Goal: Communication & Community: Answer question/provide support

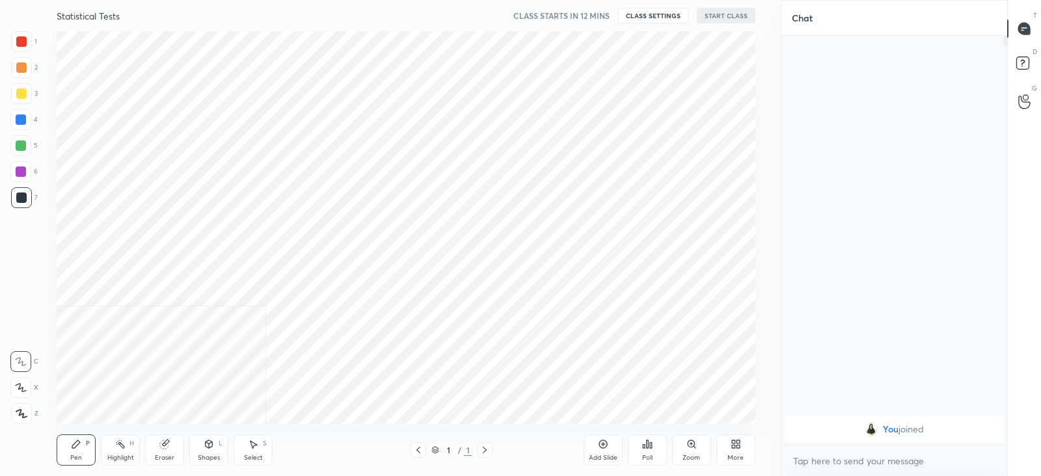
scroll to position [64694, 64357]
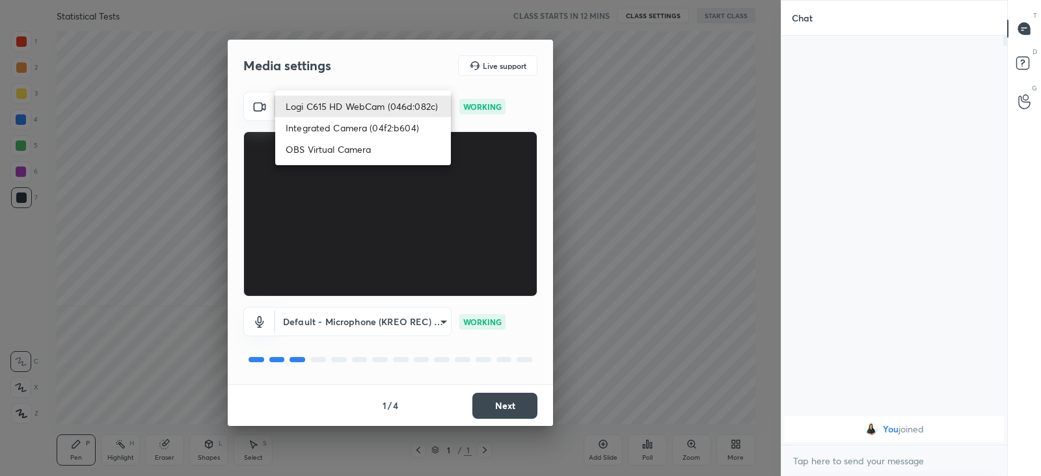
click at [370, 110] on body "1 2 3 4 5 6 7 C X Z C X Z E E Erase all H H Statistical Tests CLASS STARTS IN 1…" at bounding box center [520, 238] width 1041 height 476
click at [370, 110] on li "Logi C615 HD WebCam (046d:082c)" at bounding box center [363, 106] width 176 height 21
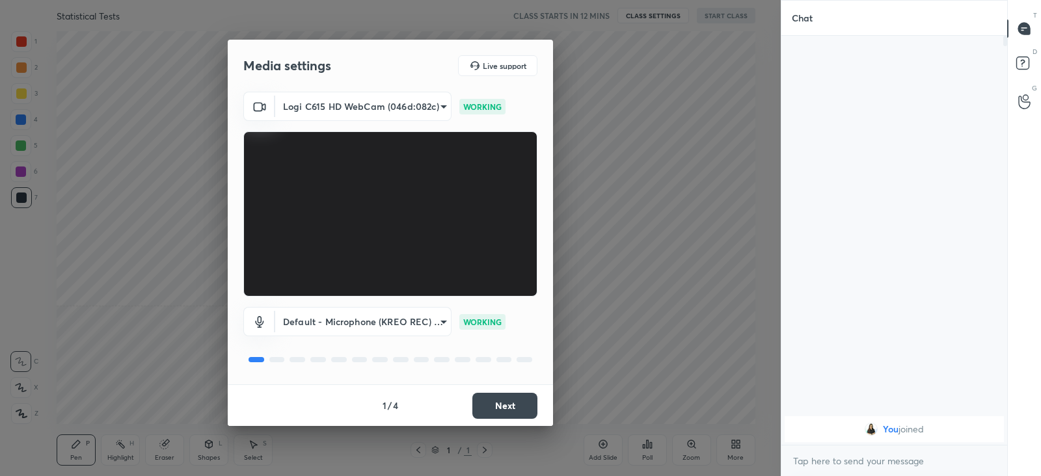
click at [490, 404] on button "Next" at bounding box center [505, 406] width 65 height 26
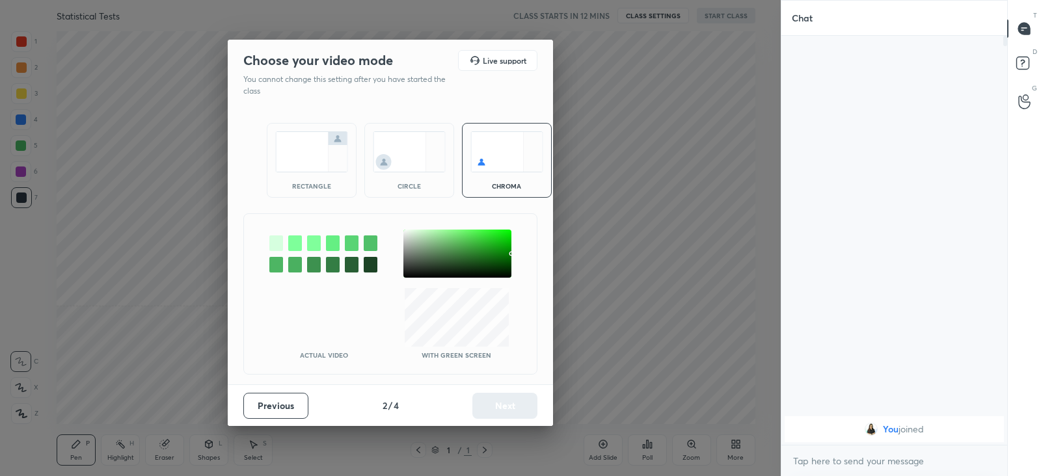
click at [293, 158] on img at bounding box center [311, 151] width 73 height 41
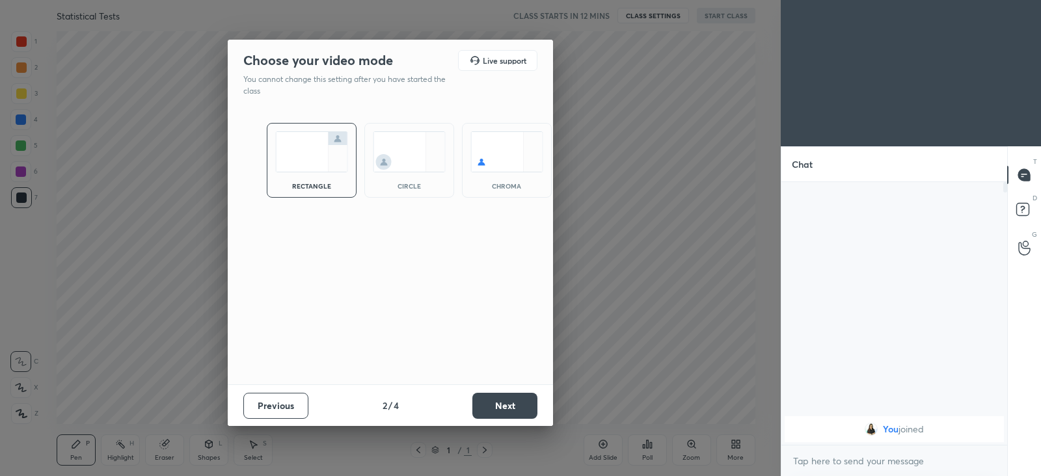
scroll to position [151, 221]
click at [501, 410] on button "Next" at bounding box center [505, 406] width 65 height 26
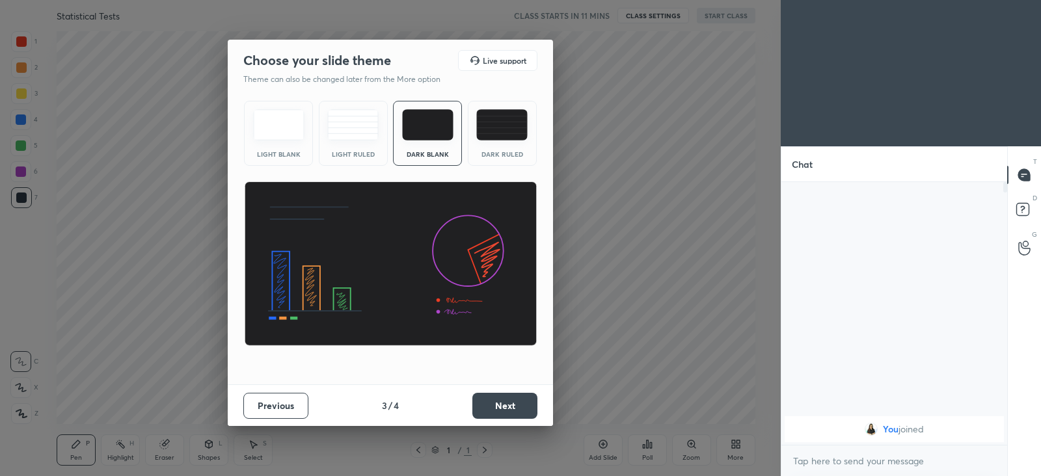
click at [346, 139] on img at bounding box center [352, 124] width 51 height 31
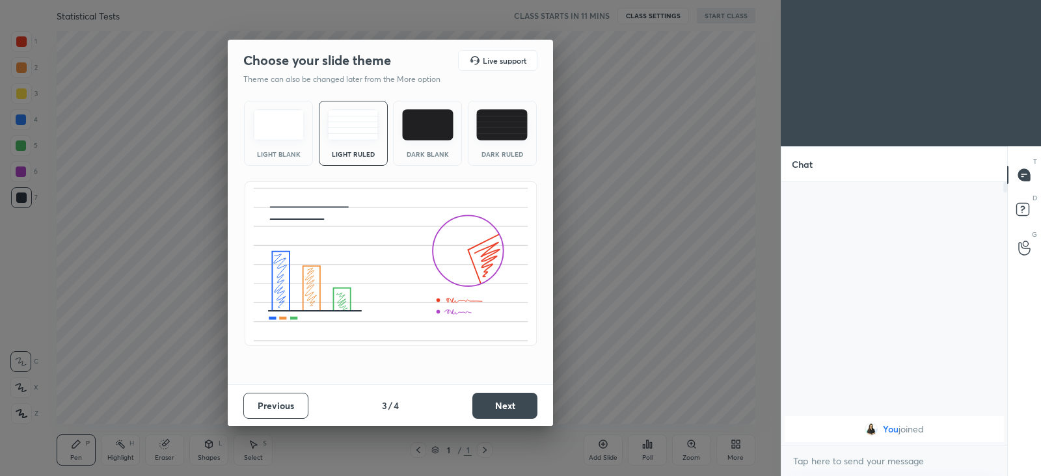
click at [524, 407] on button "Next" at bounding box center [505, 406] width 65 height 26
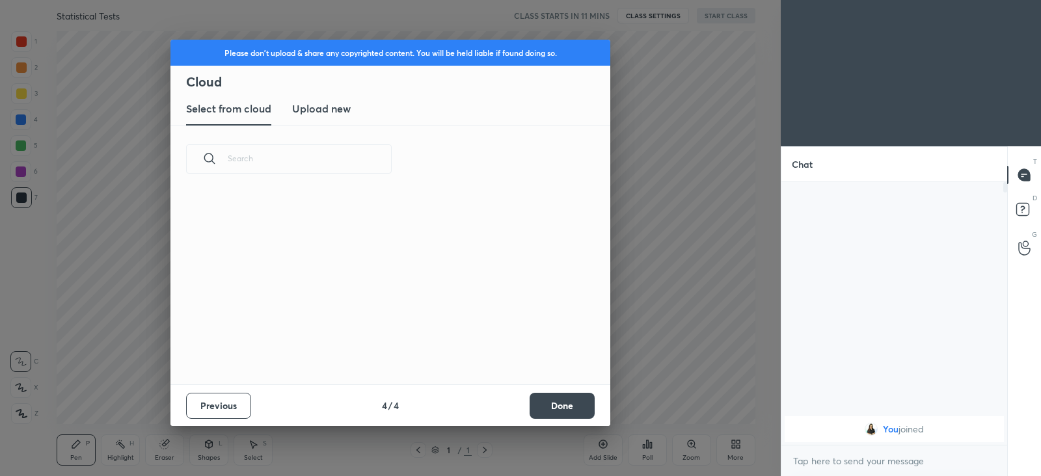
scroll to position [192, 418]
click at [315, 102] on h3 "Upload new" at bounding box center [321, 109] width 59 height 16
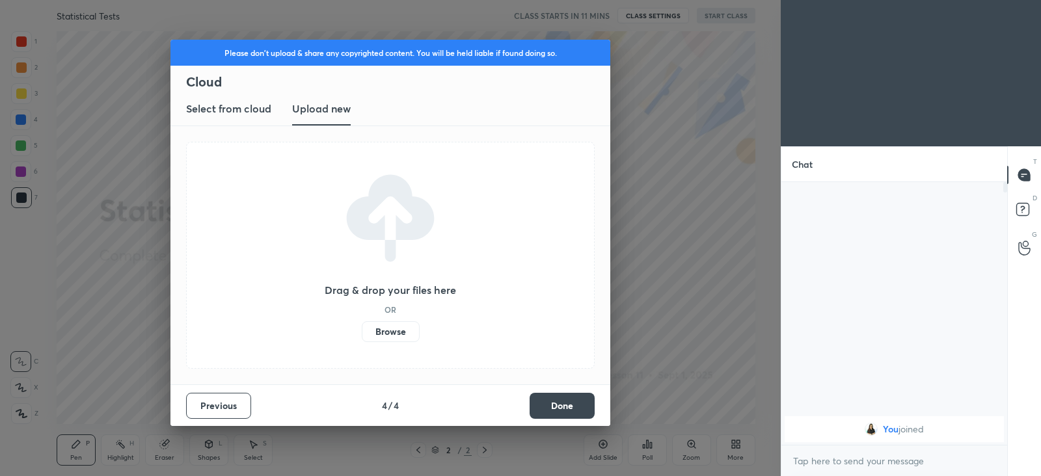
click at [534, 410] on button "Done" at bounding box center [562, 406] width 65 height 26
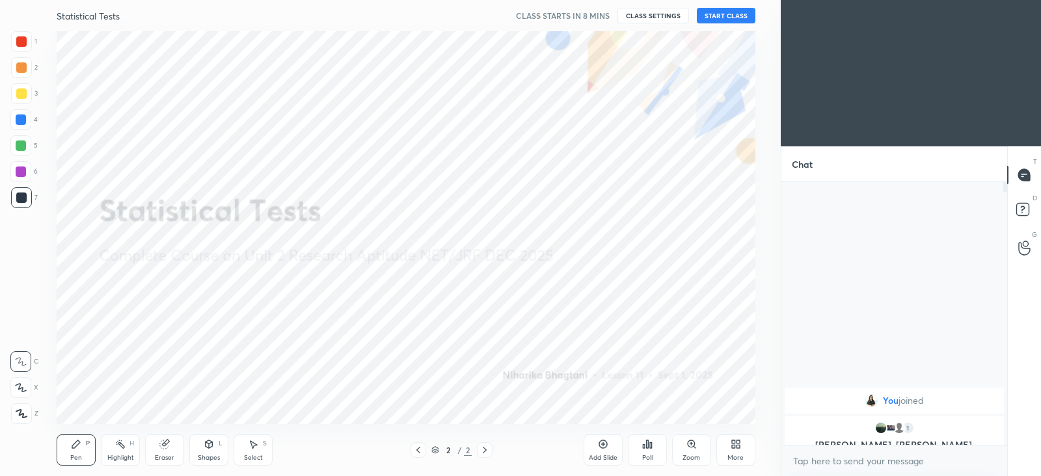
click at [729, 455] on div "More" at bounding box center [736, 458] width 16 height 7
click at [674, 320] on div "Upload File" at bounding box center [663, 322] width 34 height 7
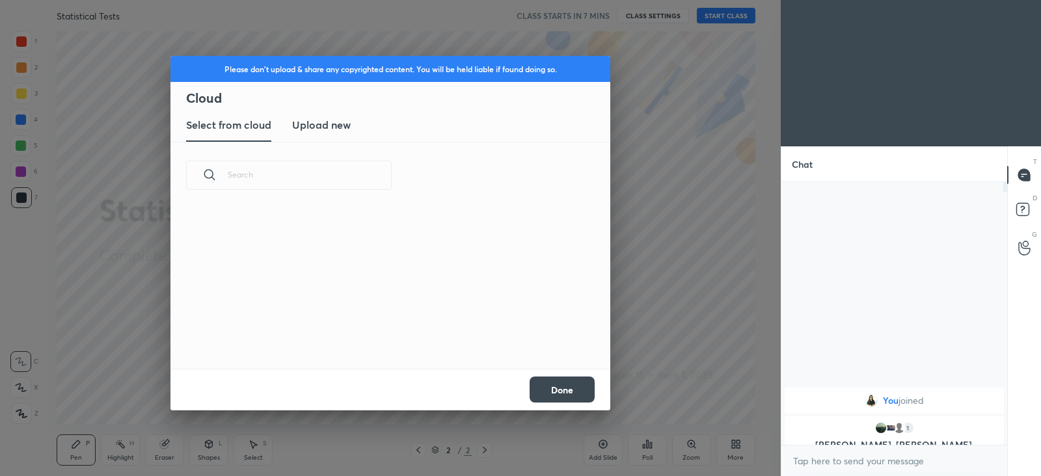
scroll to position [160, 418]
click at [319, 131] on h3 "Upload new" at bounding box center [321, 125] width 59 height 16
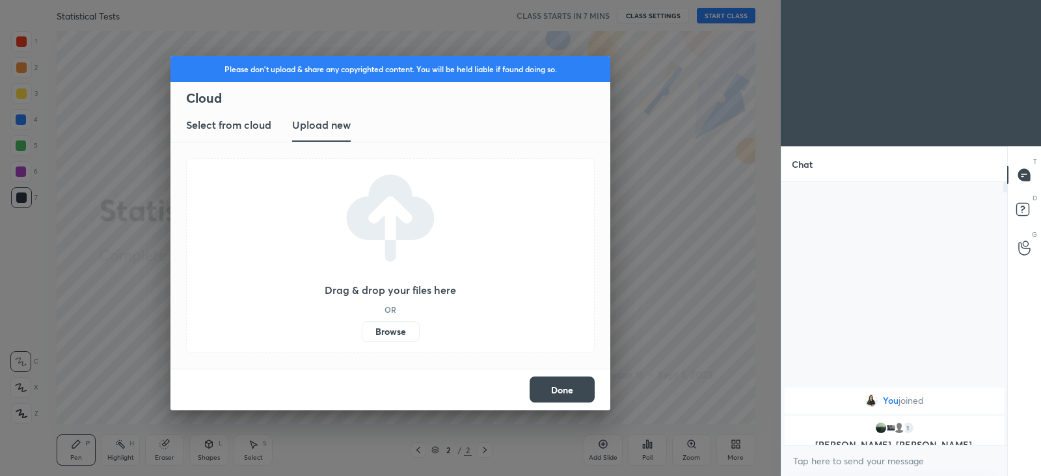
click at [387, 337] on label "Browse" at bounding box center [391, 332] width 58 height 21
click at [362, 337] on input "Browse" at bounding box center [362, 332] width 0 height 21
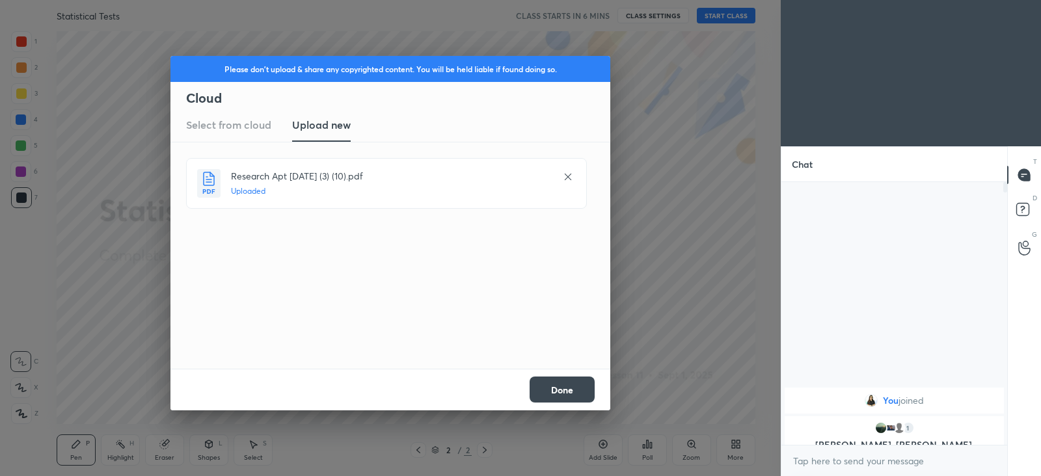
click at [571, 381] on button "Done" at bounding box center [562, 390] width 65 height 26
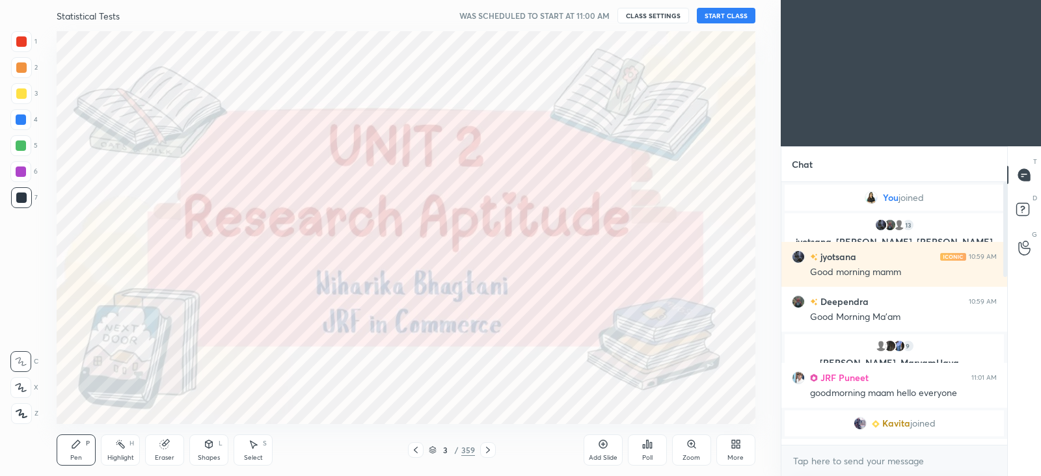
click at [715, 18] on button "START CLASS" at bounding box center [726, 16] width 59 height 16
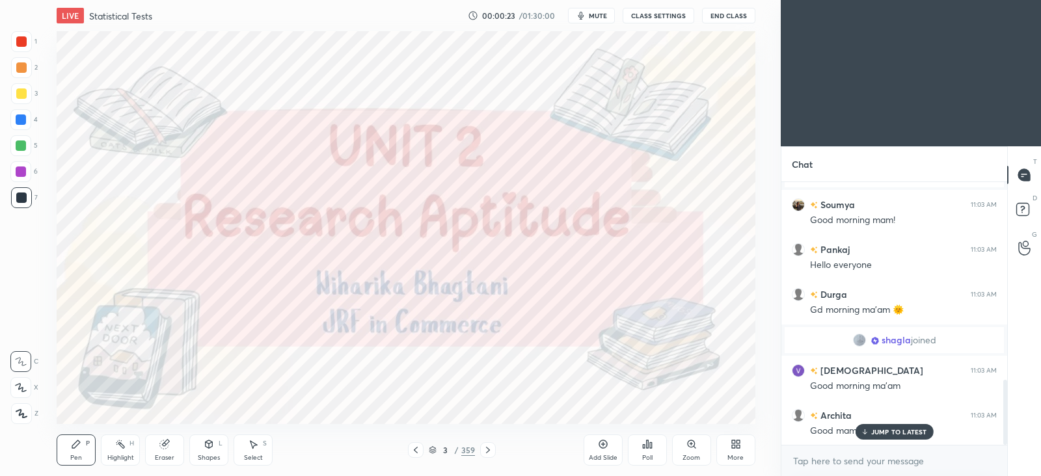
scroll to position [804, 0]
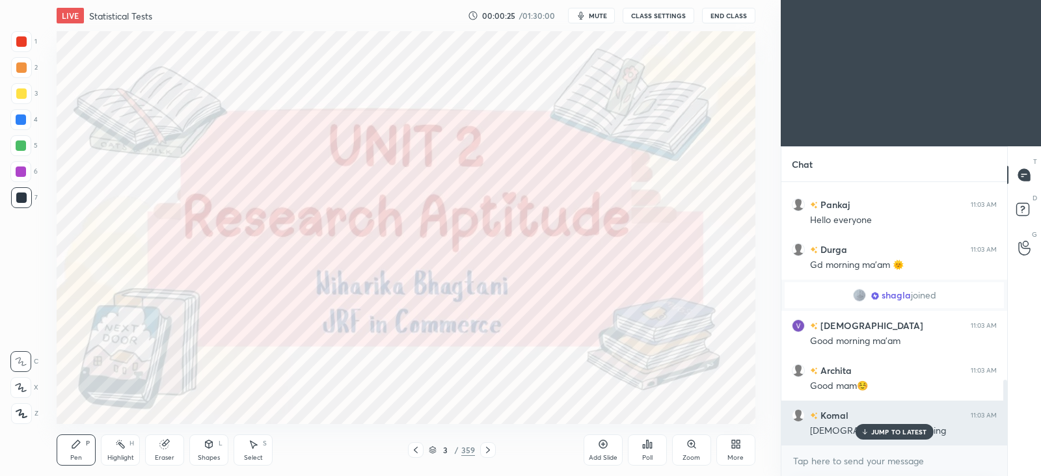
click at [900, 430] on p "JUMP TO LATEST" at bounding box center [900, 432] width 56 height 8
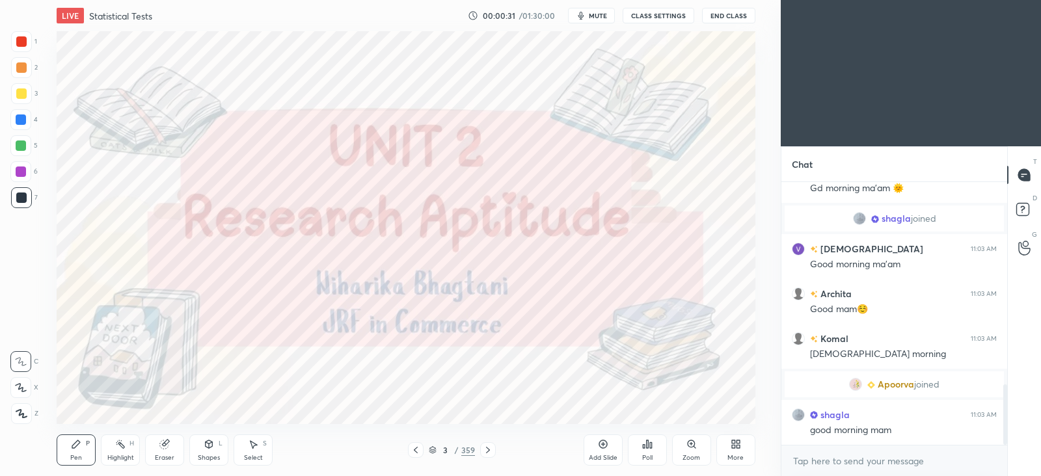
scroll to position [912, 0]
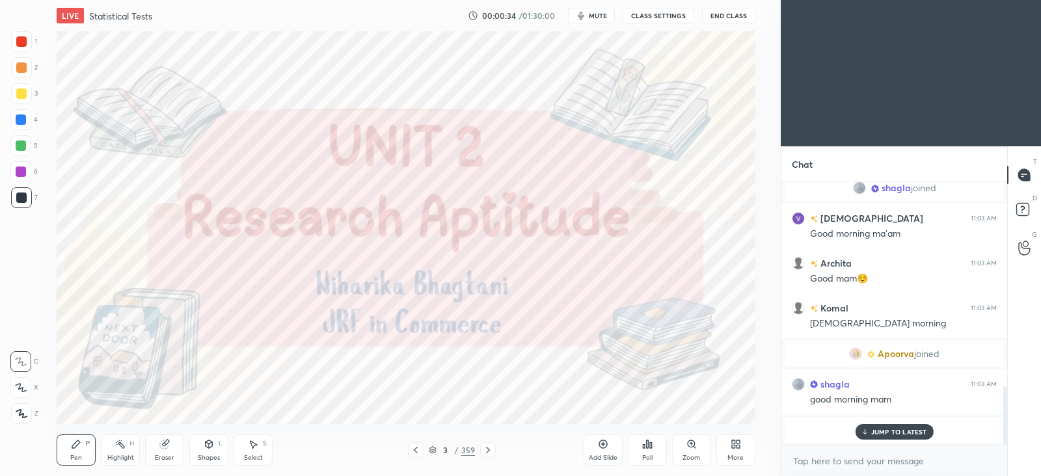
click at [900, 439] on div "[PERSON_NAME] 11:02 AM Good morning mam Hello everyone VYOMENDRA 11:02 AM GOOD …" at bounding box center [895, 313] width 226 height 263
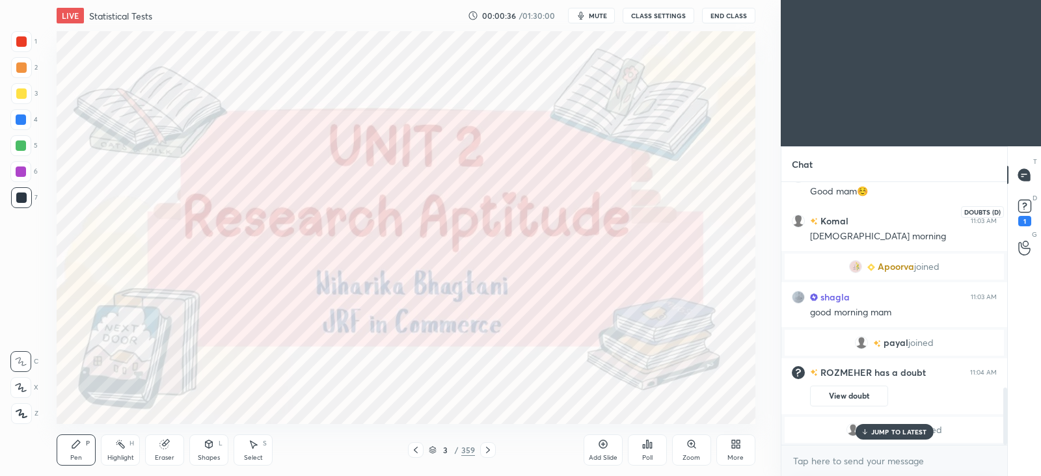
click at [1021, 215] on icon at bounding box center [1025, 207] width 20 height 20
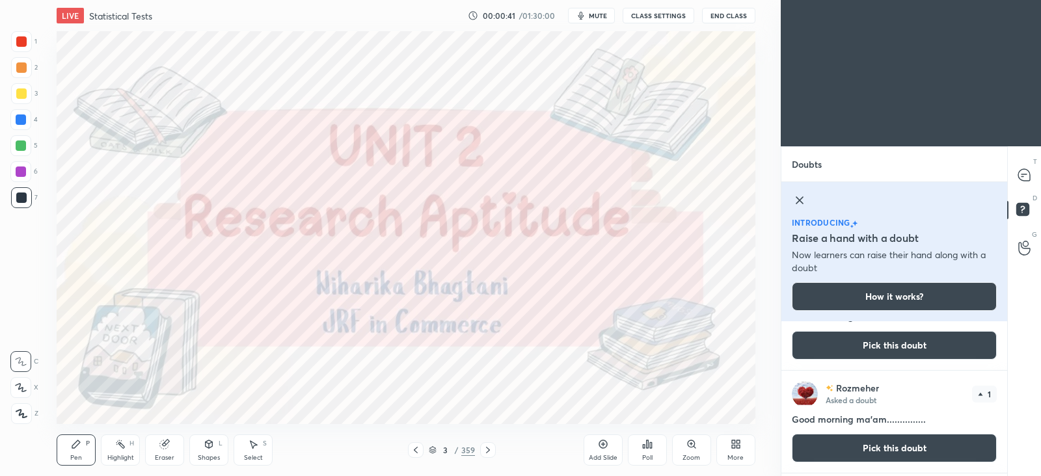
scroll to position [0, 0]
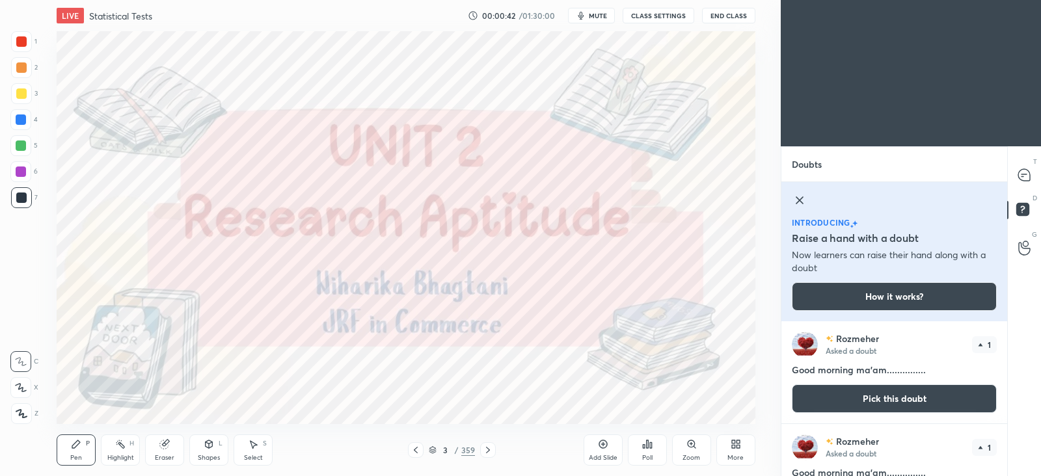
click at [801, 197] on icon at bounding box center [800, 201] width 16 height 16
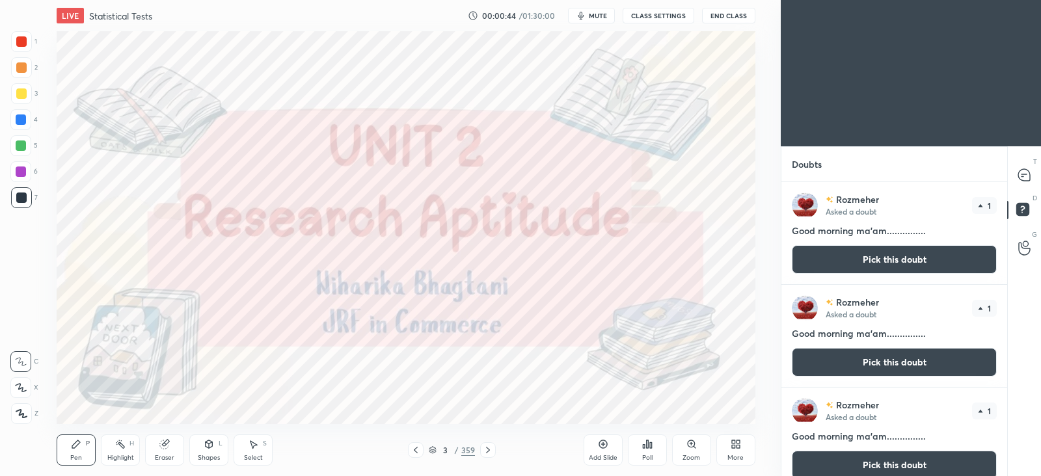
scroll to position [14, 0]
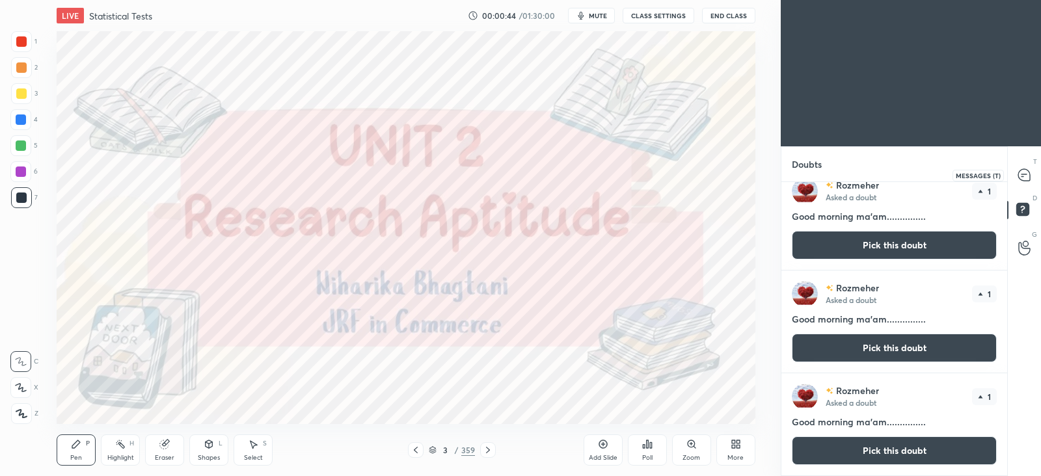
click at [1021, 176] on icon at bounding box center [1025, 175] width 12 height 12
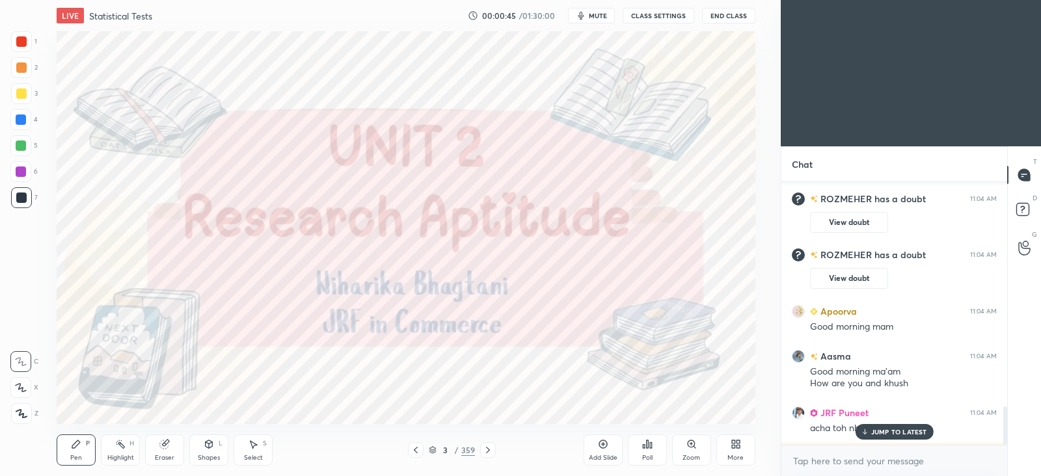
scroll to position [1543, 0]
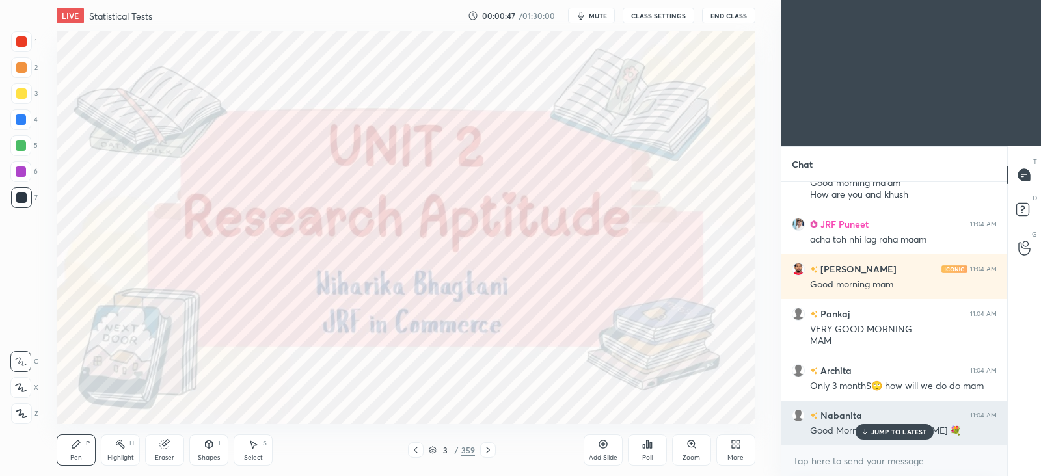
click at [881, 434] on p "JUMP TO LATEST" at bounding box center [900, 432] width 56 height 8
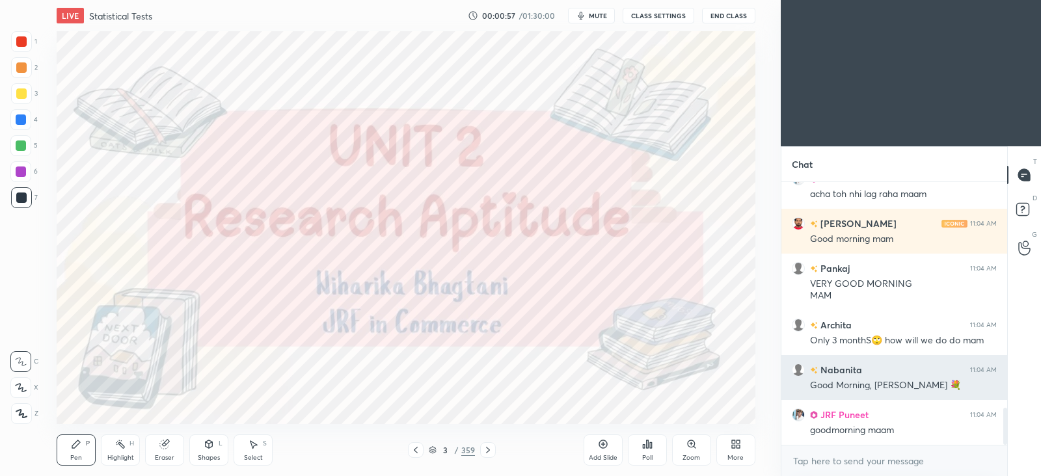
scroll to position [1633, 0]
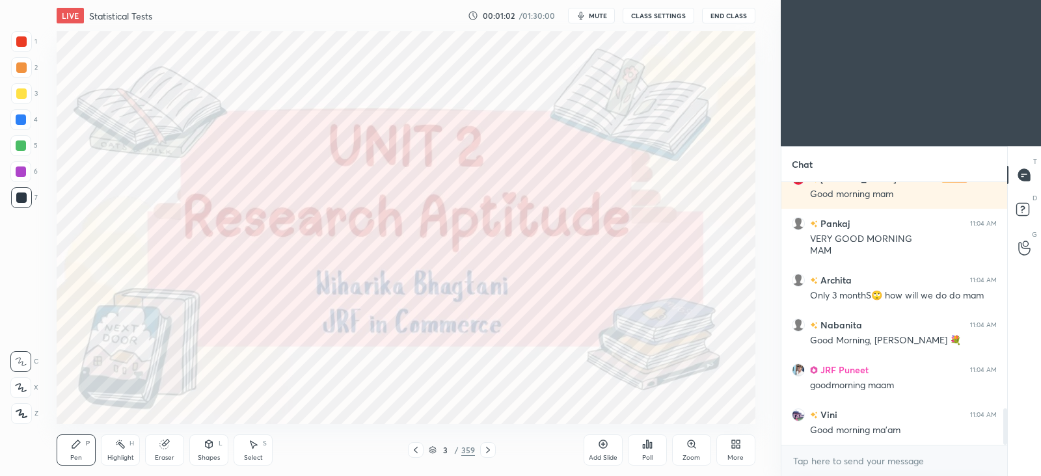
click at [489, 447] on icon at bounding box center [488, 450] width 10 height 10
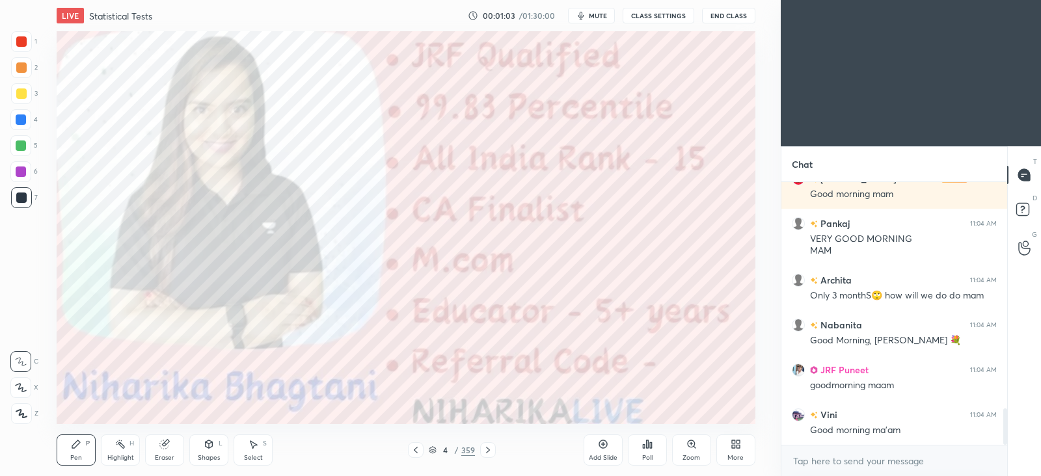
click at [490, 450] on icon at bounding box center [488, 450] width 10 height 10
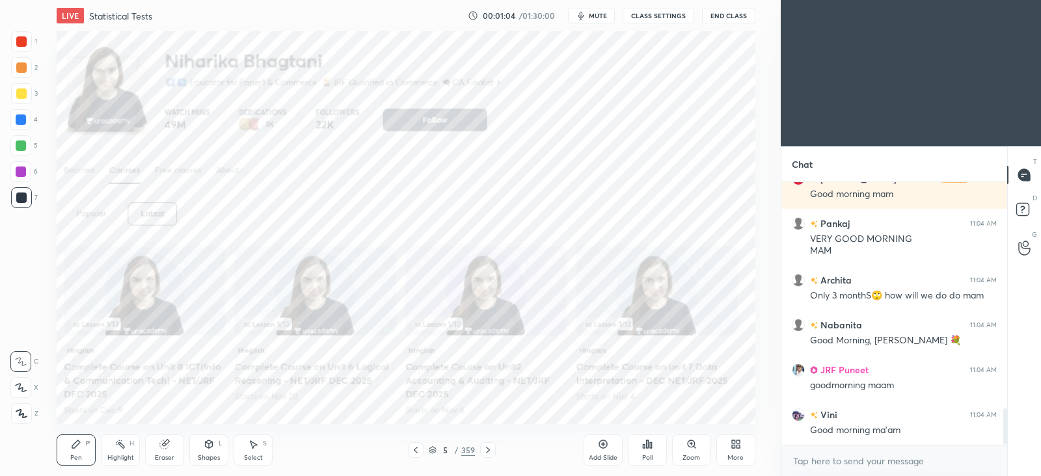
click at [490, 450] on icon at bounding box center [488, 450] width 10 height 10
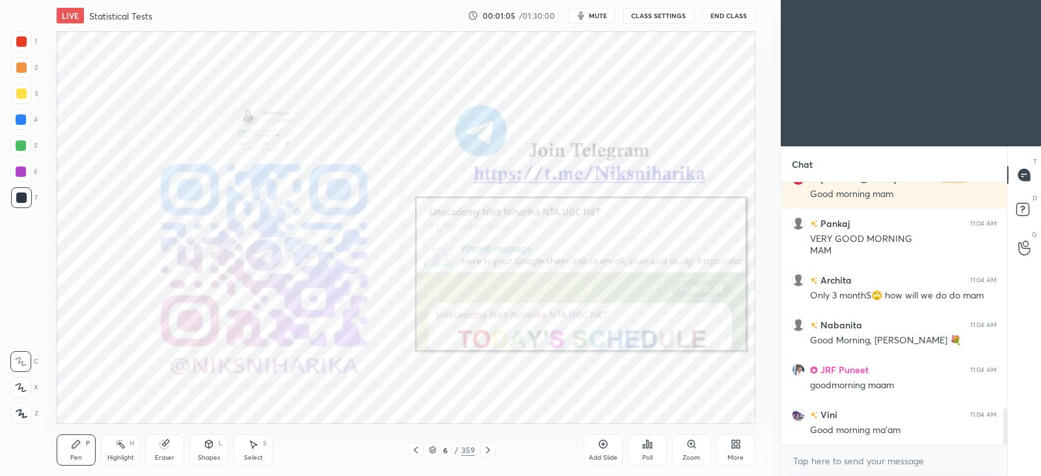
click at [418, 450] on icon at bounding box center [416, 450] width 10 height 10
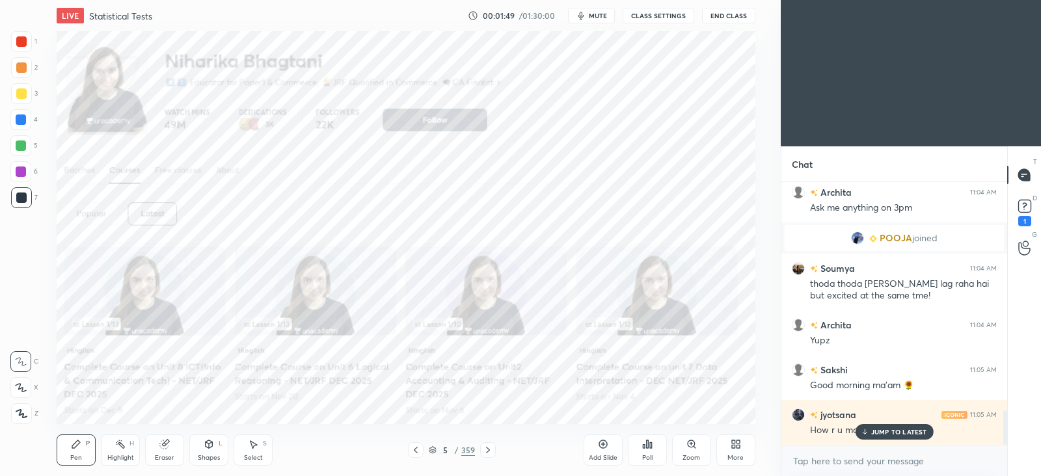
scroll to position [1749, 0]
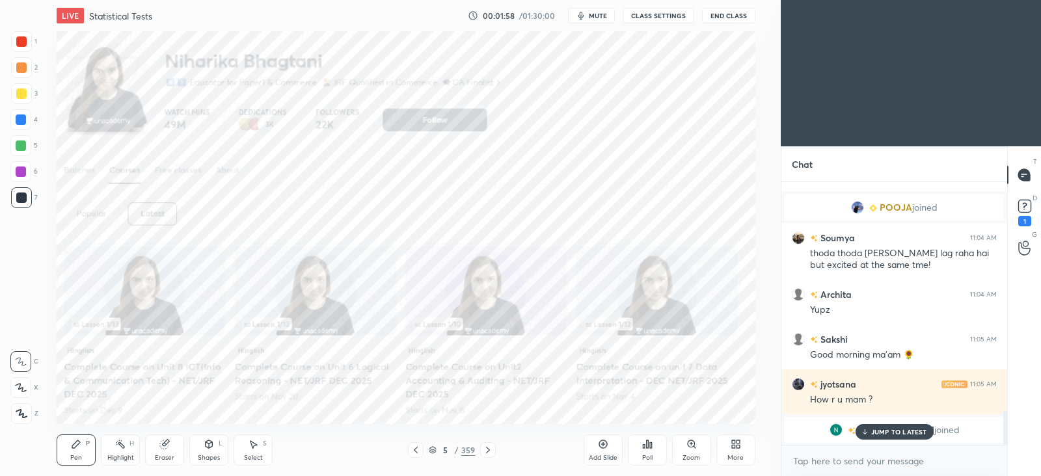
click at [875, 431] on p "JUMP TO LATEST" at bounding box center [900, 432] width 56 height 8
click at [1019, 205] on rect at bounding box center [1025, 206] width 12 height 12
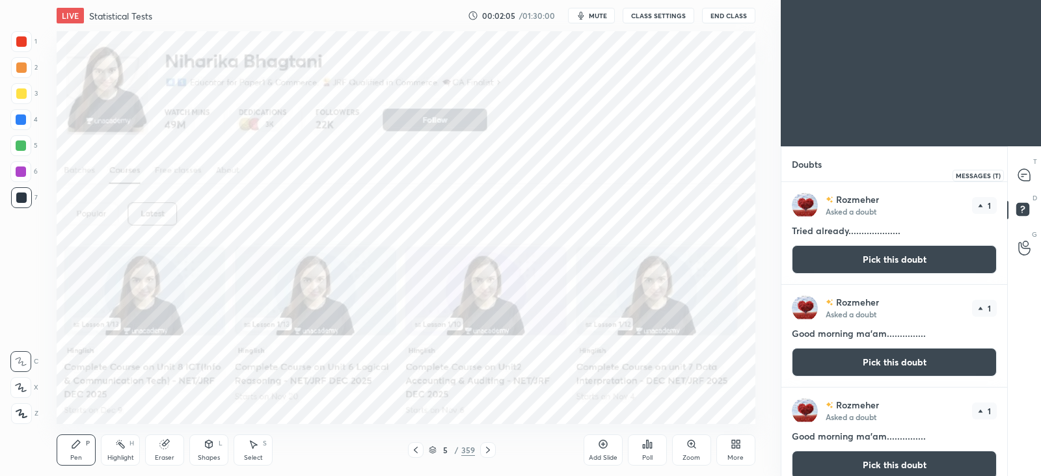
click at [1018, 178] on icon at bounding box center [1025, 176] width 14 height 14
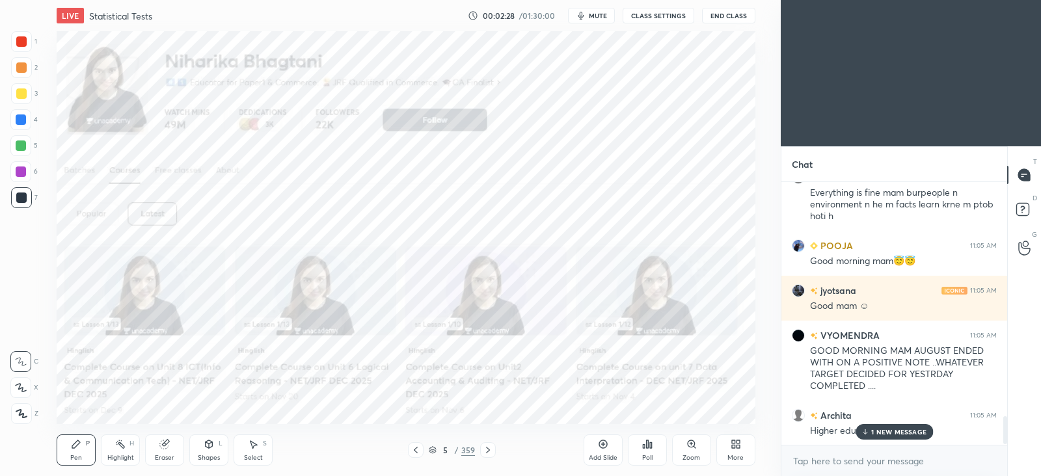
scroll to position [2190, 0]
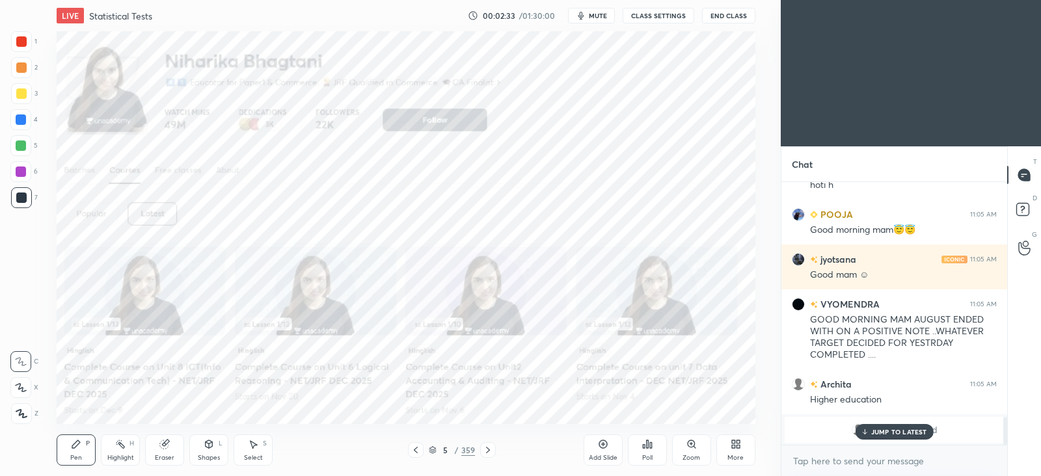
click at [903, 431] on p "JUMP TO LATEST" at bounding box center [900, 432] width 56 height 8
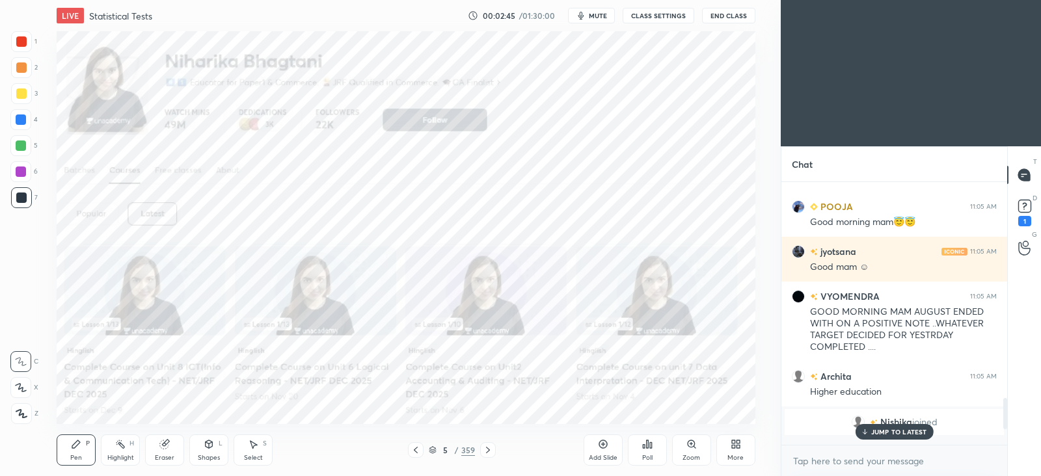
scroll to position [1794, 0]
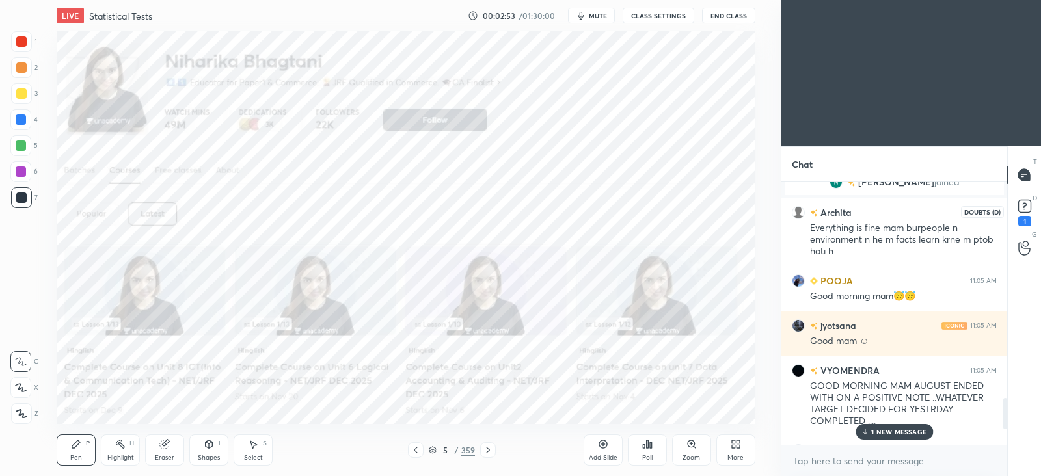
click at [1023, 198] on icon at bounding box center [1025, 207] width 20 height 20
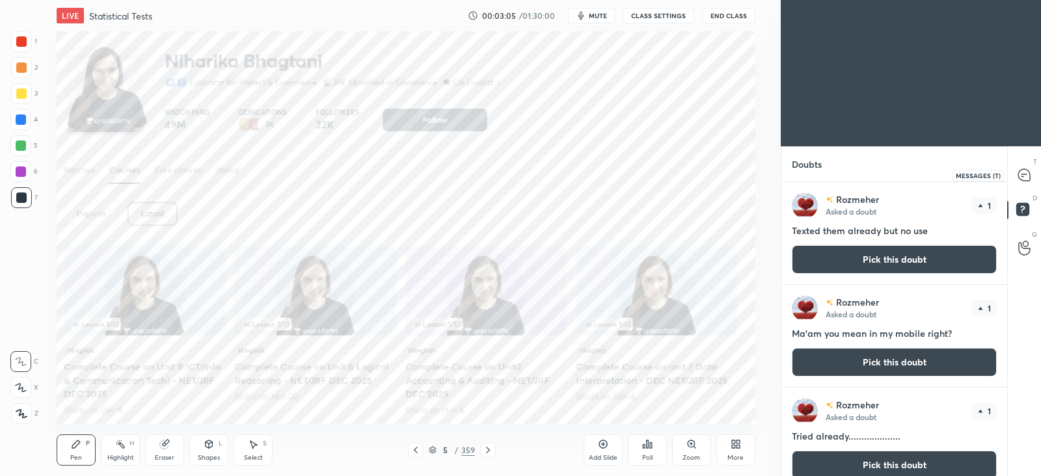
click at [1019, 174] on icon at bounding box center [1025, 175] width 12 height 12
type textarea "x"
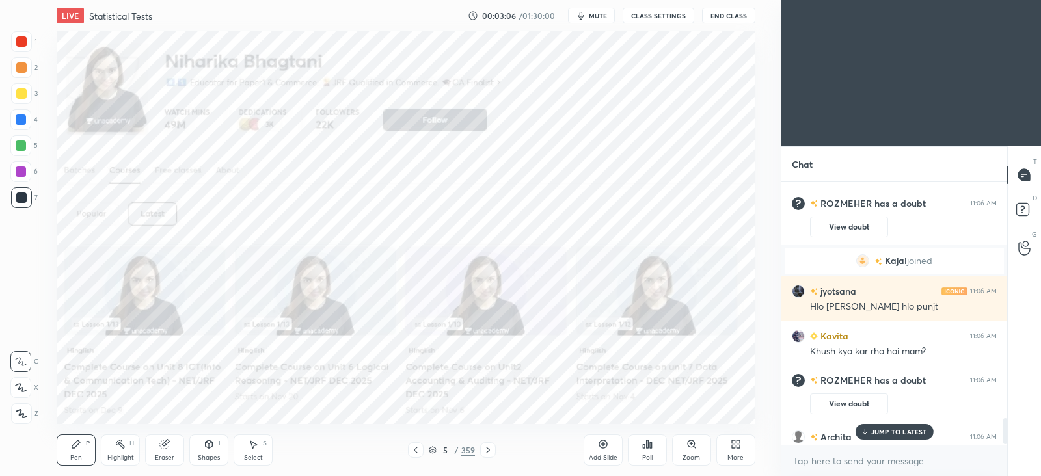
scroll to position [2427, 0]
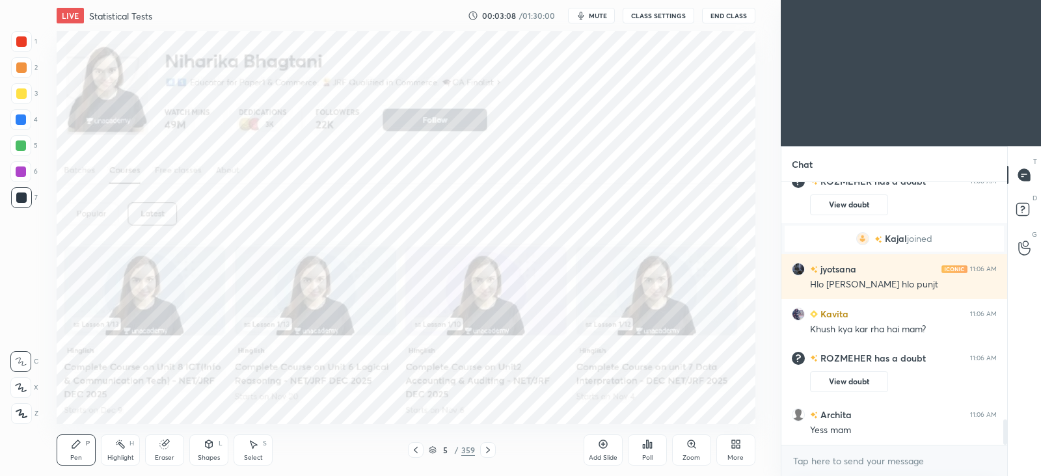
click at [488, 454] on icon at bounding box center [488, 450] width 10 height 10
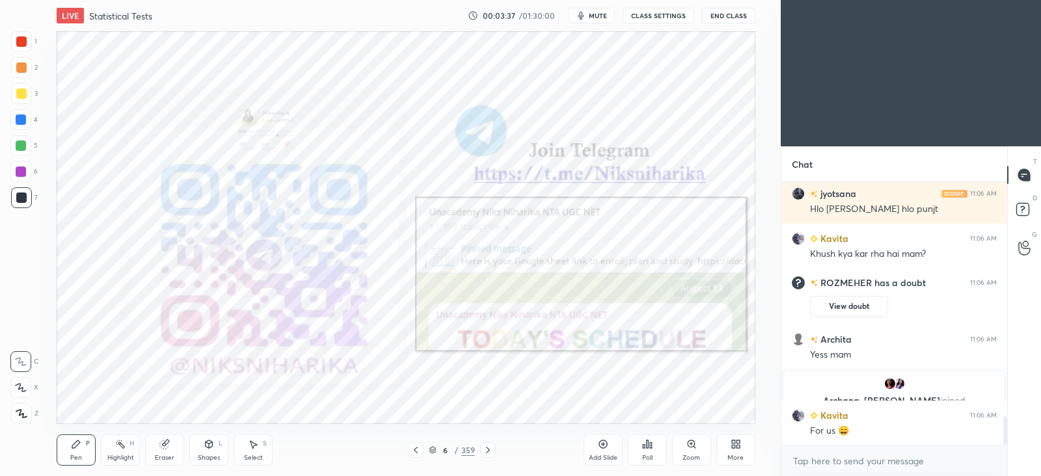
scroll to position [2234, 0]
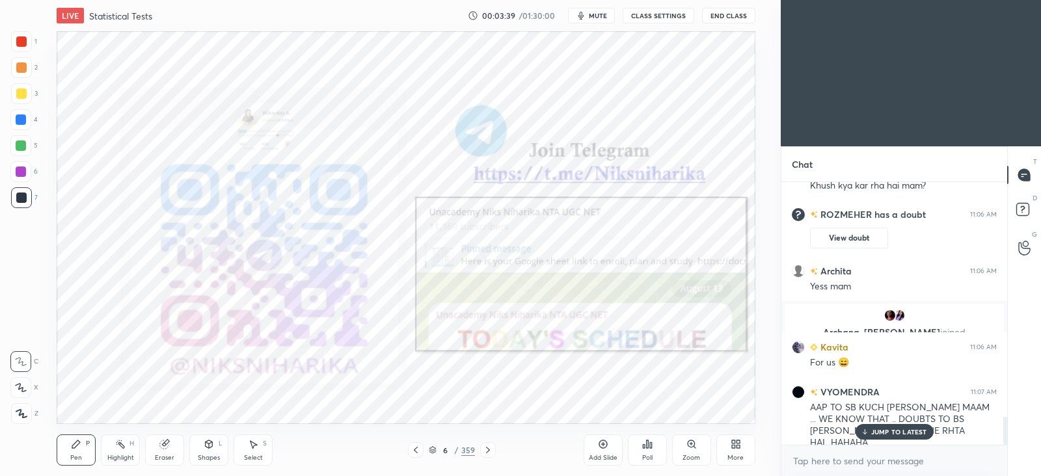
click at [883, 430] on p "JUMP TO LATEST" at bounding box center [900, 432] width 56 height 8
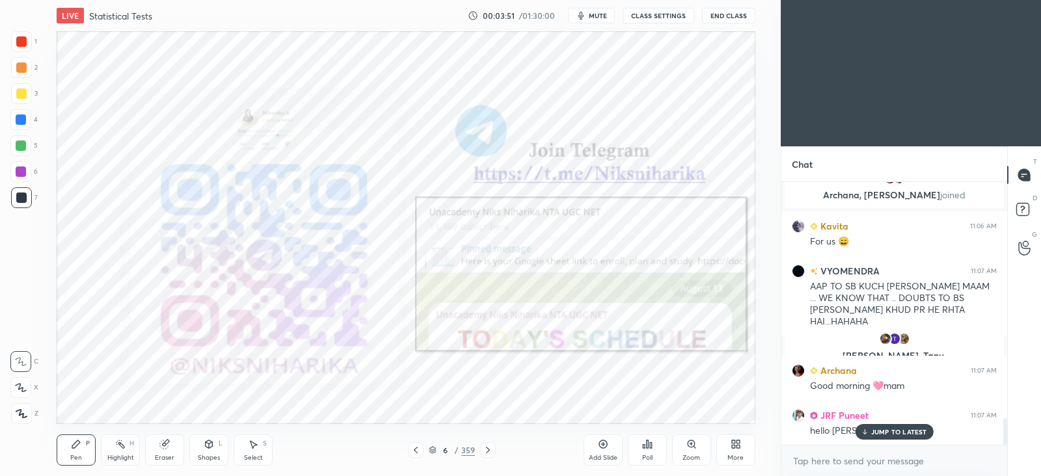
scroll to position [2357, 0]
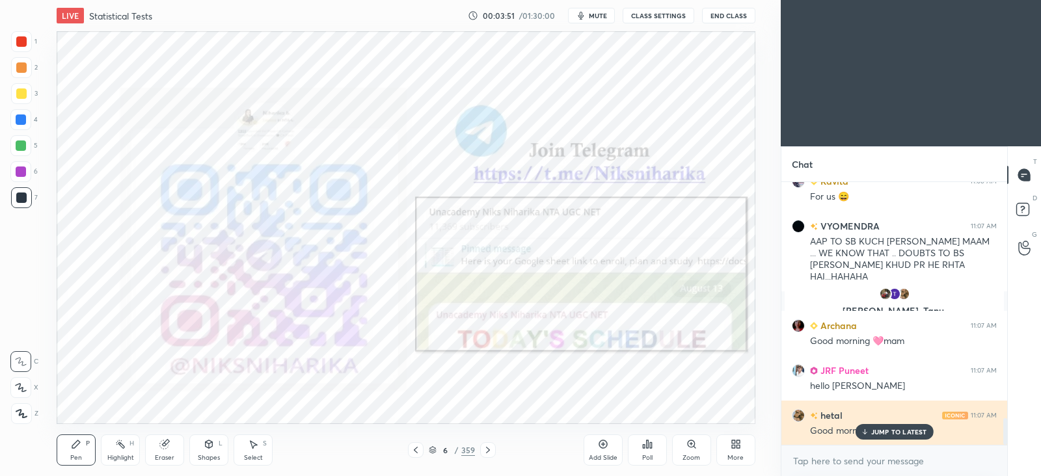
click at [911, 432] on p "JUMP TO LATEST" at bounding box center [900, 432] width 56 height 8
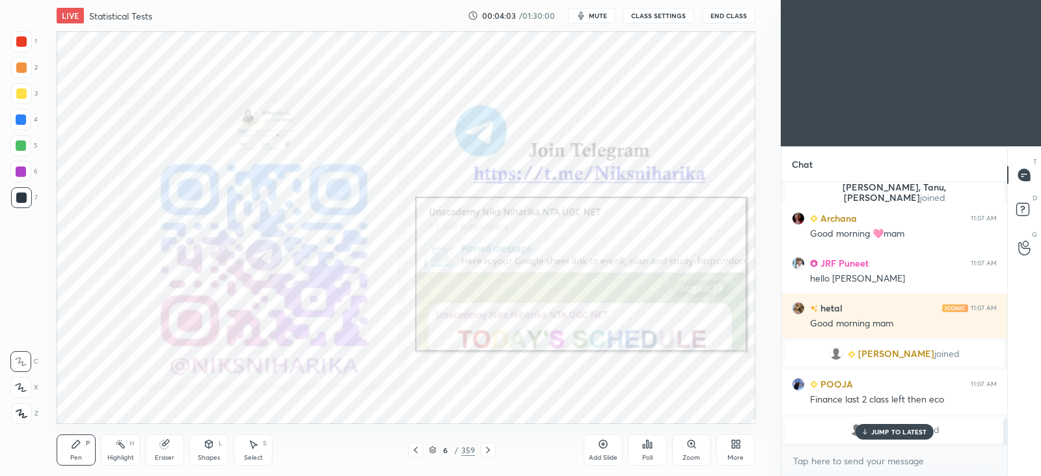
scroll to position [2442, 0]
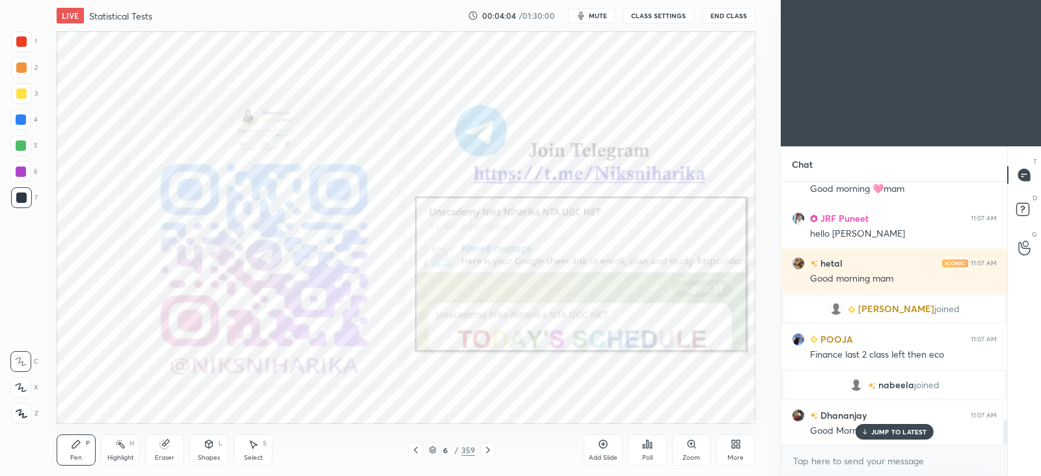
click at [417, 448] on icon at bounding box center [416, 450] width 10 height 10
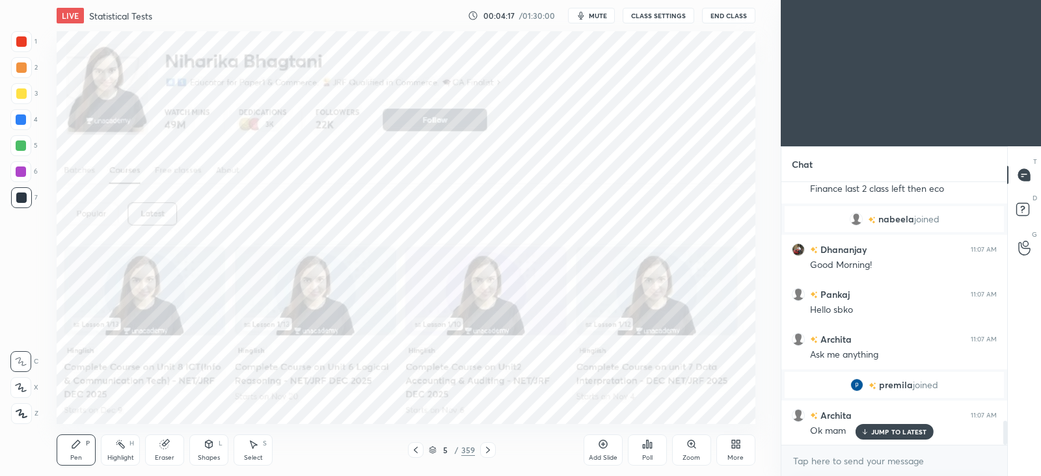
scroll to position [2639, 0]
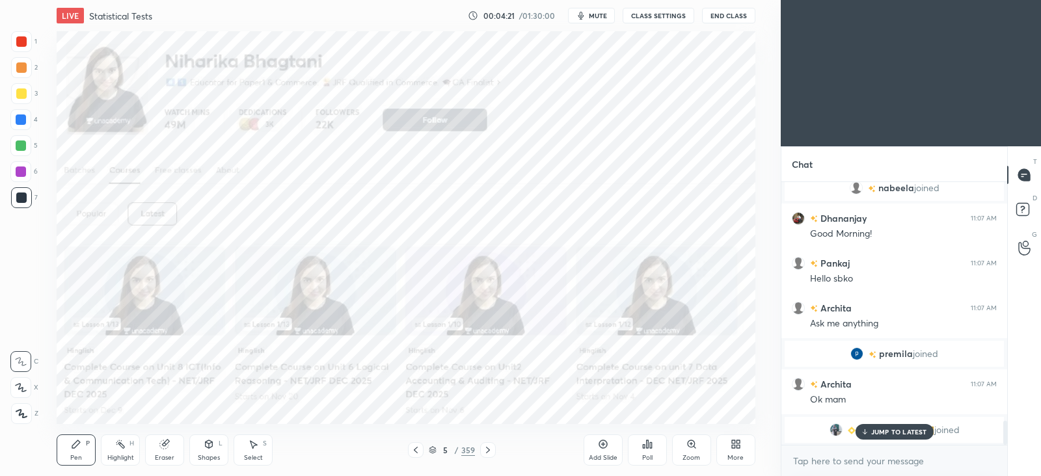
click at [489, 449] on icon at bounding box center [488, 450] width 10 height 10
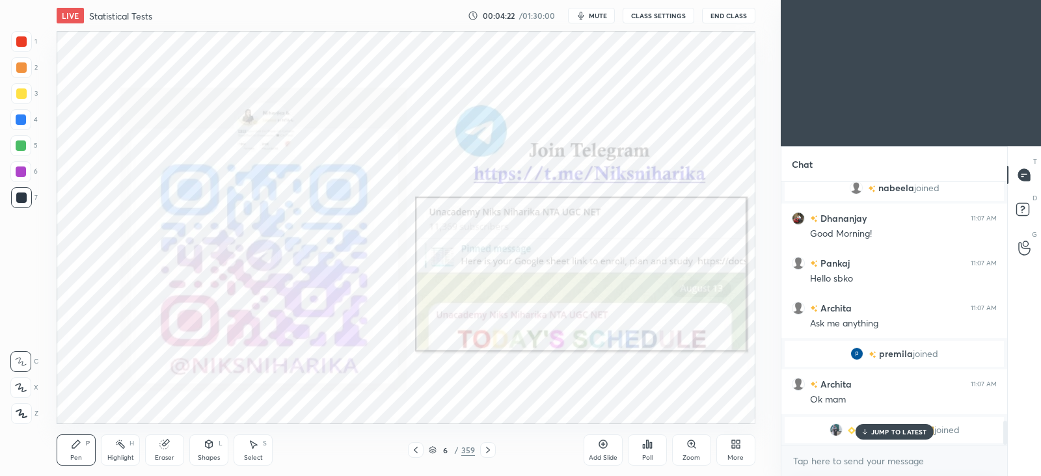
click at [413, 450] on icon at bounding box center [416, 450] width 10 height 10
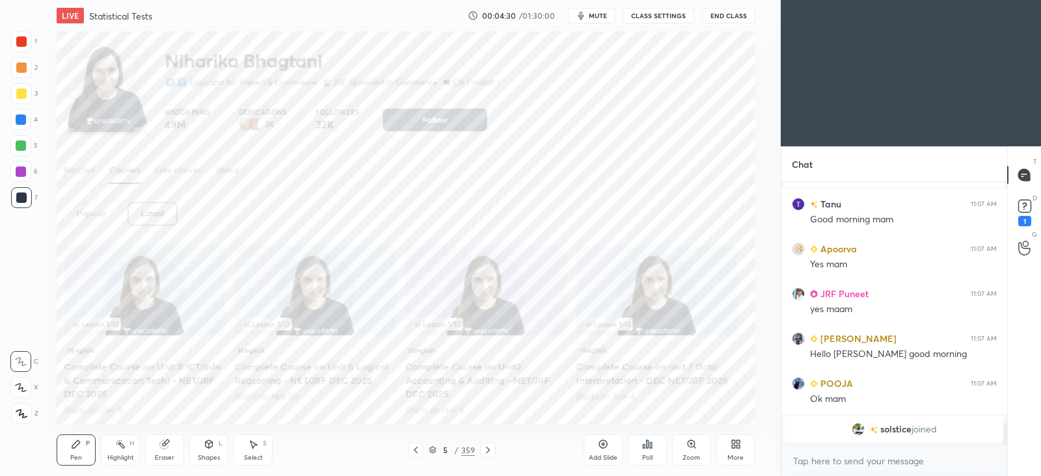
scroll to position [2952, 0]
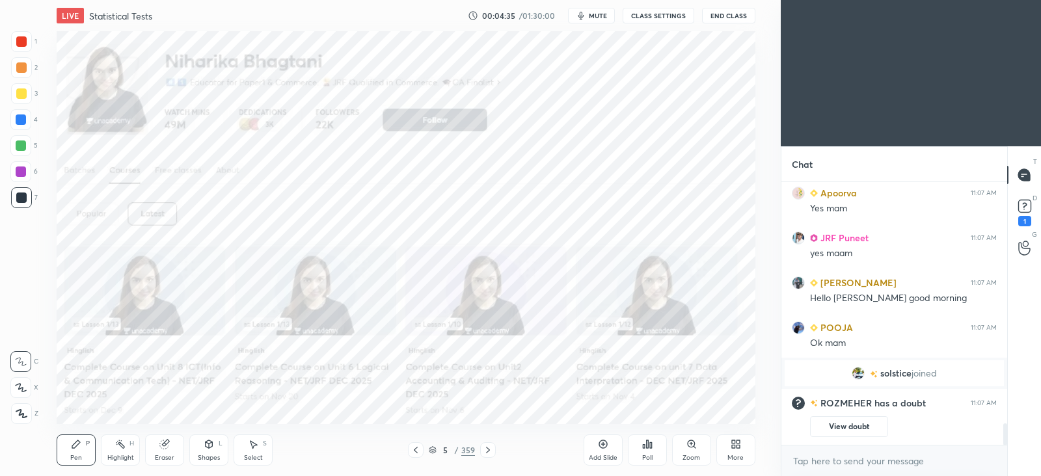
click at [488, 451] on icon at bounding box center [488, 450] width 4 height 7
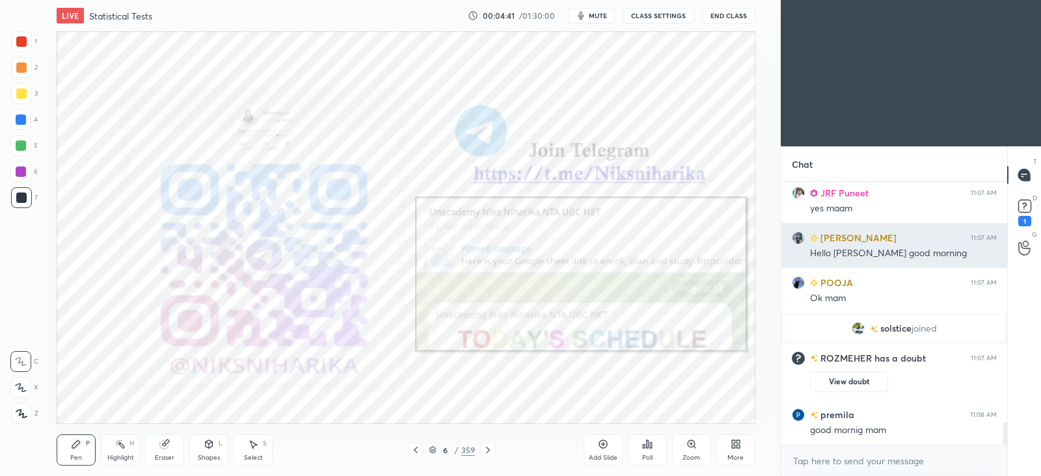
scroll to position [2842, 0]
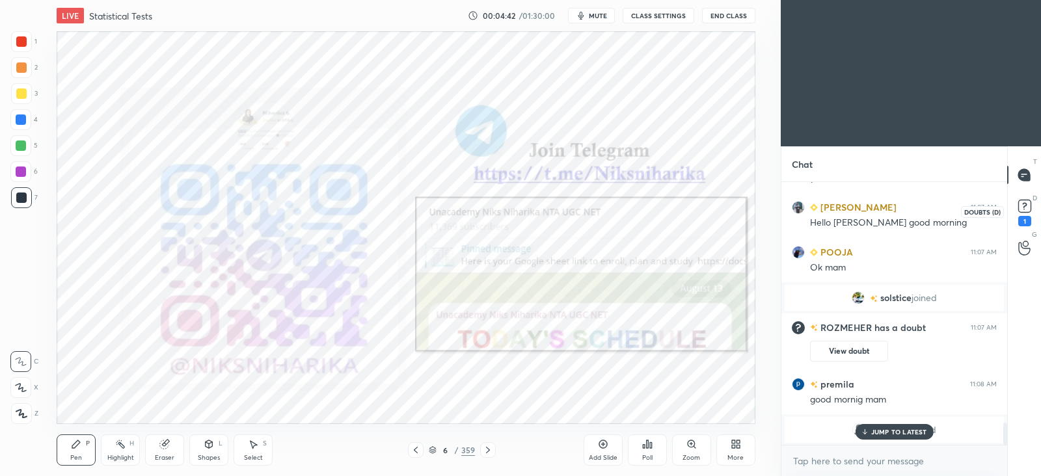
click at [1026, 206] on rect at bounding box center [1025, 206] width 12 height 12
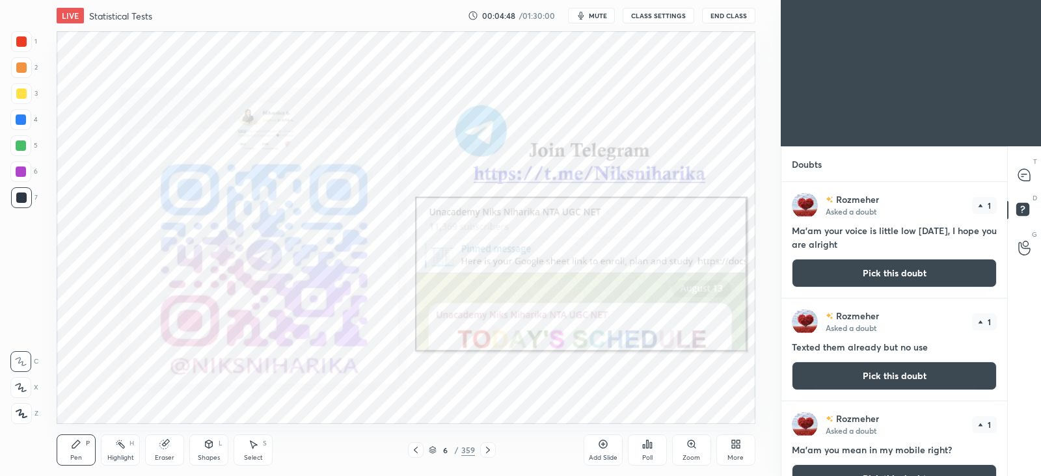
click at [653, 14] on button "CLASS SETTINGS" at bounding box center [659, 16] width 72 height 16
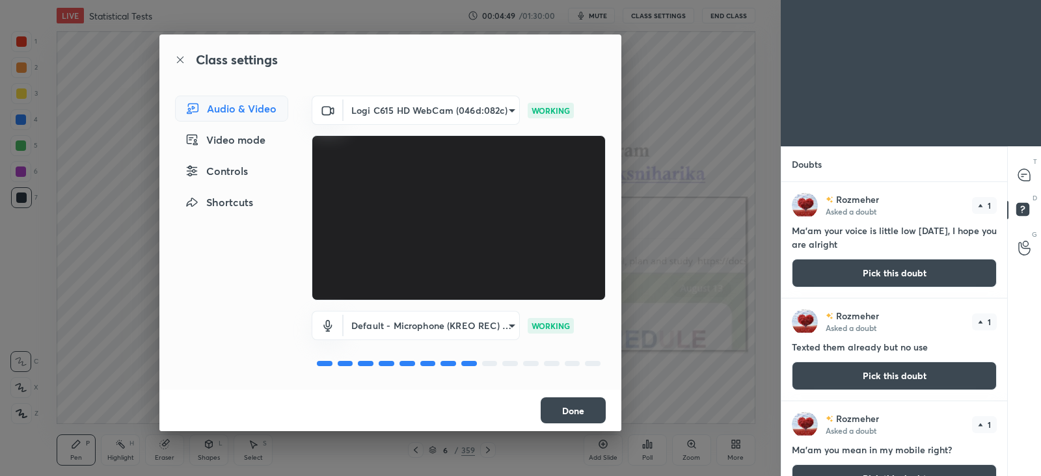
click at [413, 323] on body "1 2 3 4 5 6 7 C X Z C X Z E E Erase all H H LIVE Statistical Tests 00:04:49 / 0…" at bounding box center [520, 238] width 1041 height 476
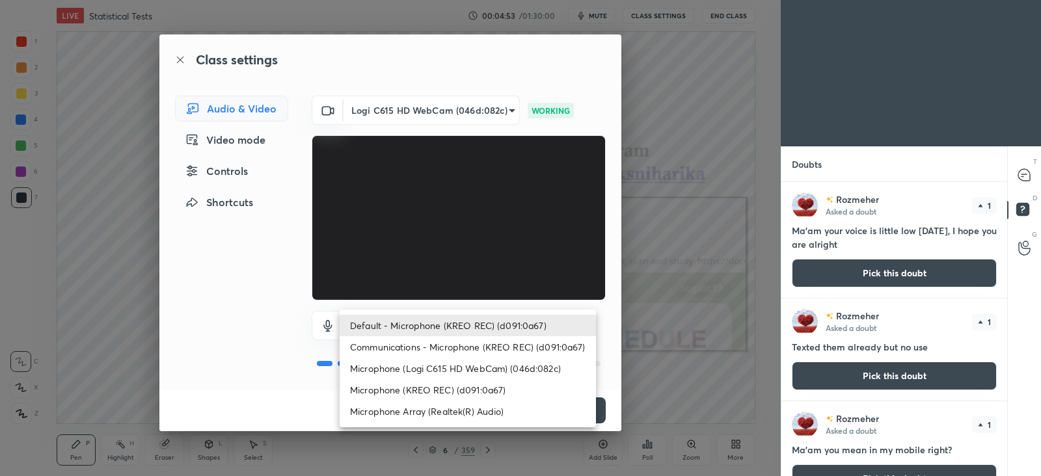
click at [428, 324] on li "Default - Microphone (KREO REC) (d091:0a67)" at bounding box center [468, 325] width 256 height 21
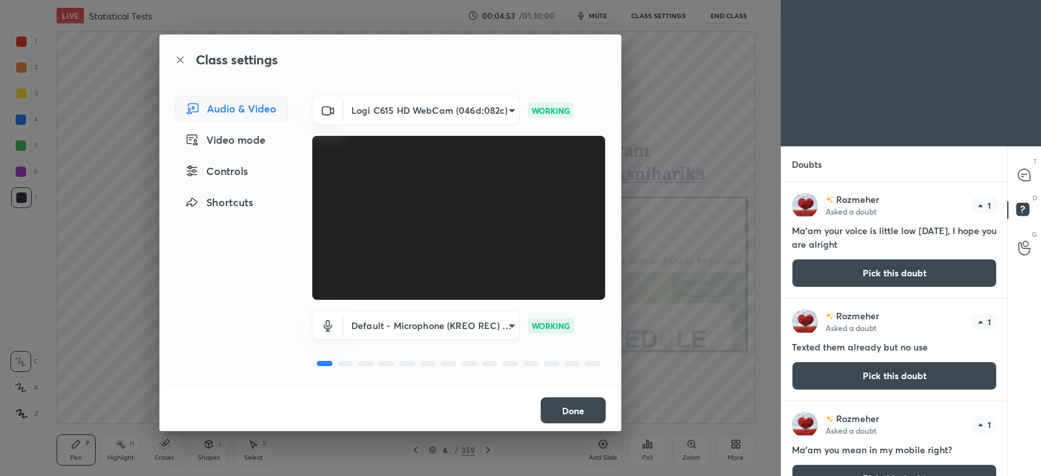
click at [445, 319] on body "1 2 3 4 5 6 7 C X Z C X Z E E Erase all H H LIVE Statistical Tests 00:04:53 / 0…" at bounding box center [520, 238] width 1041 height 476
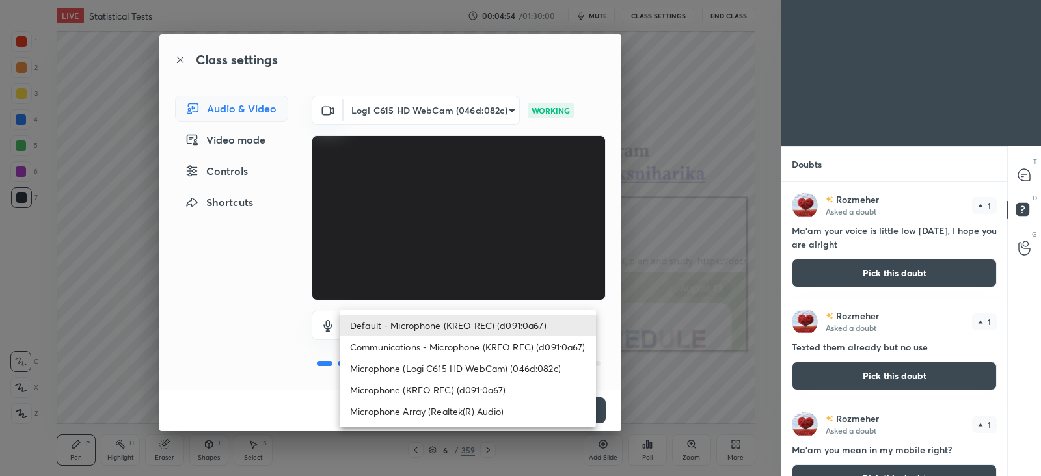
click at [441, 385] on li "Microphone (KREO REC) (d091:0a67)" at bounding box center [468, 389] width 256 height 21
type input "0bf2c7bc97844a850aba5cf0729b7fa887ed28ea3d50e738403450cac824e698"
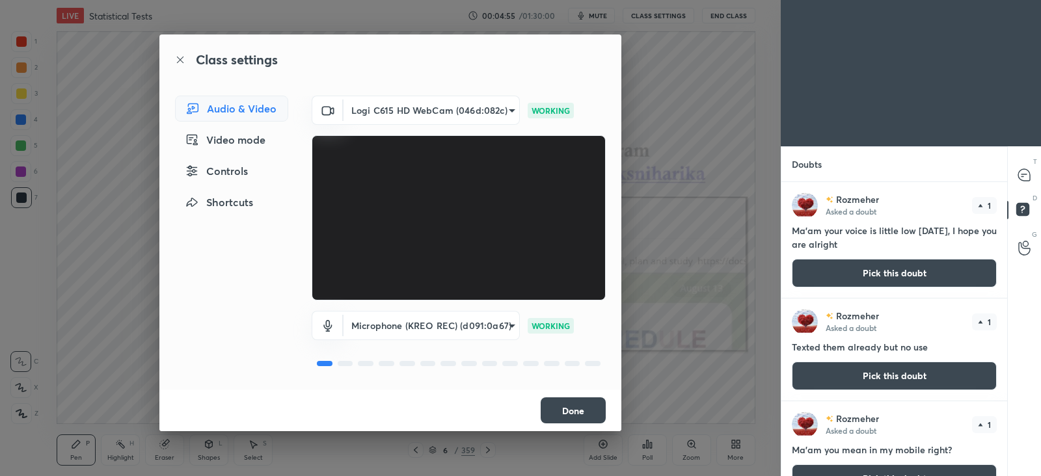
click at [556, 408] on button "Done" at bounding box center [573, 411] width 65 height 26
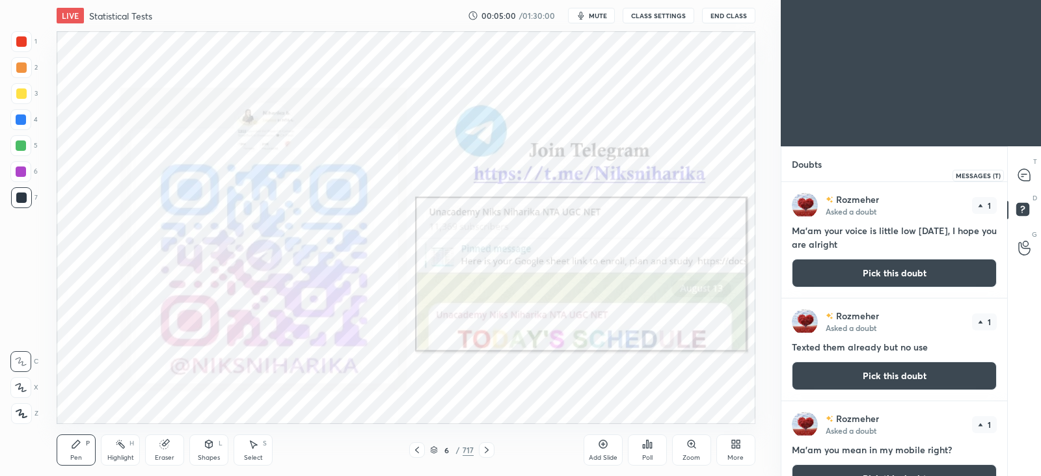
click at [1028, 167] on div at bounding box center [1025, 174] width 26 height 23
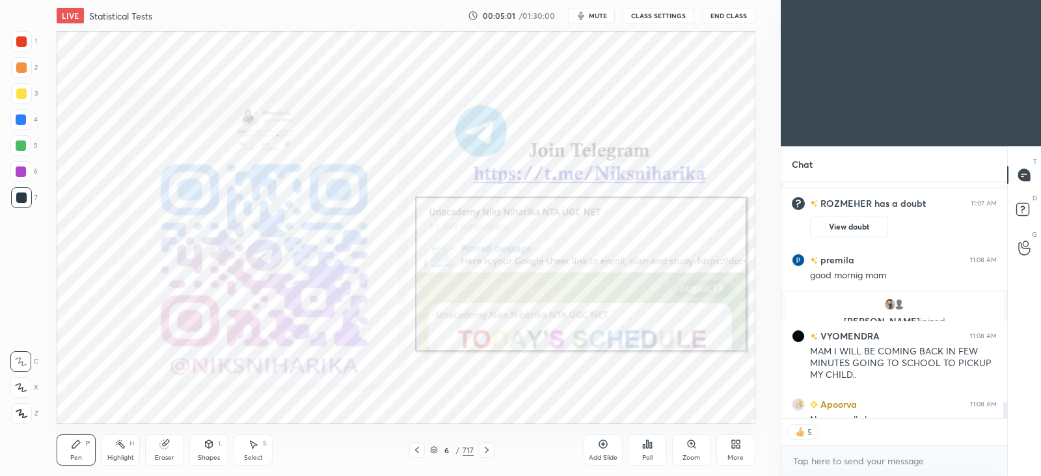
scroll to position [3222, 0]
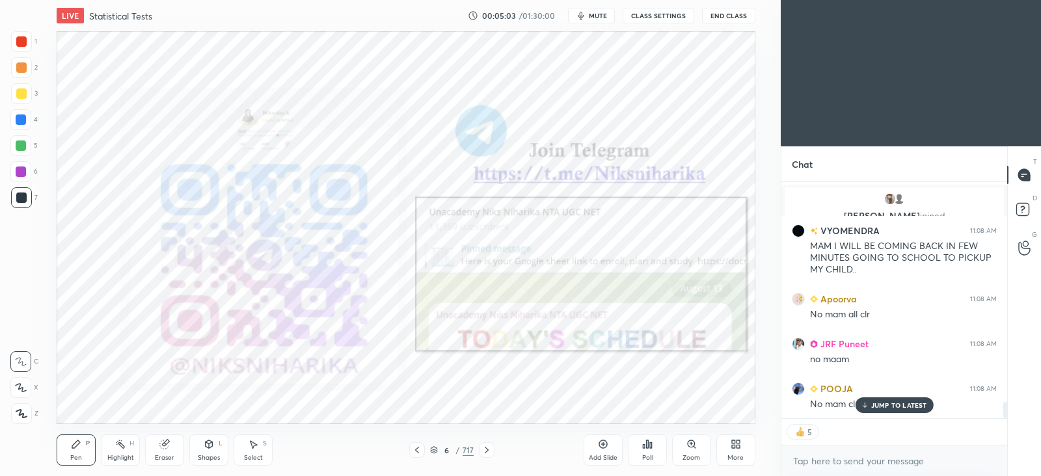
click at [894, 398] on div "JUMP TO LATEST" at bounding box center [894, 406] width 78 height 16
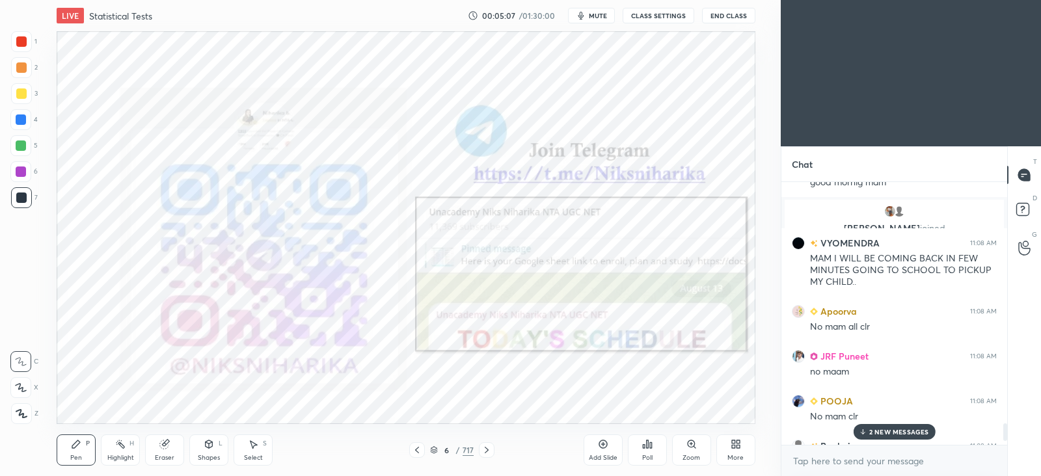
scroll to position [3329, 0]
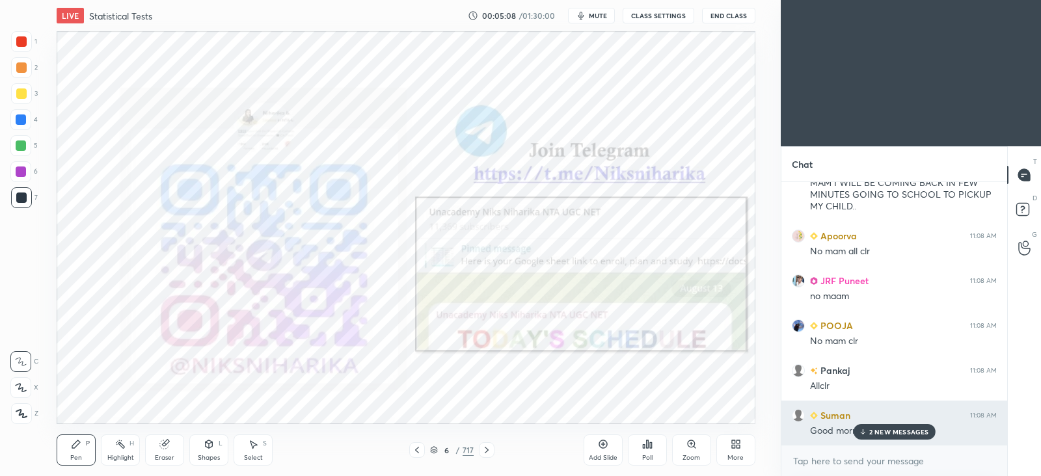
click at [879, 427] on div "2 NEW MESSAGES" at bounding box center [894, 432] width 82 height 16
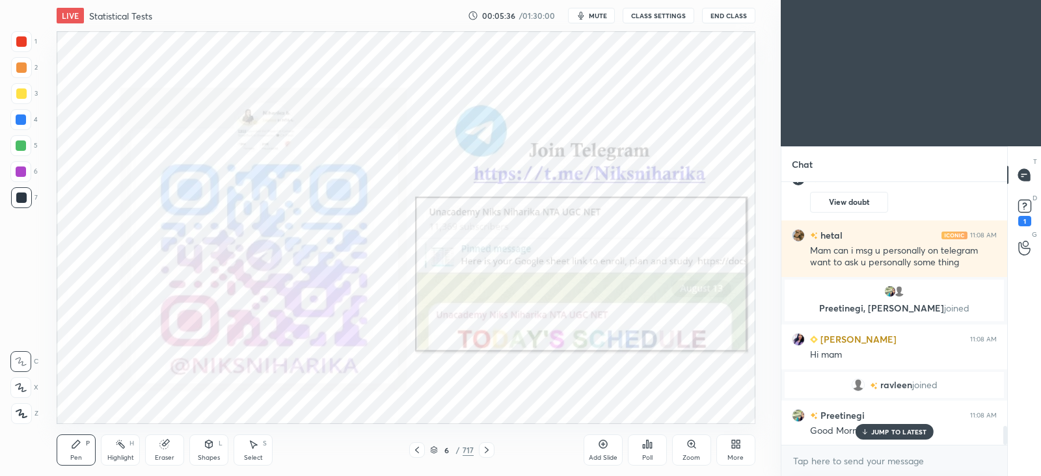
scroll to position [3365, 0]
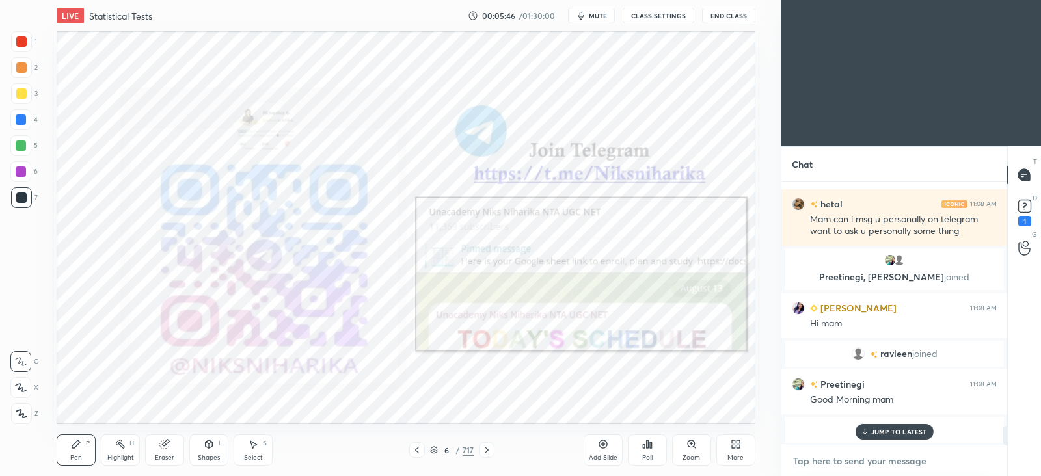
type textarea "x"
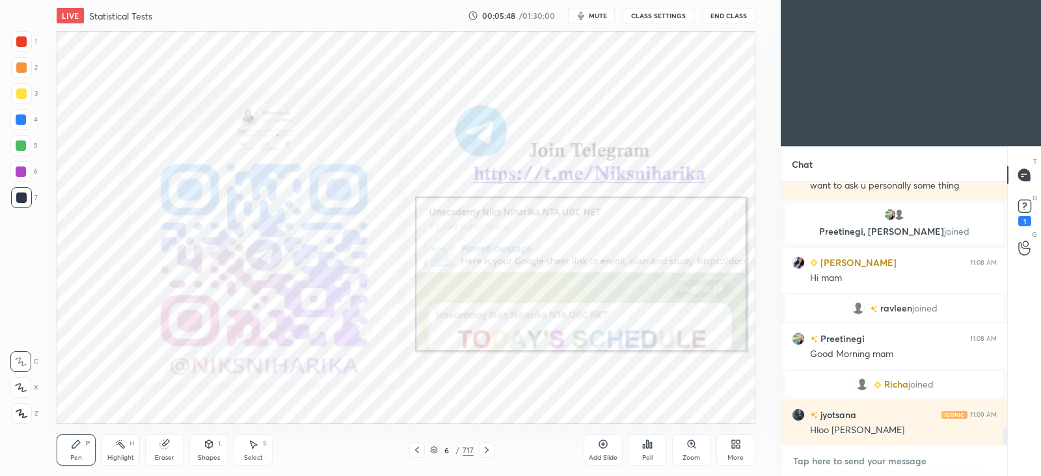
paste textarea "telegram link - [URL][DOMAIN_NAME] Google spreadsheet link - [URL][DOMAIN_NAME]…"
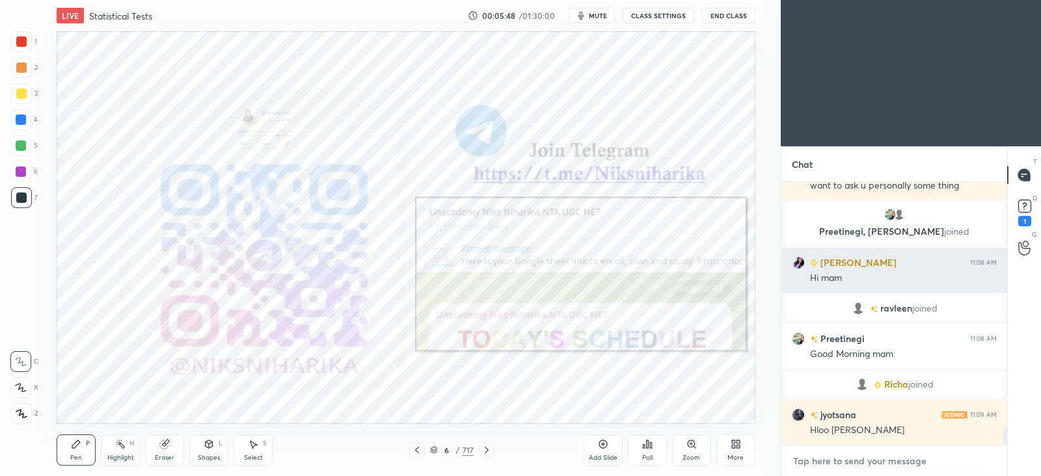
type textarea "telegram link - [URL][DOMAIN_NAME] Google spreadsheet link - [URL][DOMAIN_NAME]…"
type textarea "x"
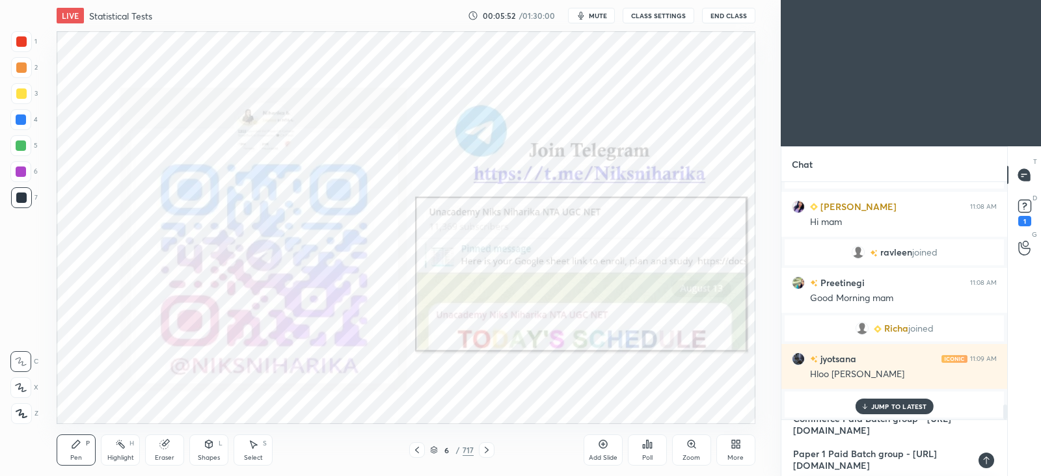
scroll to position [74, 0]
drag, startPoint x: 948, startPoint y: 441, endPoint x: 788, endPoint y: 437, distance: 160.2
click at [788, 437] on div "telegram link - [URL][DOMAIN_NAME] Google spreadsheet link - [URL][DOMAIN_NAME]…" at bounding box center [895, 448] width 226 height 56
type textarea "telegram link - [URL][DOMAIN_NAME] Google spreadsheet link - [URL][DOMAIN_NAME]…"
type textarea "x"
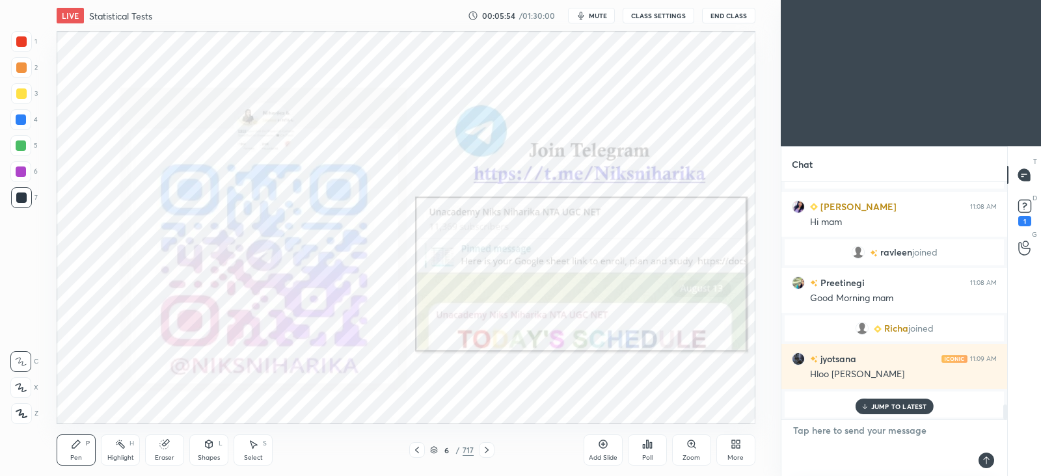
scroll to position [3586, 0]
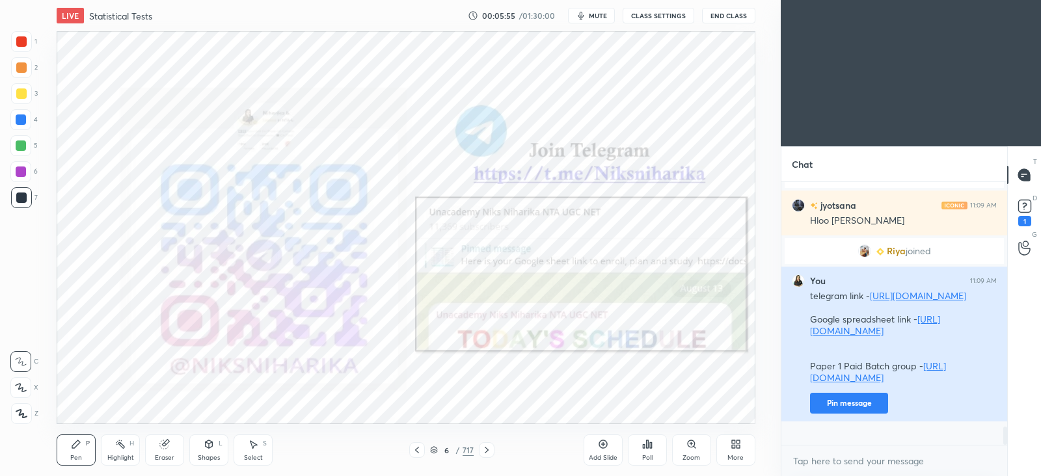
click at [858, 414] on button "Pin message" at bounding box center [849, 403] width 78 height 21
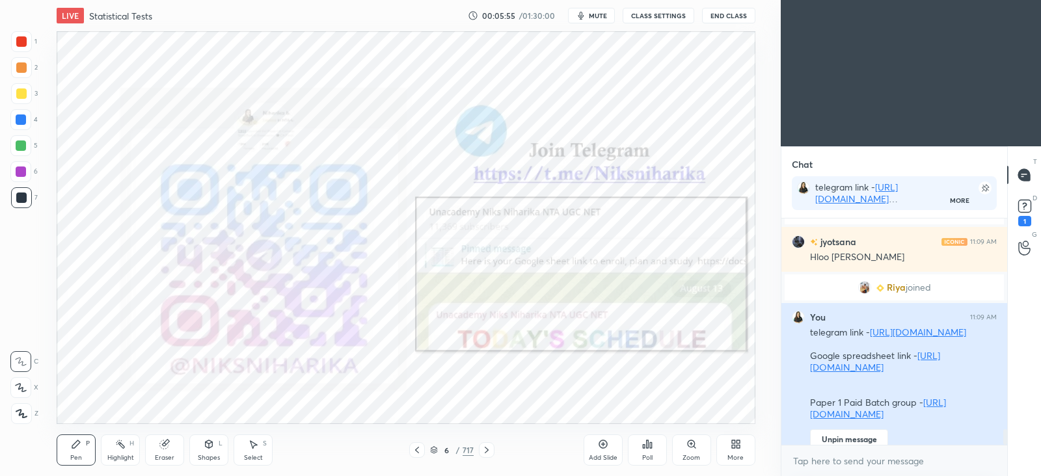
scroll to position [0, 0]
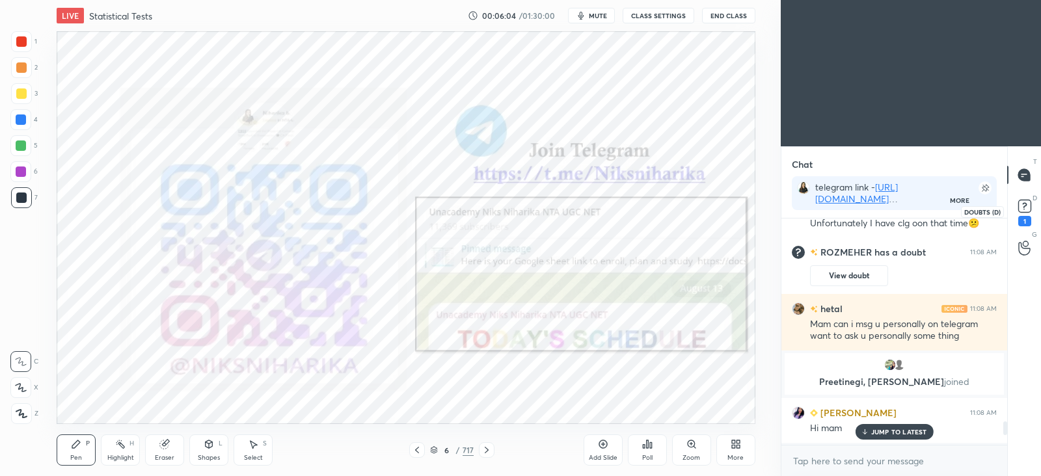
click at [1032, 210] on icon at bounding box center [1025, 207] width 20 height 20
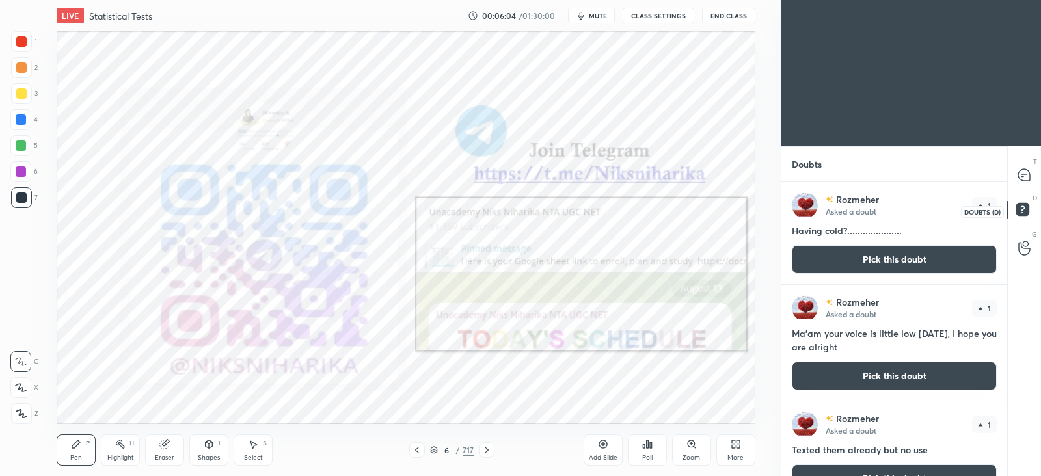
scroll to position [290, 221]
click at [1029, 178] on icon at bounding box center [1025, 175] width 12 height 12
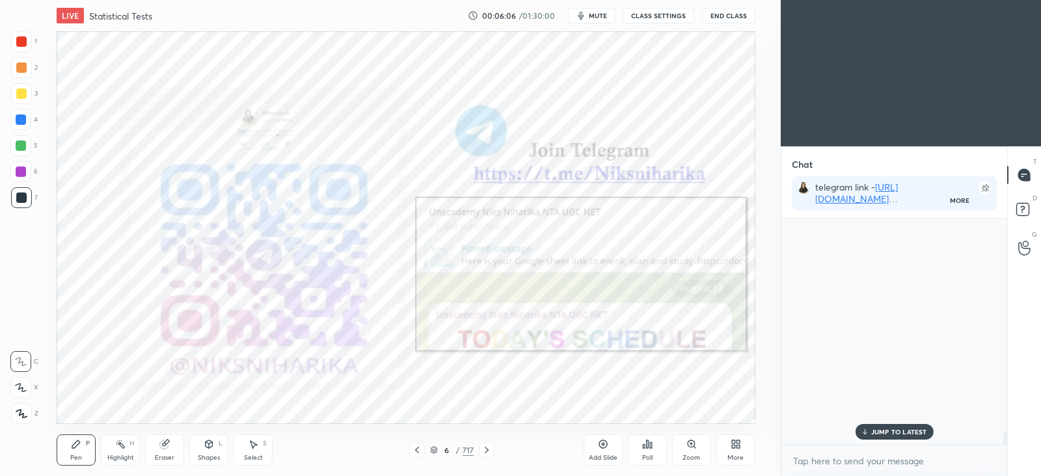
scroll to position [253, 221]
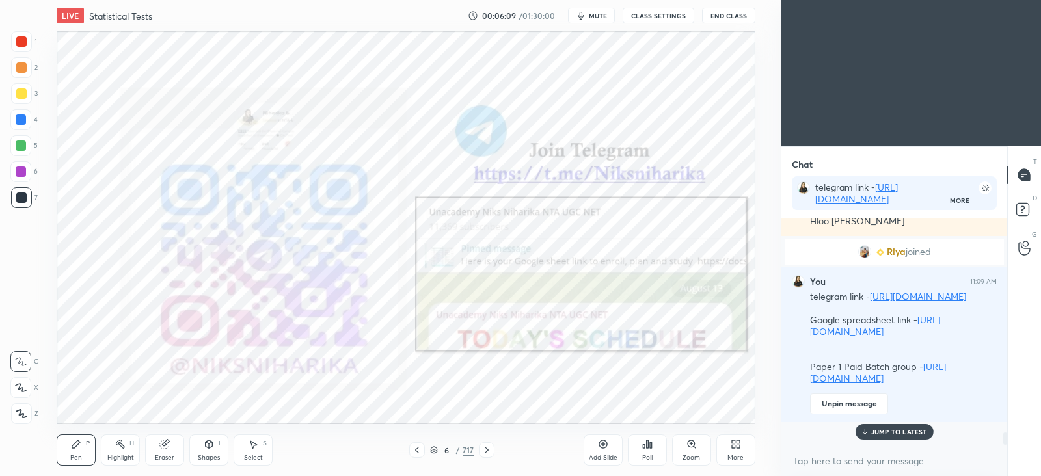
click at [479, 450] on div at bounding box center [487, 451] width 16 height 16
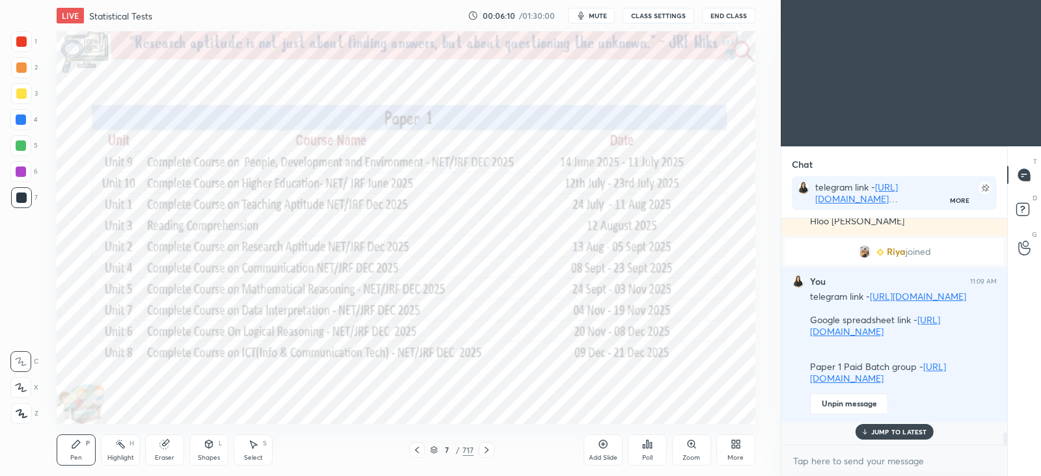
click at [488, 452] on icon at bounding box center [487, 450] width 10 height 10
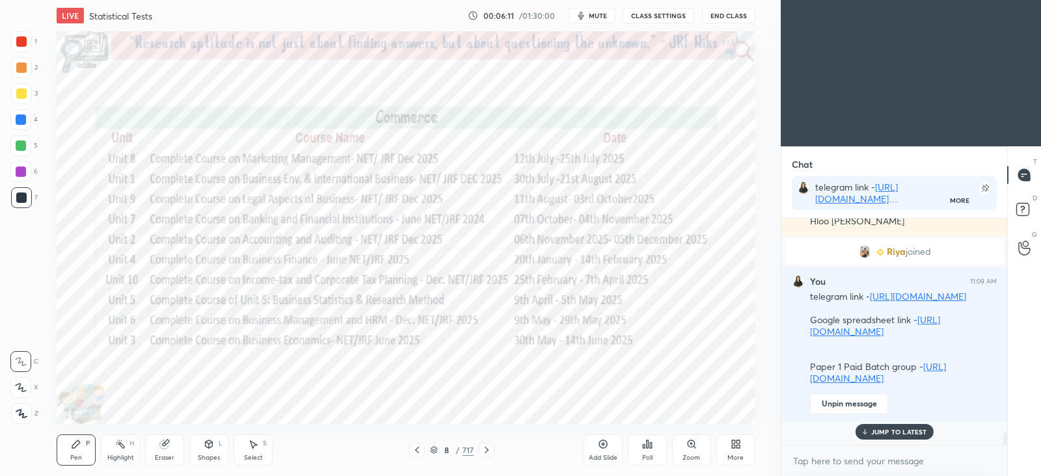
click at [488, 452] on icon at bounding box center [487, 450] width 10 height 10
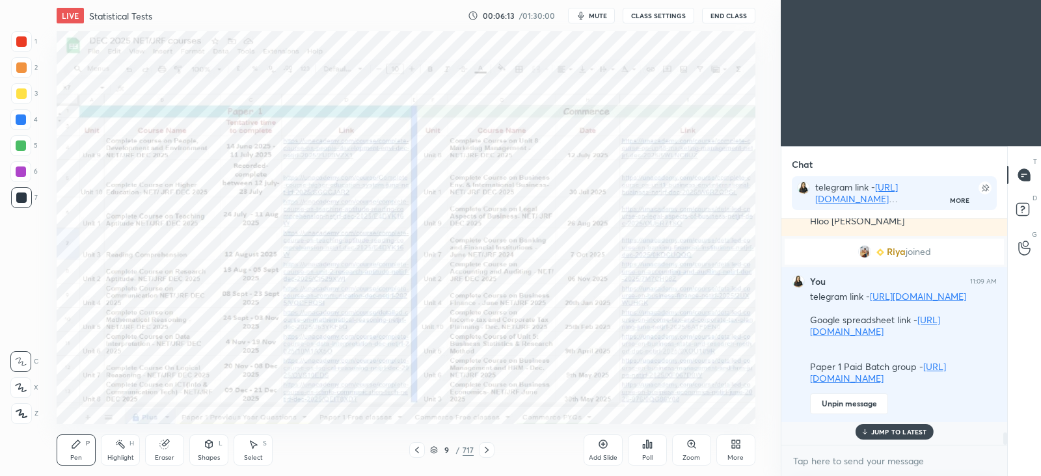
click at [909, 436] on div "JUMP TO LATEST" at bounding box center [894, 432] width 78 height 16
click at [486, 450] on icon at bounding box center [487, 450] width 10 height 10
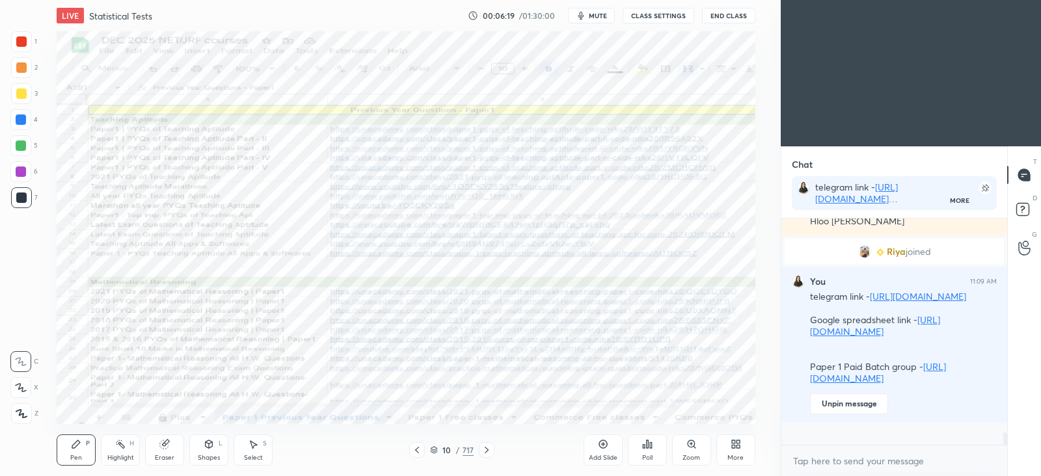
click at [413, 450] on icon at bounding box center [417, 450] width 10 height 10
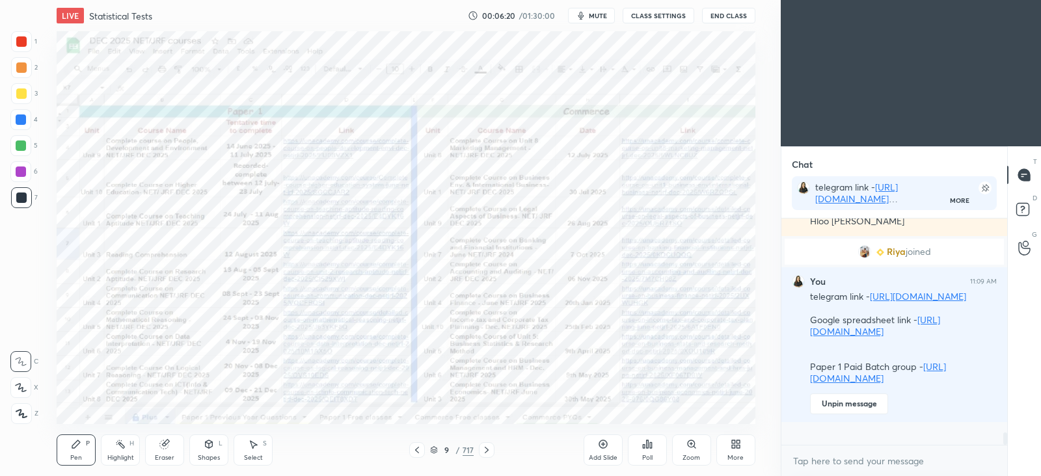
click at [490, 447] on icon at bounding box center [487, 450] width 10 height 10
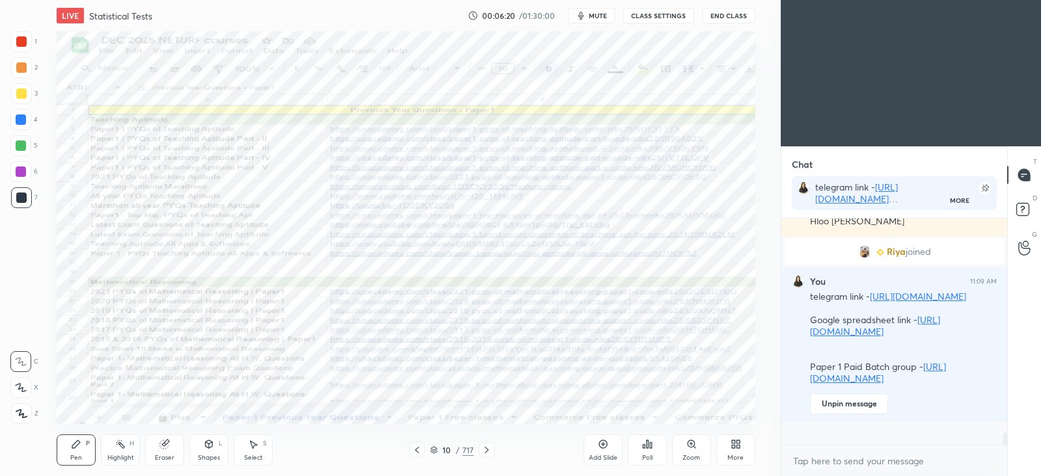
click at [490, 447] on icon at bounding box center [487, 450] width 10 height 10
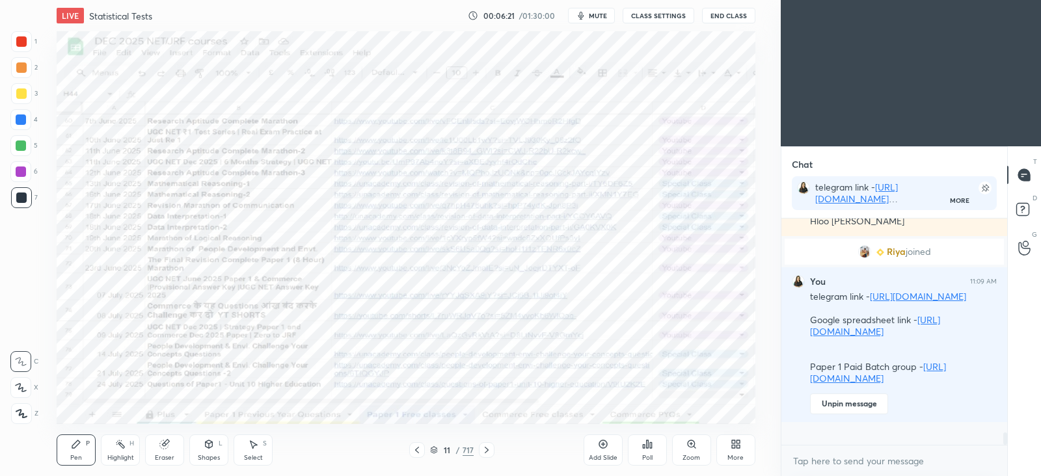
click at [490, 447] on icon at bounding box center [487, 450] width 10 height 10
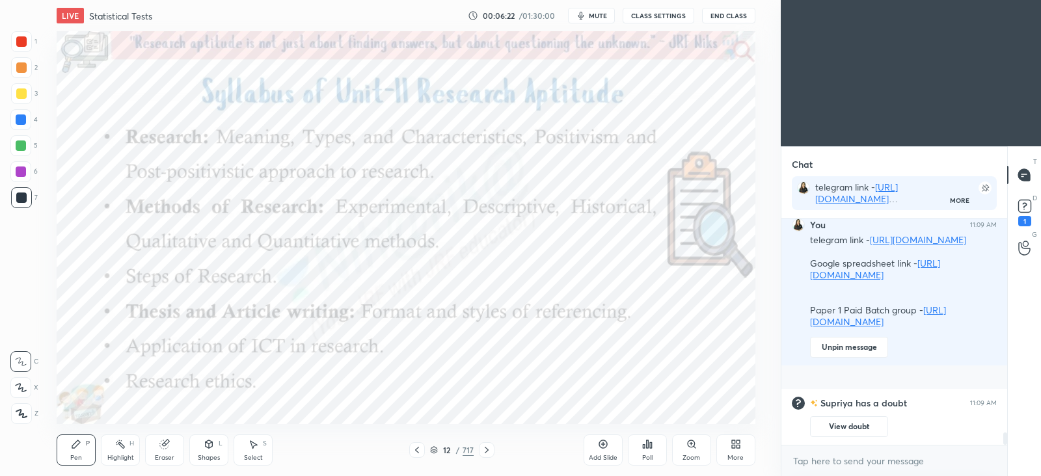
click at [421, 447] on icon at bounding box center [417, 450] width 10 height 10
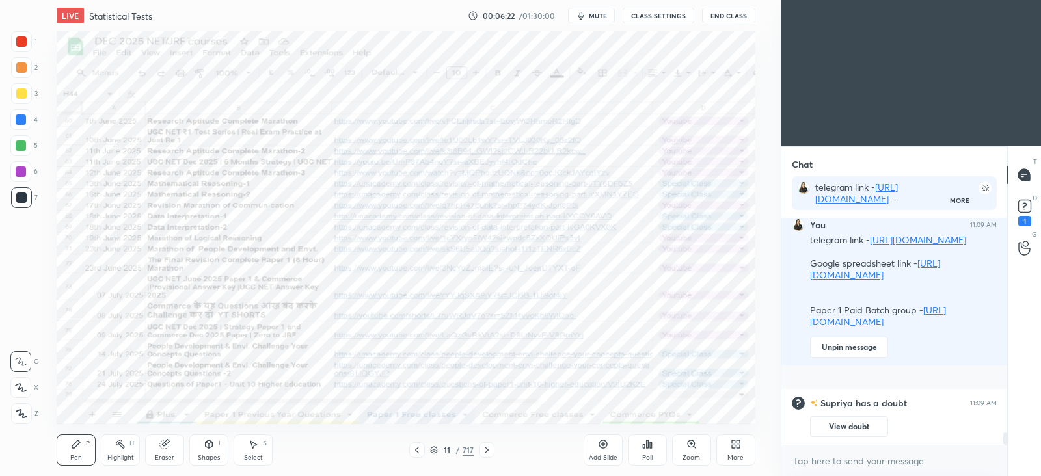
click at [421, 447] on icon at bounding box center [417, 450] width 10 height 10
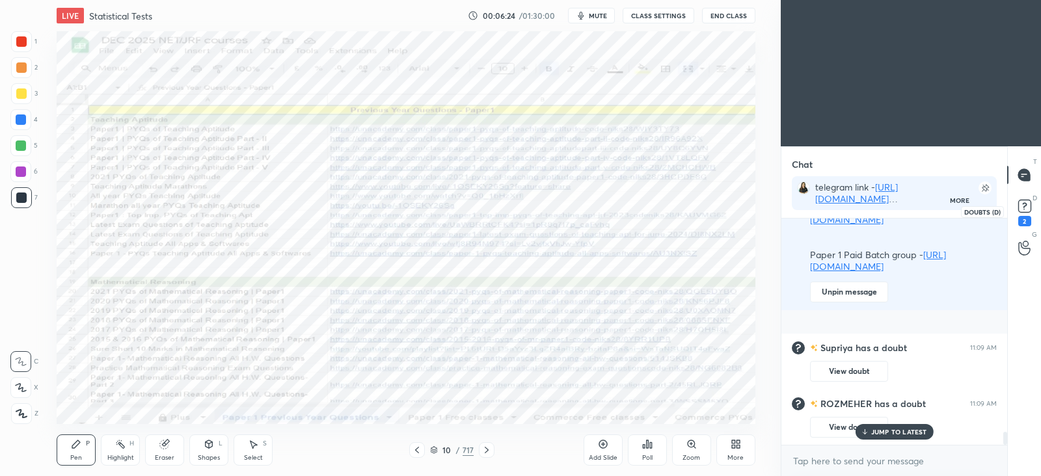
click at [1022, 214] on icon at bounding box center [1025, 207] width 20 height 20
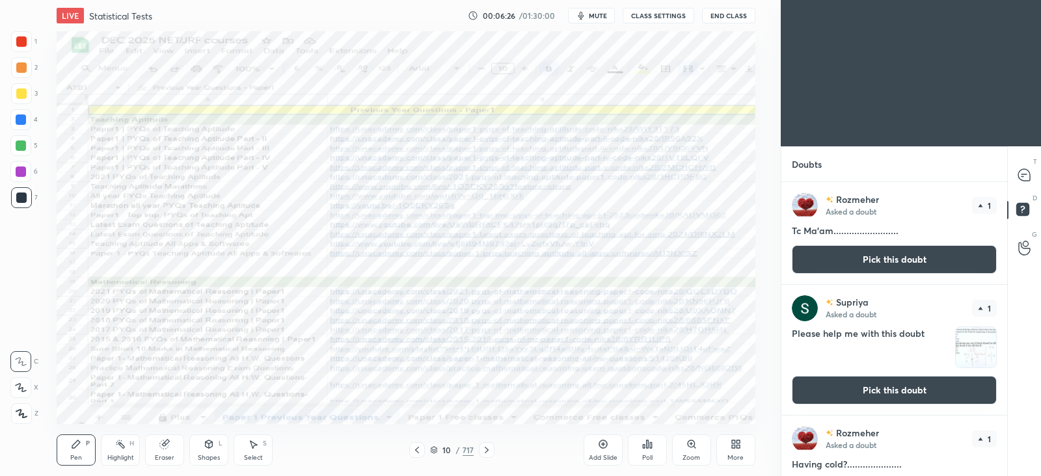
click at [857, 392] on button "Pick this doubt" at bounding box center [894, 390] width 205 height 29
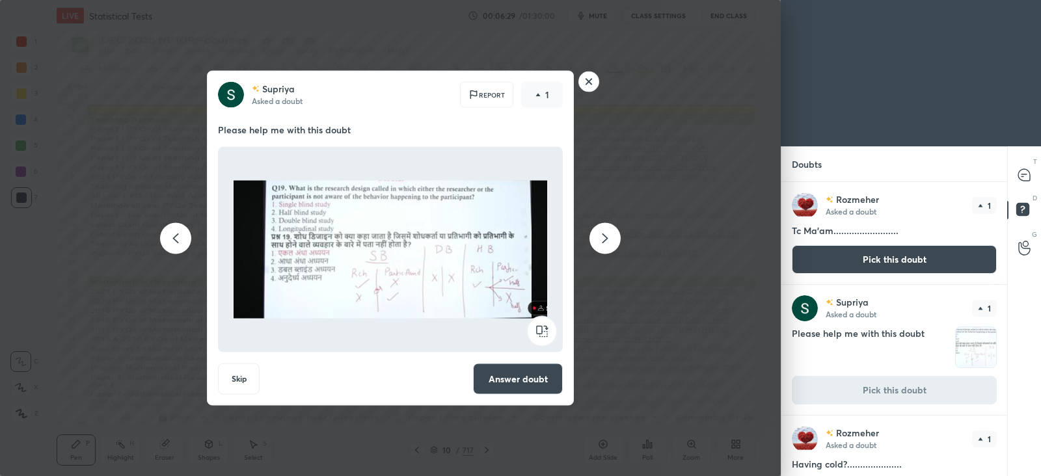
click at [582, 86] on rect at bounding box center [589, 82] width 20 height 20
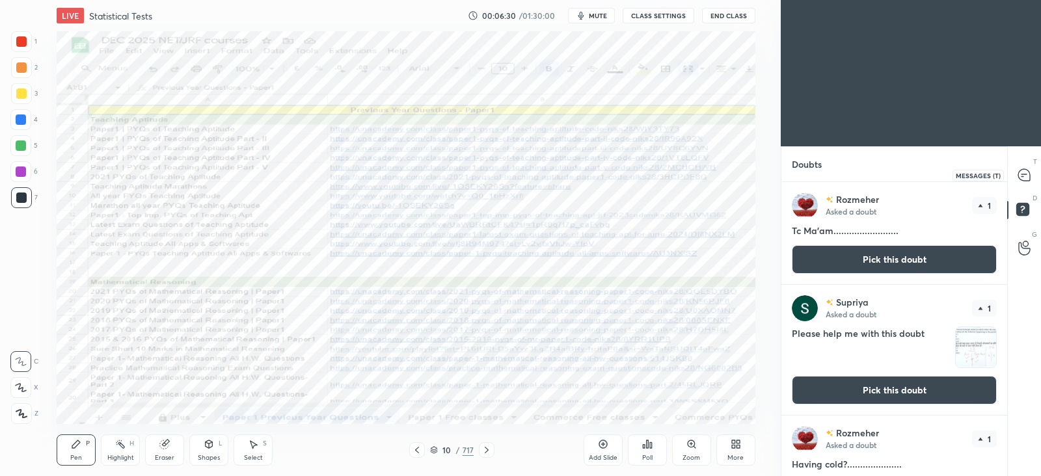
click at [1030, 176] on icon at bounding box center [1025, 175] width 12 height 12
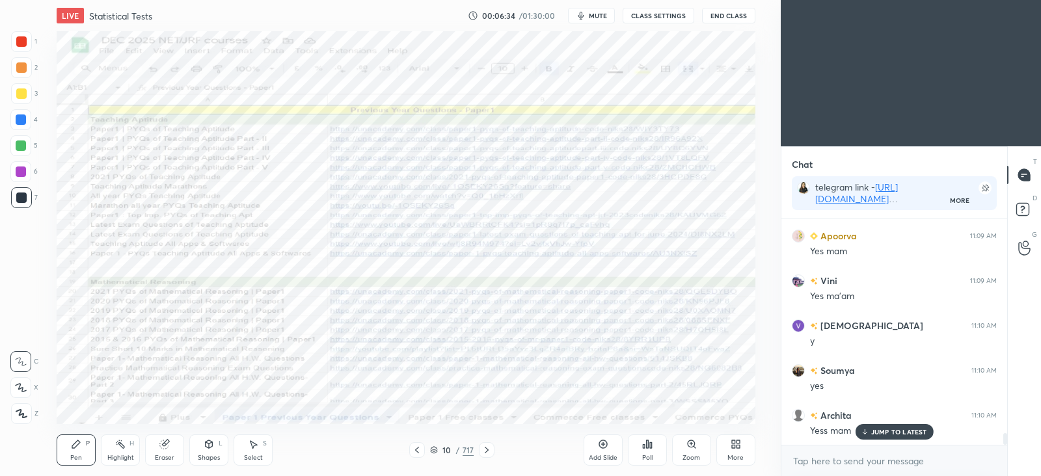
click at [877, 431] on p "JUMP TO LATEST" at bounding box center [900, 432] width 56 height 8
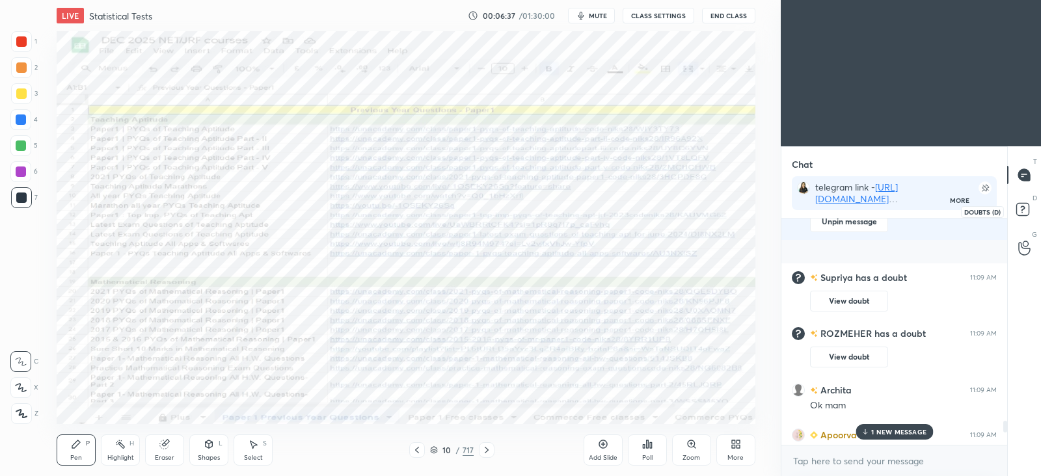
click at [1034, 207] on icon at bounding box center [1024, 211] width 23 height 23
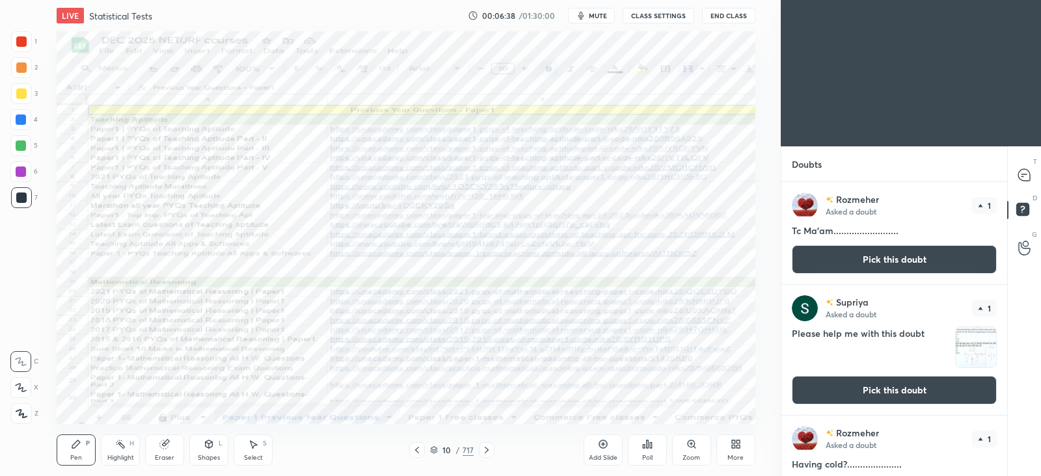
click at [872, 392] on button "Pick this doubt" at bounding box center [894, 390] width 205 height 29
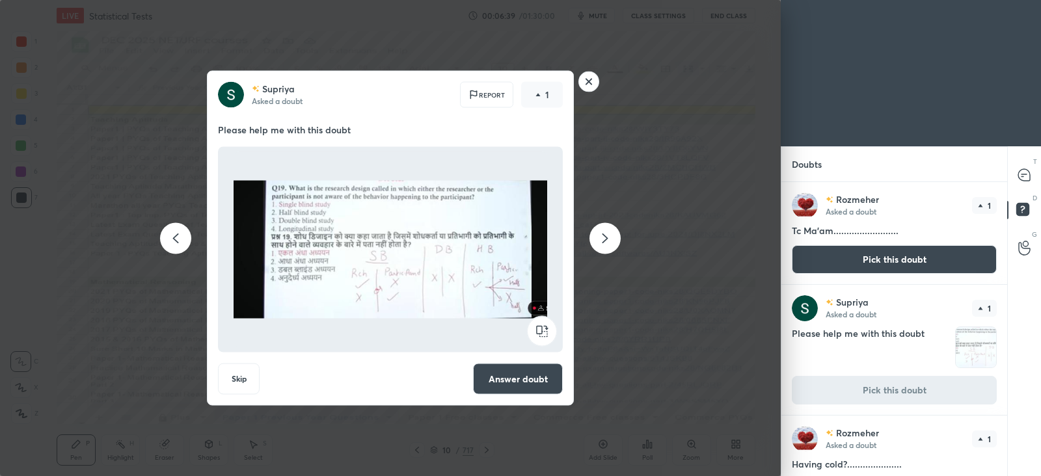
click at [497, 376] on button "Answer doubt" at bounding box center [518, 379] width 90 height 31
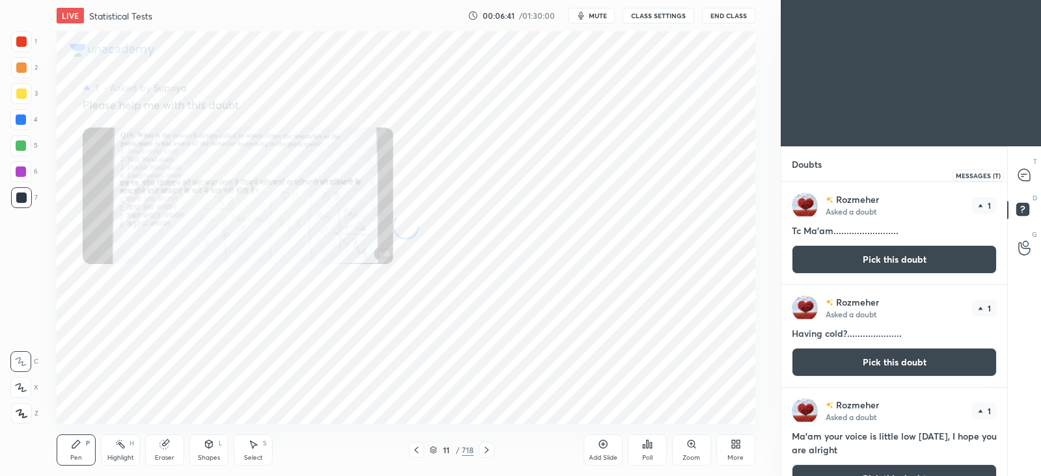
click at [1028, 171] on icon at bounding box center [1025, 175] width 12 height 12
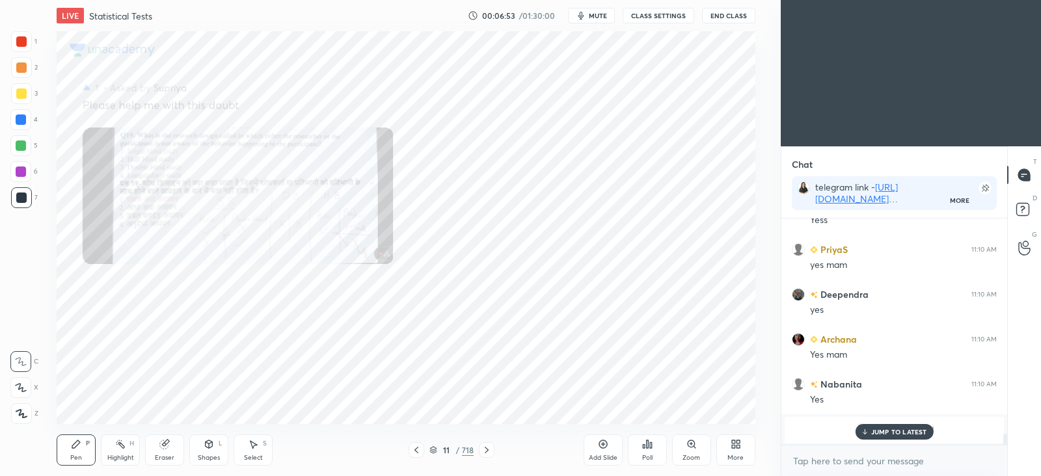
click at [433, 447] on icon at bounding box center [433, 448] width 7 height 3
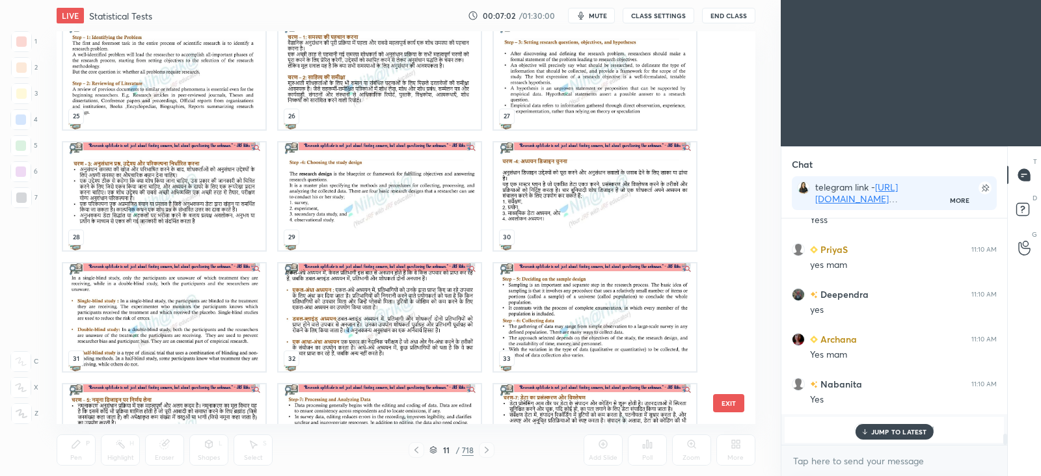
click at [158, 341] on img "grid" at bounding box center [164, 318] width 202 height 108
click at [157, 314] on img "grid" at bounding box center [164, 318] width 202 height 108
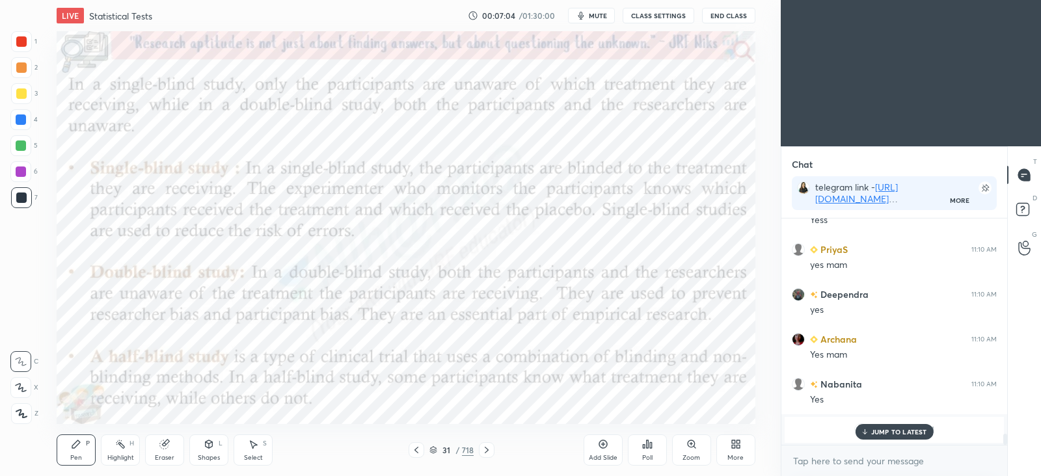
click at [157, 314] on img "grid" at bounding box center [164, 318] width 202 height 108
click at [898, 438] on div "JUMP TO LATEST" at bounding box center [894, 432] width 78 height 16
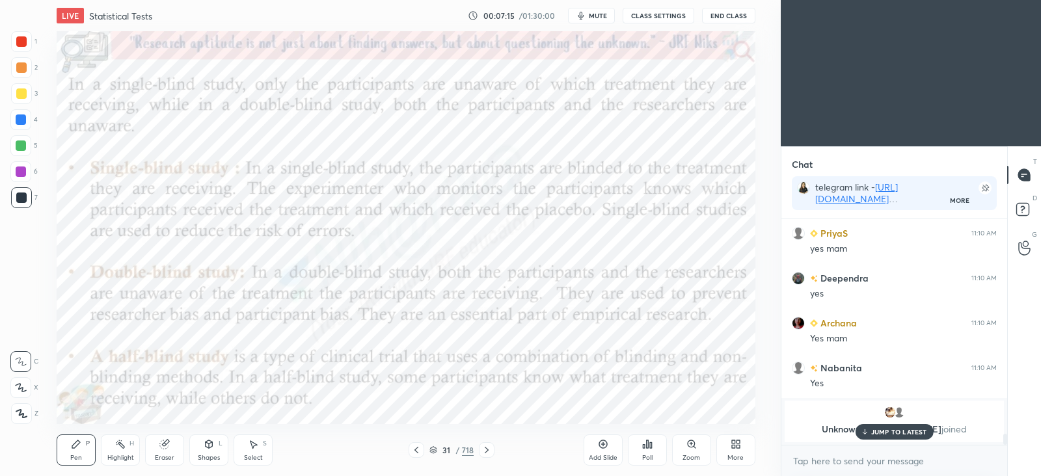
click at [489, 449] on icon at bounding box center [487, 450] width 10 height 10
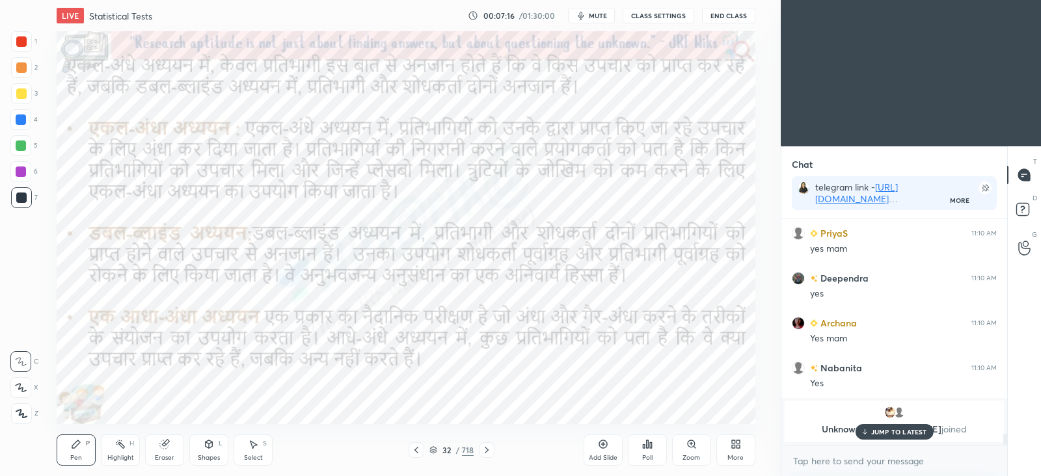
click at [423, 449] on div at bounding box center [417, 451] width 16 height 16
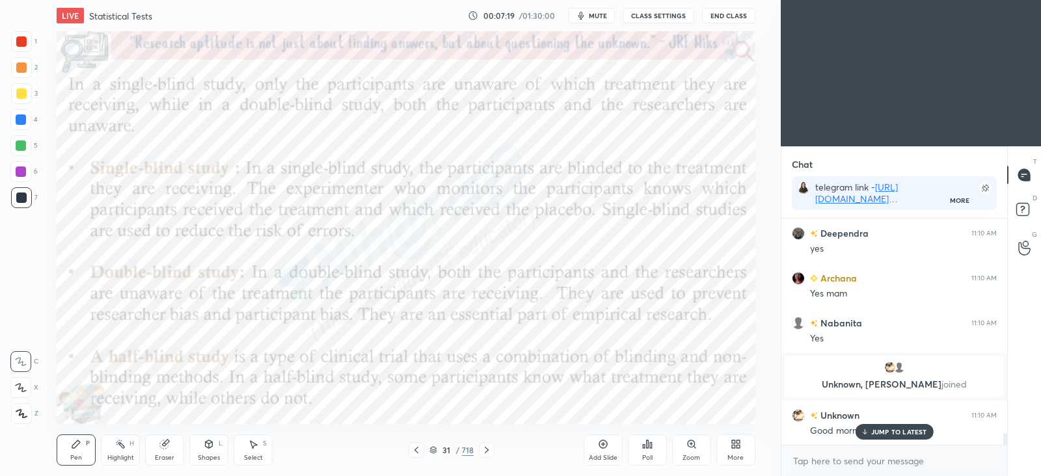
click at [873, 428] on p "JUMP TO LATEST" at bounding box center [900, 432] width 56 height 8
click at [432, 450] on icon at bounding box center [433, 451] width 7 height 2
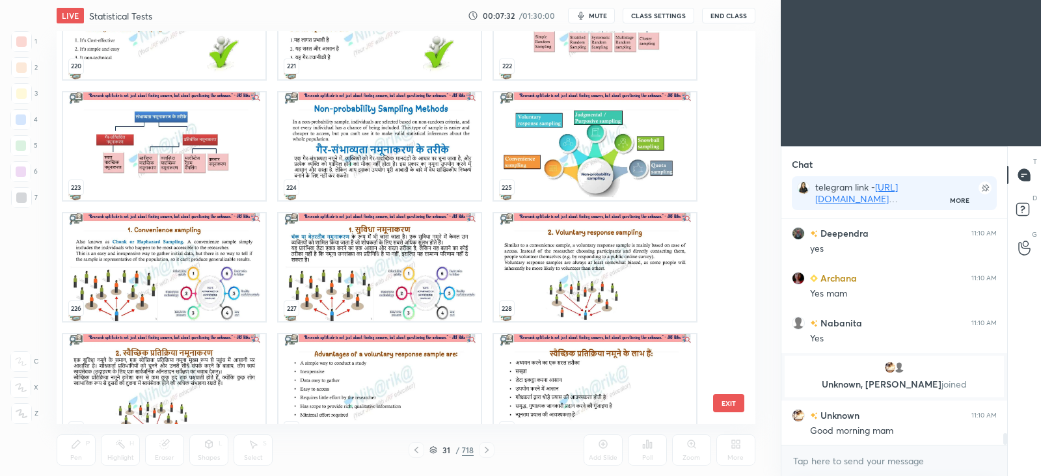
click at [381, 265] on img "grid" at bounding box center [380, 267] width 202 height 108
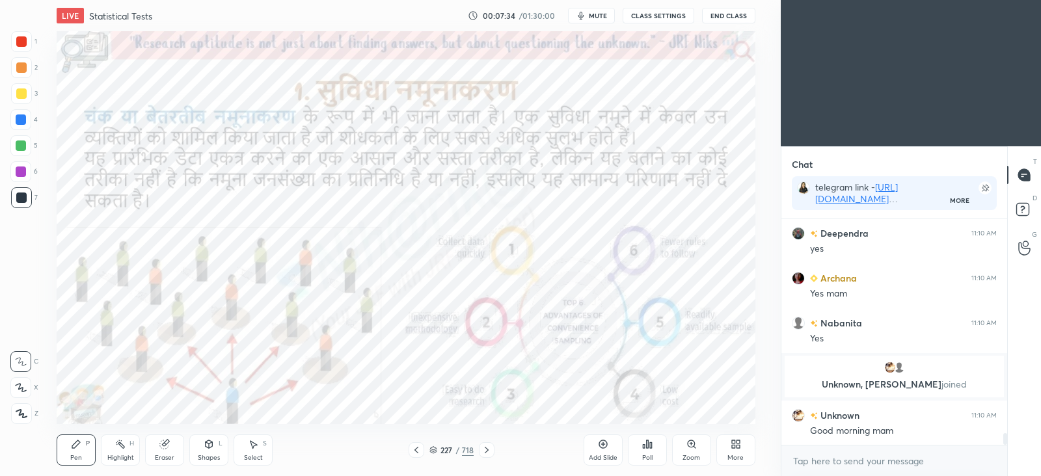
click at [435, 449] on icon at bounding box center [433, 448] width 7 height 3
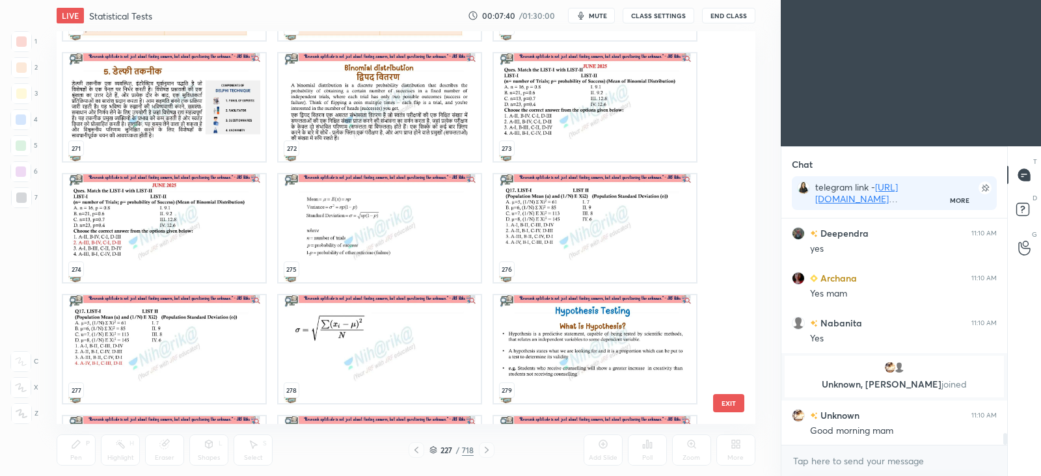
scroll to position [4087, 0]
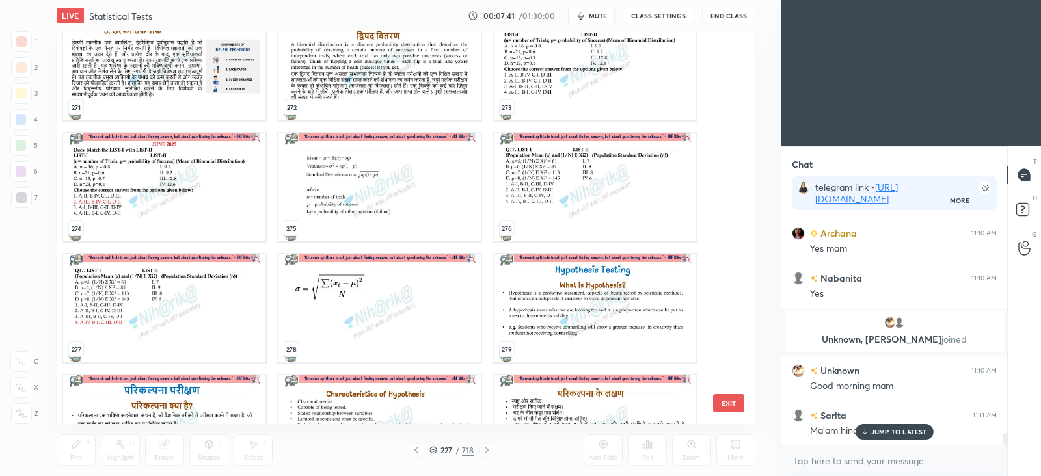
click at [386, 104] on img "grid" at bounding box center [380, 66] width 202 height 108
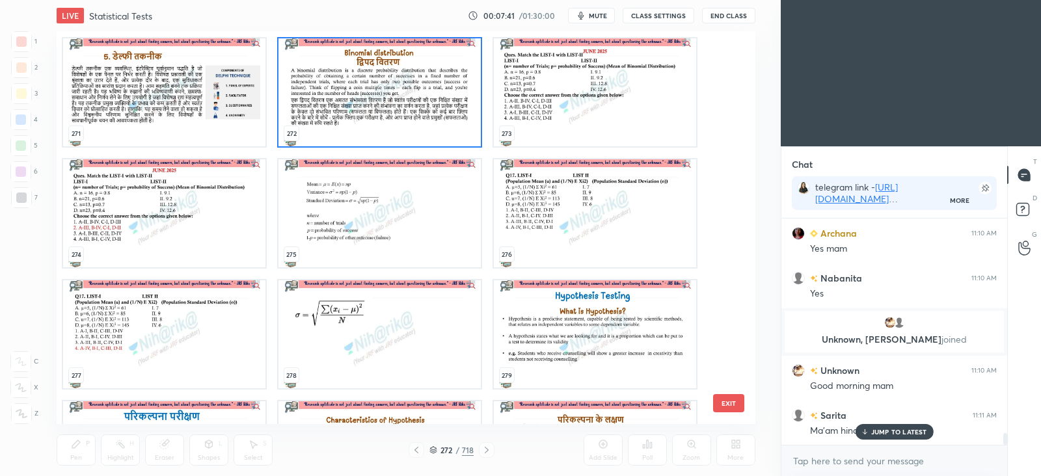
click at [386, 104] on div "265 266 267 268 269 270 271 272 273 274 275 276 277 278 279 280 281 282" at bounding box center [395, 227] width 676 height 393
click at [385, 132] on img "grid" at bounding box center [380, 92] width 202 height 108
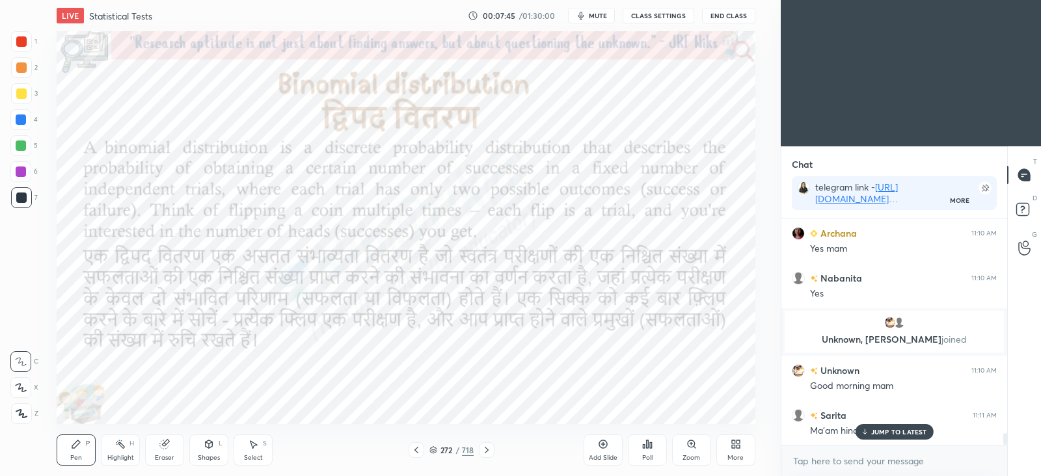
click at [437, 450] on div "272 / 718" at bounding box center [452, 451] width 44 height 12
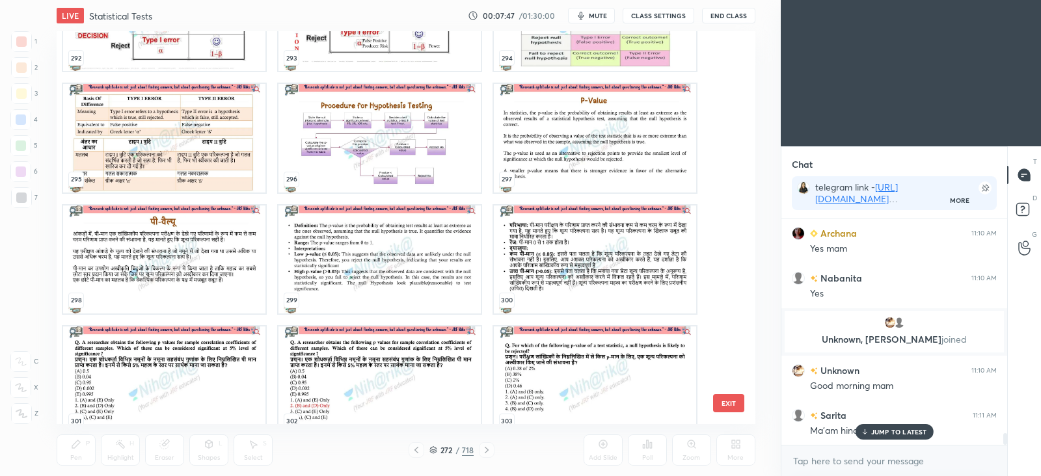
scroll to position [11855, 0]
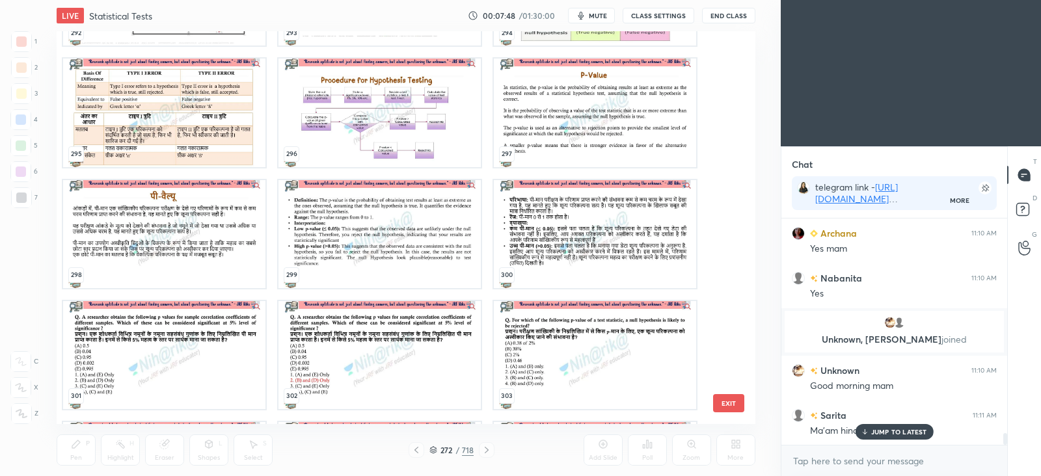
click at [342, 128] on img "grid" at bounding box center [380, 113] width 202 height 108
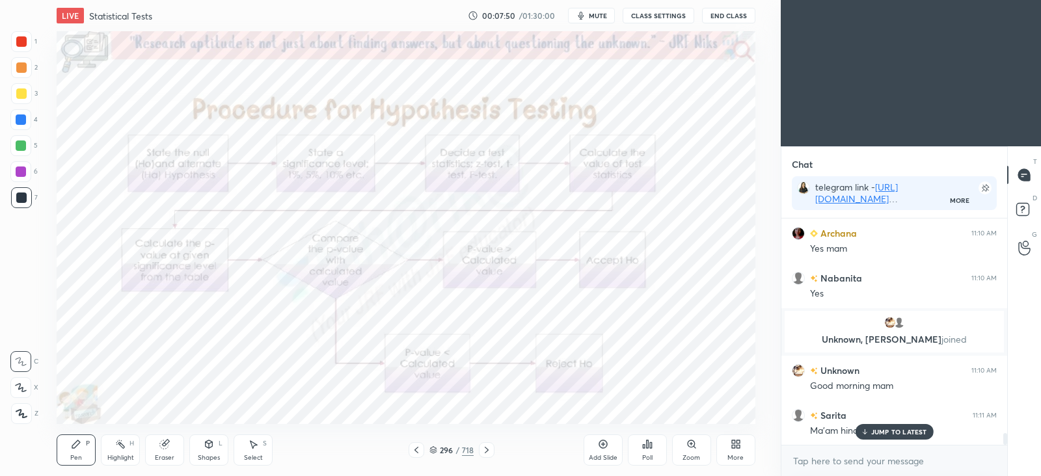
scroll to position [4132, 0]
click at [488, 446] on icon at bounding box center [487, 450] width 10 height 10
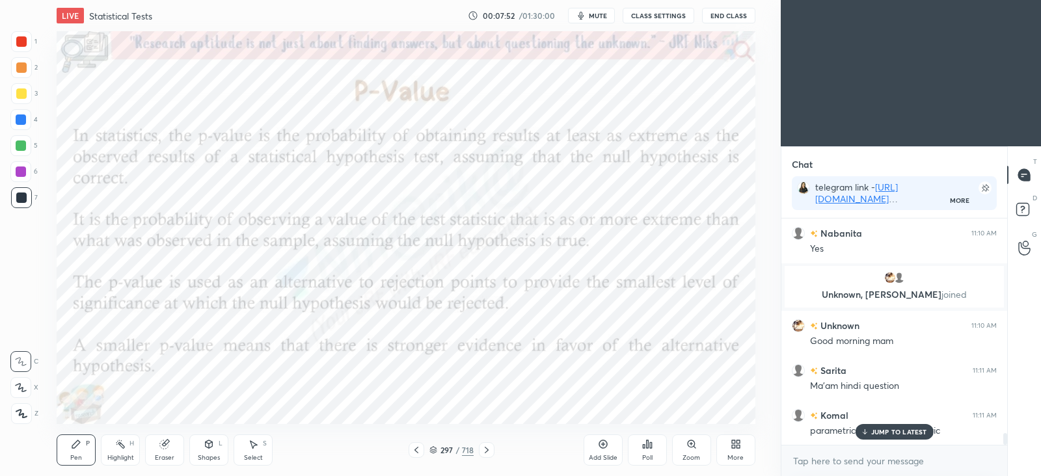
click at [488, 446] on icon at bounding box center [487, 450] width 10 height 10
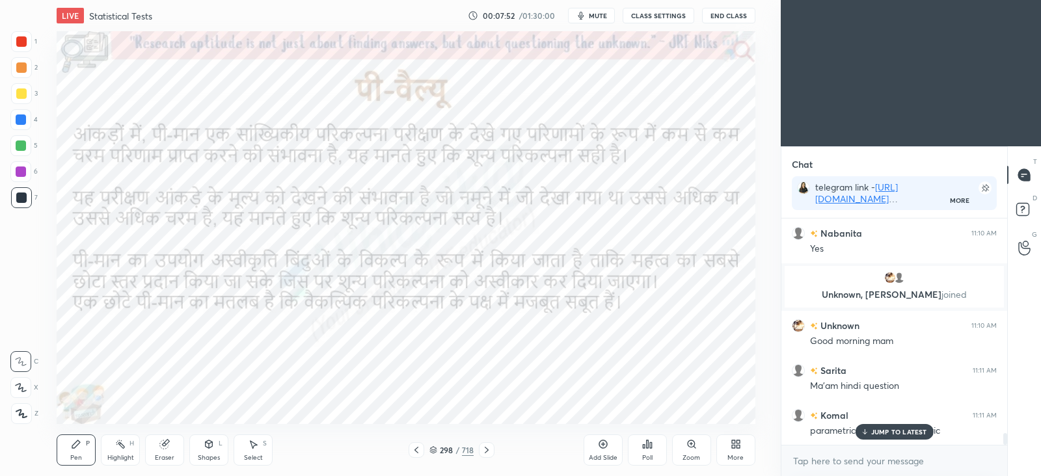
click at [488, 446] on icon at bounding box center [487, 450] width 10 height 10
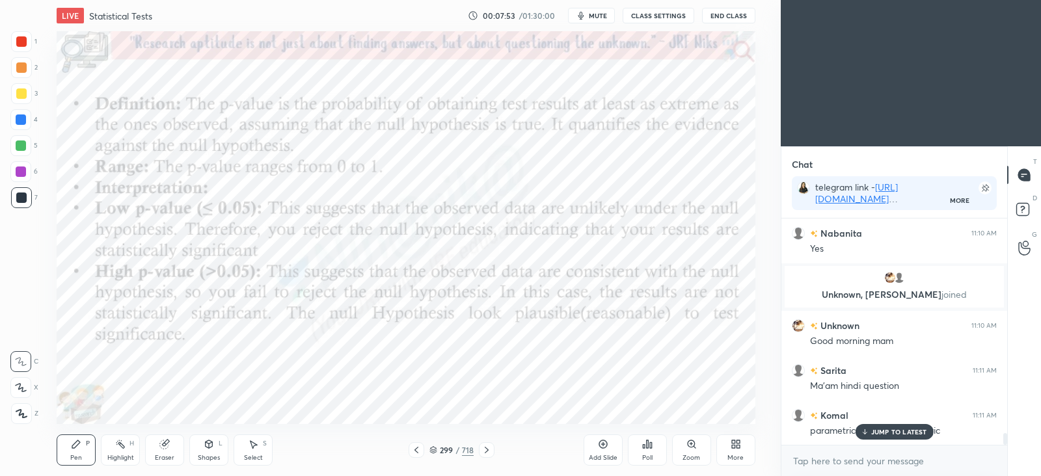
scroll to position [4177, 0]
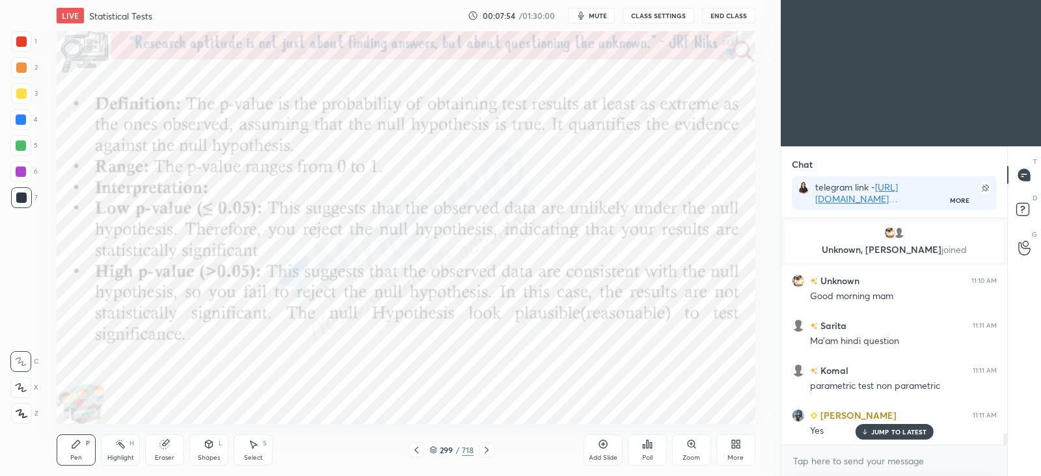
click at [430, 450] on icon at bounding box center [434, 450] width 8 height 8
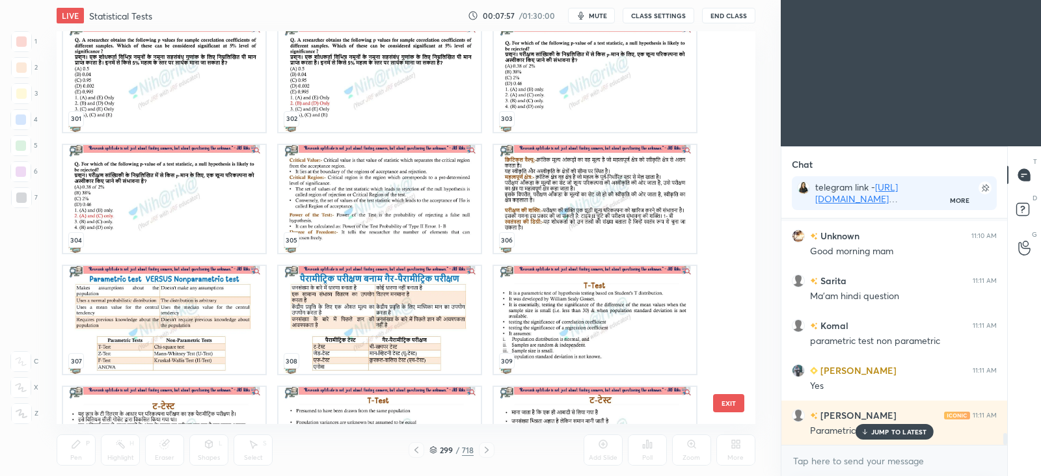
scroll to position [12051, 0]
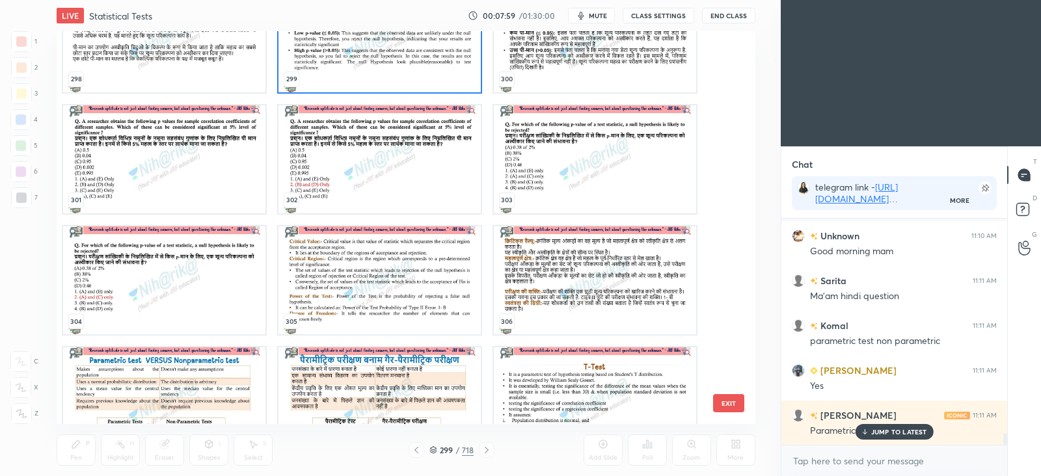
click at [184, 376] on img "grid" at bounding box center [164, 402] width 202 height 108
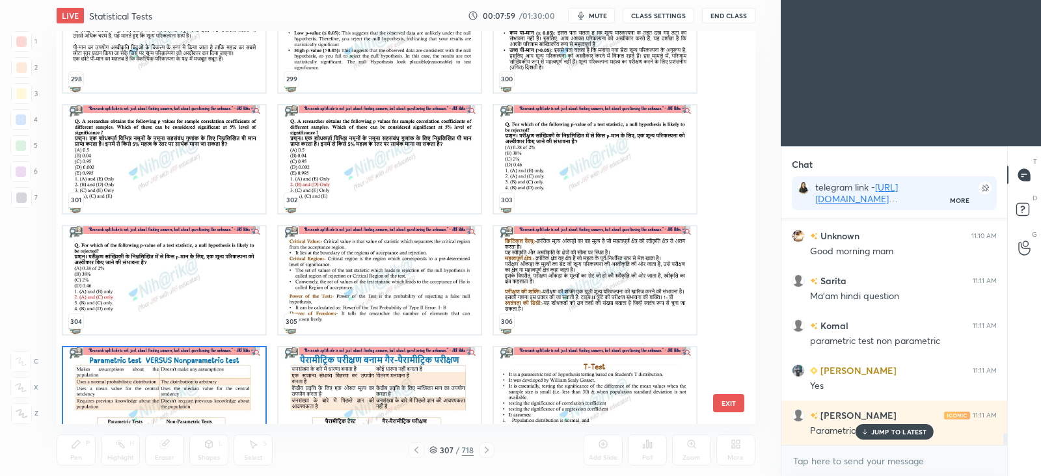
scroll to position [12089, 0]
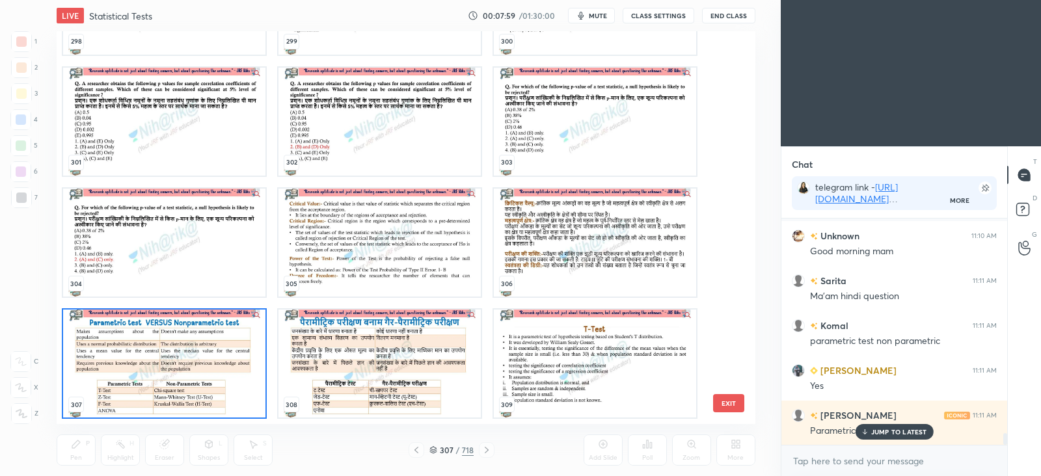
click at [184, 376] on div "298 299 300 301 302 303 304 305 306 307 308 309 310 311 312 313 314 315" at bounding box center [395, 227] width 676 height 393
click at [184, 376] on img "grid" at bounding box center [164, 364] width 202 height 108
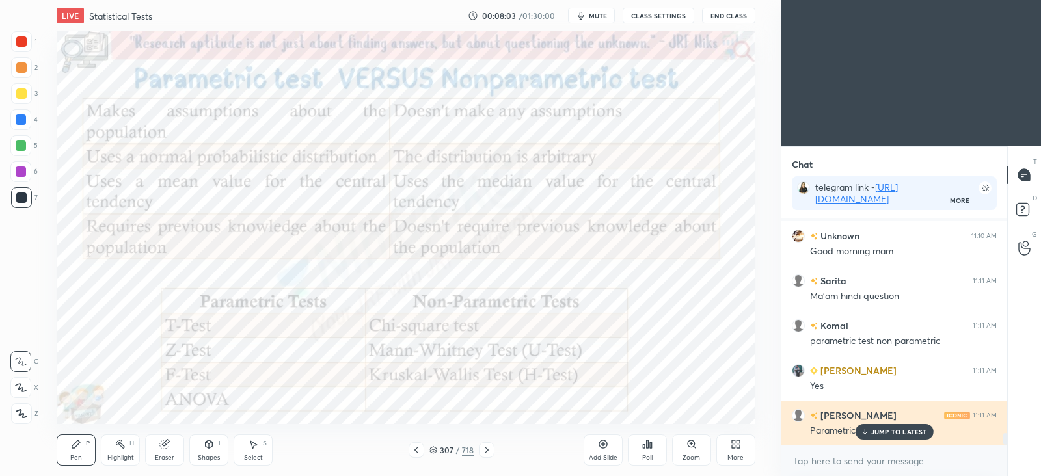
click at [911, 428] on p "JUMP TO LATEST" at bounding box center [900, 432] width 56 height 8
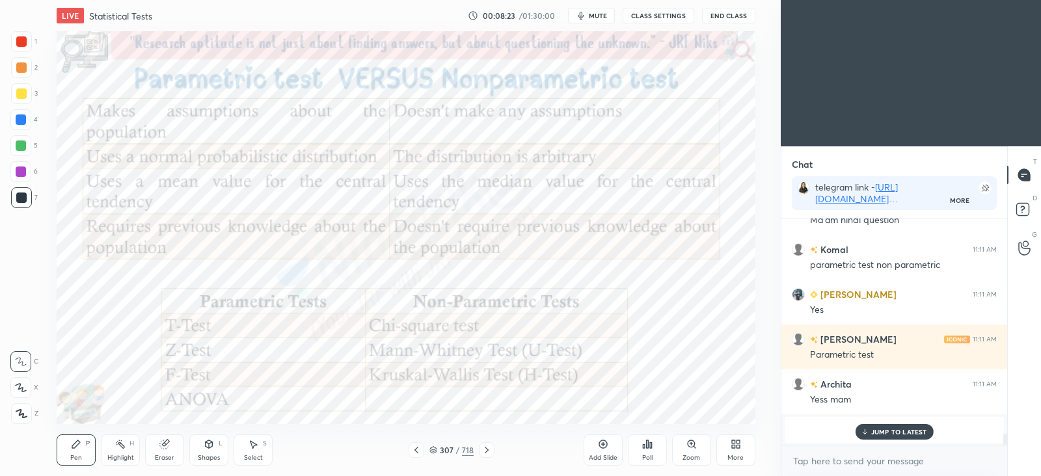
scroll to position [4343, 0]
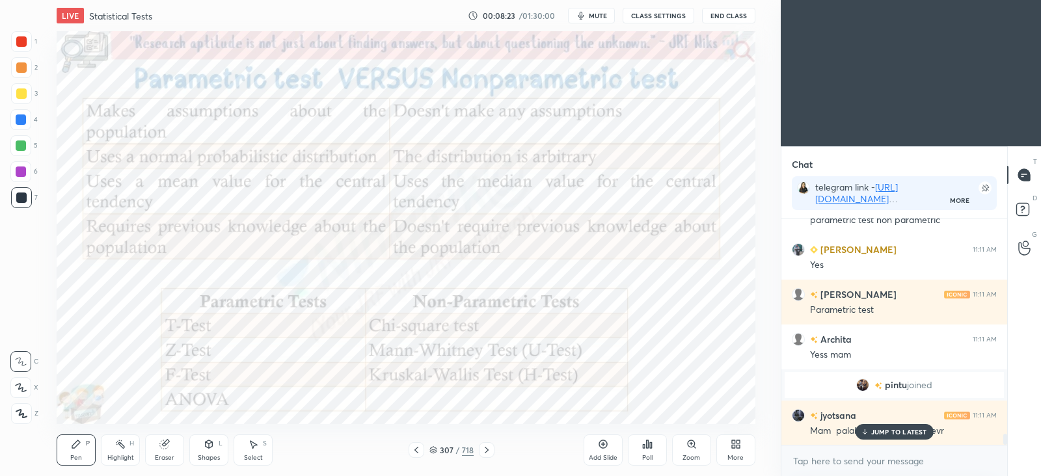
click at [607, 448] on icon at bounding box center [603, 444] width 10 height 10
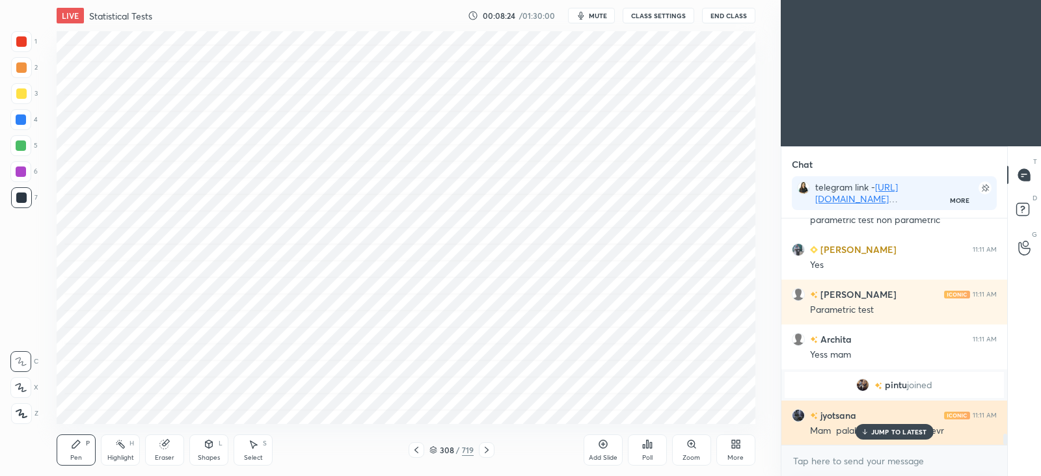
click at [886, 432] on p "JUMP TO LATEST" at bounding box center [900, 432] width 56 height 8
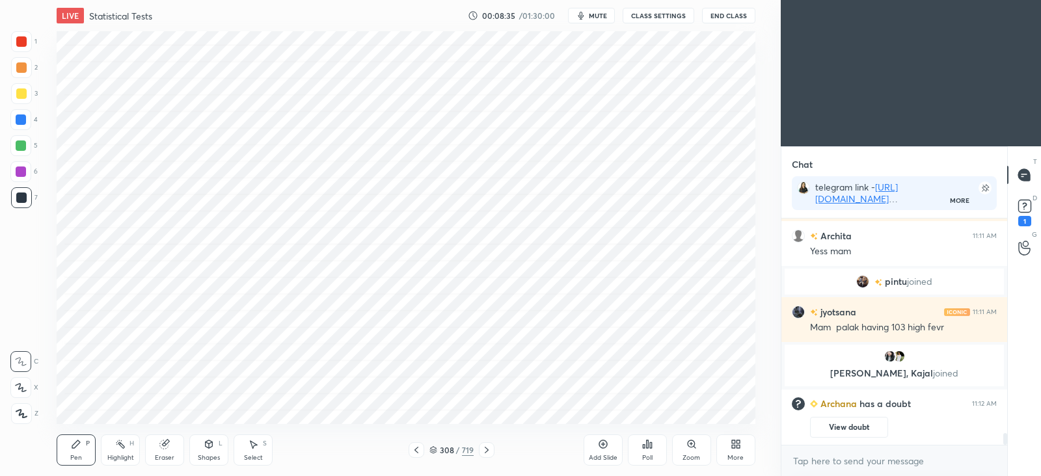
scroll to position [4249, 0]
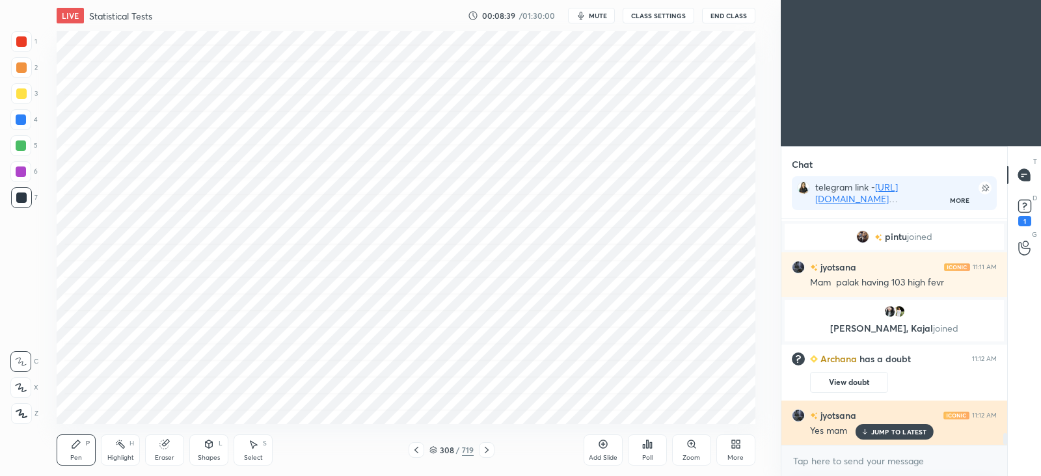
click at [905, 433] on p "JUMP TO LATEST" at bounding box center [900, 432] width 56 height 8
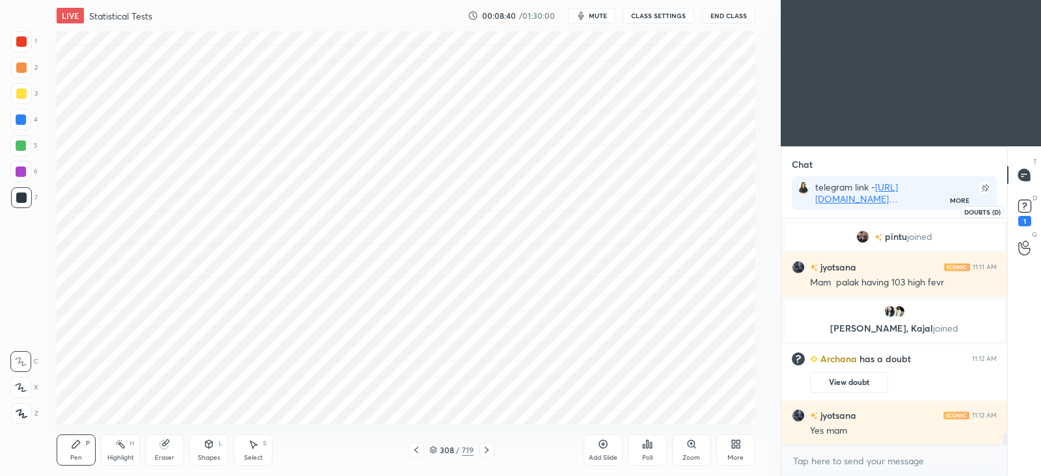
click at [1023, 214] on icon at bounding box center [1025, 207] width 20 height 20
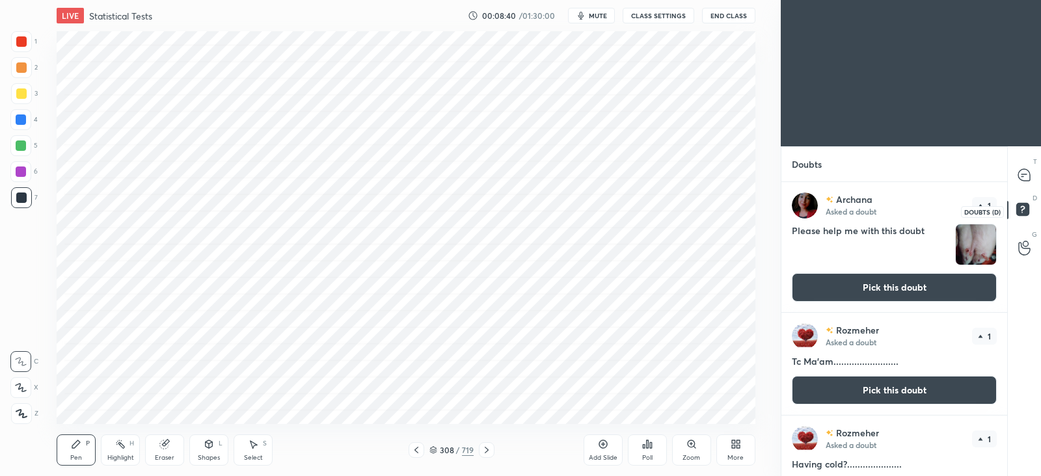
scroll to position [290, 221]
click at [911, 288] on button "Pick this doubt" at bounding box center [894, 287] width 205 height 29
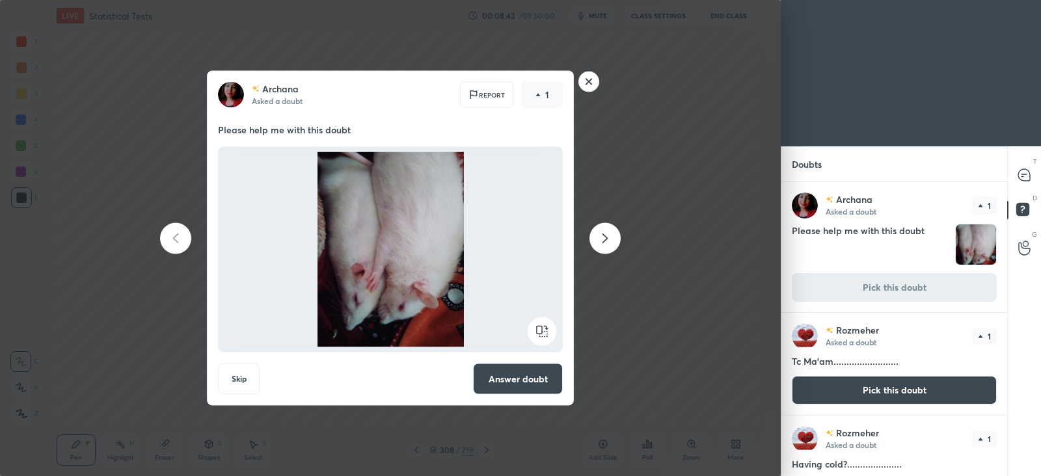
click at [545, 379] on button "Answer doubt" at bounding box center [518, 379] width 90 height 31
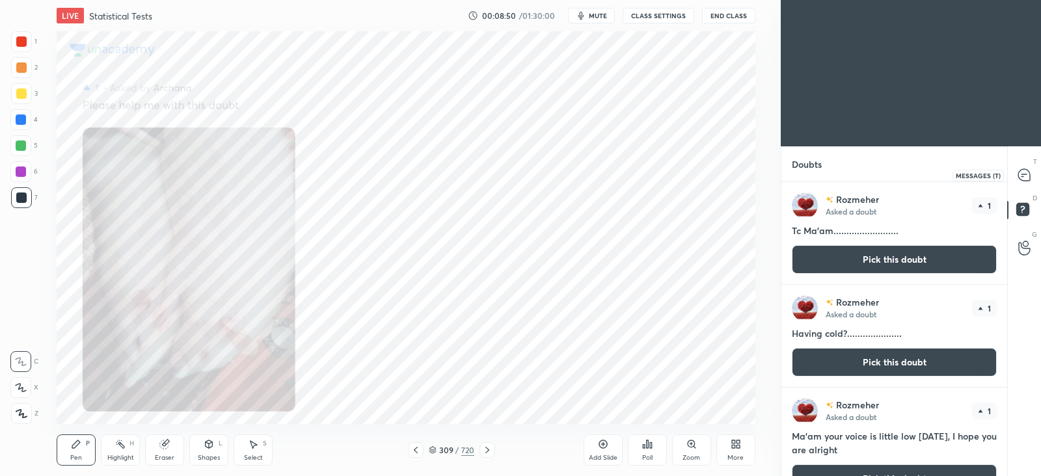
click at [1028, 174] on icon at bounding box center [1025, 175] width 12 height 12
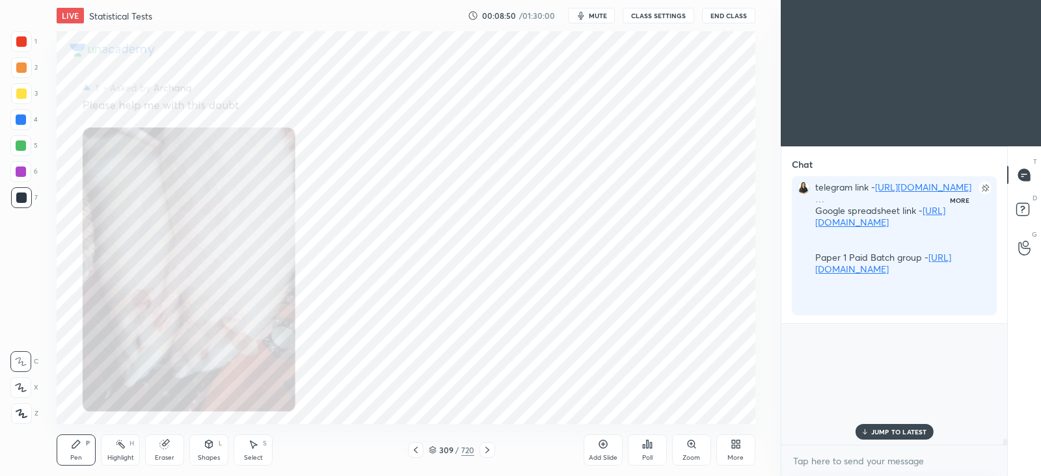
scroll to position [4399, 0]
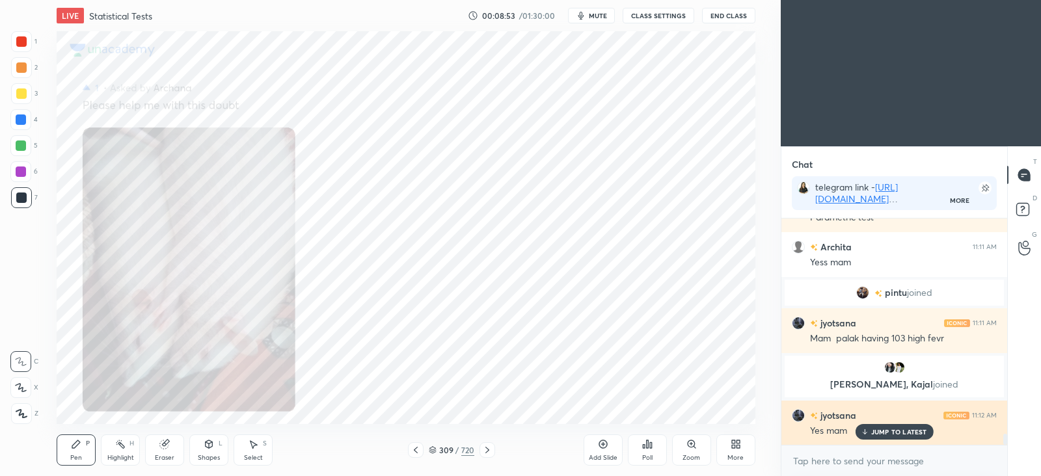
click at [873, 434] on p "JUMP TO LATEST" at bounding box center [900, 432] width 56 height 8
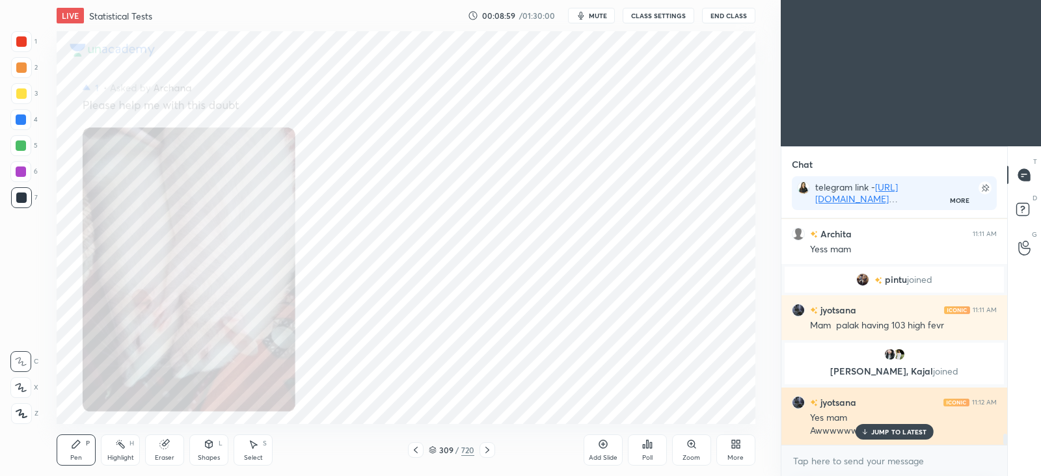
click at [872, 432] on p "JUMP TO LATEST" at bounding box center [900, 432] width 56 height 8
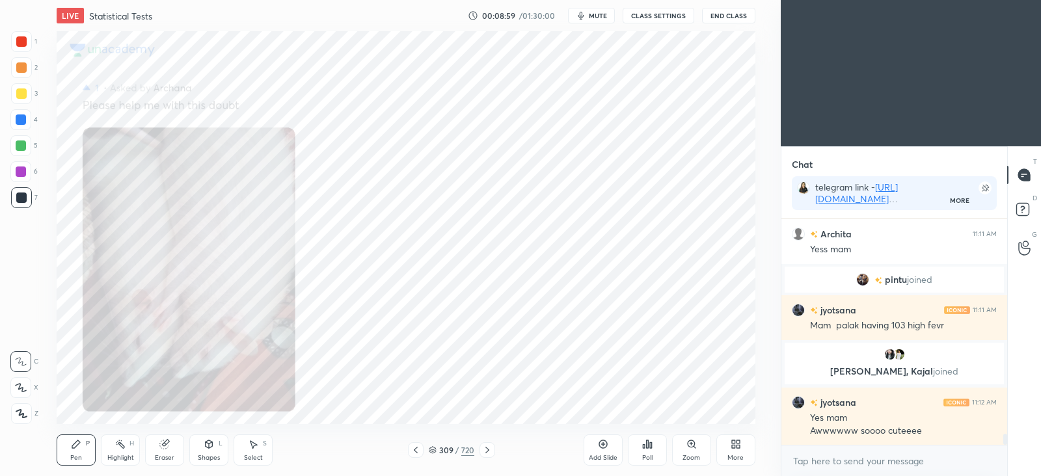
scroll to position [4456, 0]
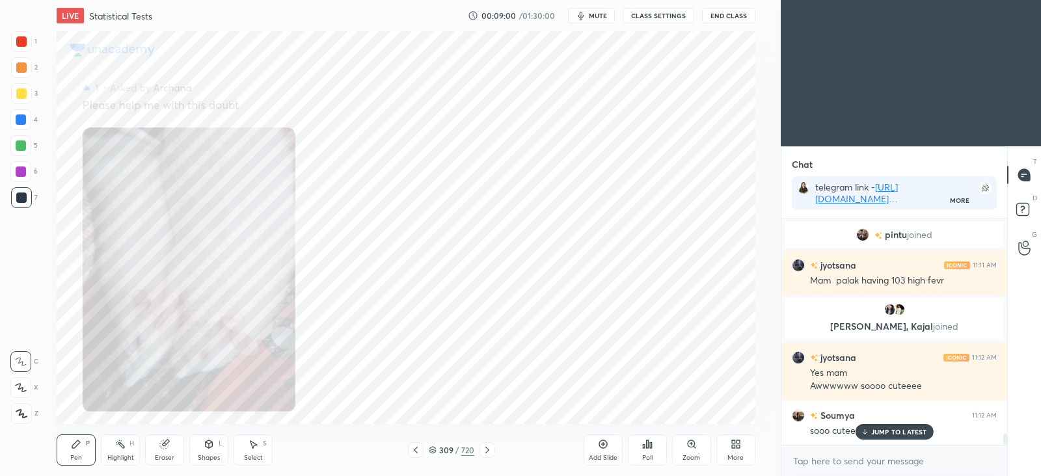
click at [871, 428] on div "JUMP TO LATEST" at bounding box center [894, 432] width 78 height 16
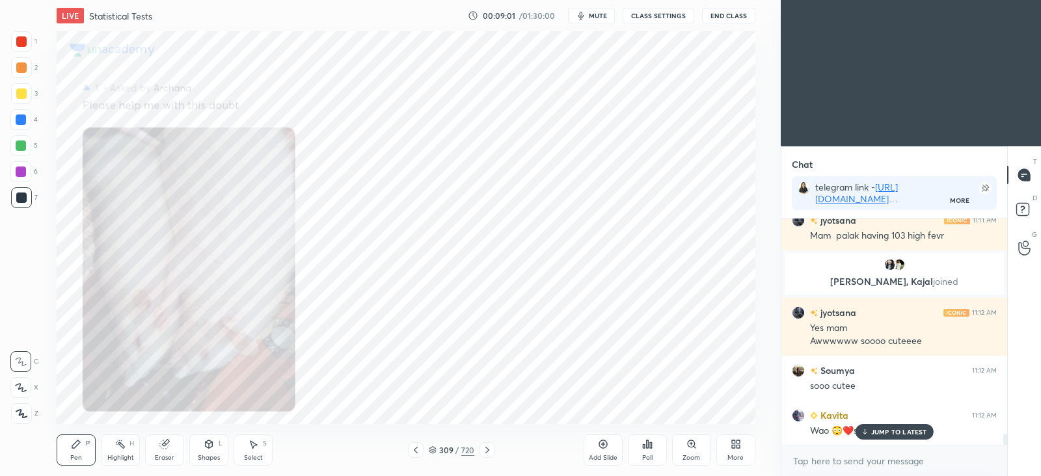
scroll to position [4546, 0]
click at [885, 431] on p "JUMP TO LATEST" at bounding box center [900, 432] width 56 height 8
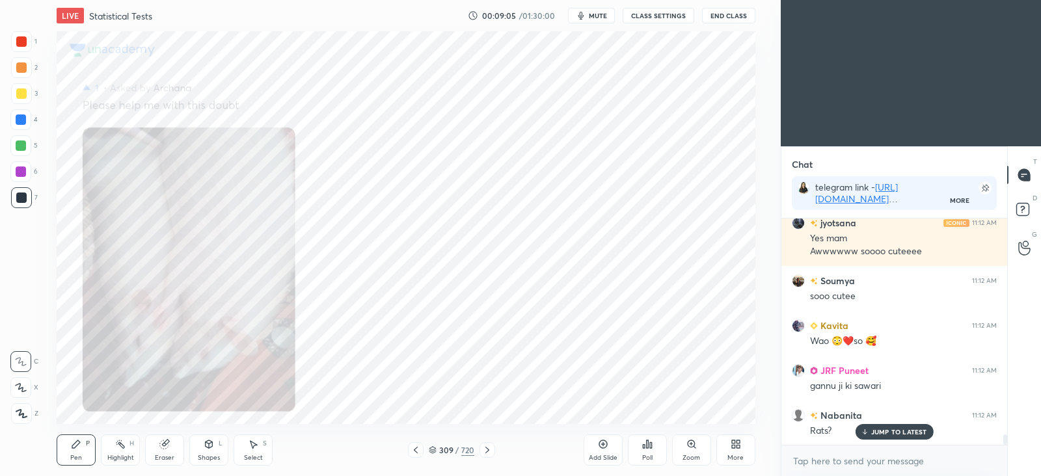
scroll to position [4681, 0]
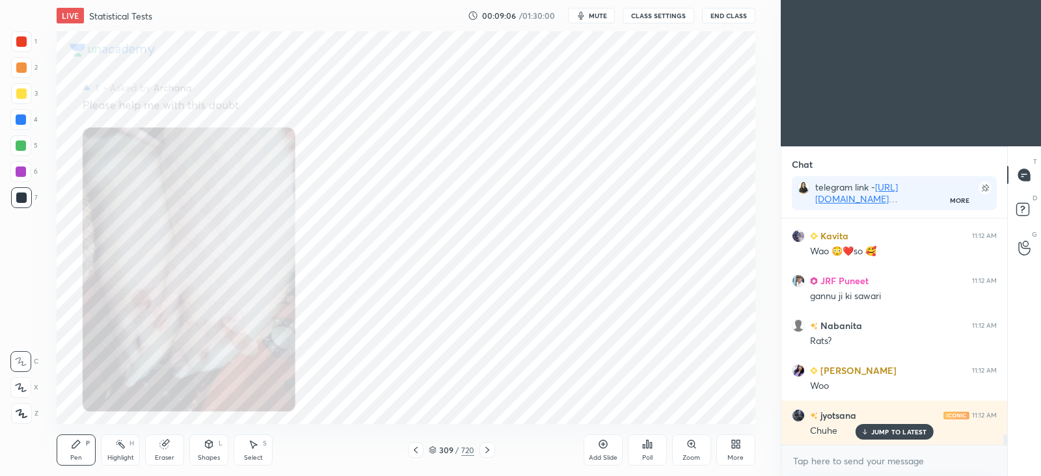
click at [885, 432] on p "JUMP TO LATEST" at bounding box center [900, 432] width 56 height 8
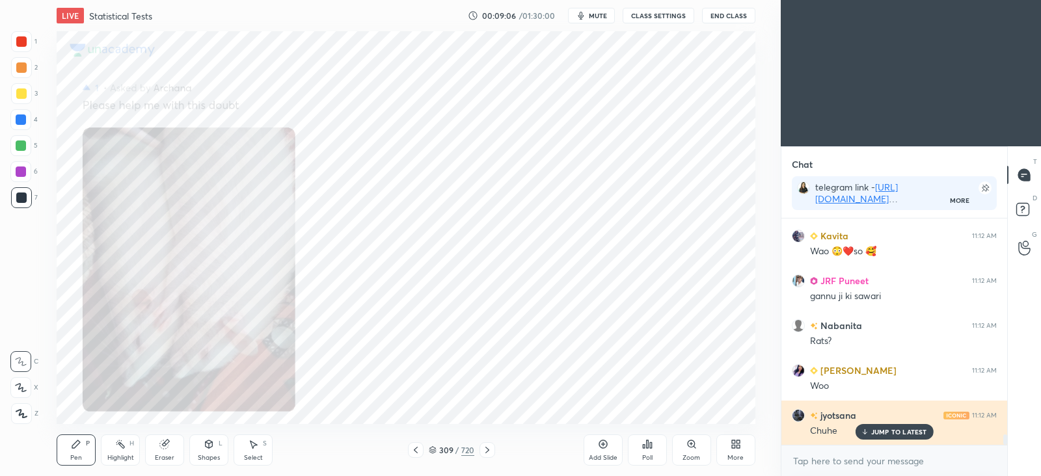
scroll to position [4726, 0]
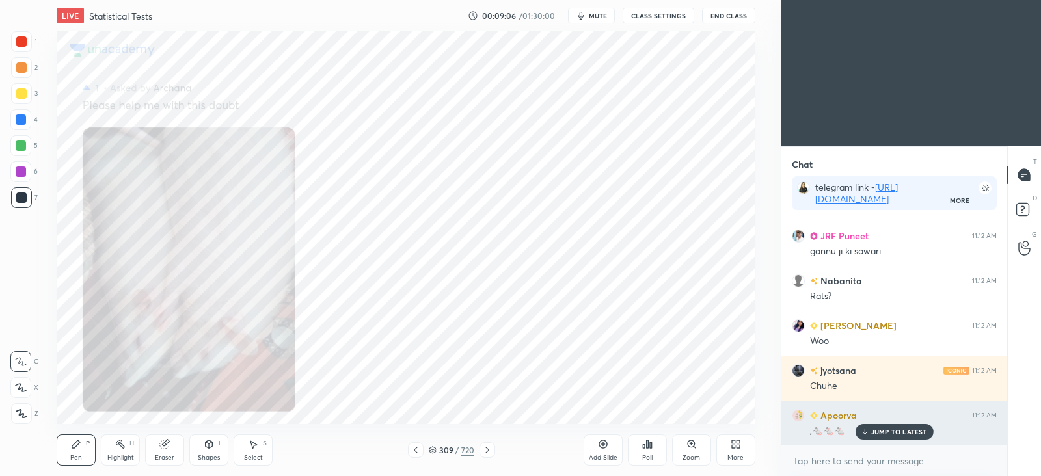
click at [881, 431] on p "JUMP TO LATEST" at bounding box center [900, 432] width 56 height 8
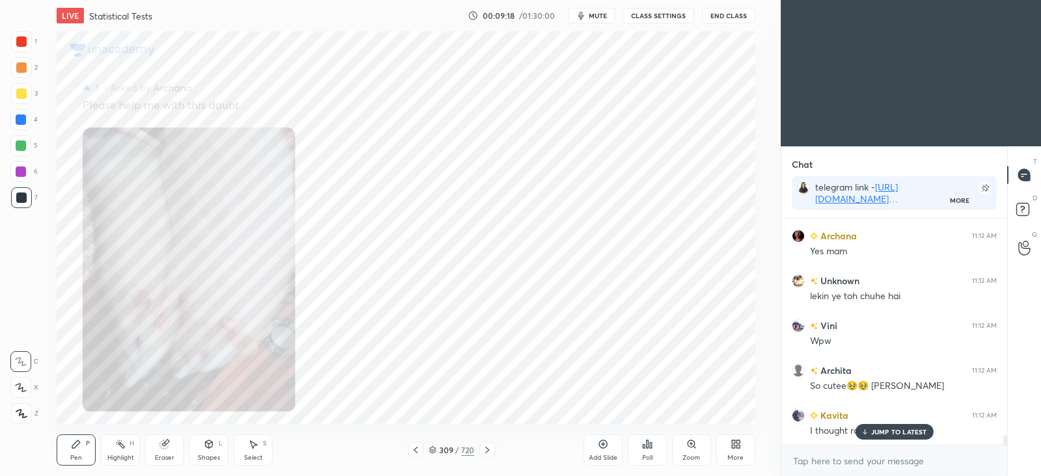
scroll to position [4995, 0]
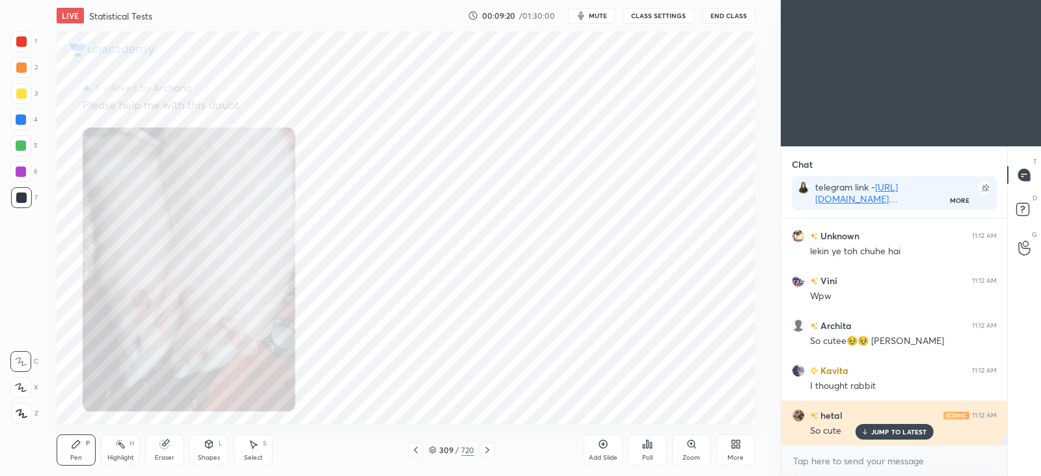
click at [916, 430] on p "JUMP TO LATEST" at bounding box center [900, 432] width 56 height 8
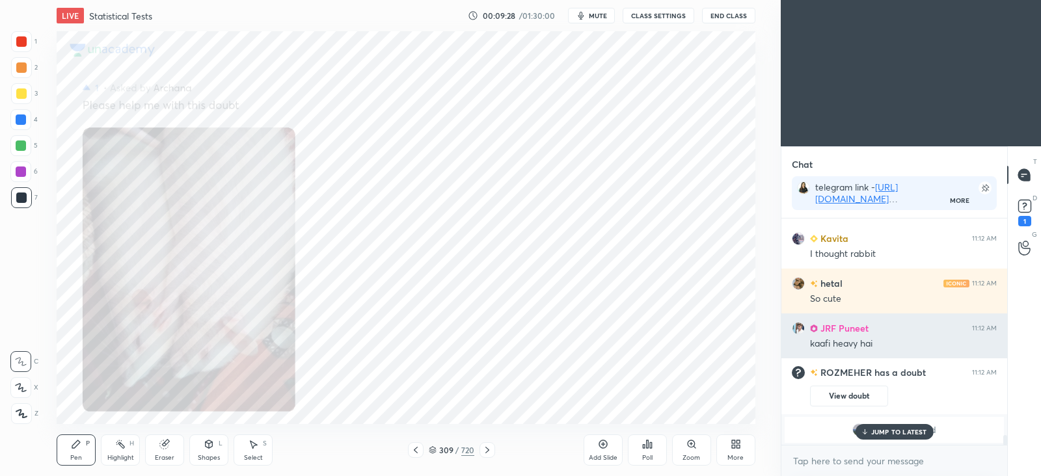
scroll to position [4764, 0]
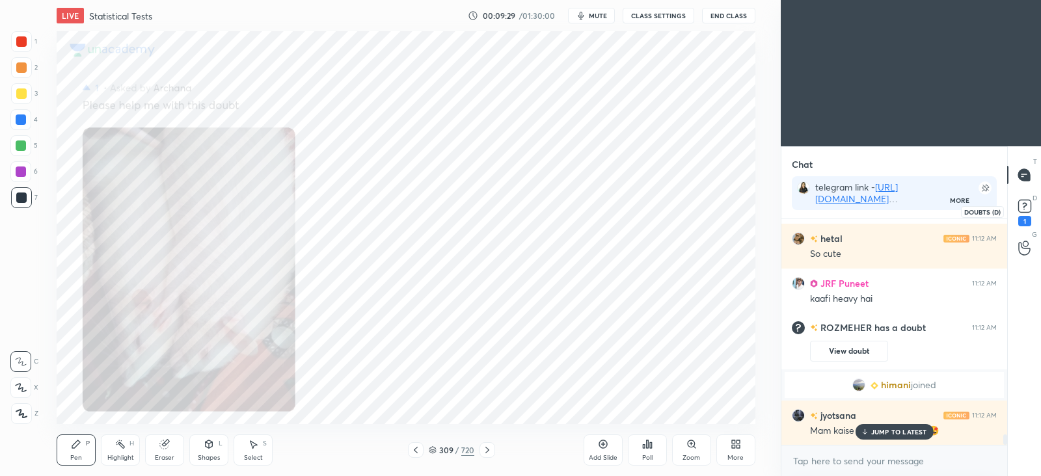
click at [1028, 213] on icon at bounding box center [1025, 207] width 20 height 20
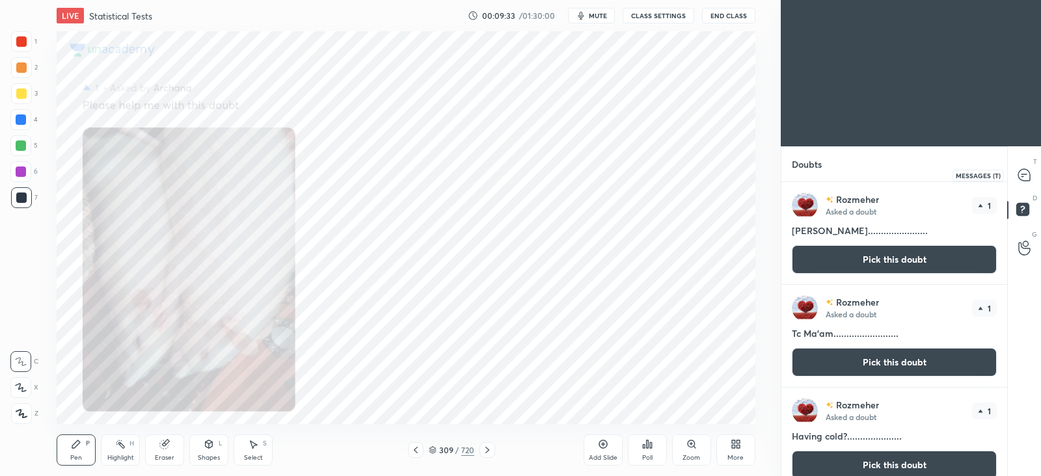
click at [1026, 177] on icon at bounding box center [1025, 175] width 12 height 12
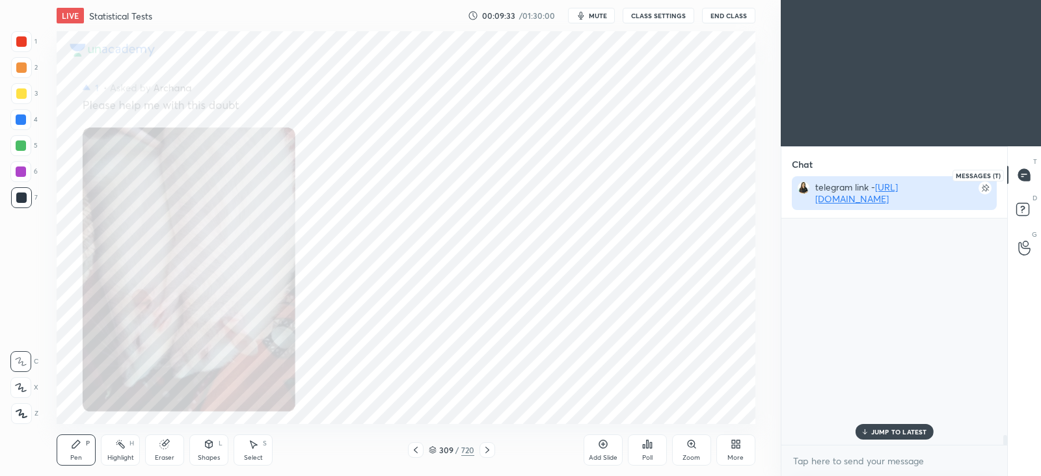
scroll to position [5, 4]
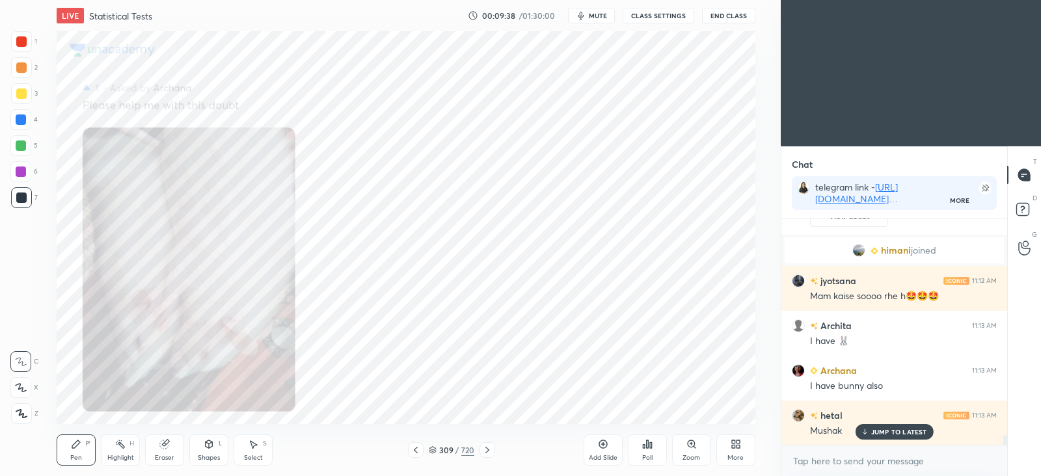
click at [491, 452] on icon at bounding box center [487, 450] width 10 height 10
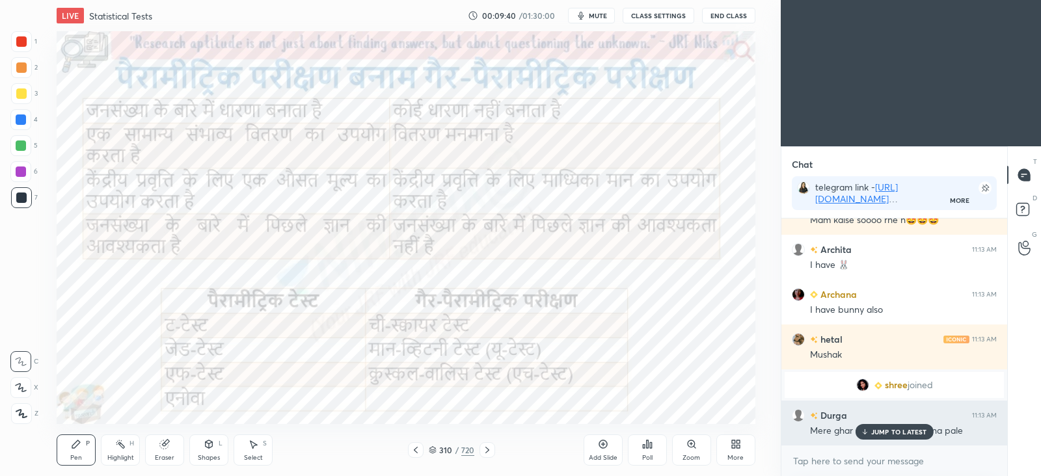
click at [897, 432] on p "JUMP TO LATEST" at bounding box center [900, 432] width 56 height 8
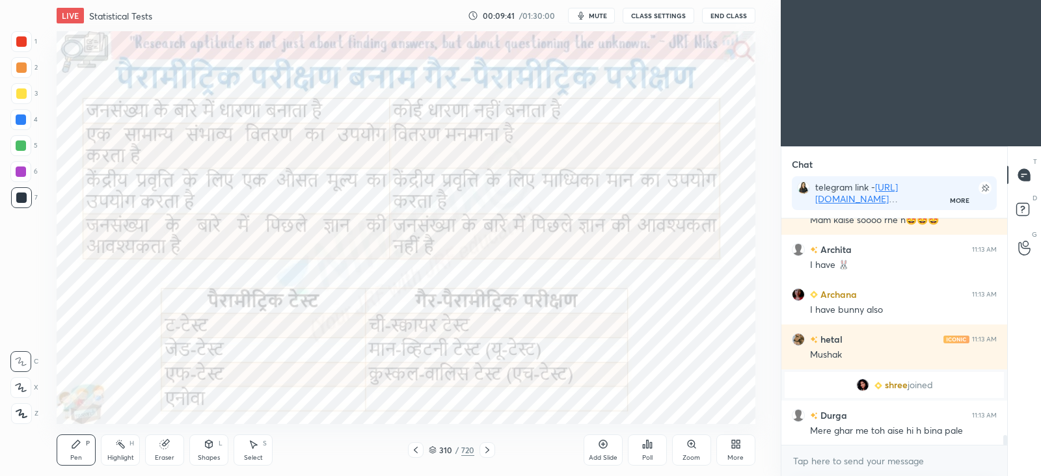
click at [419, 452] on icon at bounding box center [416, 450] width 10 height 10
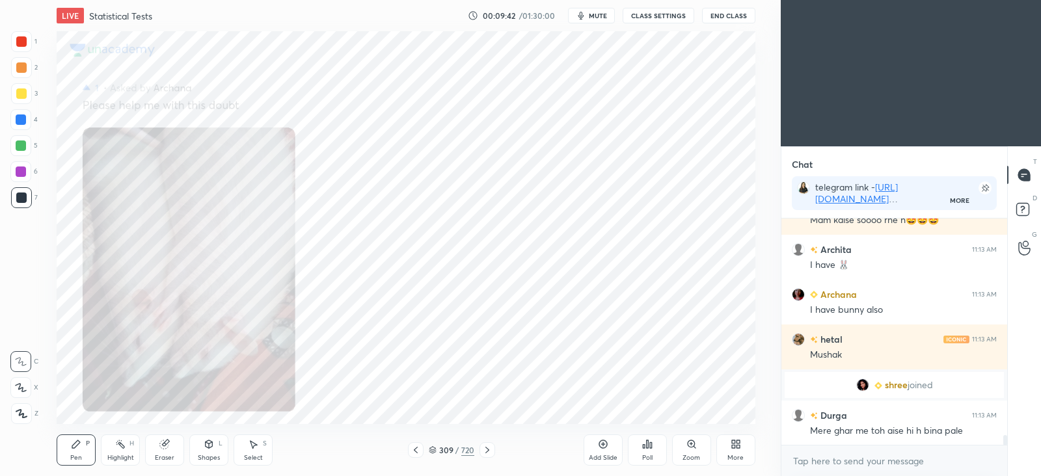
click at [419, 452] on icon at bounding box center [416, 450] width 10 height 10
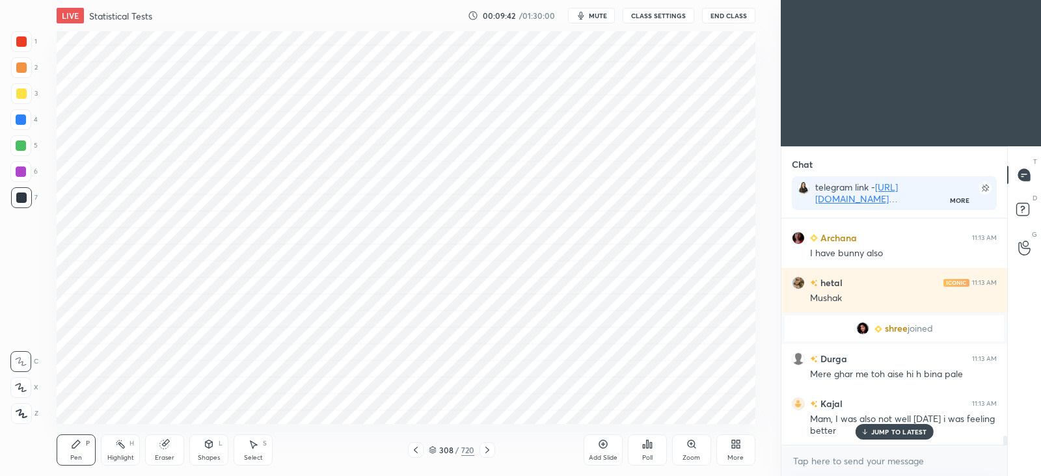
click at [417, 448] on icon at bounding box center [416, 450] width 10 height 10
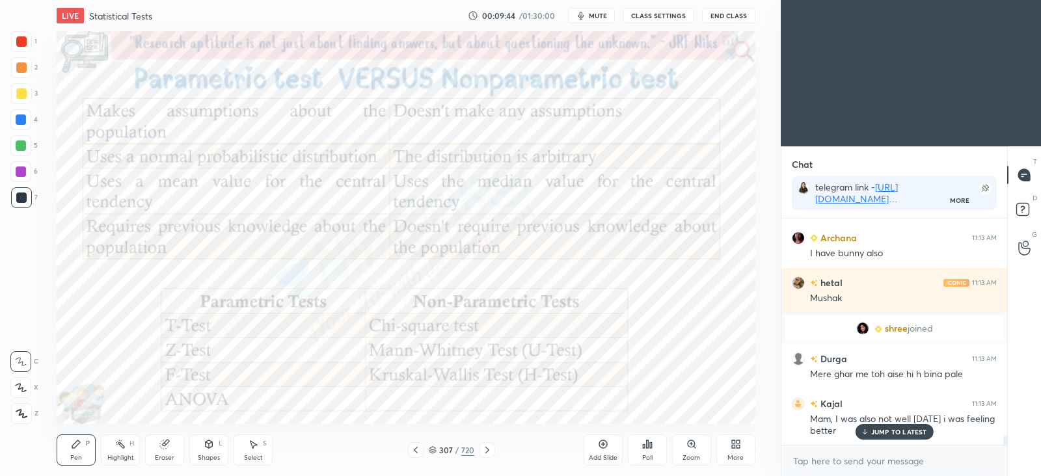
click at [909, 428] on p "JUMP TO LATEST" at bounding box center [900, 432] width 56 height 8
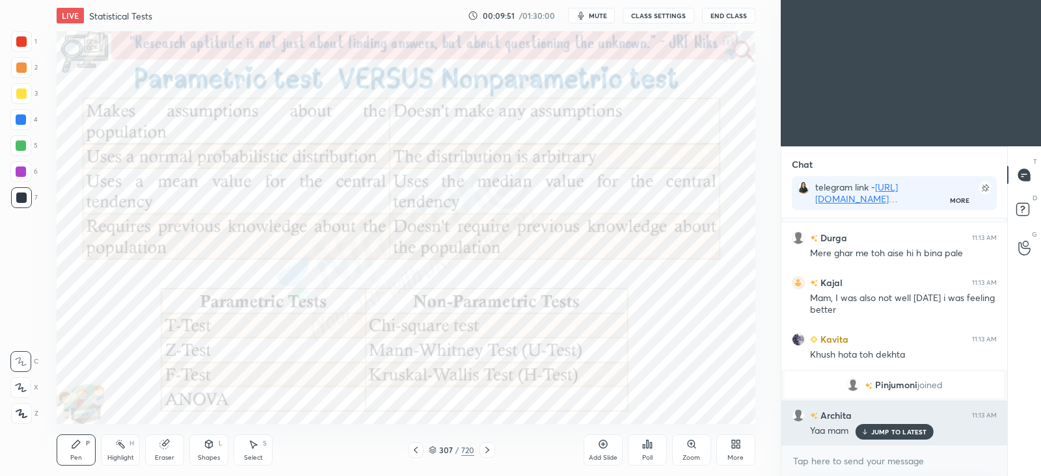
click at [882, 432] on p "JUMP TO LATEST" at bounding box center [900, 432] width 56 height 8
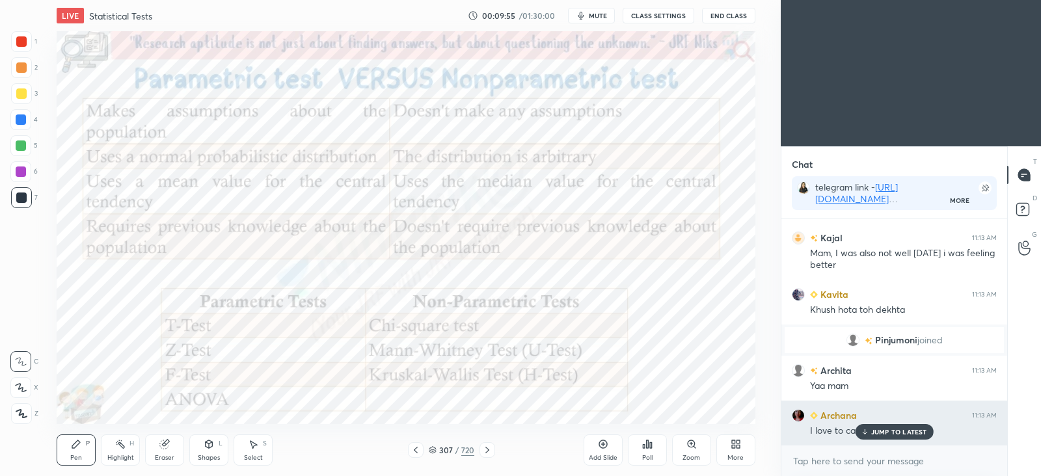
click at [885, 432] on p "JUMP TO LATEST" at bounding box center [900, 432] width 56 height 8
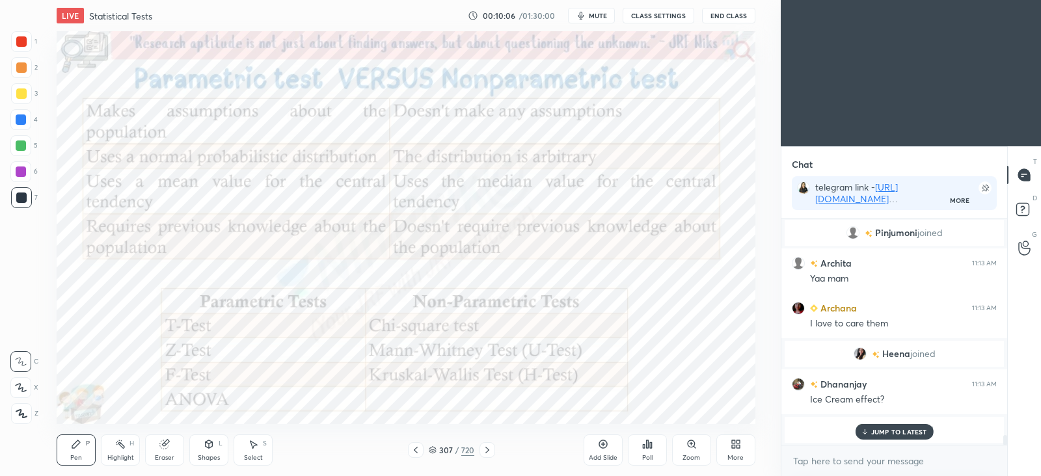
click at [873, 433] on p "JUMP TO LATEST" at bounding box center [900, 432] width 56 height 8
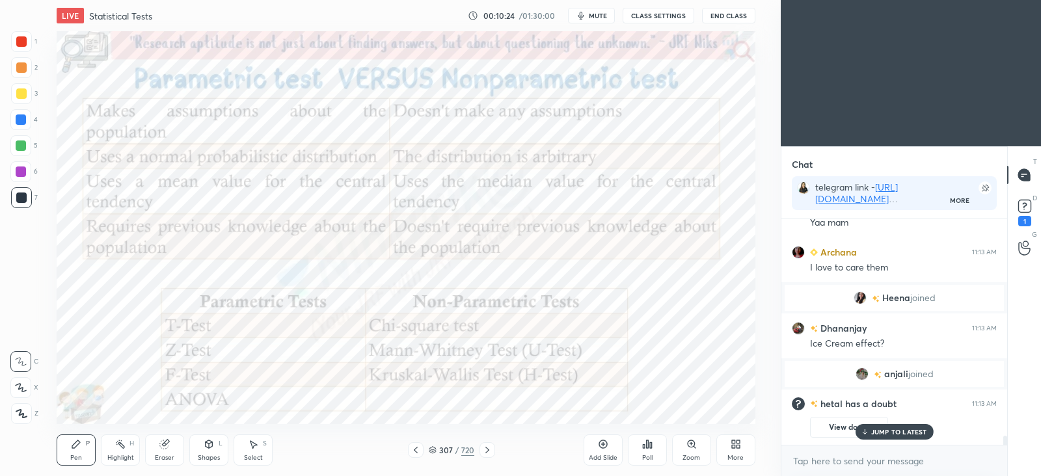
click at [603, 443] on icon at bounding box center [603, 445] width 4 height 4
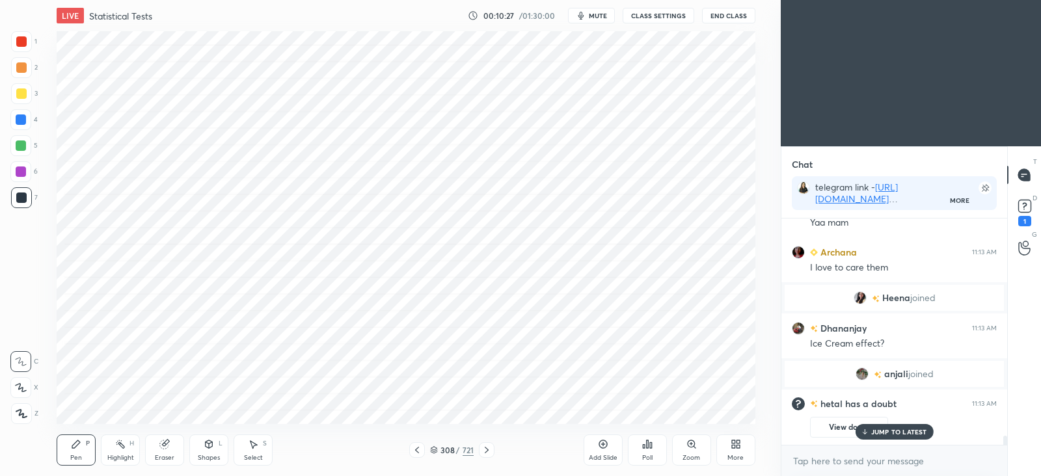
click at [204, 444] on icon at bounding box center [209, 444] width 10 height 10
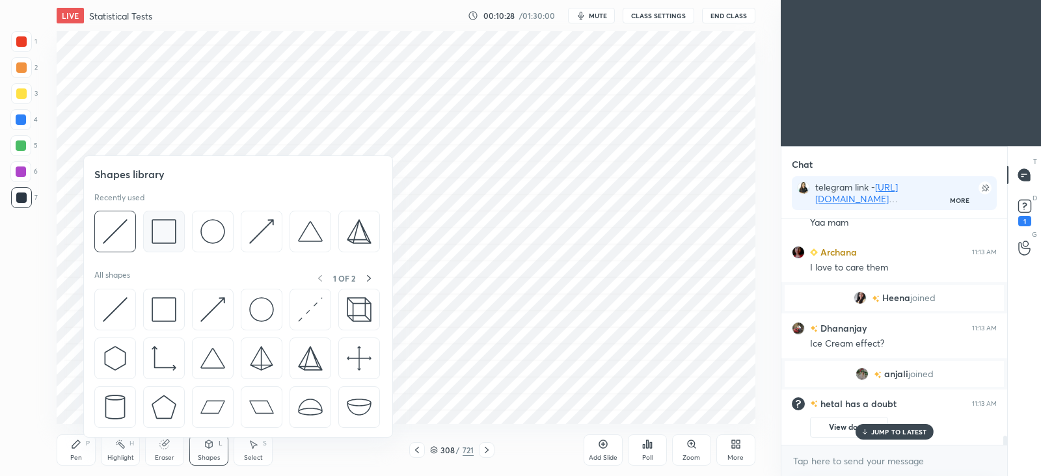
click at [165, 241] on img at bounding box center [164, 231] width 25 height 25
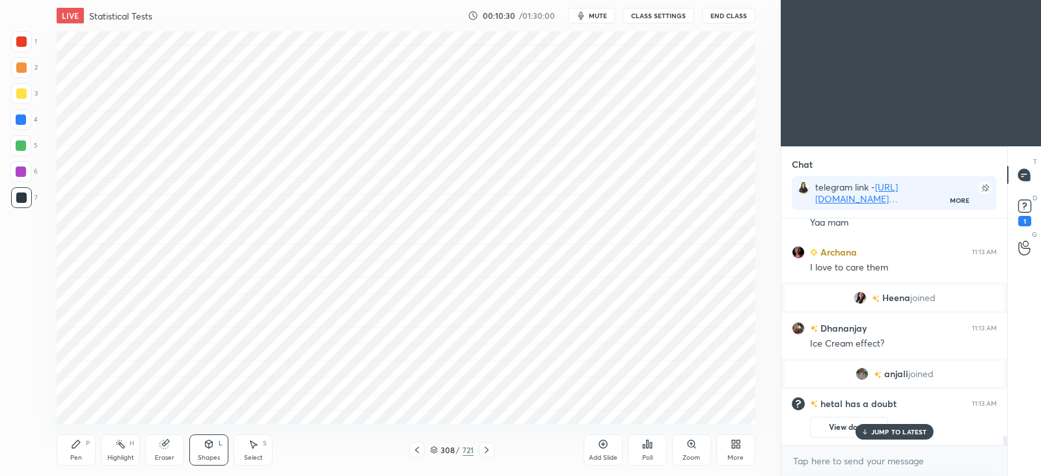
click at [76, 452] on div "Pen P" at bounding box center [76, 450] width 39 height 31
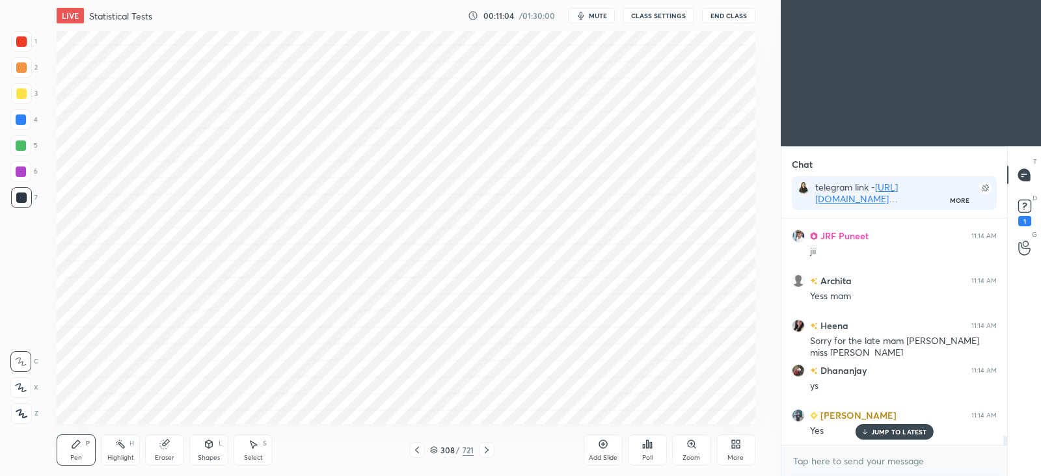
scroll to position [5435, 0]
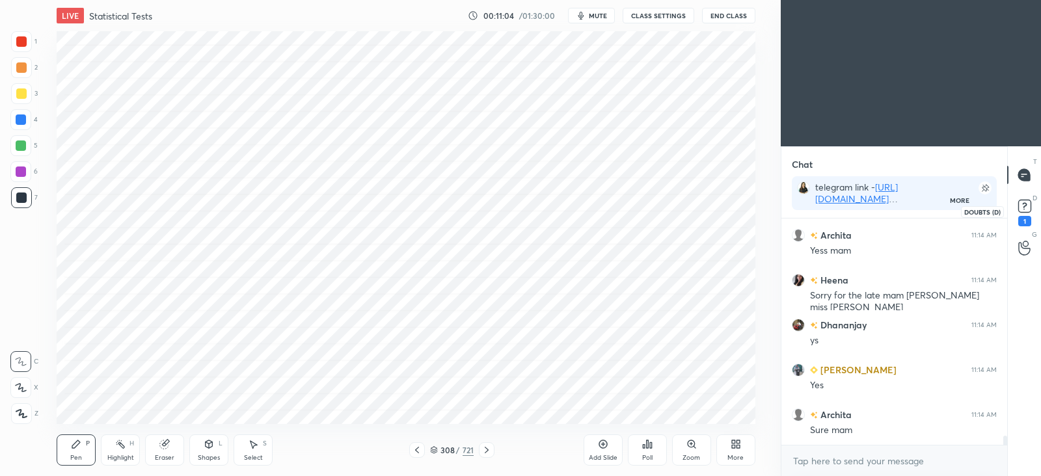
click at [1024, 210] on rect at bounding box center [1025, 206] width 12 height 12
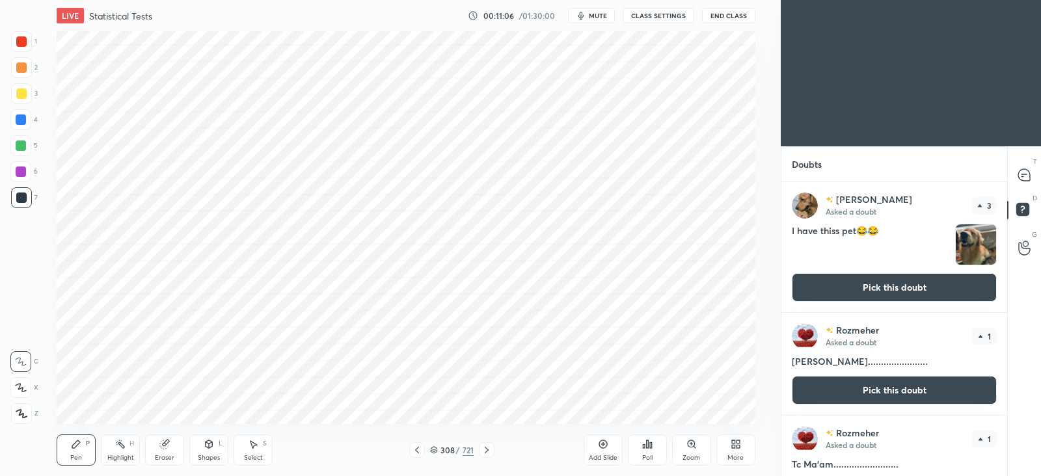
click at [901, 286] on button "Pick this doubt" at bounding box center [894, 287] width 205 height 29
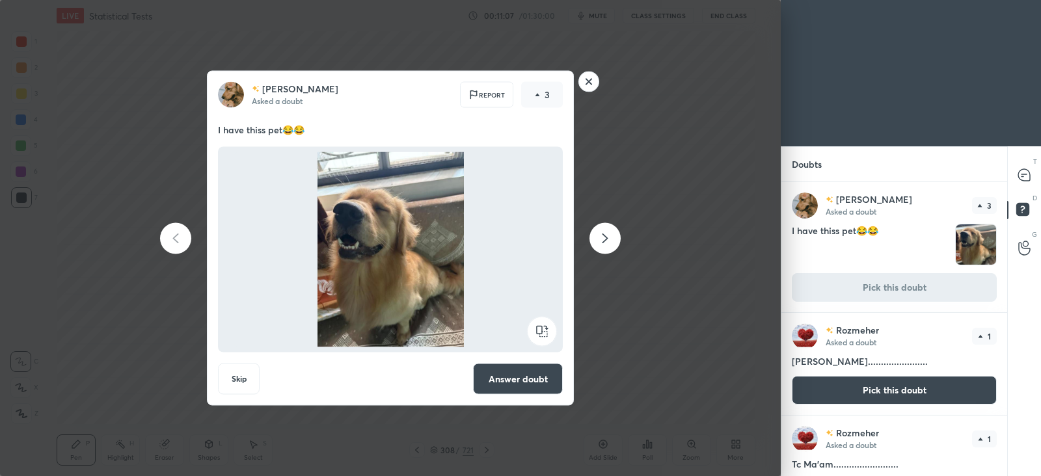
click at [592, 79] on rect at bounding box center [589, 82] width 20 height 20
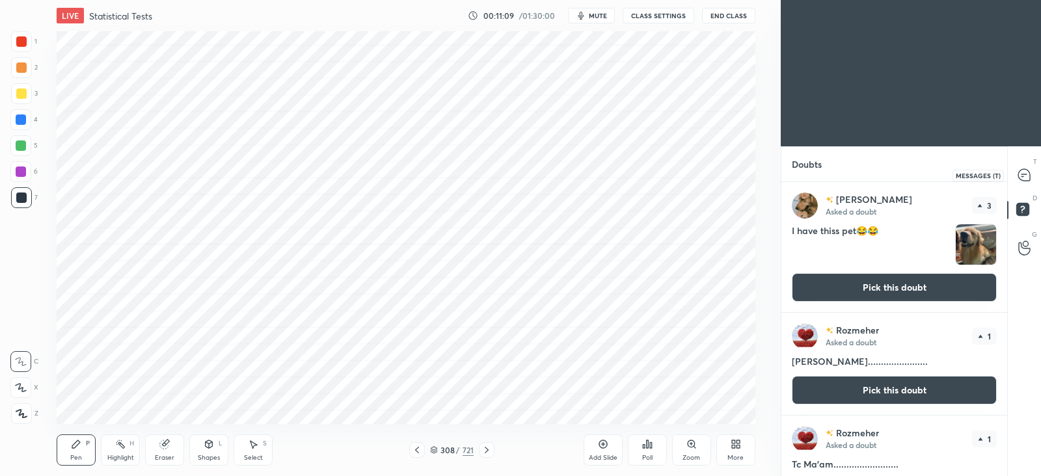
click at [1024, 183] on div at bounding box center [1025, 174] width 26 height 23
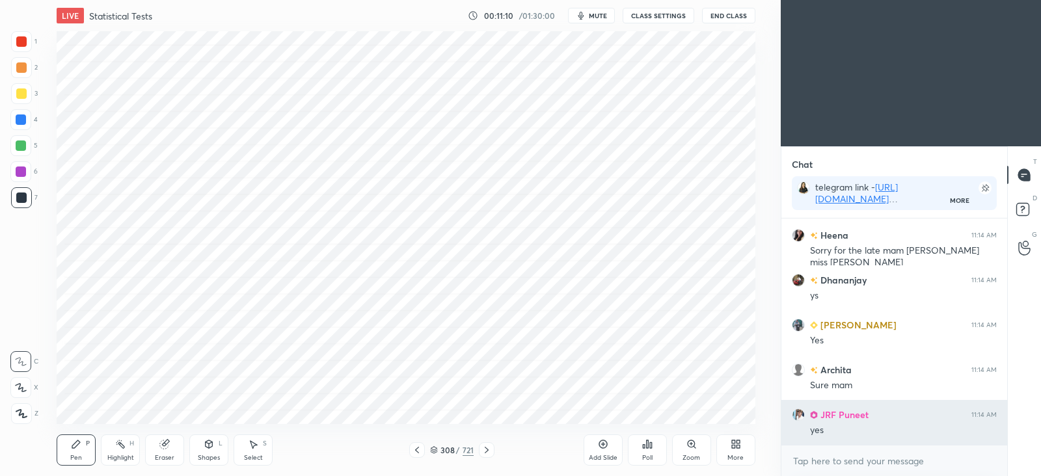
scroll to position [4, 4]
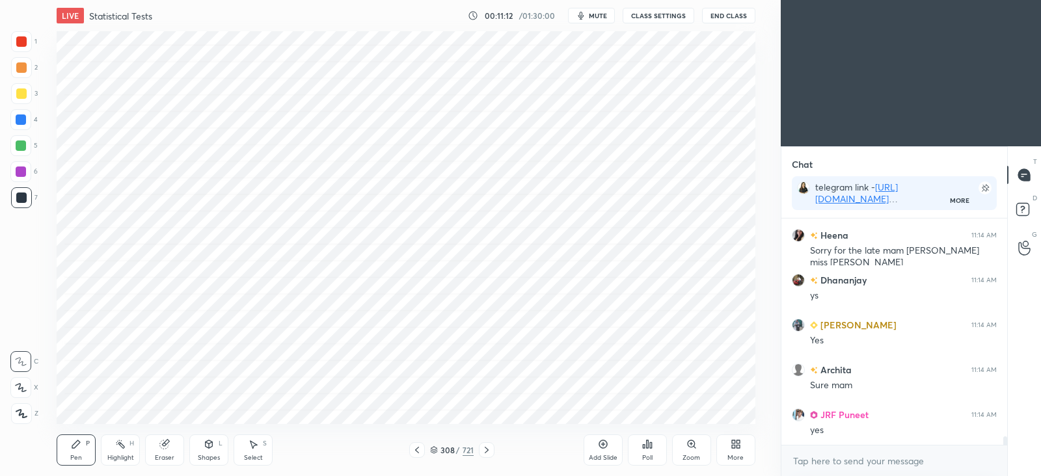
click at [419, 450] on icon at bounding box center [417, 450] width 10 height 10
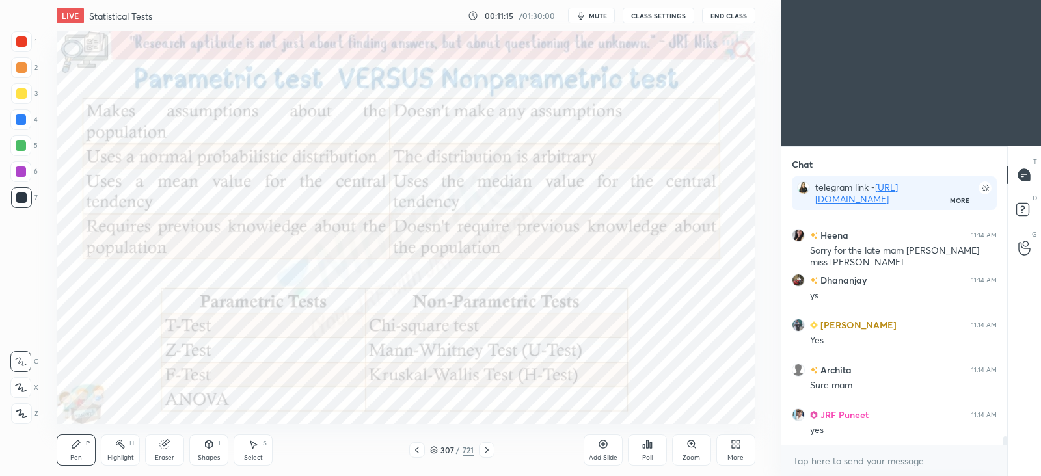
scroll to position [5730, 0]
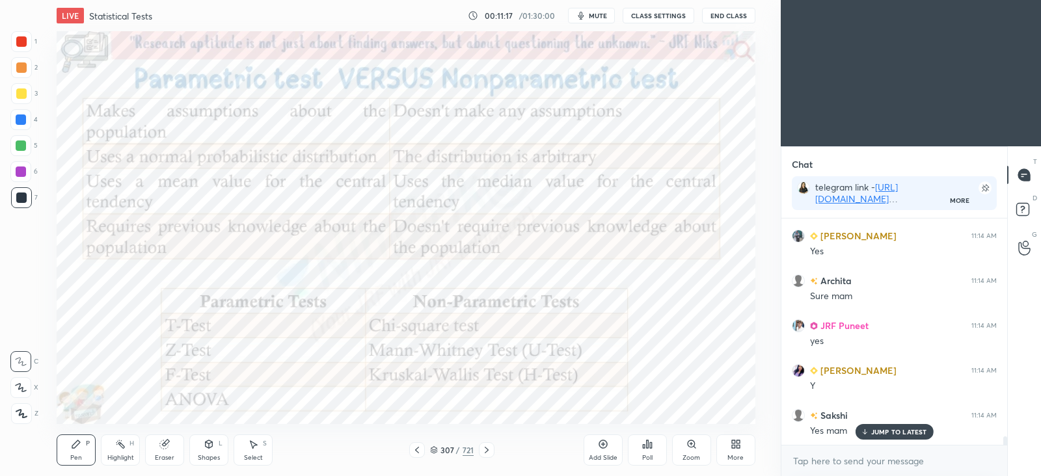
click at [493, 457] on div at bounding box center [487, 451] width 16 height 16
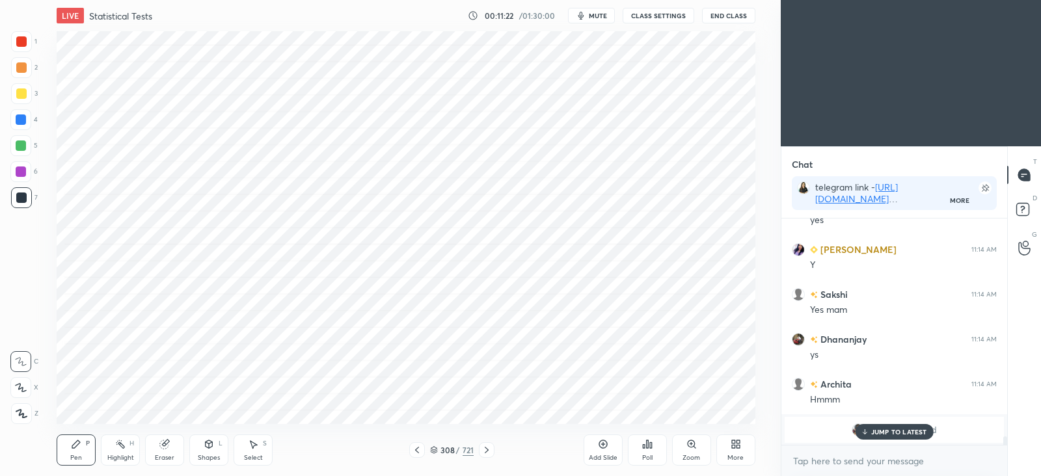
click at [27, 171] on div at bounding box center [20, 171] width 21 height 21
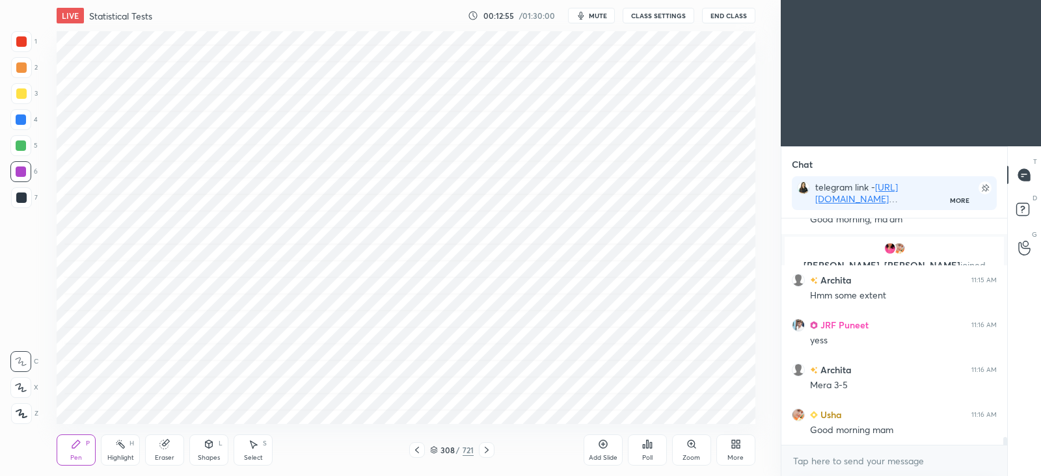
scroll to position [6452, 0]
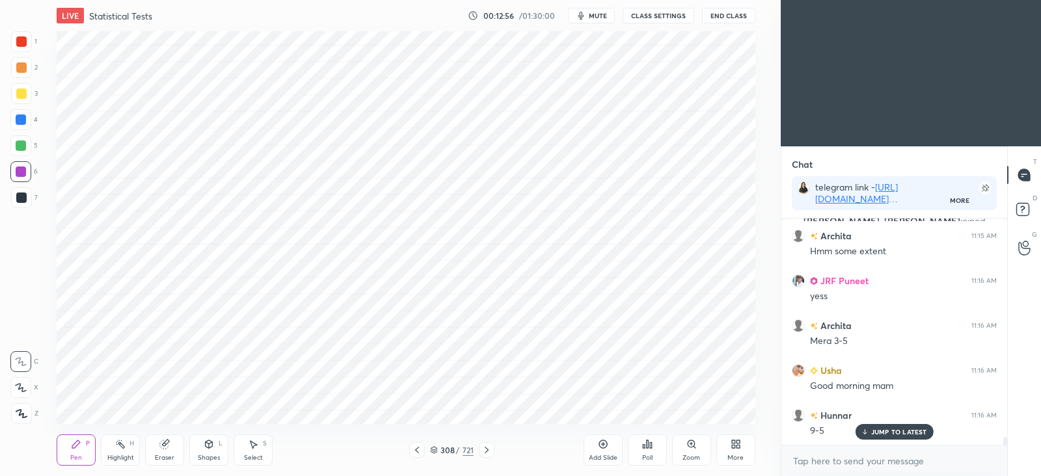
click at [417, 447] on icon at bounding box center [417, 450] width 4 height 7
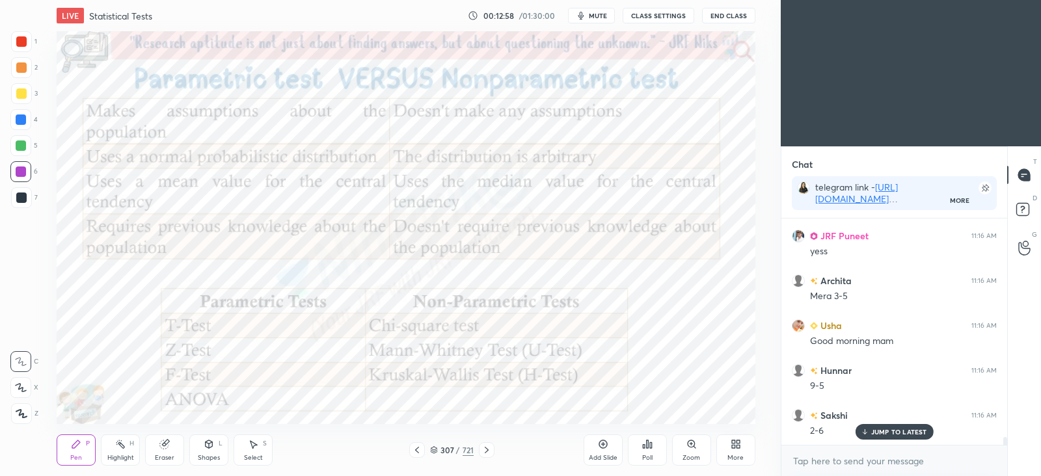
click at [491, 448] on icon at bounding box center [487, 450] width 10 height 10
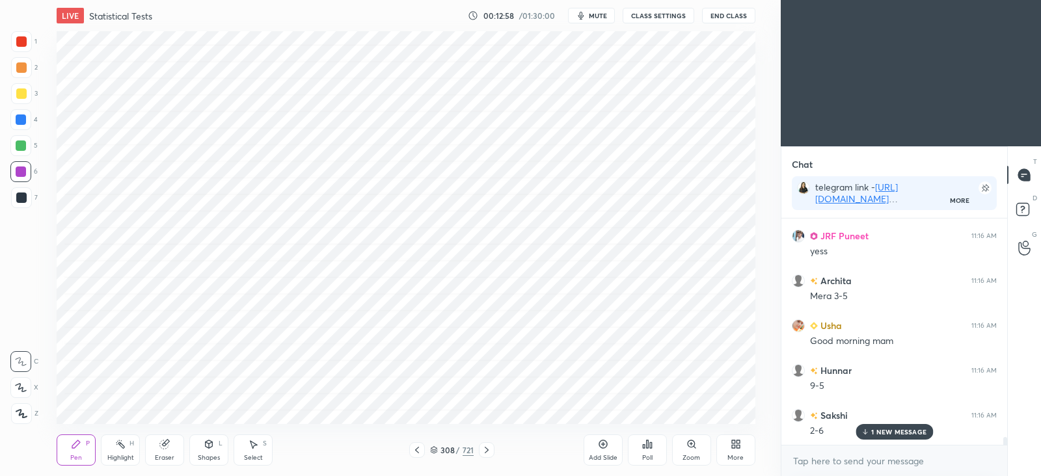
scroll to position [6542, 0]
click at [420, 451] on icon at bounding box center [417, 450] width 10 height 10
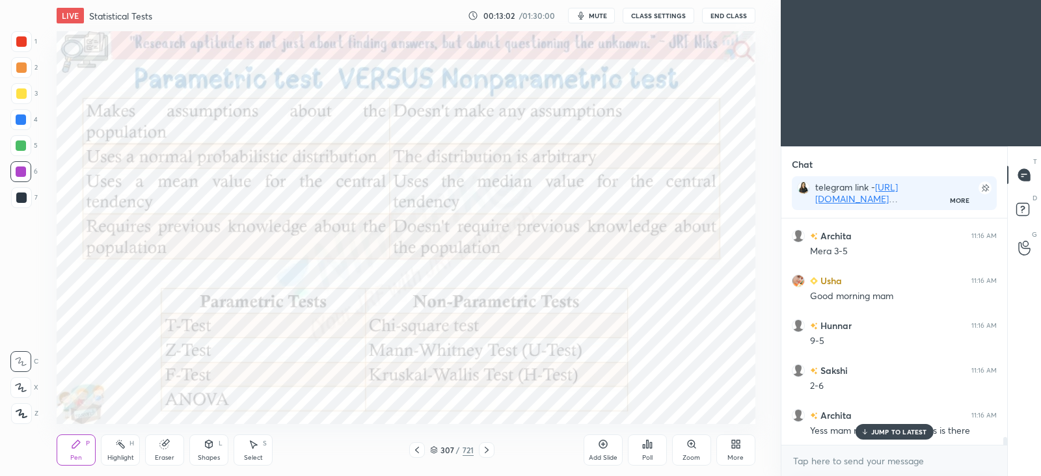
scroll to position [6587, 0]
click at [898, 434] on p "JUMP TO LATEST" at bounding box center [900, 432] width 56 height 8
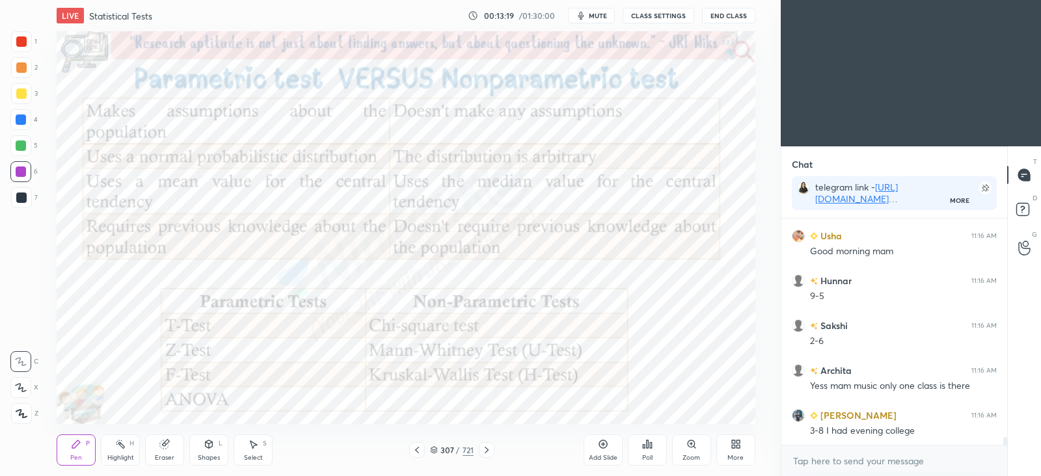
scroll to position [6600, 0]
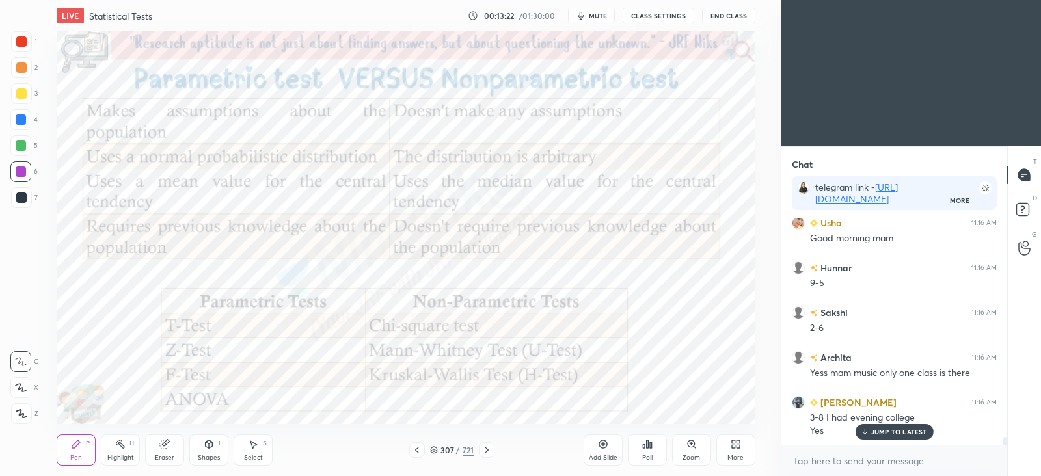
click at [490, 450] on icon at bounding box center [487, 450] width 10 height 10
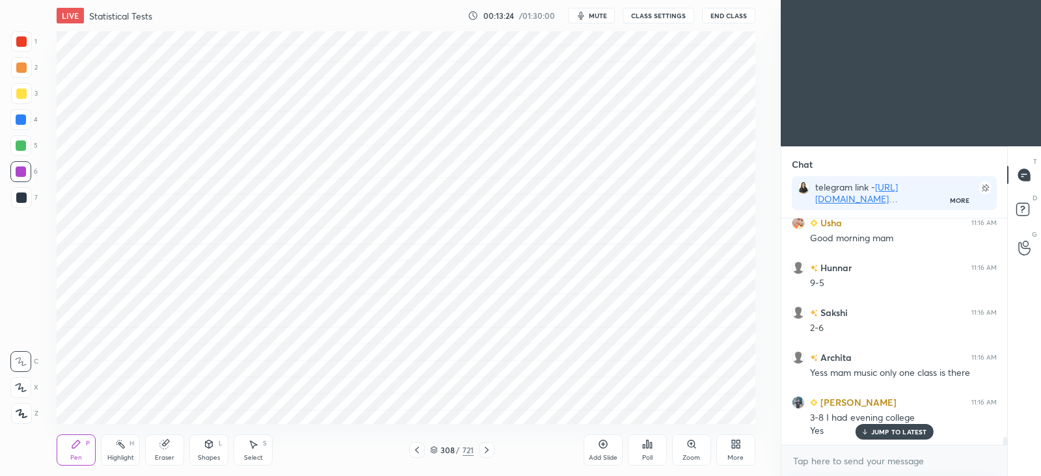
click at [418, 452] on icon at bounding box center [417, 450] width 4 height 7
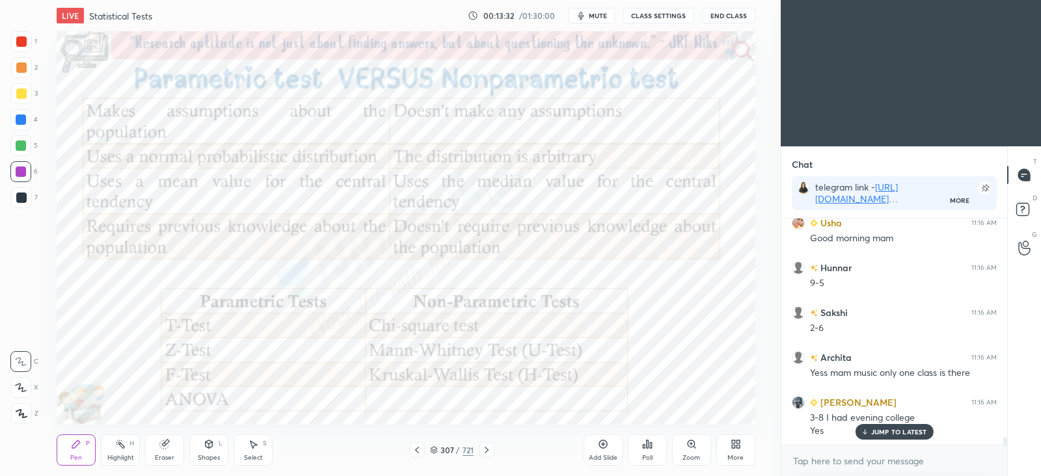
click at [489, 454] on icon at bounding box center [487, 450] width 10 height 10
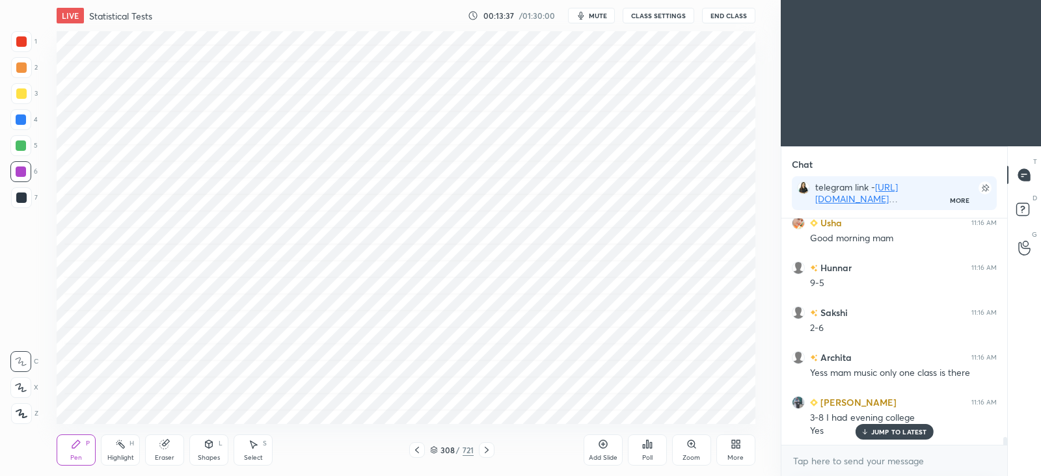
click at [605, 444] on icon at bounding box center [603, 444] width 10 height 10
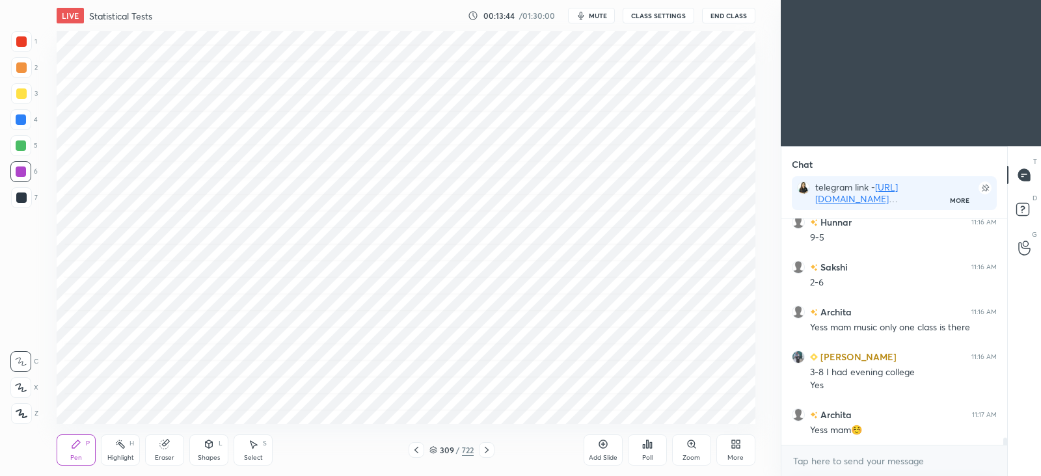
click at [215, 450] on div "Shapes L" at bounding box center [208, 450] width 39 height 31
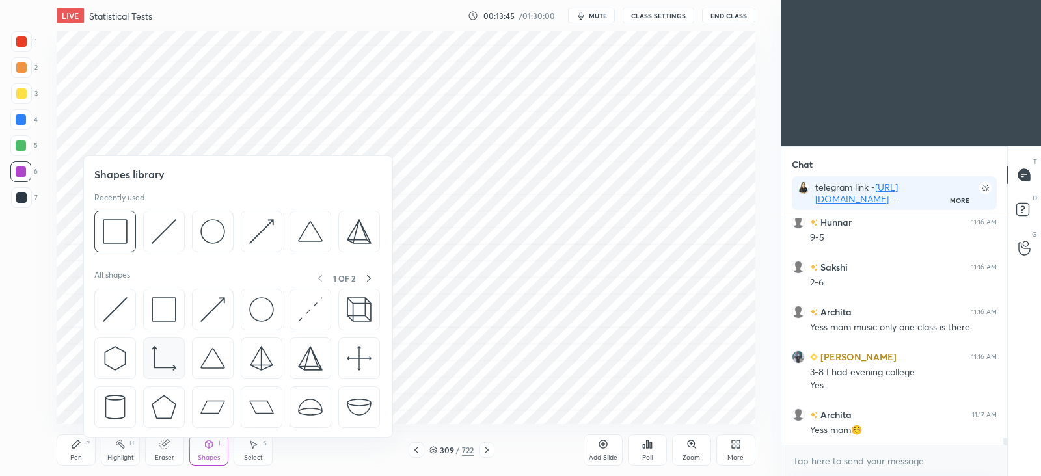
click at [126, 239] on img at bounding box center [115, 231] width 25 height 25
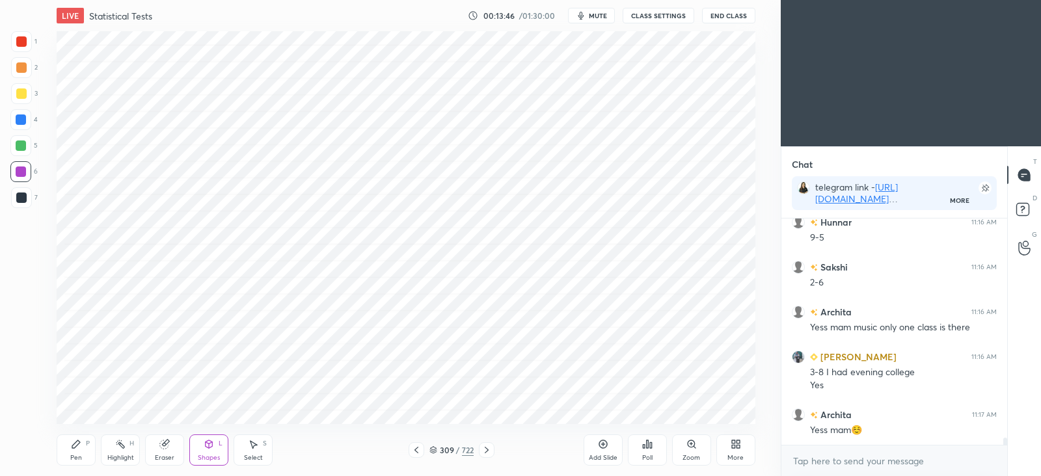
click at [88, 448] on div "Pen P" at bounding box center [76, 450] width 39 height 31
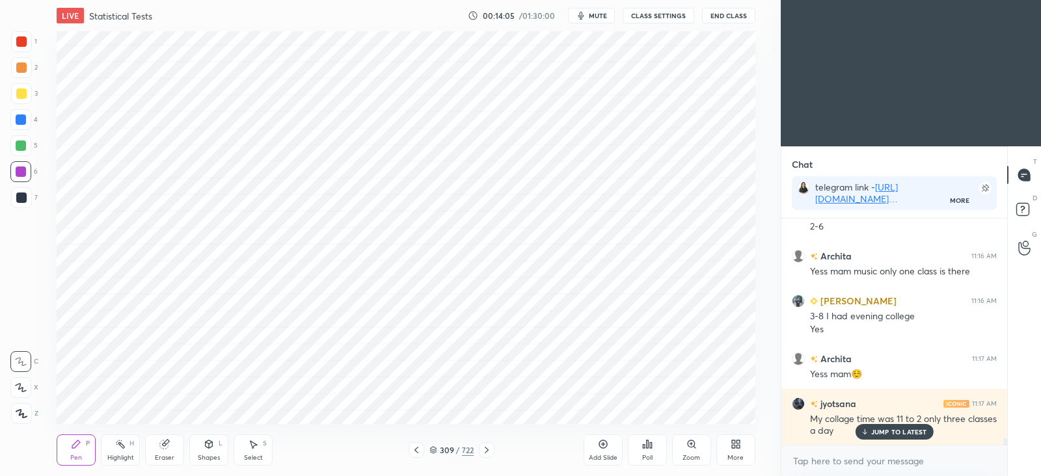
click at [168, 438] on div "Eraser" at bounding box center [164, 450] width 39 height 31
click at [75, 456] on div "Pen" at bounding box center [76, 458] width 12 height 7
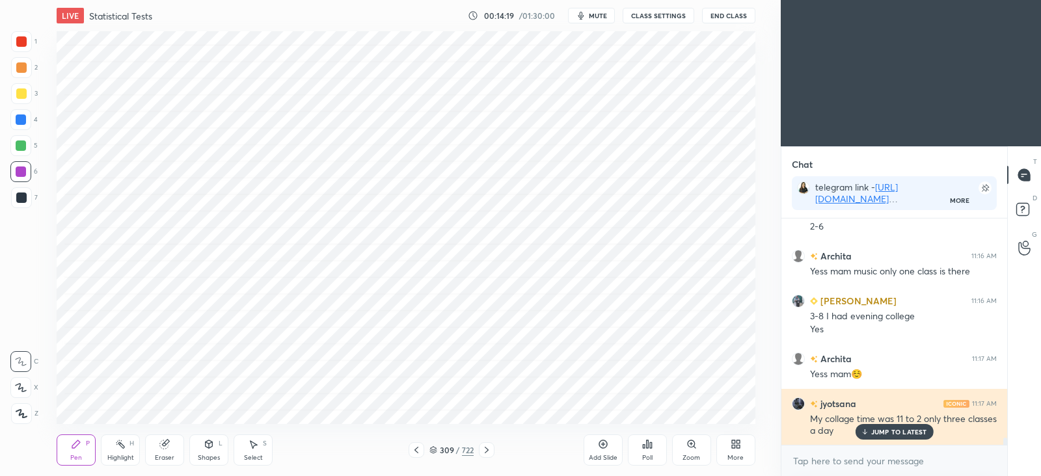
click at [904, 430] on p "JUMP TO LATEST" at bounding box center [900, 432] width 56 height 8
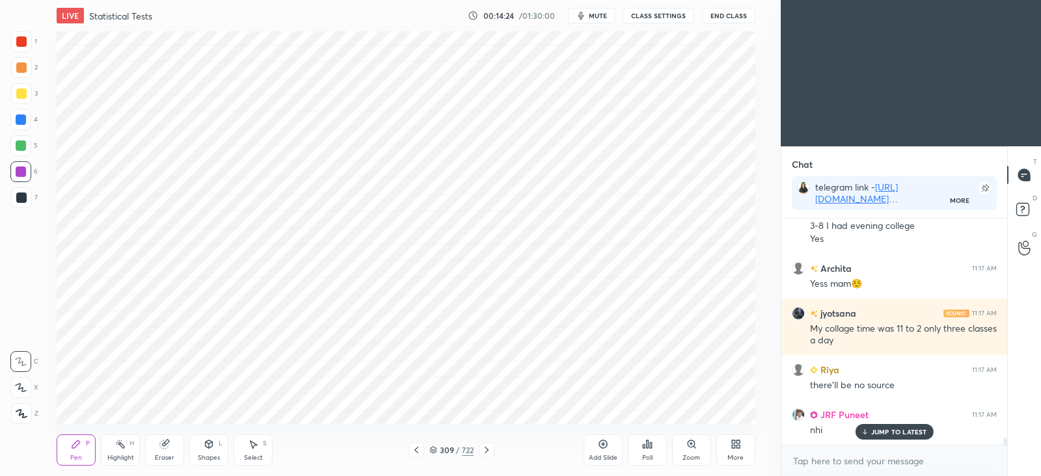
scroll to position [6836, 0]
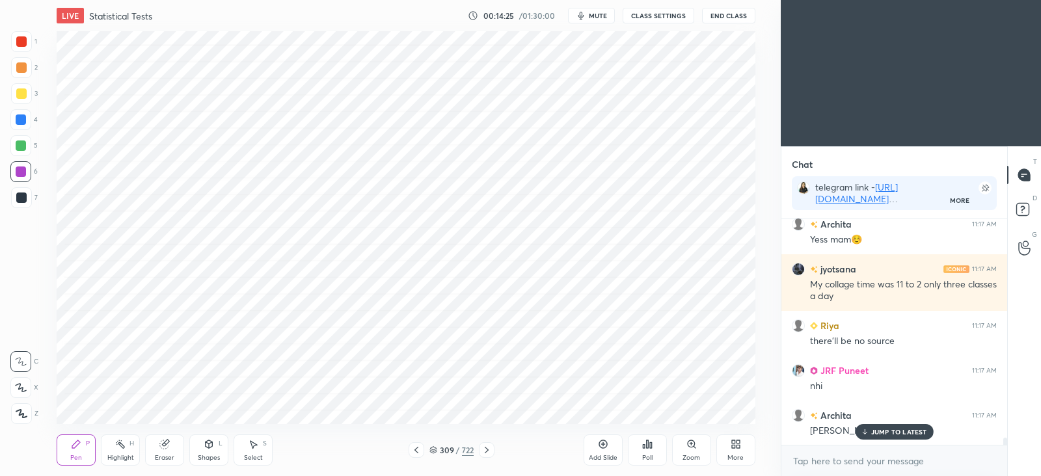
click at [422, 455] on div at bounding box center [417, 451] width 16 height 16
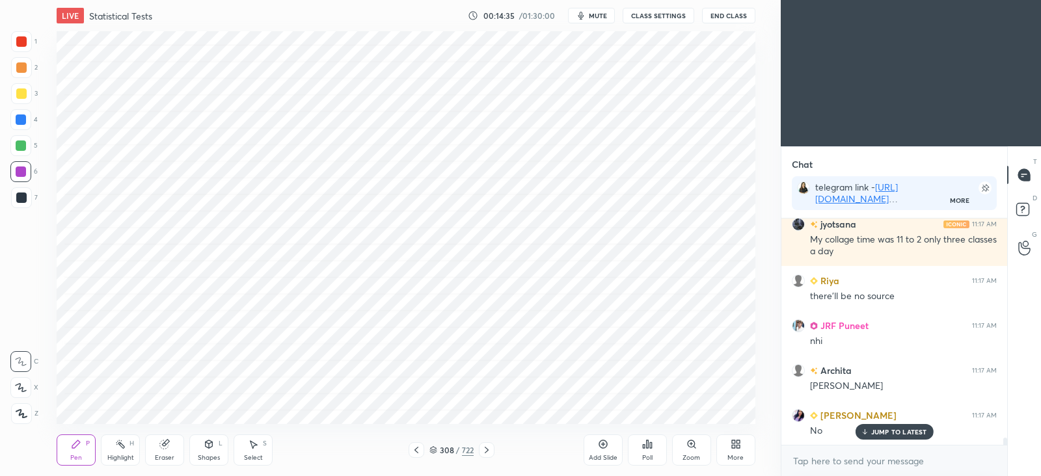
scroll to position [6926, 0]
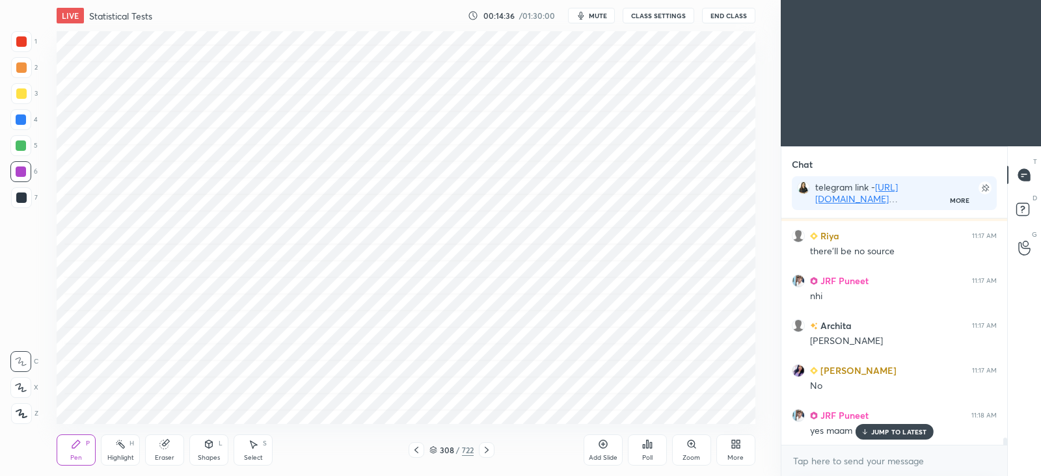
click at [415, 452] on icon at bounding box center [416, 450] width 10 height 10
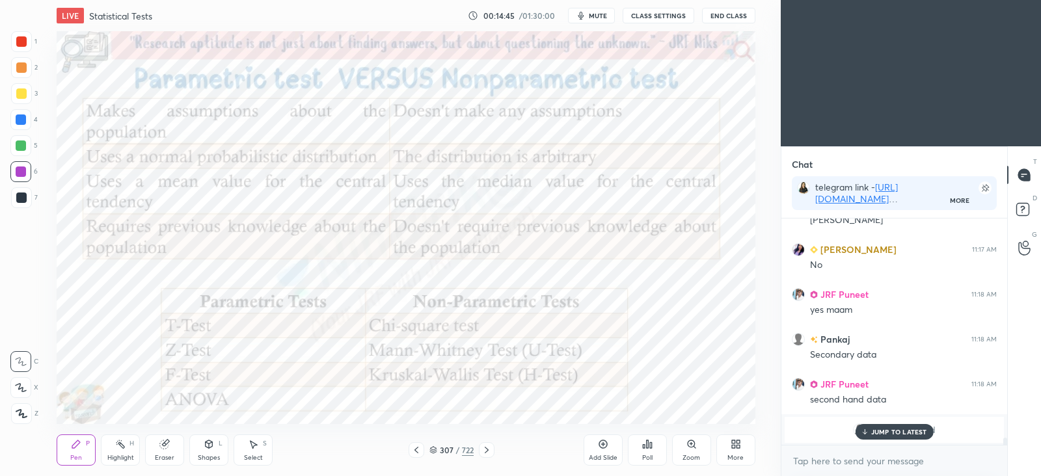
scroll to position [6515, 0]
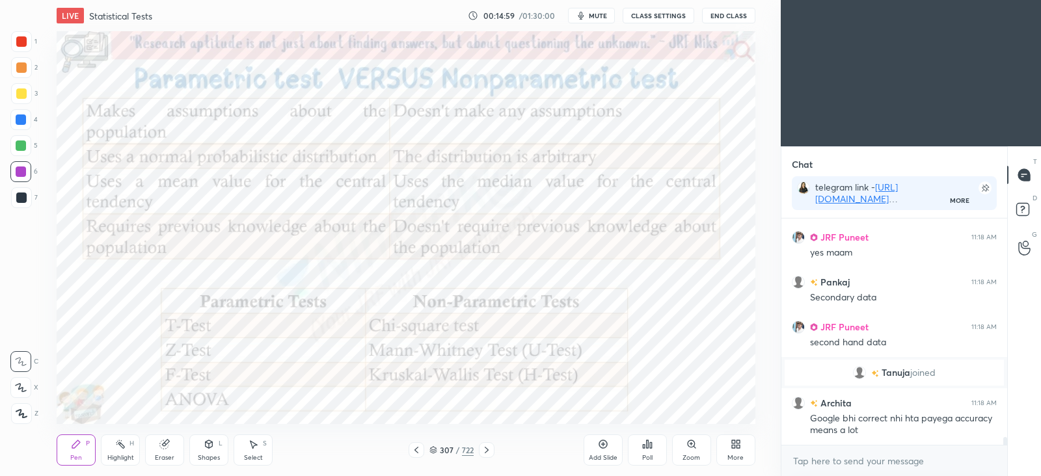
click at [488, 452] on icon at bounding box center [487, 450] width 10 height 10
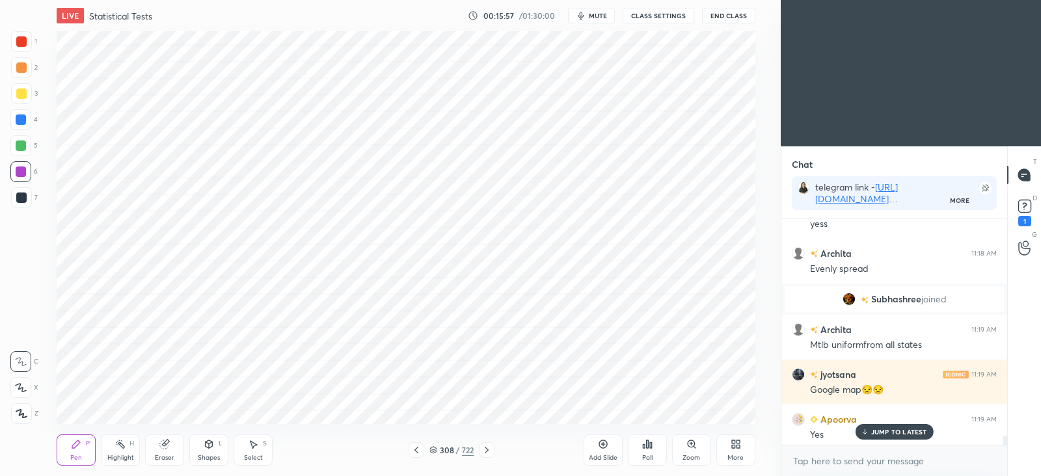
scroll to position [6906, 0]
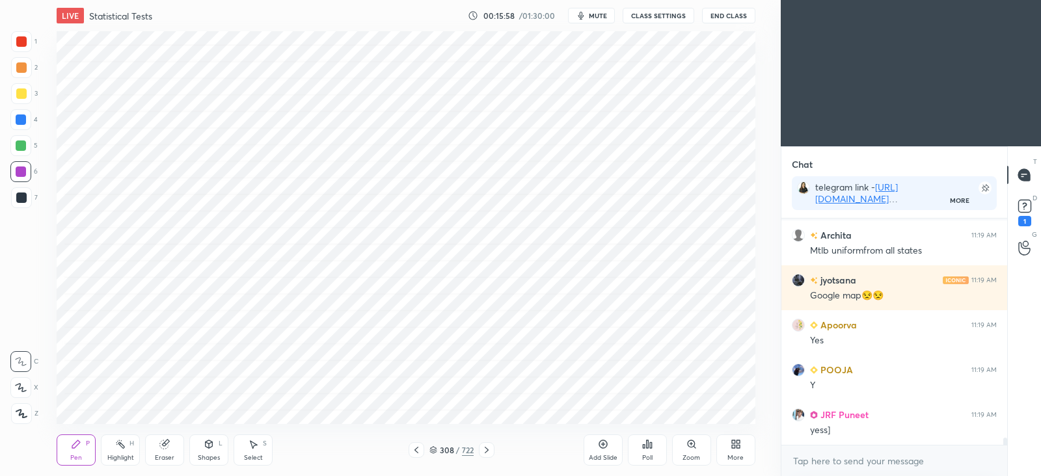
click at [417, 454] on icon at bounding box center [416, 450] width 10 height 10
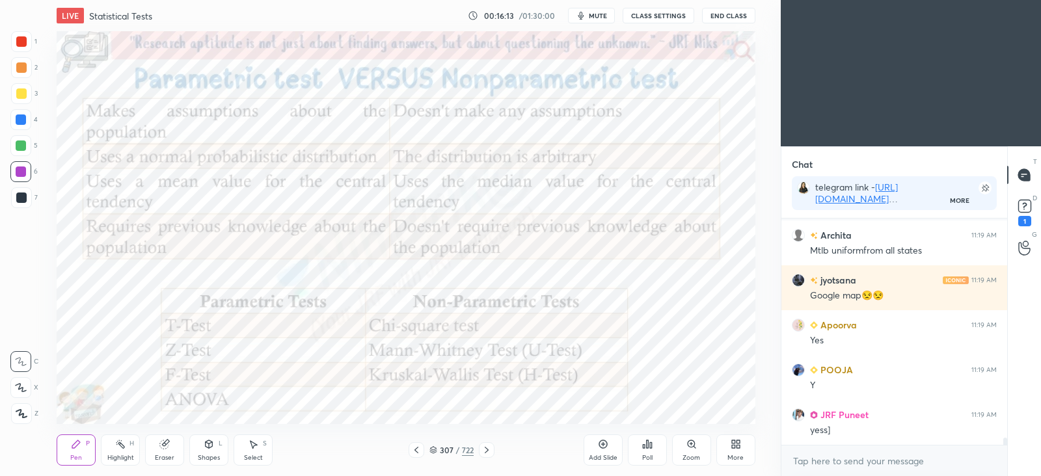
click at [495, 448] on div "307 / 722" at bounding box center [452, 451] width 264 height 16
click at [485, 455] on icon at bounding box center [487, 450] width 10 height 10
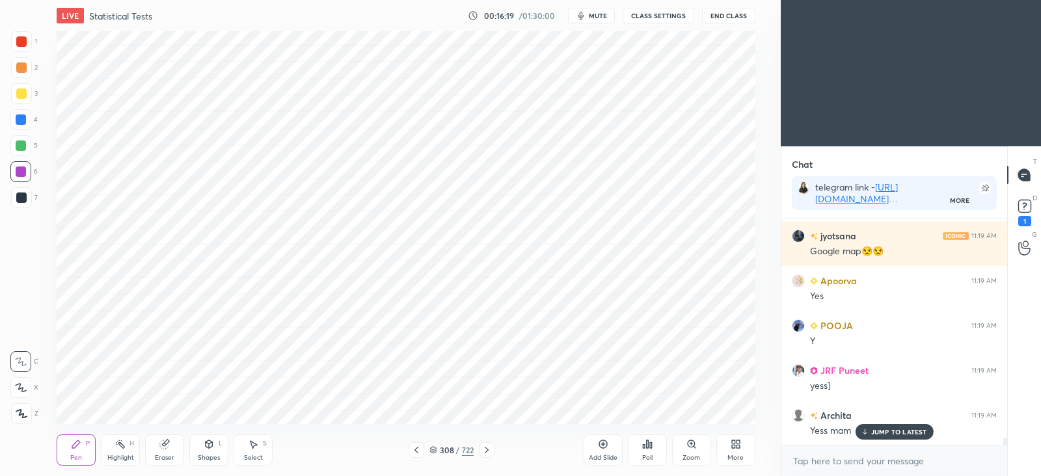
scroll to position [6995, 0]
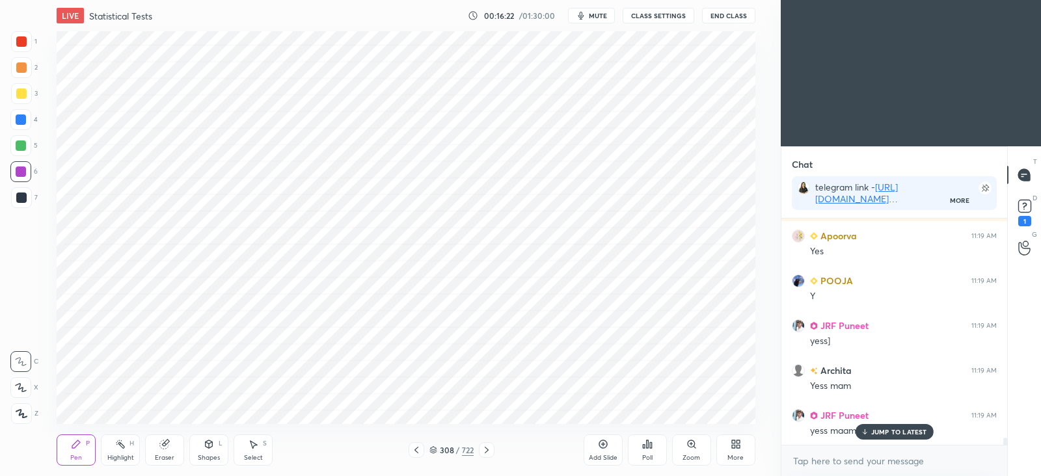
click at [411, 450] on icon at bounding box center [416, 450] width 10 height 10
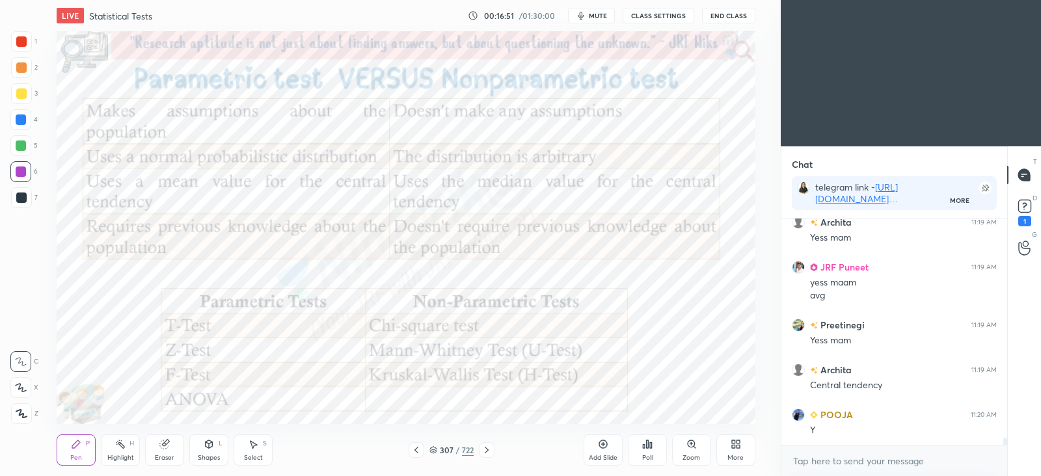
scroll to position [7188, 0]
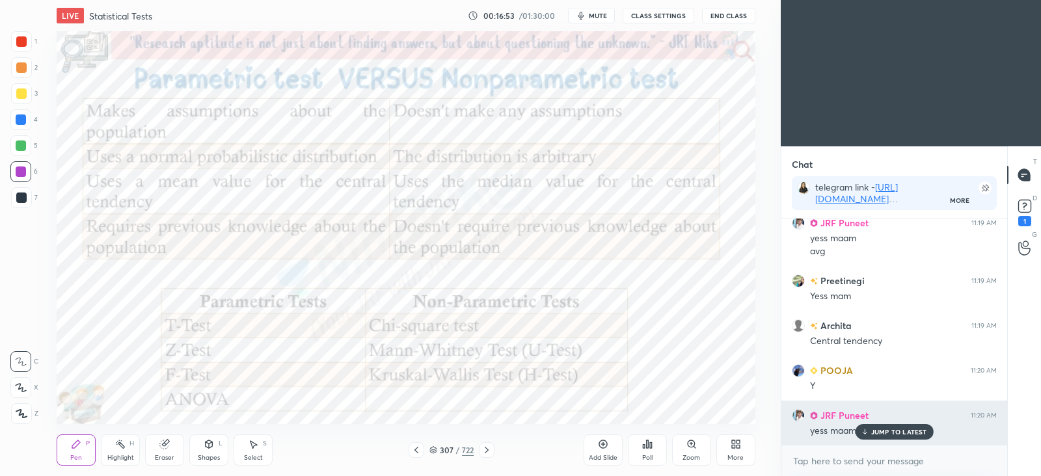
click at [887, 432] on p "JUMP TO LATEST" at bounding box center [900, 432] width 56 height 8
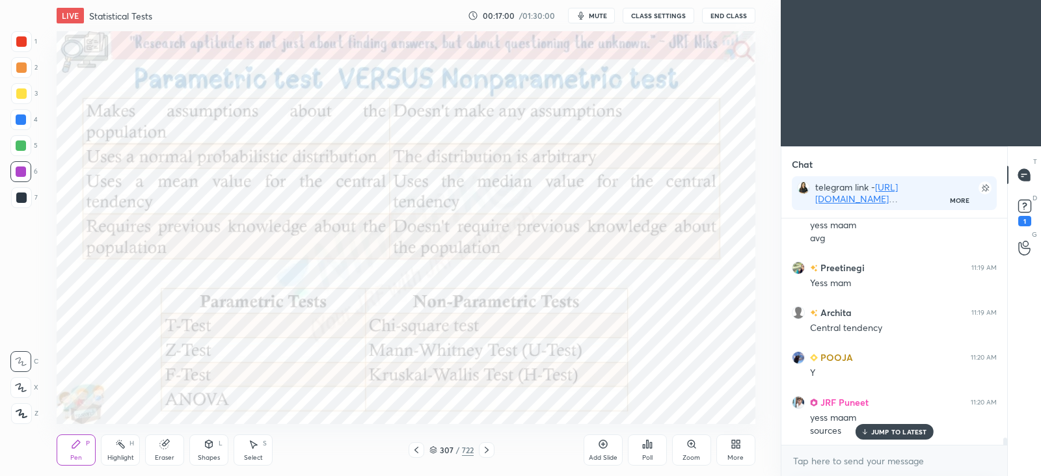
scroll to position [7245, 0]
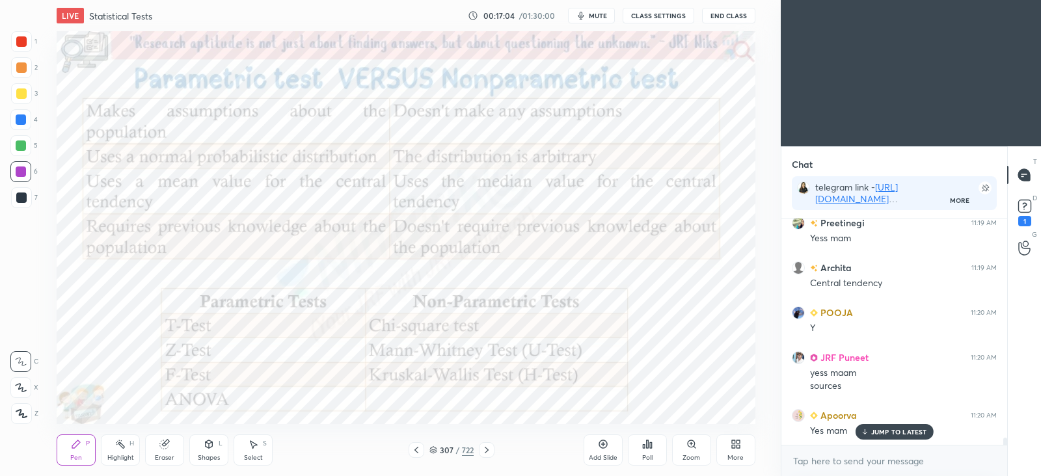
click at [20, 409] on icon at bounding box center [22, 413] width 12 height 9
click at [489, 452] on icon at bounding box center [487, 450] width 10 height 10
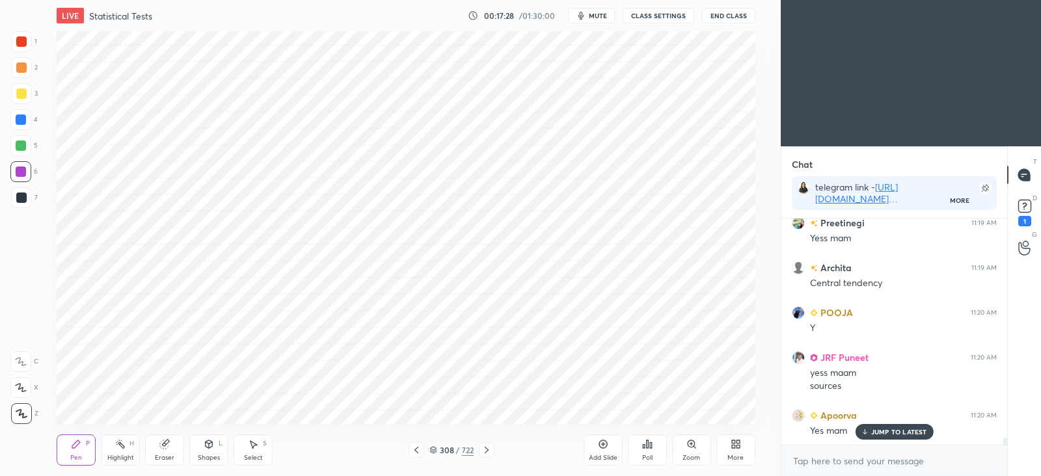
click at [490, 453] on icon at bounding box center [487, 450] width 10 height 10
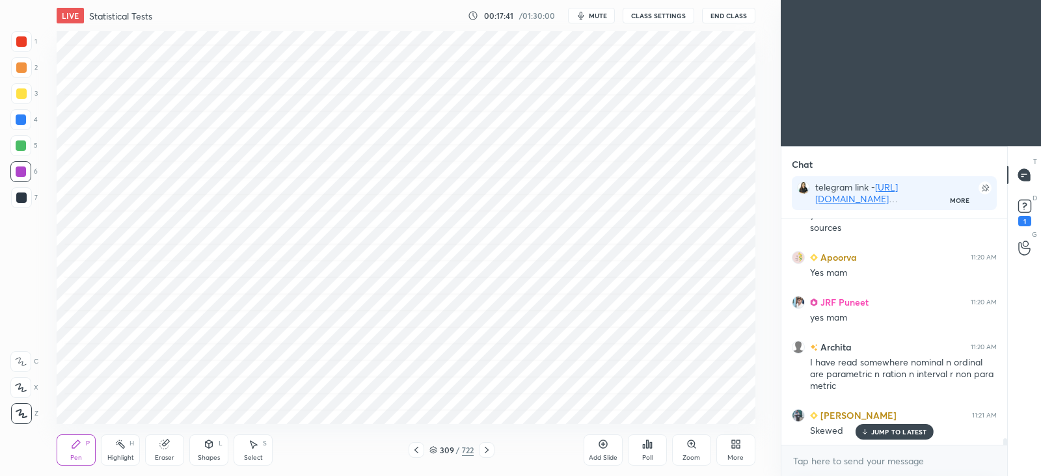
scroll to position [7449, 0]
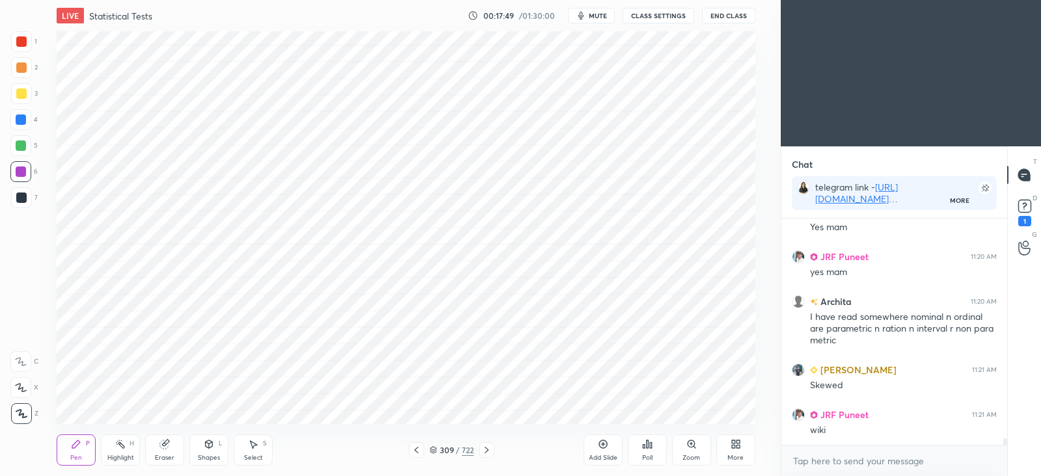
click at [417, 454] on icon at bounding box center [416, 450] width 10 height 10
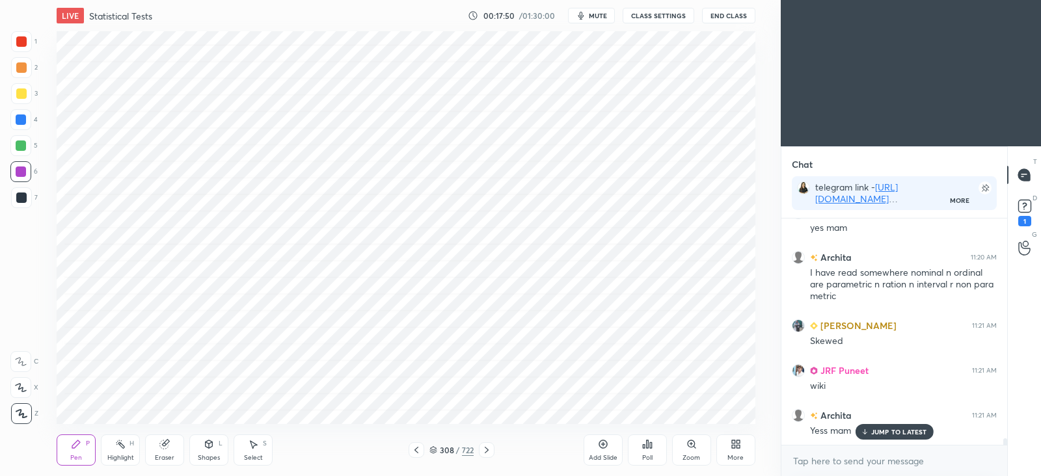
click at [419, 456] on div at bounding box center [417, 451] width 16 height 16
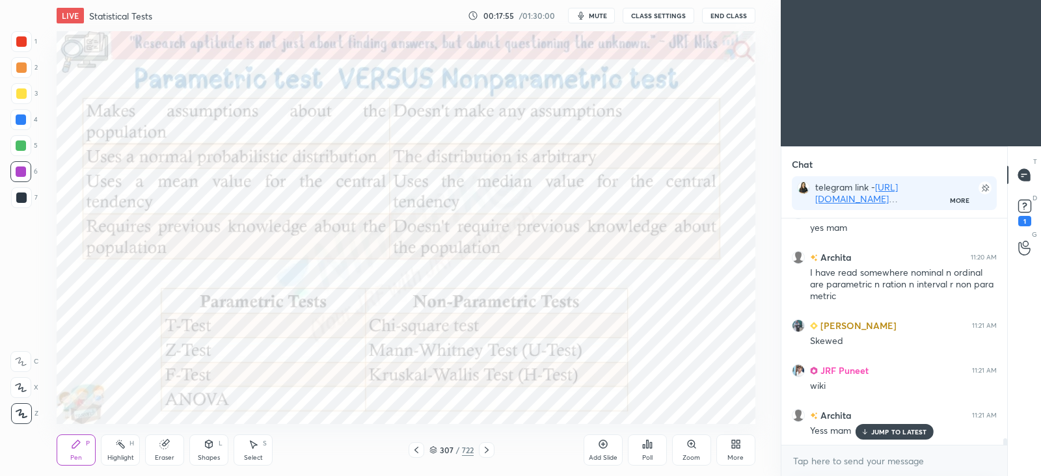
click at [488, 450] on icon at bounding box center [487, 450] width 4 height 7
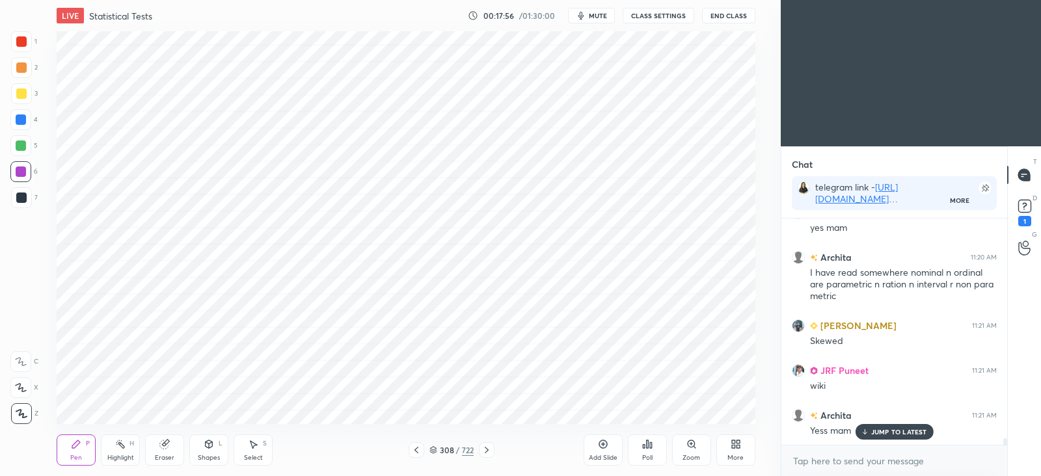
click at [488, 450] on icon at bounding box center [487, 450] width 4 height 7
click at [607, 446] on icon at bounding box center [603, 445] width 8 height 8
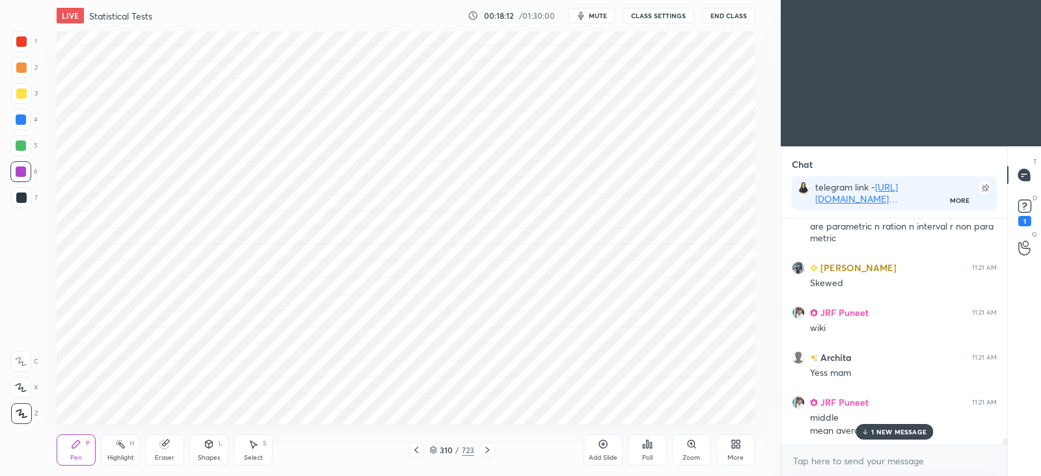
click at [894, 431] on p "1 NEW MESSAGE" at bounding box center [899, 432] width 55 height 8
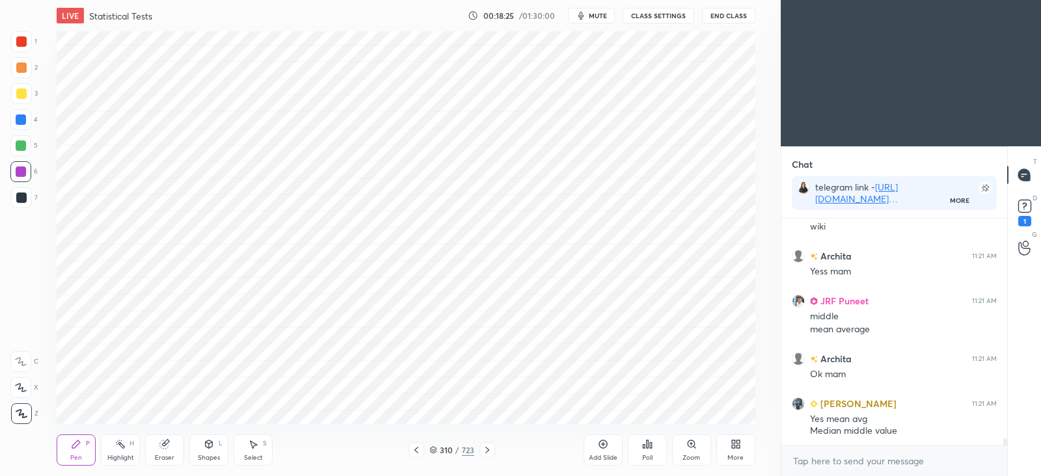
scroll to position [7698, 0]
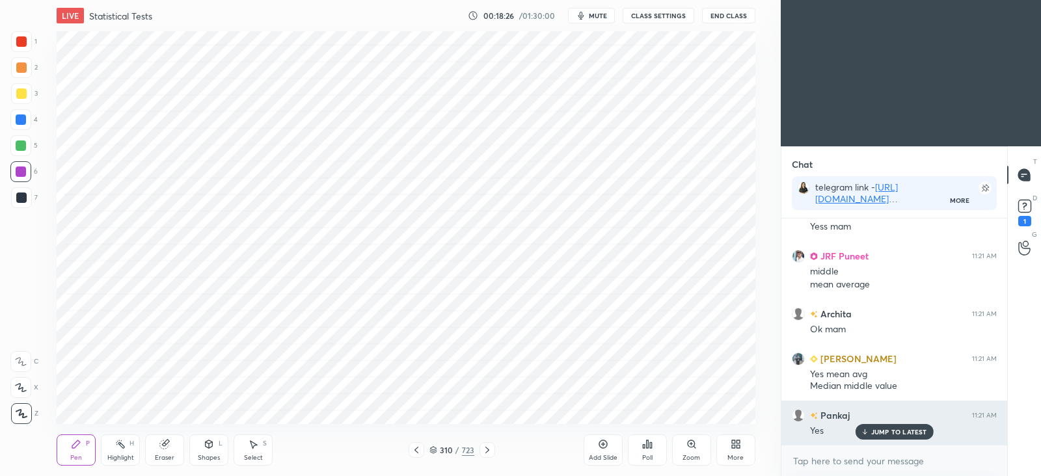
click at [902, 431] on p "JUMP TO LATEST" at bounding box center [900, 432] width 56 height 8
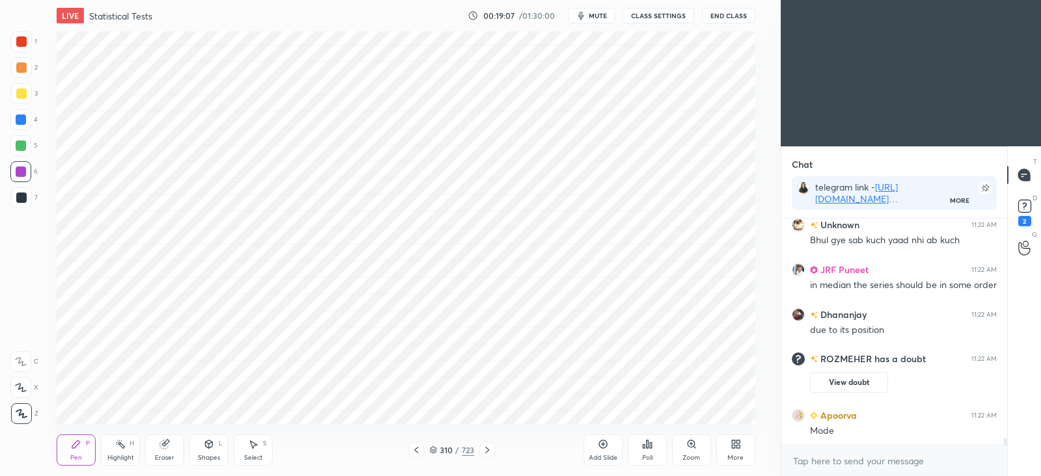
scroll to position [7980, 0]
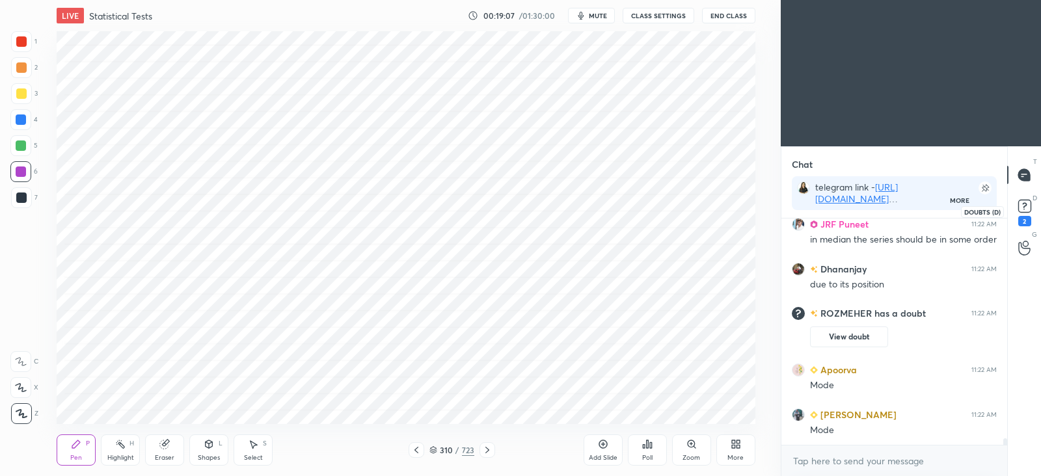
click at [1023, 212] on rect at bounding box center [1025, 206] width 12 height 12
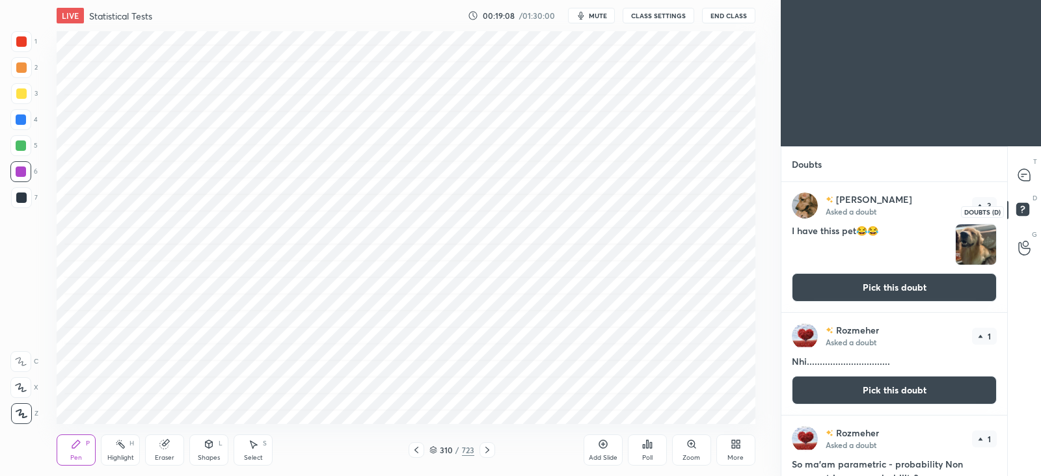
scroll to position [290, 221]
click at [911, 290] on button "Pick this doubt" at bounding box center [894, 287] width 205 height 29
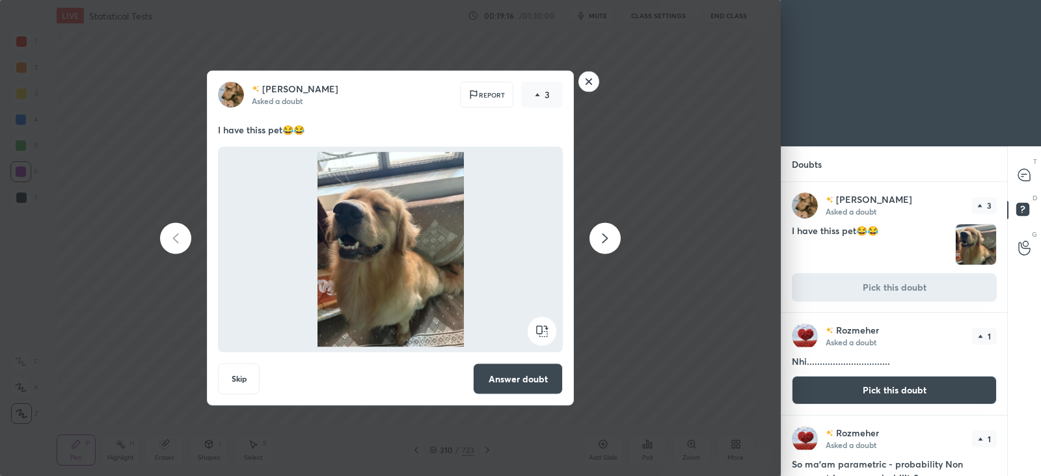
click at [584, 87] on rect at bounding box center [589, 82] width 20 height 20
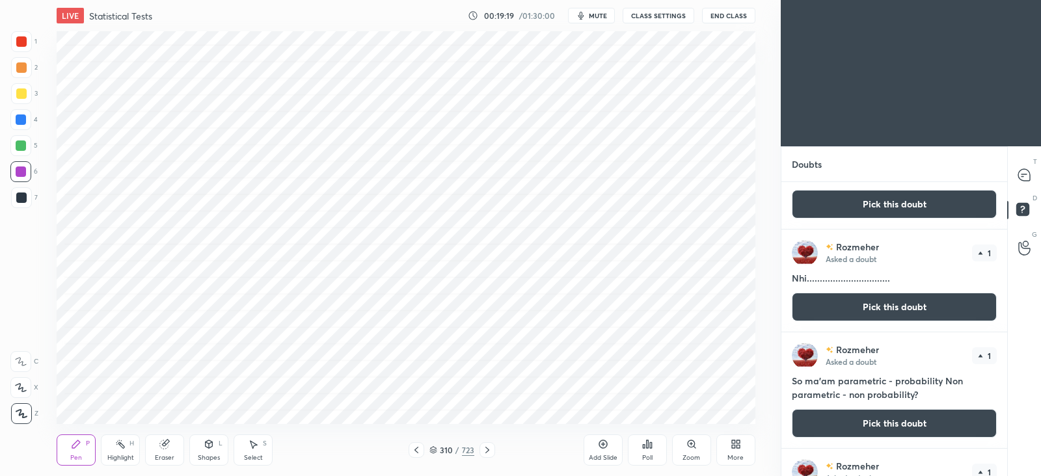
scroll to position [85, 0]
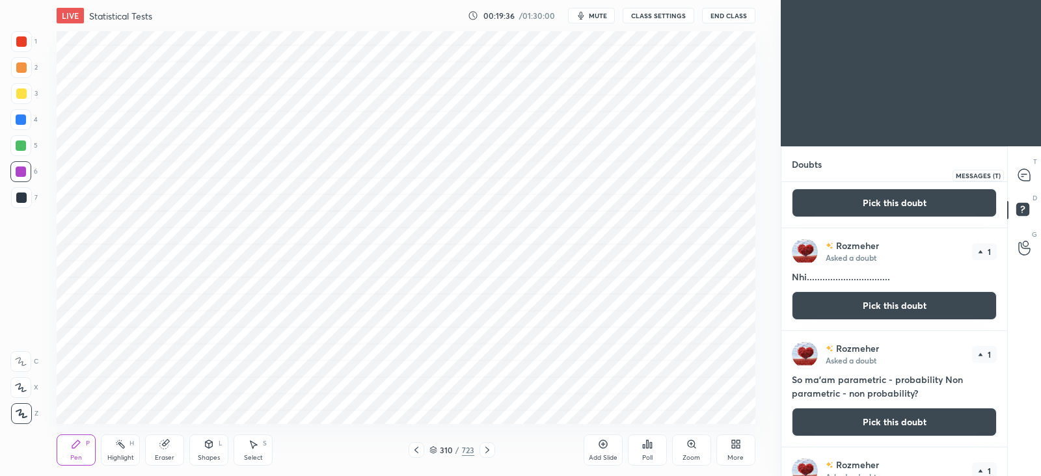
click at [1018, 176] on icon at bounding box center [1025, 176] width 14 height 14
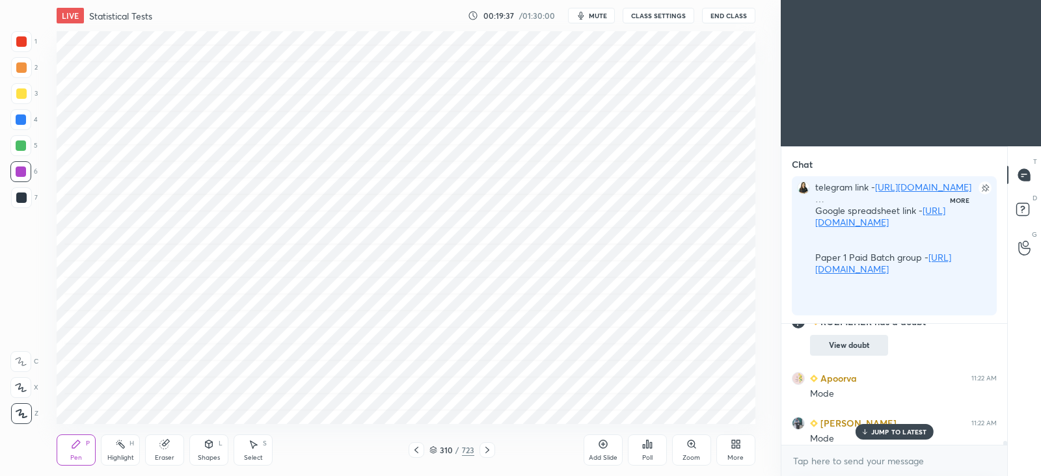
scroll to position [5, 4]
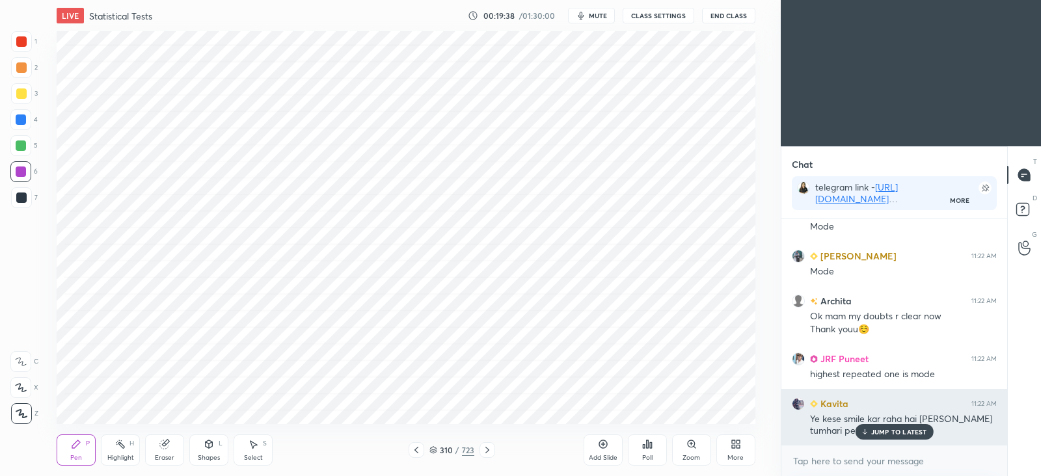
click at [887, 431] on p "JUMP TO LATEST" at bounding box center [900, 432] width 56 height 8
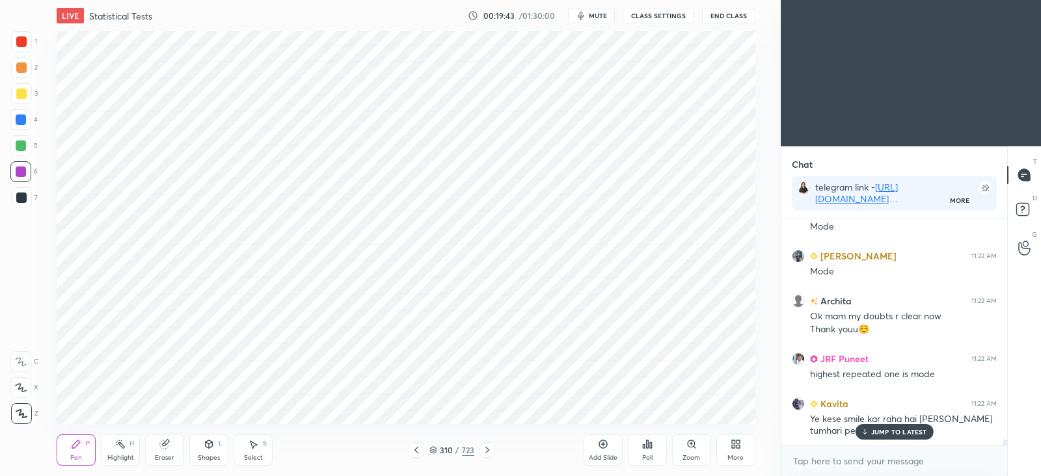
scroll to position [8389, 0]
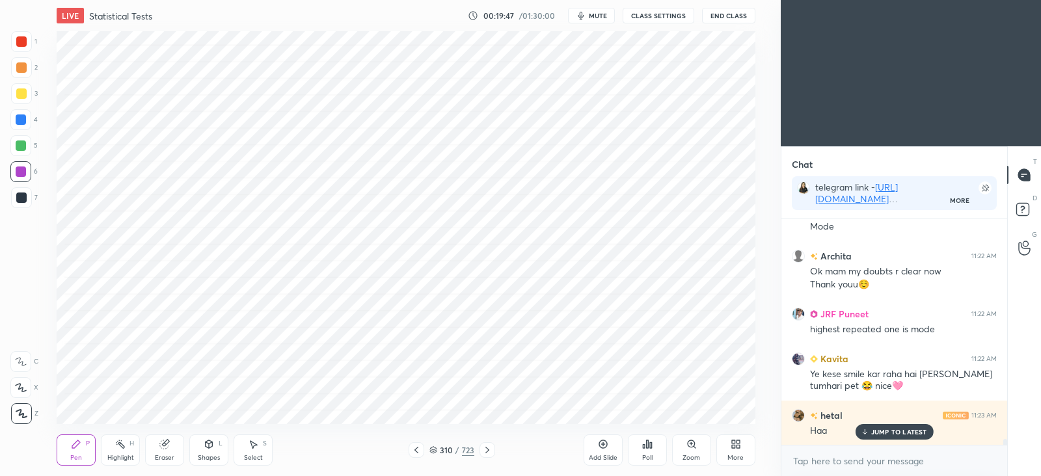
click at [417, 452] on icon at bounding box center [417, 450] width 4 height 7
click at [488, 450] on icon at bounding box center [487, 450] width 10 height 10
click at [416, 449] on icon at bounding box center [417, 450] width 4 height 7
click at [419, 448] on icon at bounding box center [416, 450] width 10 height 10
click at [422, 447] on div at bounding box center [417, 451] width 16 height 16
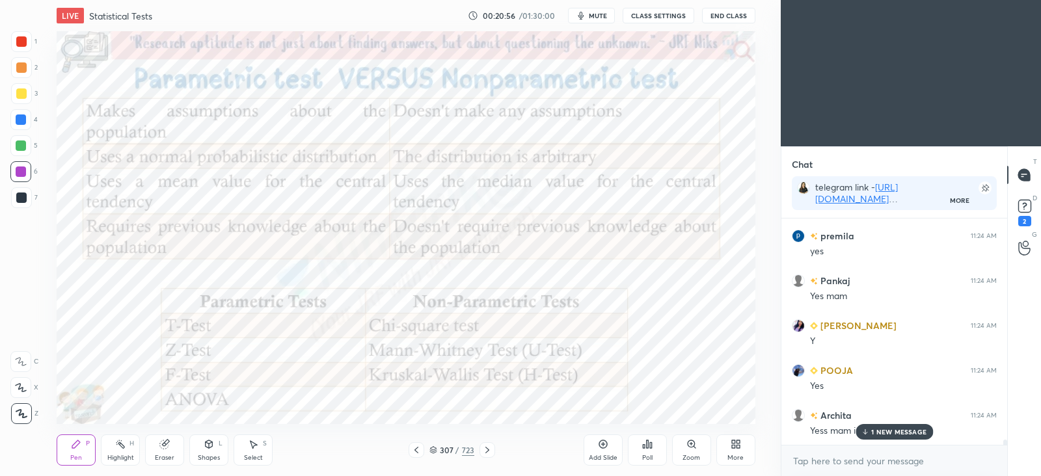
scroll to position [9119, 0]
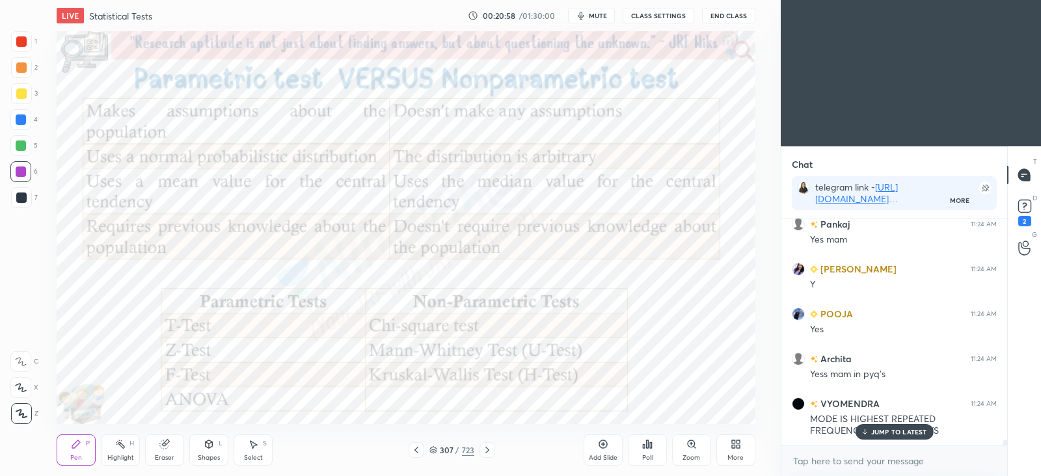
click at [602, 452] on div "Add Slide" at bounding box center [603, 450] width 39 height 31
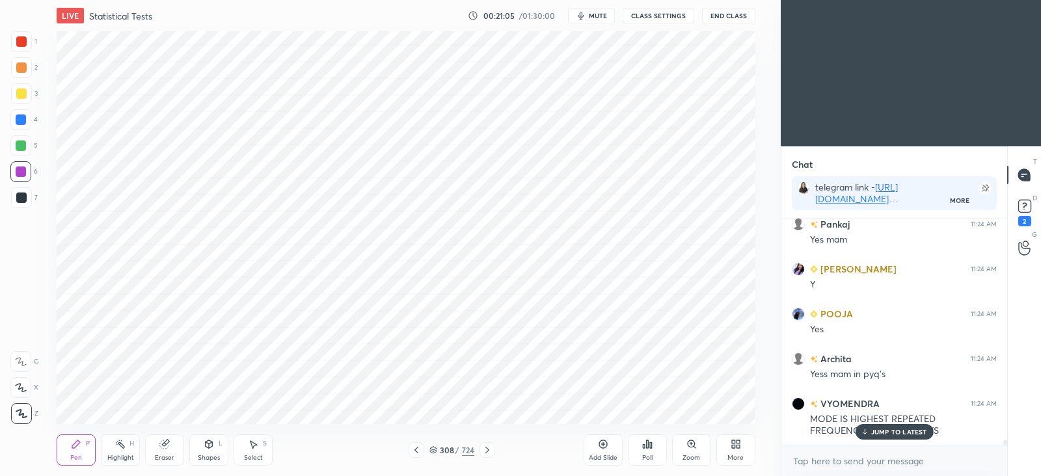
click at [161, 441] on icon at bounding box center [164, 445] width 8 height 8
click at [72, 463] on div "Pen P" at bounding box center [76, 450] width 39 height 31
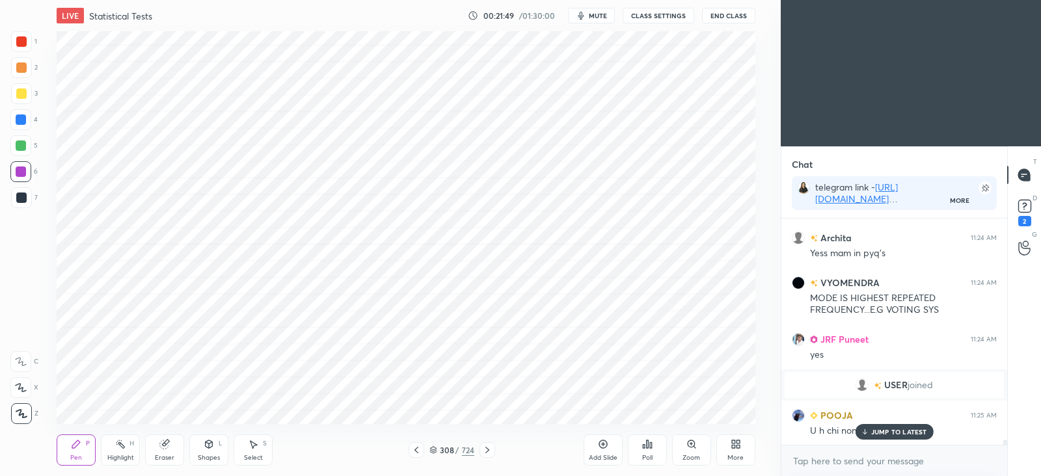
scroll to position [9285, 0]
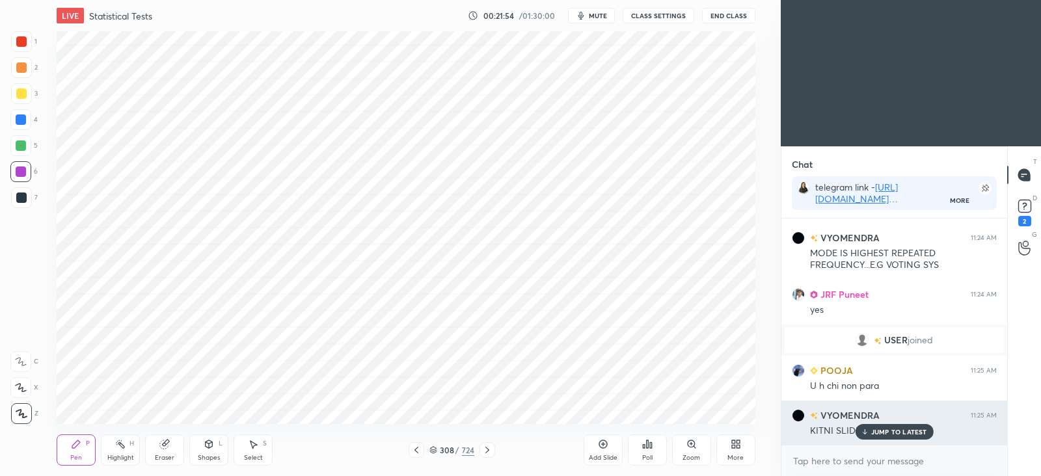
click at [888, 431] on p "JUMP TO LATEST" at bounding box center [900, 432] width 56 height 8
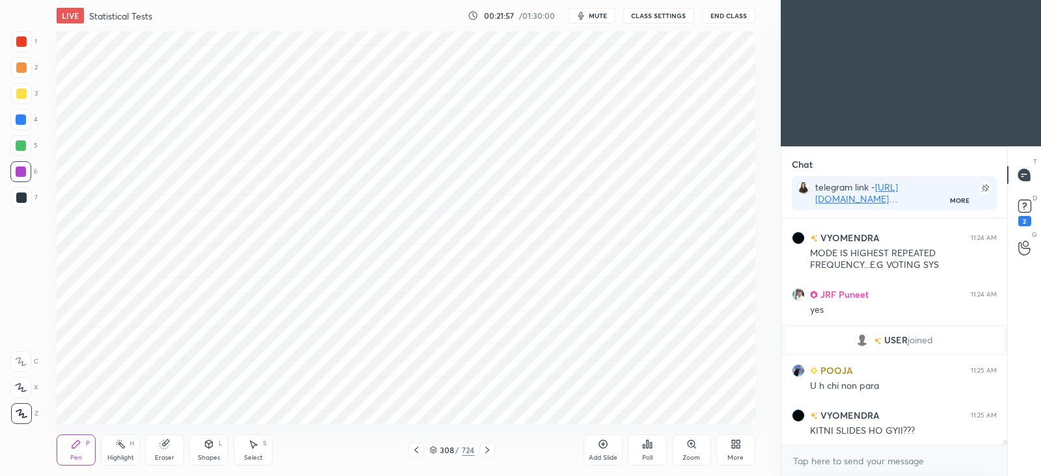
click at [435, 449] on icon at bounding box center [433, 448] width 7 height 3
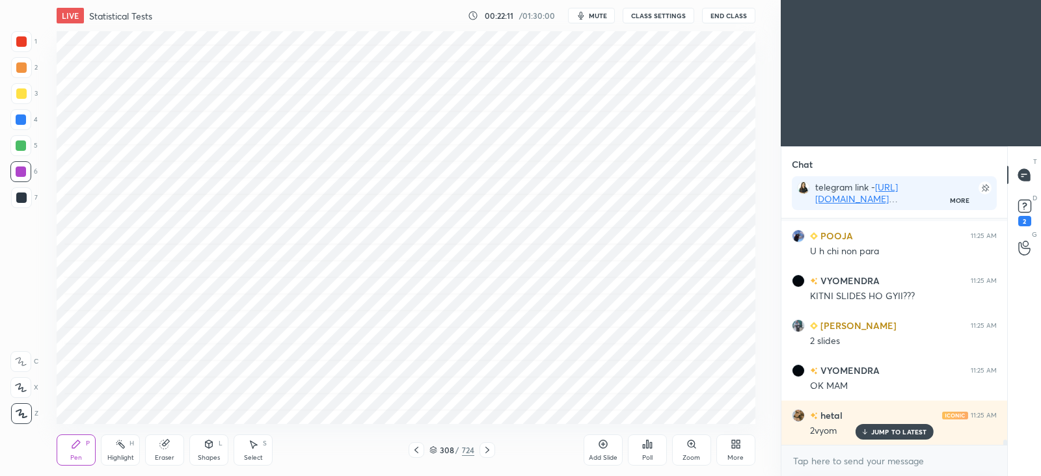
scroll to position [9465, 0]
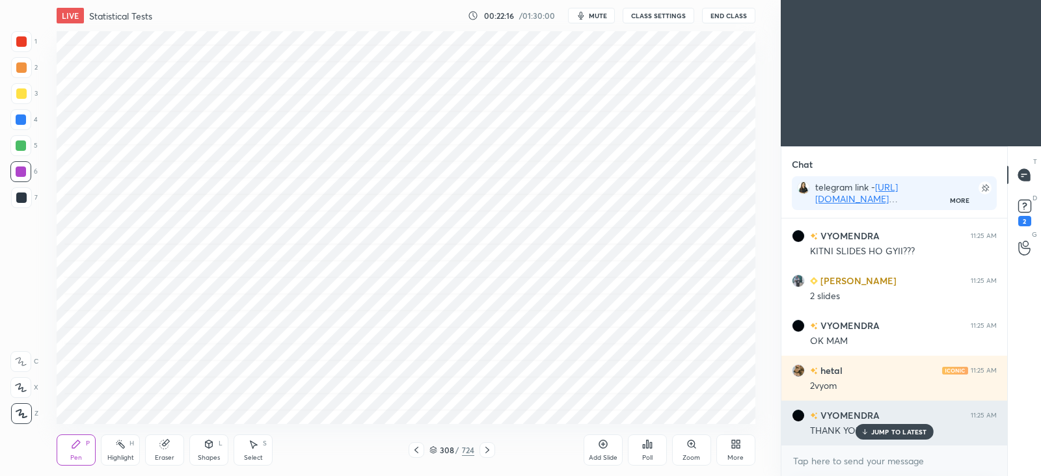
click at [888, 429] on p "JUMP TO LATEST" at bounding box center [900, 432] width 56 height 8
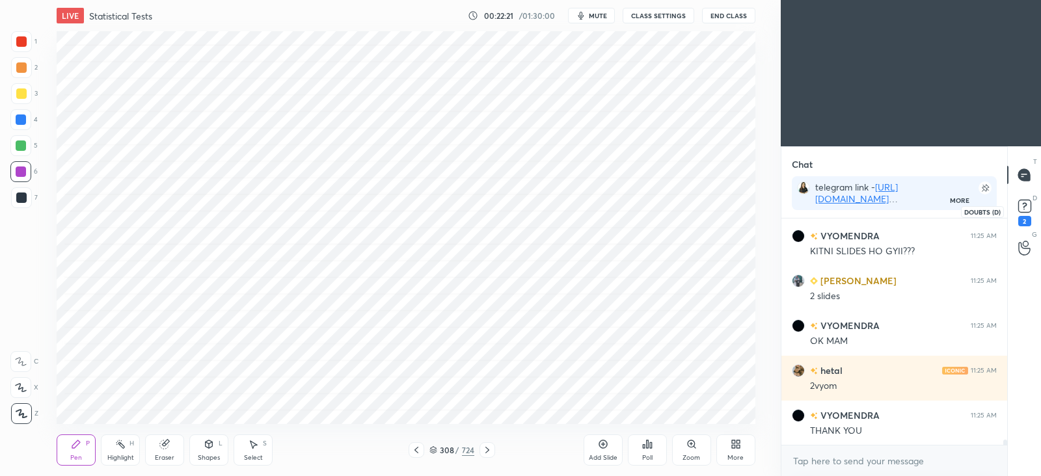
click at [1023, 212] on rect at bounding box center [1025, 206] width 12 height 12
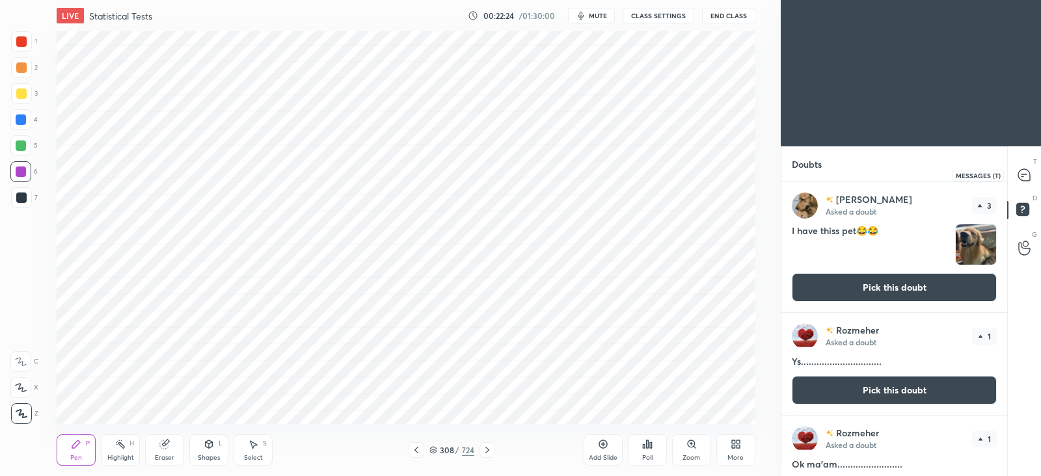
click at [1021, 174] on icon at bounding box center [1025, 175] width 12 height 12
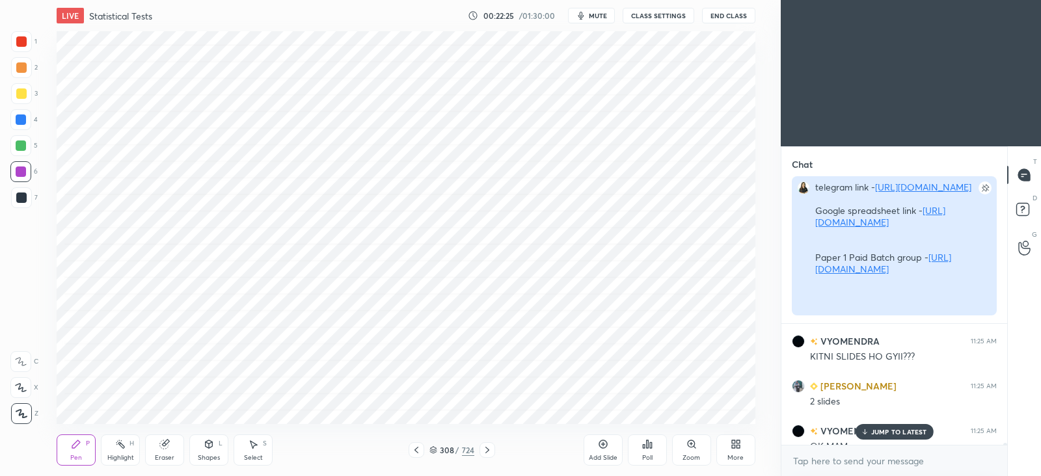
scroll to position [9564, 0]
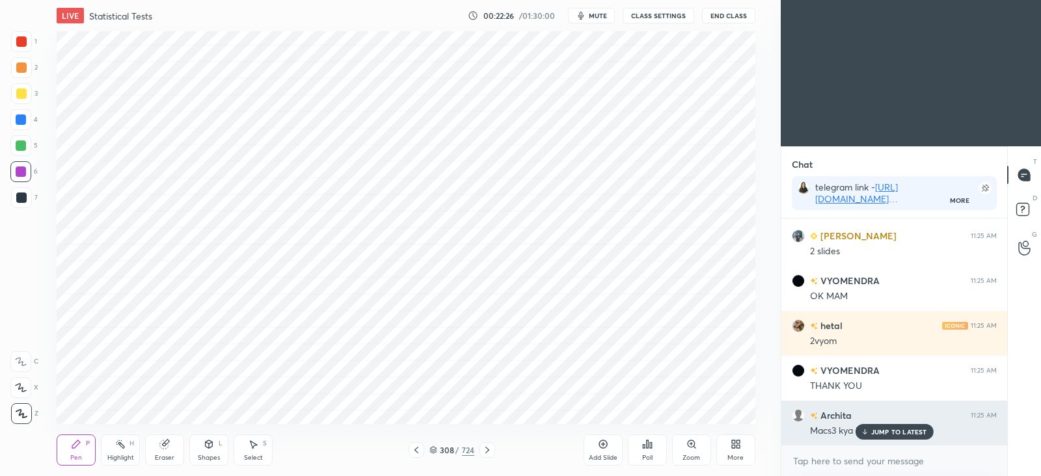
click at [896, 428] on p "JUMP TO LATEST" at bounding box center [900, 432] width 56 height 8
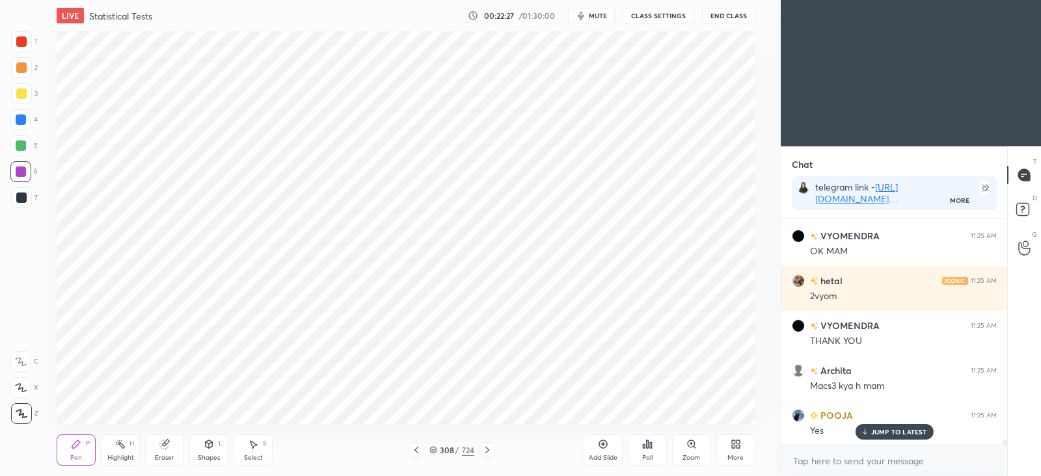
click at [913, 434] on p "JUMP TO LATEST" at bounding box center [900, 432] width 56 height 8
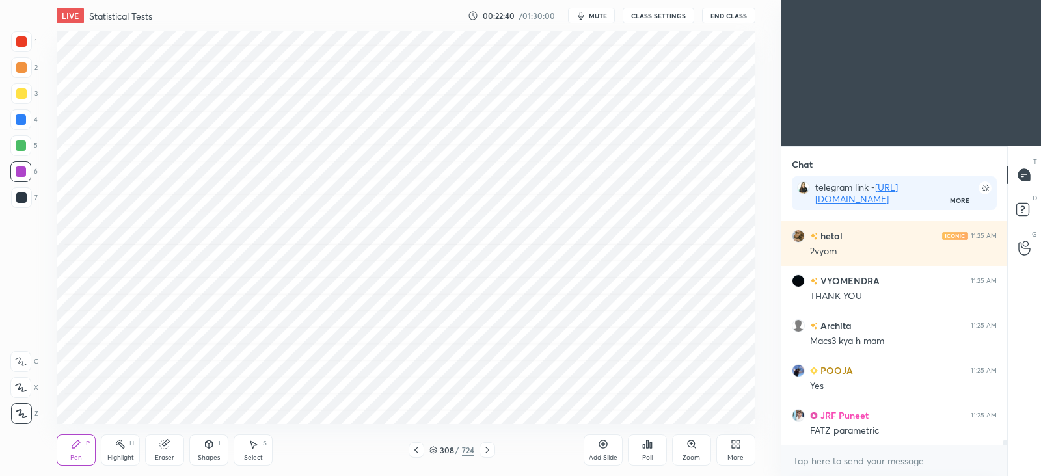
scroll to position [9645, 0]
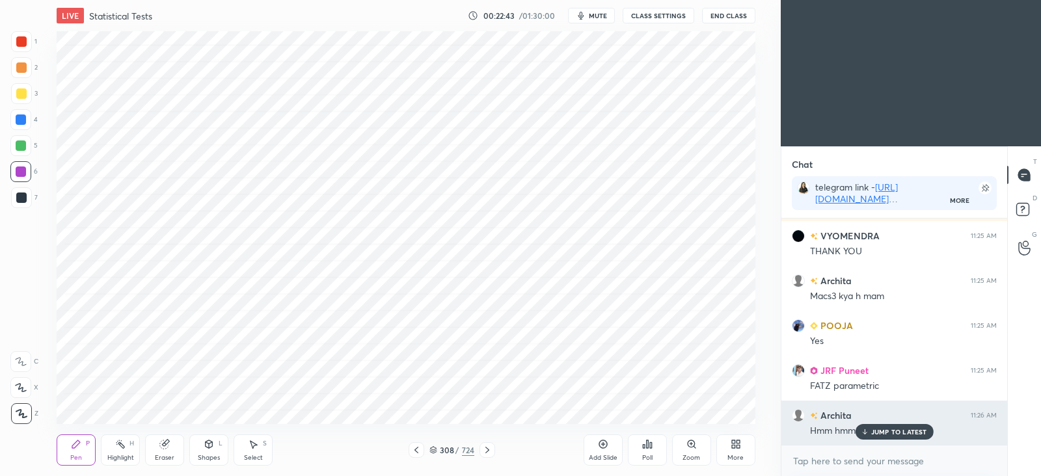
click at [893, 432] on p "JUMP TO LATEST" at bounding box center [900, 432] width 56 height 8
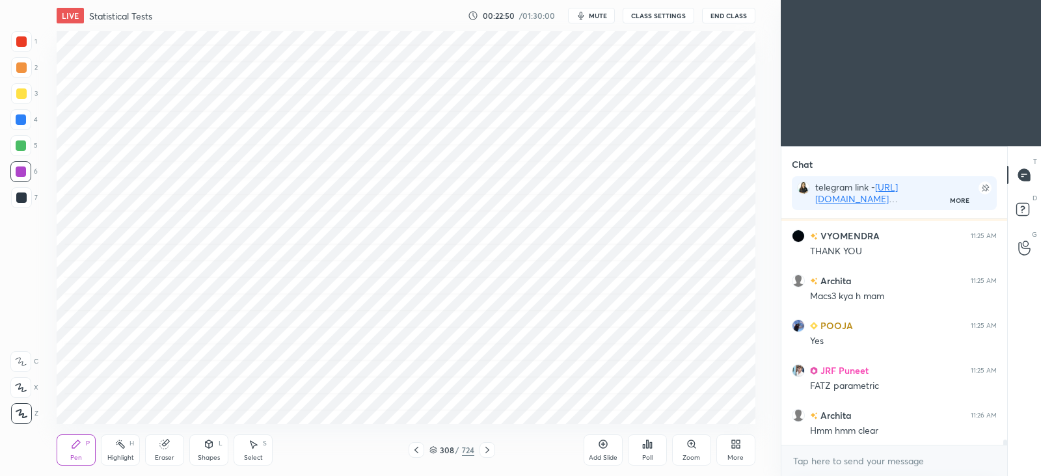
click at [122, 448] on icon at bounding box center [120, 444] width 10 height 10
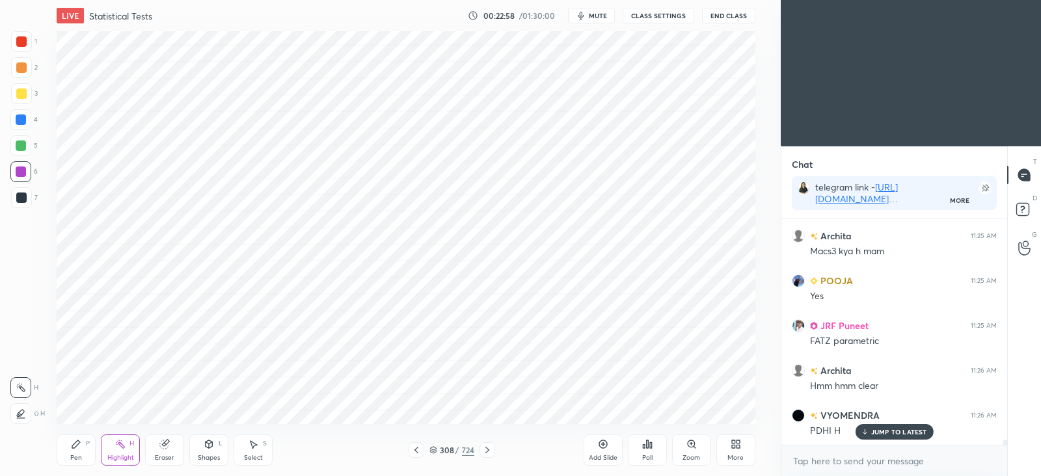
scroll to position [9734, 0]
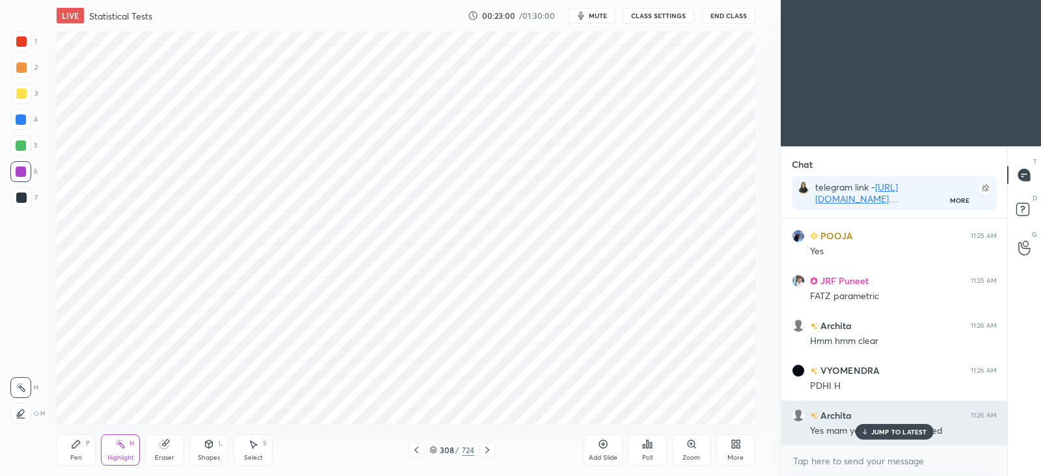
click at [879, 432] on p "JUMP TO LATEST" at bounding box center [900, 432] width 56 height 8
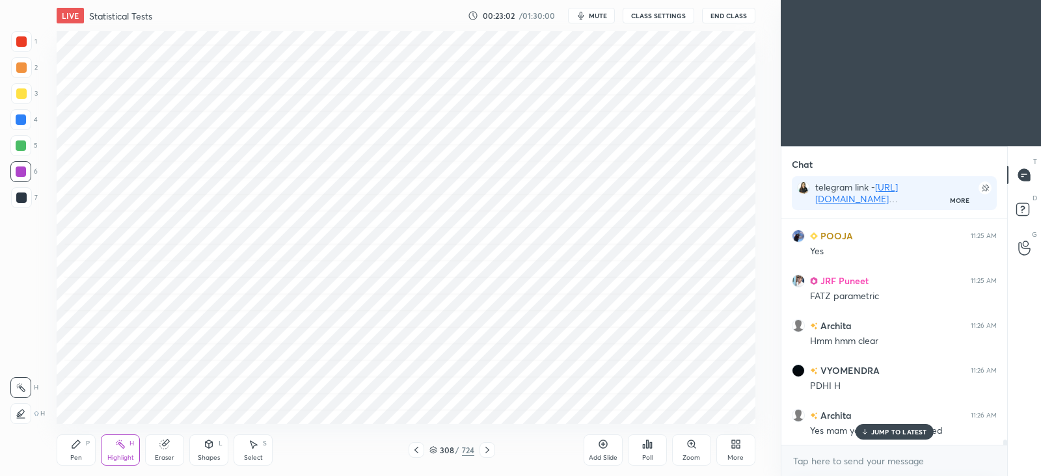
scroll to position [9779, 0]
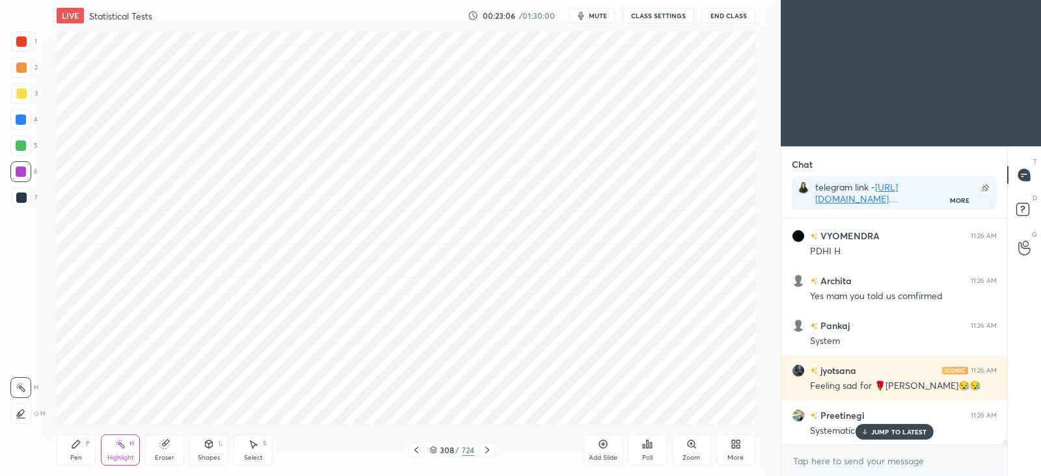
click at [873, 427] on div "JUMP TO LATEST" at bounding box center [894, 432] width 78 height 16
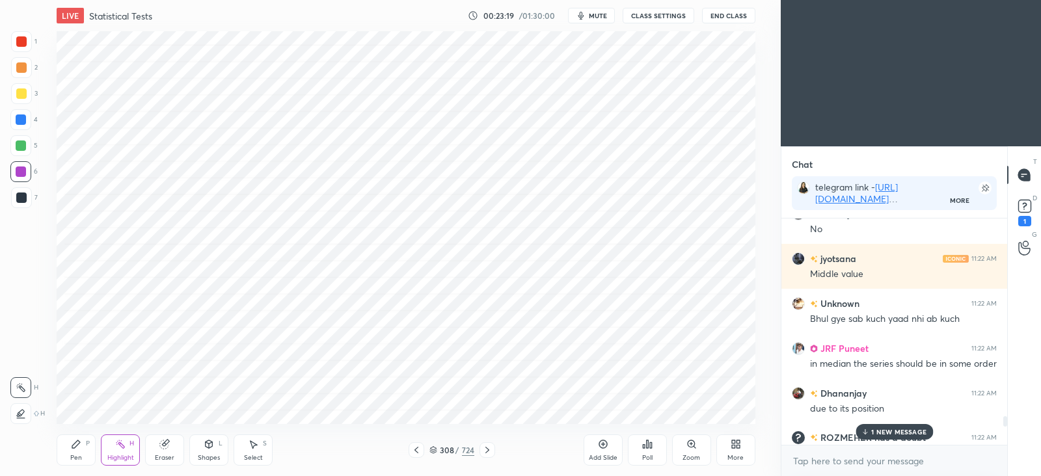
scroll to position [8069, 0]
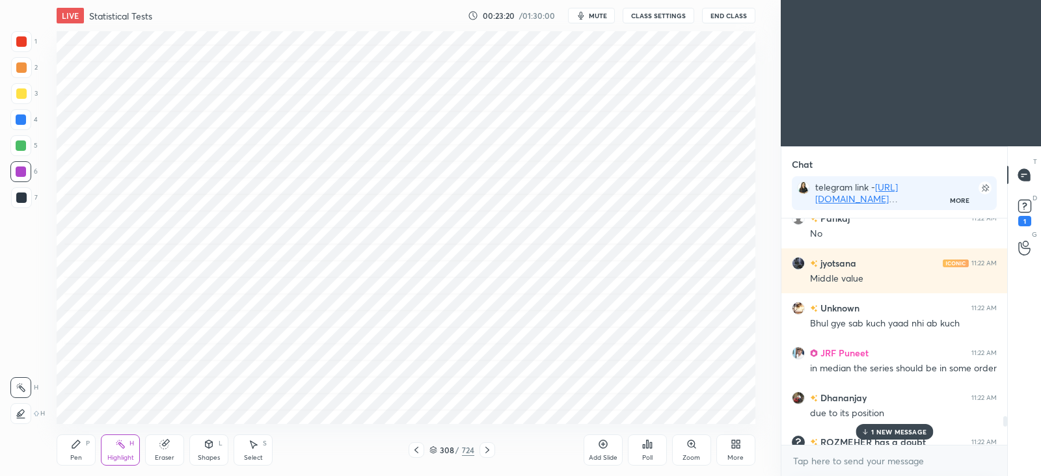
click at [895, 427] on div "1 NEW MESSAGE" at bounding box center [894, 432] width 77 height 16
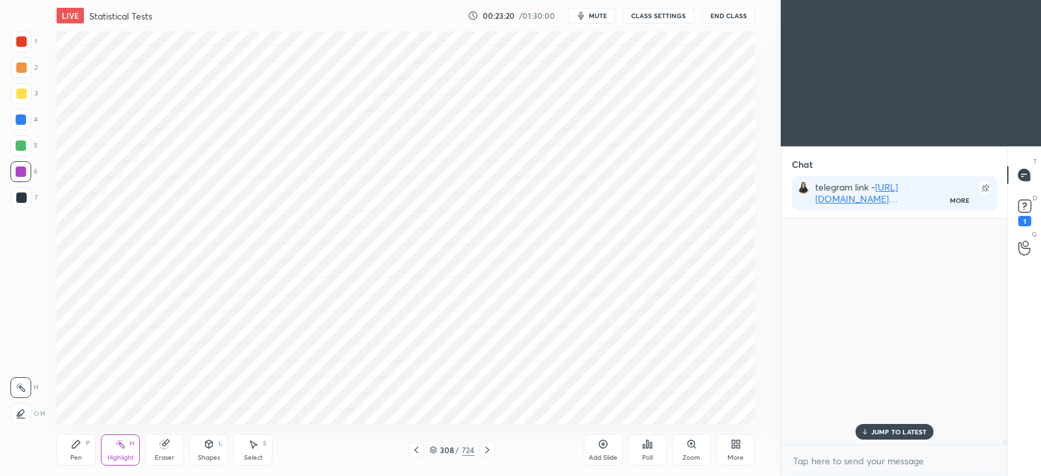
scroll to position [10072, 0]
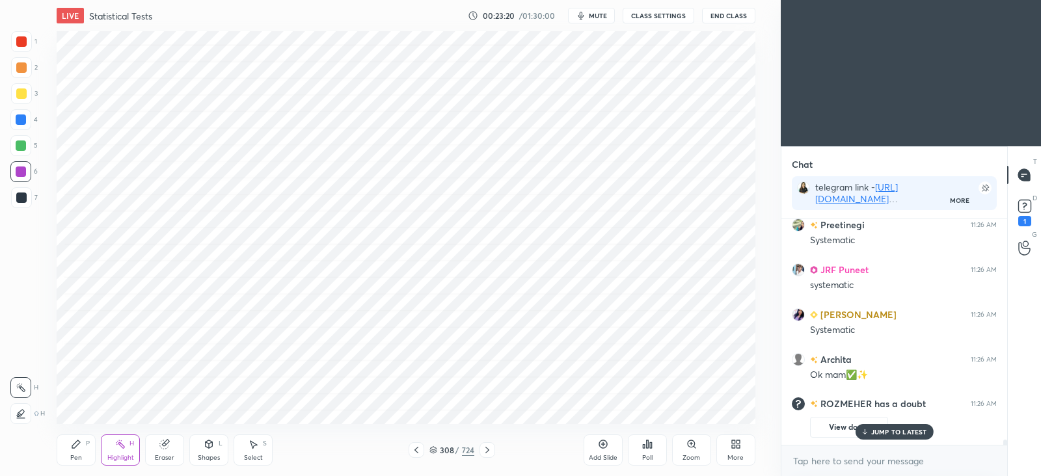
click at [901, 429] on p "JUMP TO LATEST" at bounding box center [900, 432] width 56 height 8
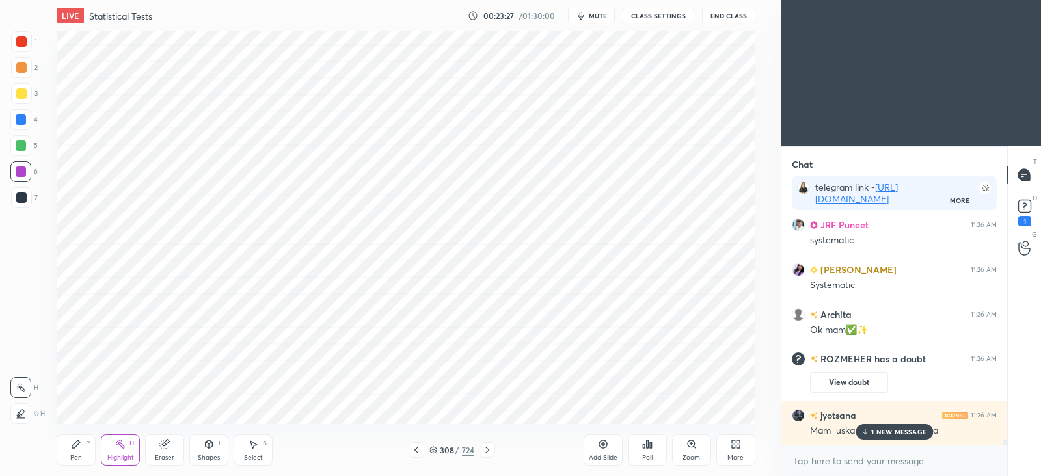
click at [887, 427] on div "1 NEW MESSAGE" at bounding box center [894, 432] width 77 height 16
click at [1030, 205] on rect at bounding box center [1025, 206] width 12 height 12
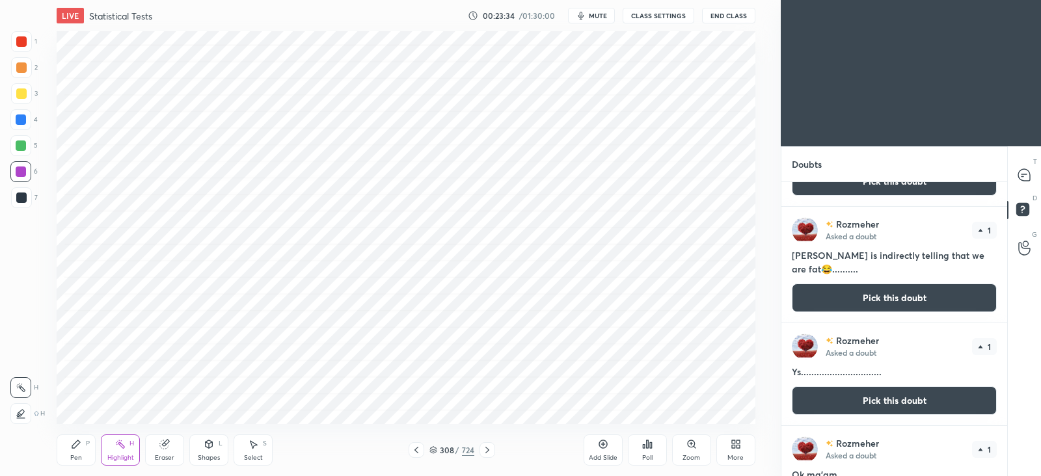
scroll to position [0, 0]
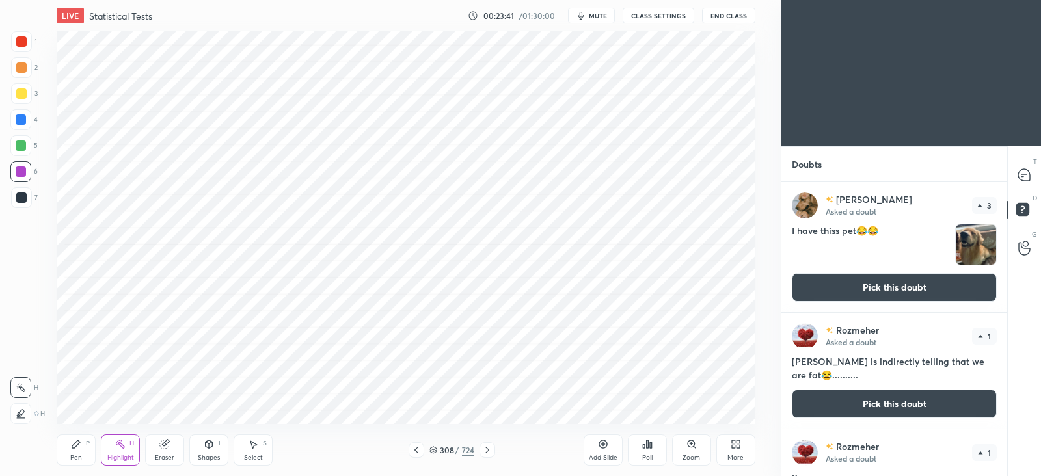
click at [911, 279] on button "Pick this doubt" at bounding box center [894, 287] width 205 height 29
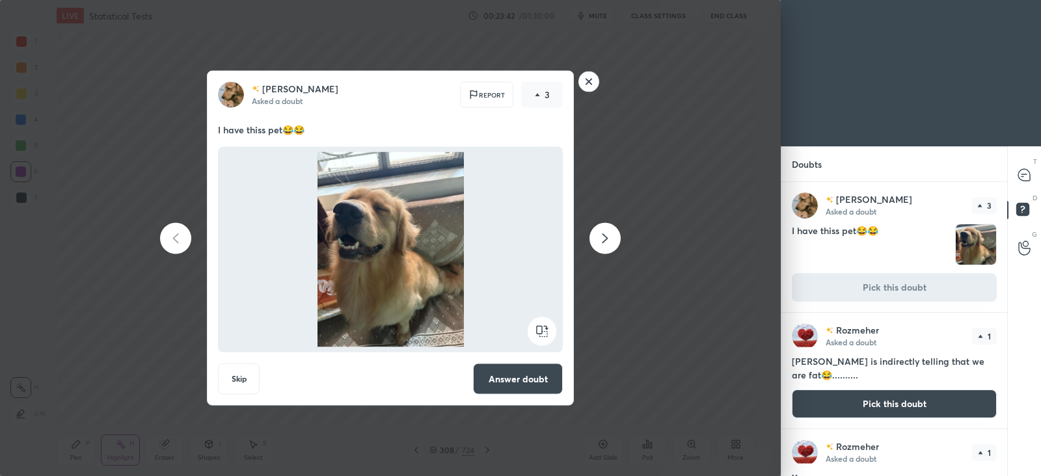
click at [506, 387] on button "Answer doubt" at bounding box center [518, 379] width 90 height 31
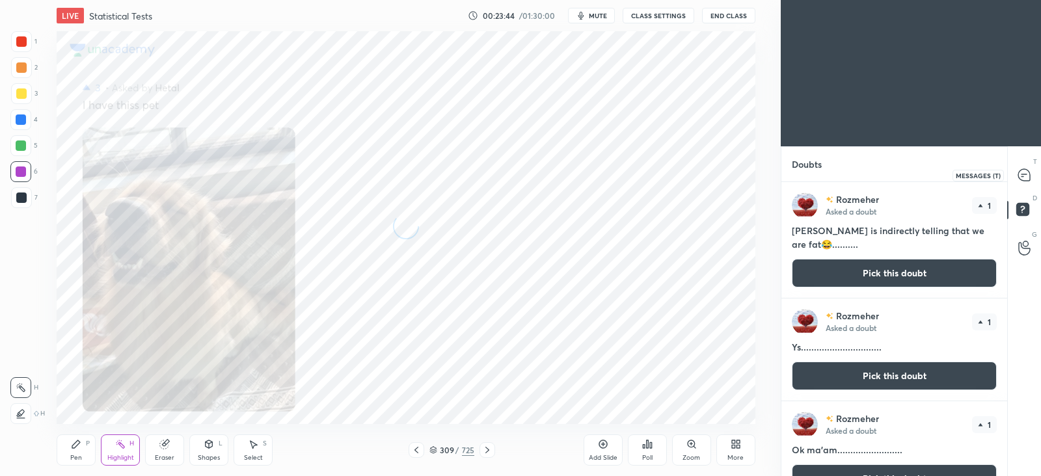
click at [1024, 180] on icon at bounding box center [1025, 175] width 12 height 12
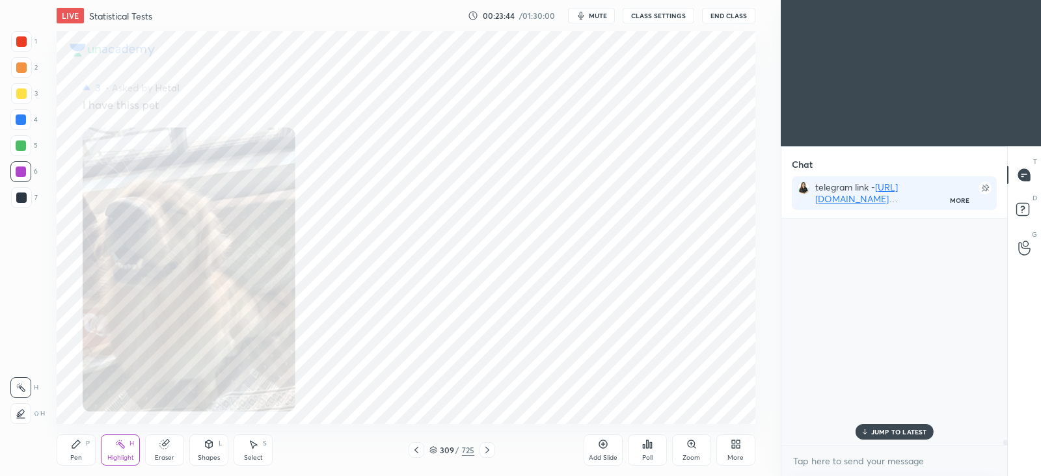
scroll to position [223, 221]
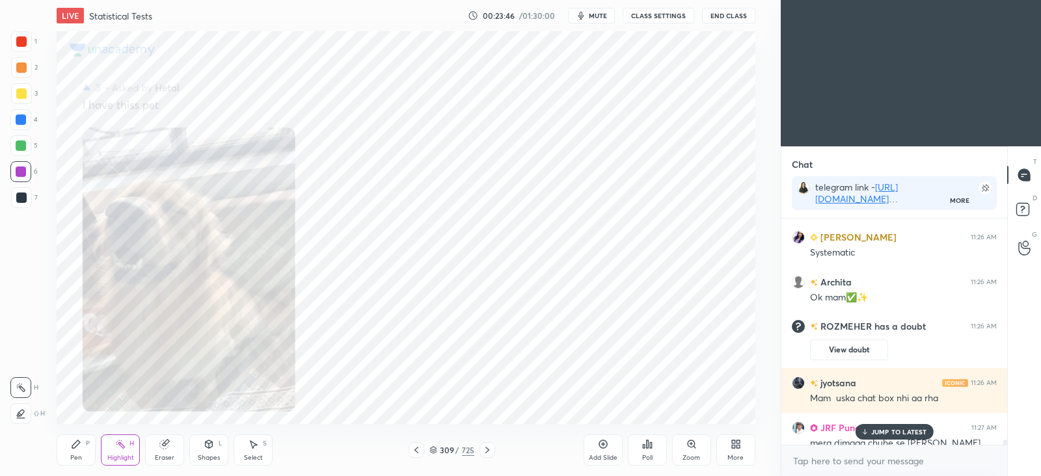
click at [894, 425] on div "JUMP TO LATEST" at bounding box center [894, 432] width 78 height 16
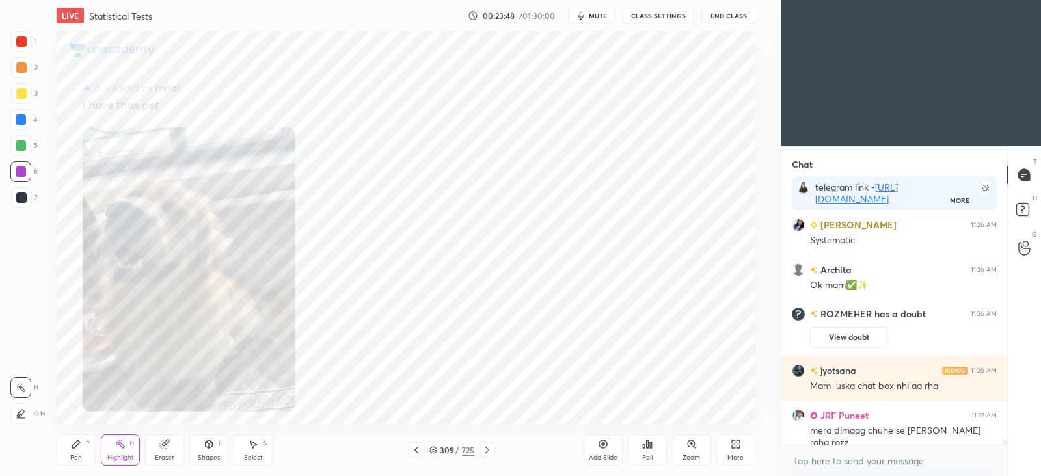
scroll to position [10176, 0]
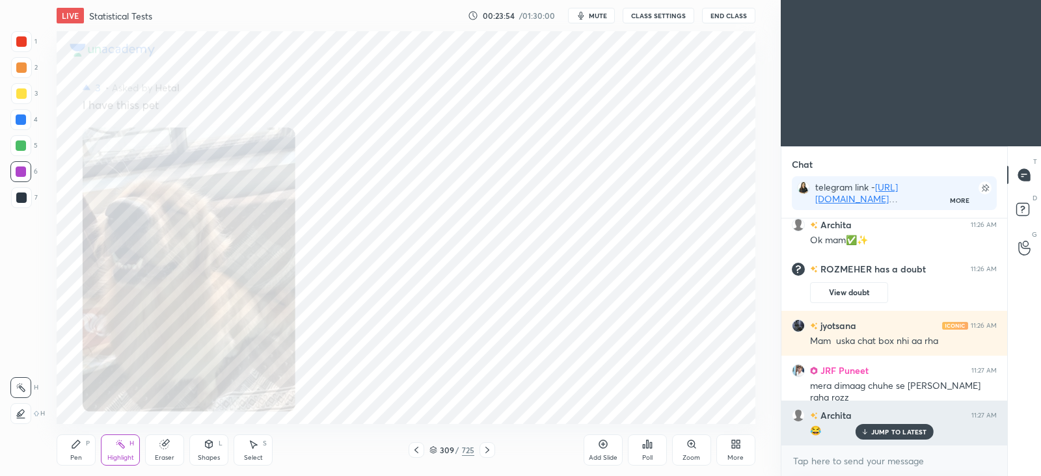
click at [901, 434] on p "JUMP TO LATEST" at bounding box center [900, 432] width 56 height 8
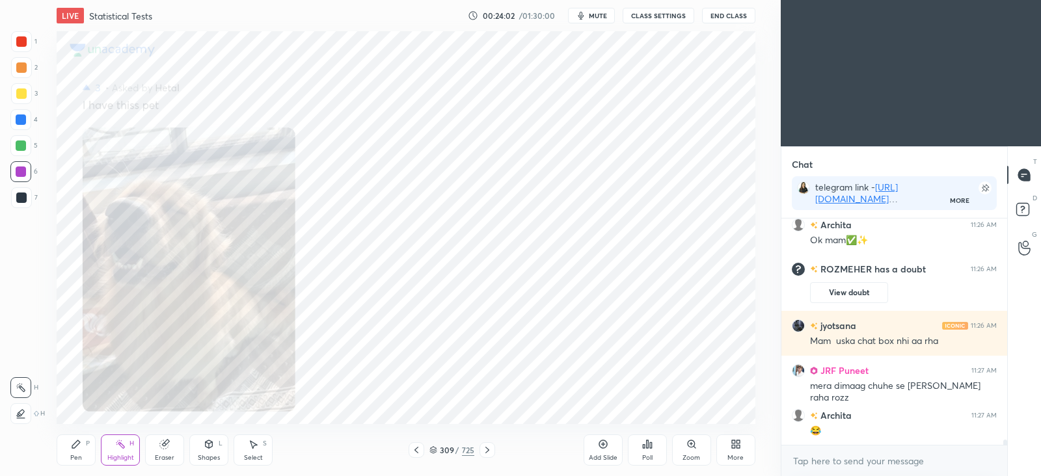
click at [84, 446] on div "Pen P" at bounding box center [76, 450] width 39 height 31
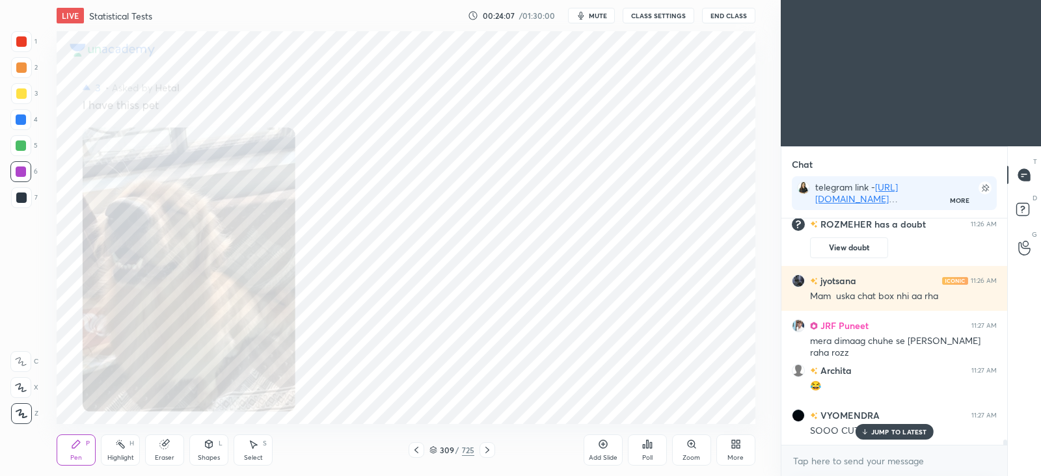
scroll to position [10266, 0]
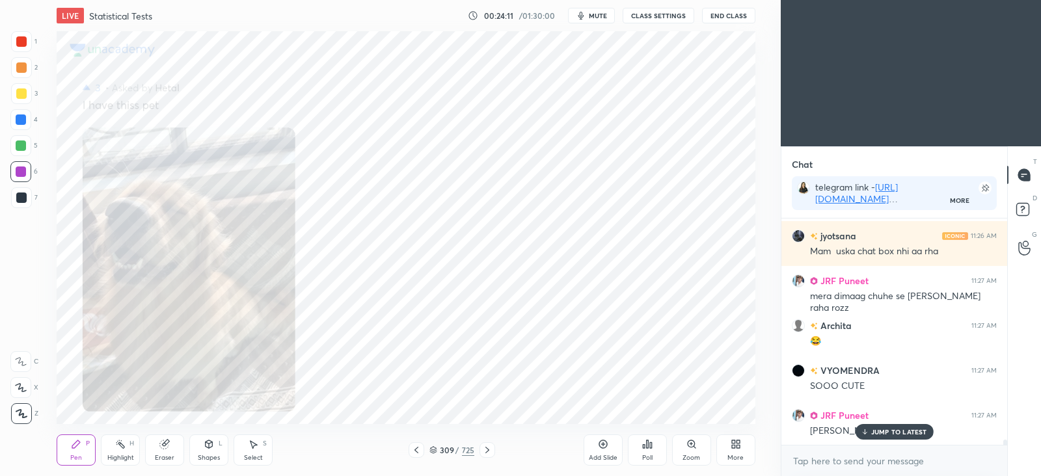
click at [885, 433] on p "JUMP TO LATEST" at bounding box center [900, 432] width 56 height 8
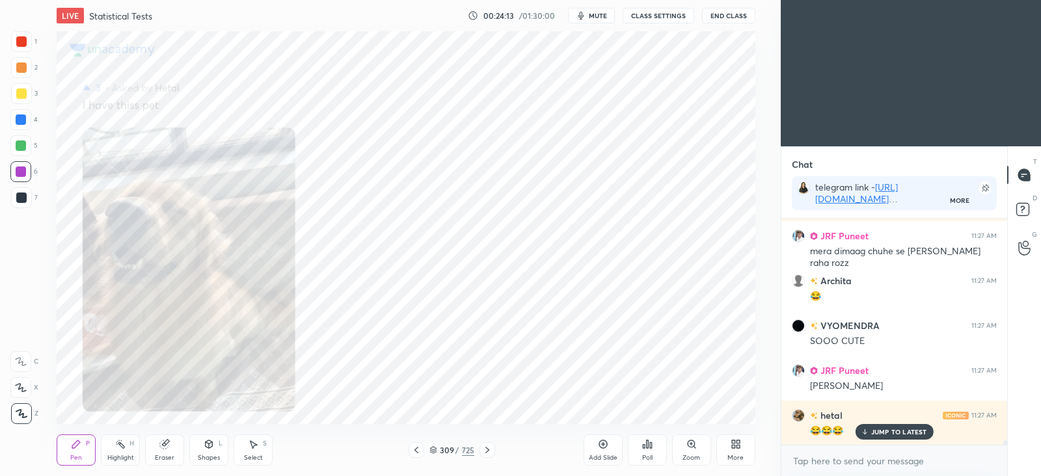
scroll to position [10355, 0]
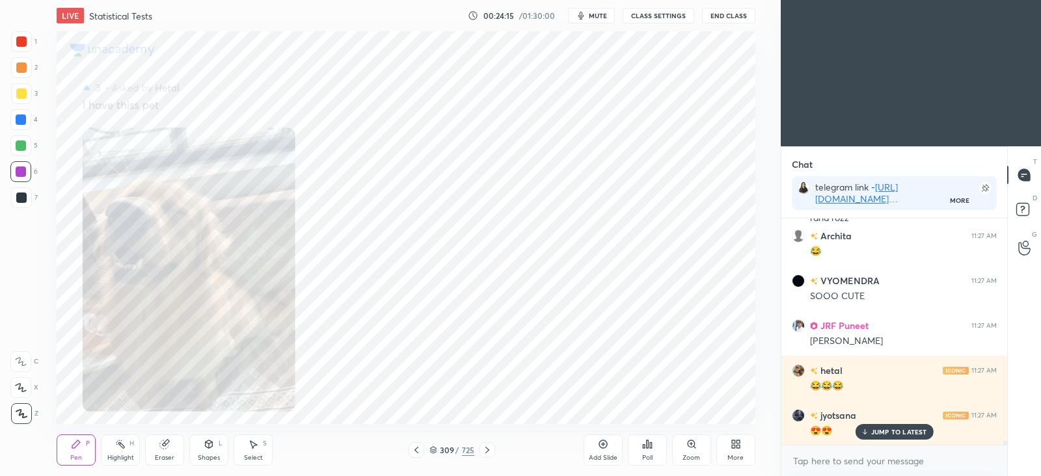
click at [419, 450] on icon at bounding box center [416, 450] width 10 height 10
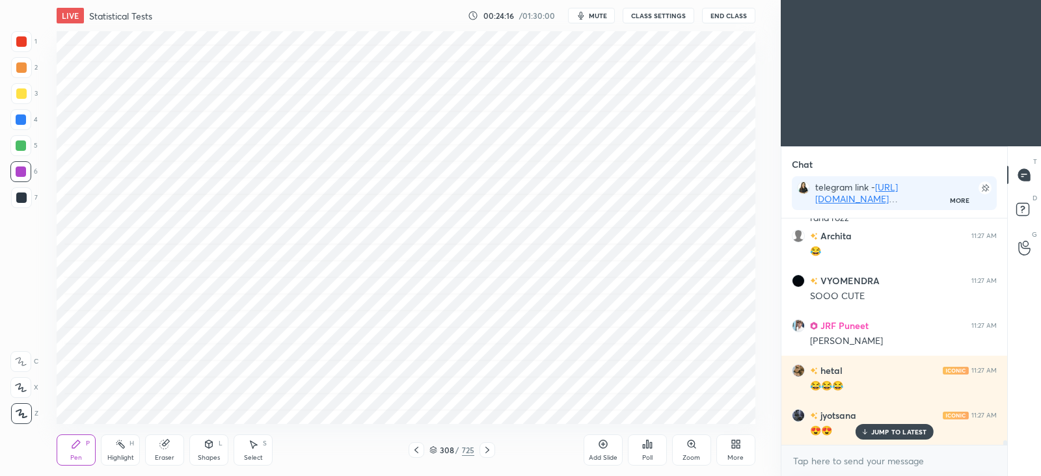
click at [493, 454] on div at bounding box center [488, 451] width 16 height 16
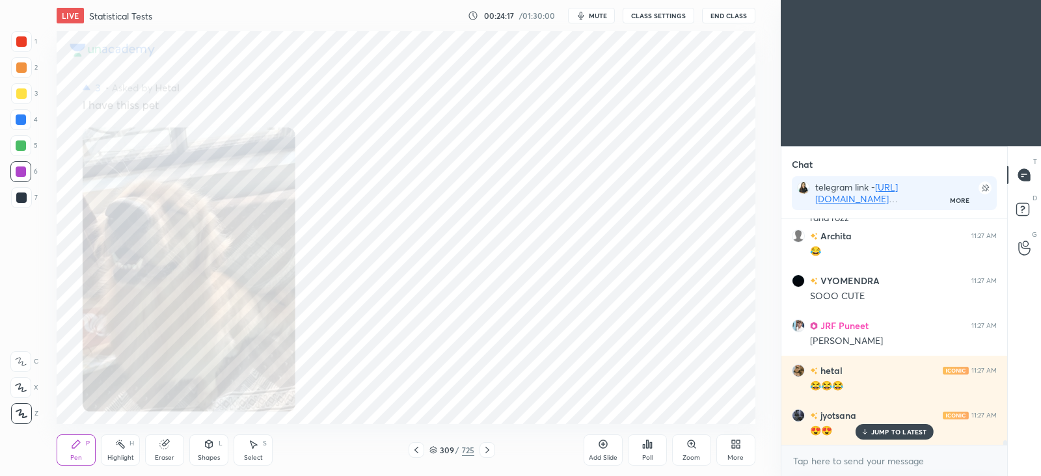
click at [492, 454] on icon at bounding box center [487, 450] width 10 height 10
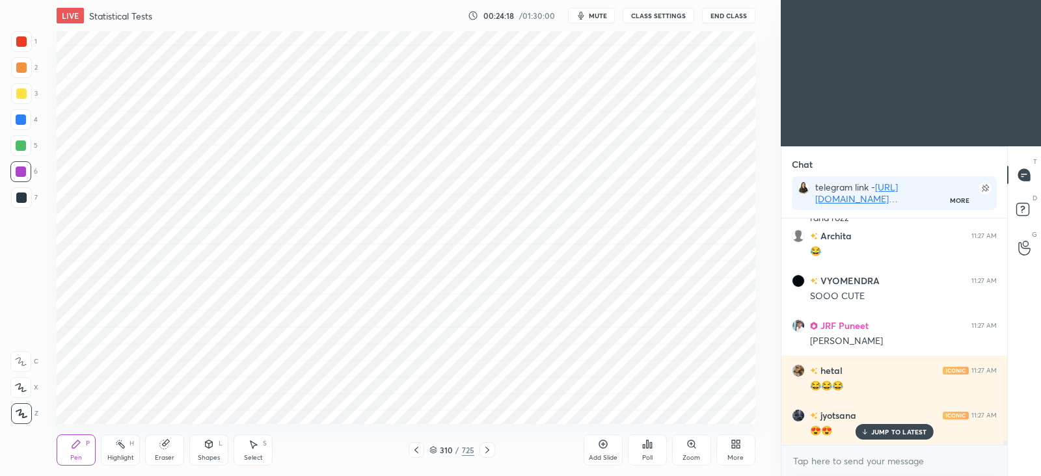
click at [489, 455] on icon at bounding box center [487, 450] width 10 height 10
click at [486, 452] on icon at bounding box center [487, 450] width 10 height 10
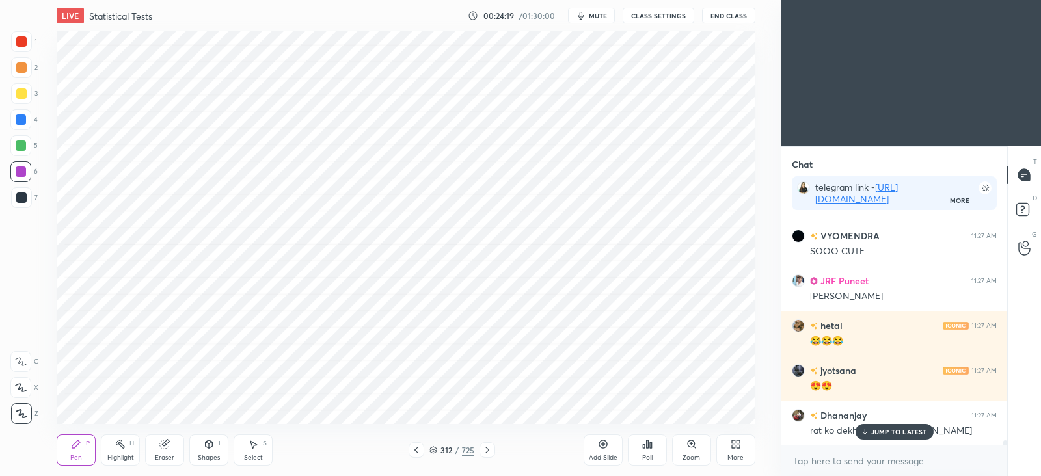
click at [485, 450] on icon at bounding box center [487, 450] width 10 height 10
click at [488, 446] on icon at bounding box center [487, 450] width 10 height 10
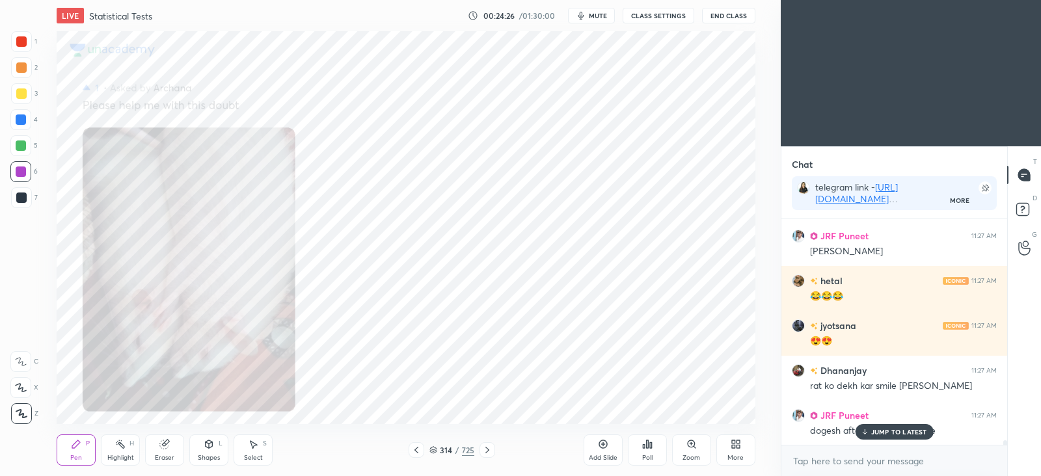
scroll to position [10490, 0]
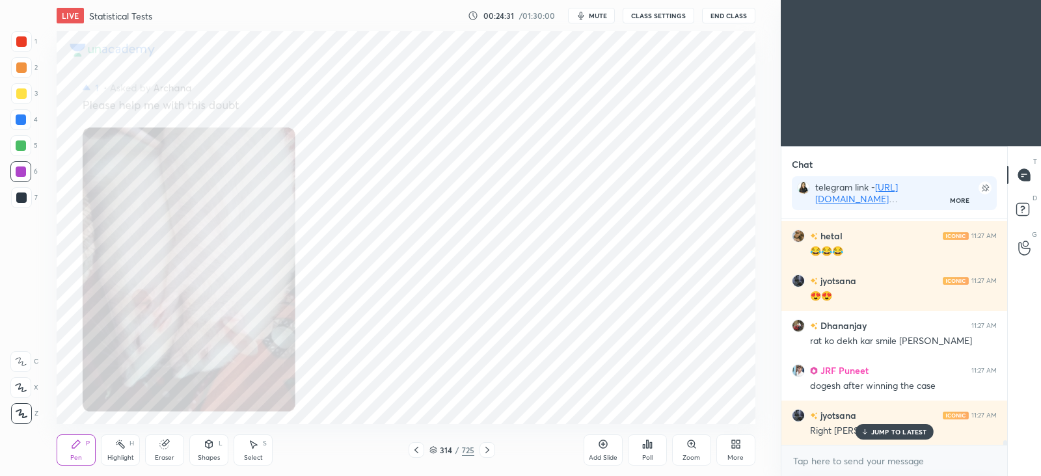
click at [488, 449] on icon at bounding box center [487, 450] width 10 height 10
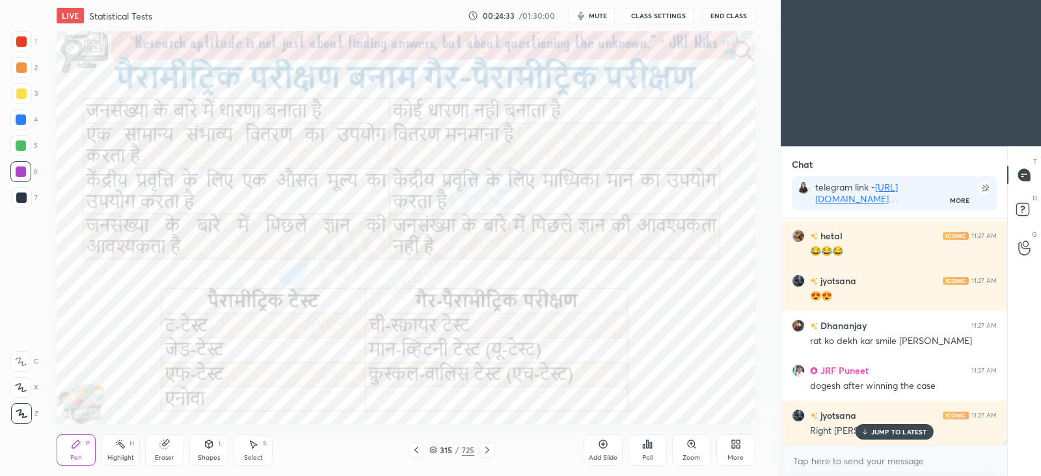
click at [489, 447] on icon at bounding box center [487, 450] width 10 height 10
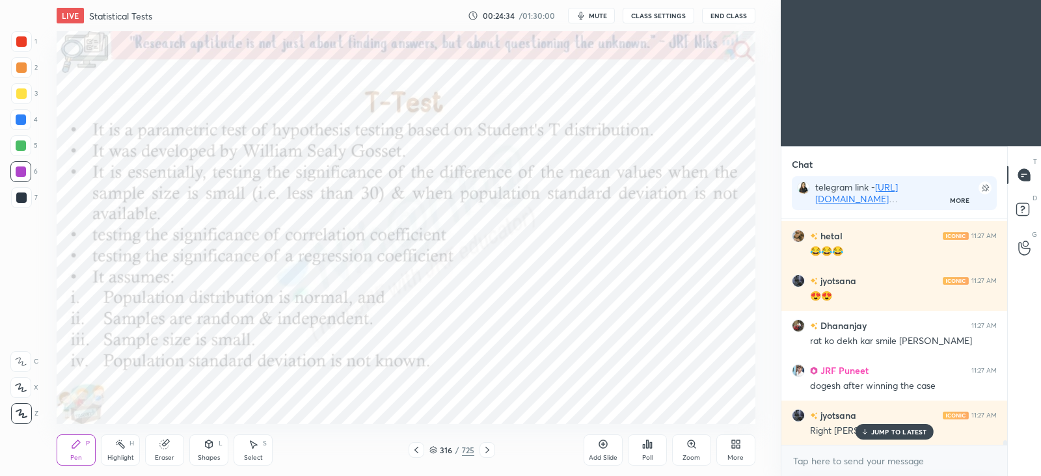
scroll to position [10535, 0]
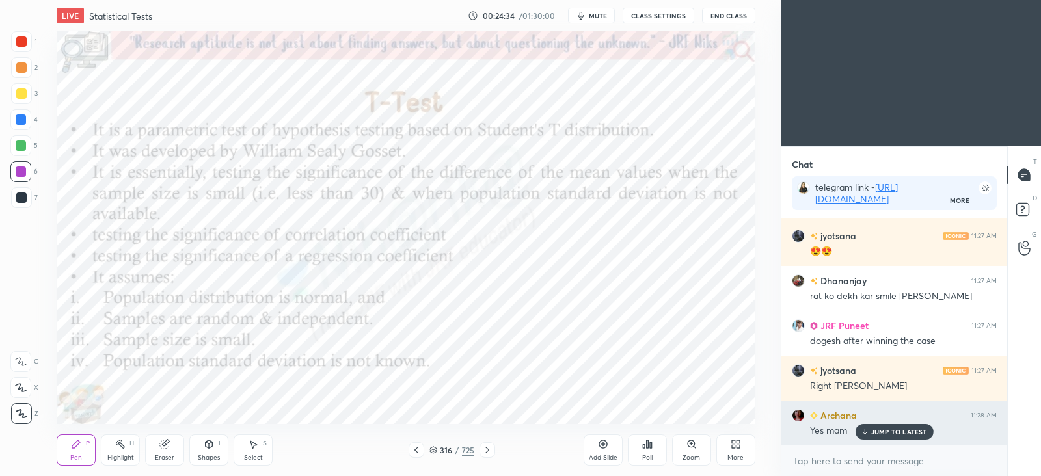
click at [885, 431] on p "JUMP TO LATEST" at bounding box center [900, 432] width 56 height 8
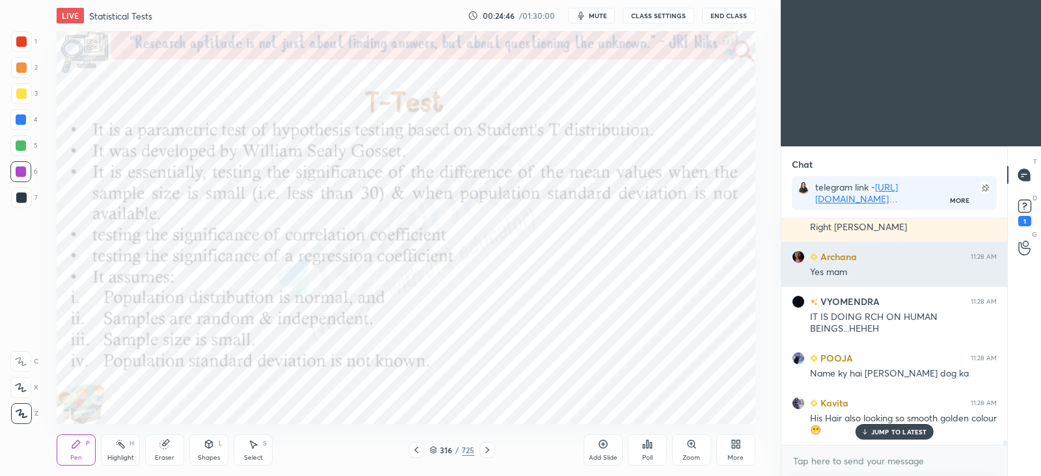
scroll to position [10738, 0]
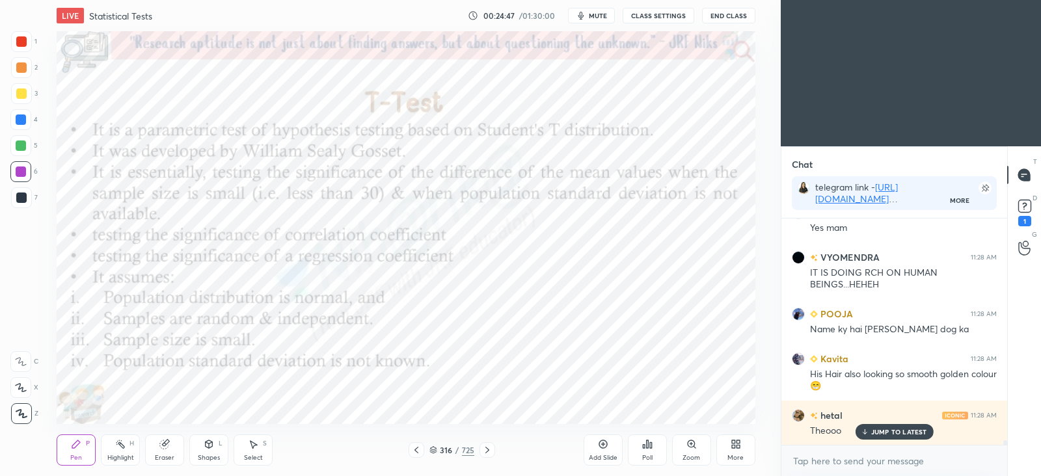
click at [420, 448] on icon at bounding box center [416, 450] width 10 height 10
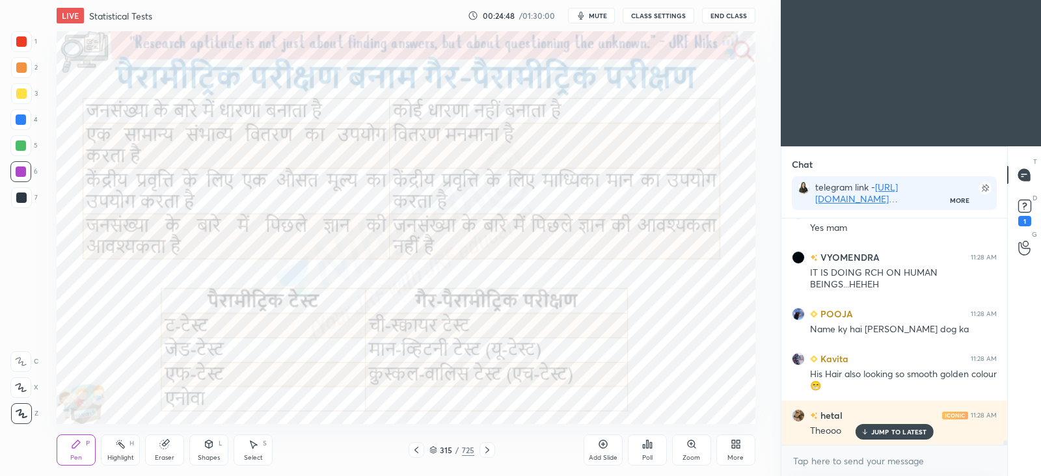
click at [604, 441] on icon at bounding box center [603, 444] width 10 height 10
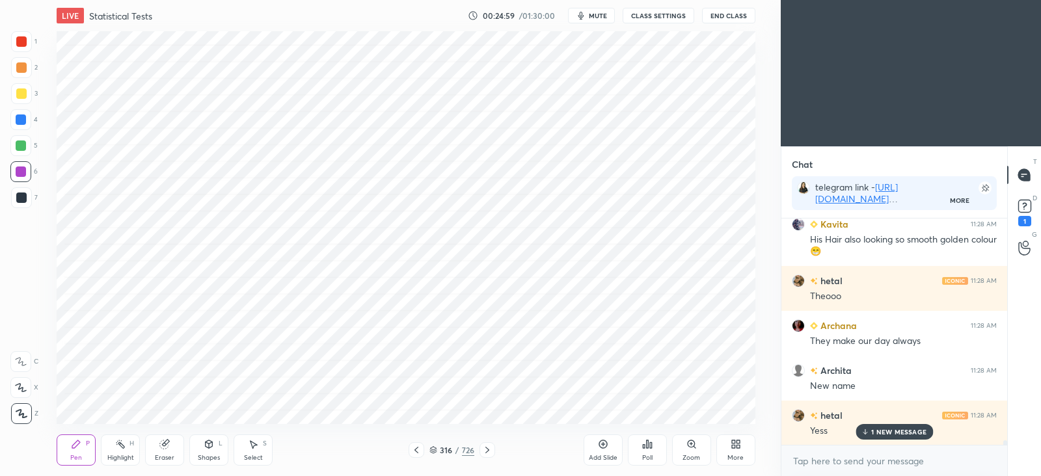
scroll to position [10918, 0]
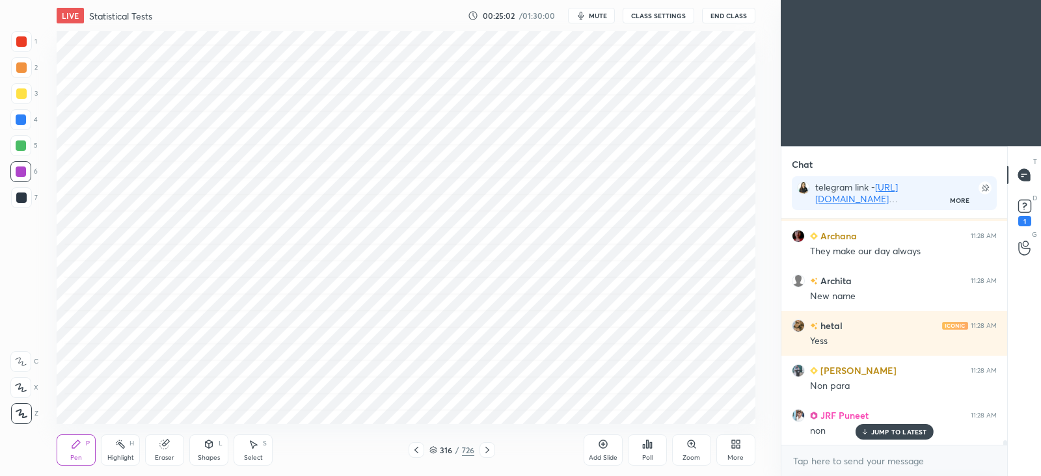
click at [650, 455] on div "Poll" at bounding box center [647, 458] width 10 height 7
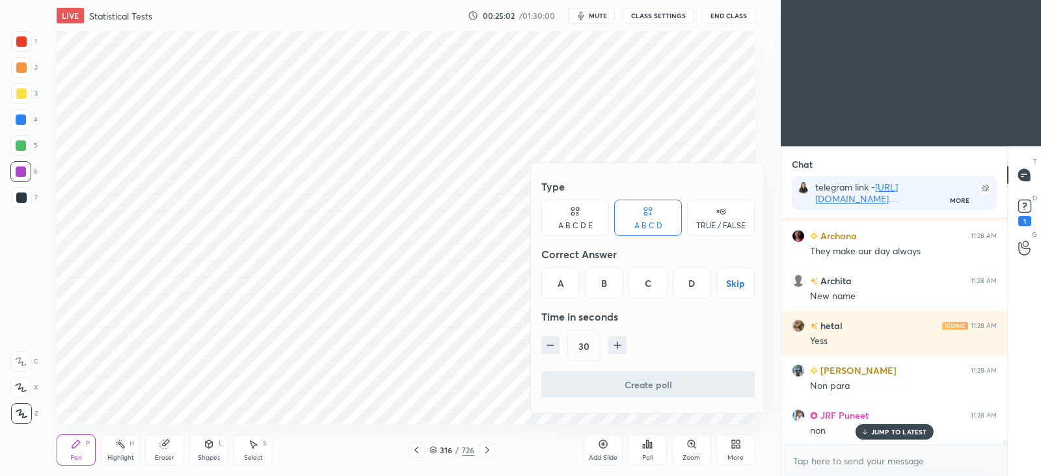
scroll to position [11052, 0]
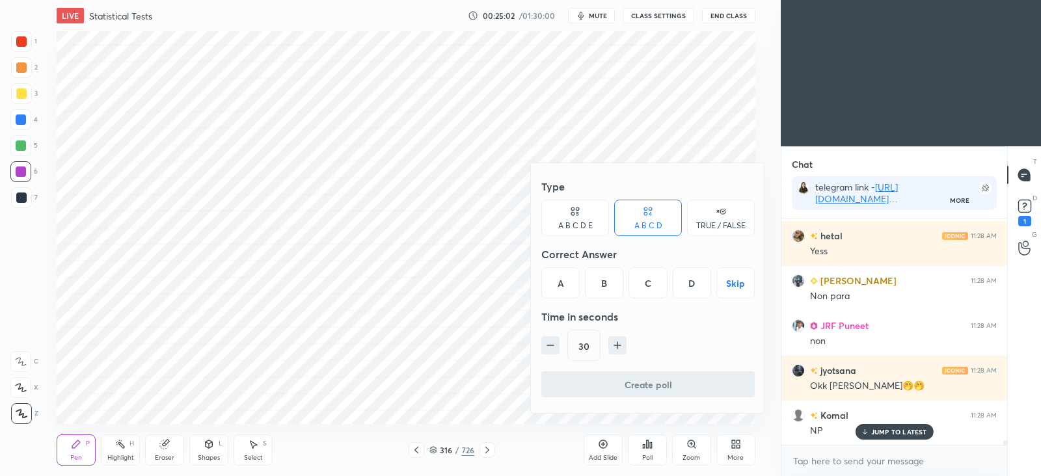
click at [602, 284] on div "B" at bounding box center [604, 283] width 38 height 31
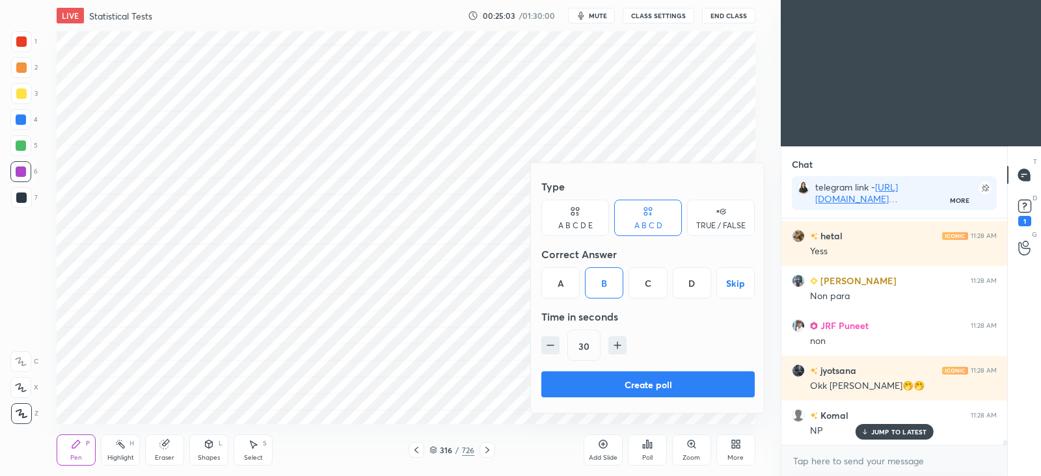
click at [629, 375] on button "Create poll" at bounding box center [648, 385] width 213 height 26
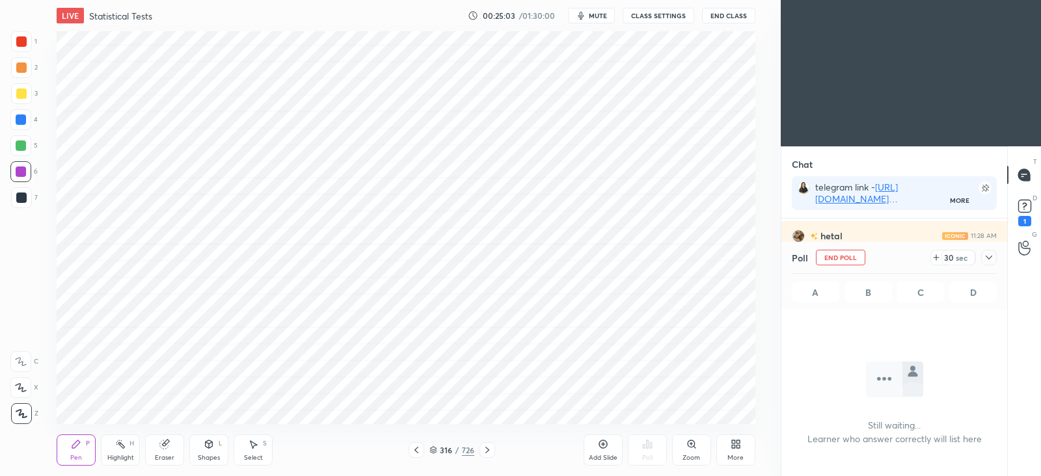
scroll to position [5, 4]
click at [986, 263] on div at bounding box center [990, 258] width 16 height 16
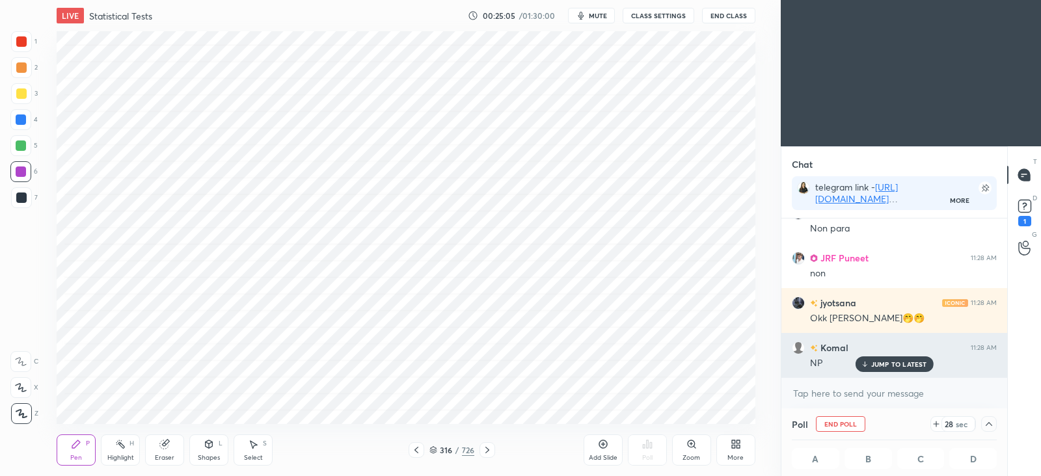
scroll to position [0, 4]
click at [900, 363] on p "JUMP TO LATEST" at bounding box center [900, 365] width 56 height 8
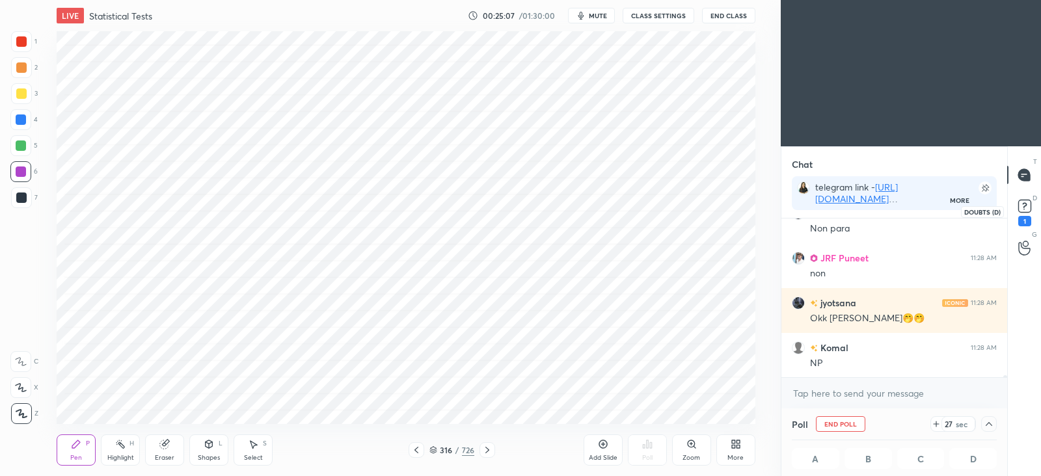
click at [1026, 212] on rect at bounding box center [1025, 206] width 12 height 12
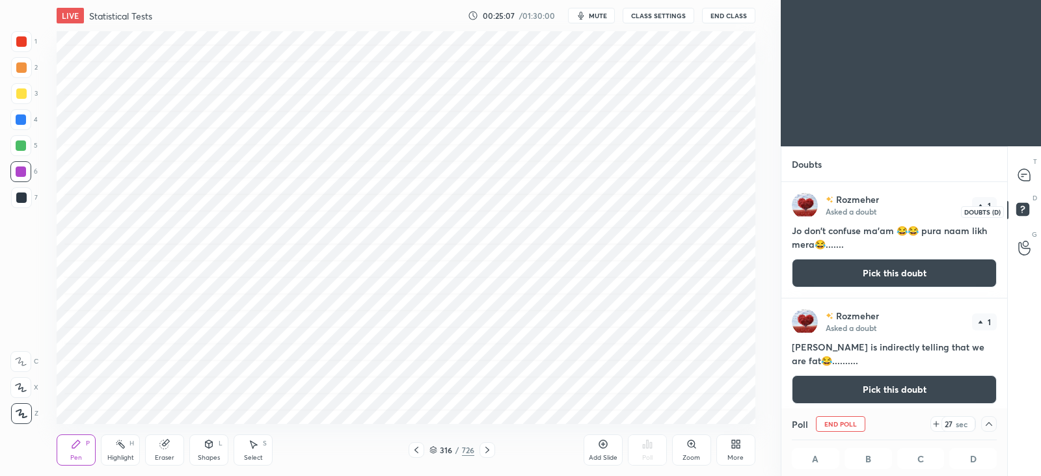
scroll to position [223, 221]
click at [1029, 176] on icon at bounding box center [1025, 175] width 12 height 12
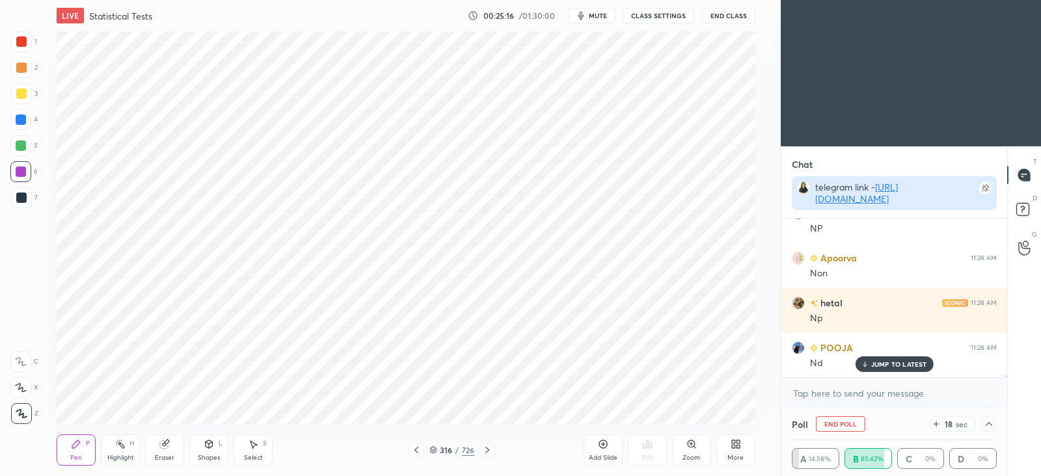
scroll to position [101, 221]
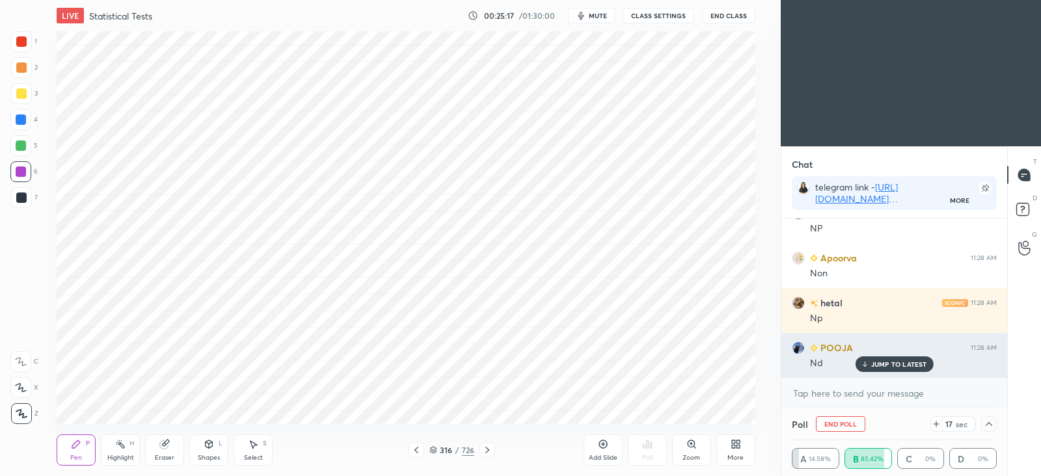
click at [900, 365] on p "JUMP TO LATEST" at bounding box center [900, 365] width 56 height 8
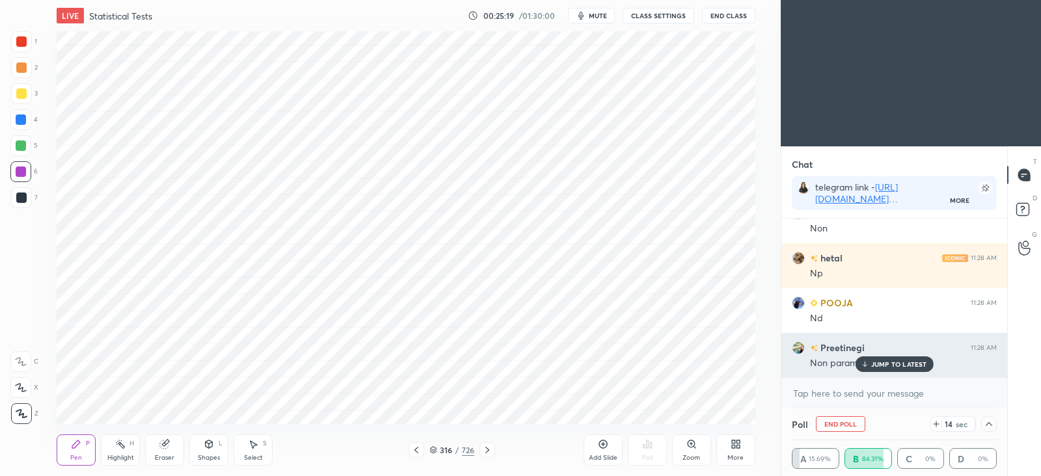
click at [899, 362] on p "JUMP TO LATEST" at bounding box center [900, 365] width 56 height 8
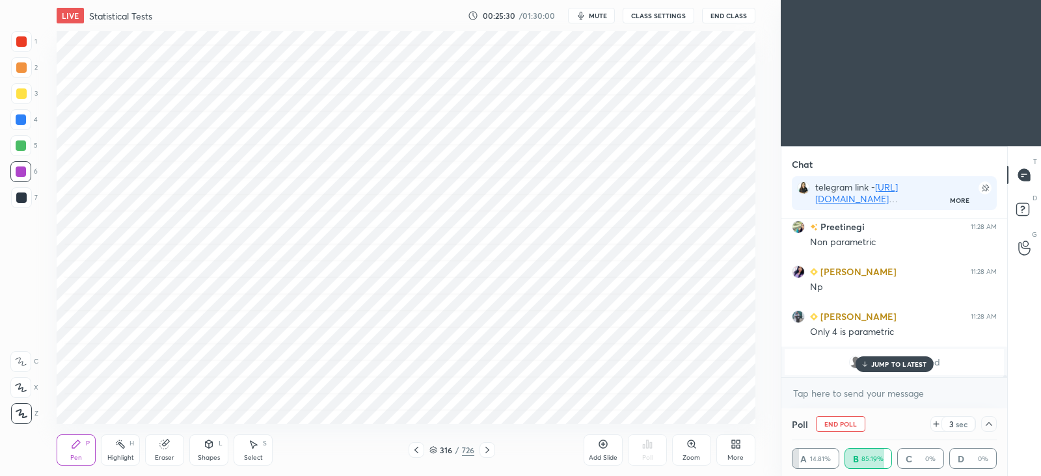
click at [21, 146] on div at bounding box center [21, 146] width 10 height 10
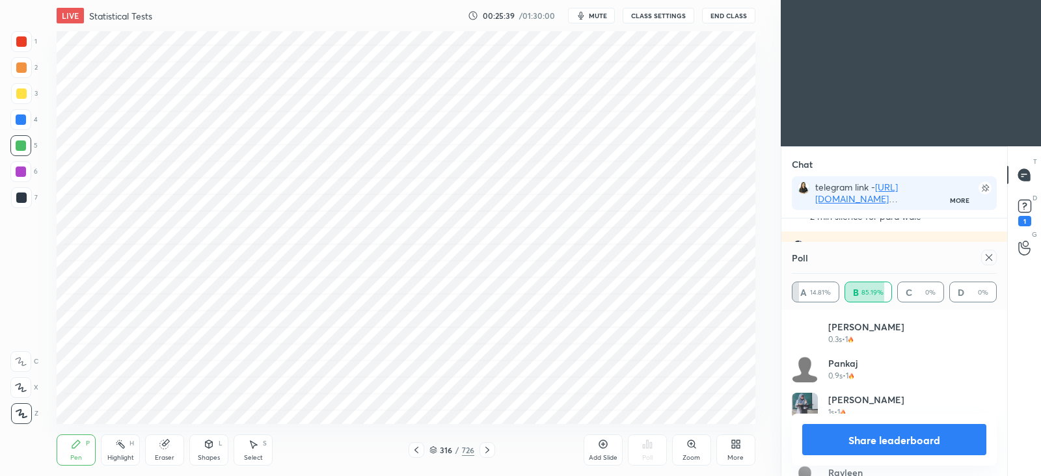
click at [992, 260] on icon at bounding box center [989, 257] width 7 height 7
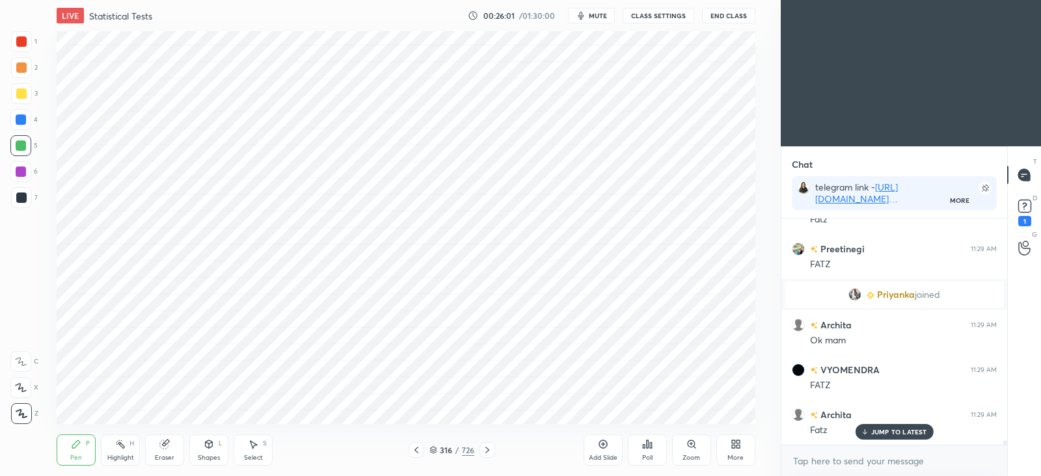
click at [418, 452] on icon at bounding box center [416, 450] width 10 height 10
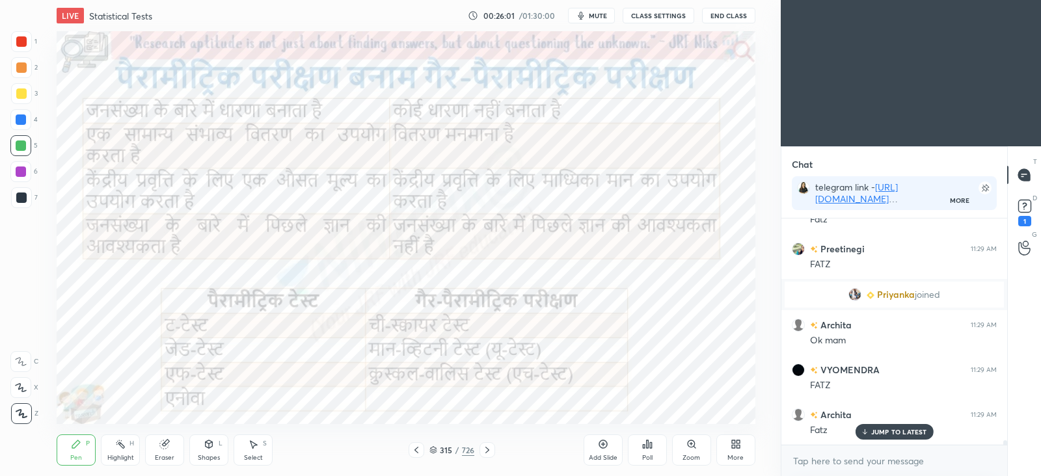
click at [420, 451] on icon at bounding box center [416, 450] width 10 height 10
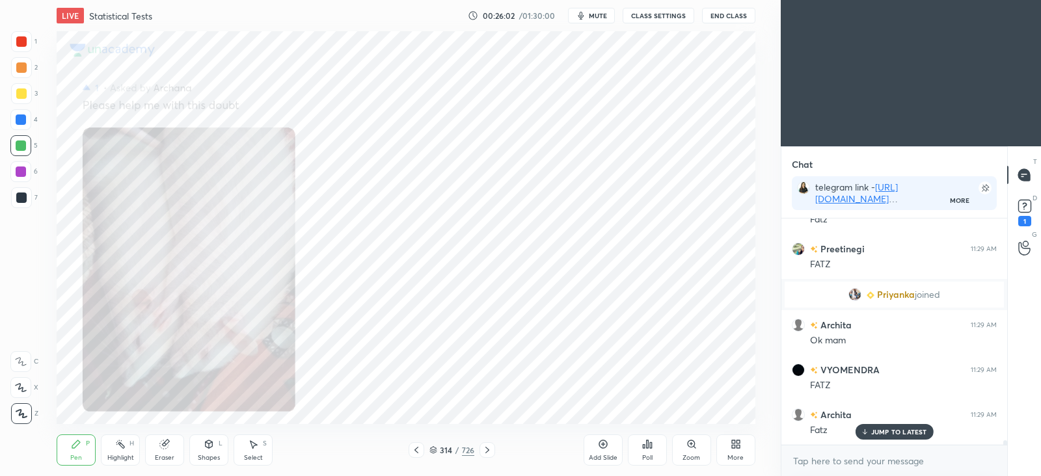
click at [418, 453] on icon at bounding box center [417, 450] width 4 height 7
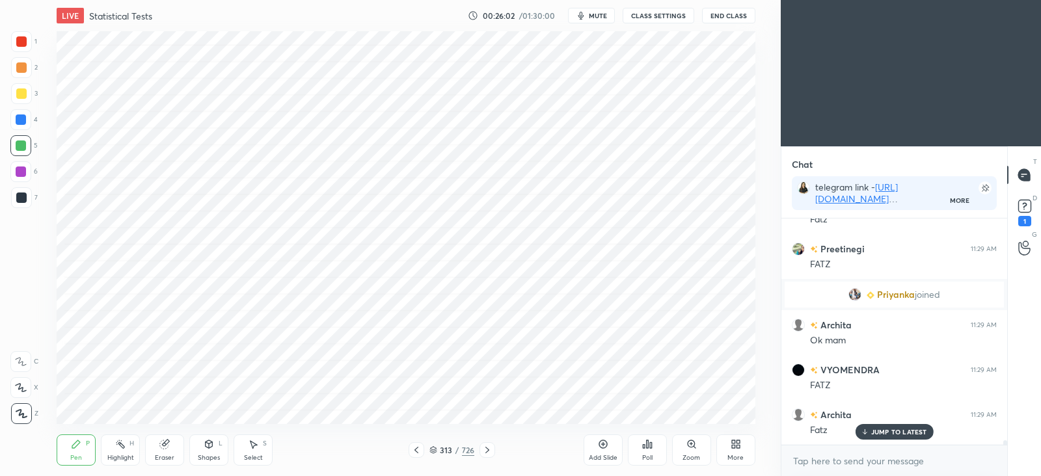
click at [417, 453] on icon at bounding box center [416, 450] width 10 height 10
click at [417, 451] on icon at bounding box center [417, 450] width 4 height 7
click at [416, 448] on icon at bounding box center [416, 450] width 10 height 10
click at [417, 449] on icon at bounding box center [416, 450] width 10 height 10
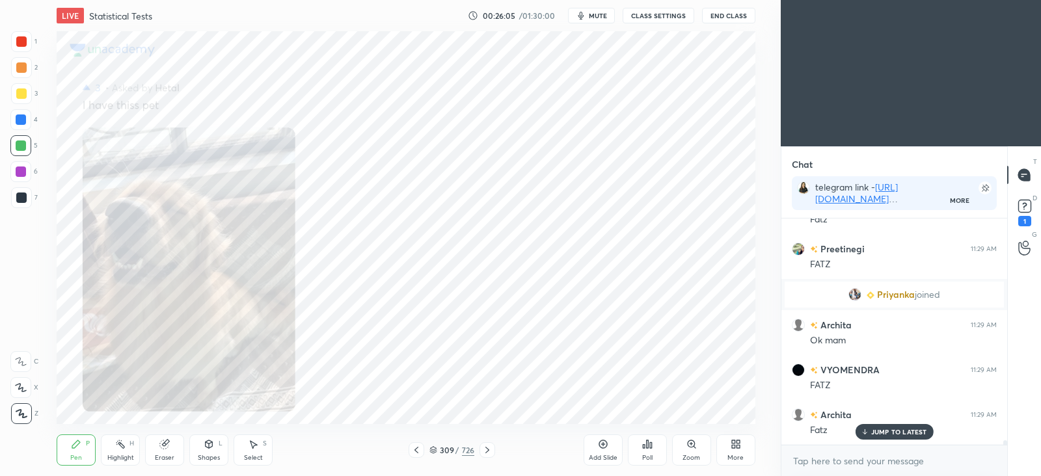
click at [417, 450] on icon at bounding box center [416, 450] width 10 height 10
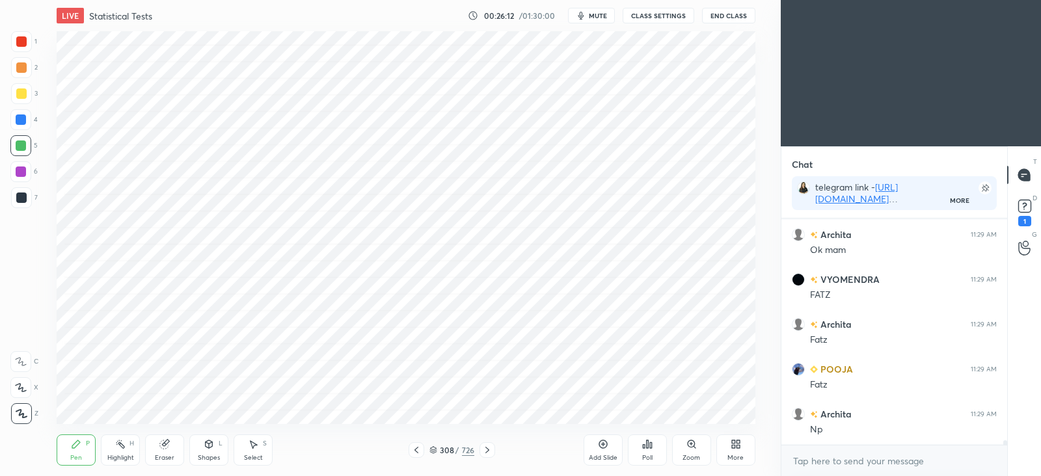
click at [488, 451] on icon at bounding box center [487, 450] width 10 height 10
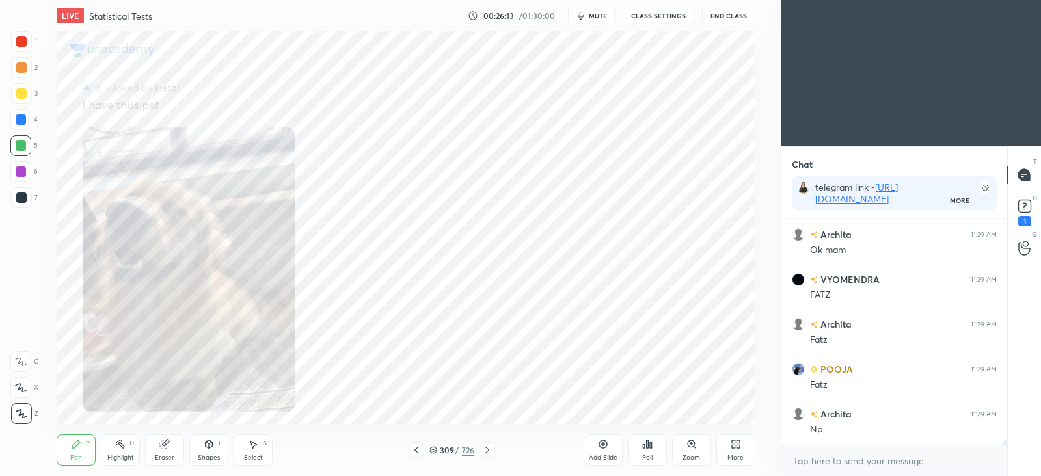
click at [486, 451] on icon at bounding box center [487, 450] width 10 height 10
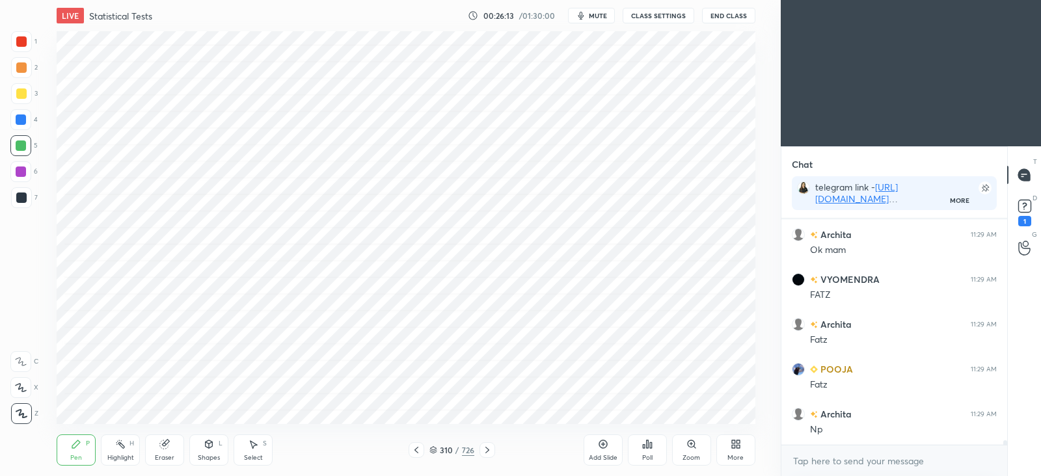
click at [486, 453] on icon at bounding box center [488, 450] width 4 height 7
click at [485, 454] on icon at bounding box center [487, 450] width 10 height 10
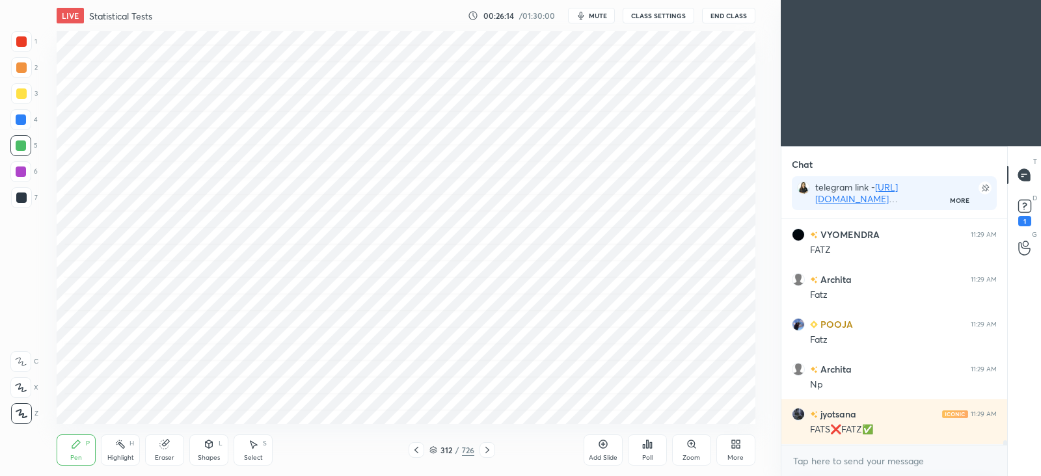
click at [486, 454] on icon at bounding box center [487, 450] width 10 height 10
click at [488, 452] on icon at bounding box center [487, 450] width 10 height 10
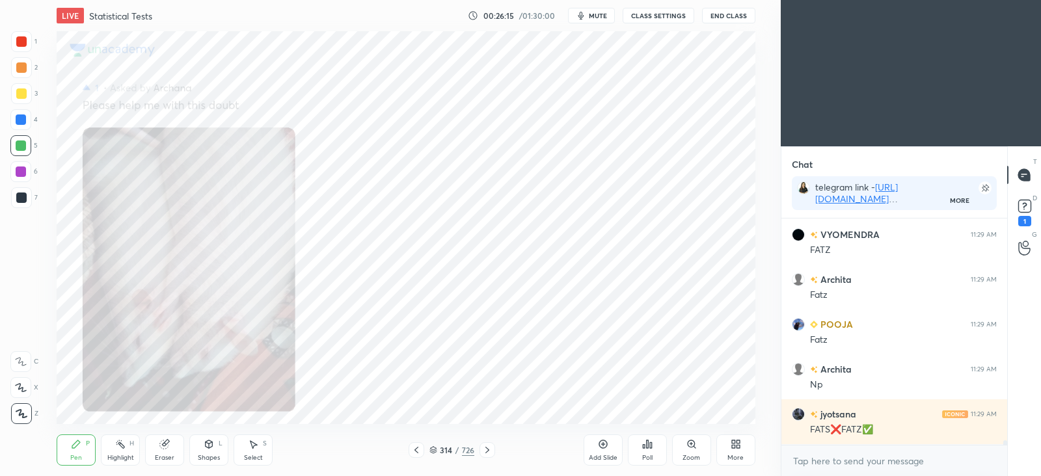
click at [488, 454] on icon at bounding box center [487, 450] width 10 height 10
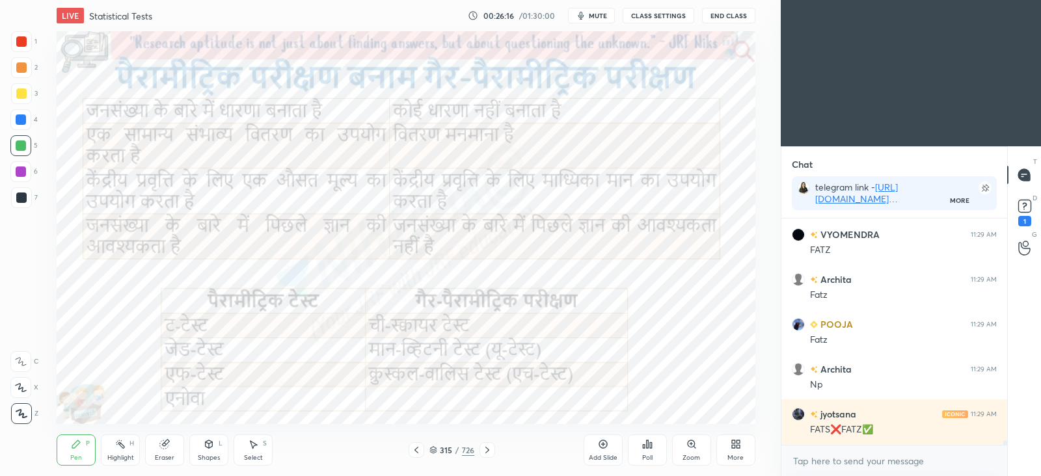
click at [490, 452] on icon at bounding box center [487, 450] width 10 height 10
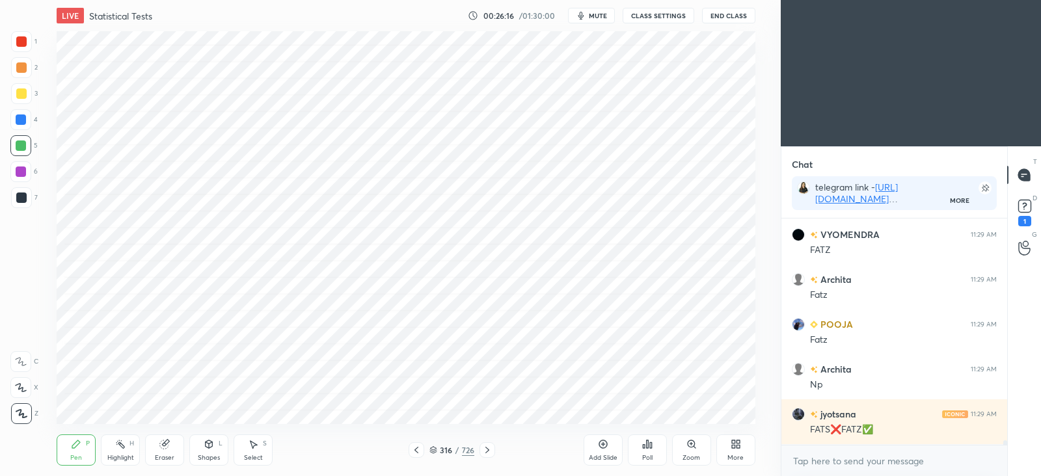
click at [488, 449] on icon at bounding box center [488, 450] width 4 height 7
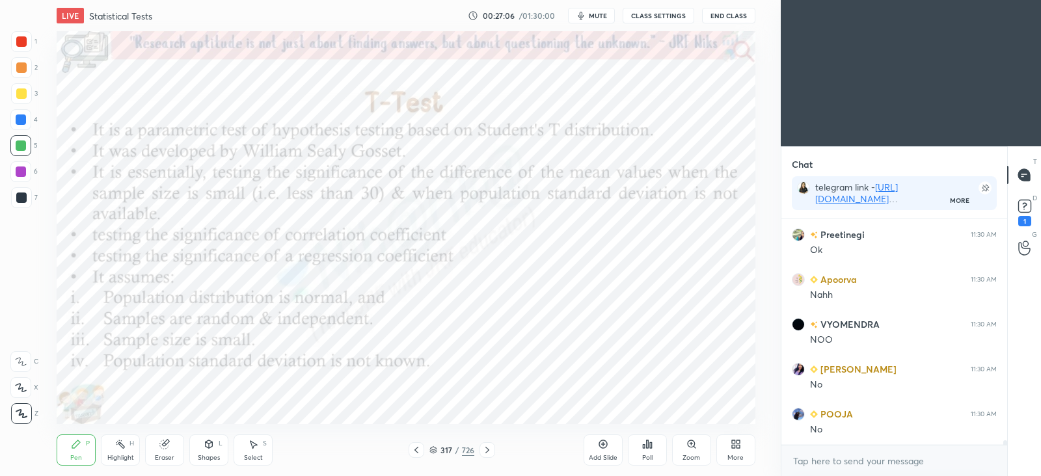
scroll to position [11579, 0]
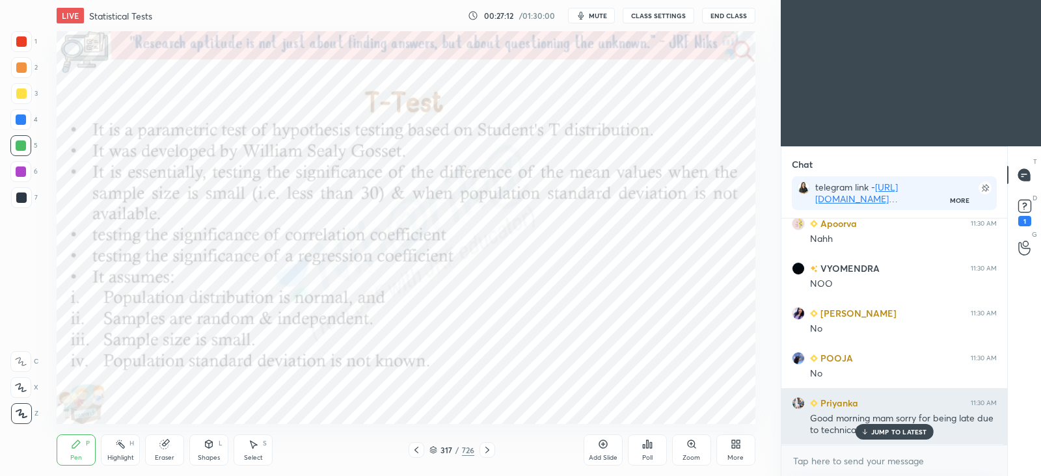
click at [885, 435] on p "JUMP TO LATEST" at bounding box center [900, 432] width 56 height 8
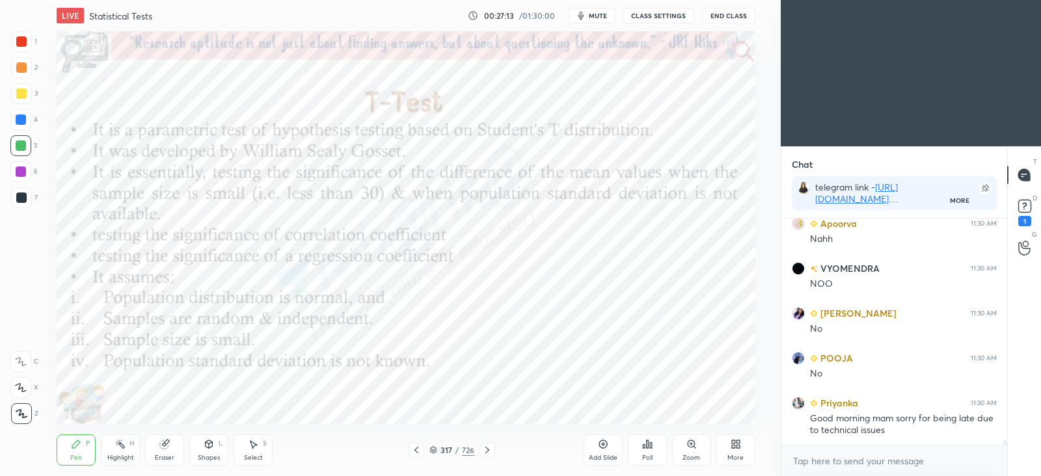
scroll to position [11625, 0]
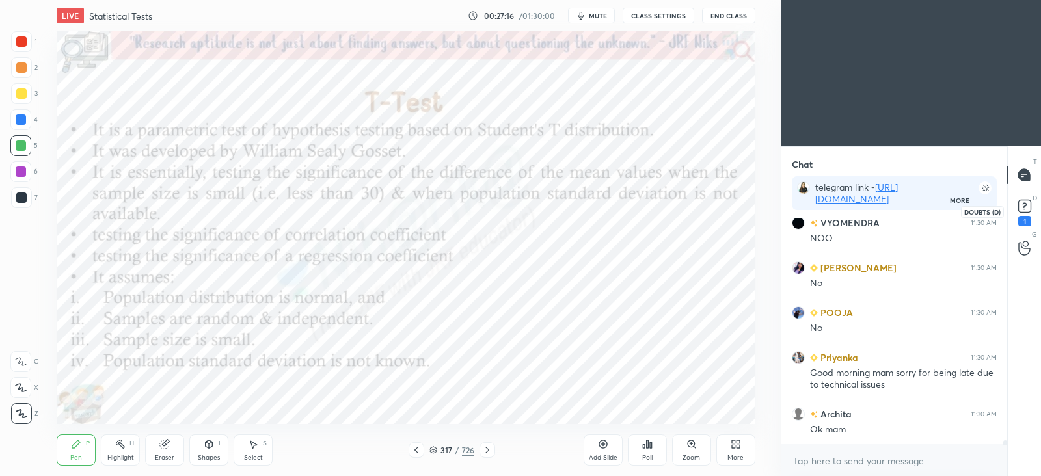
click at [1023, 208] on rect at bounding box center [1025, 206] width 12 height 12
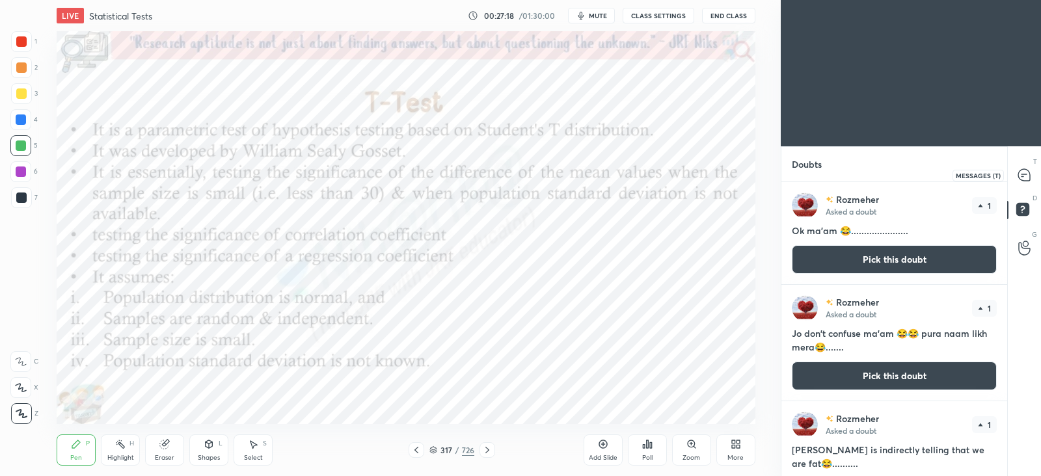
click at [1022, 180] on icon at bounding box center [1025, 175] width 12 height 12
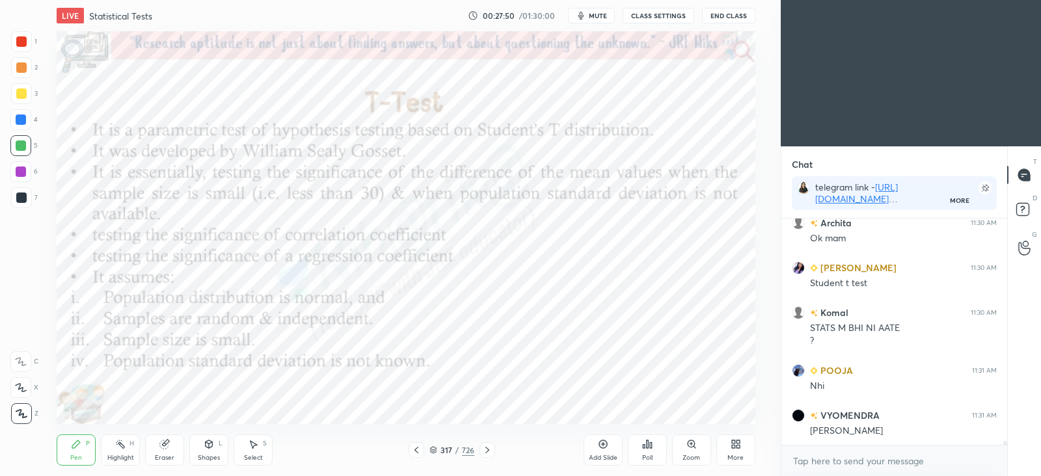
scroll to position [12067, 0]
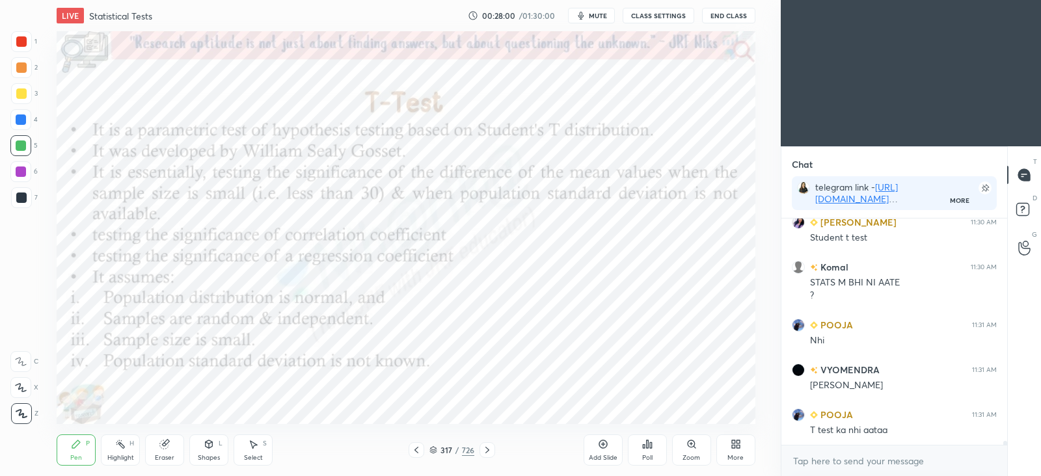
click at [609, 444] on div "Add Slide" at bounding box center [603, 450] width 39 height 31
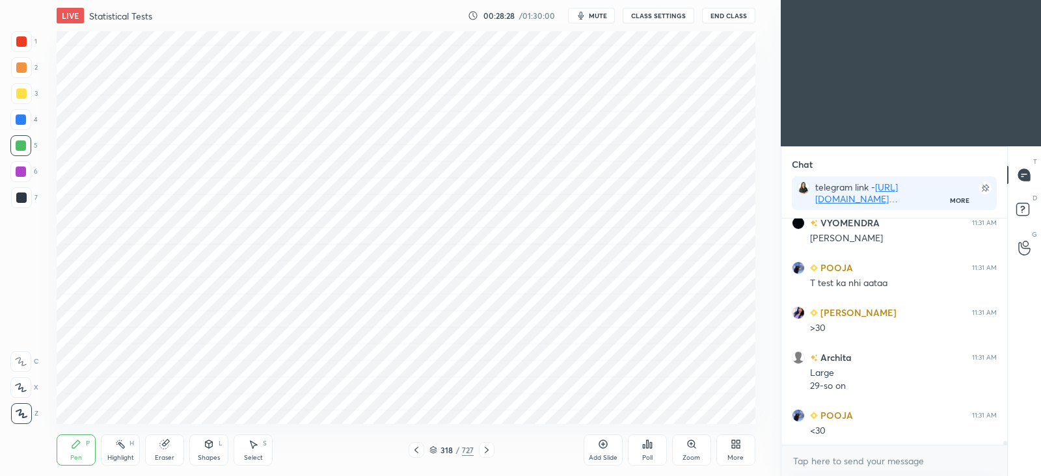
scroll to position [12259, 0]
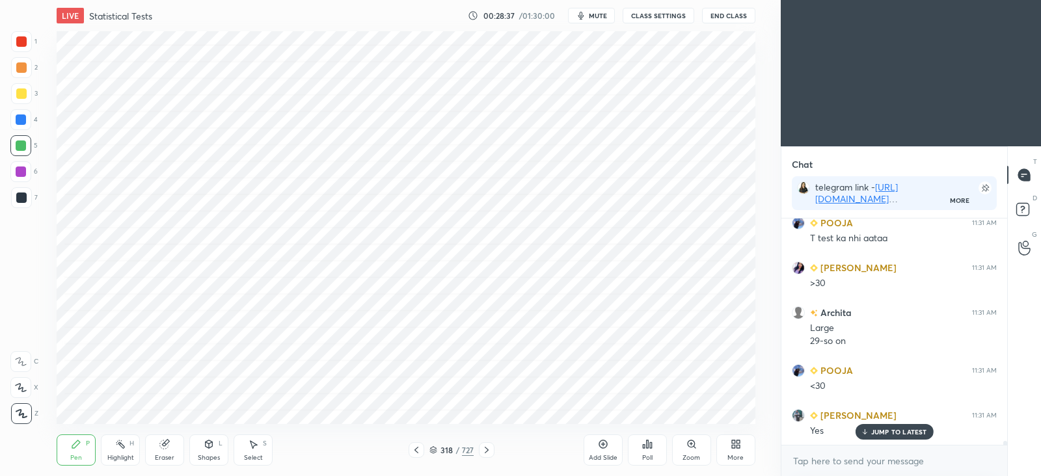
click at [655, 457] on div "Poll" at bounding box center [647, 450] width 39 height 31
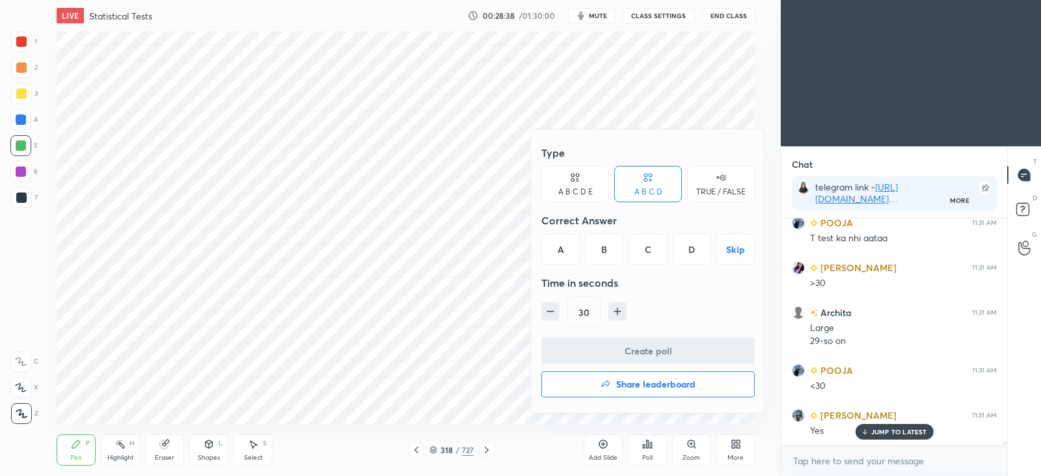
click at [709, 197] on div "TRUE / FALSE" at bounding box center [721, 184] width 68 height 36
click at [665, 249] on div "False" at bounding box center [648, 249] width 68 height 31
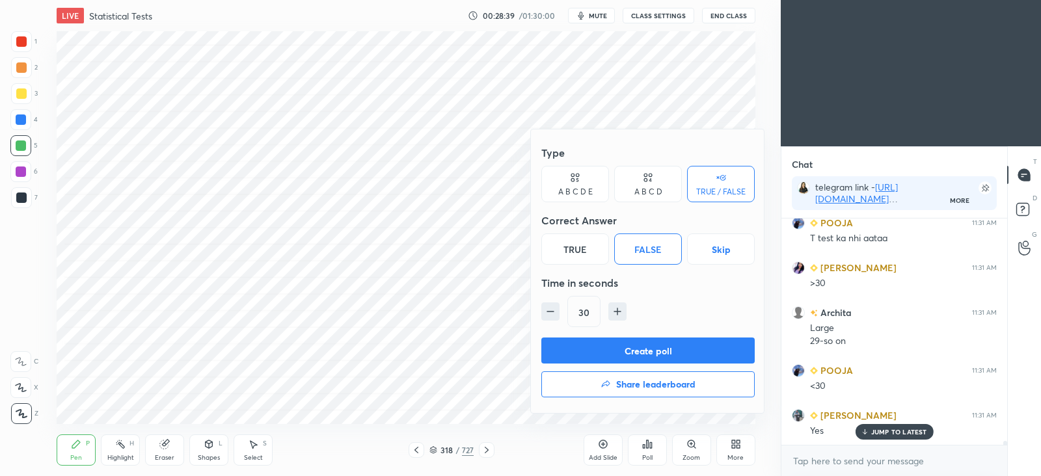
click at [642, 342] on button "Create poll" at bounding box center [648, 351] width 213 height 26
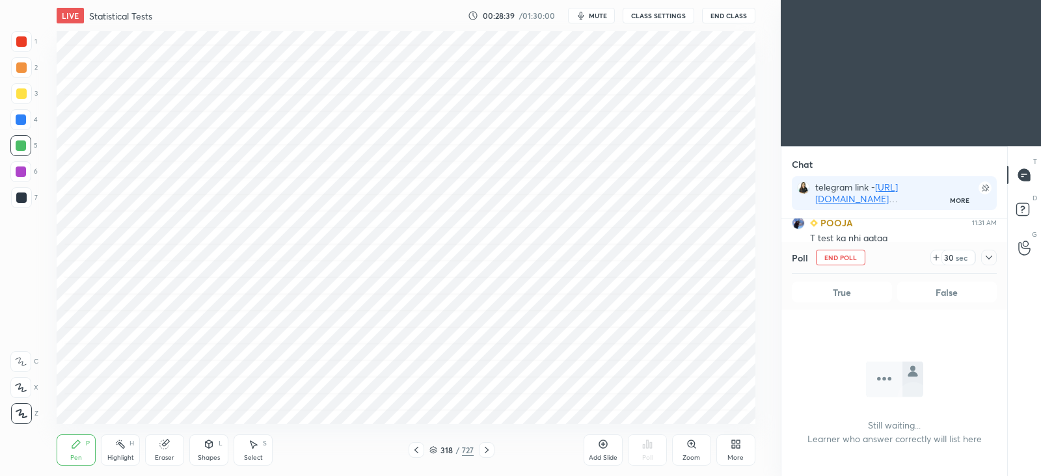
scroll to position [186, 221]
click at [987, 262] on icon at bounding box center [989, 258] width 10 height 10
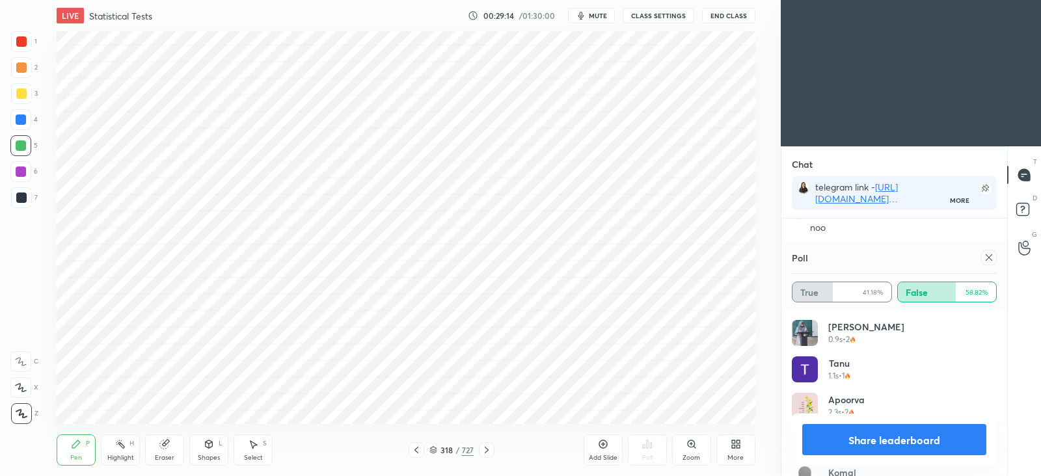
scroll to position [12641, 0]
click at [993, 260] on icon at bounding box center [989, 258] width 10 height 10
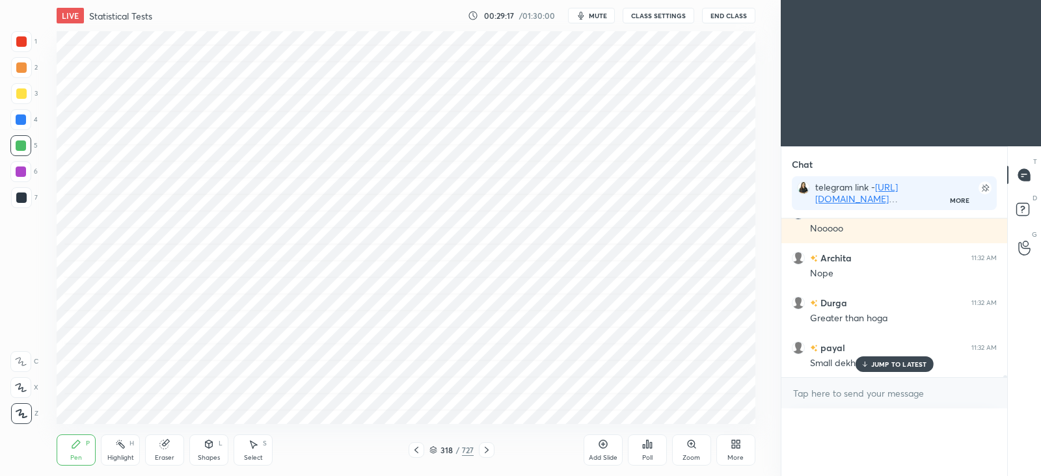
scroll to position [4, 4]
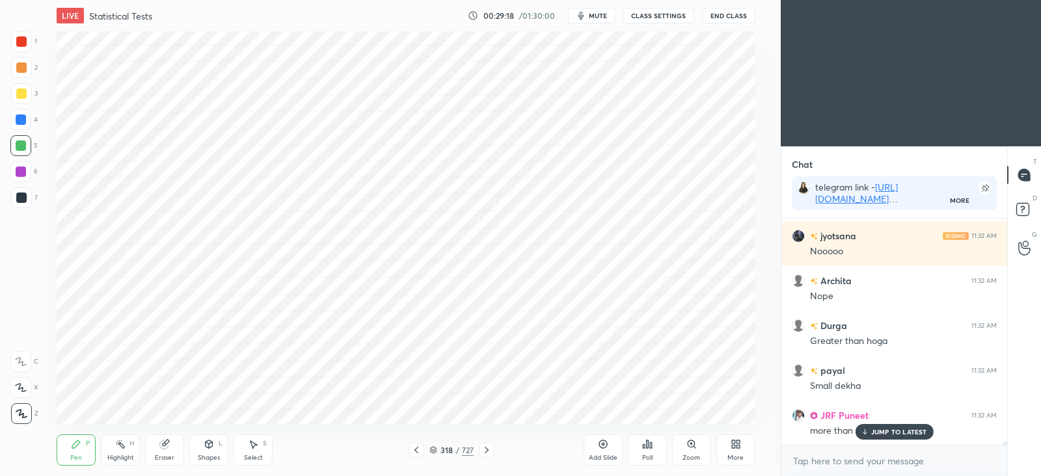
click at [161, 444] on icon at bounding box center [164, 445] width 8 height 8
click at [92, 435] on div "Pen P" at bounding box center [76, 450] width 39 height 31
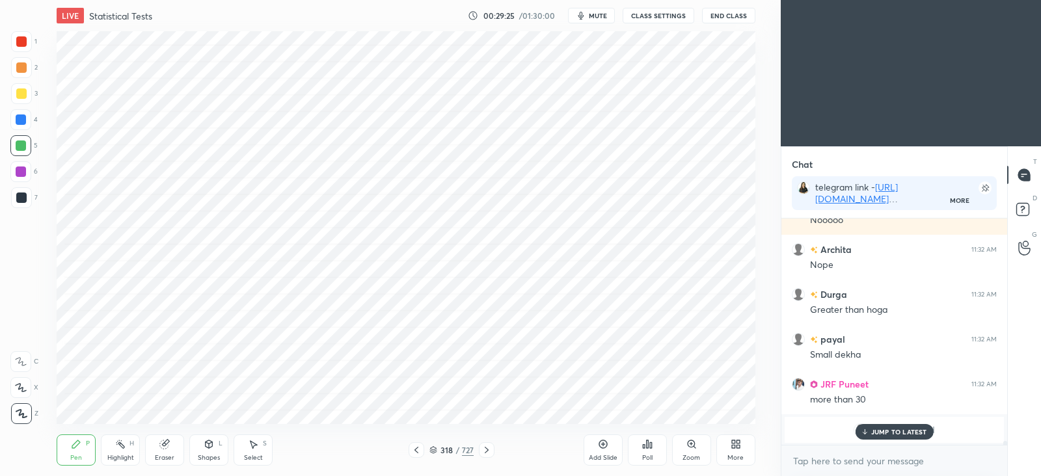
click at [648, 448] on icon at bounding box center [647, 445] width 2 height 8
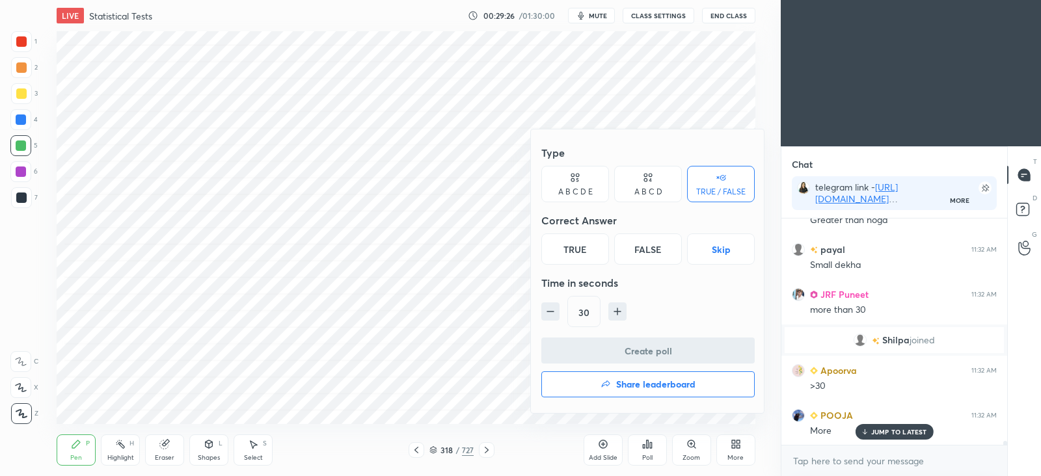
click at [663, 251] on div "False" at bounding box center [648, 249] width 68 height 31
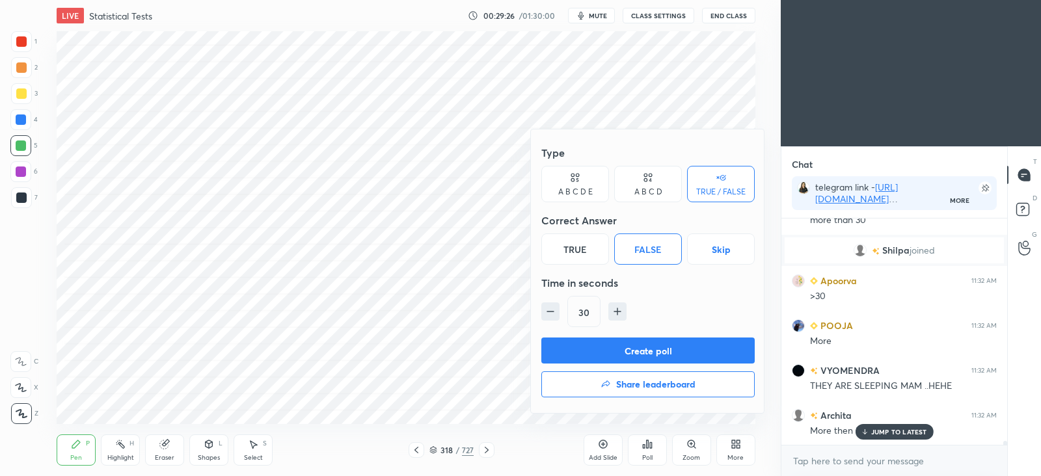
click at [652, 346] on button "Create poll" at bounding box center [648, 351] width 213 height 26
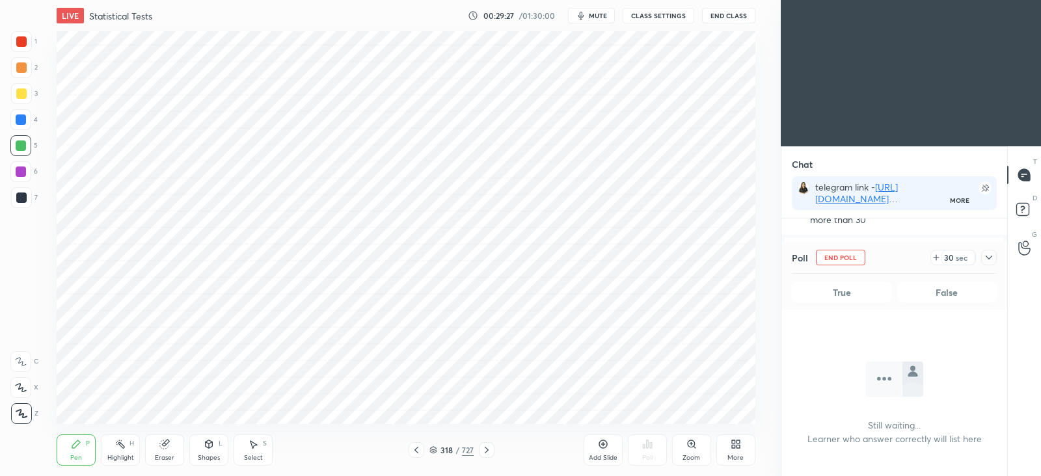
click at [989, 255] on icon at bounding box center [989, 258] width 10 height 10
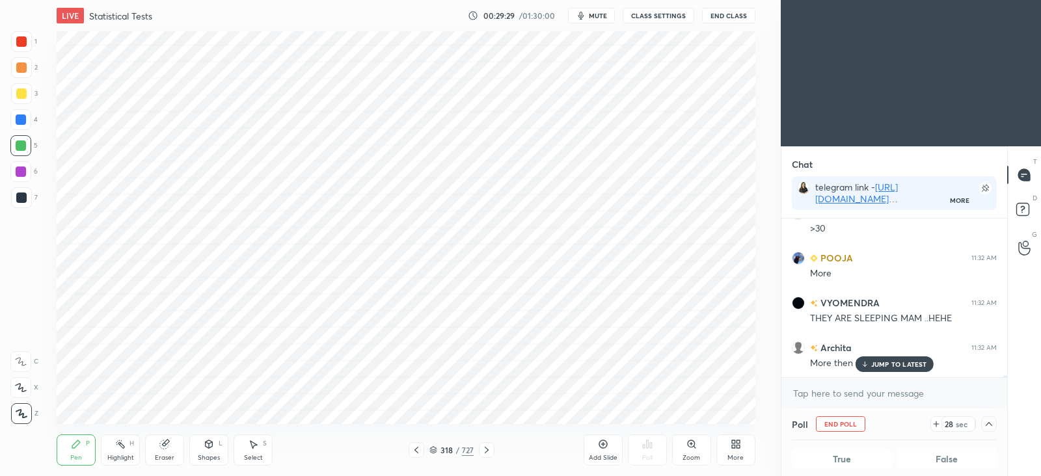
click at [881, 363] on p "JUMP TO LATEST" at bounding box center [900, 365] width 56 height 8
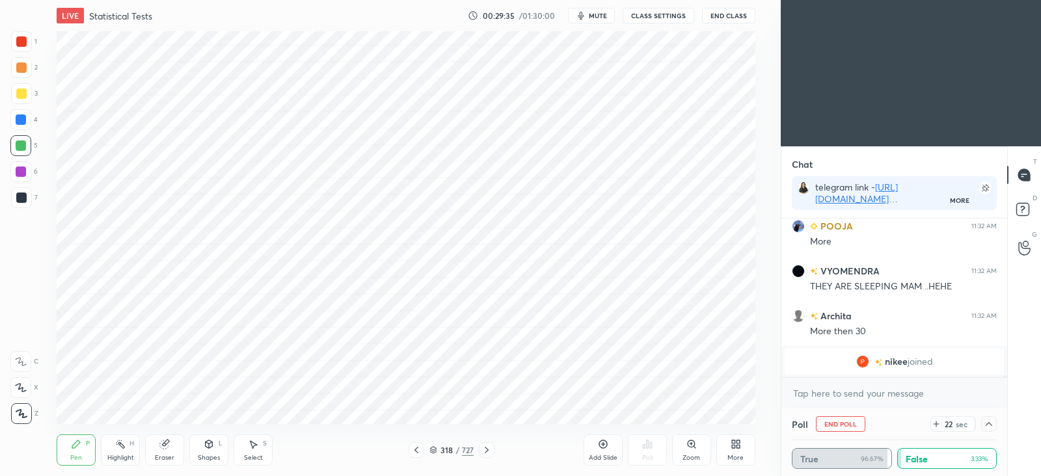
click at [995, 425] on div at bounding box center [990, 425] width 16 height 16
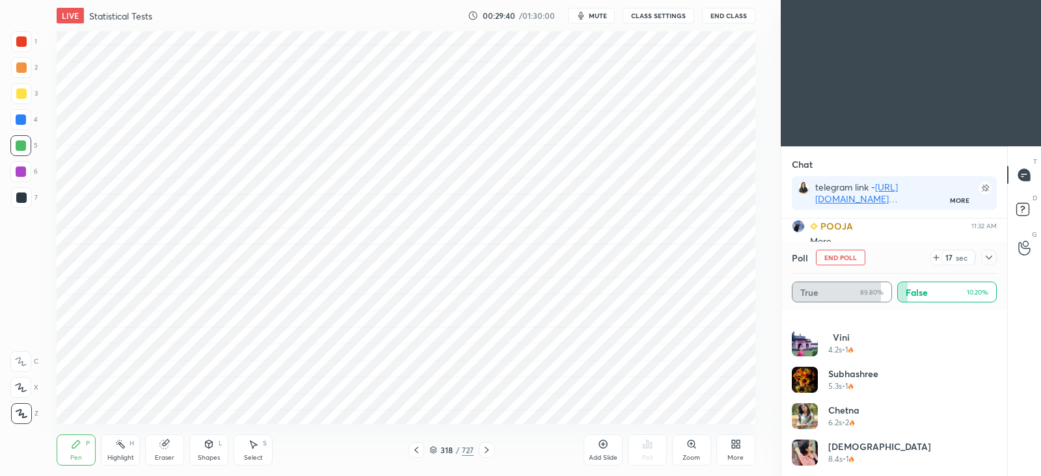
click at [989, 256] on icon at bounding box center [989, 258] width 10 height 10
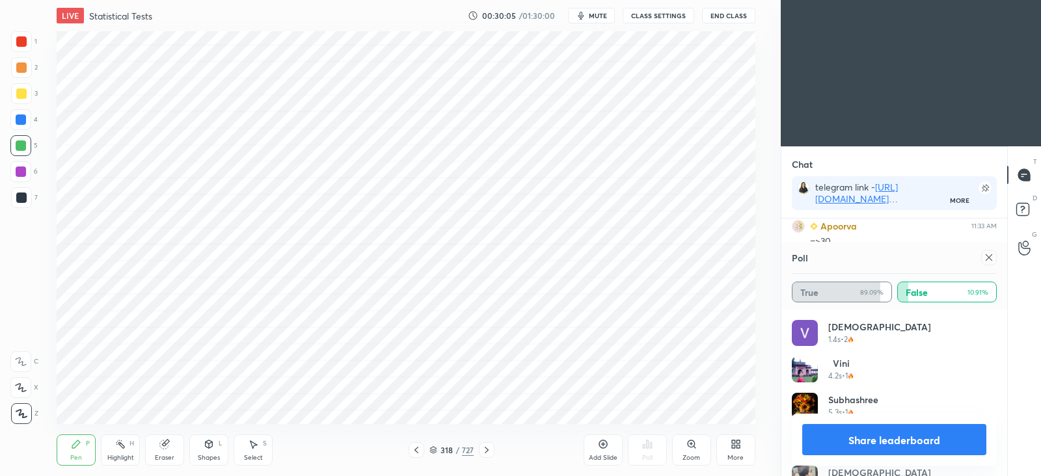
click at [163, 447] on icon at bounding box center [164, 445] width 8 height 8
click at [79, 444] on icon at bounding box center [76, 444] width 10 height 10
click at [995, 265] on div at bounding box center [986, 258] width 21 height 16
click at [988, 262] on icon at bounding box center [989, 258] width 10 height 10
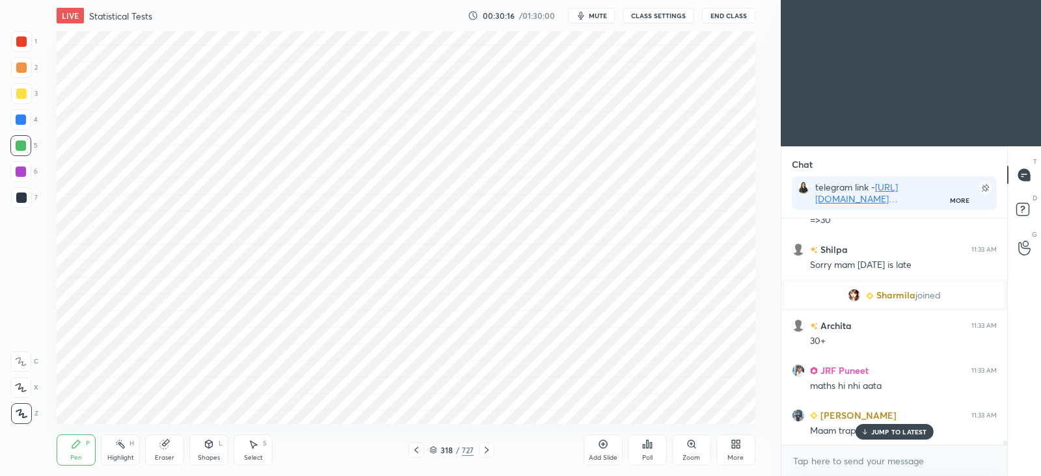
click at [873, 433] on p "JUMP TO LATEST" at bounding box center [900, 432] width 56 height 8
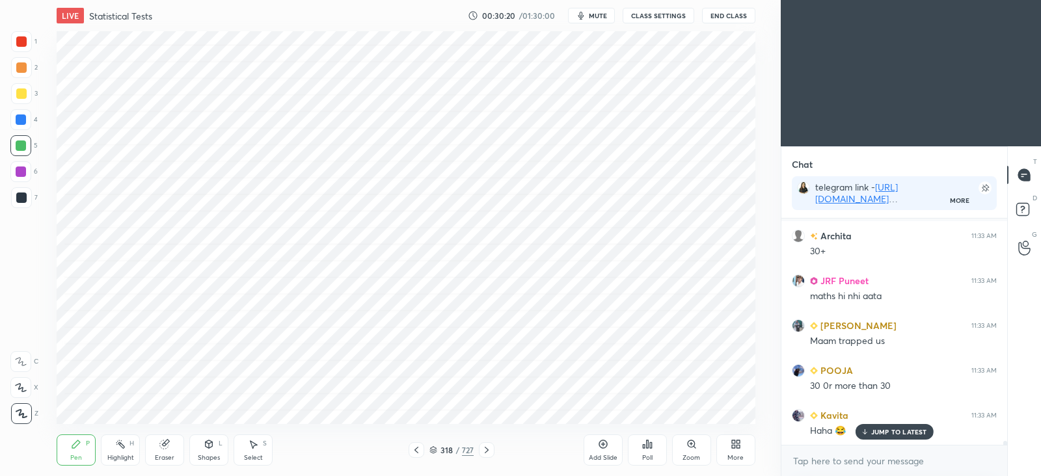
click at [423, 454] on div at bounding box center [417, 451] width 16 height 16
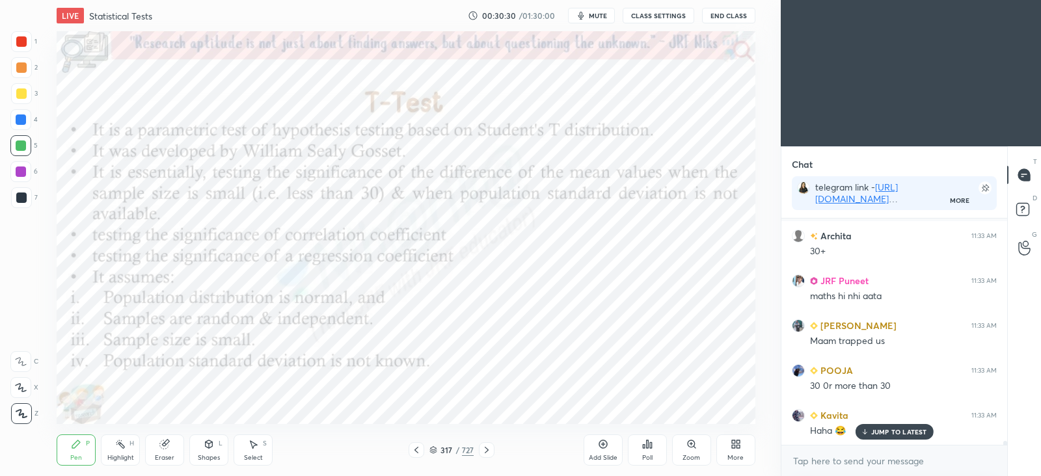
click at [491, 454] on icon at bounding box center [487, 450] width 10 height 10
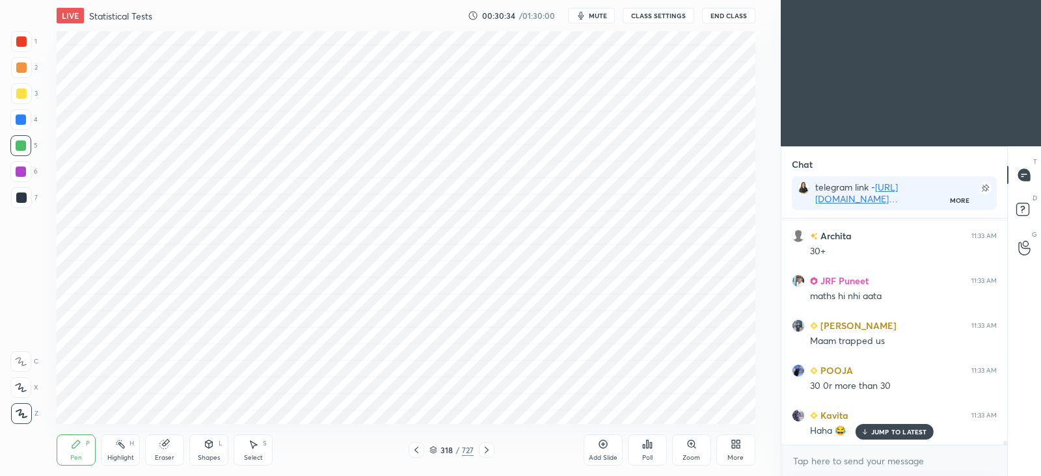
click at [20, 117] on div at bounding box center [21, 120] width 10 height 10
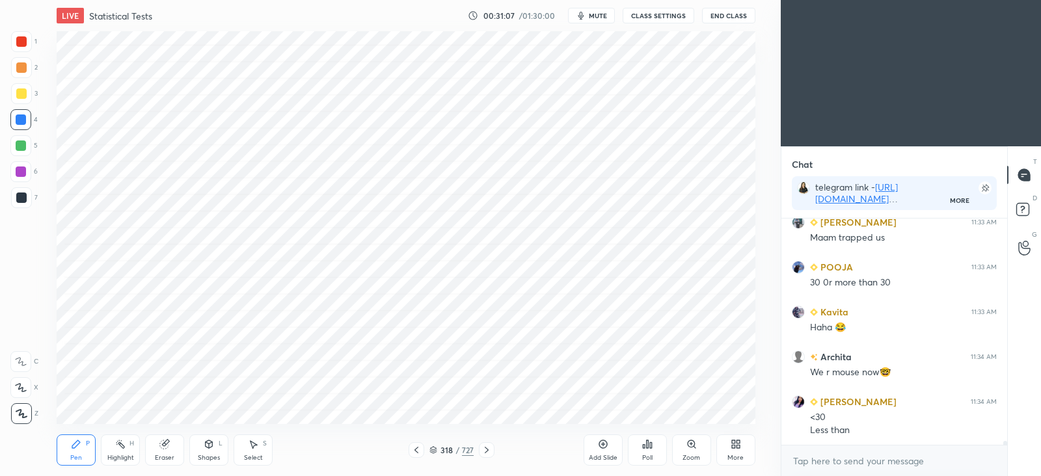
click at [420, 447] on icon at bounding box center [416, 450] width 10 height 10
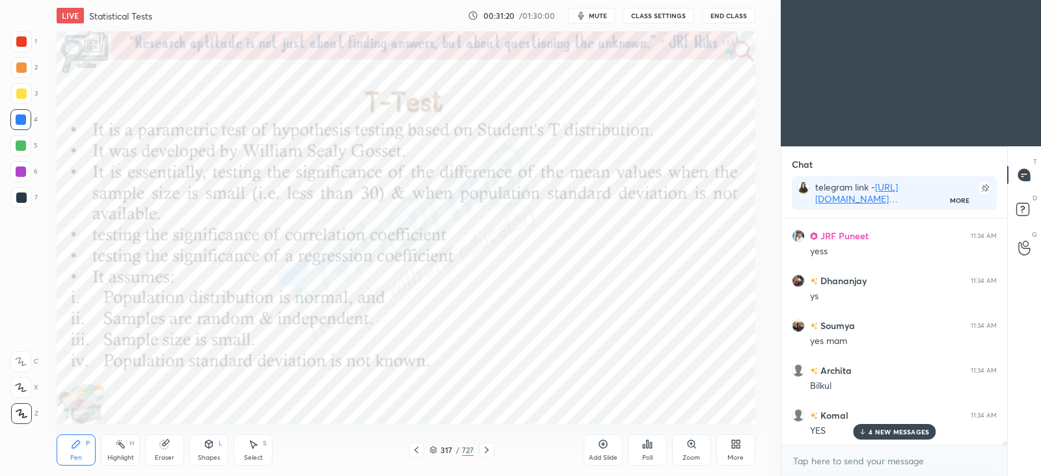
scroll to position [13180, 0]
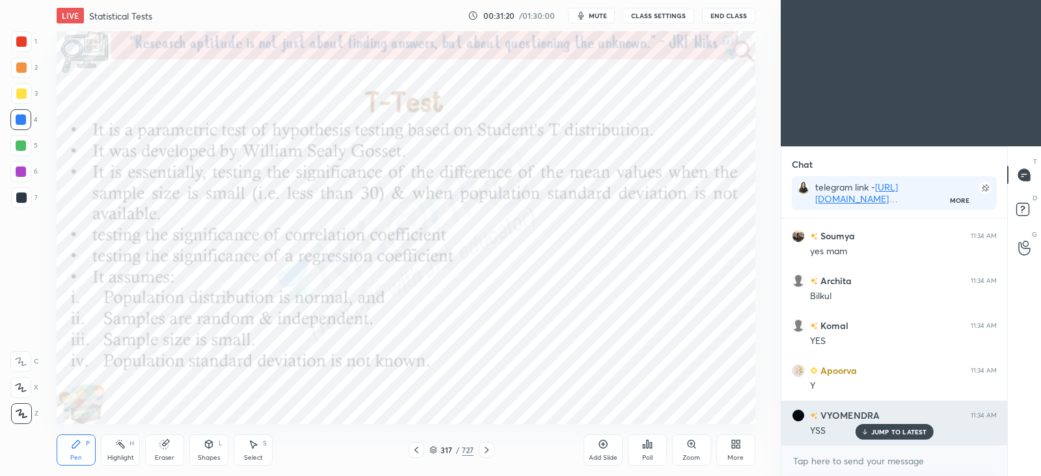
click at [886, 430] on p "JUMP TO LATEST" at bounding box center [900, 432] width 56 height 8
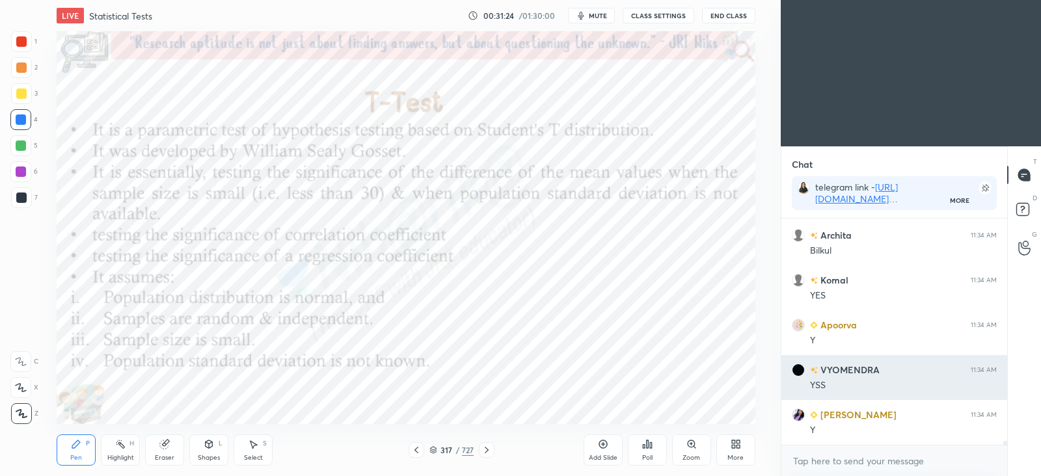
scroll to position [13270, 0]
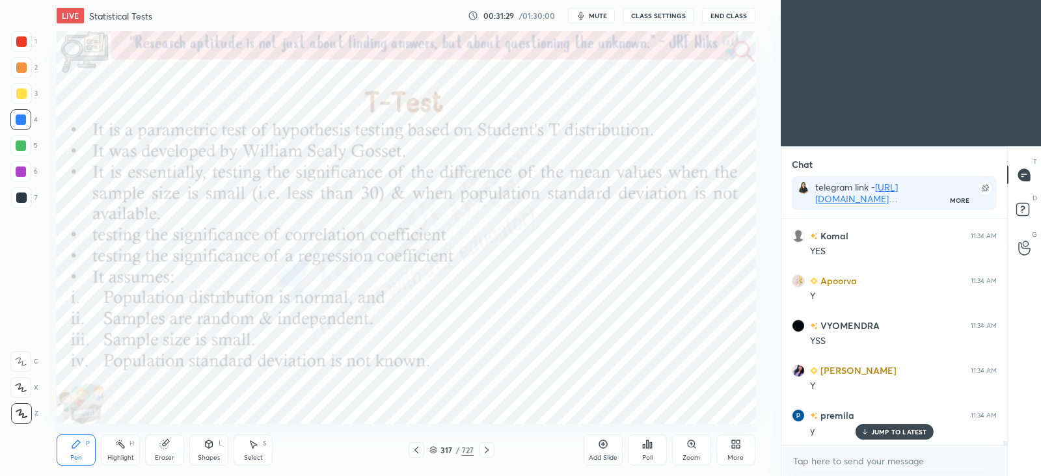
click at [493, 451] on div at bounding box center [487, 451] width 16 height 16
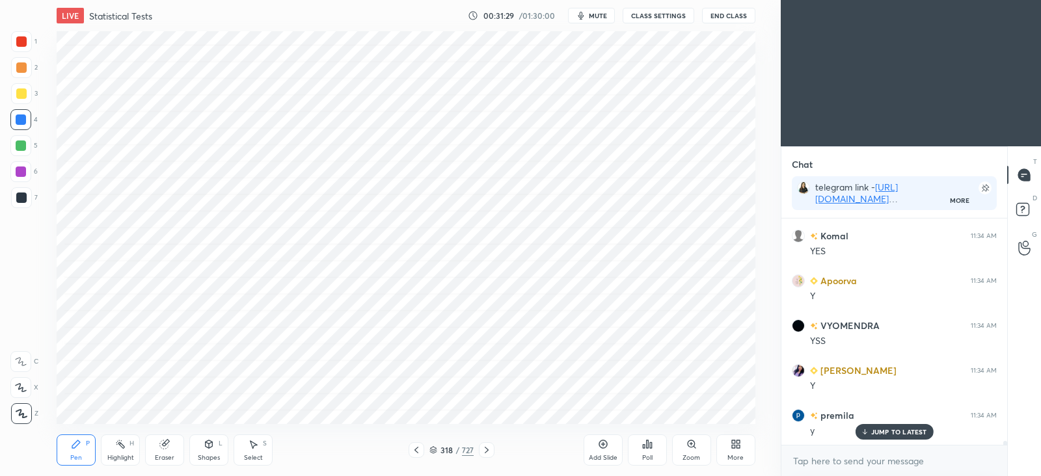
click at [605, 444] on icon at bounding box center [603, 444] width 10 height 10
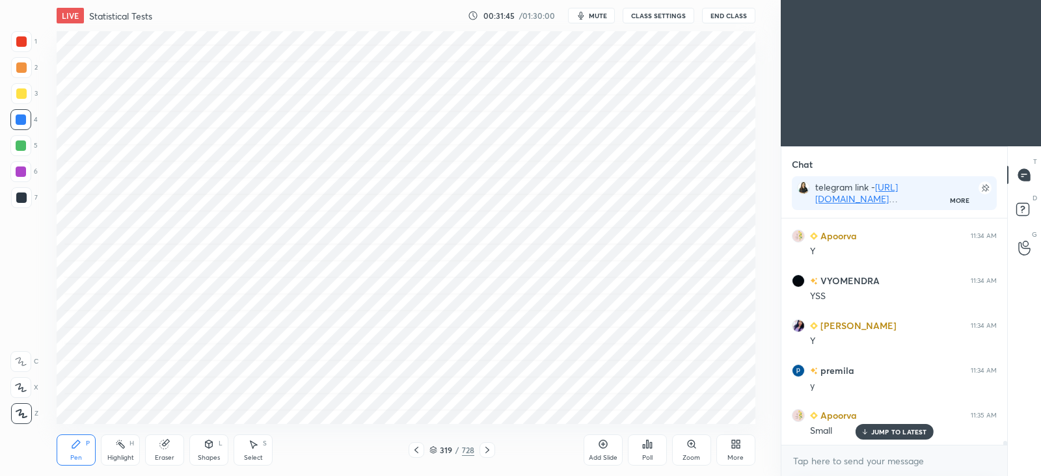
scroll to position [13360, 0]
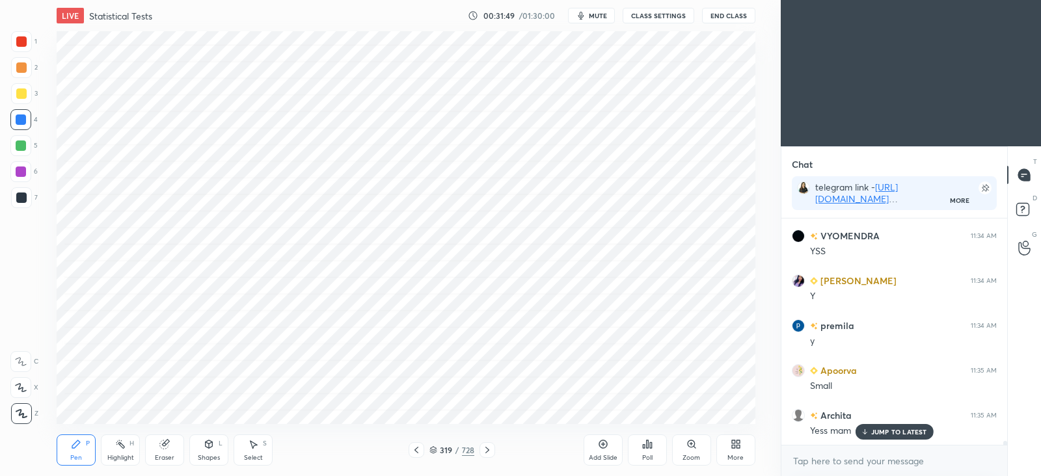
click at [161, 455] on div "Eraser" at bounding box center [165, 458] width 20 height 7
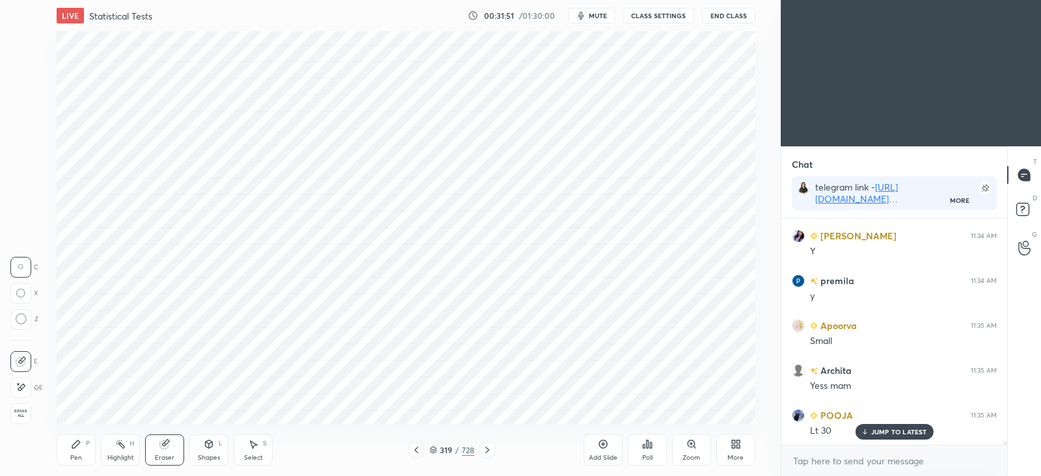
click at [70, 455] on div "Pen" at bounding box center [76, 458] width 12 height 7
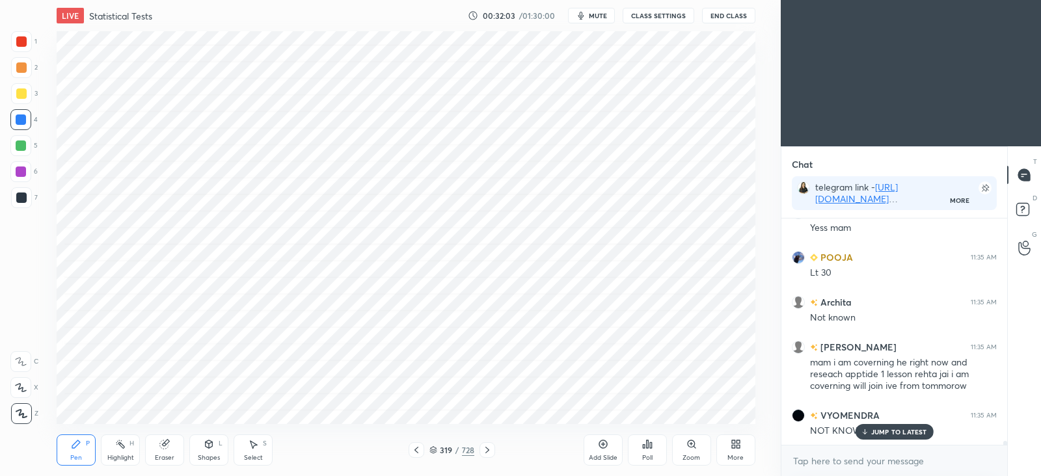
scroll to position [13608, 0]
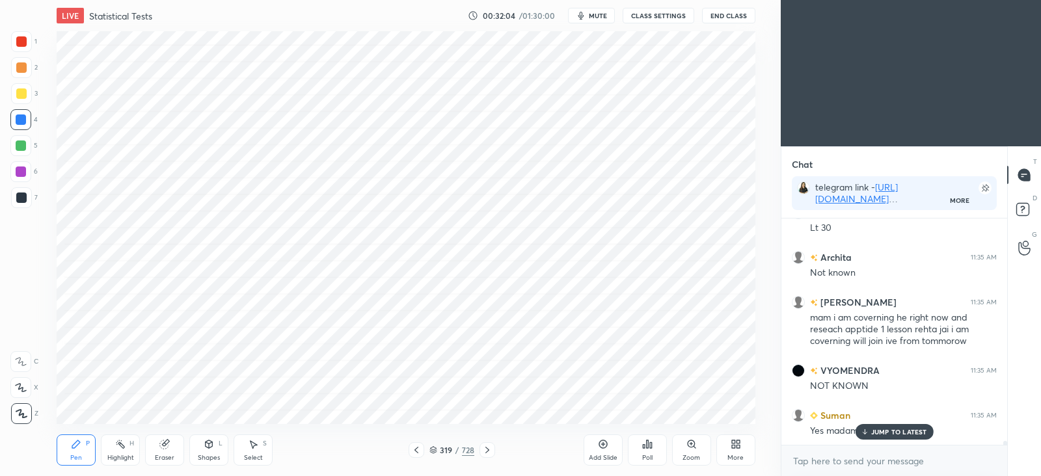
click at [899, 433] on p "JUMP TO LATEST" at bounding box center [900, 432] width 56 height 8
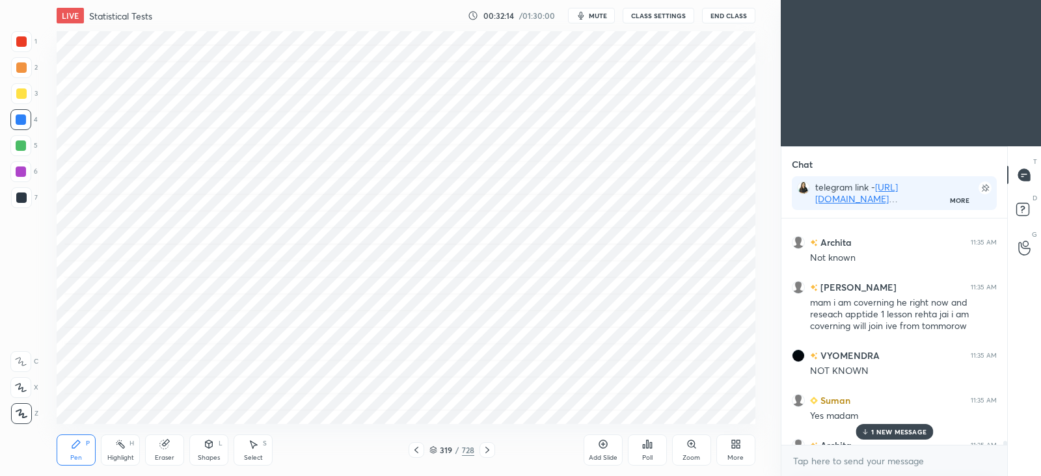
scroll to position [13698, 0]
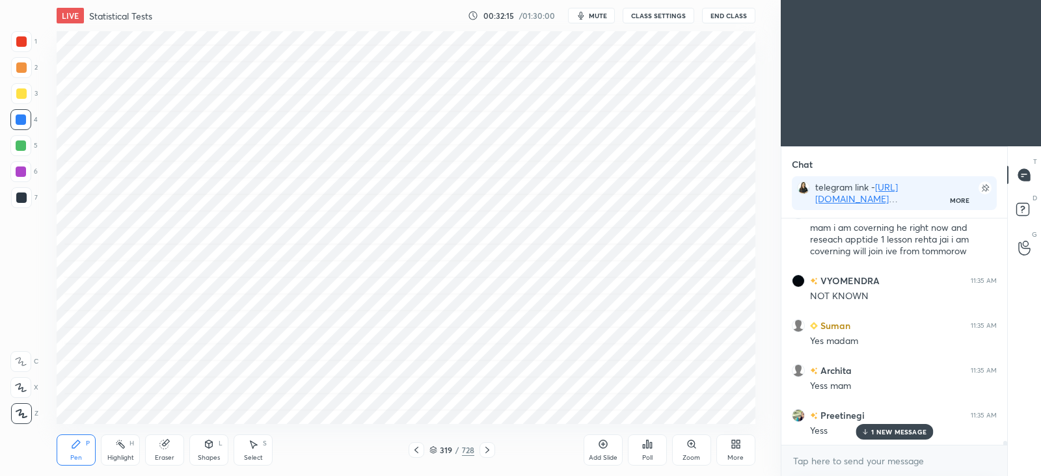
click at [905, 432] on p "1 NEW MESSAGE" at bounding box center [899, 432] width 55 height 8
click at [413, 454] on icon at bounding box center [416, 450] width 10 height 10
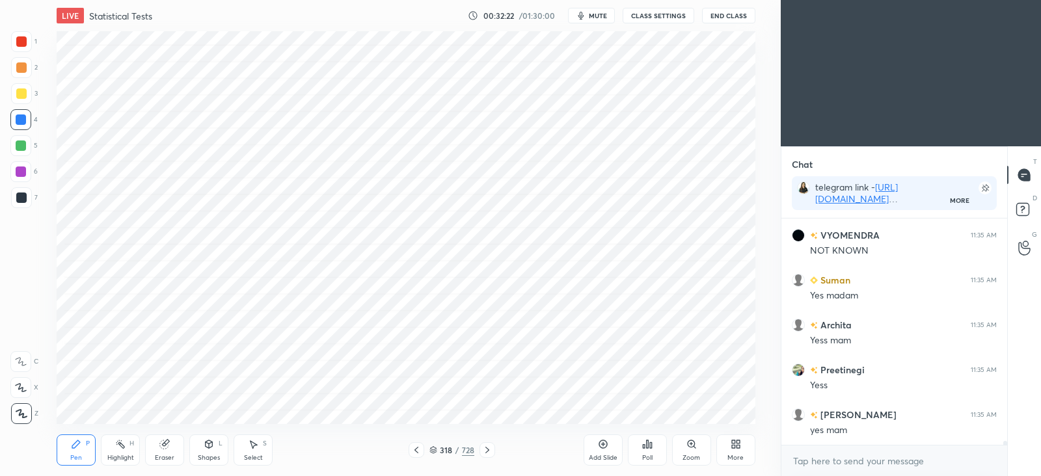
click at [419, 448] on icon at bounding box center [416, 450] width 10 height 10
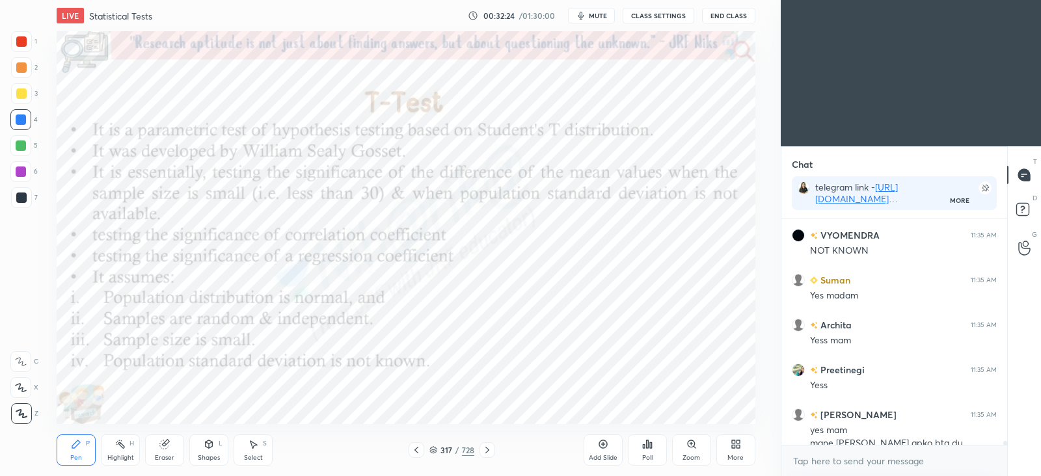
scroll to position [13756, 0]
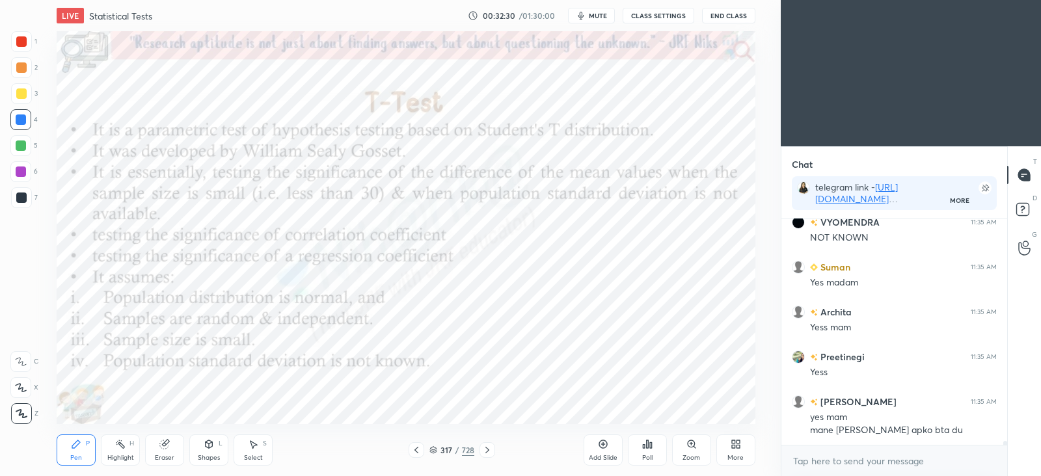
click at [491, 452] on icon at bounding box center [487, 450] width 10 height 10
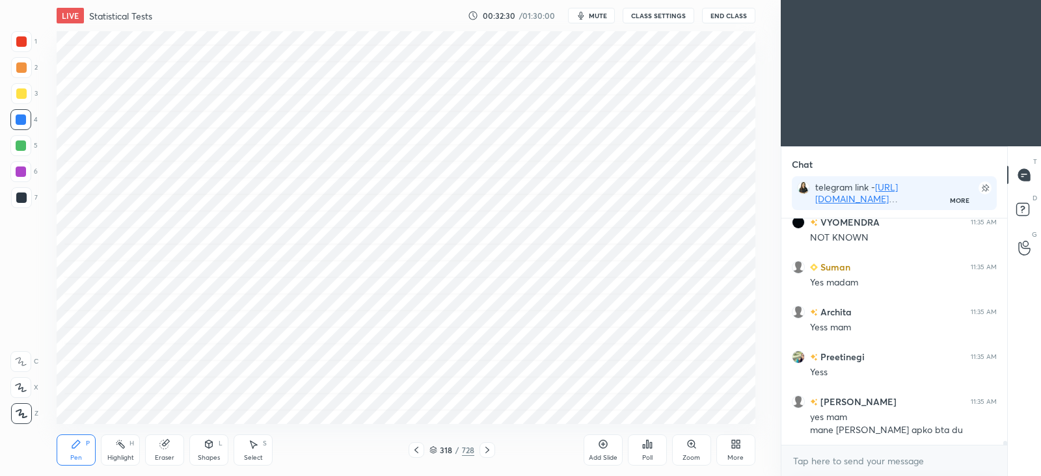
click at [491, 452] on icon at bounding box center [487, 450] width 10 height 10
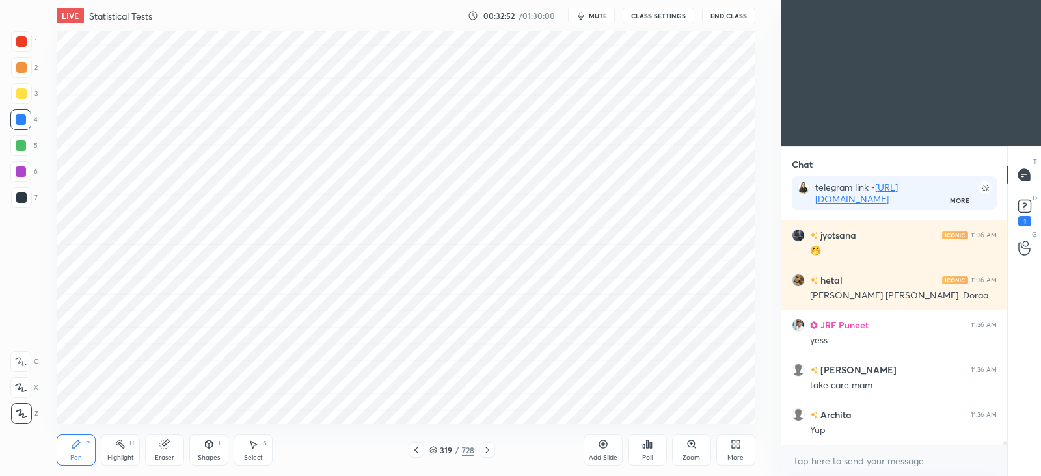
scroll to position [13888, 0]
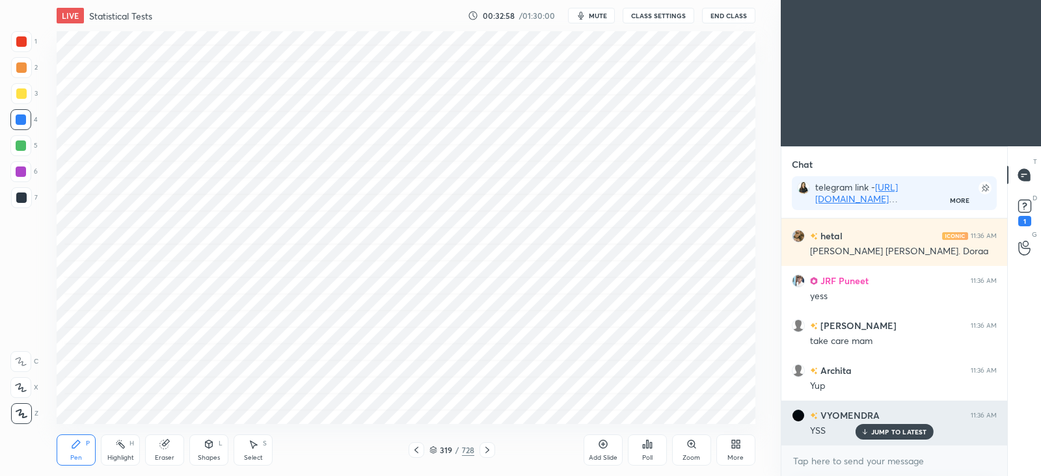
click at [916, 432] on p "JUMP TO LATEST" at bounding box center [900, 432] width 56 height 8
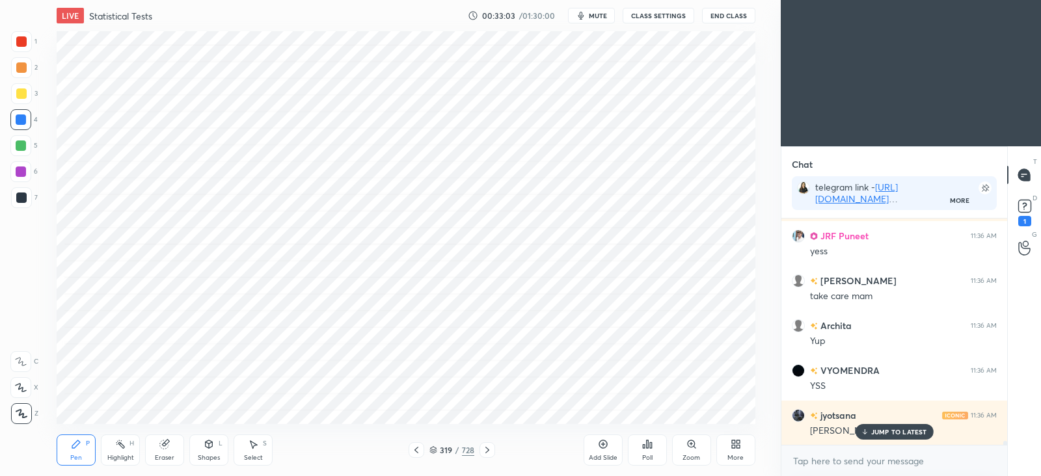
scroll to position [13978, 0]
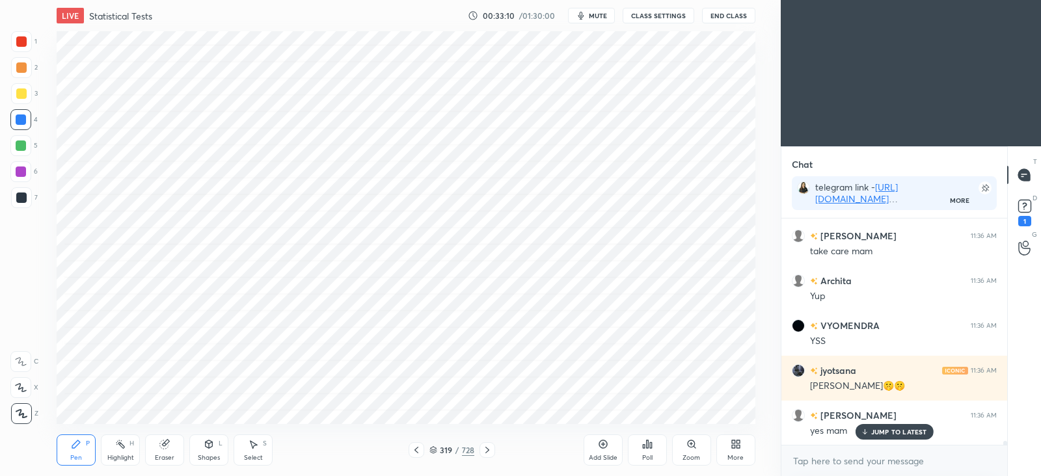
click at [416, 454] on icon at bounding box center [416, 450] width 10 height 10
click at [415, 456] on div at bounding box center [417, 451] width 16 height 16
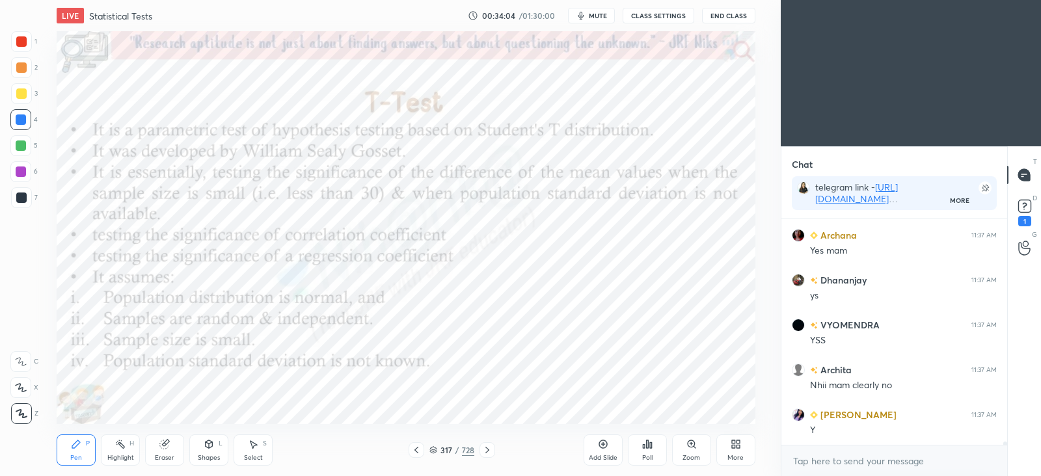
scroll to position [14562, 0]
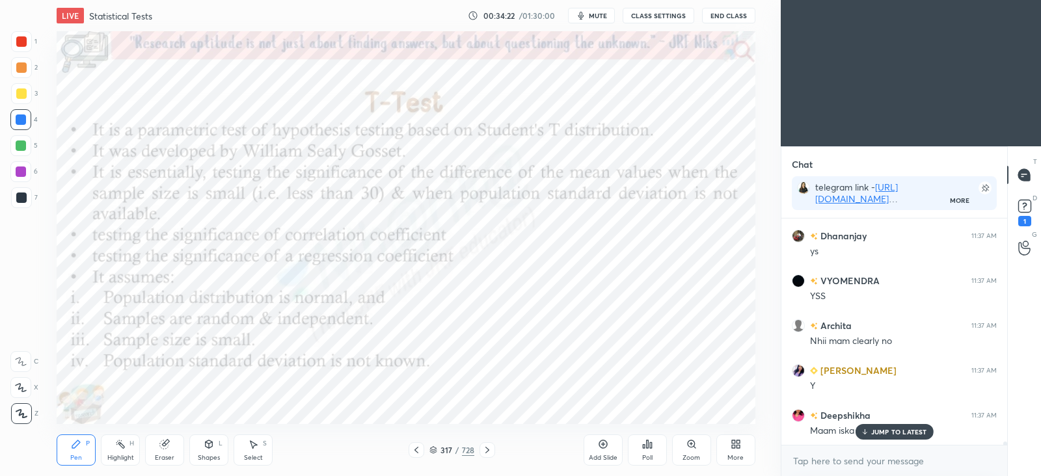
click at [892, 433] on p "JUMP TO LATEST" at bounding box center [900, 432] width 56 height 8
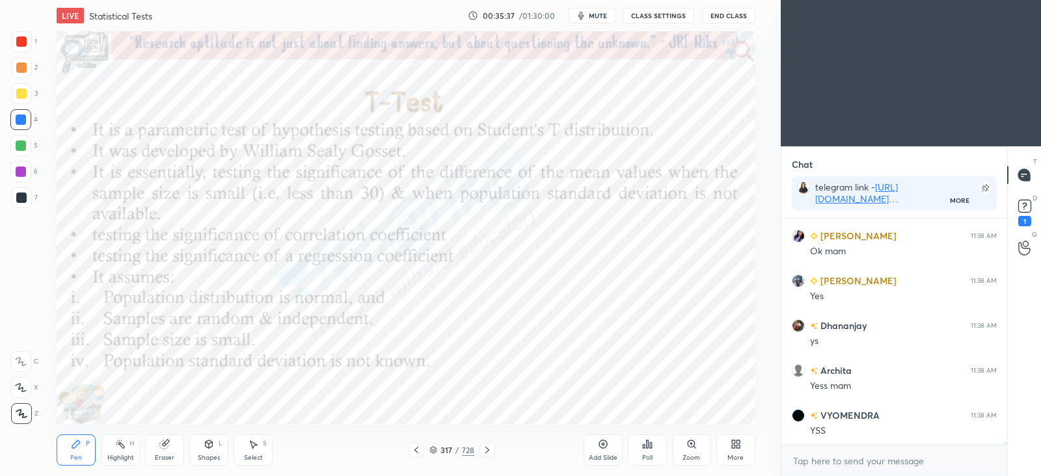
scroll to position [14898, 0]
click at [488, 453] on icon at bounding box center [487, 450] width 10 height 10
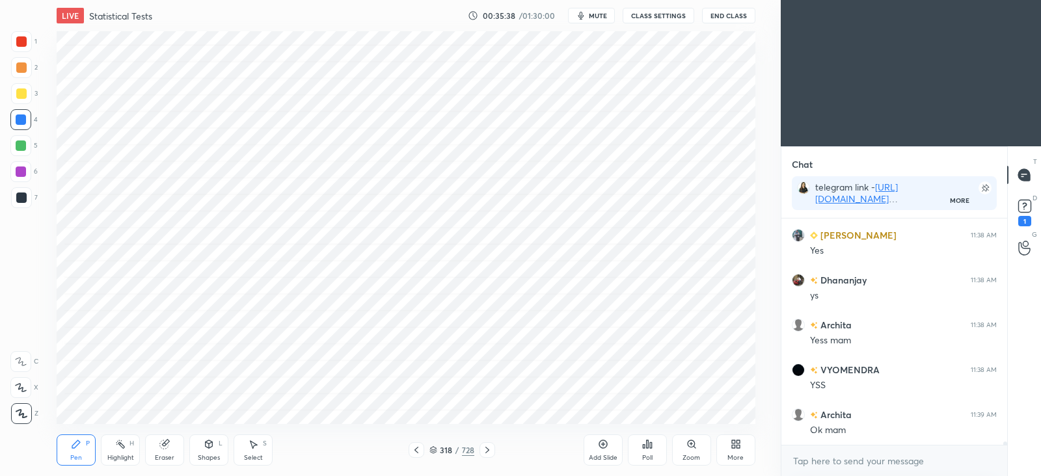
click at [412, 450] on icon at bounding box center [416, 450] width 10 height 10
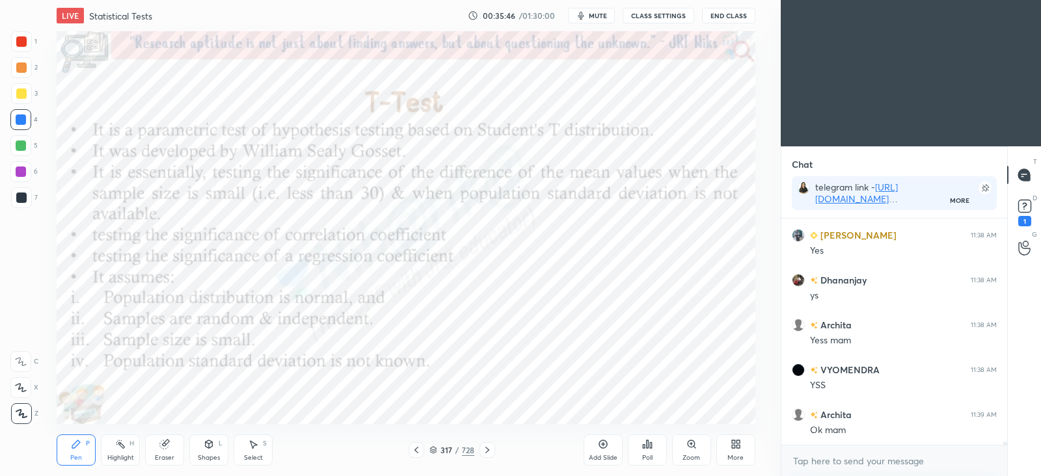
click at [488, 450] on icon at bounding box center [488, 450] width 4 height 7
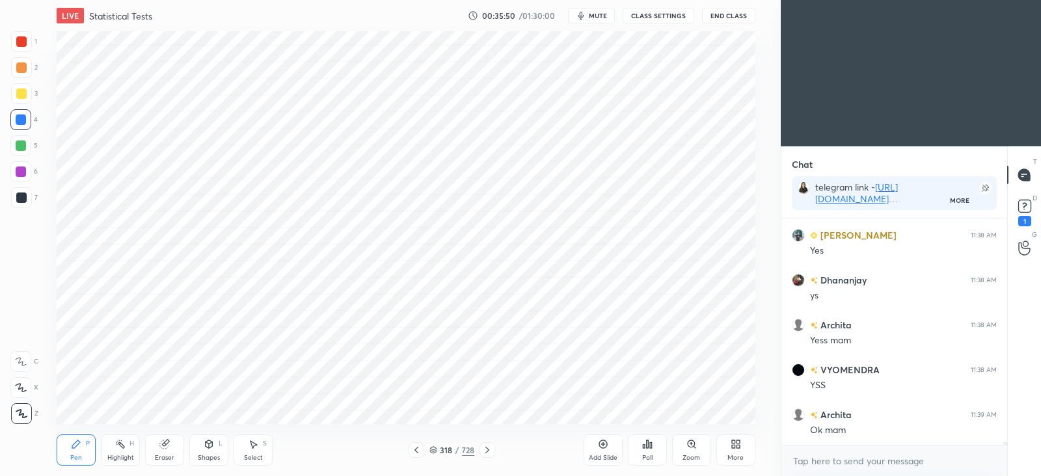
click at [484, 448] on icon at bounding box center [487, 450] width 10 height 10
click at [490, 452] on icon at bounding box center [487, 450] width 10 height 10
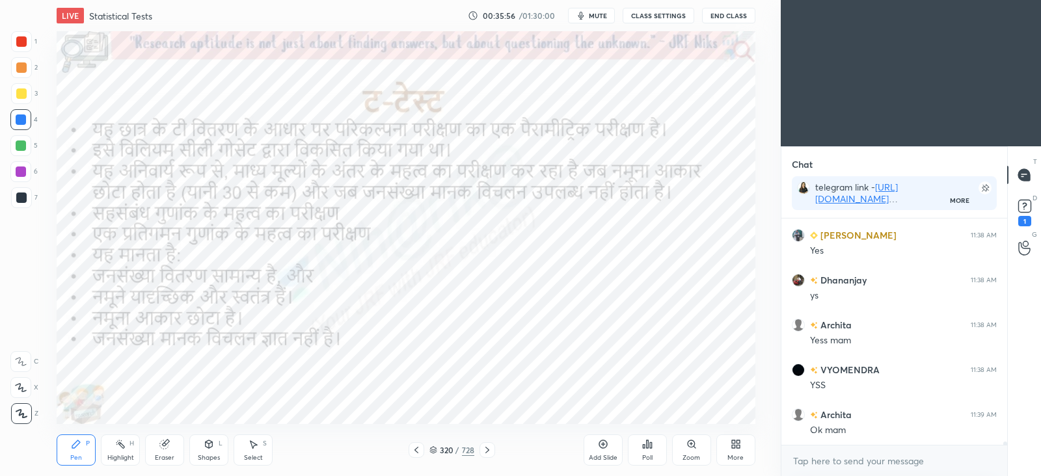
click at [488, 454] on icon at bounding box center [487, 450] width 10 height 10
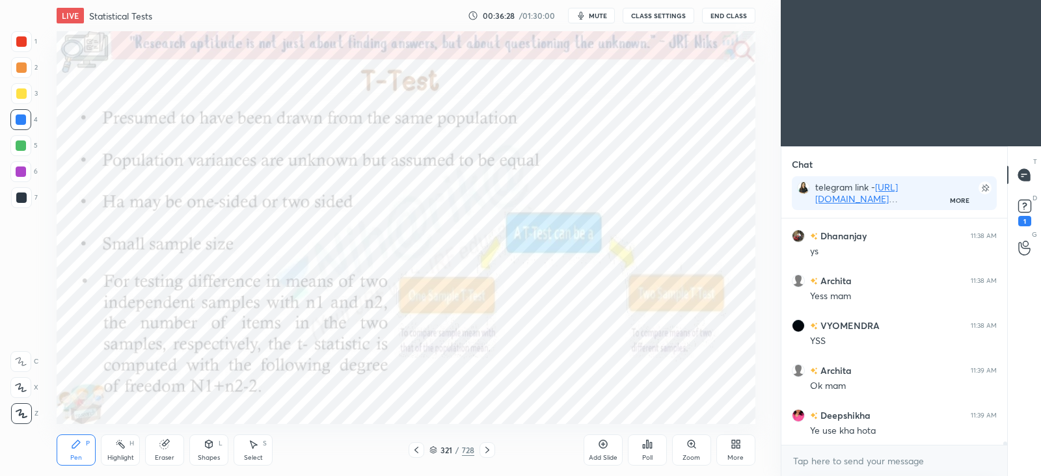
scroll to position [14988, 0]
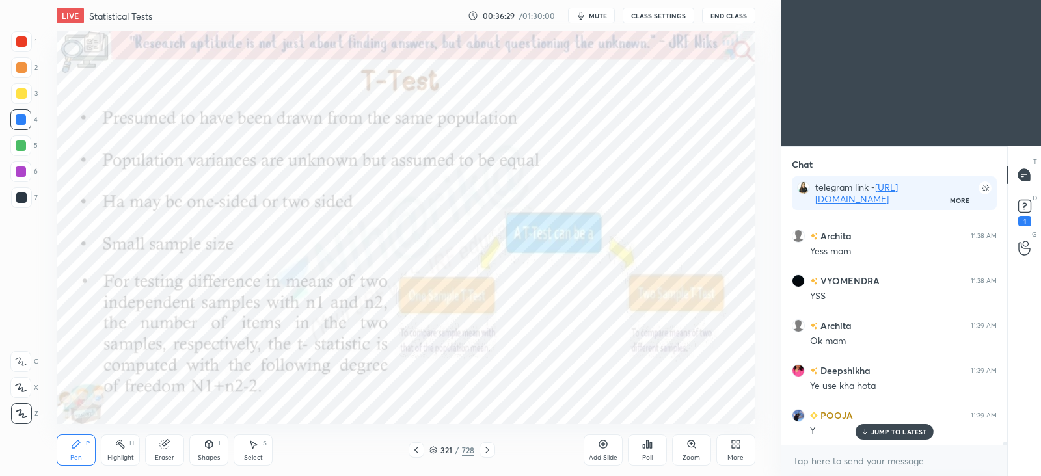
click at [419, 450] on icon at bounding box center [416, 450] width 10 height 10
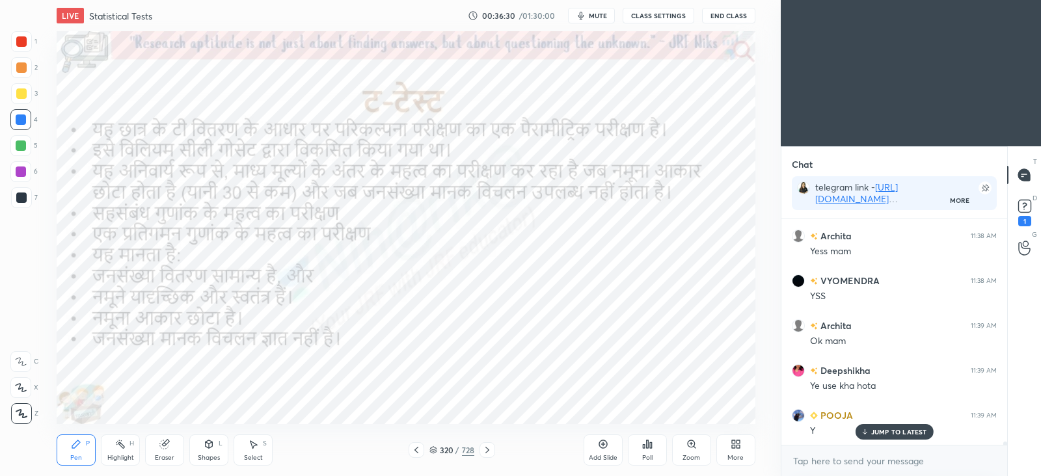
click at [420, 448] on icon at bounding box center [416, 450] width 10 height 10
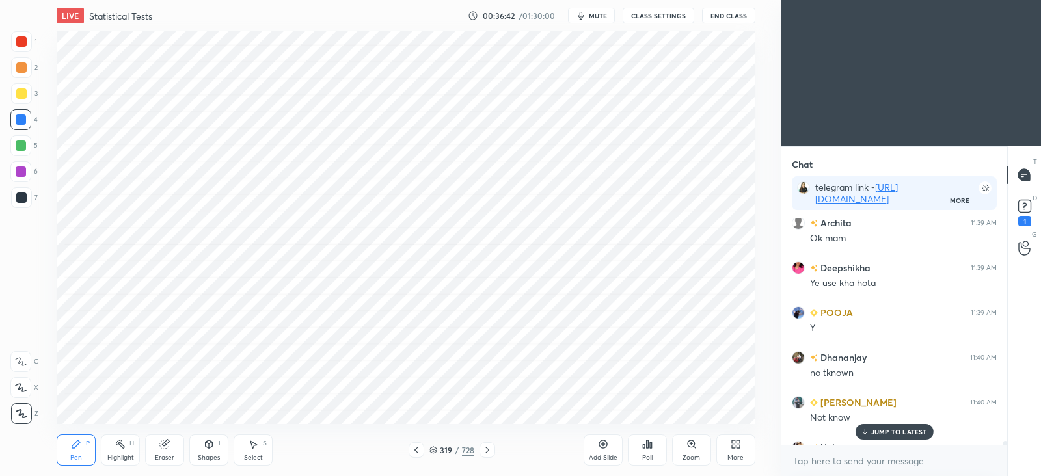
scroll to position [15084, 0]
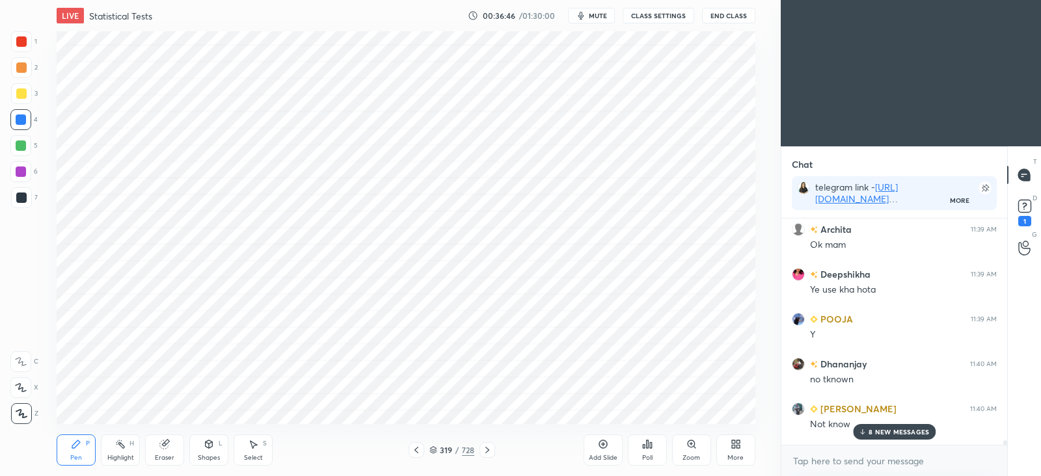
click at [898, 433] on p "8 NEW MESSAGES" at bounding box center [899, 432] width 61 height 8
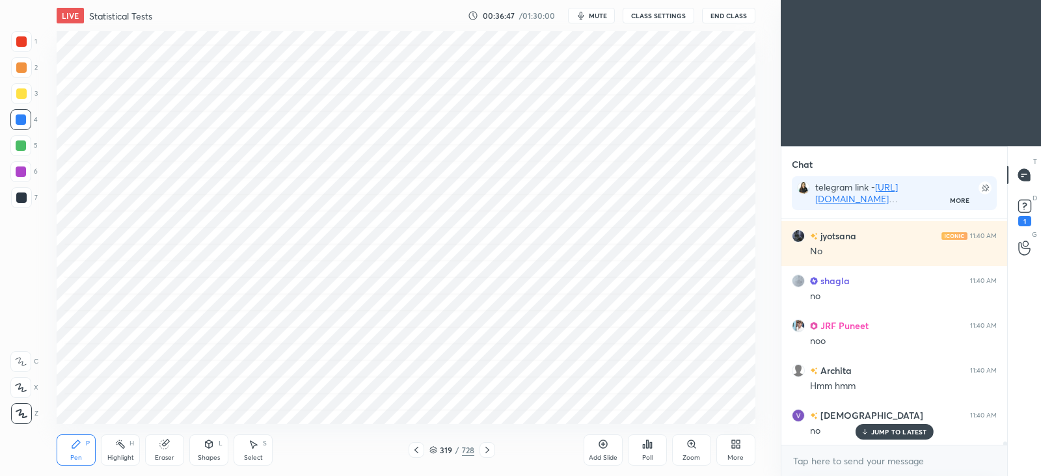
click at [898, 432] on p "JUMP TO LATEST" at bounding box center [900, 432] width 56 height 8
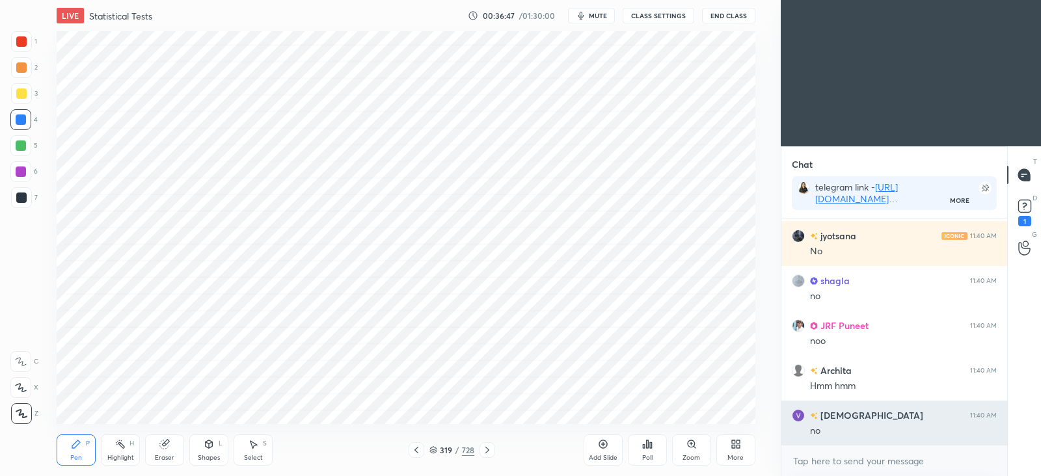
scroll to position [15572, 0]
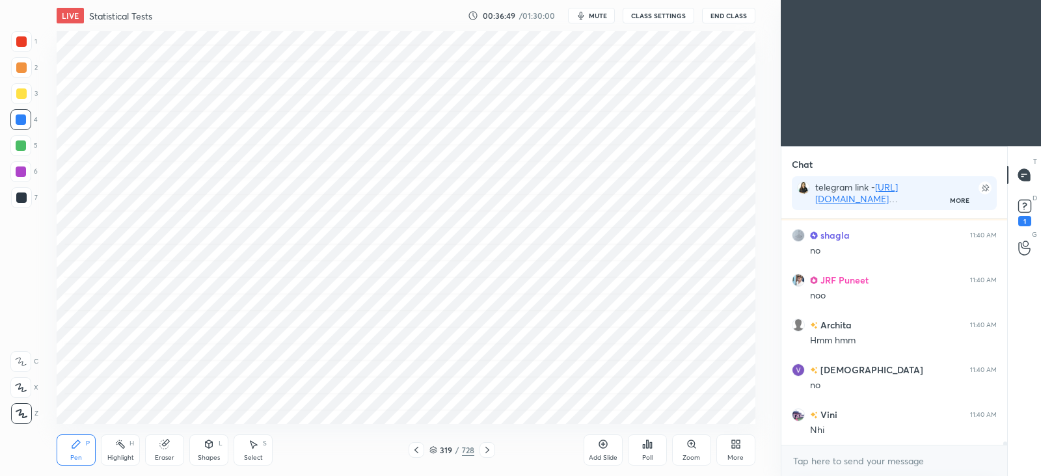
click at [494, 448] on div at bounding box center [488, 451] width 16 height 16
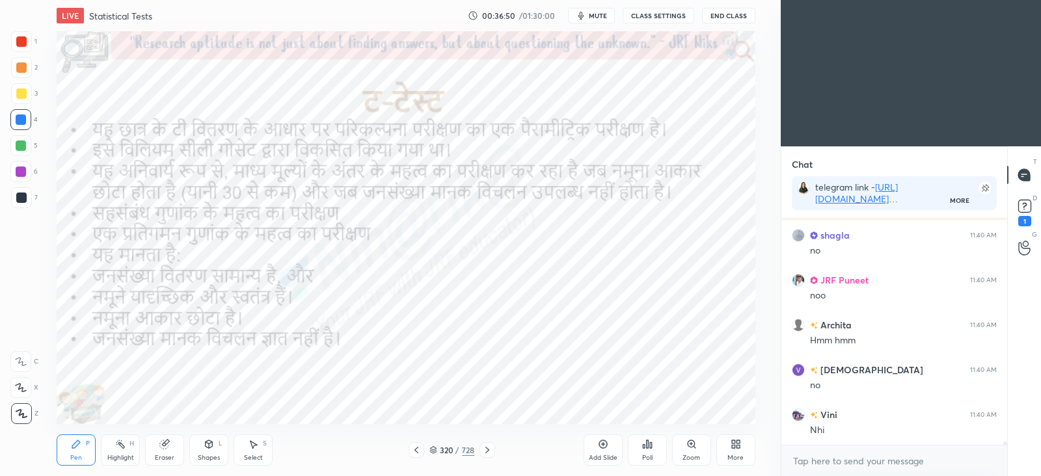
click at [495, 450] on div at bounding box center [488, 451] width 16 height 16
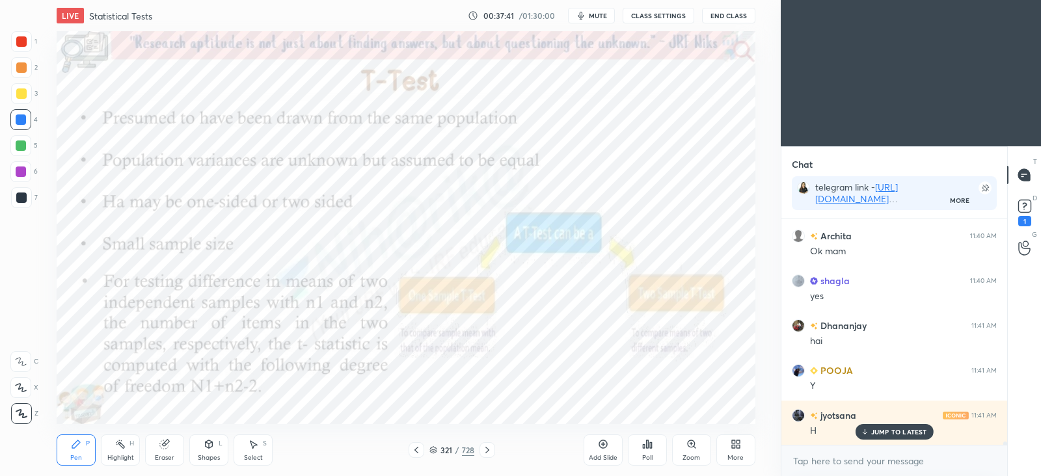
scroll to position [15931, 0]
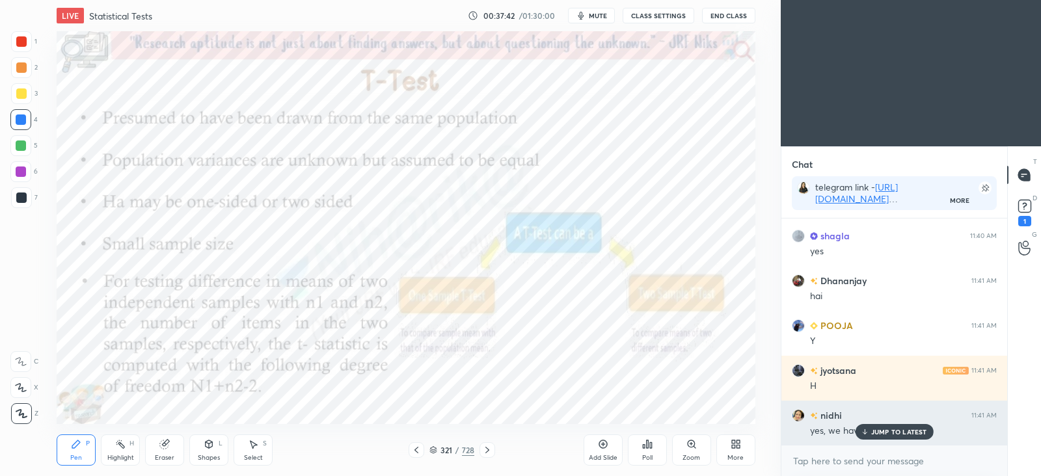
click at [873, 432] on p "JUMP TO LATEST" at bounding box center [900, 432] width 56 height 8
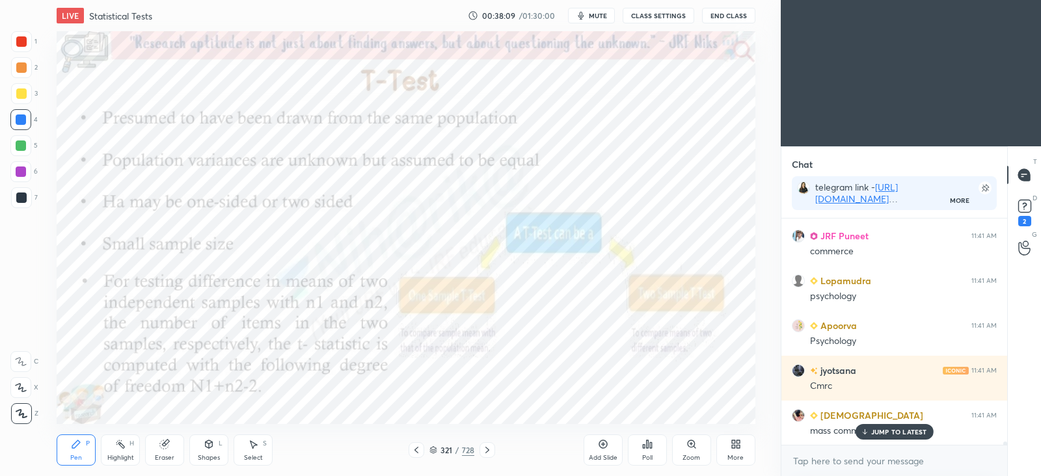
scroll to position [17323, 0]
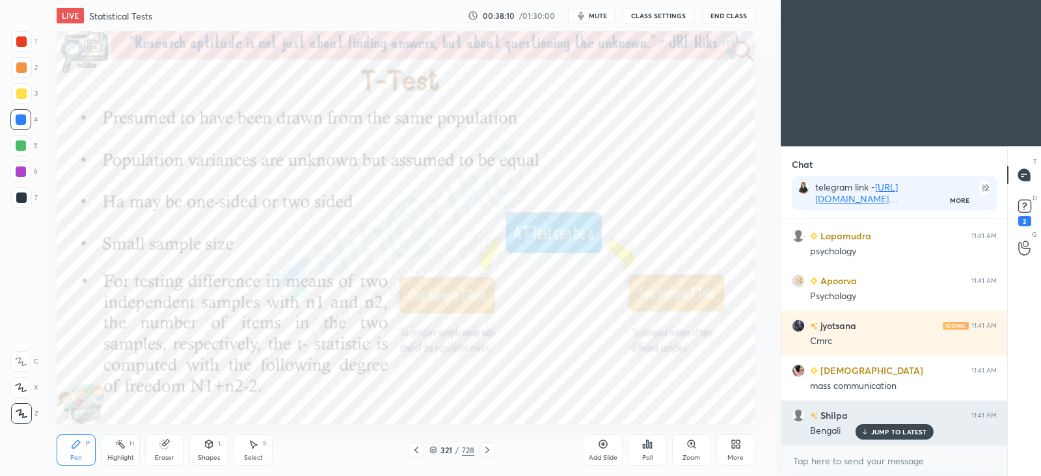
click at [873, 430] on p "JUMP TO LATEST" at bounding box center [900, 432] width 56 height 8
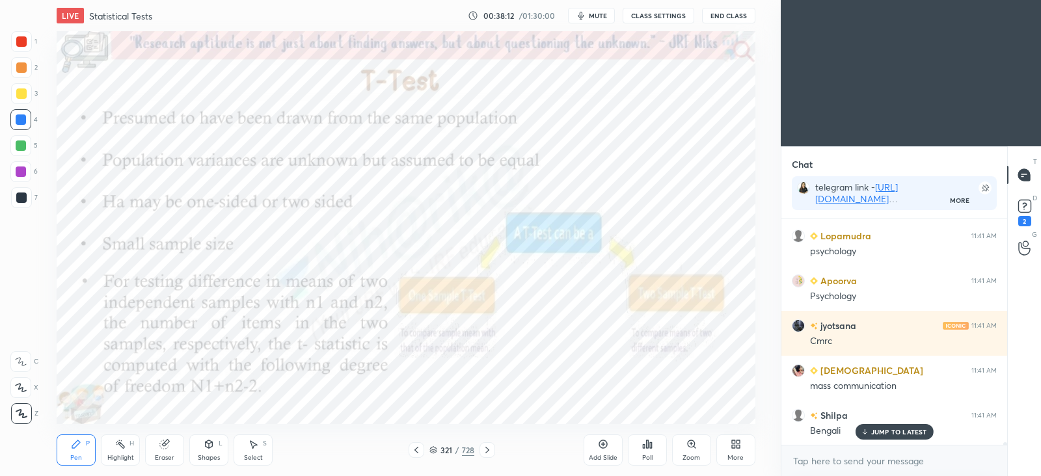
scroll to position [17368, 0]
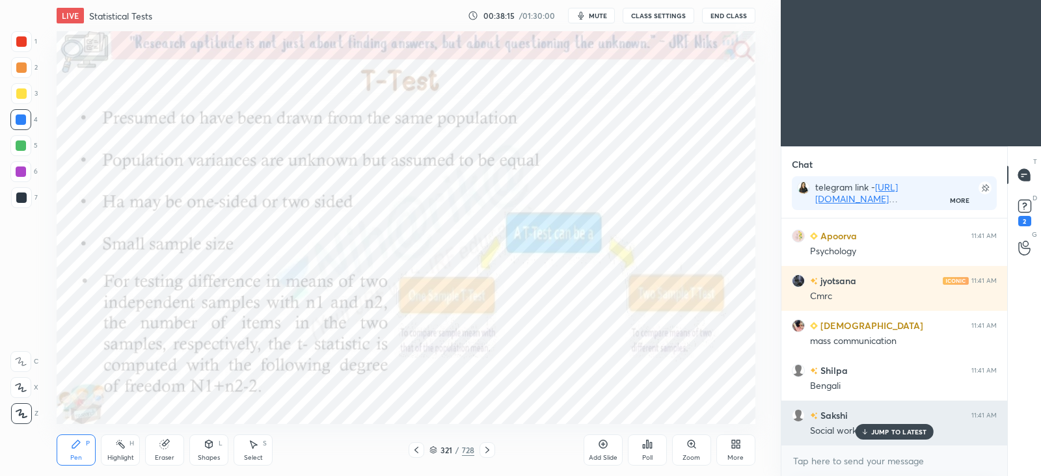
click at [896, 432] on p "JUMP TO LATEST" at bounding box center [900, 432] width 56 height 8
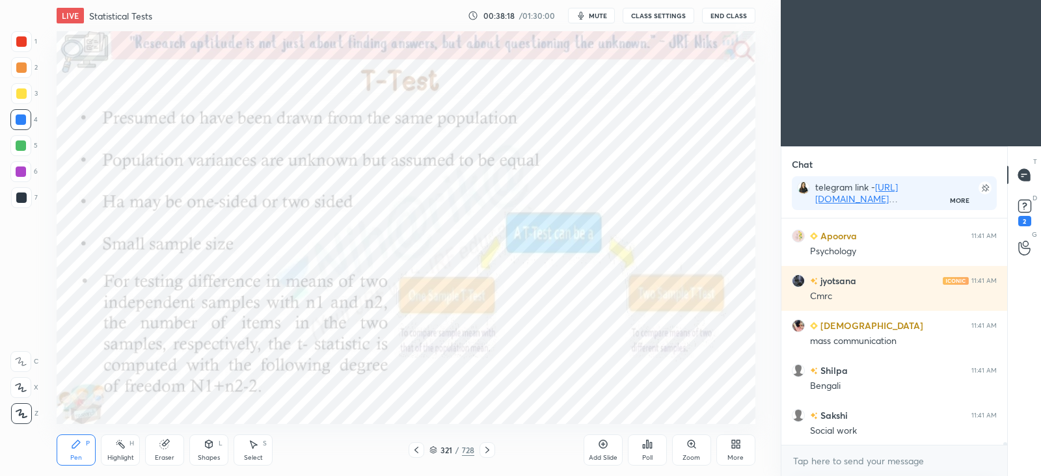
scroll to position [17413, 0]
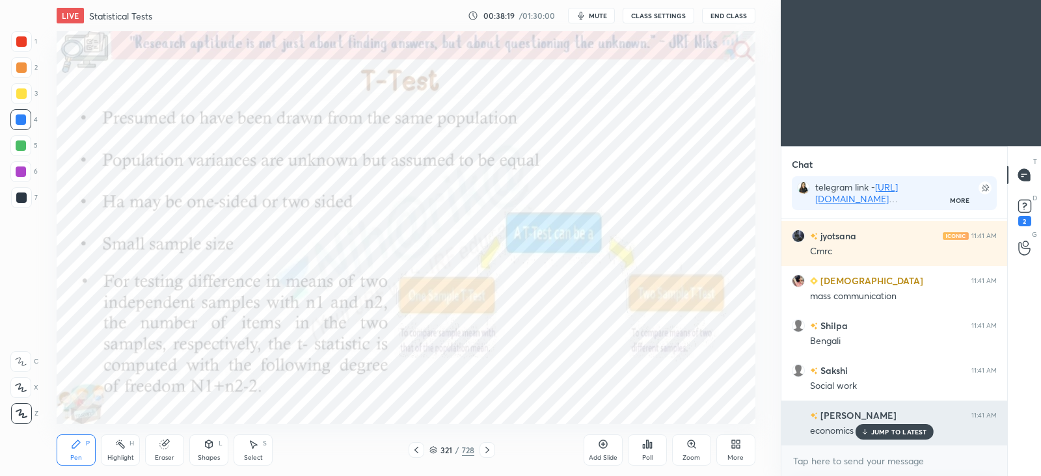
click at [878, 432] on p "JUMP TO LATEST" at bounding box center [900, 432] width 56 height 8
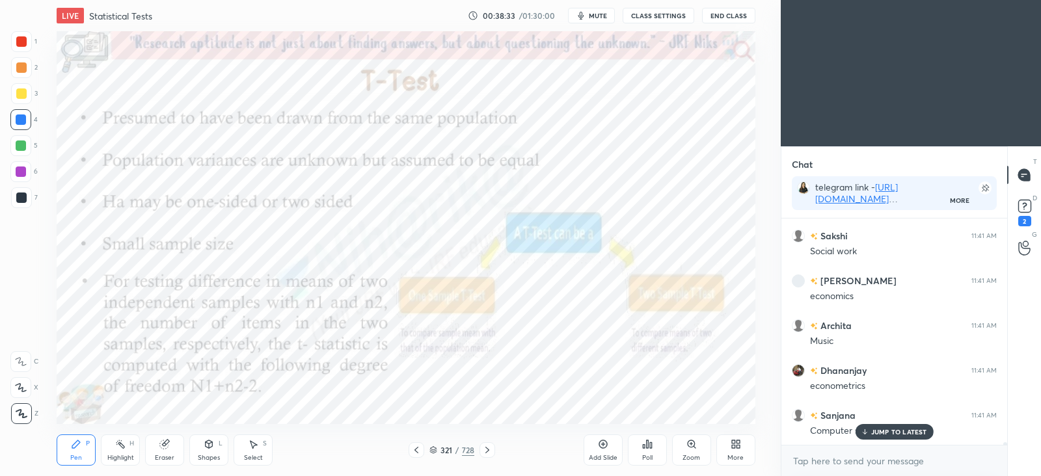
scroll to position [17592, 0]
click at [587, 415] on div "Add Slide Poll Zoom More" at bounding box center [670, 450] width 172 height 73
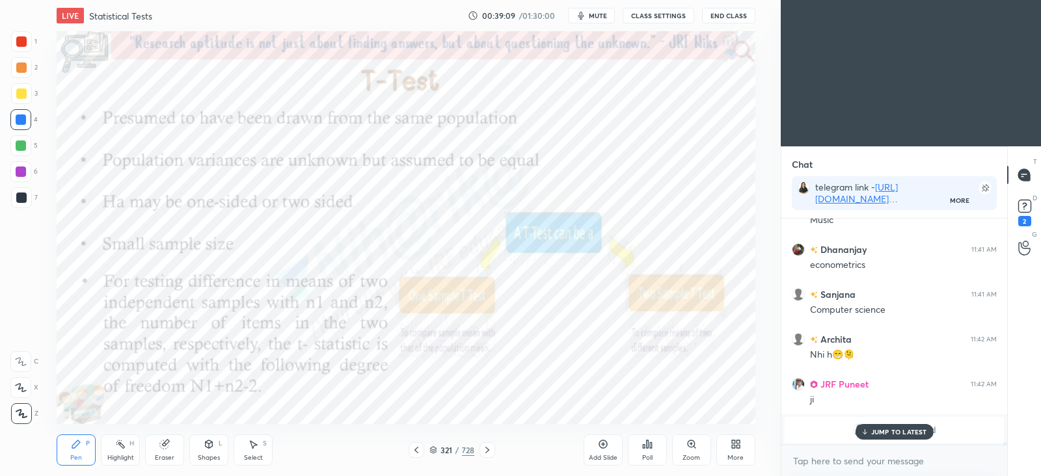
click at [602, 442] on icon at bounding box center [603, 444] width 10 height 10
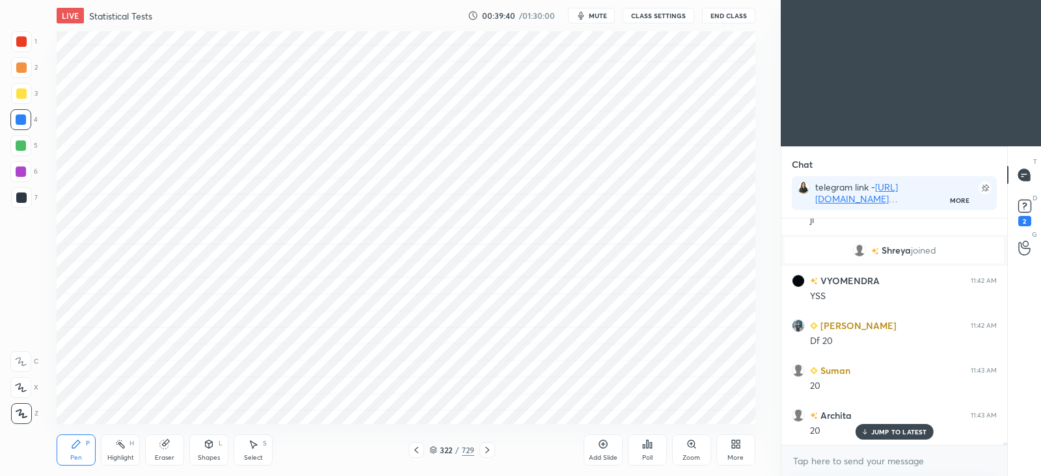
scroll to position [17893, 0]
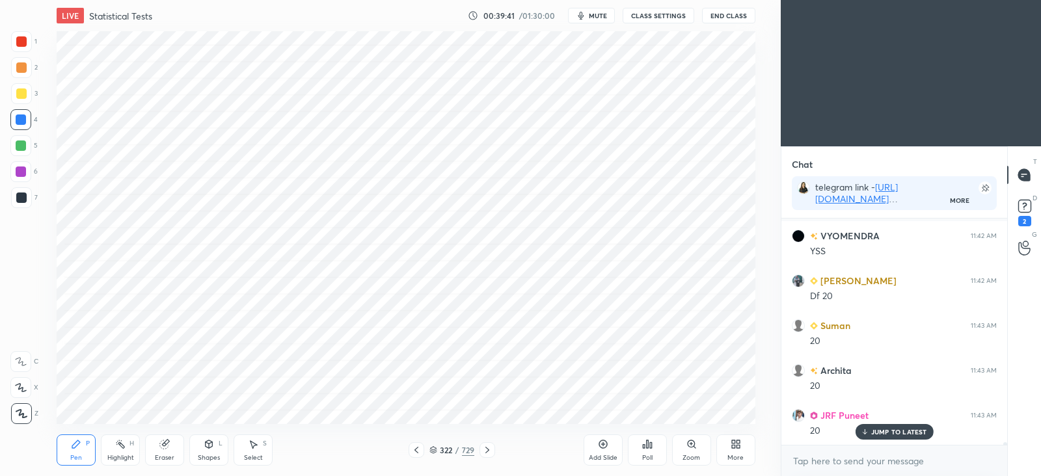
click at [422, 450] on div at bounding box center [417, 451] width 16 height 16
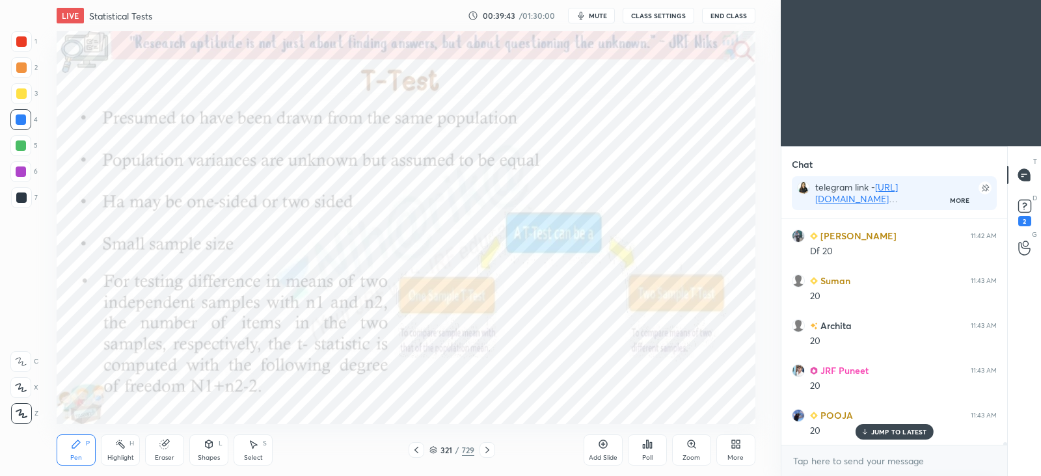
scroll to position [17983, 0]
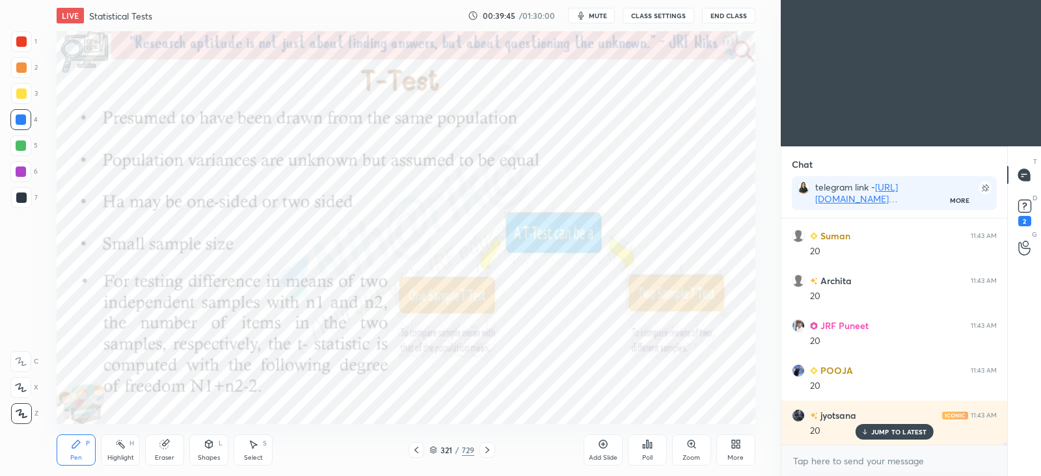
click at [490, 454] on icon at bounding box center [487, 450] width 10 height 10
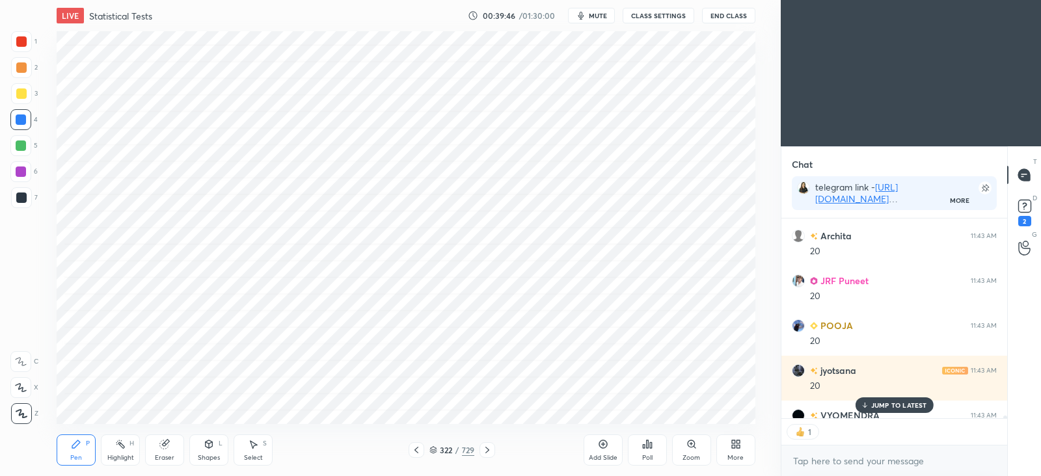
scroll to position [196, 221]
click at [491, 454] on icon at bounding box center [487, 450] width 10 height 10
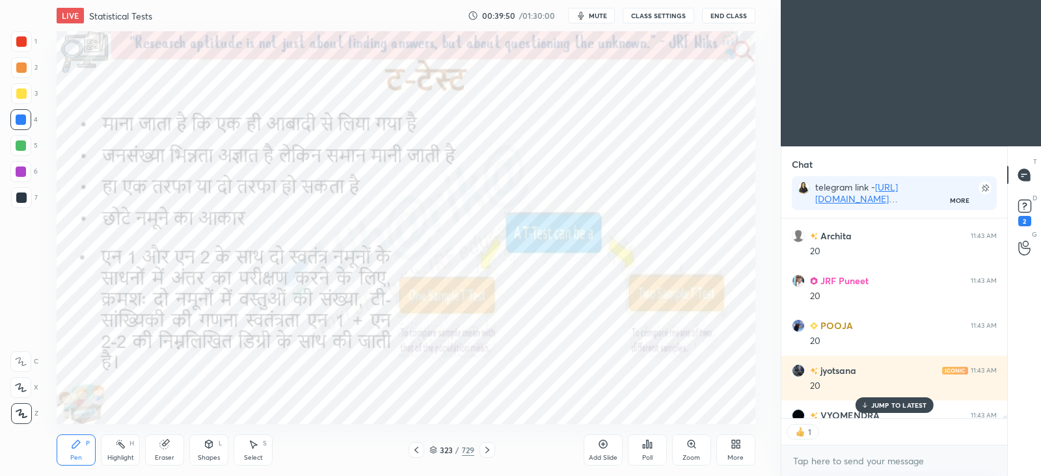
click at [492, 454] on icon at bounding box center [487, 450] width 10 height 10
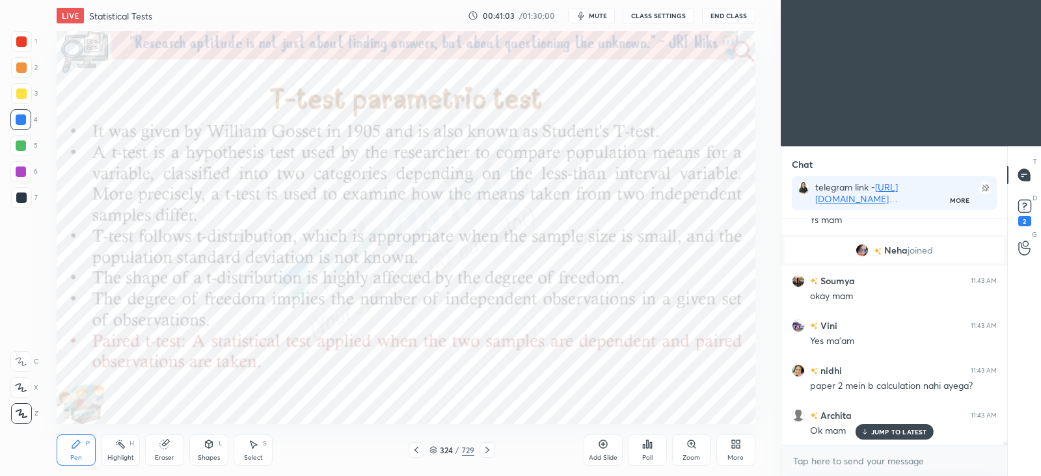
scroll to position [17318, 0]
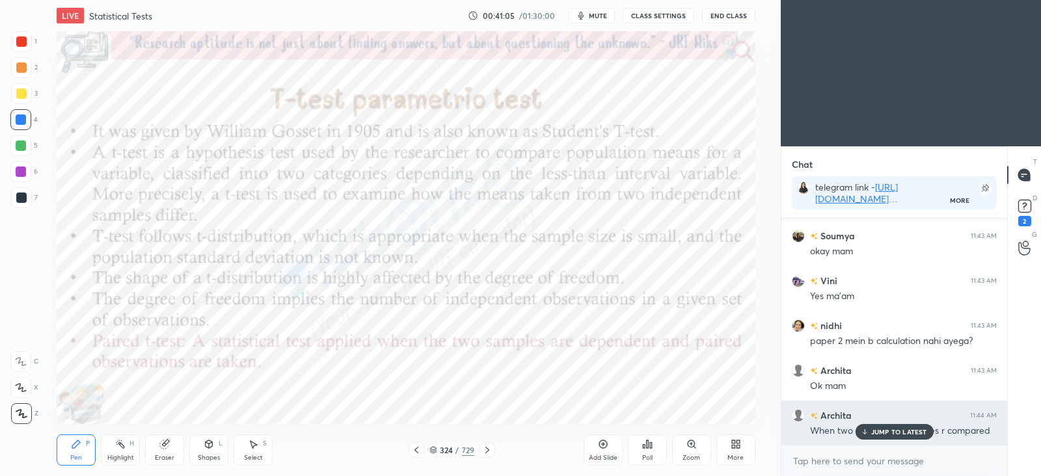
click at [901, 430] on p "JUMP TO LATEST" at bounding box center [900, 432] width 56 height 8
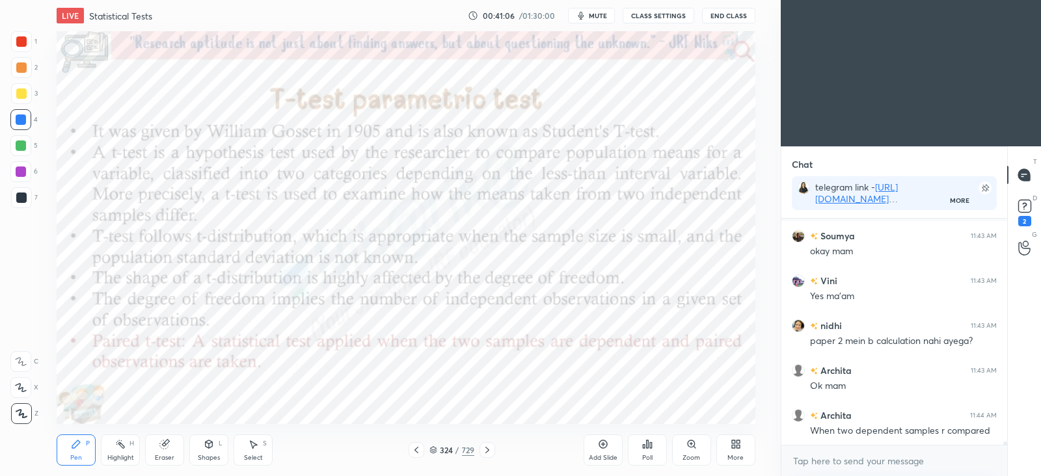
click at [599, 446] on icon at bounding box center [603, 445] width 8 height 8
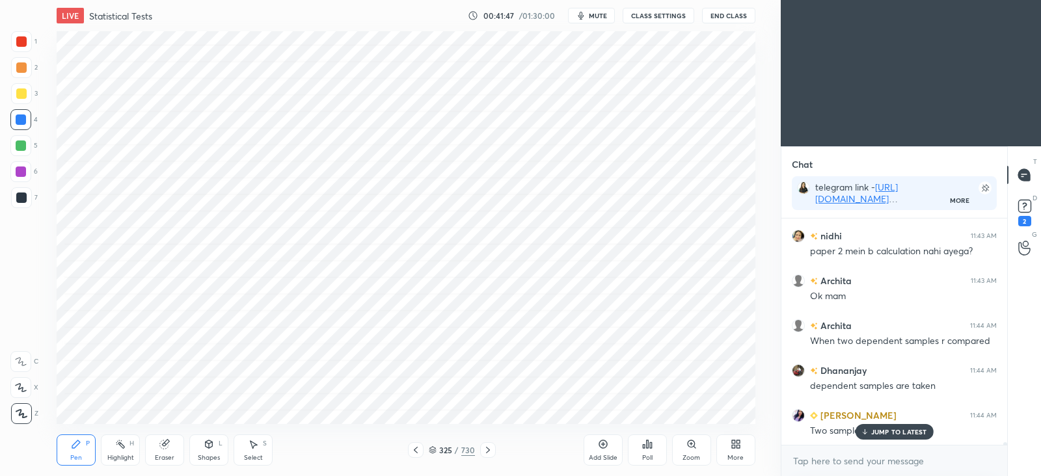
scroll to position [17453, 0]
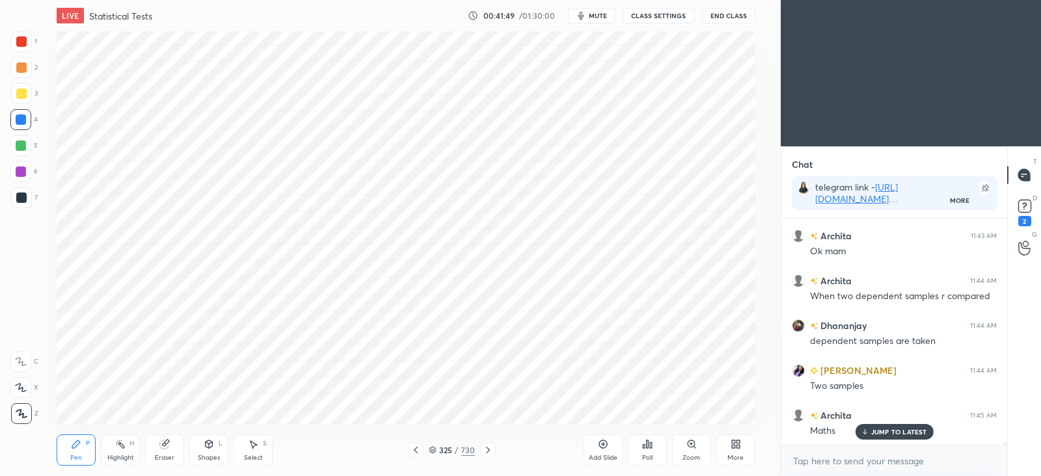
click at [166, 447] on icon at bounding box center [164, 445] width 8 height 8
click at [76, 448] on icon at bounding box center [76, 444] width 10 height 10
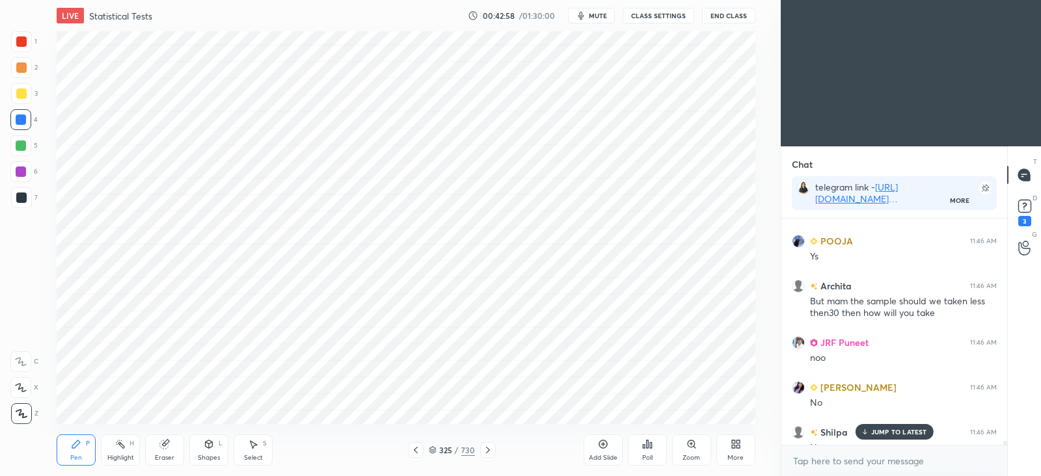
scroll to position [18040, 0]
click at [128, 448] on div "Highlight H" at bounding box center [120, 450] width 39 height 31
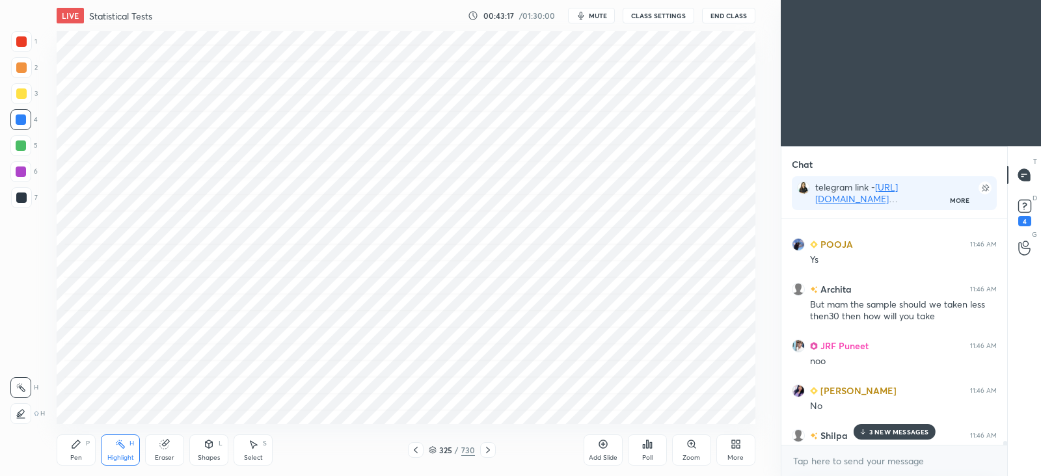
click at [20, 174] on div at bounding box center [21, 172] width 10 height 10
click at [65, 446] on div "Pen P" at bounding box center [76, 450] width 39 height 31
click at [20, 141] on div at bounding box center [21, 146] width 10 height 10
click at [902, 430] on p "3 NEW MESSAGES" at bounding box center [900, 432] width 60 height 8
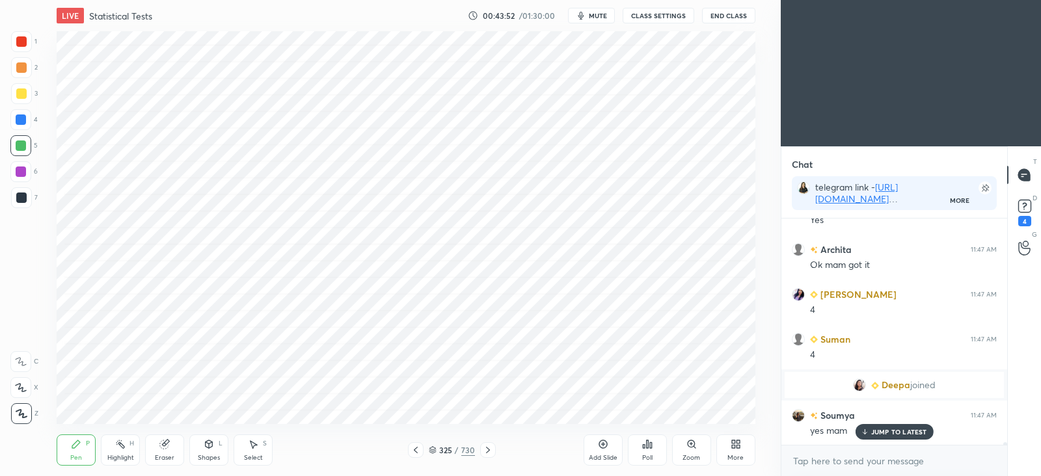
scroll to position [19225, 0]
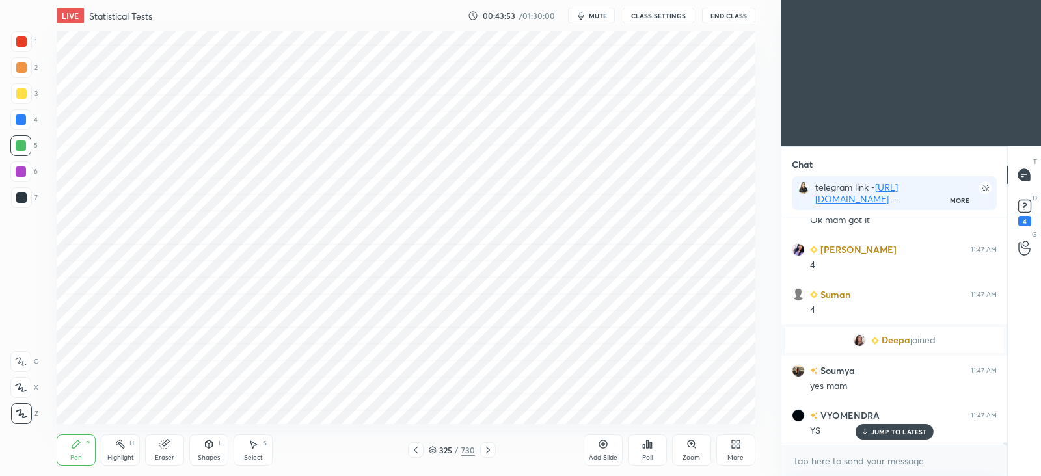
click at [423, 453] on div at bounding box center [416, 451] width 16 height 16
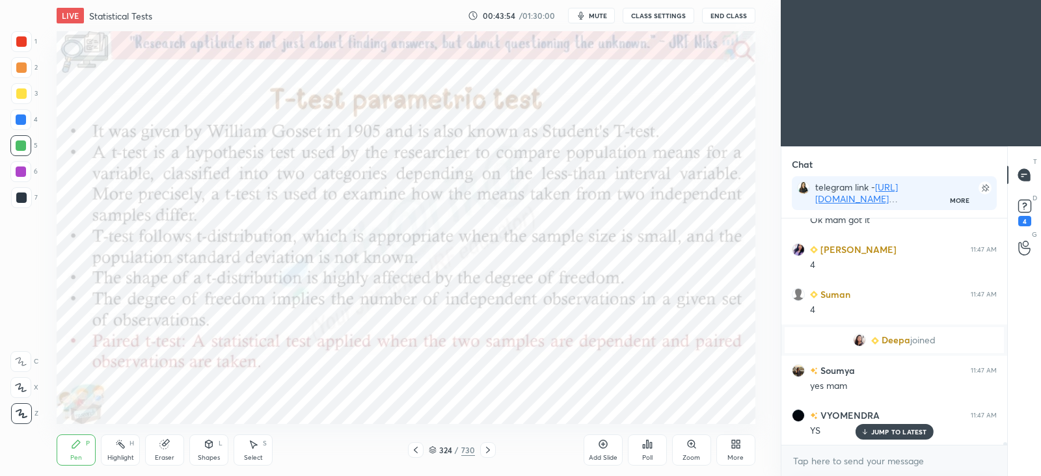
scroll to position [19270, 0]
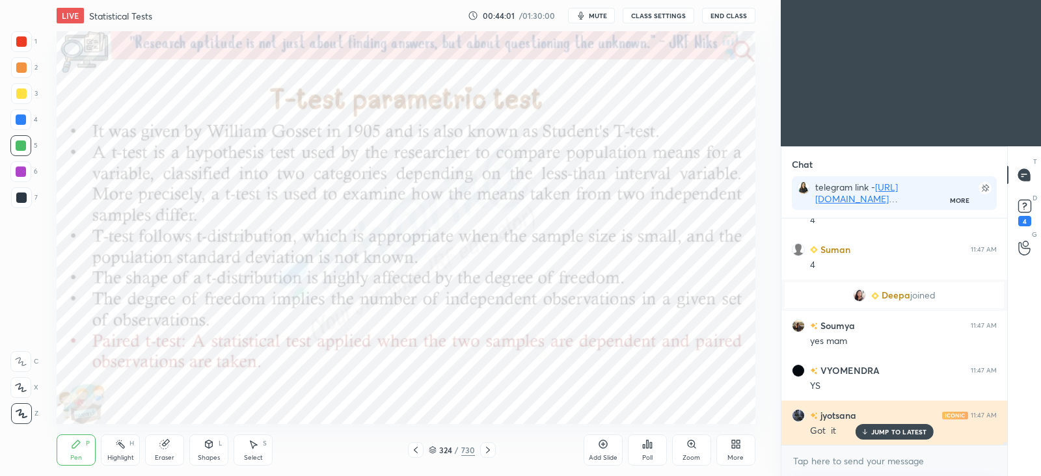
click at [905, 430] on p "JUMP TO LATEST" at bounding box center [900, 432] width 56 height 8
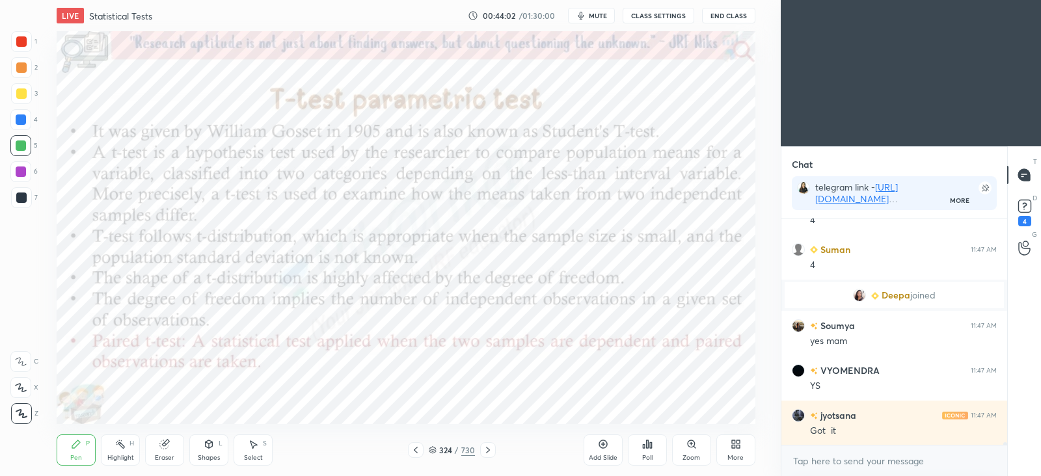
click at [497, 450] on div "324 / 730" at bounding box center [452, 451] width 264 height 16
click at [489, 451] on icon at bounding box center [488, 450] width 10 height 10
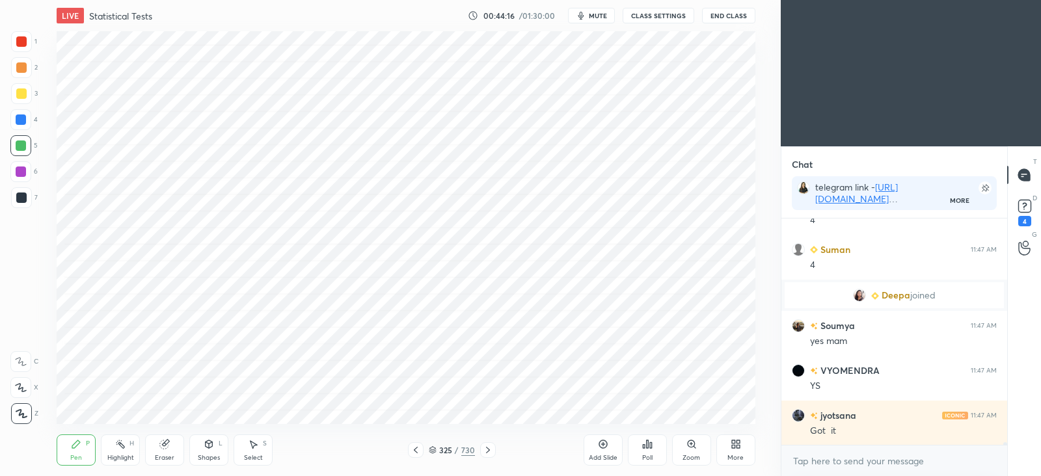
click at [423, 448] on div at bounding box center [416, 451] width 16 height 16
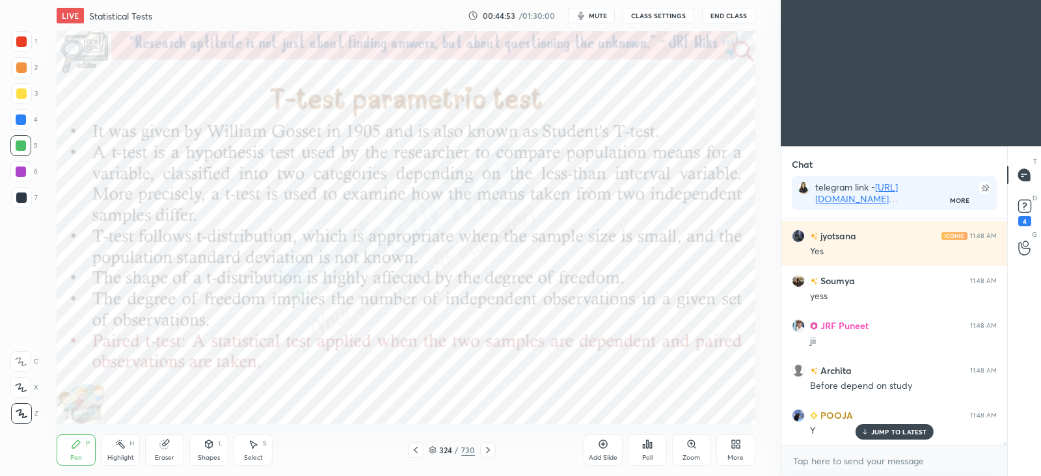
scroll to position [19630, 0]
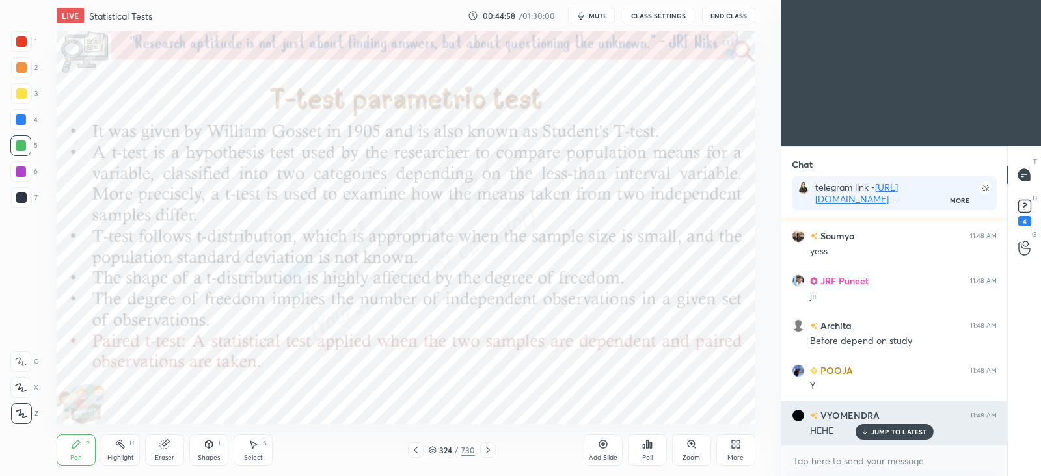
click at [898, 431] on p "JUMP TO LATEST" at bounding box center [900, 432] width 56 height 8
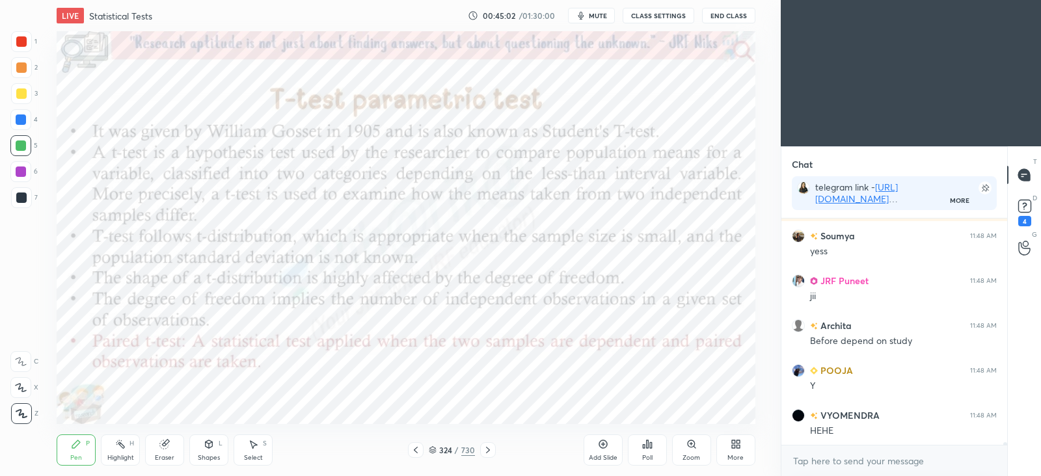
click at [486, 451] on icon at bounding box center [488, 450] width 10 height 10
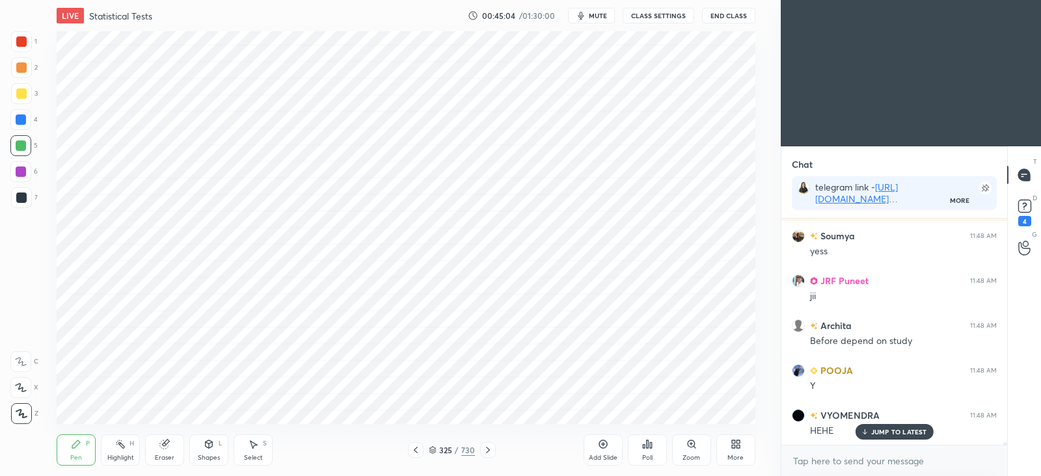
scroll to position [19674, 0]
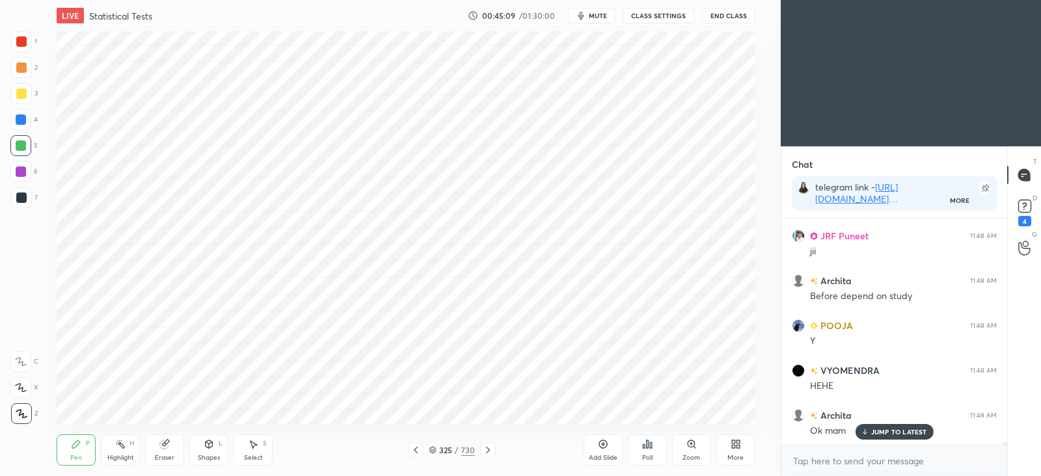
click at [18, 123] on div at bounding box center [21, 120] width 10 height 10
click at [18, 165] on div at bounding box center [20, 171] width 21 height 21
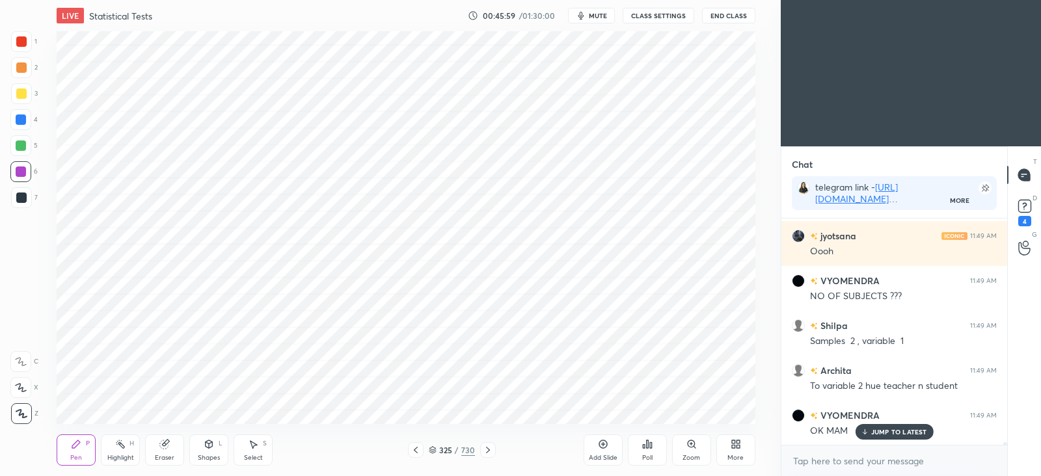
scroll to position [20662, 0]
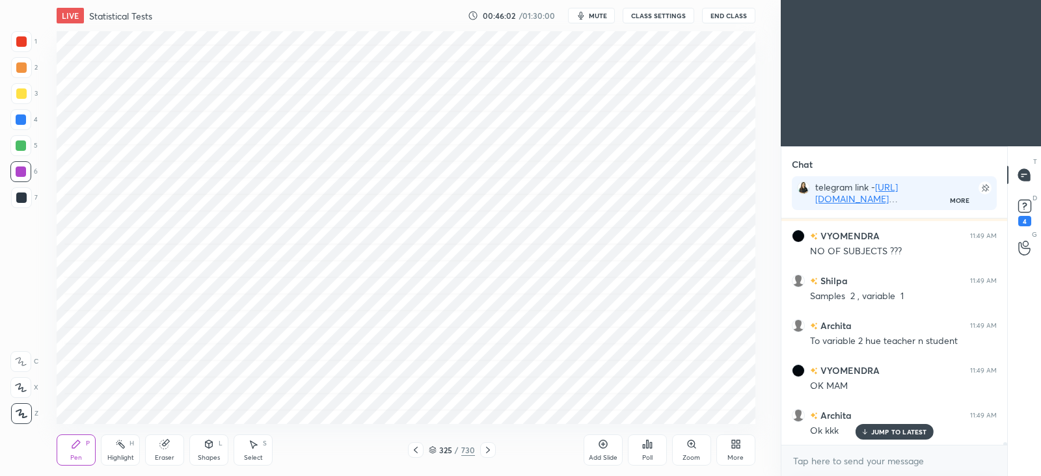
click at [492, 450] on icon at bounding box center [488, 450] width 10 height 10
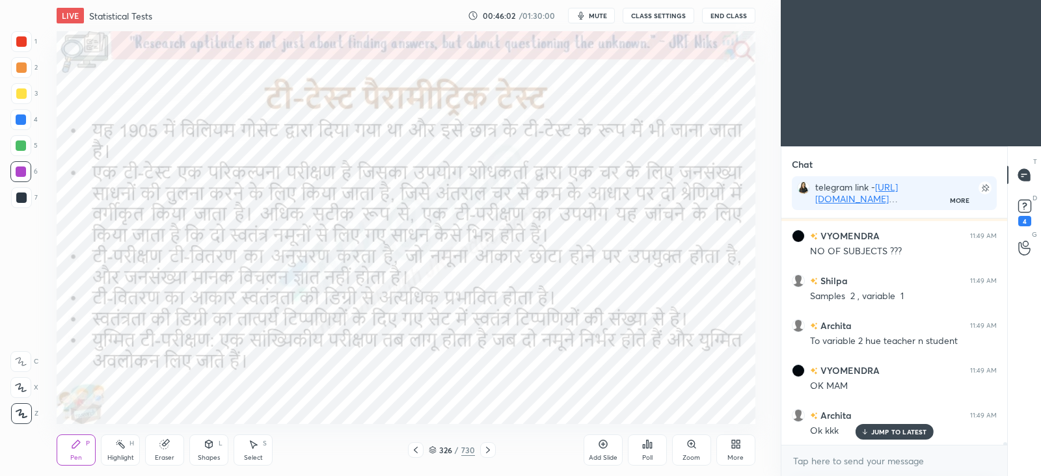
click at [489, 454] on icon at bounding box center [488, 450] width 10 height 10
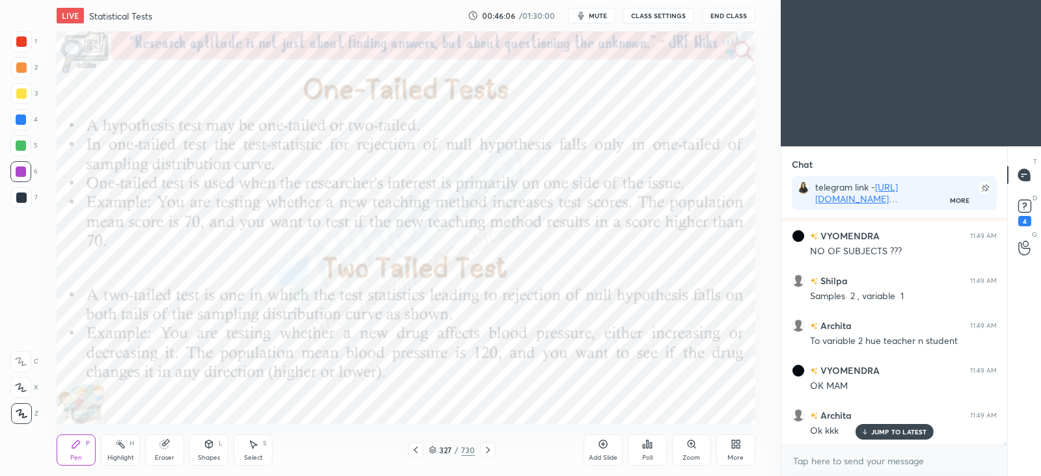
click at [416, 450] on icon at bounding box center [416, 450] width 10 height 10
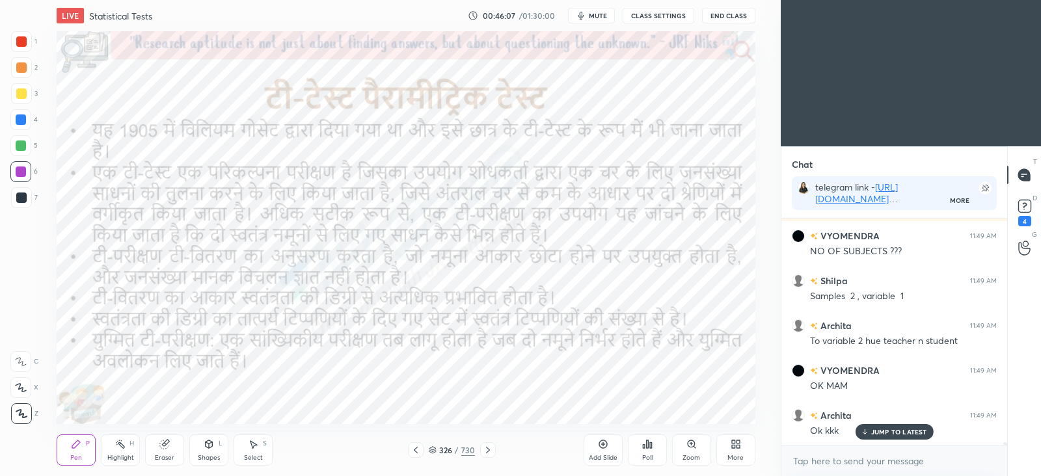
click at [419, 447] on icon at bounding box center [416, 450] width 10 height 10
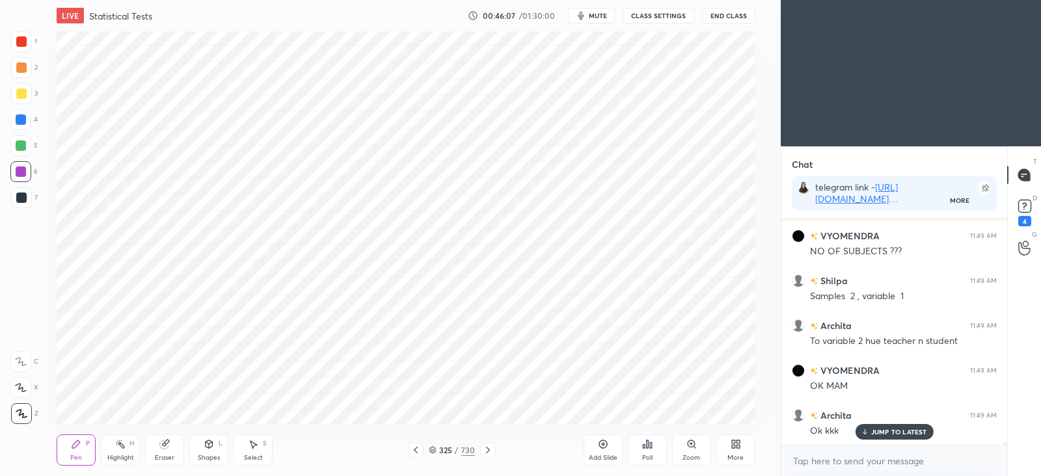
click at [419, 450] on icon at bounding box center [416, 450] width 10 height 10
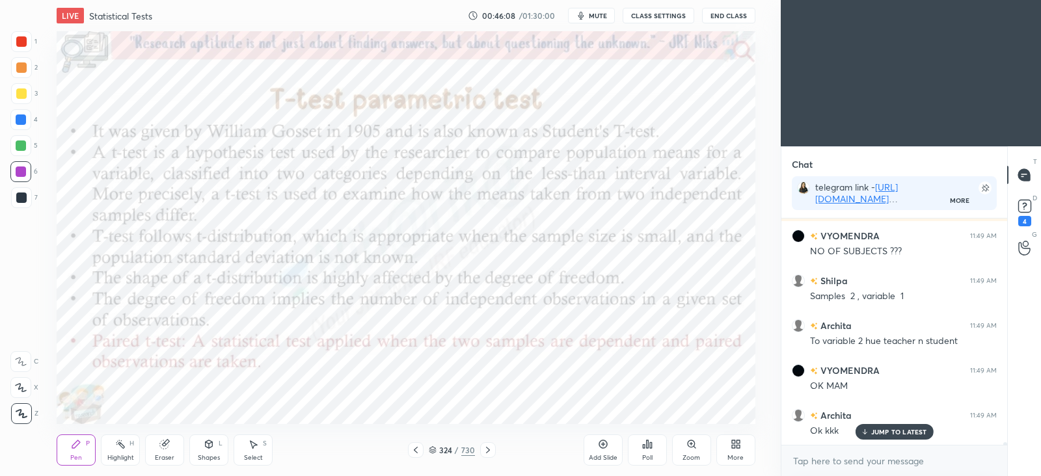
click at [418, 450] on icon at bounding box center [416, 450] width 10 height 10
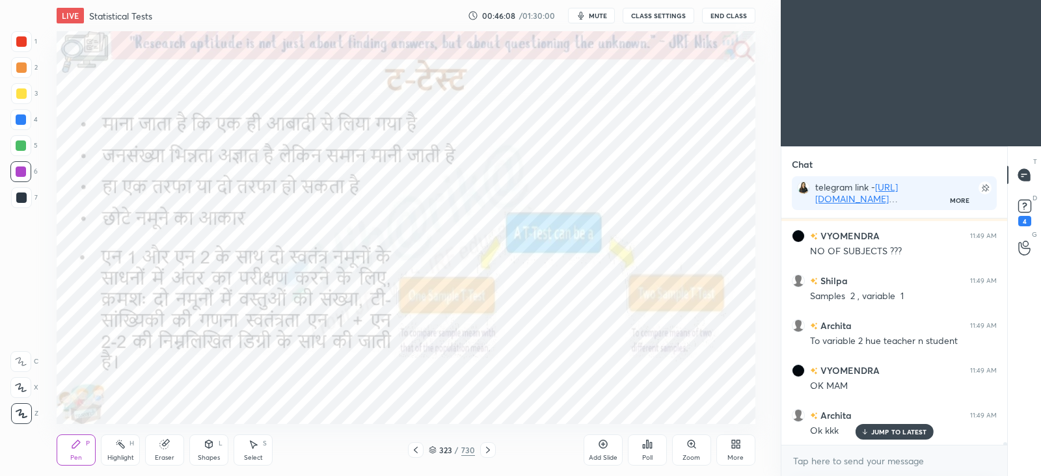
click at [417, 450] on icon at bounding box center [416, 450] width 10 height 10
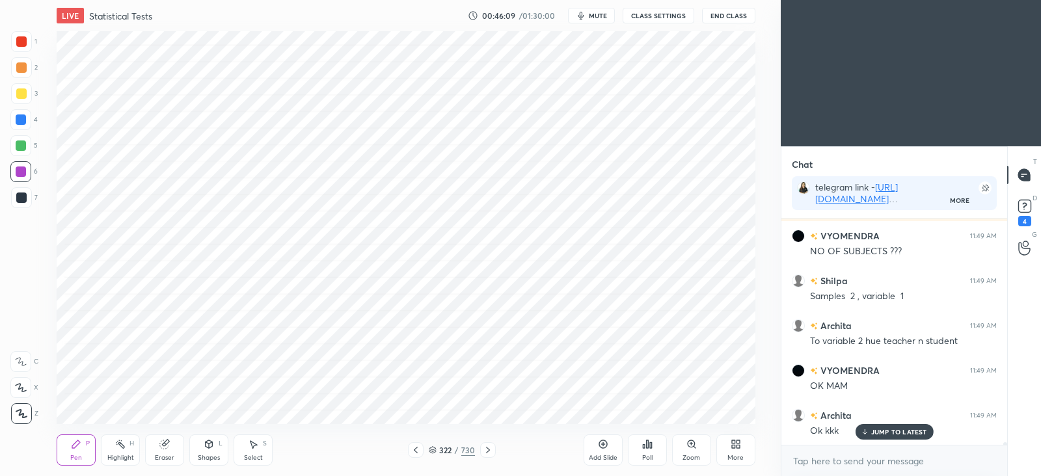
click at [417, 451] on icon at bounding box center [416, 450] width 4 height 7
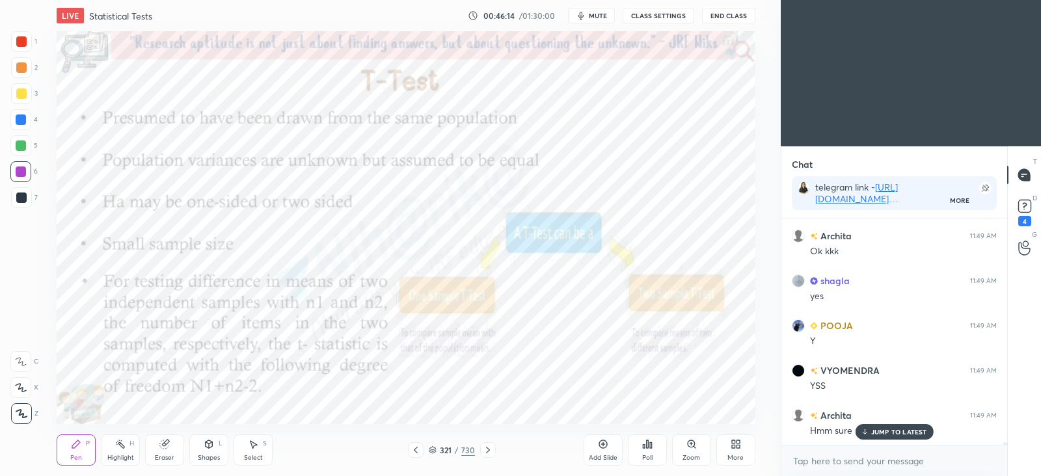
scroll to position [20932, 0]
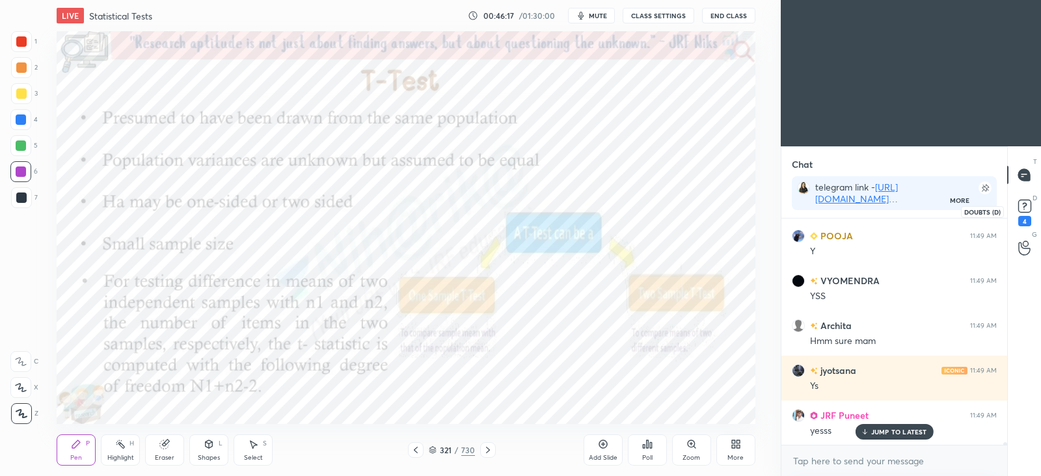
click at [1016, 212] on icon at bounding box center [1025, 207] width 20 height 20
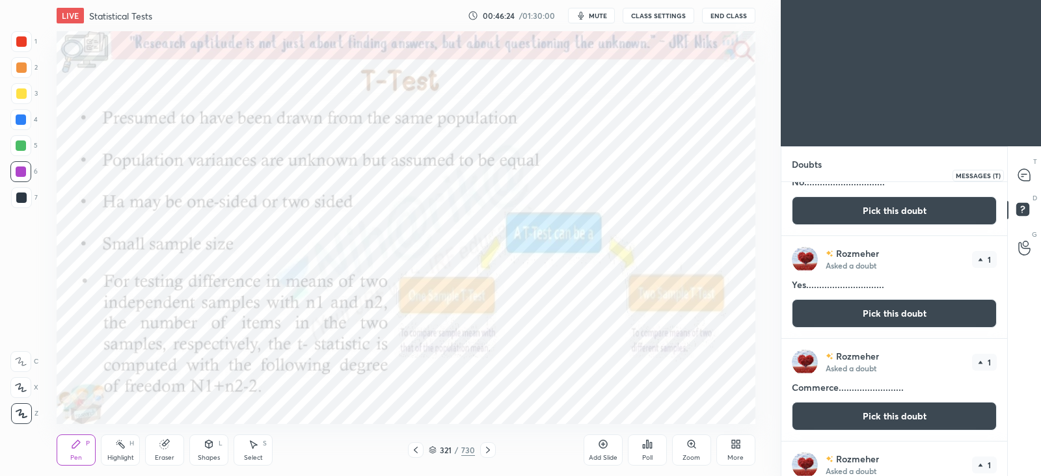
scroll to position [47, 0]
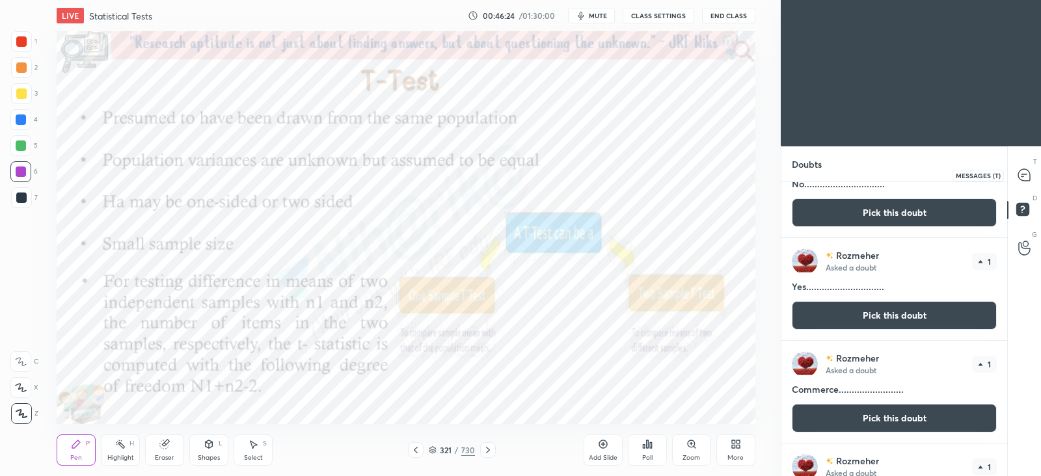
click at [1025, 174] on icon at bounding box center [1025, 175] width 12 height 12
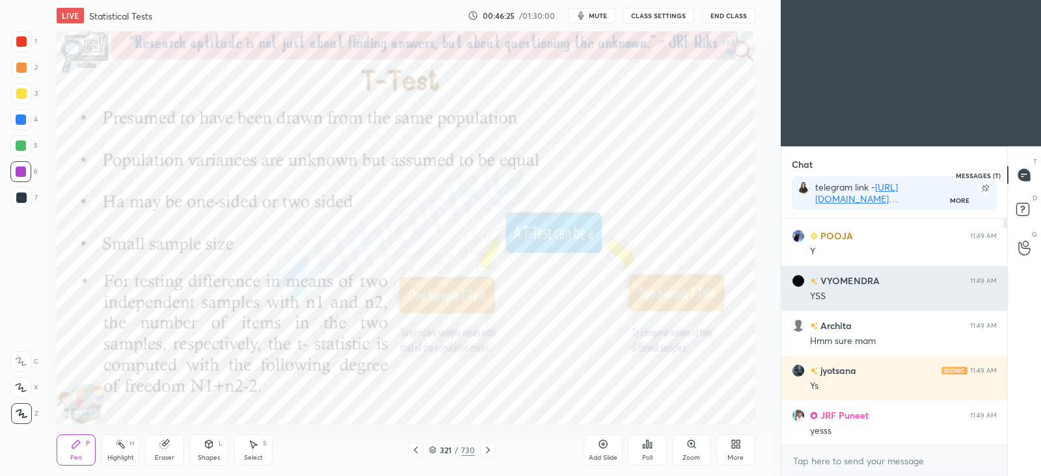
scroll to position [253, 221]
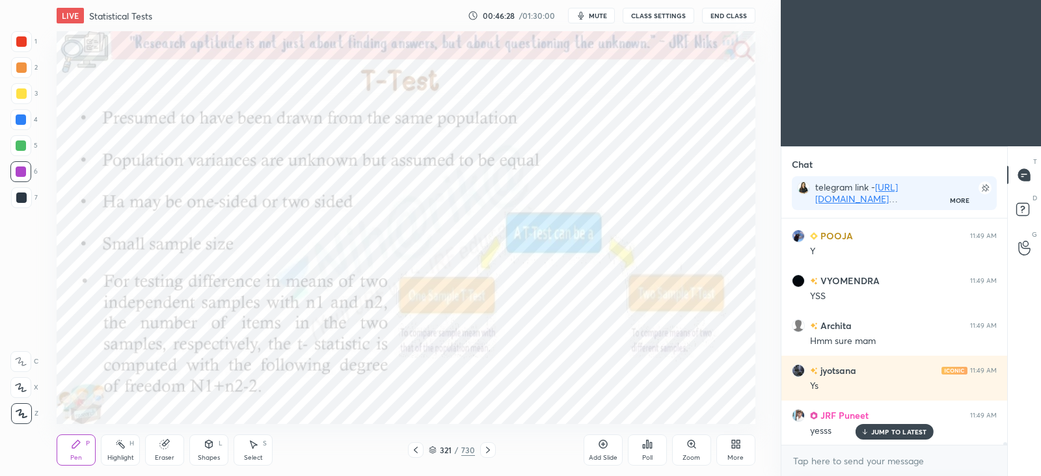
click at [491, 450] on icon at bounding box center [488, 450] width 10 height 10
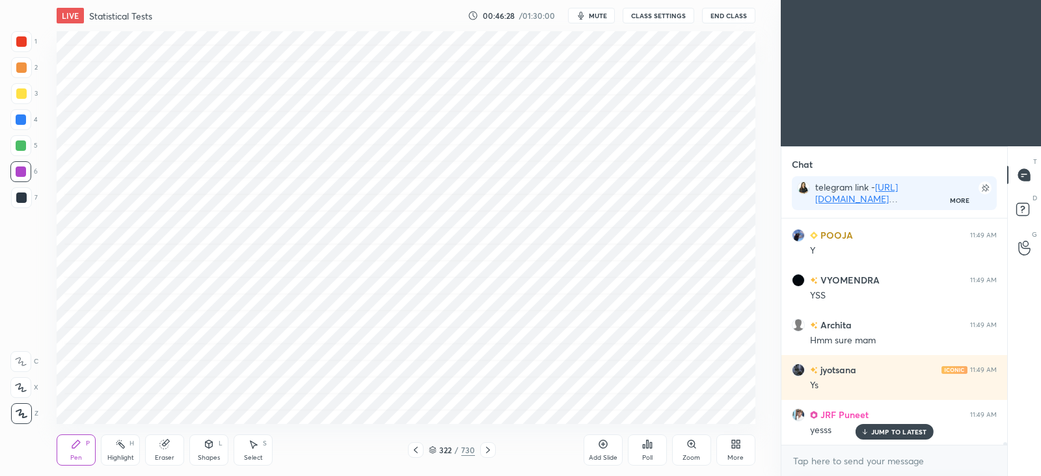
click at [492, 448] on icon at bounding box center [488, 450] width 10 height 10
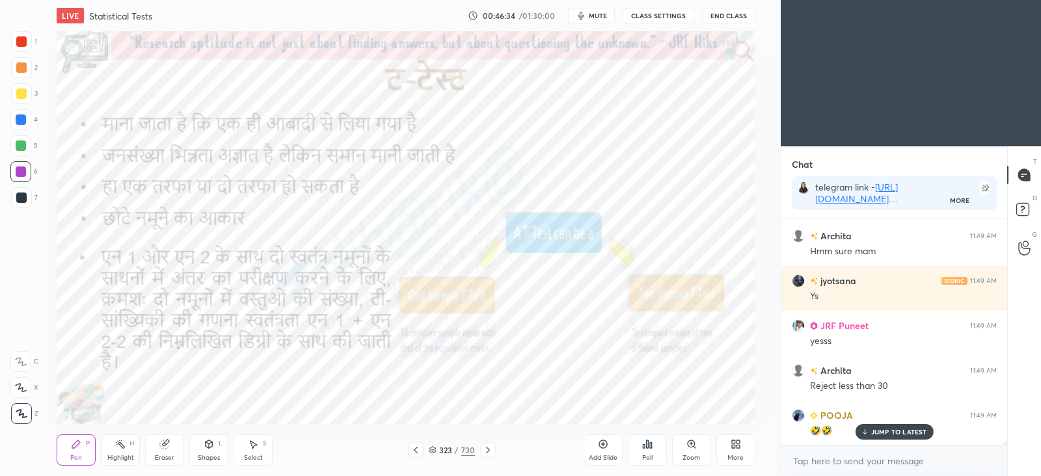
click at [491, 453] on icon at bounding box center [488, 450] width 10 height 10
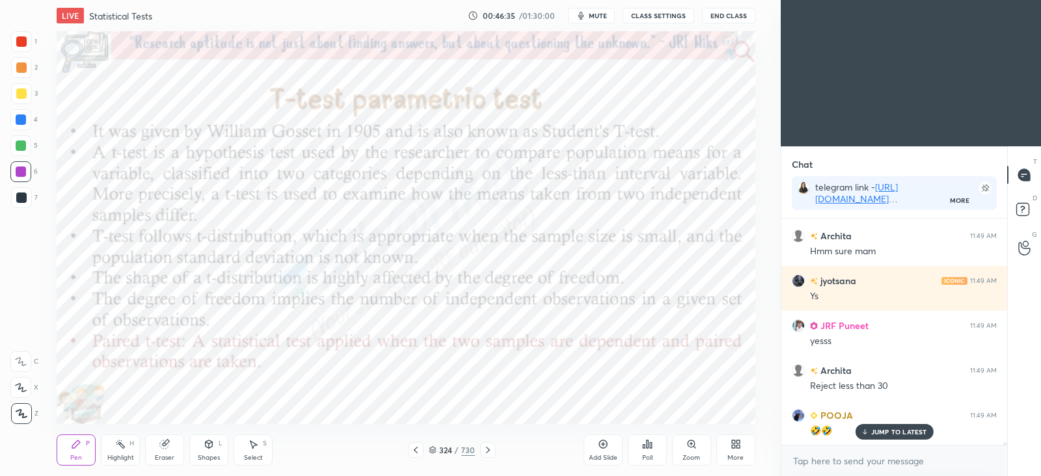
click at [483, 451] on icon at bounding box center [488, 450] width 10 height 10
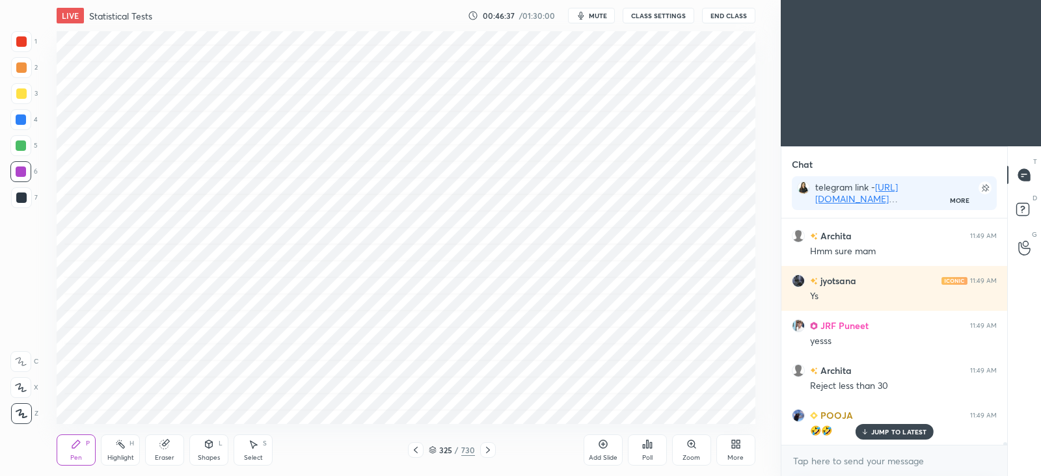
click at [480, 450] on div at bounding box center [488, 451] width 16 height 16
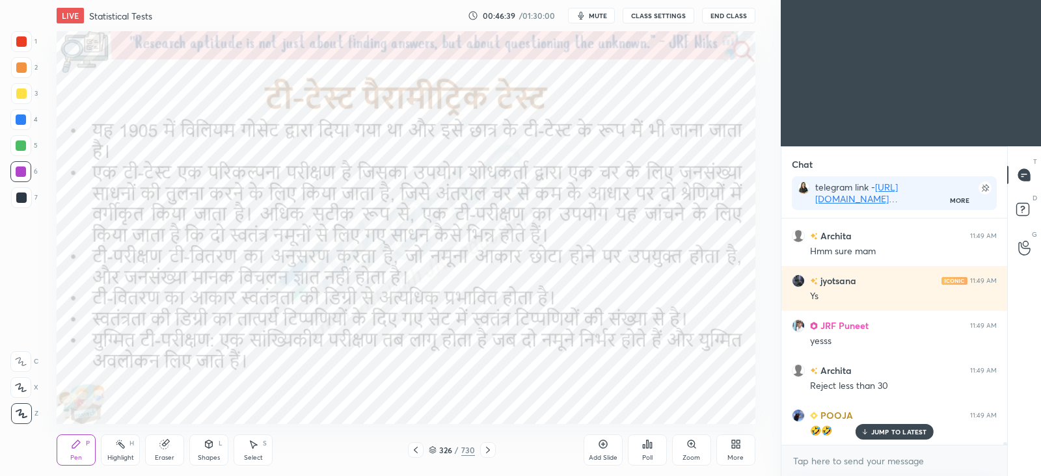
click at [492, 448] on icon at bounding box center [488, 450] width 10 height 10
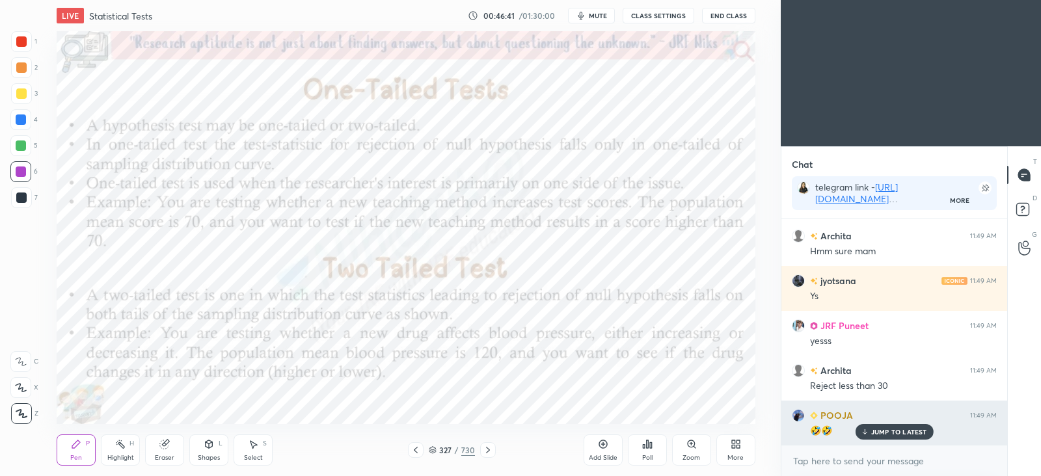
click at [882, 428] on p "JUMP TO LATEST" at bounding box center [900, 432] width 56 height 8
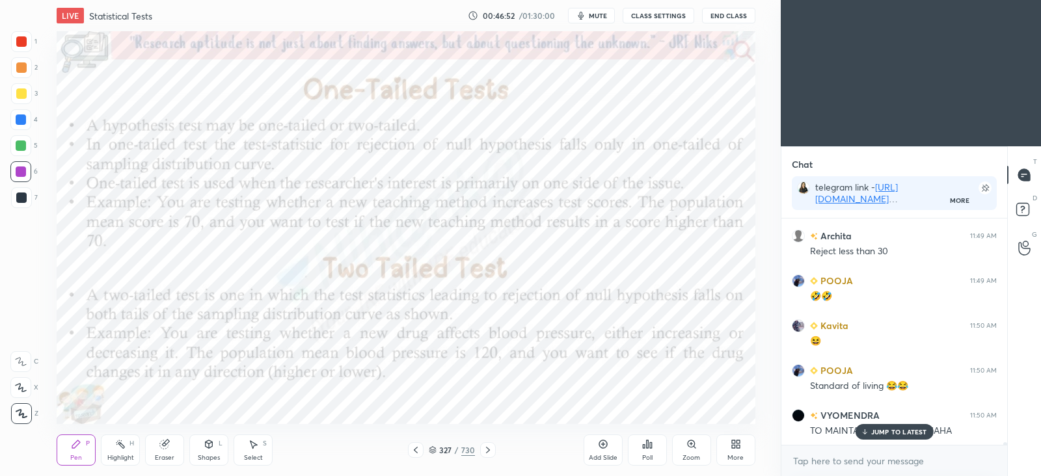
scroll to position [21407, 0]
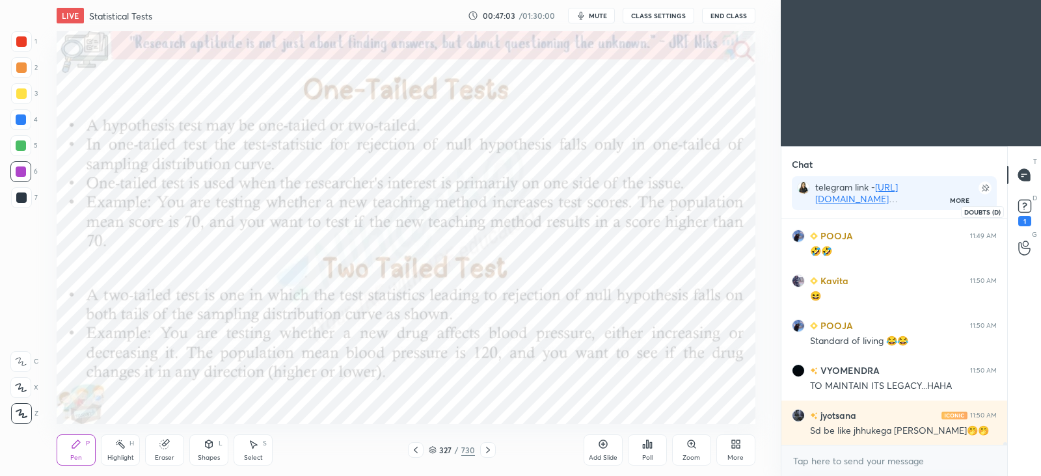
click at [1036, 206] on div "1" at bounding box center [1025, 211] width 26 height 23
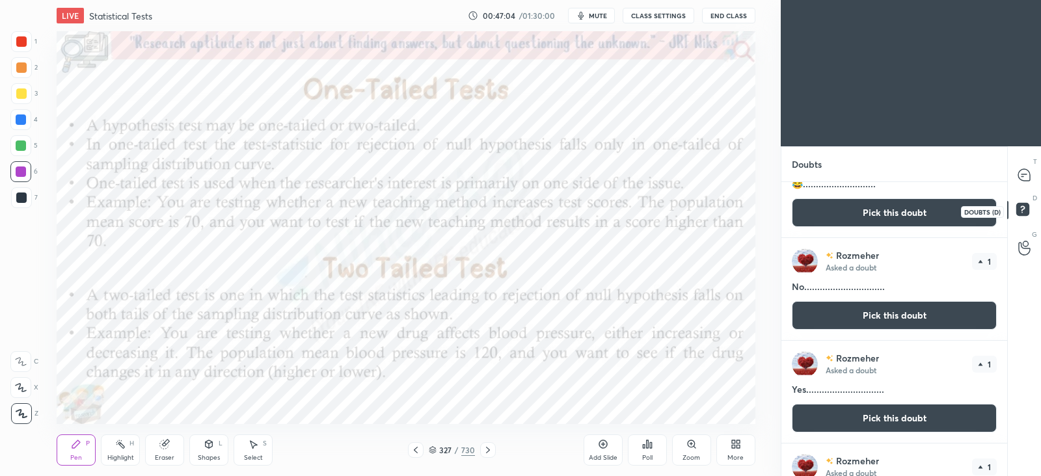
scroll to position [290, 221]
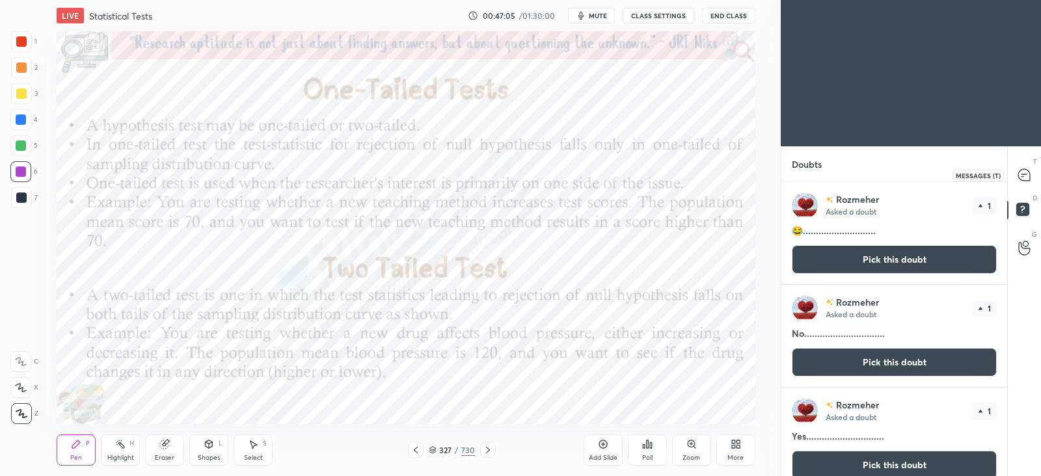
click at [1028, 177] on icon at bounding box center [1025, 175] width 12 height 12
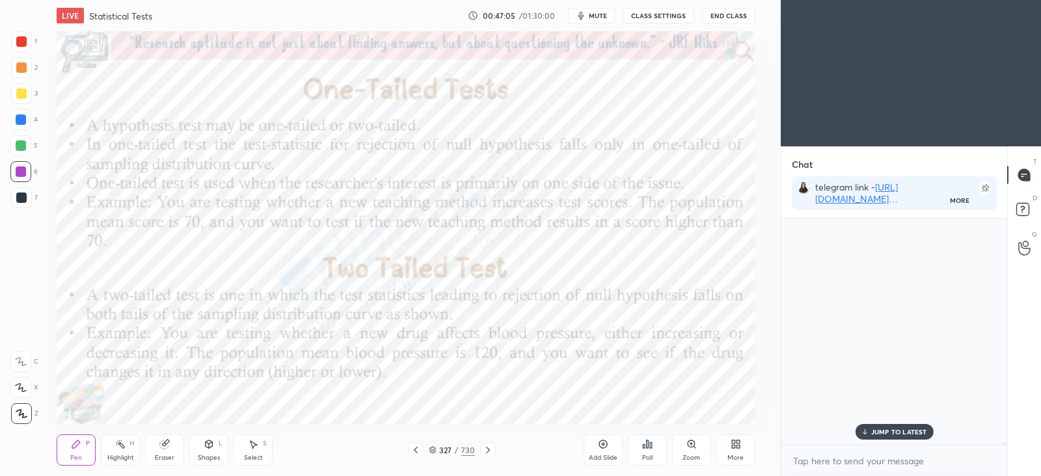
scroll to position [223, 221]
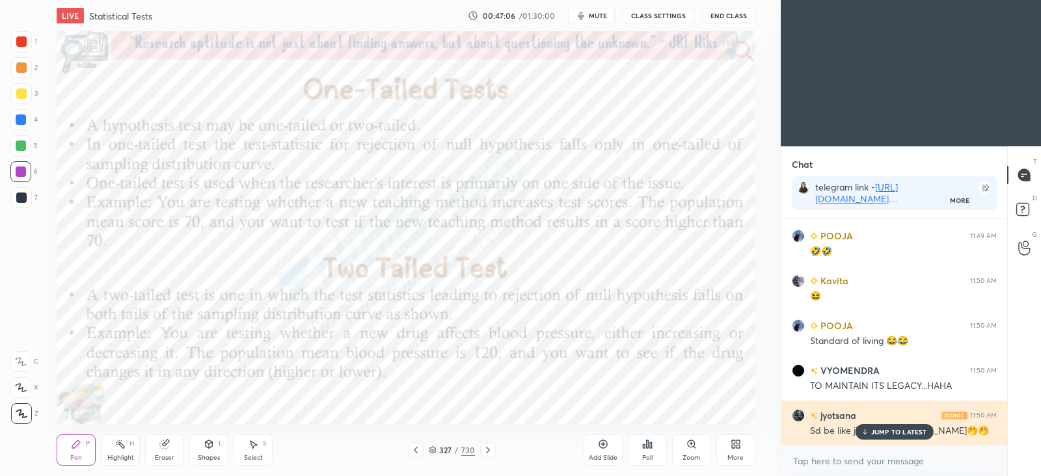
click at [873, 434] on p "JUMP TO LATEST" at bounding box center [900, 432] width 56 height 8
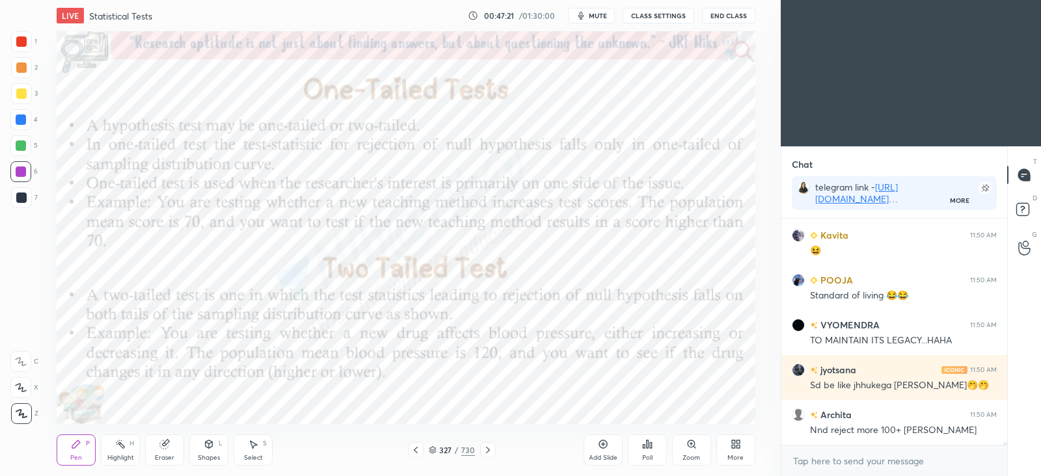
scroll to position [21497, 0]
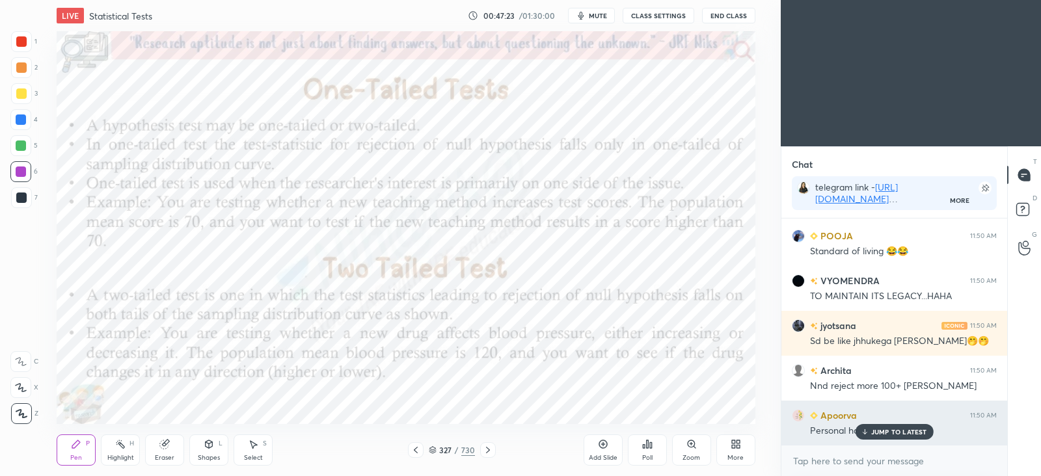
click at [881, 426] on div "JUMP TO LATEST" at bounding box center [894, 432] width 78 height 16
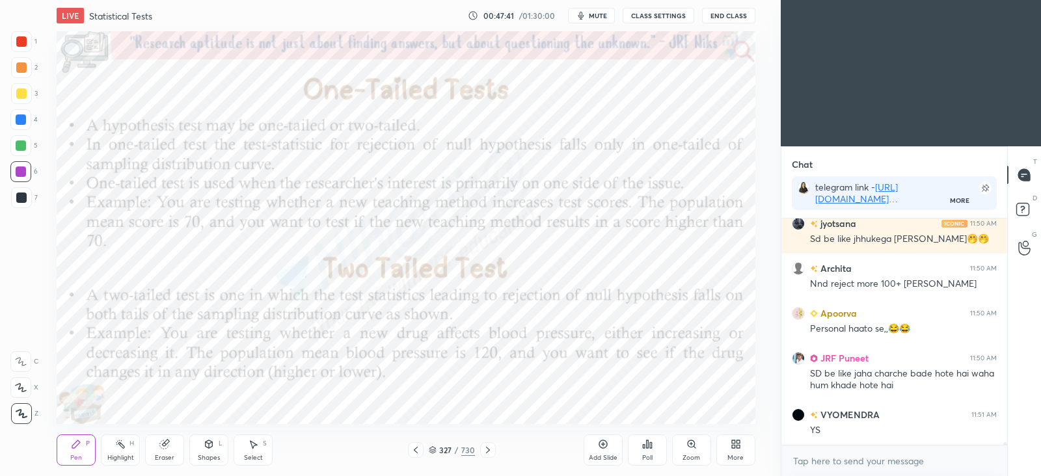
scroll to position [21643, 0]
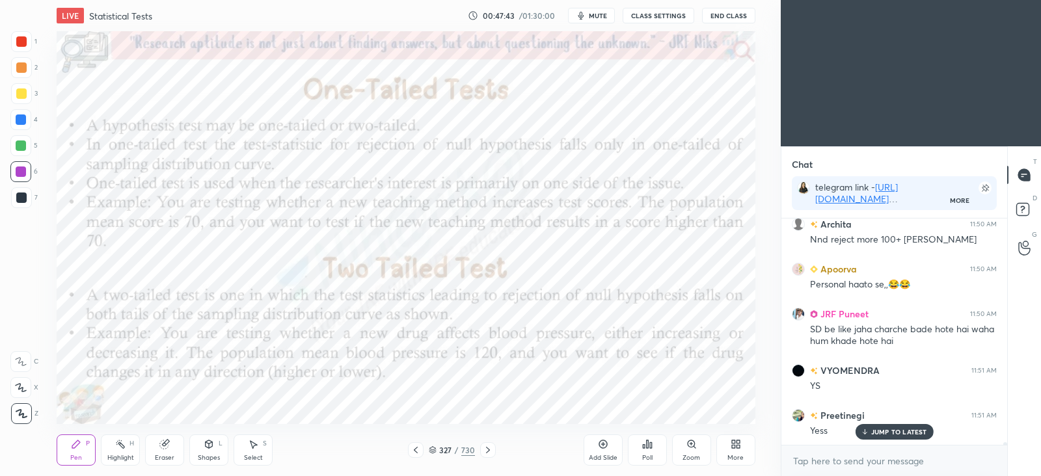
click at [122, 442] on icon at bounding box center [120, 444] width 10 height 10
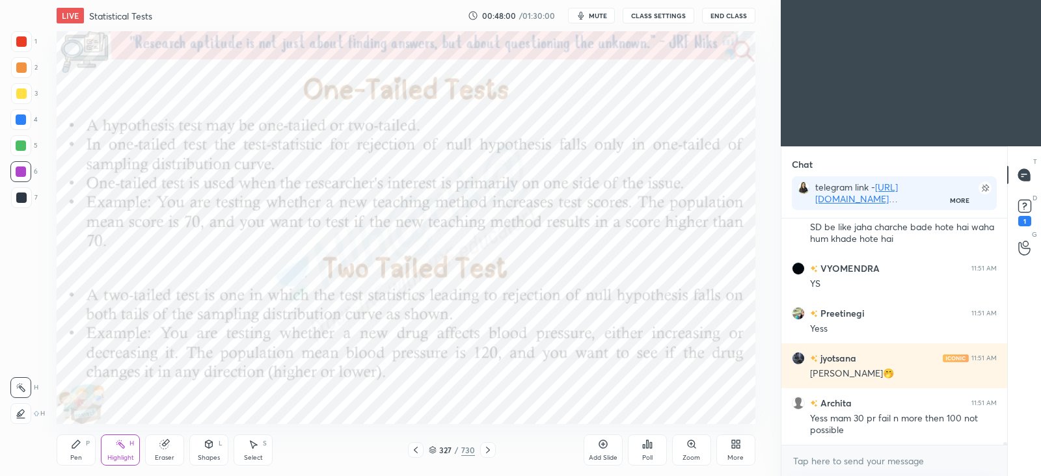
scroll to position [21790, 0]
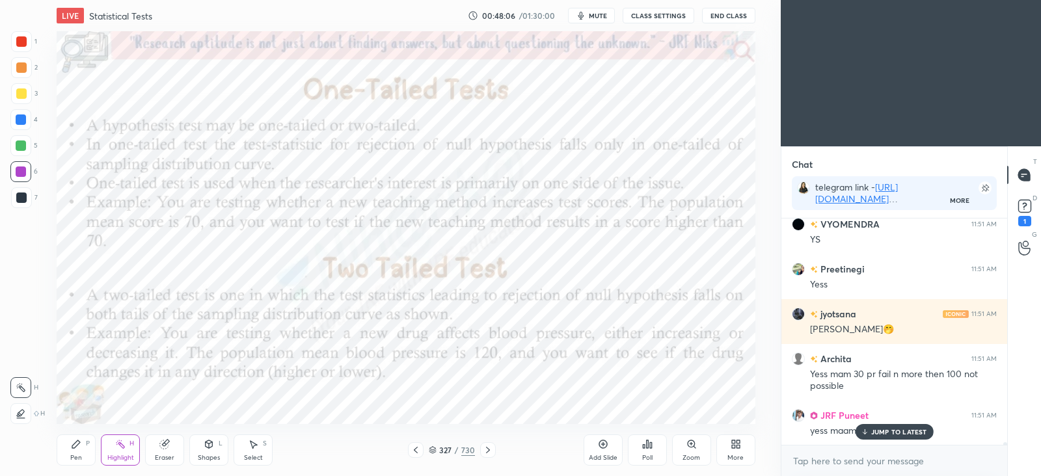
click at [87, 451] on div "Pen P" at bounding box center [76, 450] width 39 height 31
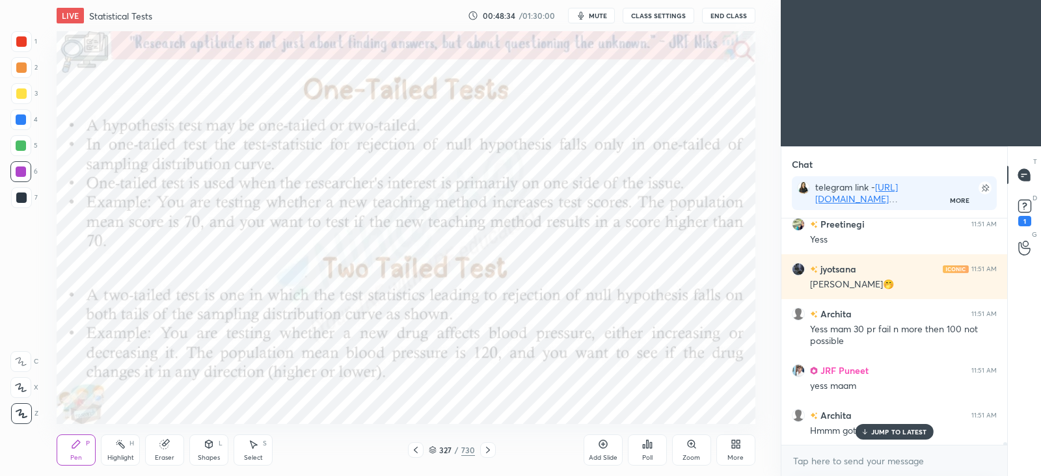
click at [861, 433] on icon at bounding box center [864, 432] width 8 height 8
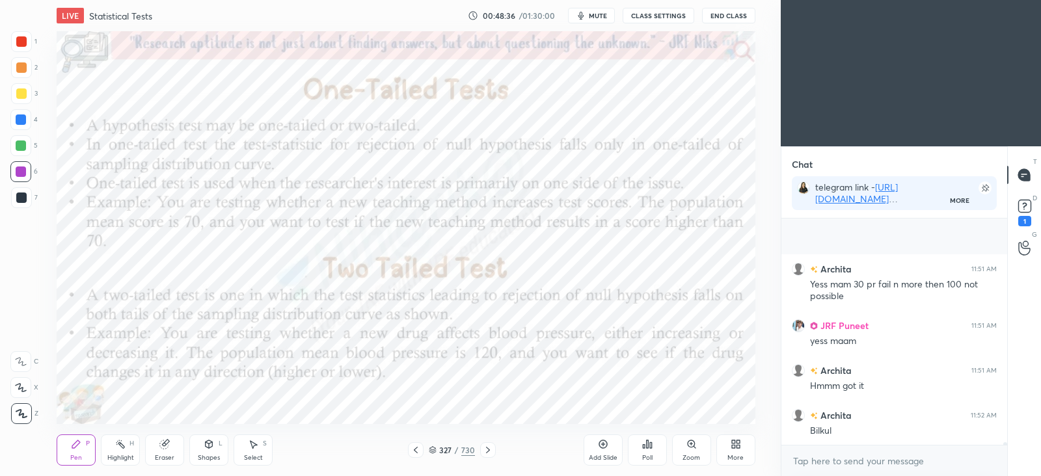
click at [898, 432] on div "[PERSON_NAME] has a doubt 11:51 AM View doubt [PERSON_NAME] 11:51 AM Yess mam 3…" at bounding box center [895, 332] width 226 height 227
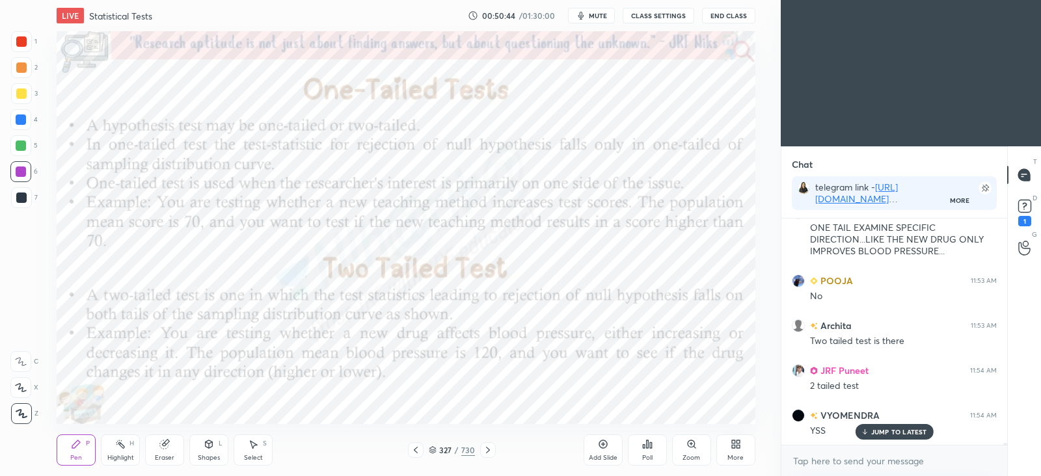
scroll to position [22397, 0]
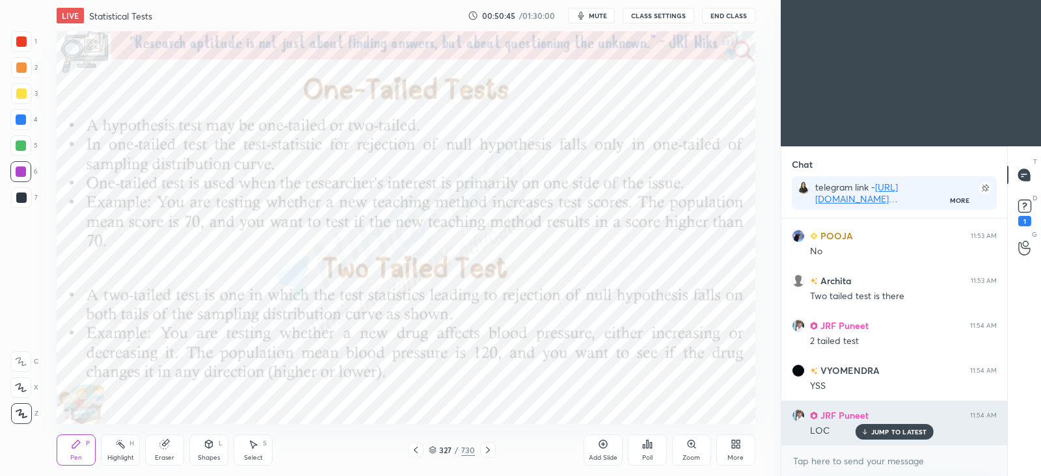
click at [898, 434] on p "JUMP TO LATEST" at bounding box center [900, 432] width 56 height 8
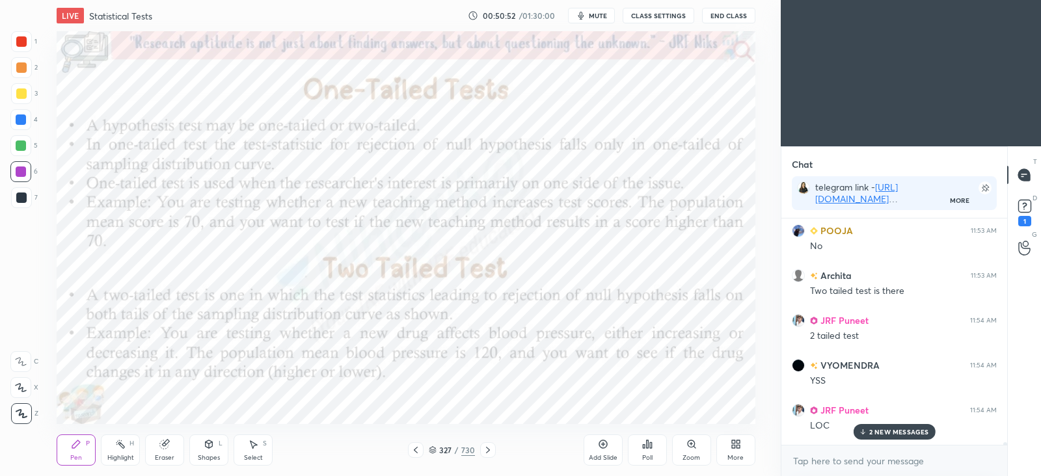
scroll to position [22535, 0]
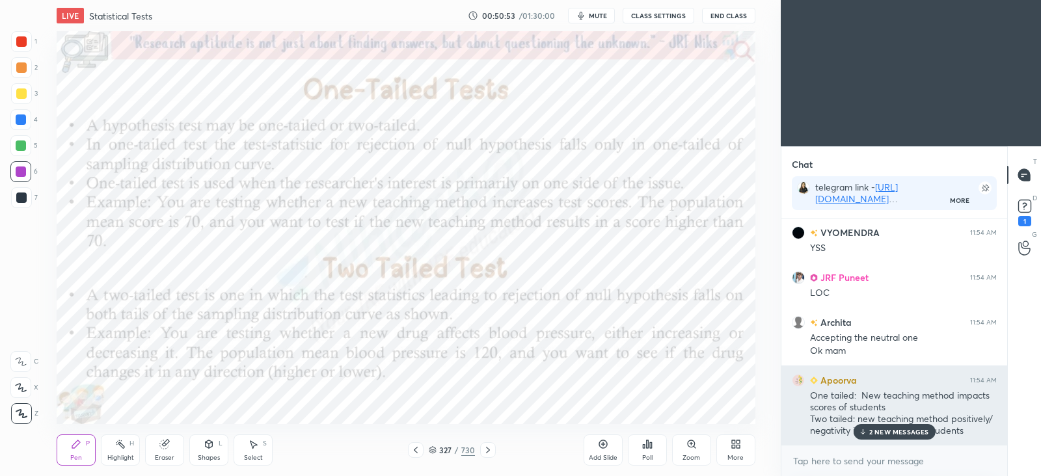
click at [894, 430] on p "2 NEW MESSAGES" at bounding box center [900, 432] width 60 height 8
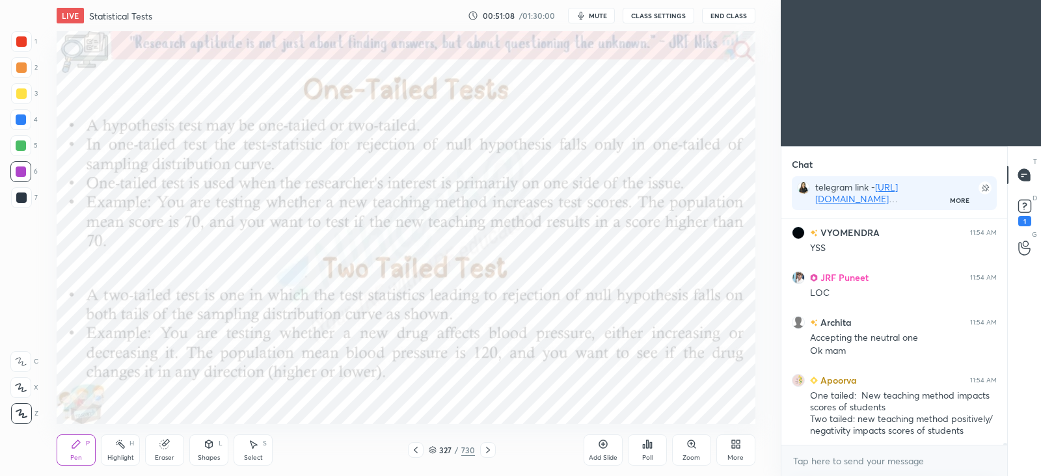
click at [603, 453] on div "Add Slide" at bounding box center [603, 450] width 39 height 31
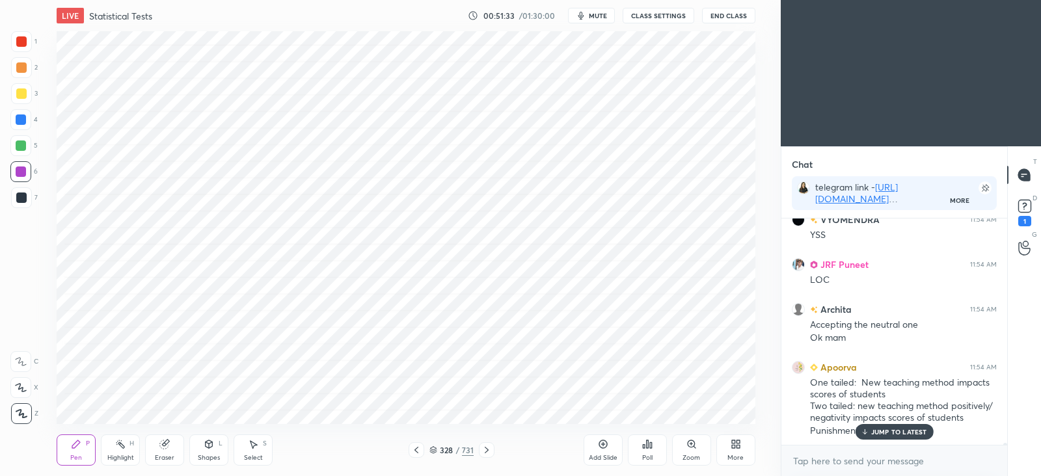
scroll to position [22593, 0]
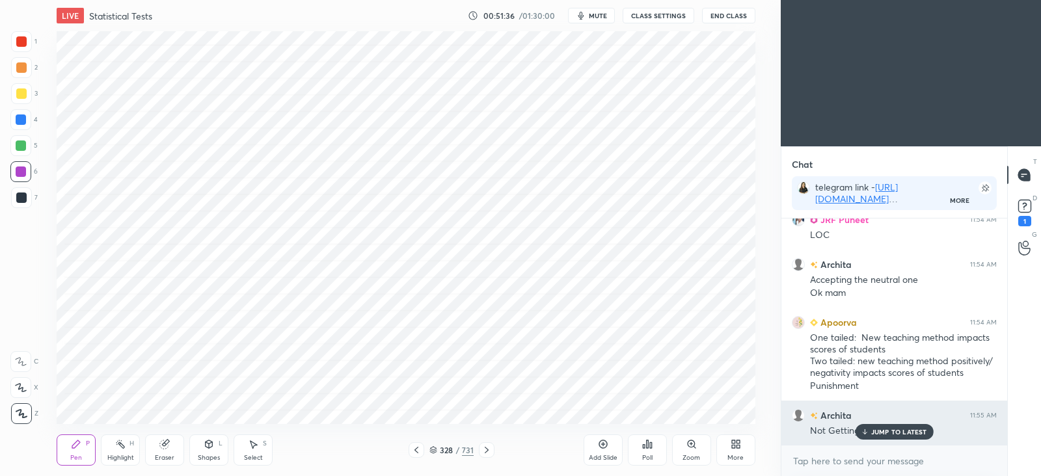
click at [888, 437] on div "JUMP TO LATEST" at bounding box center [894, 432] width 78 height 16
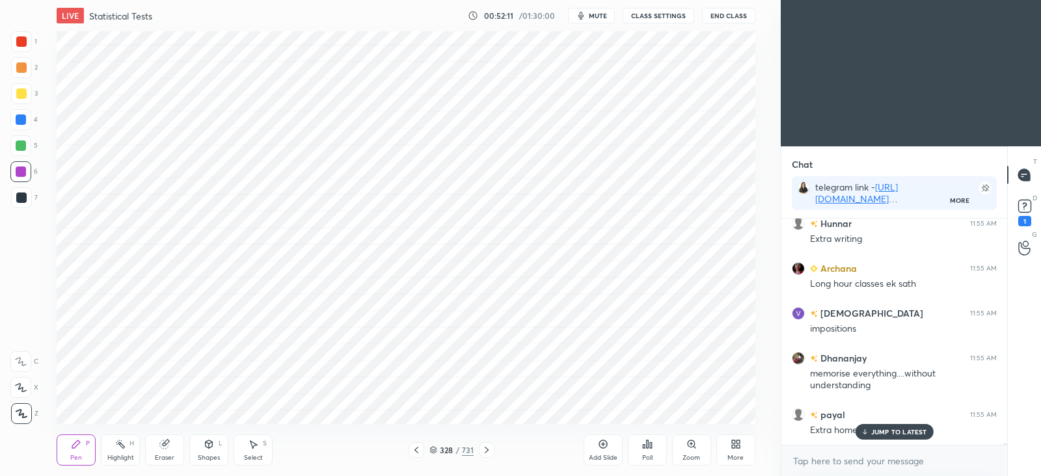
scroll to position [22919, 0]
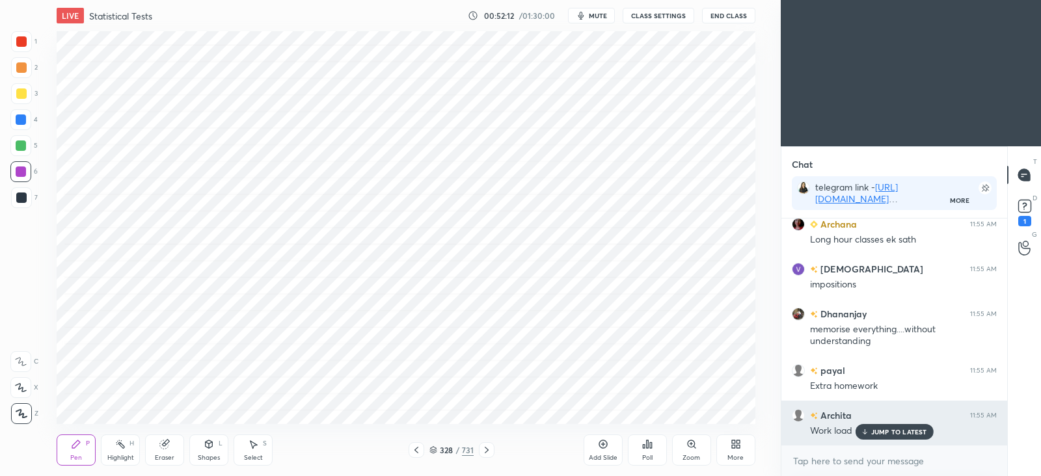
click at [898, 435] on p "JUMP TO LATEST" at bounding box center [900, 432] width 56 height 8
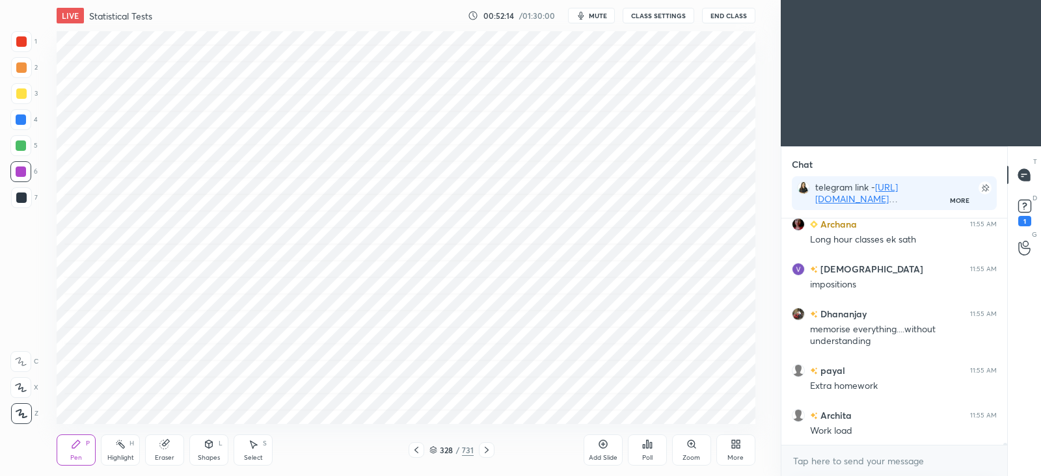
click at [417, 450] on icon at bounding box center [416, 450] width 10 height 10
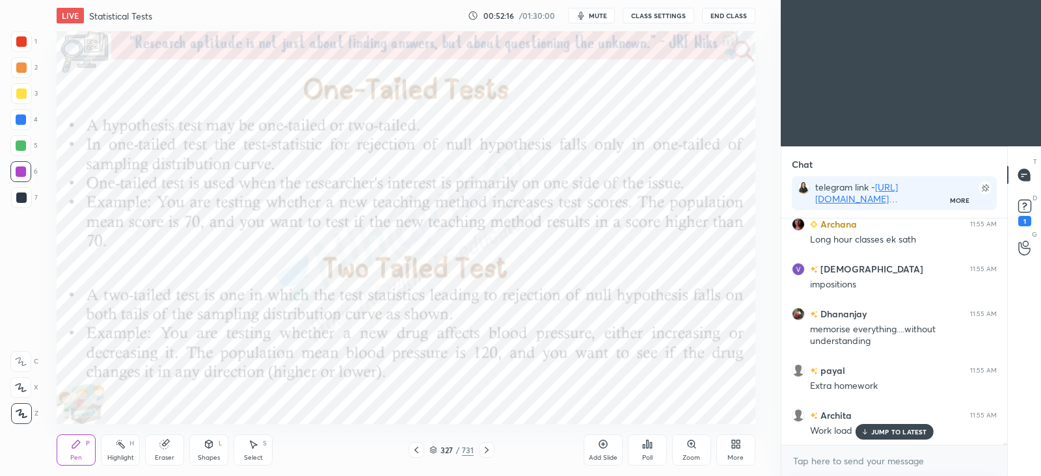
scroll to position [22964, 0]
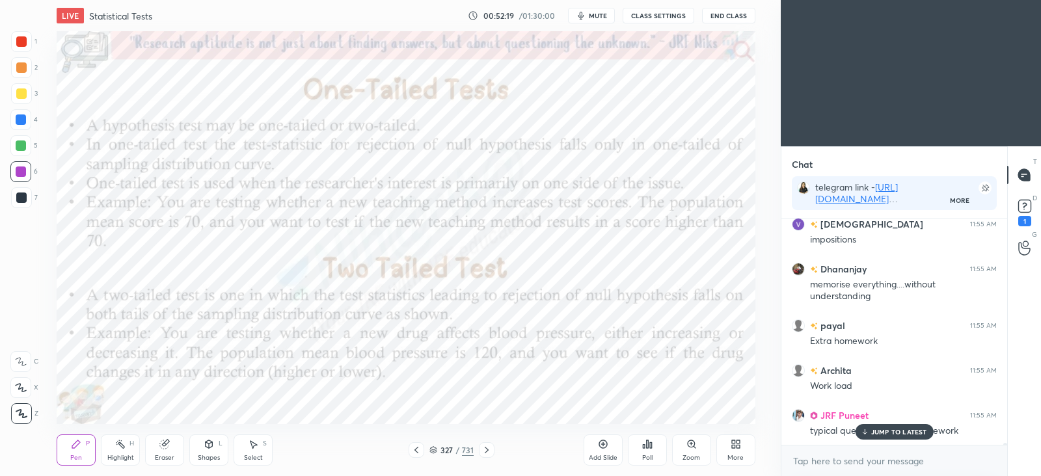
click at [491, 450] on icon at bounding box center [487, 450] width 10 height 10
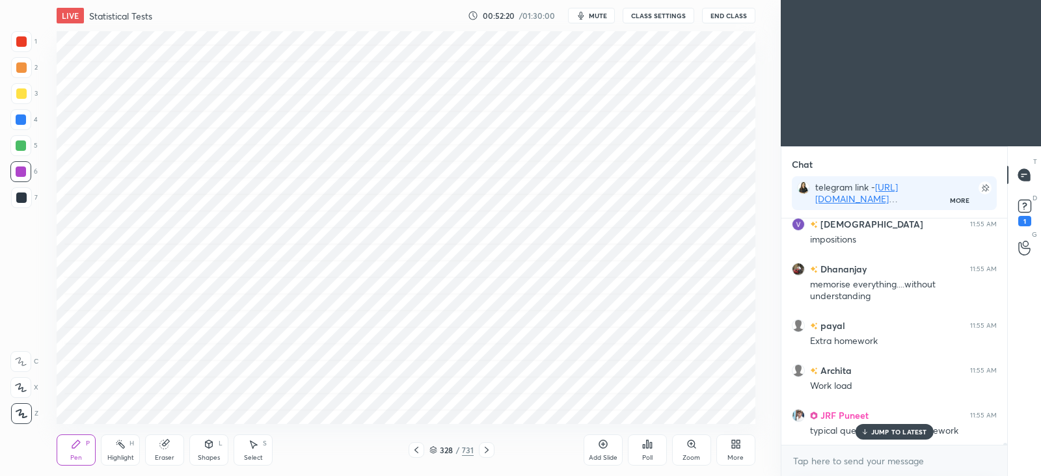
click at [885, 430] on p "JUMP TO LATEST" at bounding box center [900, 432] width 56 height 8
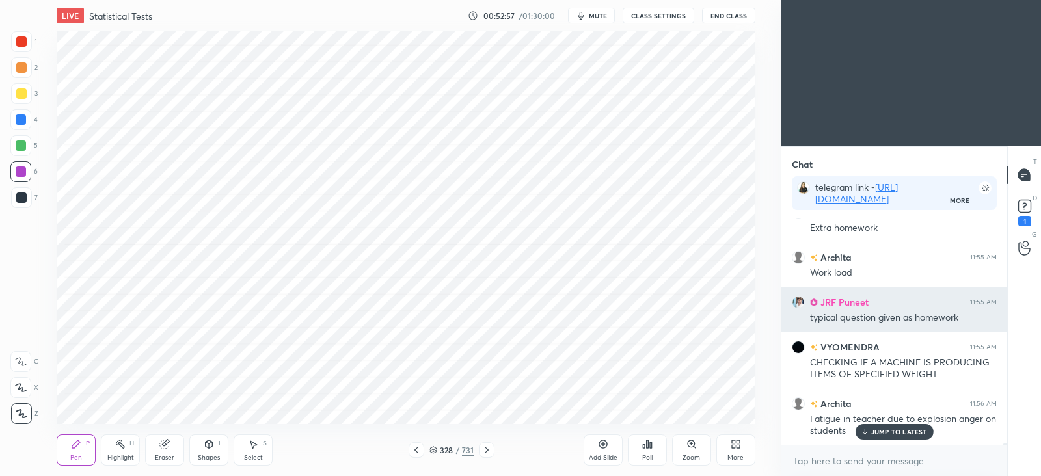
scroll to position [23122, 0]
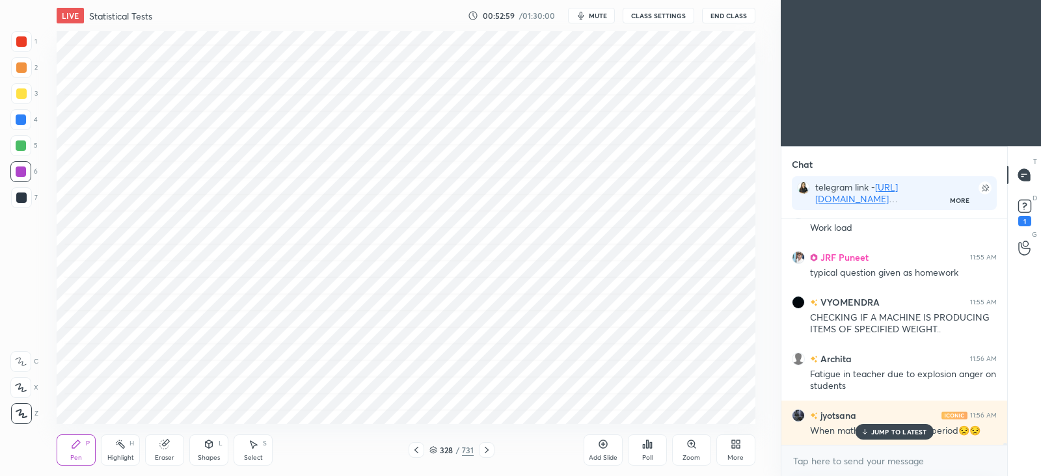
click at [879, 432] on p "JUMP TO LATEST" at bounding box center [900, 432] width 56 height 8
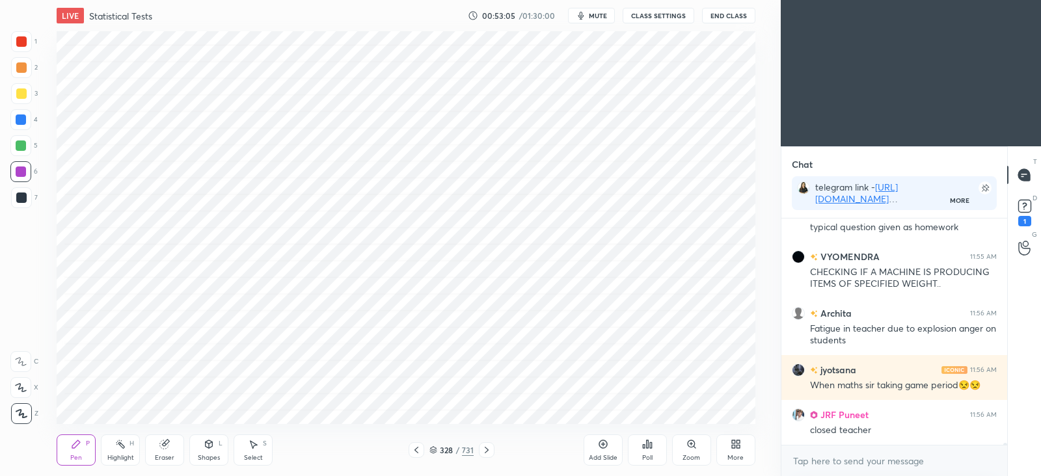
click at [484, 449] on icon at bounding box center [487, 450] width 10 height 10
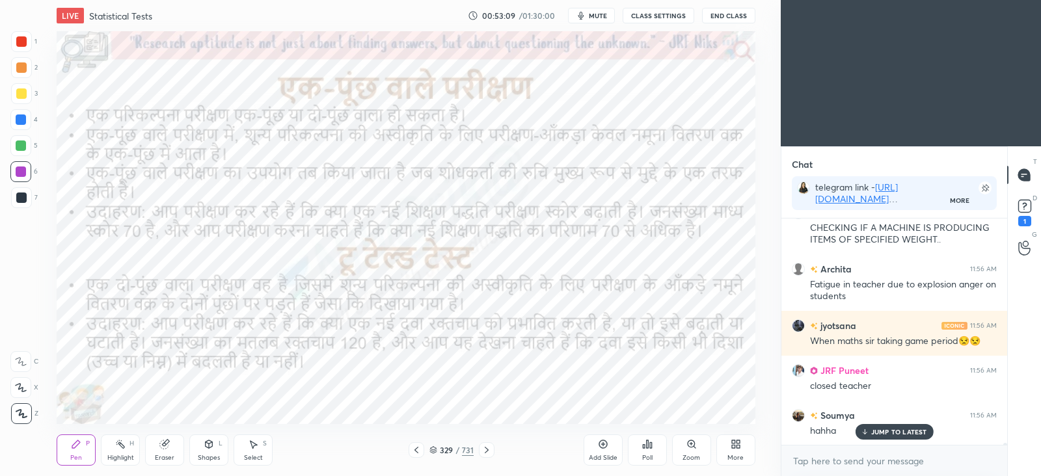
scroll to position [23257, 0]
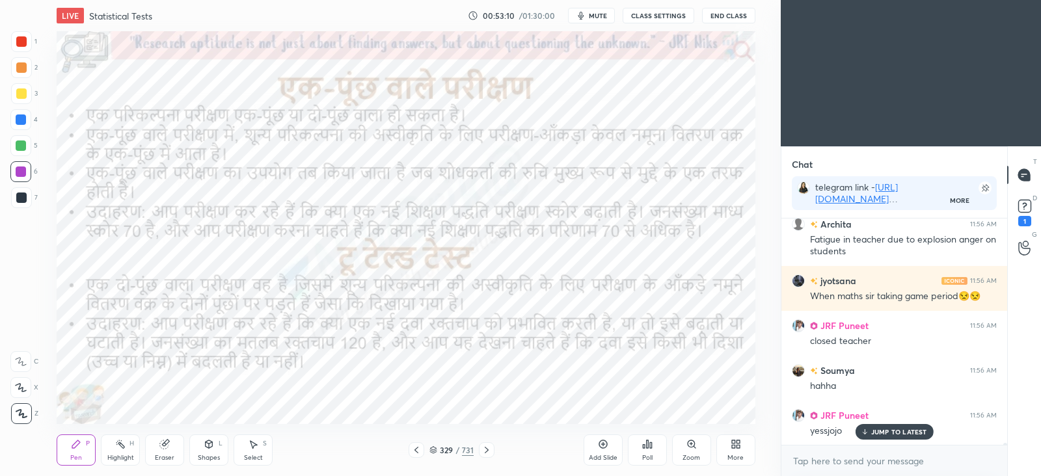
click at [490, 452] on icon at bounding box center [487, 450] width 10 height 10
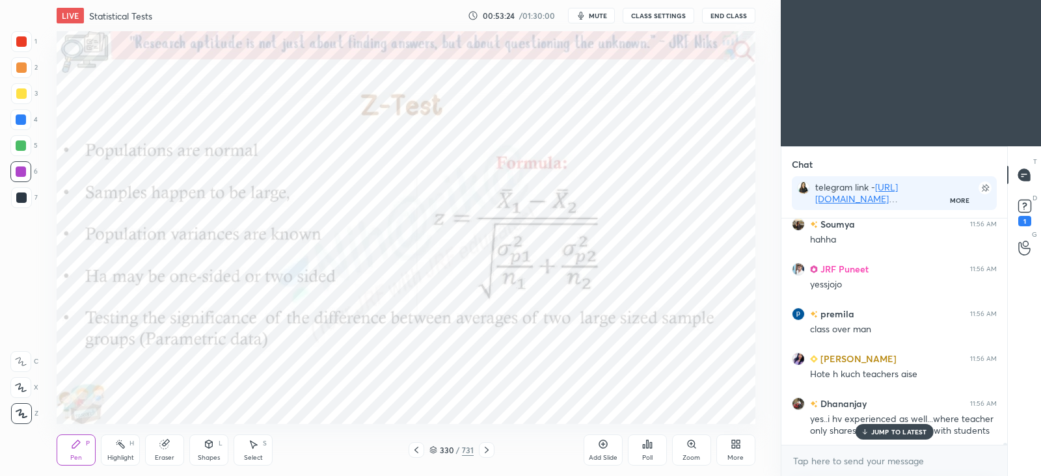
scroll to position [23448, 0]
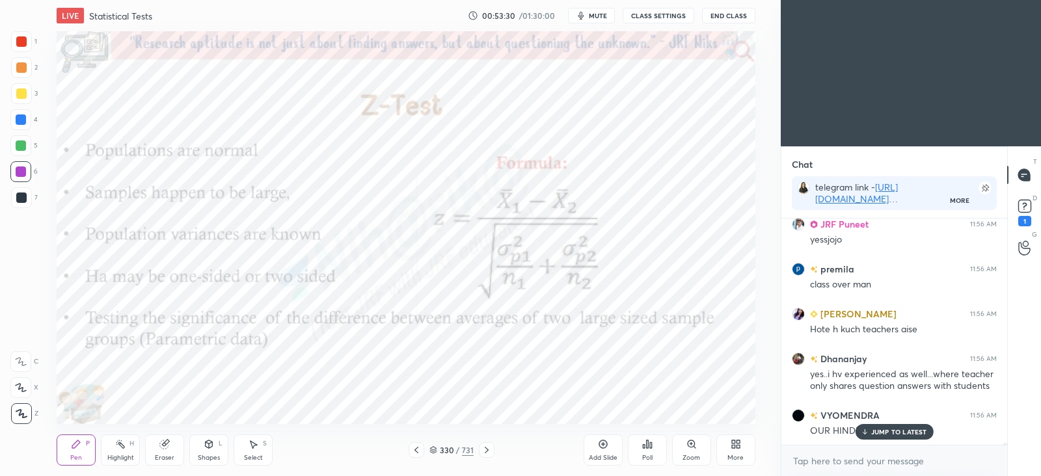
click at [875, 430] on p "JUMP TO LATEST" at bounding box center [900, 432] width 56 height 8
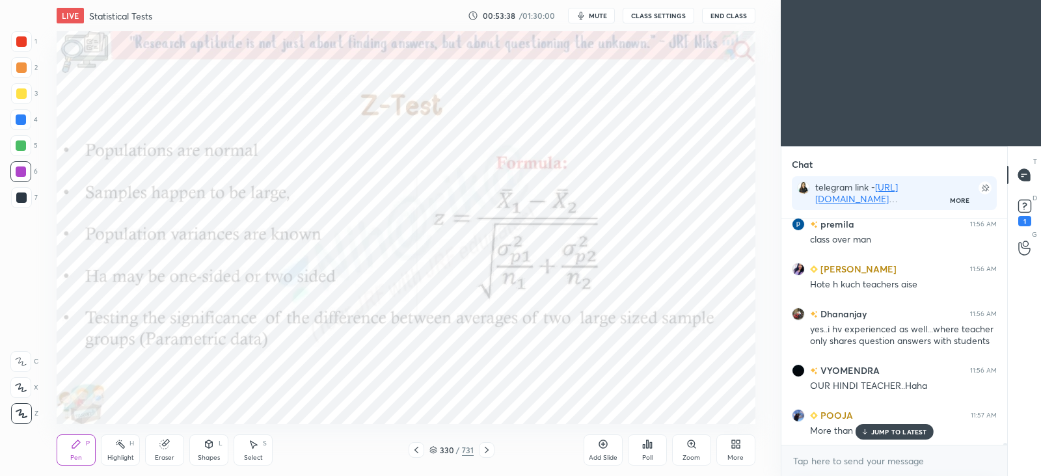
click at [888, 434] on p "JUMP TO LATEST" at bounding box center [900, 432] width 56 height 8
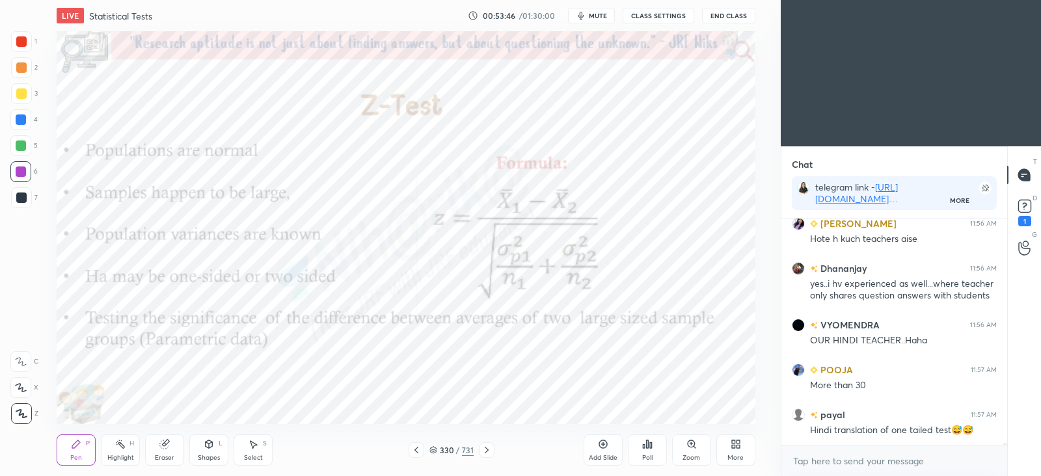
click at [419, 451] on icon at bounding box center [416, 450] width 10 height 10
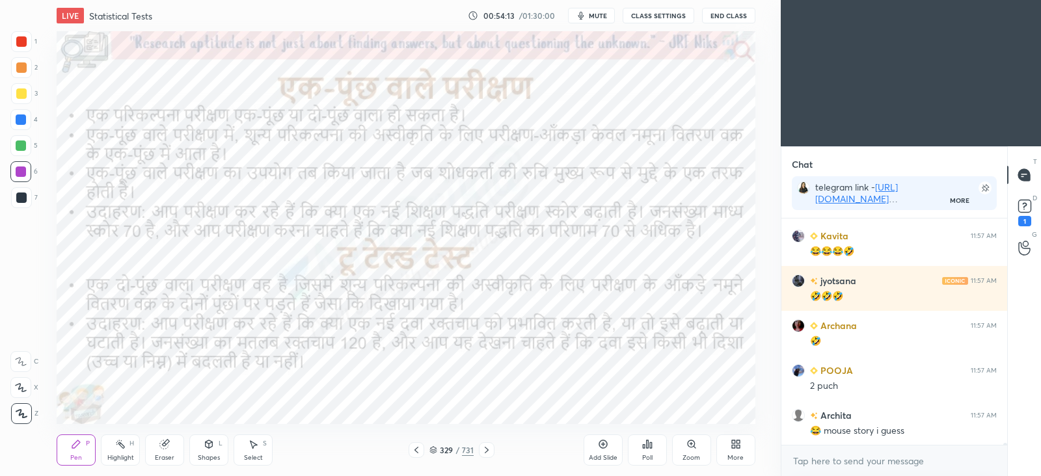
scroll to position [23988, 0]
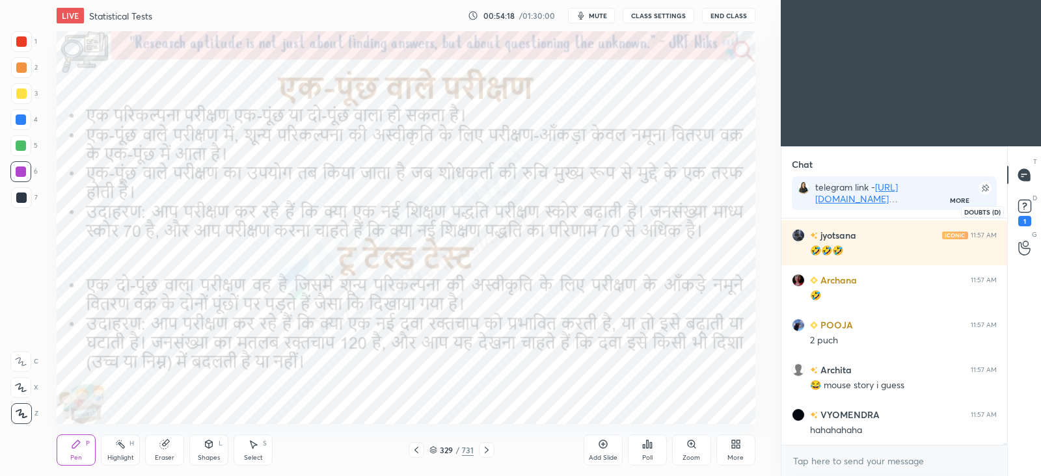
click at [1021, 209] on rect at bounding box center [1025, 206] width 12 height 12
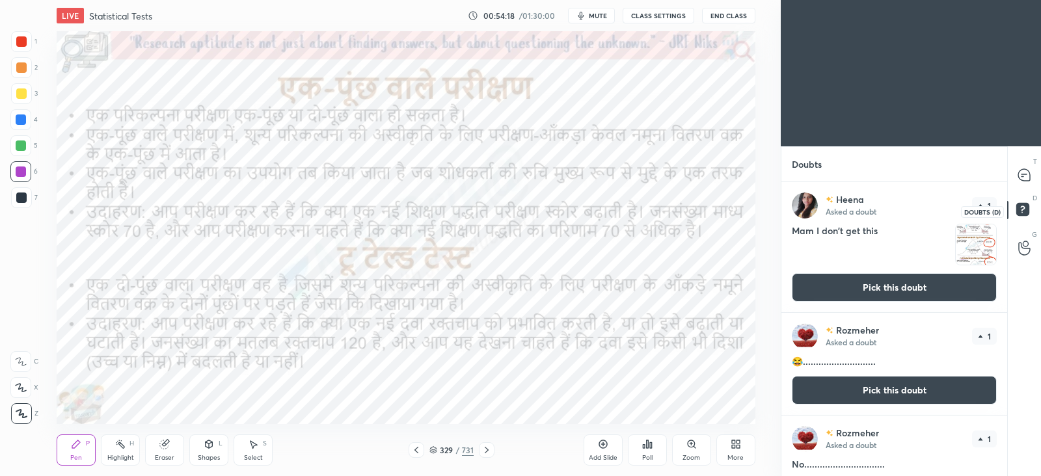
scroll to position [290, 221]
click at [898, 278] on button "Pick this doubt" at bounding box center [894, 287] width 205 height 29
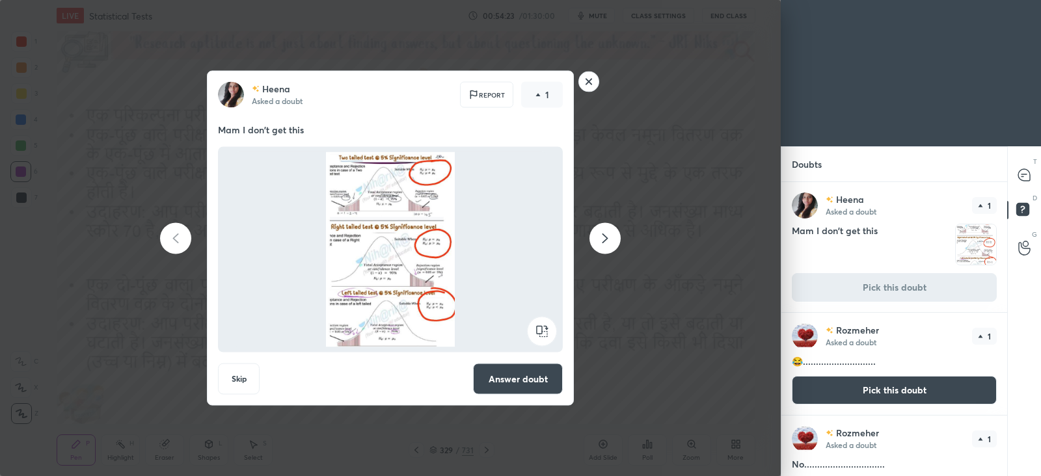
click at [588, 86] on rect at bounding box center [589, 82] width 20 height 20
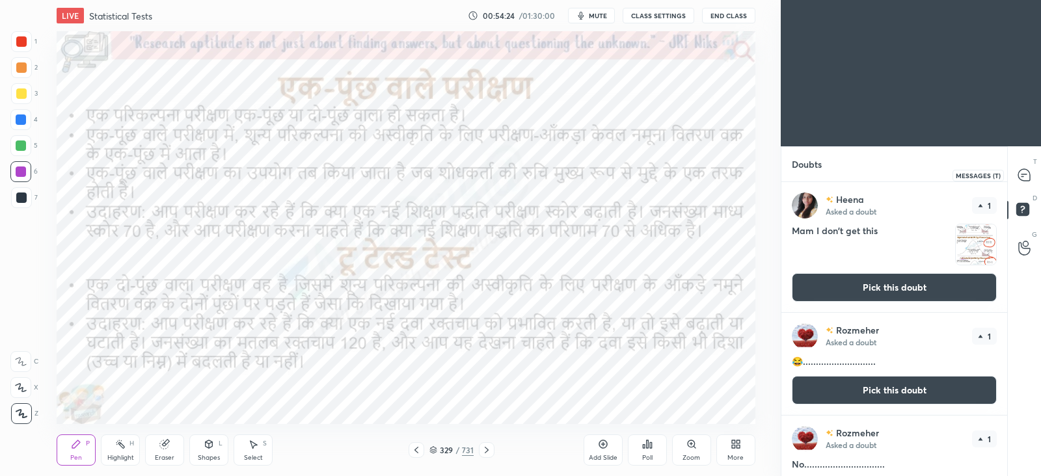
click at [1022, 180] on icon at bounding box center [1025, 175] width 12 height 12
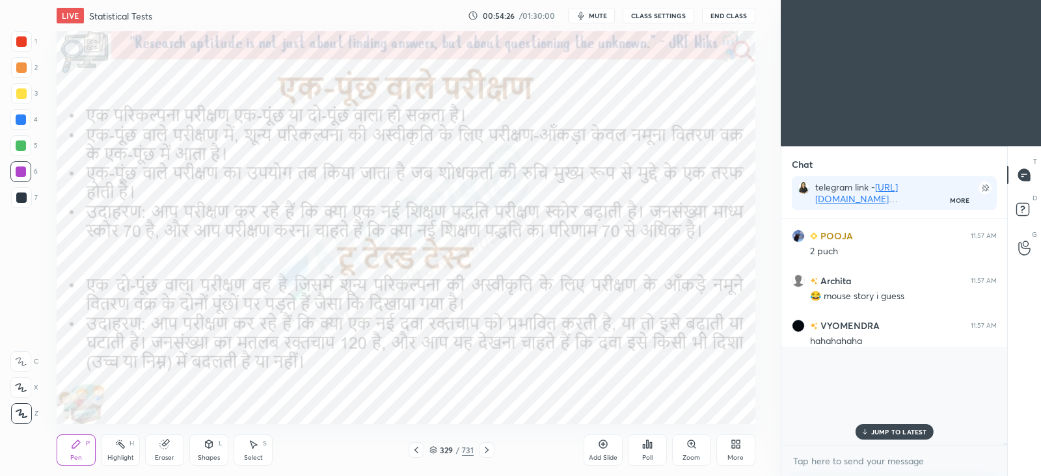
scroll to position [4, 4]
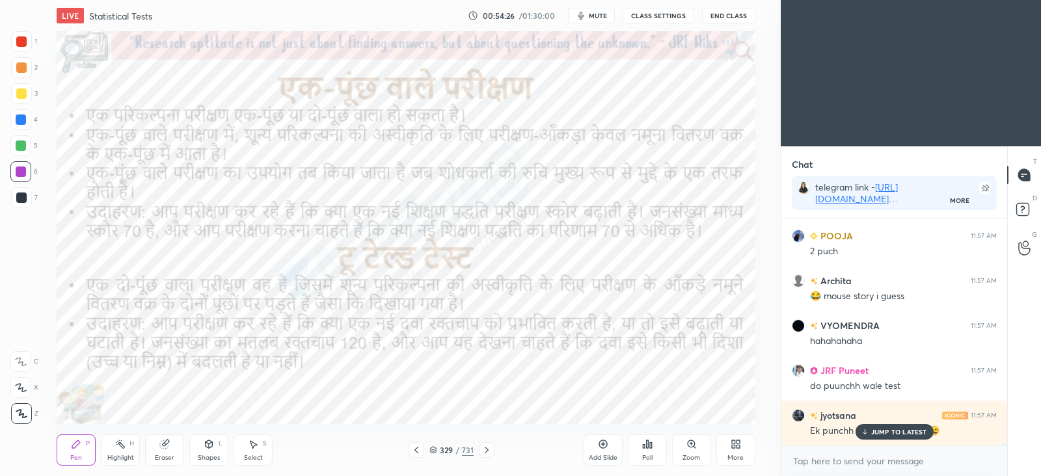
click at [881, 427] on div "JUMP TO LATEST" at bounding box center [894, 432] width 78 height 16
click at [494, 453] on div at bounding box center [487, 451] width 16 height 16
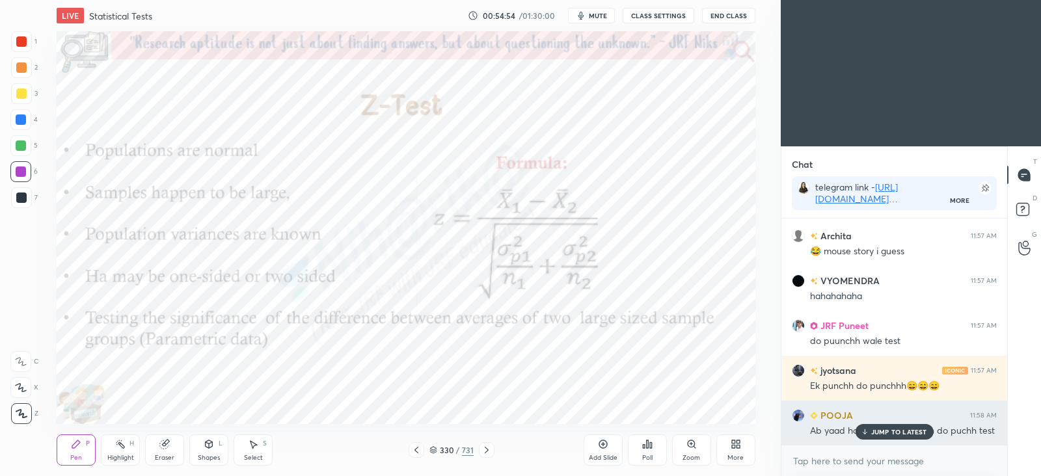
click at [883, 431] on p "JUMP TO LATEST" at bounding box center [900, 432] width 56 height 8
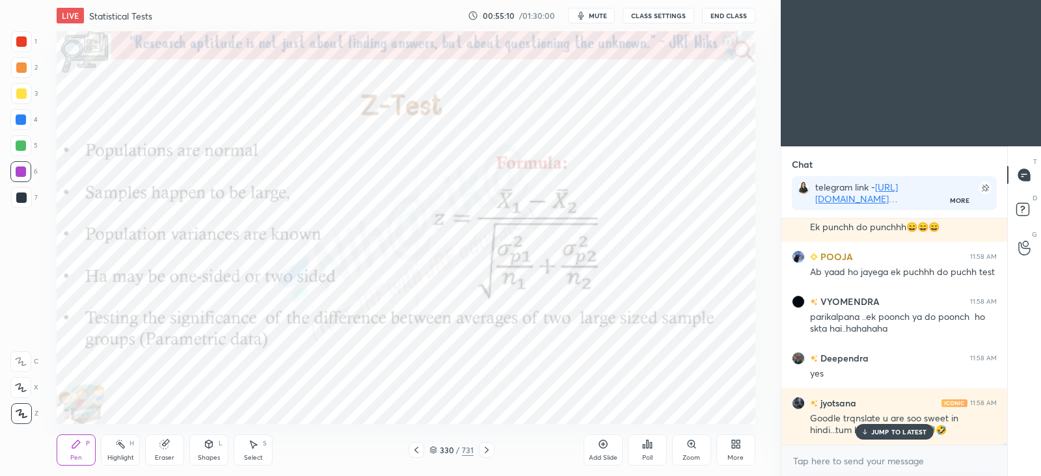
scroll to position [24325, 0]
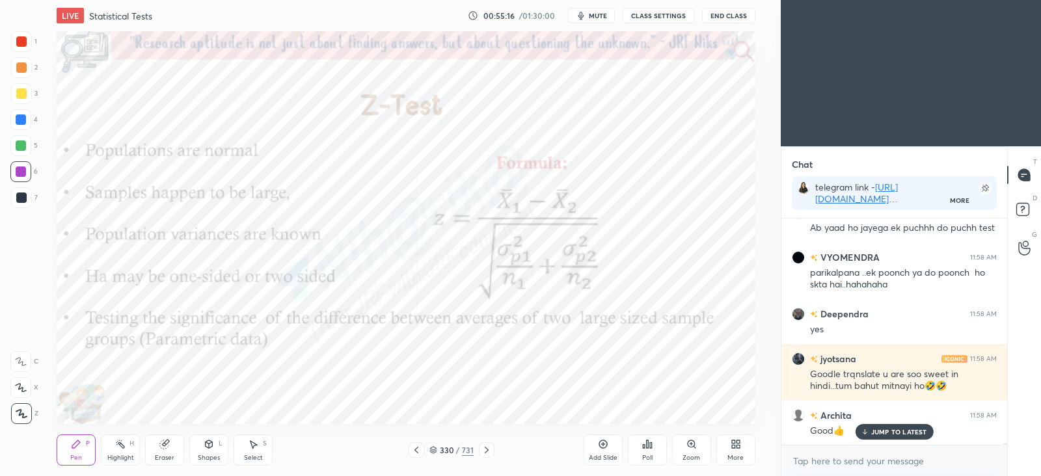
click at [894, 432] on p "JUMP TO LATEST" at bounding box center [900, 432] width 56 height 8
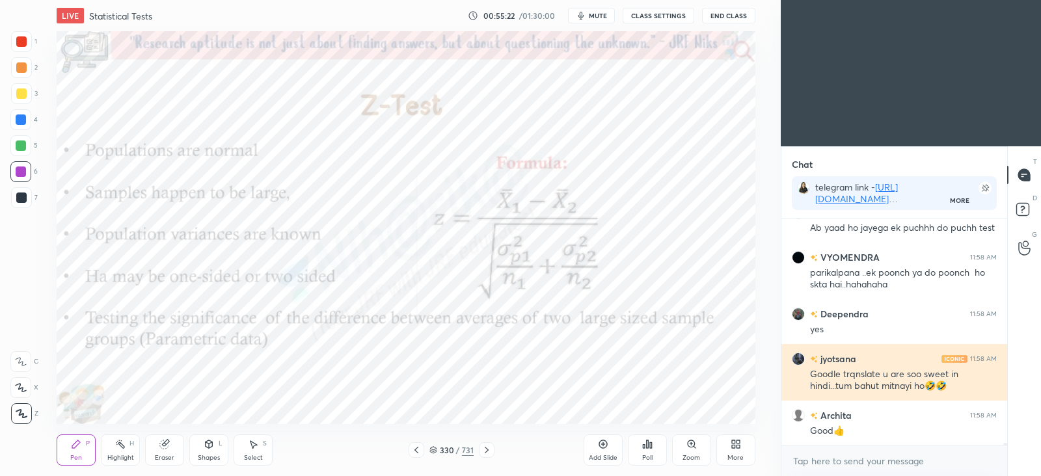
scroll to position [24370, 0]
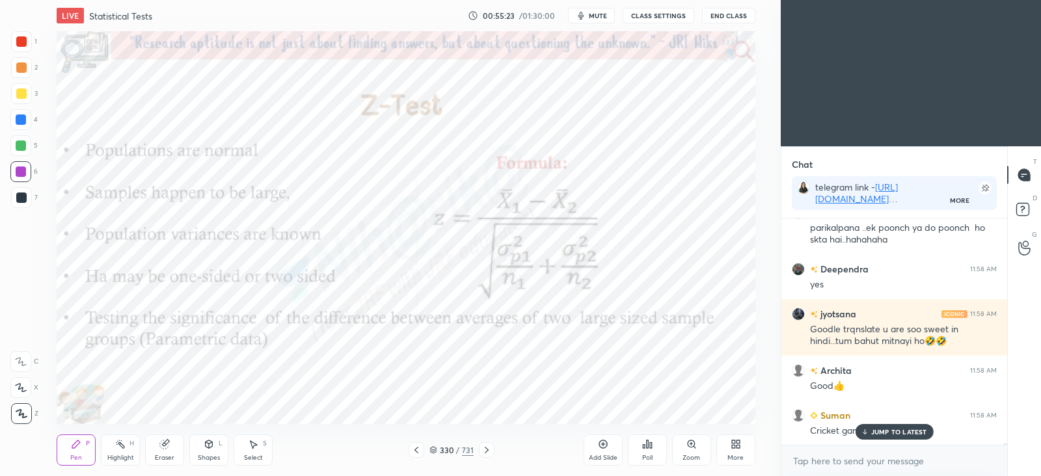
click at [888, 434] on p "JUMP TO LATEST" at bounding box center [900, 432] width 56 height 8
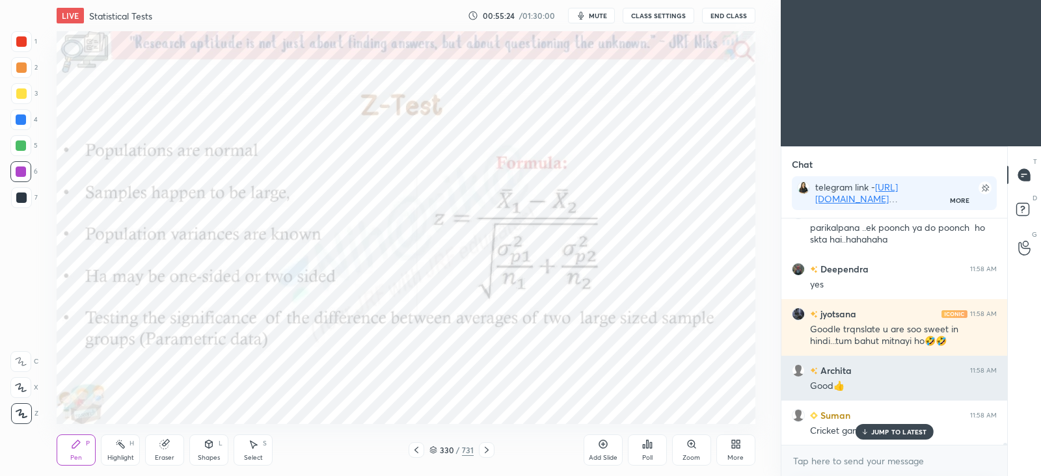
scroll to position [24415, 0]
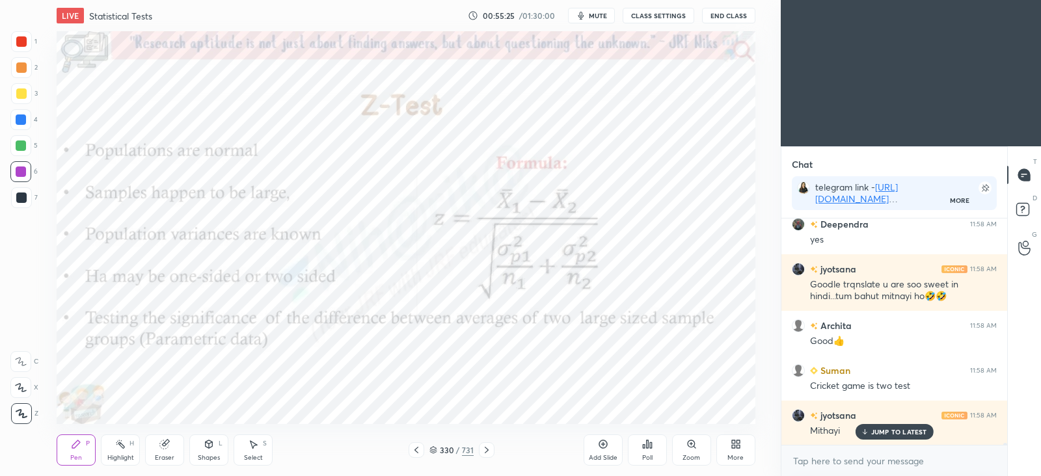
click at [898, 433] on p "JUMP TO LATEST" at bounding box center [900, 432] width 56 height 8
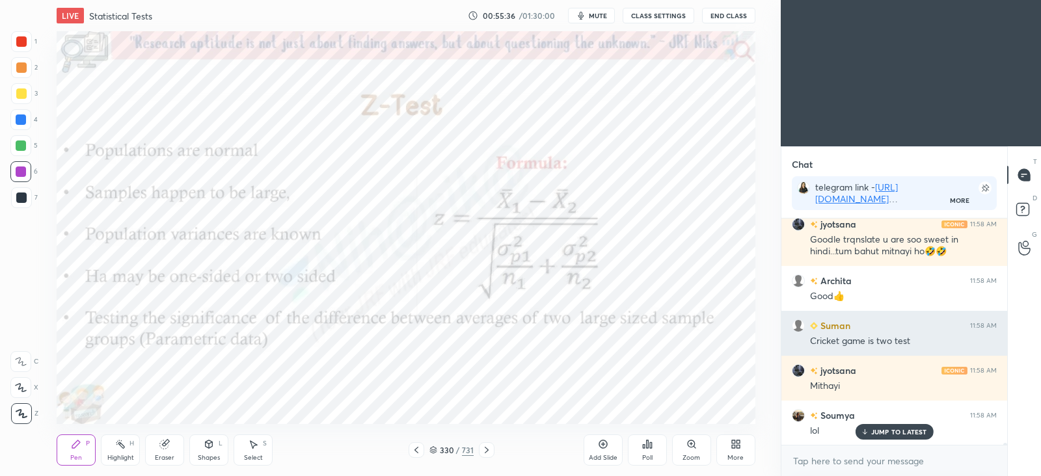
scroll to position [24516, 0]
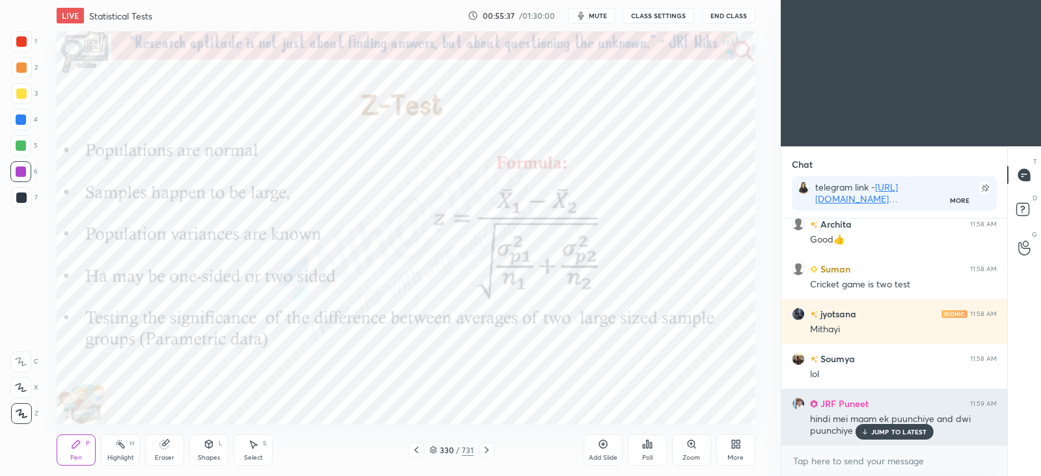
click at [901, 429] on p "JUMP TO LATEST" at bounding box center [900, 432] width 56 height 8
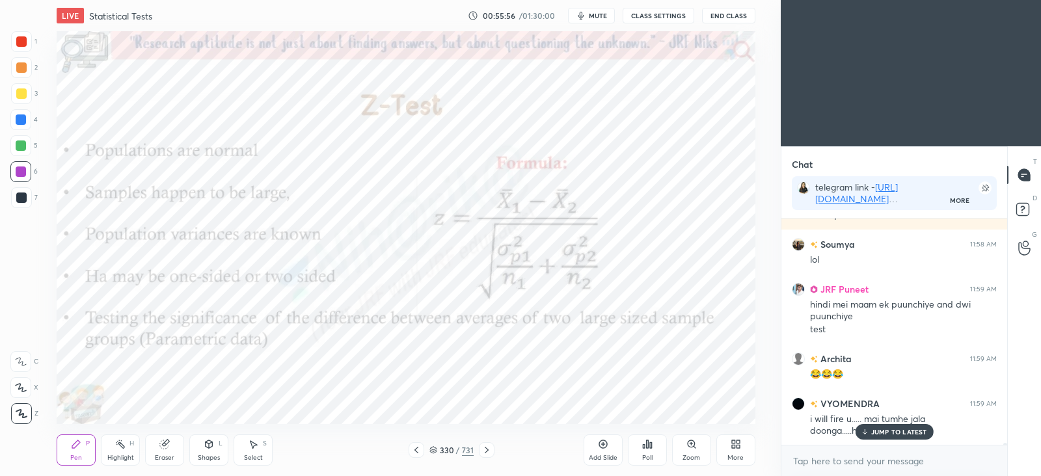
scroll to position [24676, 0]
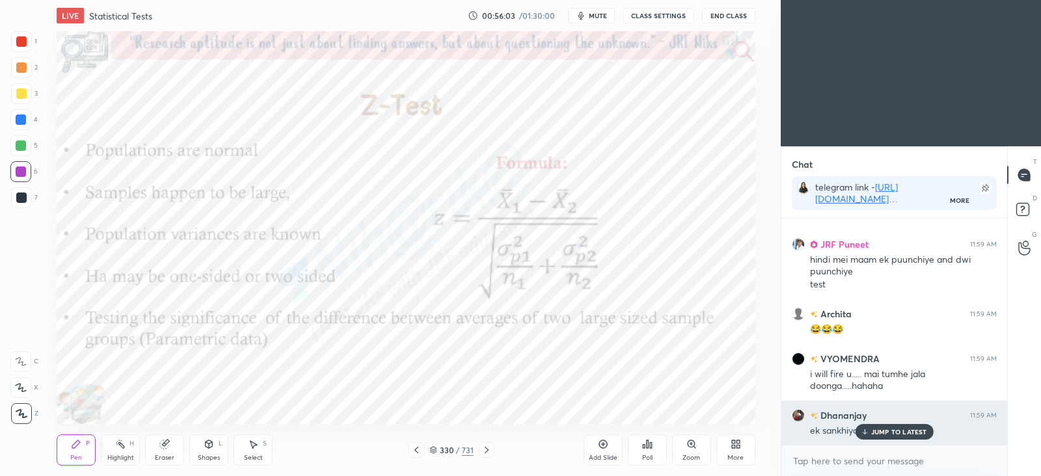
click at [885, 428] on p "JUMP TO LATEST" at bounding box center [900, 432] width 56 height 8
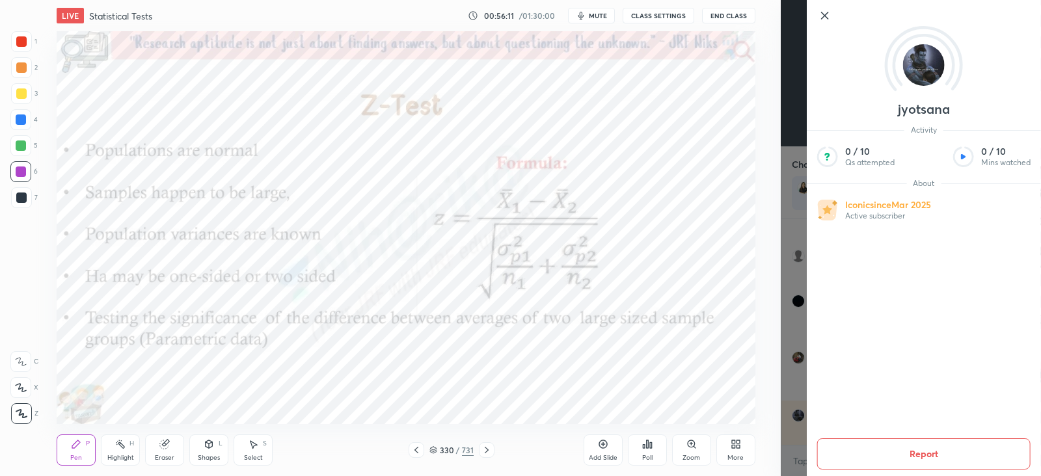
scroll to position [24779, 0]
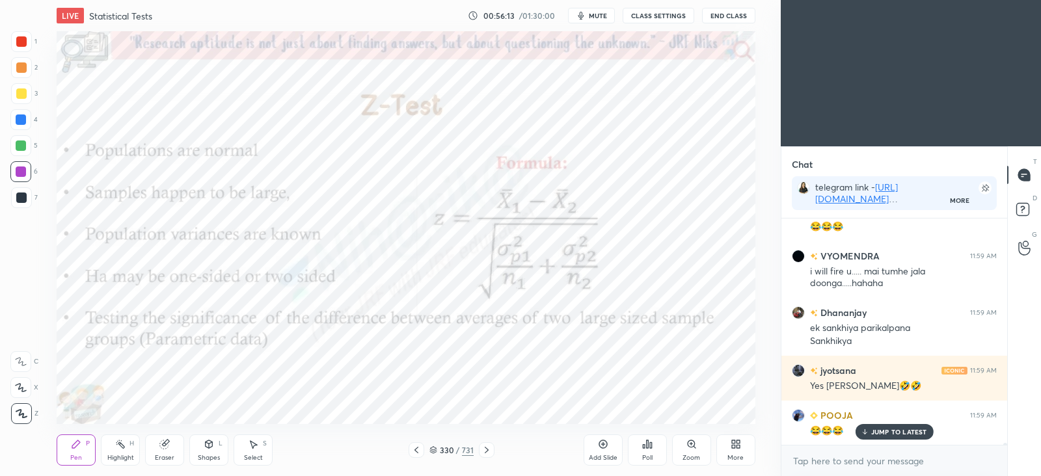
click at [415, 450] on icon at bounding box center [417, 450] width 4 height 7
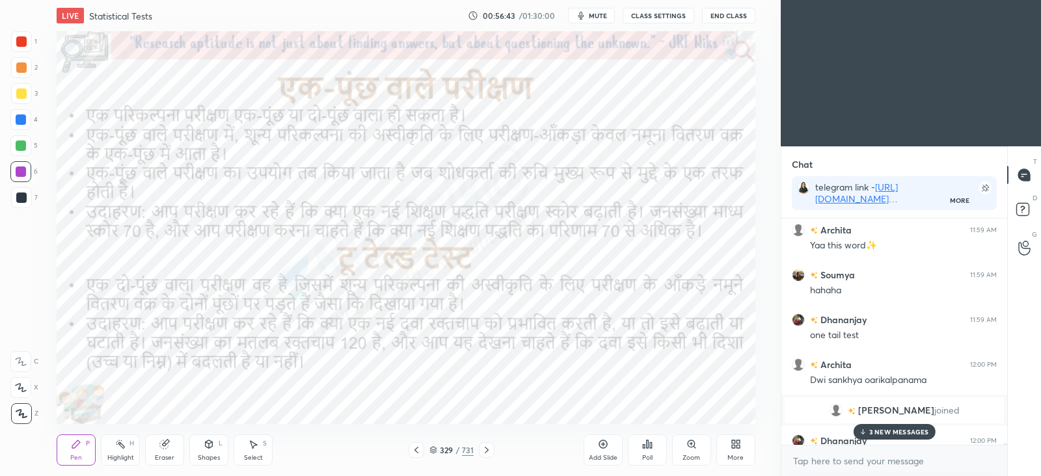
scroll to position [25091, 0]
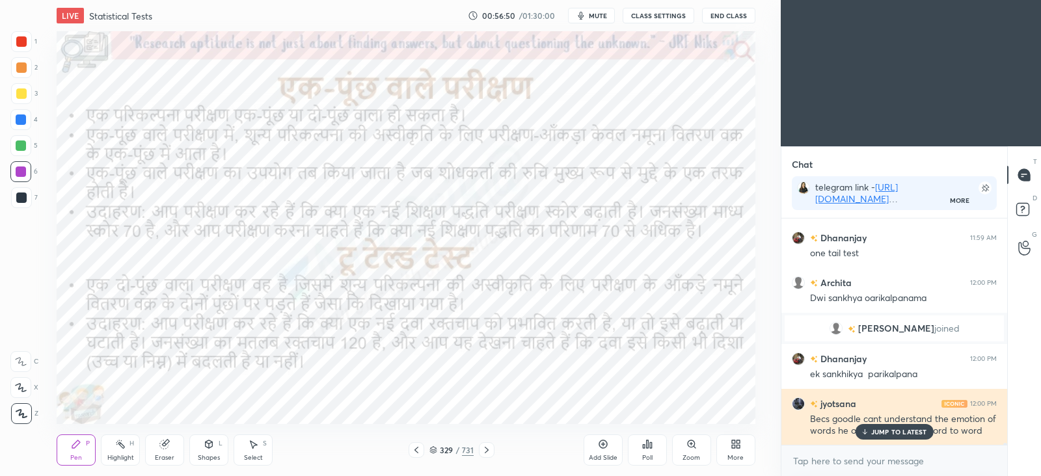
click at [898, 430] on p "JUMP TO LATEST" at bounding box center [900, 432] width 56 height 8
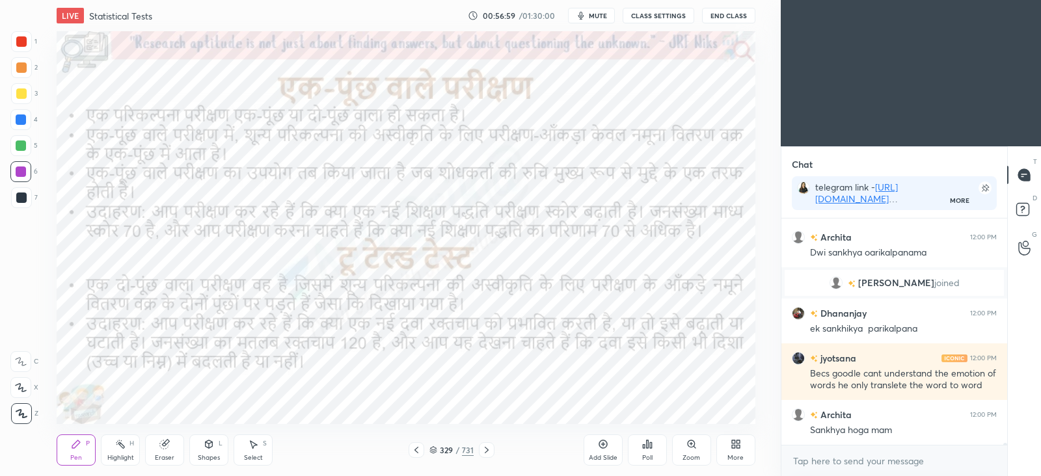
click at [489, 450] on icon at bounding box center [487, 450] width 10 height 10
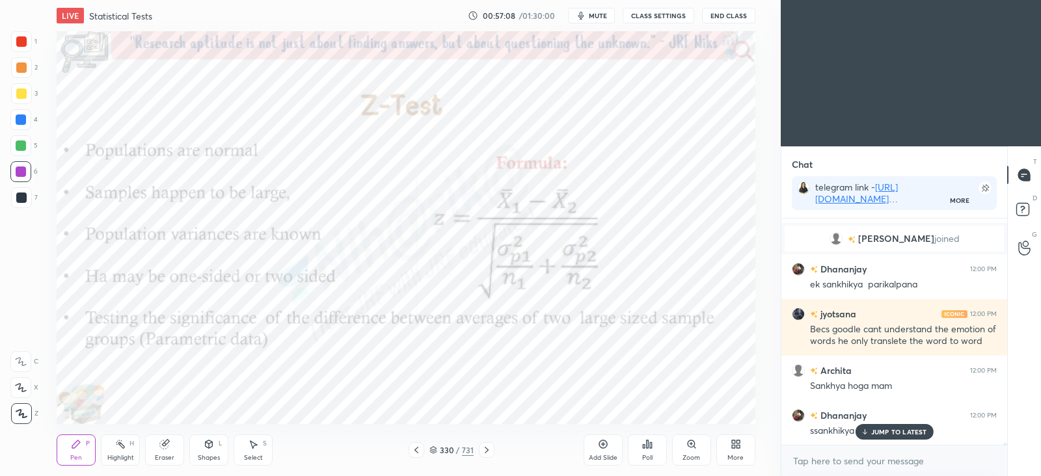
scroll to position [25226, 0]
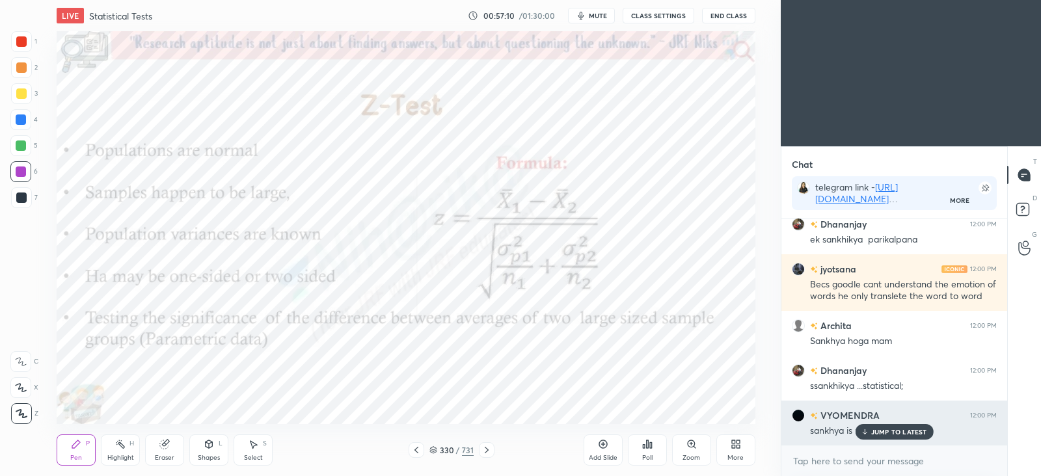
click at [888, 426] on div "JUMP TO LATEST" at bounding box center [894, 432] width 78 height 16
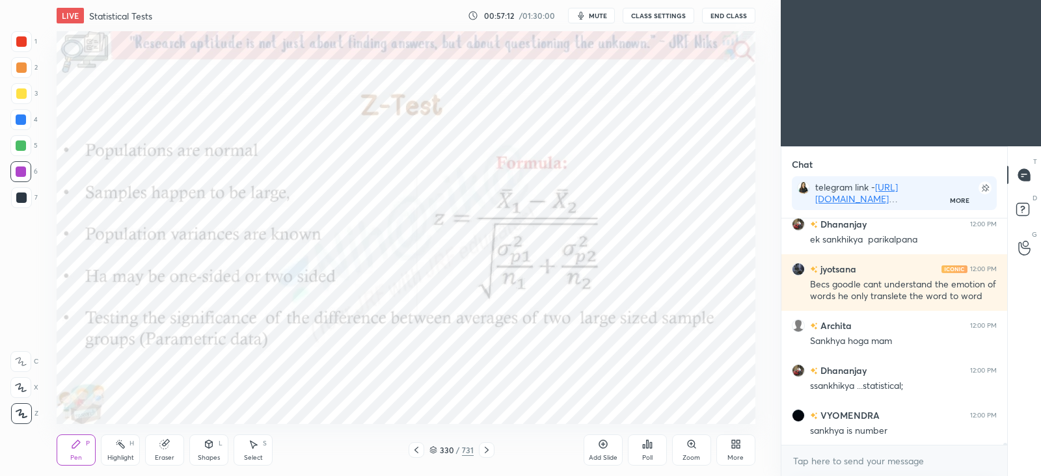
scroll to position [25271, 0]
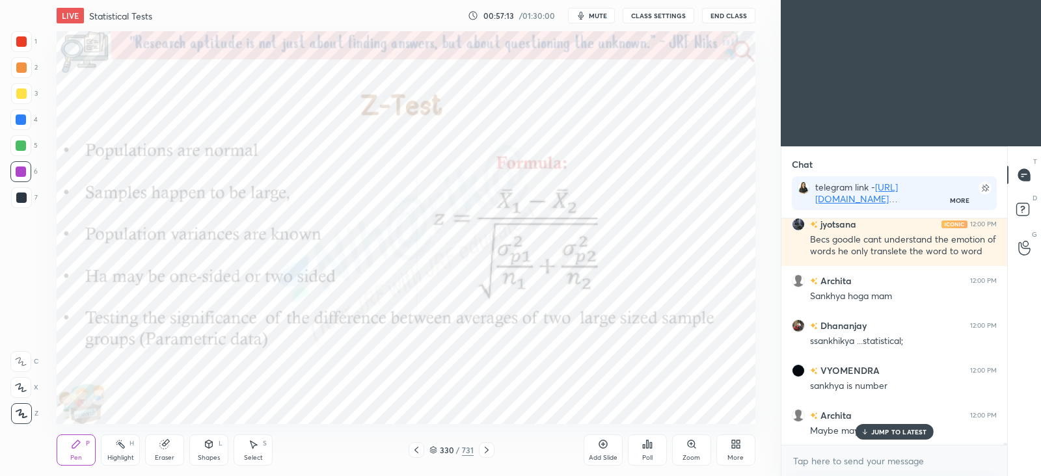
click at [873, 432] on p "JUMP TO LATEST" at bounding box center [900, 432] width 56 height 8
click at [648, 440] on icon at bounding box center [647, 444] width 10 height 10
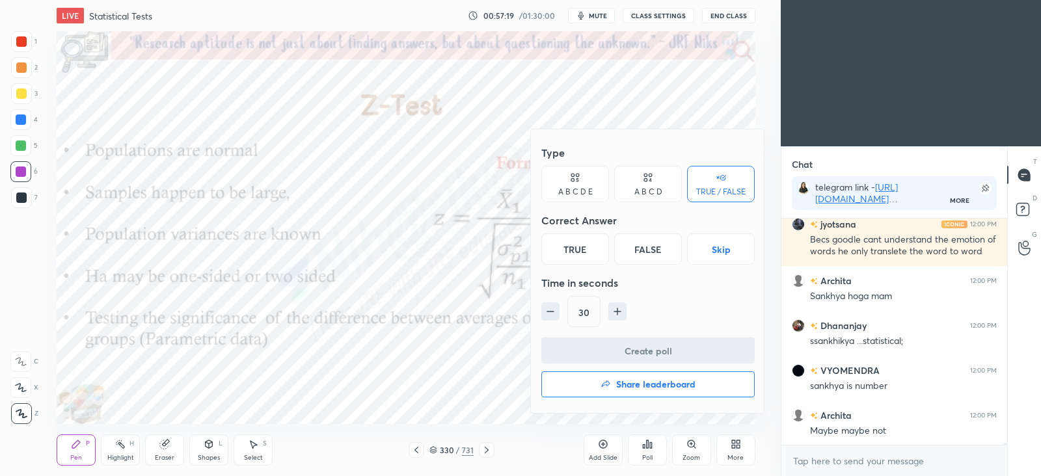
click at [661, 186] on div "A B C D" at bounding box center [648, 184] width 68 height 36
click at [564, 251] on div "A" at bounding box center [561, 249] width 38 height 31
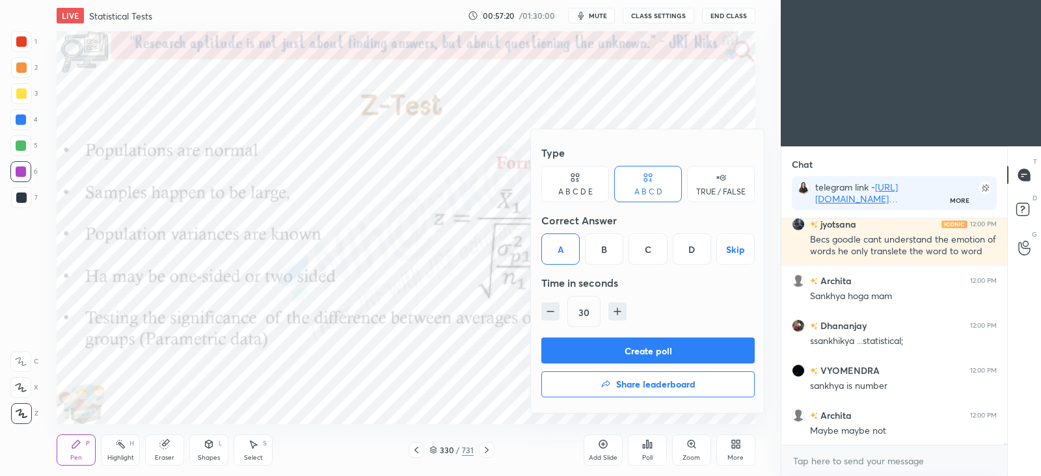
click at [624, 355] on button "Create poll" at bounding box center [648, 351] width 213 height 26
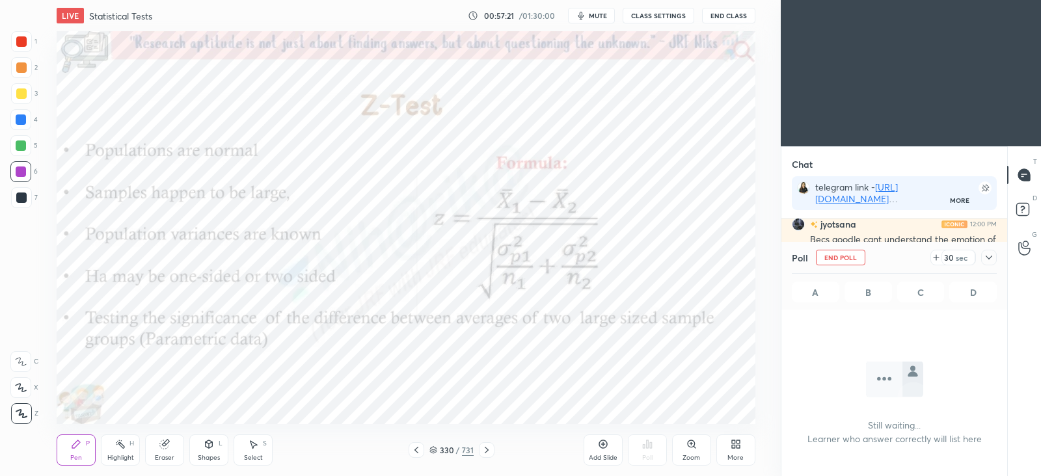
scroll to position [4, 4]
click at [993, 258] on icon at bounding box center [989, 258] width 10 height 10
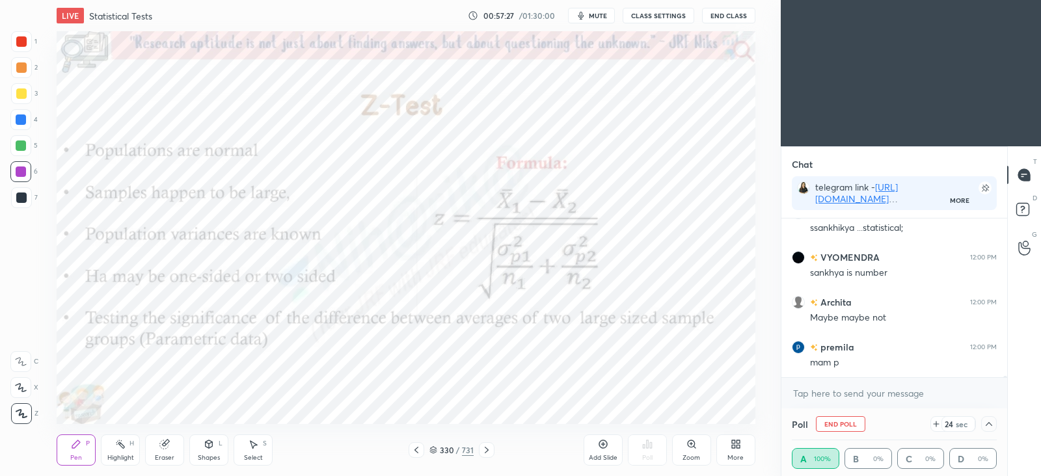
scroll to position [25429, 0]
click at [991, 429] on icon at bounding box center [989, 424] width 10 height 10
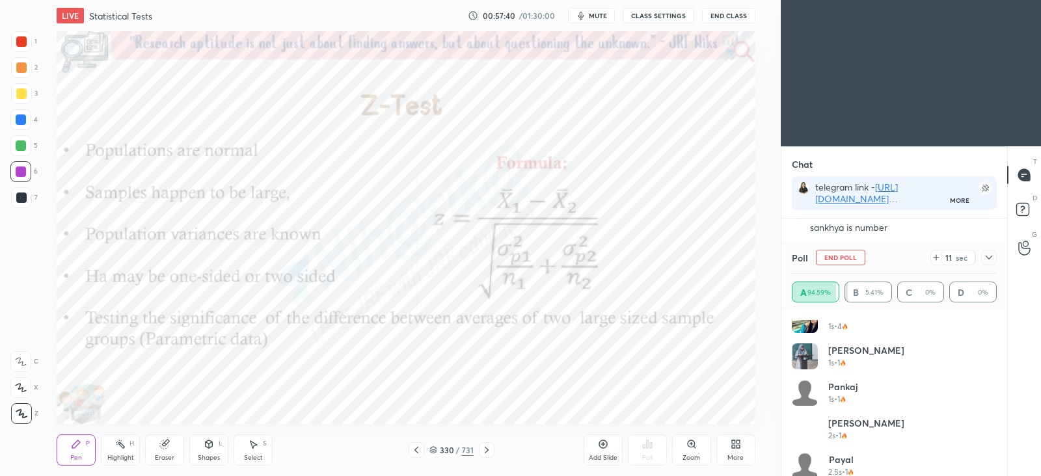
scroll to position [0, 0]
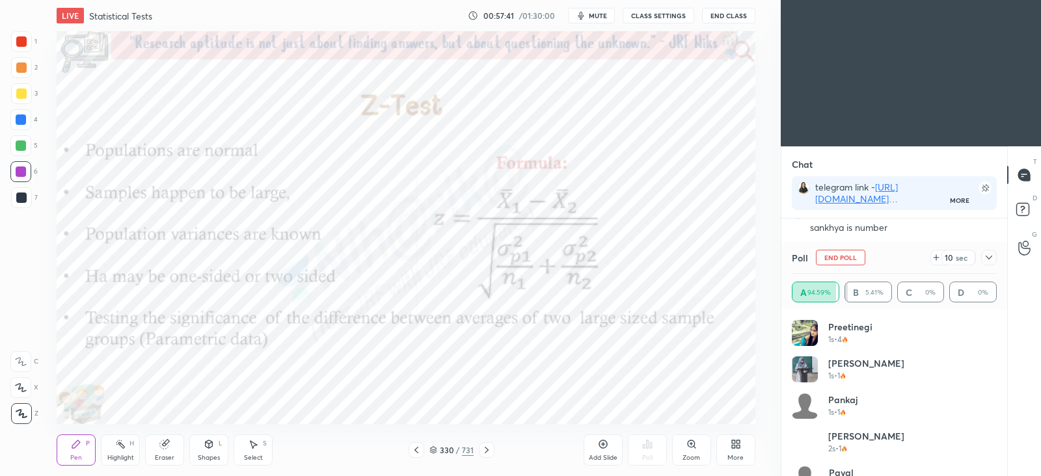
click at [983, 256] on div at bounding box center [990, 258] width 16 height 16
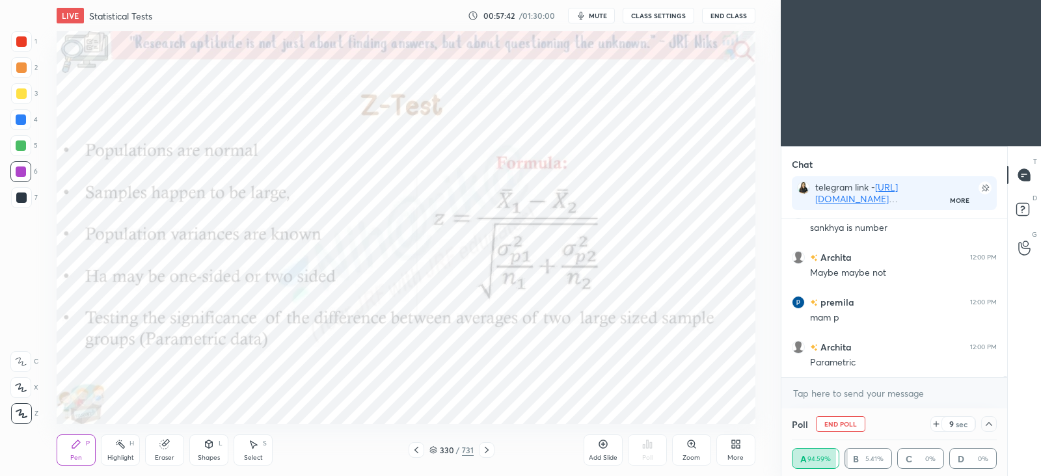
scroll to position [25473, 0]
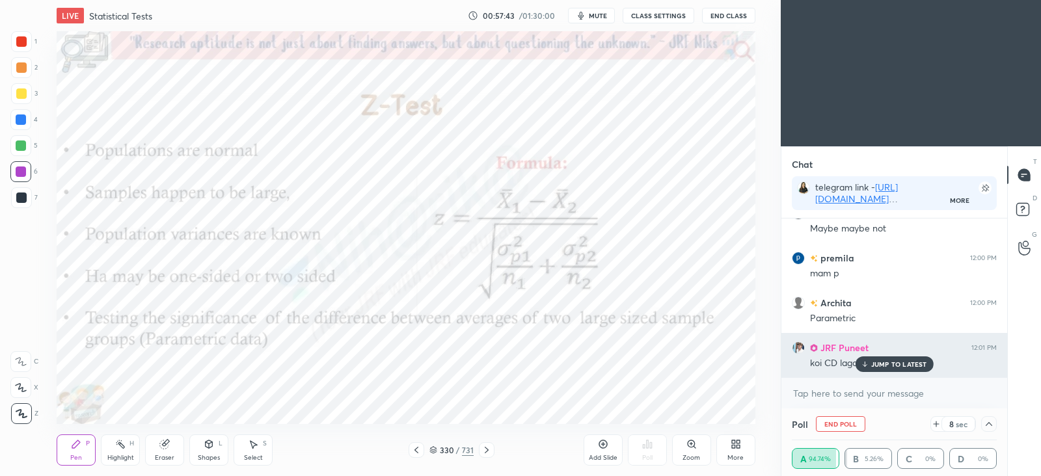
click at [911, 363] on p "JUMP TO LATEST" at bounding box center [900, 365] width 56 height 8
click at [920, 363] on p "JUMP TO LATEST" at bounding box center [900, 365] width 56 height 8
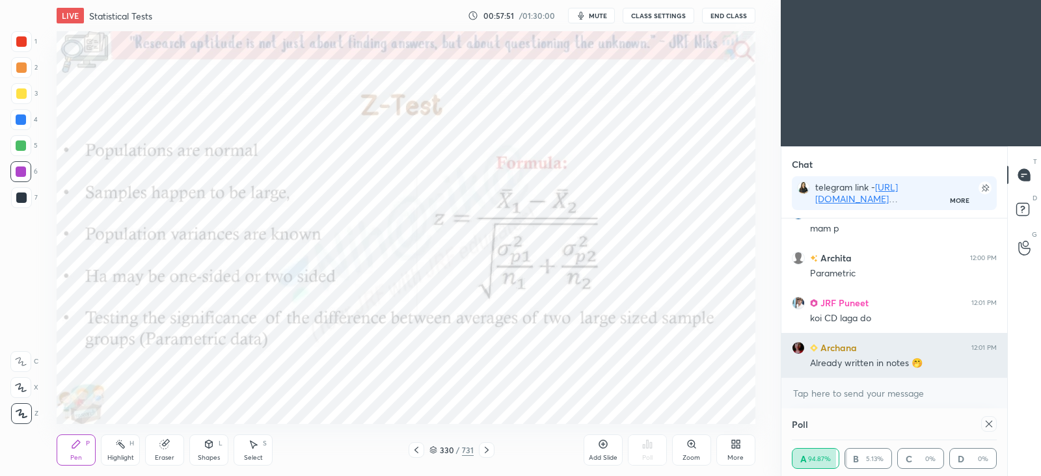
scroll to position [85, 201]
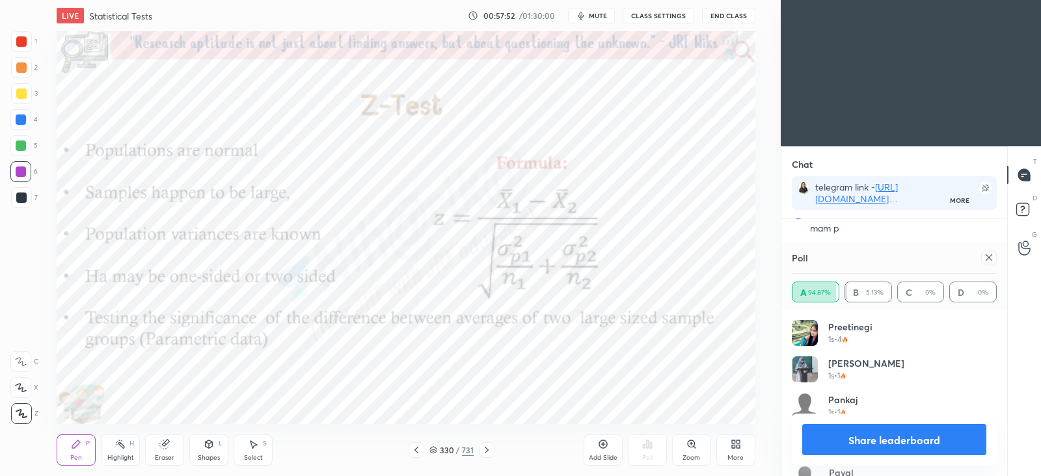
click at [992, 255] on icon at bounding box center [989, 258] width 10 height 10
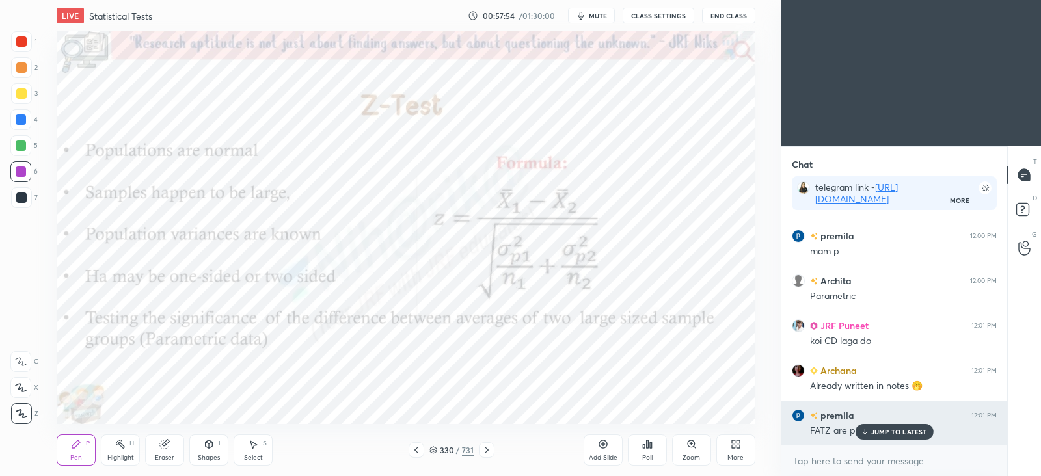
click at [898, 431] on p "JUMP TO LATEST" at bounding box center [900, 432] width 56 height 8
click at [905, 439] on div "JUMP TO LATEST" at bounding box center [894, 432] width 78 height 16
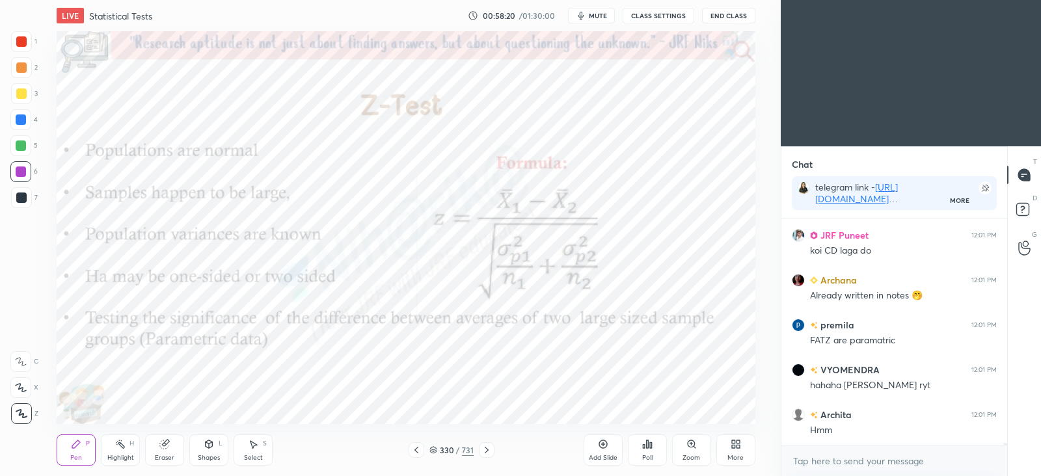
click at [654, 450] on div "Poll" at bounding box center [647, 450] width 39 height 31
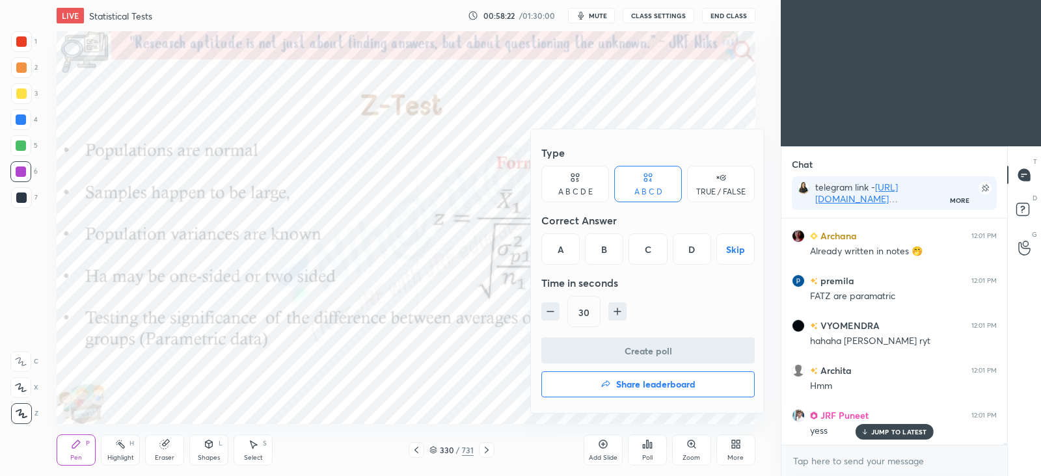
click at [704, 188] on div "TRUE / FALSE" at bounding box center [720, 192] width 49 height 8
click at [579, 251] on div "True" at bounding box center [576, 249] width 68 height 31
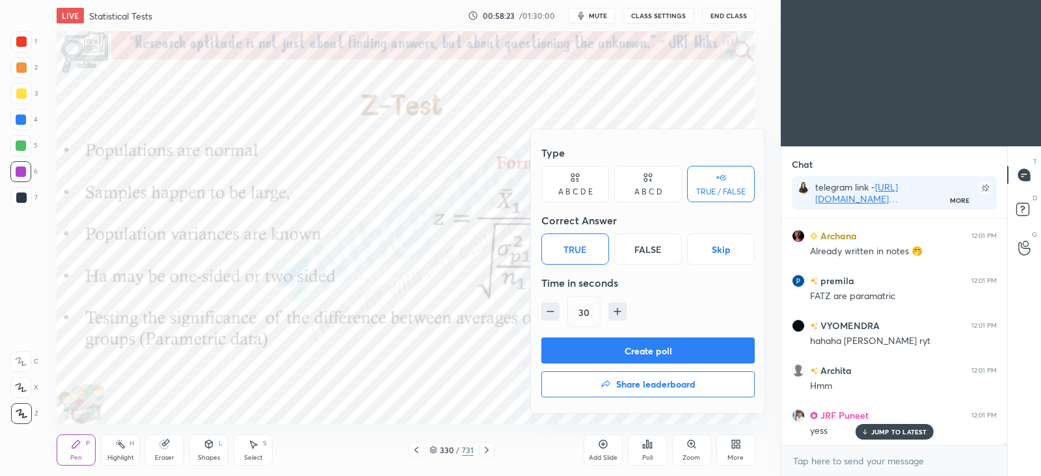
click at [586, 339] on button "Create poll" at bounding box center [648, 351] width 213 height 26
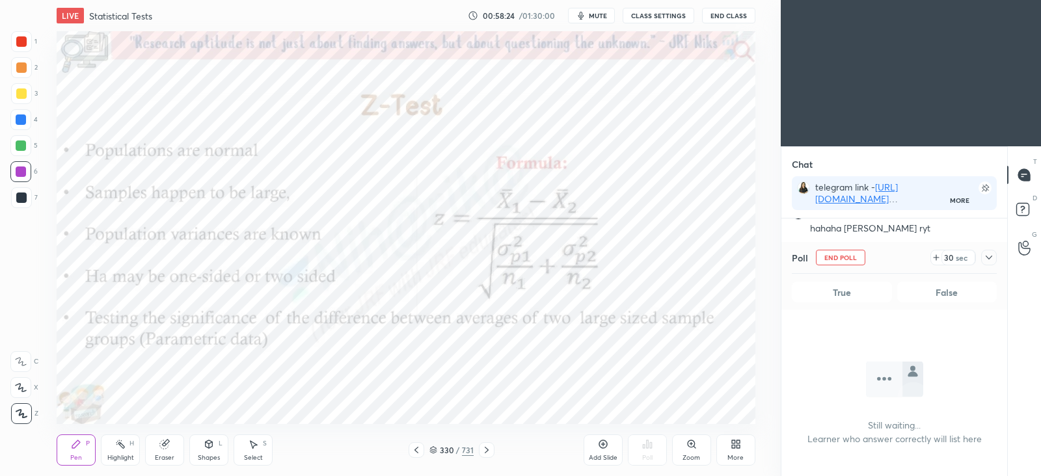
click at [987, 262] on icon at bounding box center [989, 258] width 10 height 10
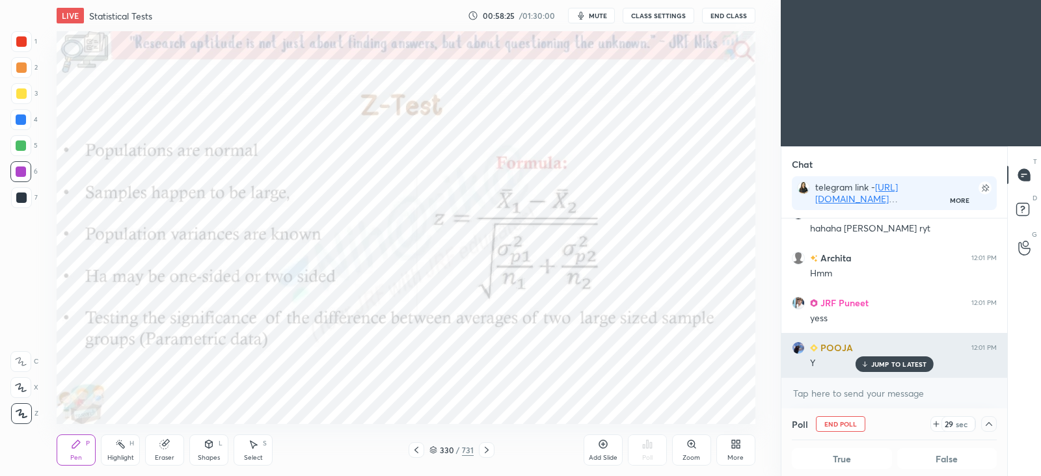
click at [901, 364] on p "JUMP TO LATEST" at bounding box center [900, 365] width 56 height 8
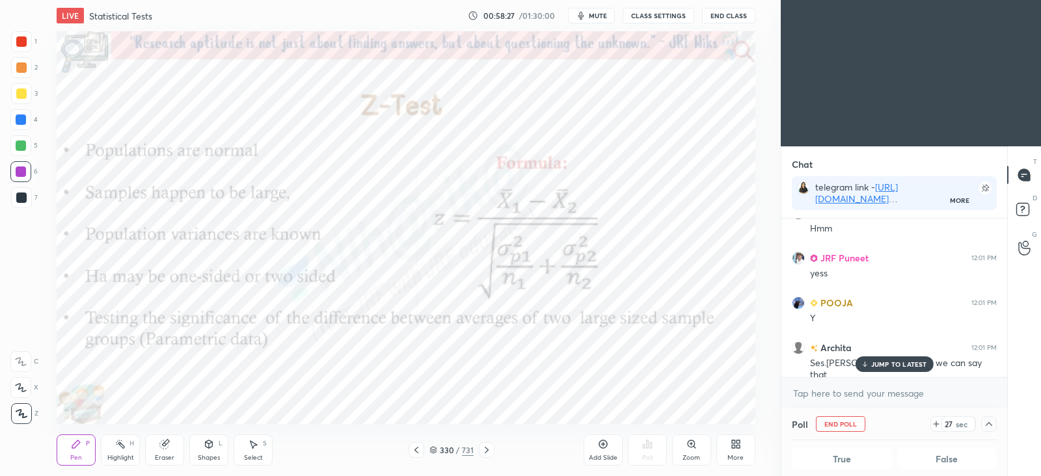
click at [898, 365] on p "JUMP TO LATEST" at bounding box center [900, 365] width 56 height 8
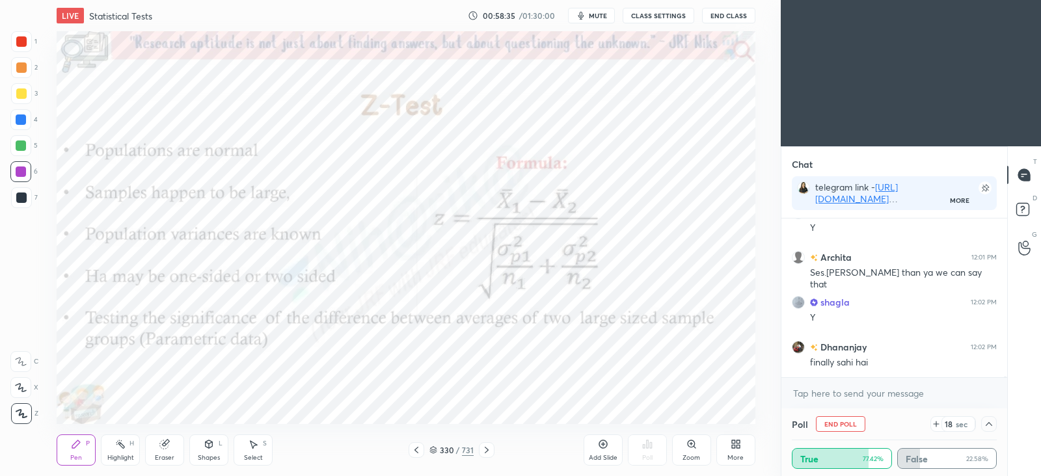
click at [991, 421] on icon at bounding box center [989, 424] width 10 height 10
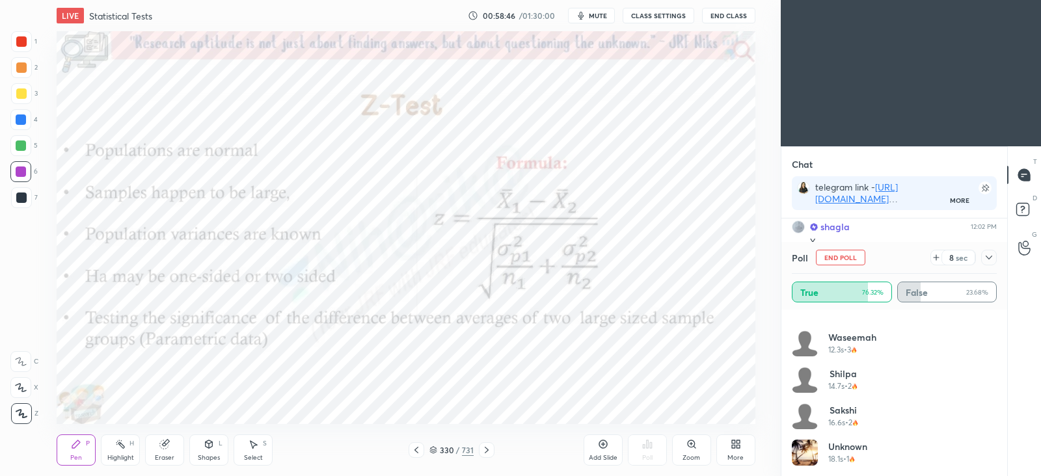
click at [990, 258] on icon at bounding box center [989, 258] width 10 height 10
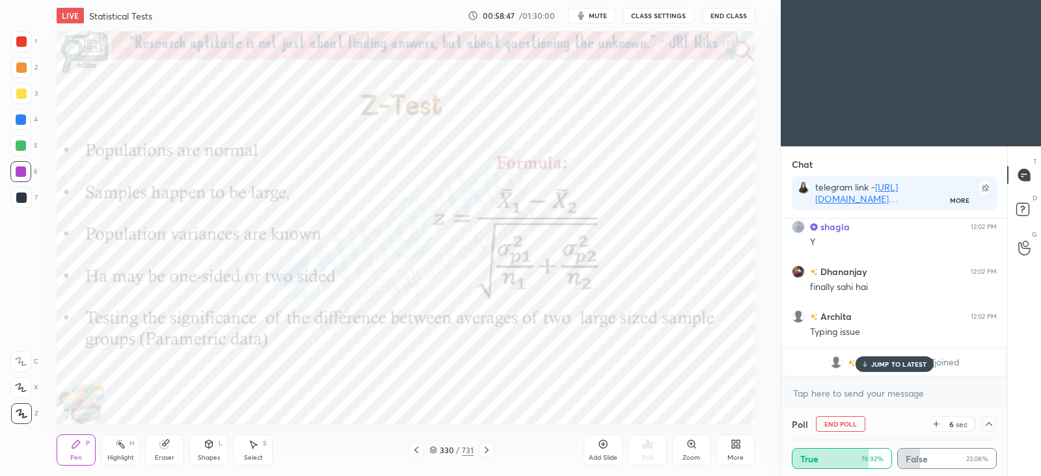
click at [915, 366] on p "JUMP TO LATEST" at bounding box center [900, 365] width 56 height 8
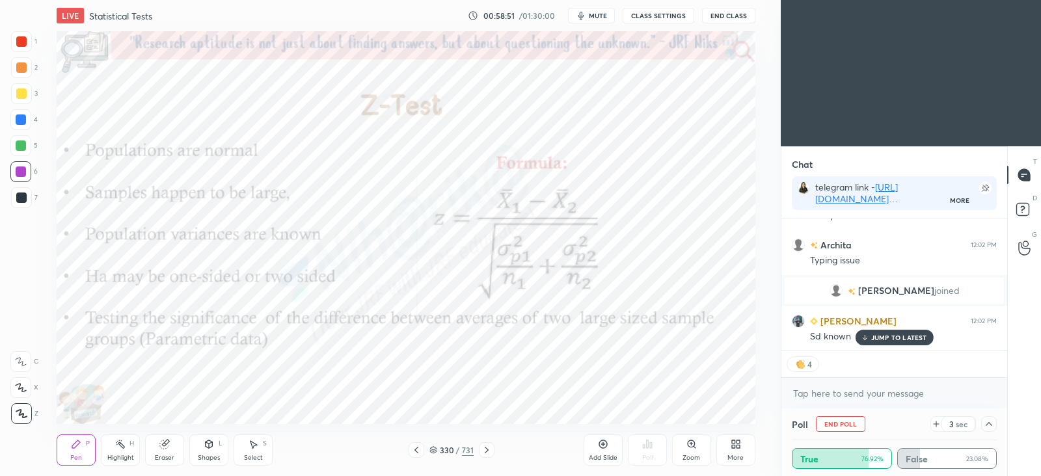
click at [916, 344] on div "JUMP TO LATEST" at bounding box center [894, 338] width 78 height 16
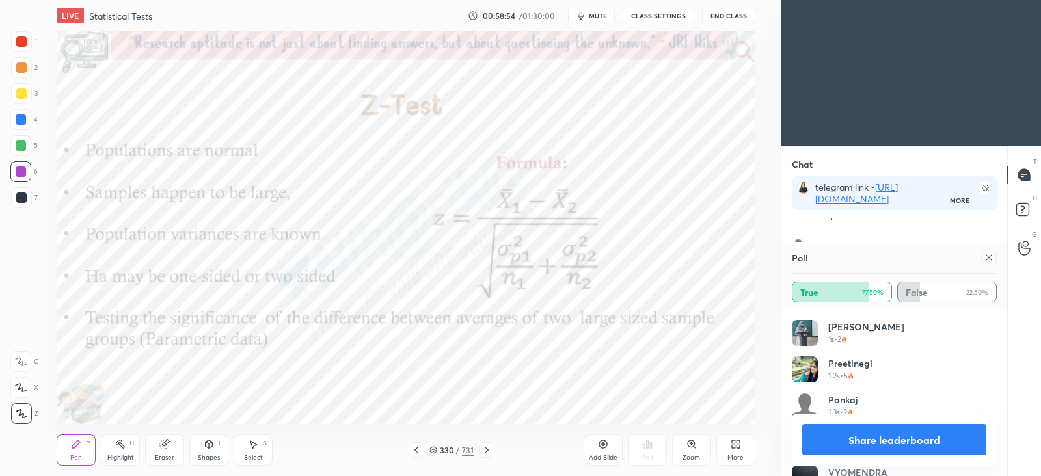
click at [989, 251] on div at bounding box center [990, 258] width 16 height 16
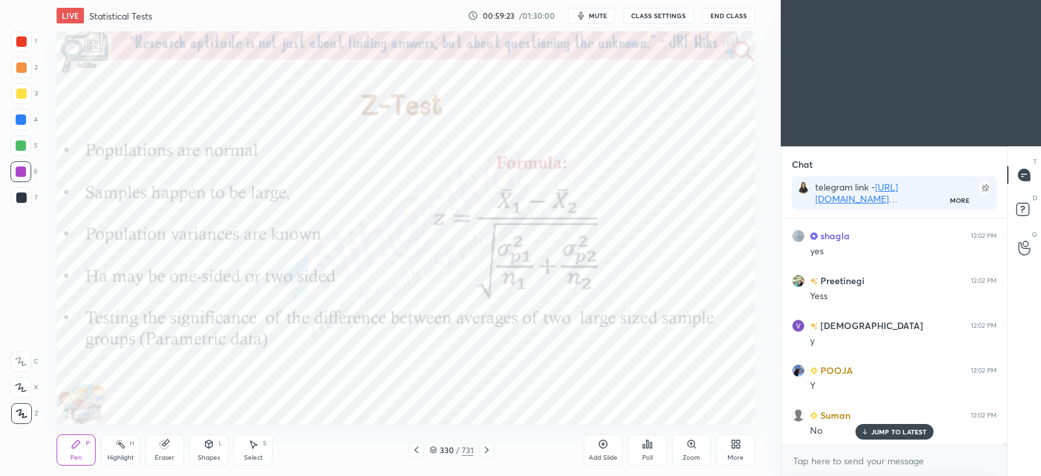
click at [608, 445] on icon at bounding box center [603, 444] width 10 height 10
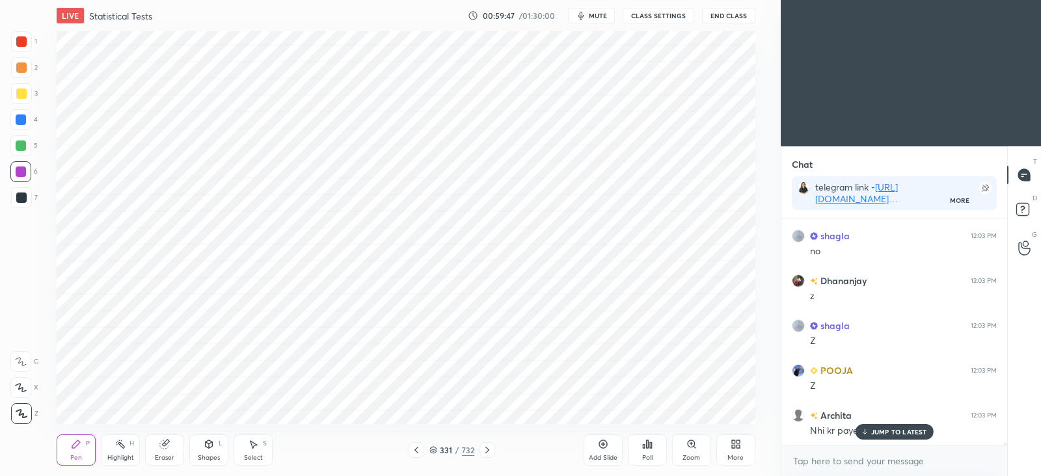
click at [413, 448] on icon at bounding box center [416, 450] width 10 height 10
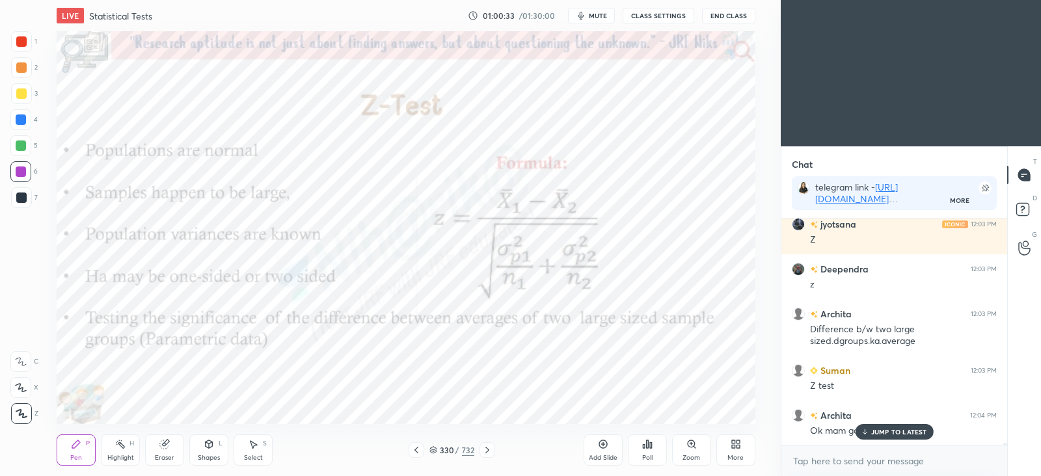
scroll to position [27155, 0]
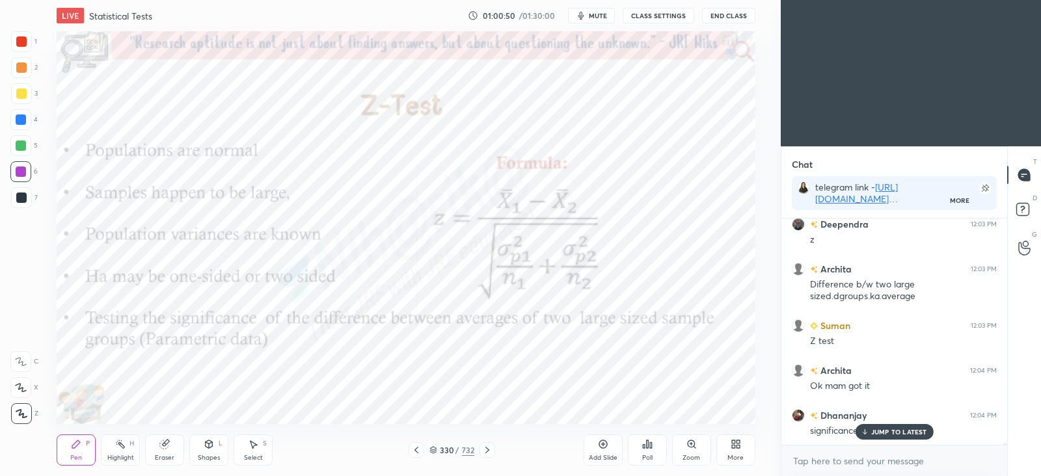
click at [597, 445] on div "Add Slide" at bounding box center [603, 450] width 39 height 31
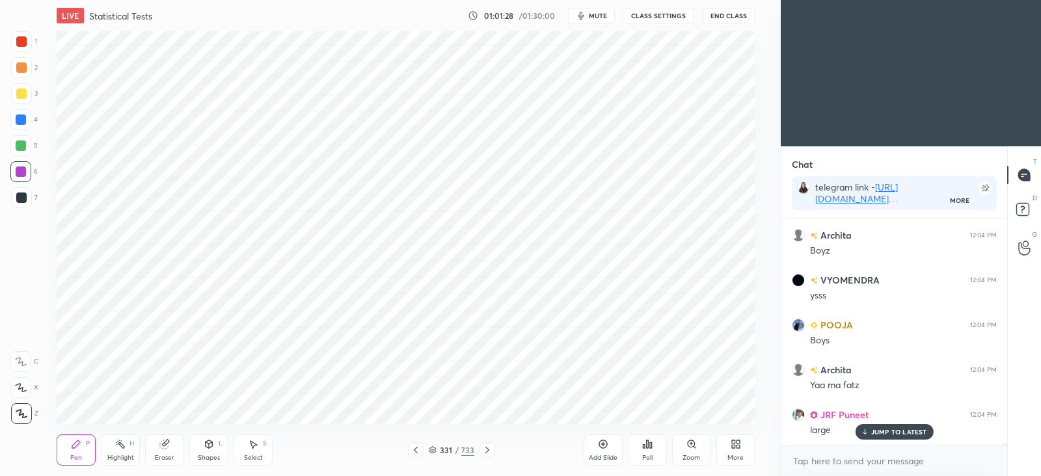
scroll to position [27514, 0]
click at [17, 123] on div at bounding box center [21, 120] width 10 height 10
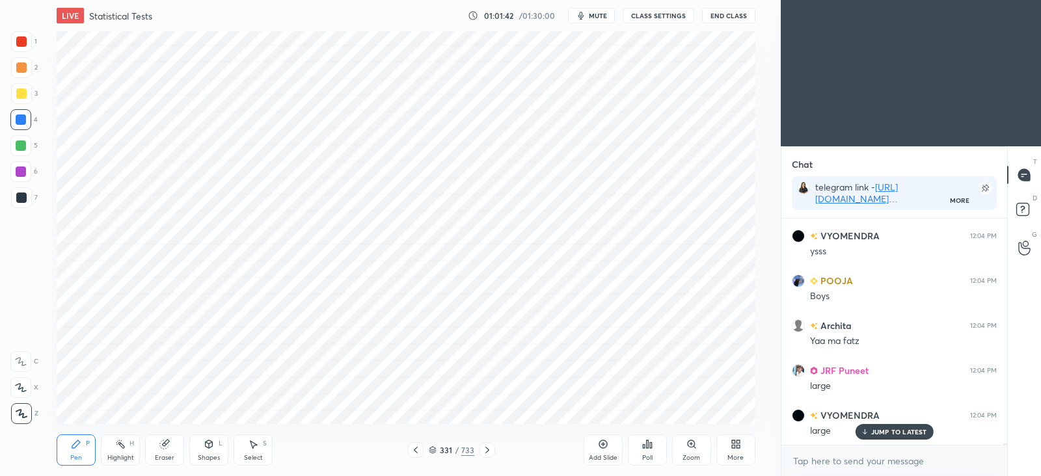
scroll to position [27559, 0]
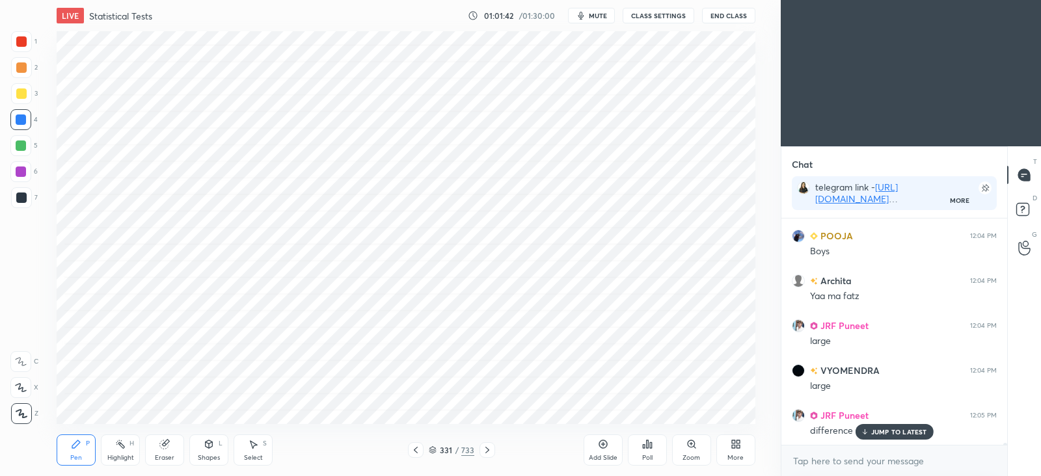
click at [417, 450] on icon at bounding box center [416, 450] width 10 height 10
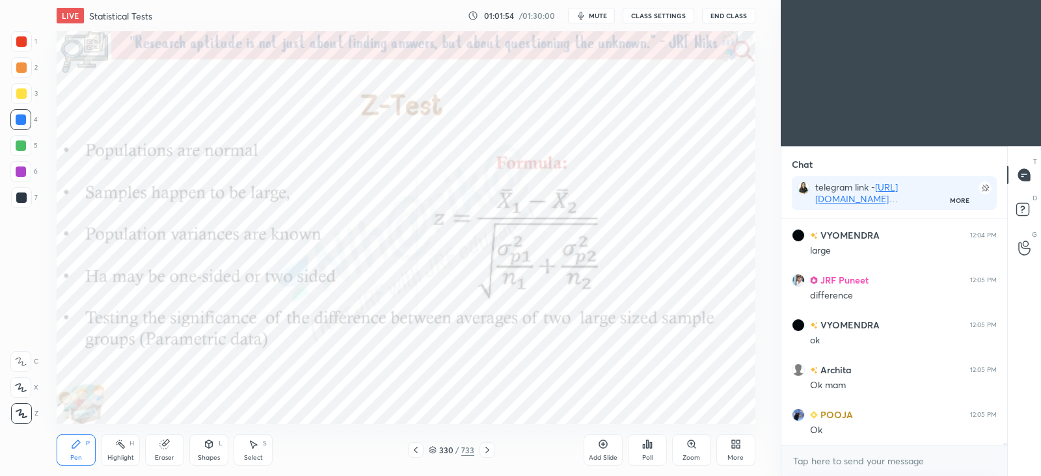
scroll to position [27739, 0]
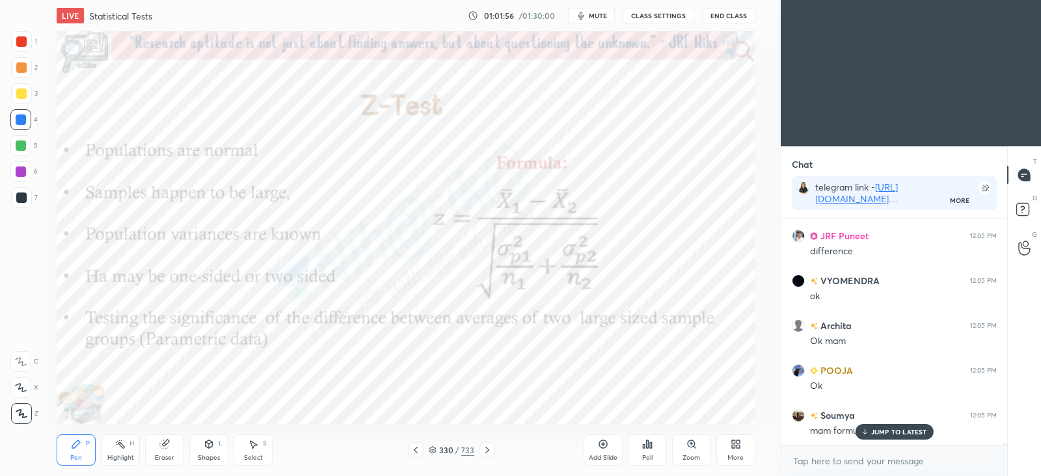
click at [876, 434] on p "JUMP TO LATEST" at bounding box center [900, 432] width 56 height 8
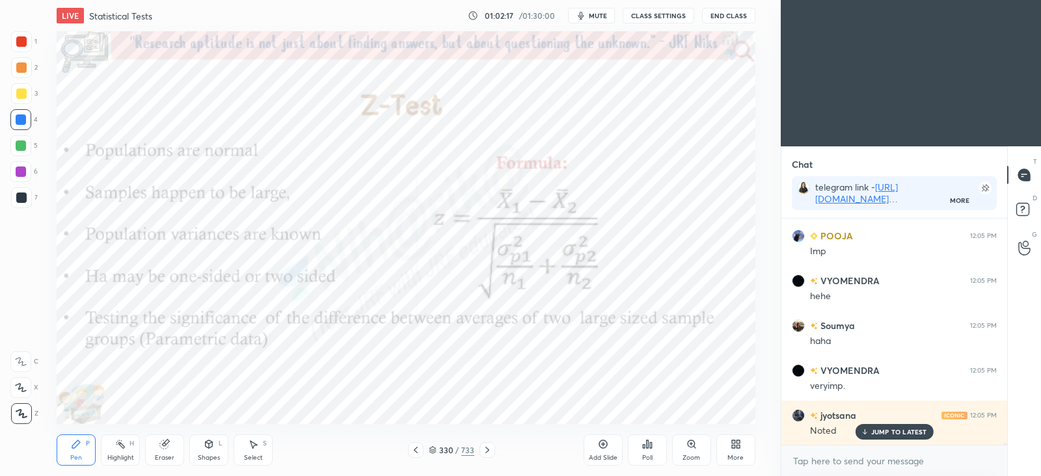
scroll to position [28053, 0]
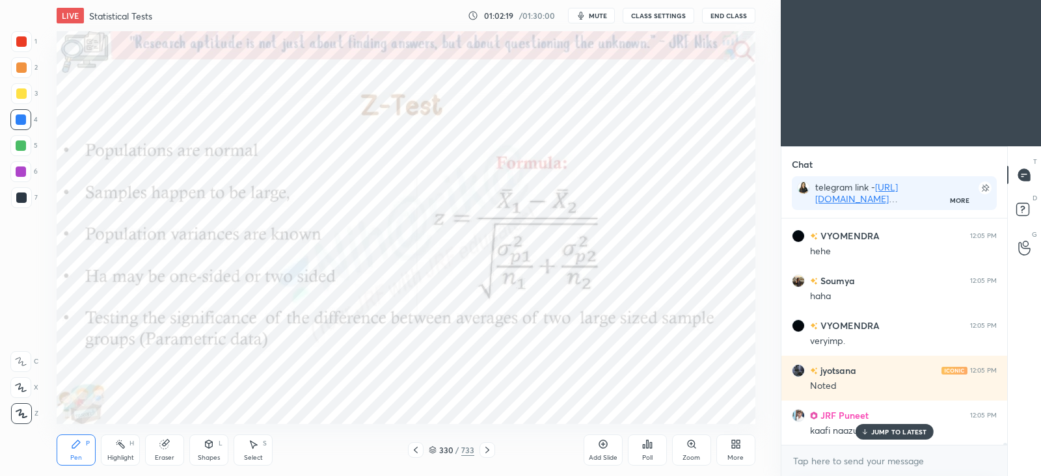
click at [866, 426] on div "JUMP TO LATEST" at bounding box center [894, 432] width 78 height 16
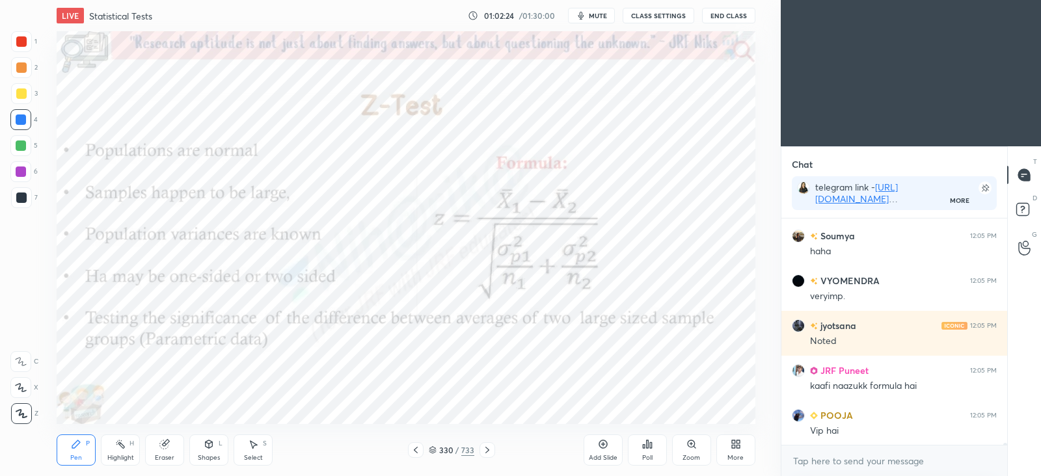
click at [489, 457] on div at bounding box center [488, 451] width 16 height 16
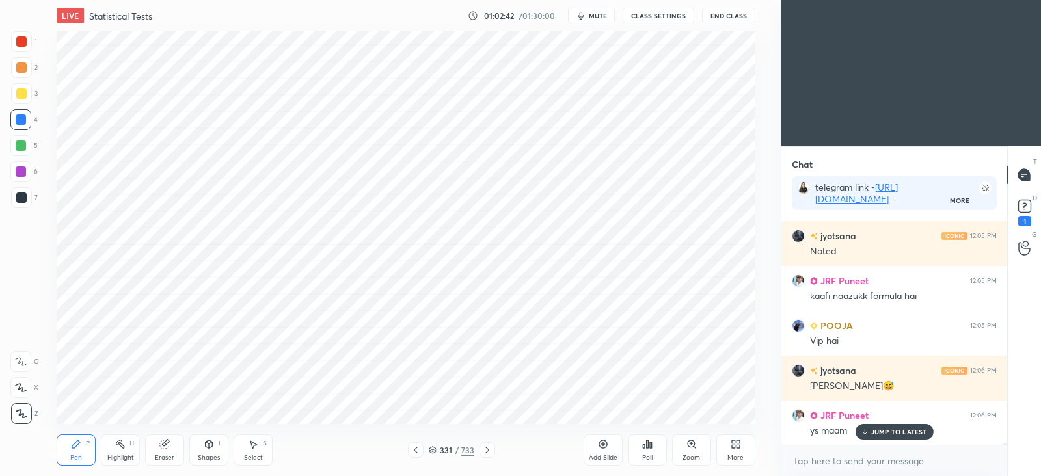
scroll to position [28233, 0]
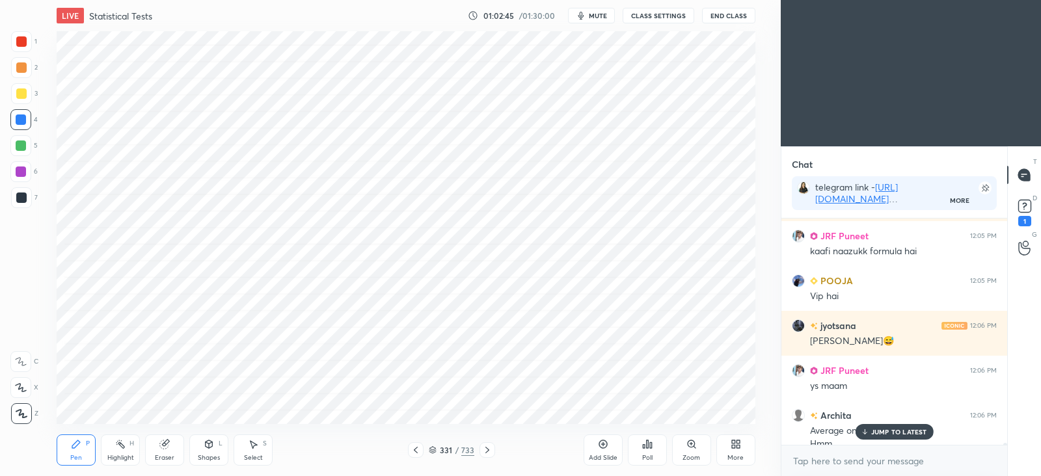
click at [435, 447] on icon at bounding box center [433, 450] width 8 height 8
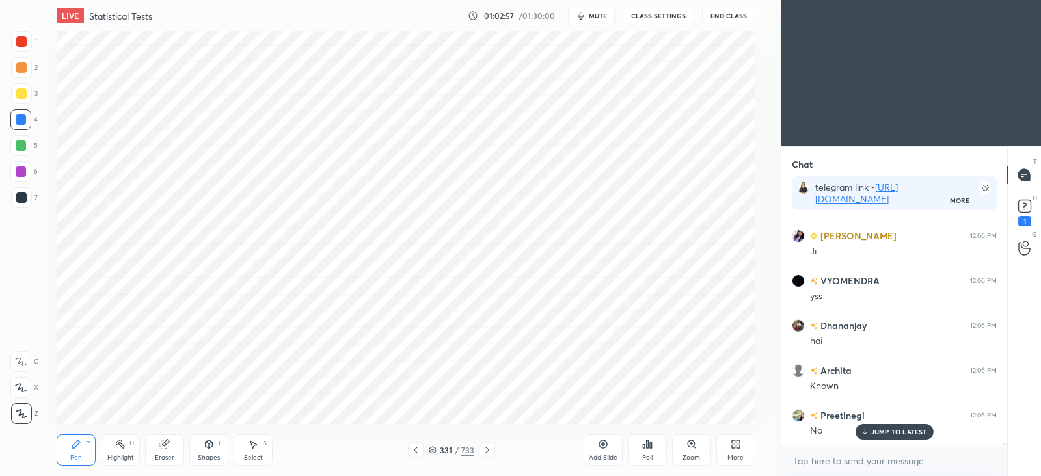
scroll to position [28606, 0]
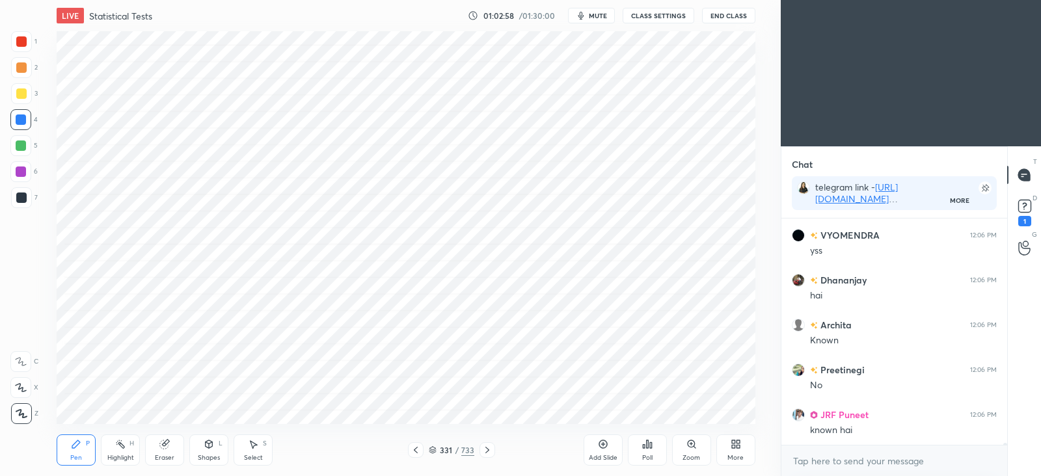
click at [414, 452] on icon at bounding box center [416, 450] width 10 height 10
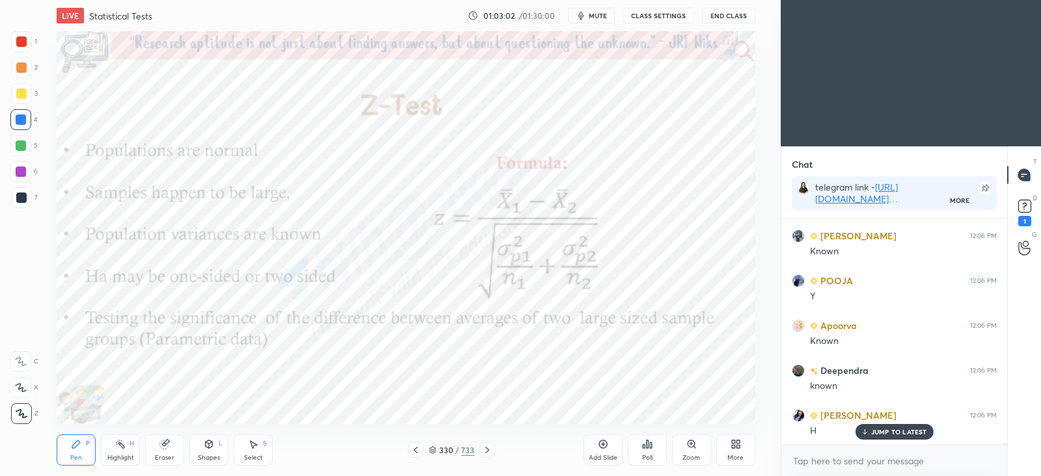
scroll to position [28964, 0]
click at [488, 451] on icon at bounding box center [488, 450] width 4 height 7
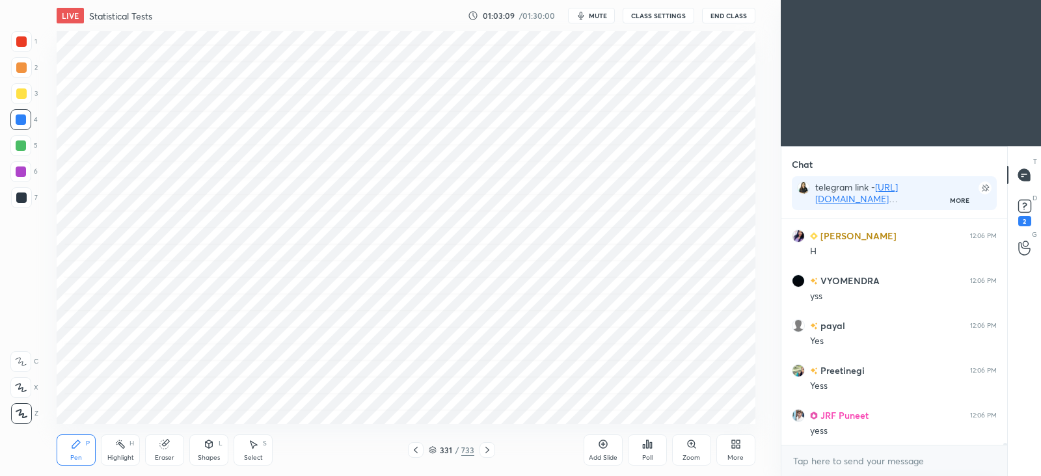
scroll to position [0, 0]
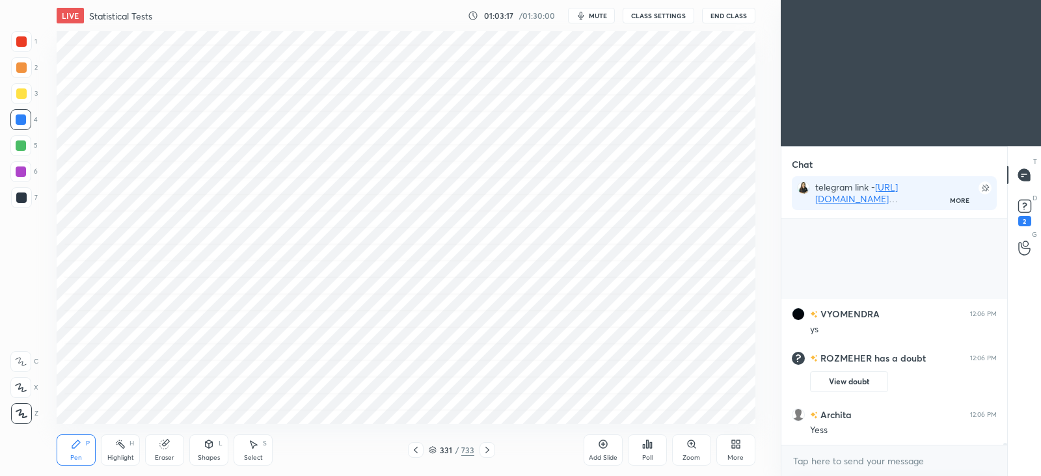
click at [433, 450] on icon at bounding box center [433, 450] width 8 height 8
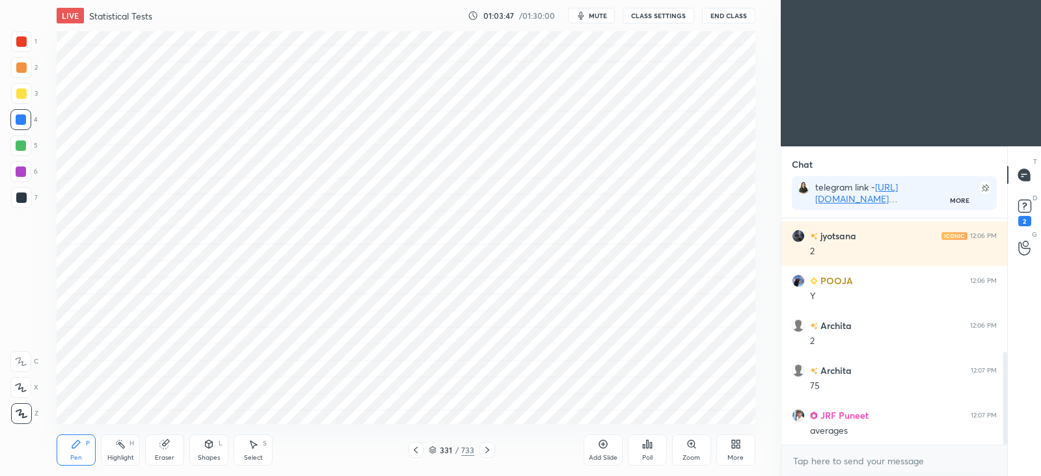
scroll to position [323, 0]
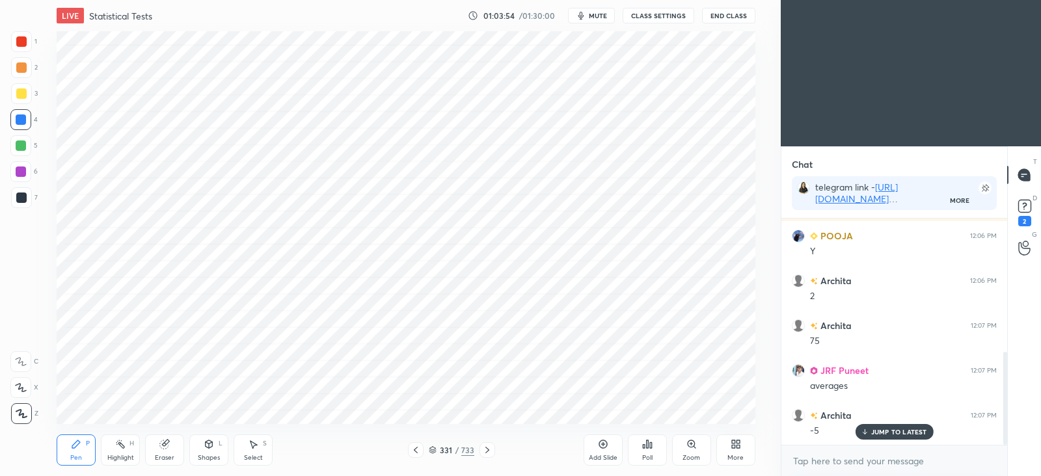
click at [898, 433] on p "JUMP TO LATEST" at bounding box center [900, 432] width 56 height 8
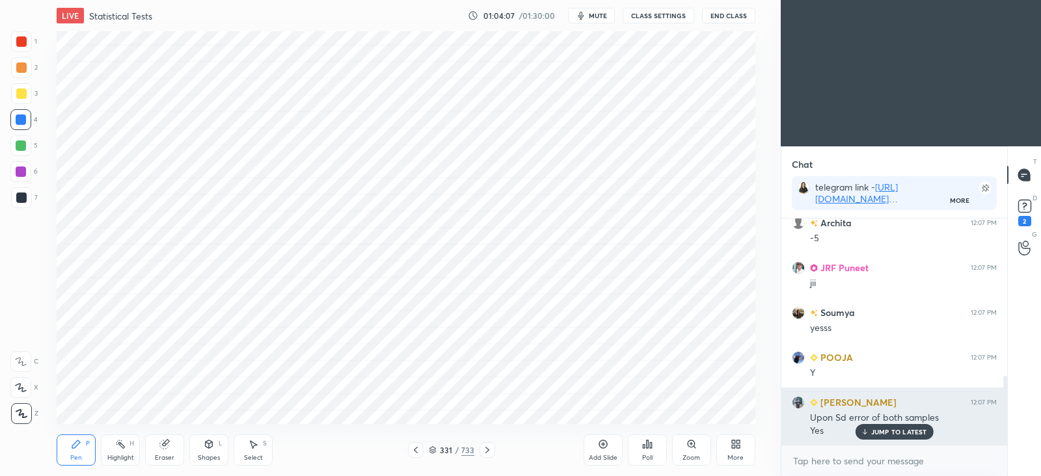
click at [890, 432] on p "JUMP TO LATEST" at bounding box center [900, 432] width 56 height 8
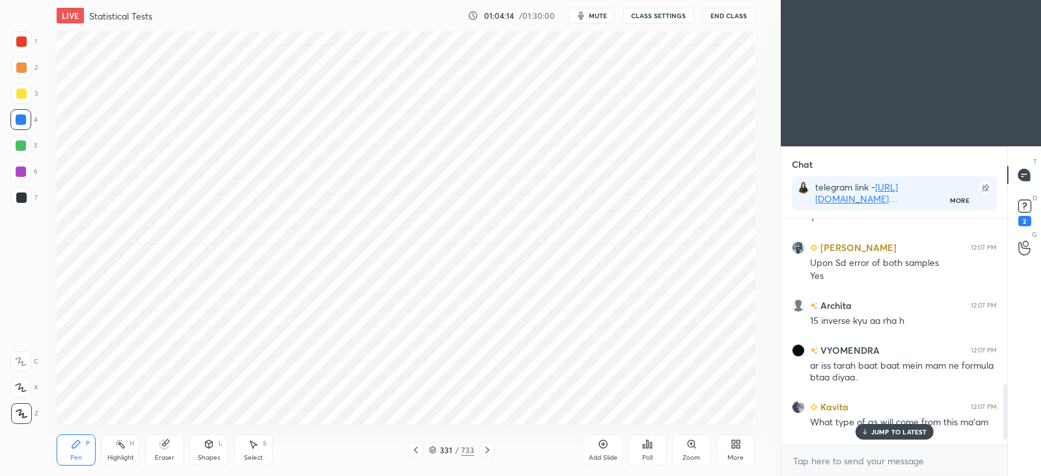
scroll to position [659, 0]
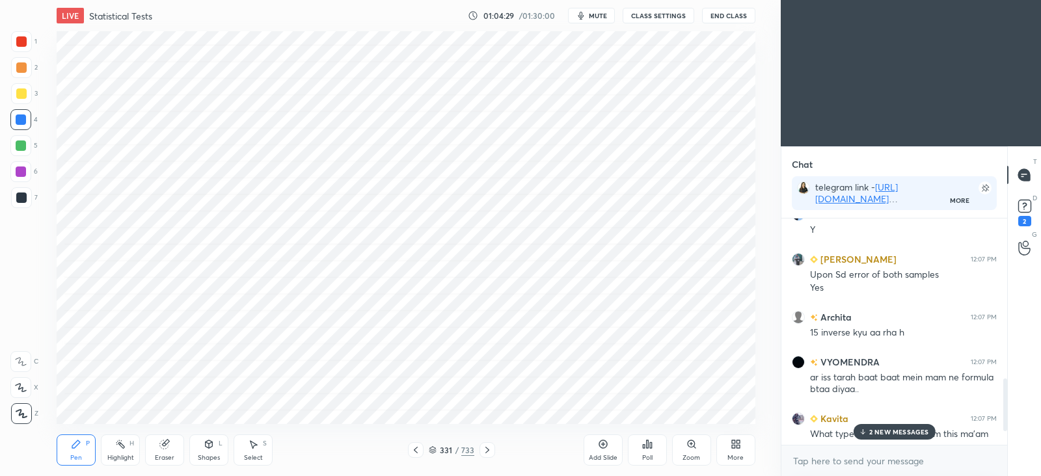
click at [885, 433] on p "2 NEW MESSAGES" at bounding box center [900, 432] width 60 height 8
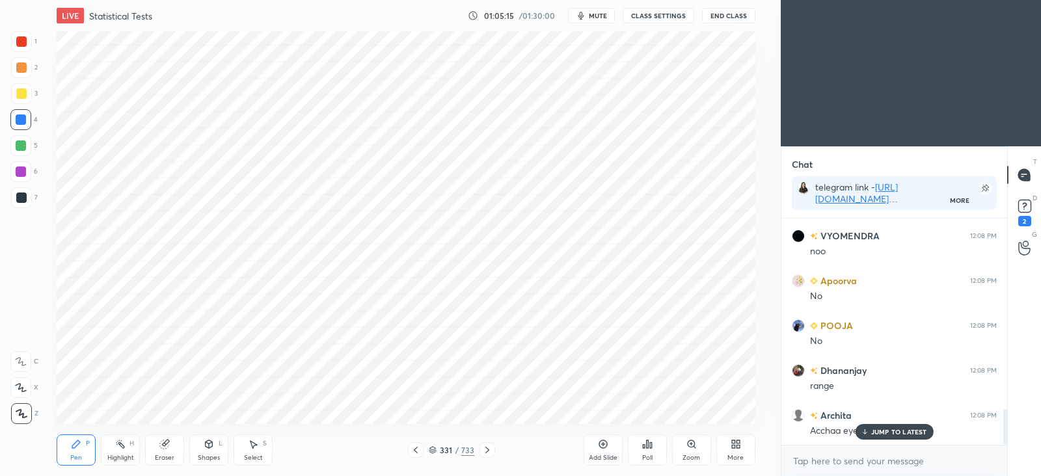
scroll to position [1201, 0]
click at [170, 453] on div "Eraser" at bounding box center [164, 450] width 39 height 31
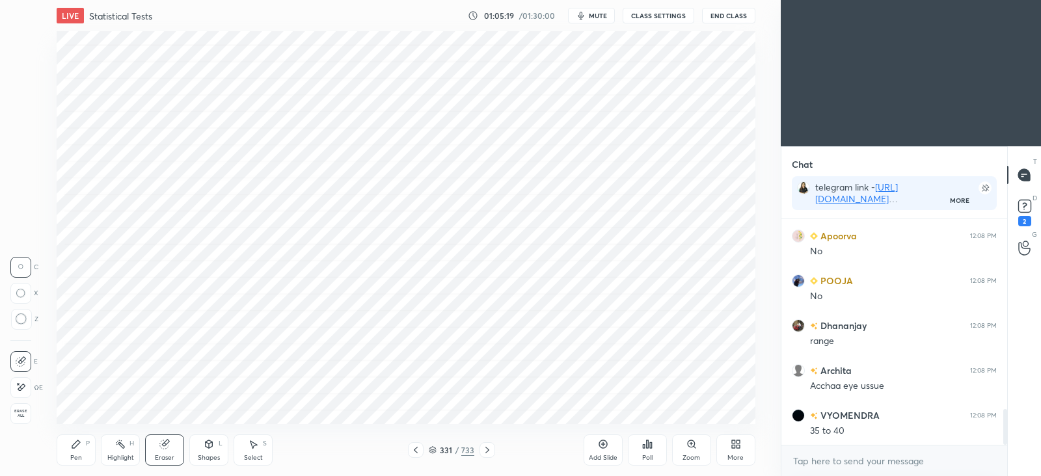
scroll to position [1246, 0]
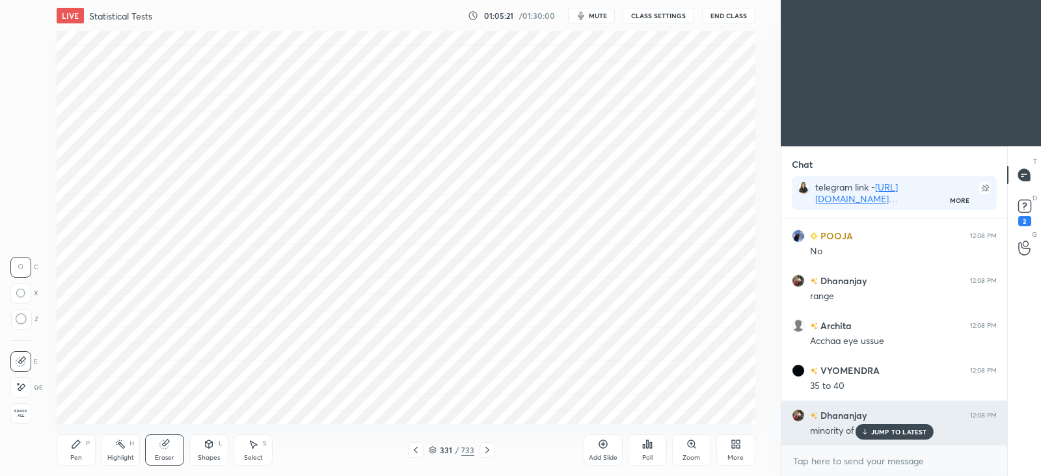
click at [883, 440] on div "Dhananjay 12:08 PM minority of boys" at bounding box center [895, 423] width 226 height 45
click at [899, 432] on p "JUMP TO LATEST" at bounding box center [900, 432] width 56 height 8
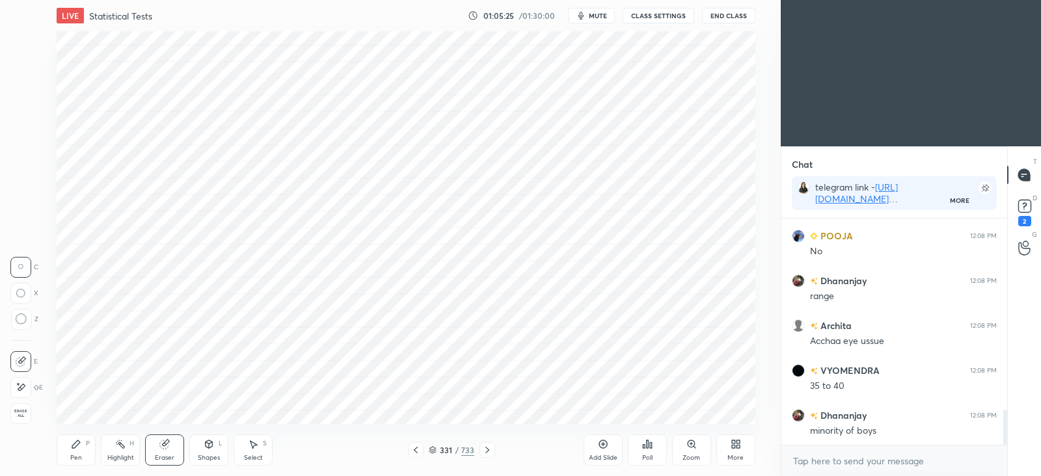
click at [488, 450] on icon at bounding box center [487, 450] width 10 height 10
click at [491, 447] on icon at bounding box center [487, 450] width 10 height 10
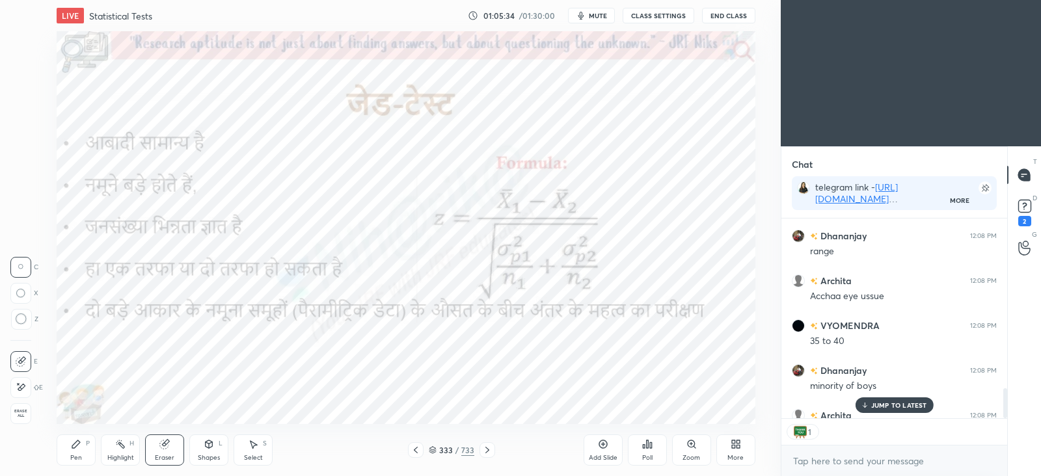
scroll to position [5, 4]
click at [491, 453] on icon at bounding box center [487, 450] width 10 height 10
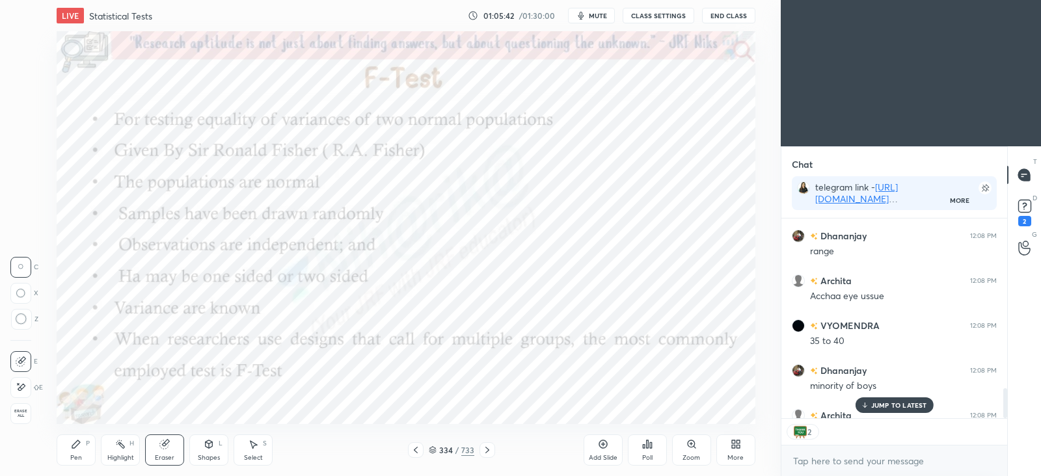
click at [905, 400] on div "JUMP TO LATEST" at bounding box center [894, 406] width 78 height 16
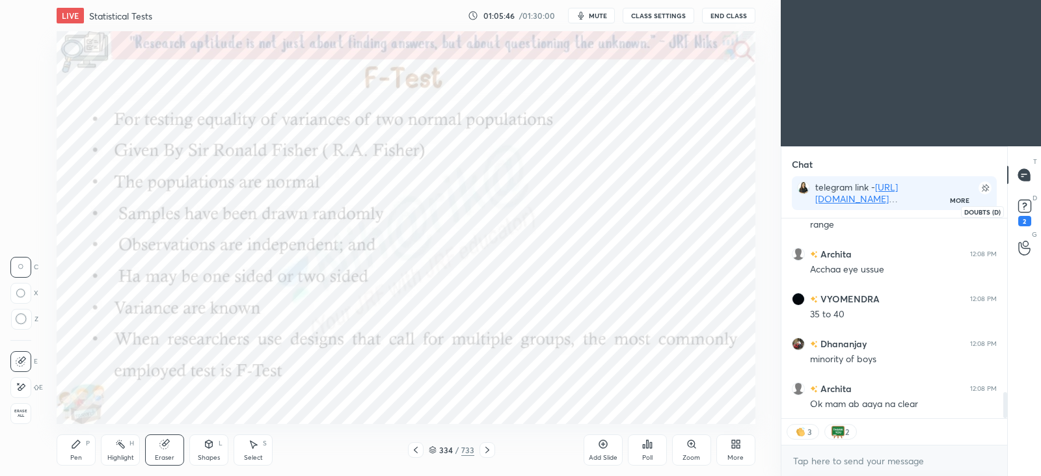
click at [1032, 207] on icon at bounding box center [1025, 207] width 20 height 20
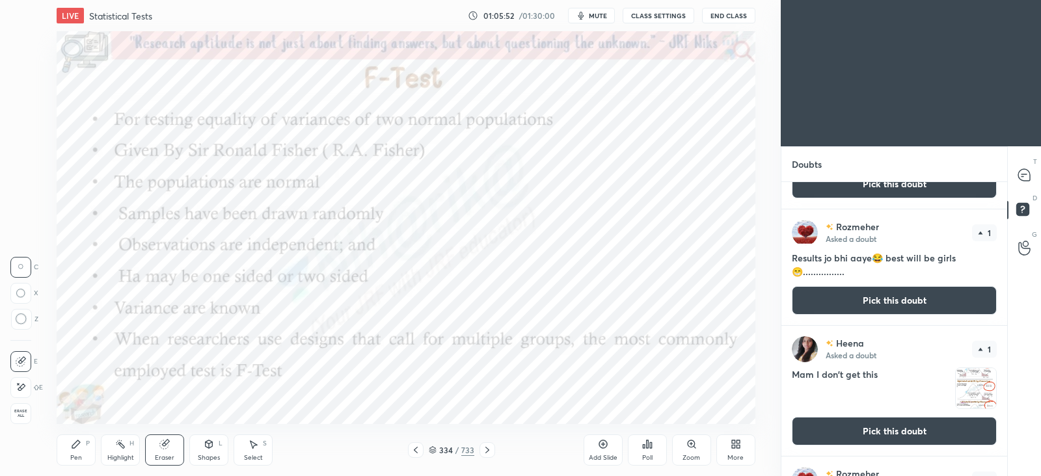
scroll to position [0, 0]
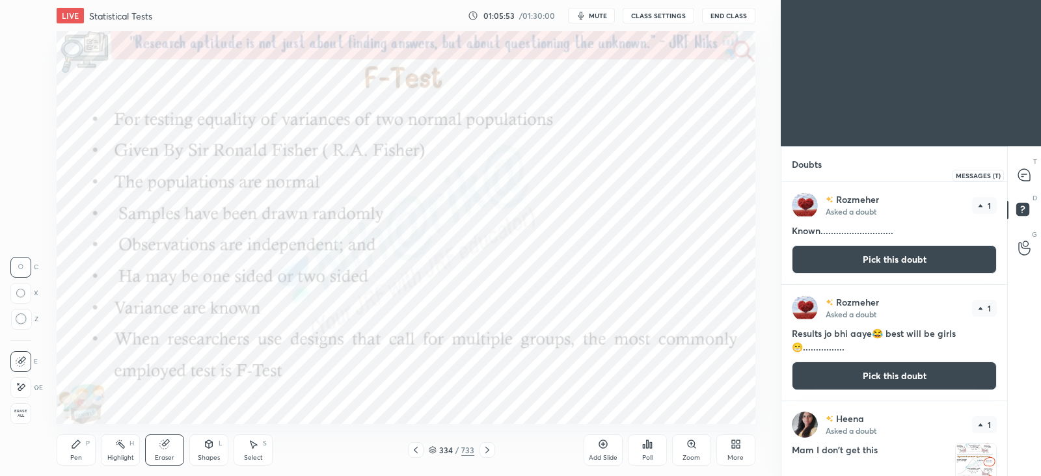
click at [1021, 183] on div at bounding box center [1025, 174] width 26 height 23
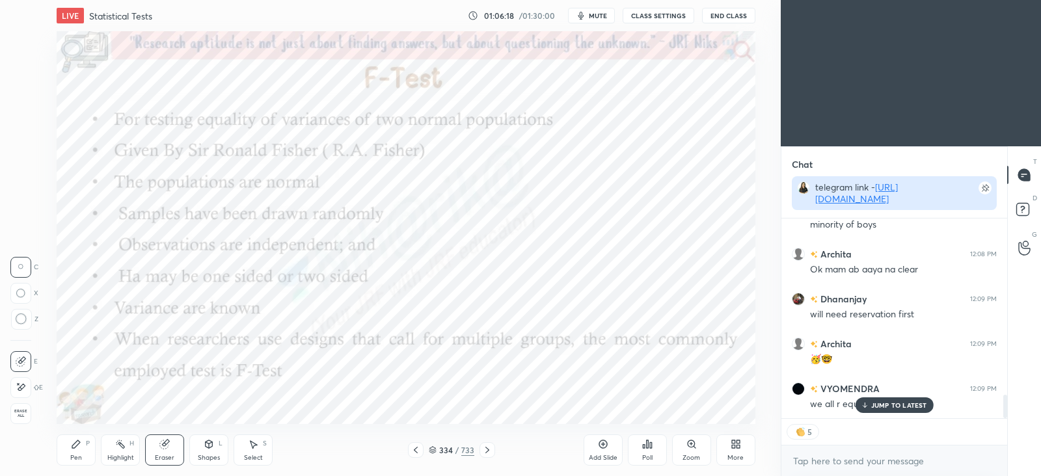
scroll to position [1497, 0]
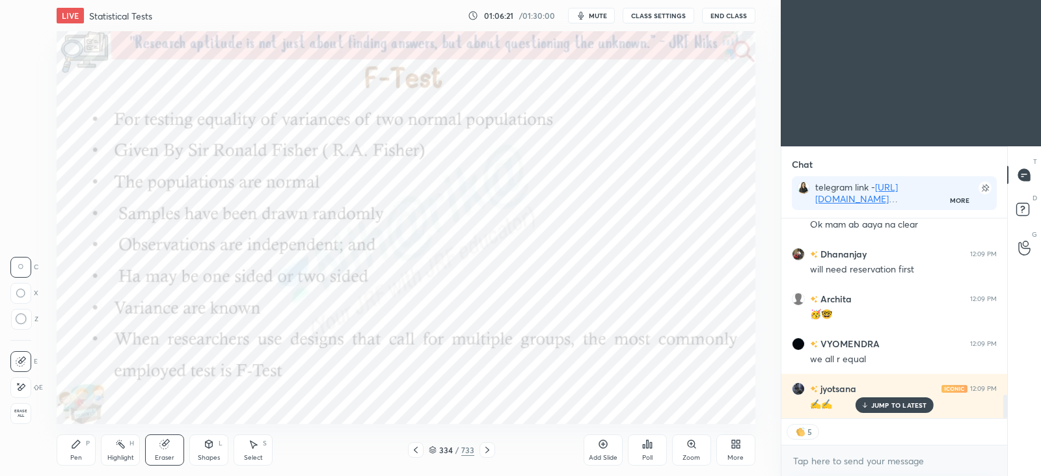
click at [216, 442] on div "Shapes L" at bounding box center [208, 450] width 39 height 31
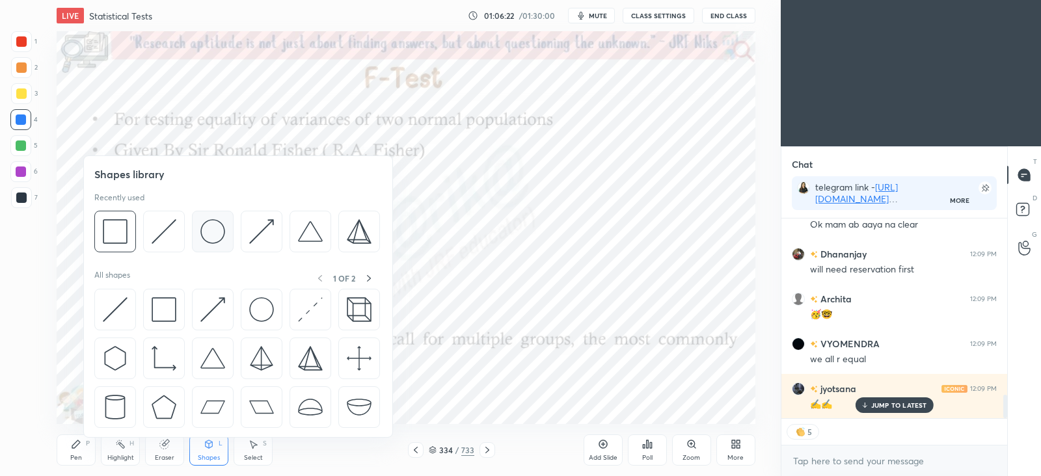
click at [215, 229] on img at bounding box center [212, 231] width 25 height 25
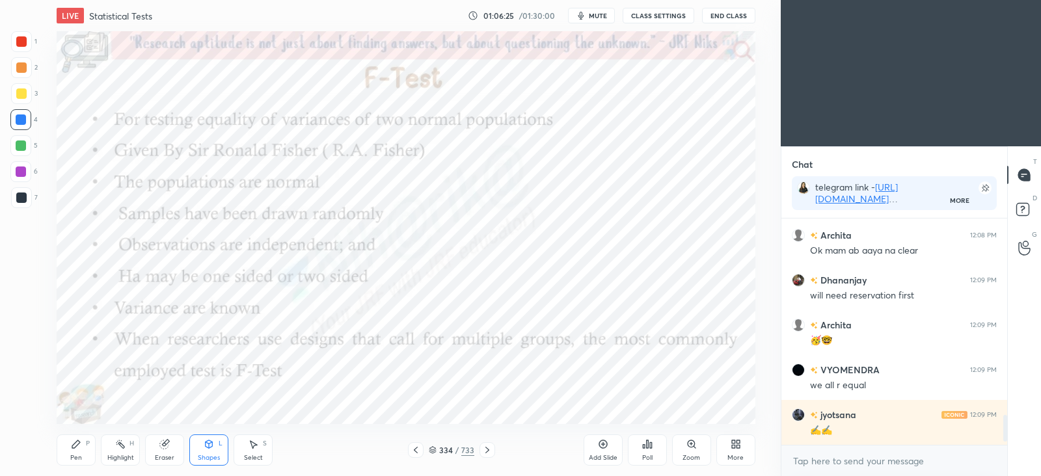
scroll to position [1471, 0]
click at [70, 448] on div "Pen P" at bounding box center [76, 450] width 39 height 31
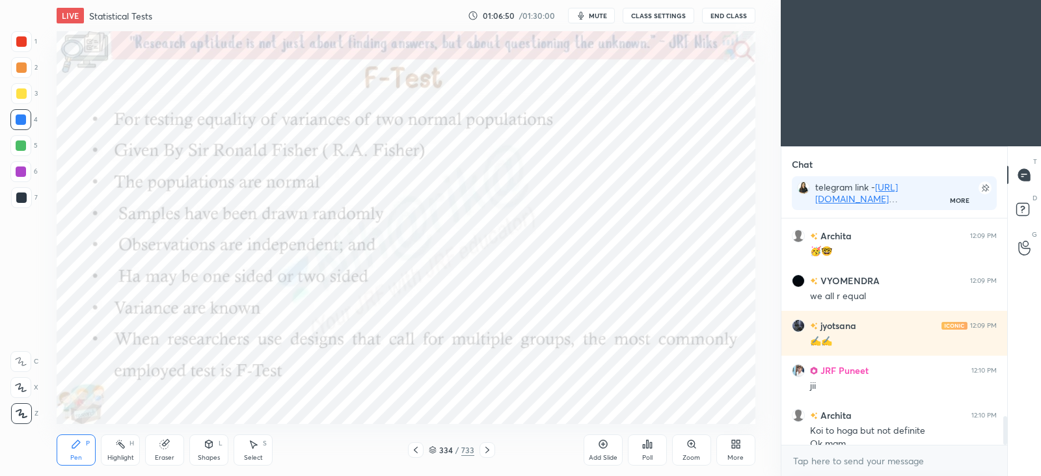
scroll to position [1573, 0]
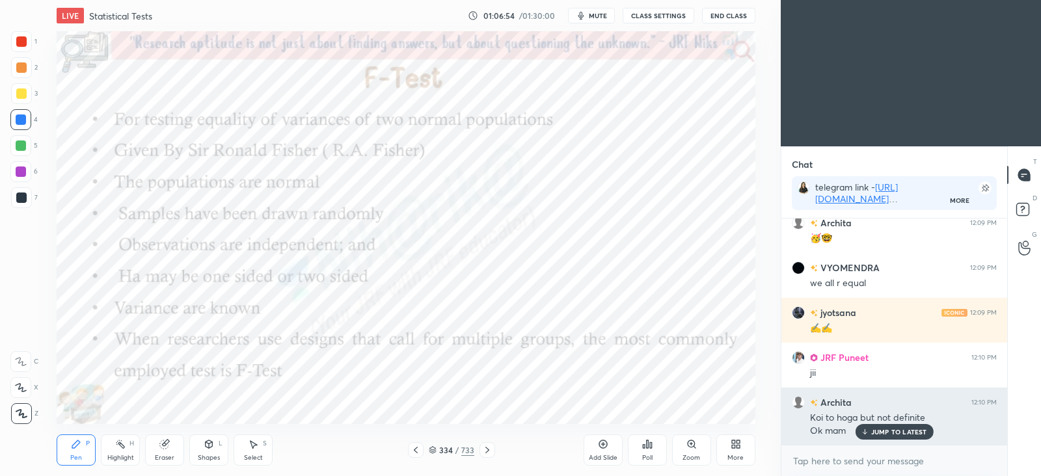
click at [900, 435] on p "JUMP TO LATEST" at bounding box center [900, 432] width 56 height 8
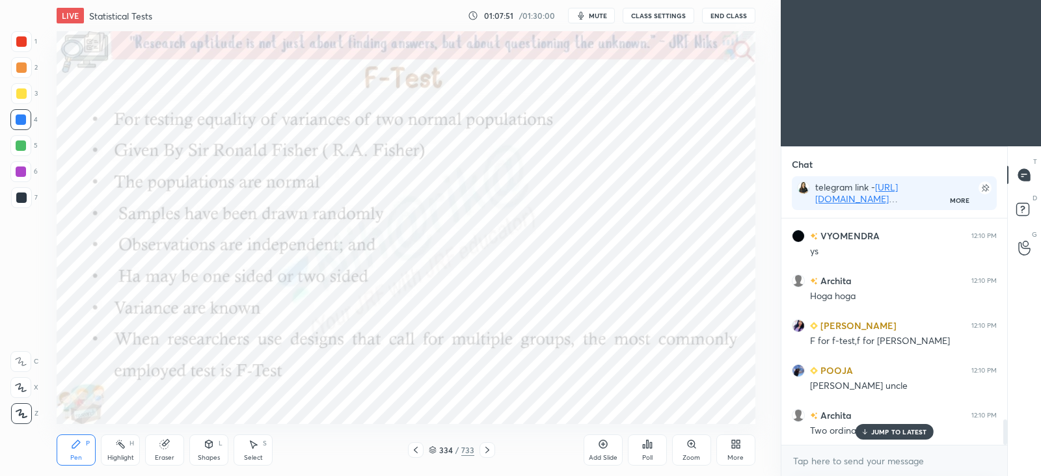
scroll to position [1843, 0]
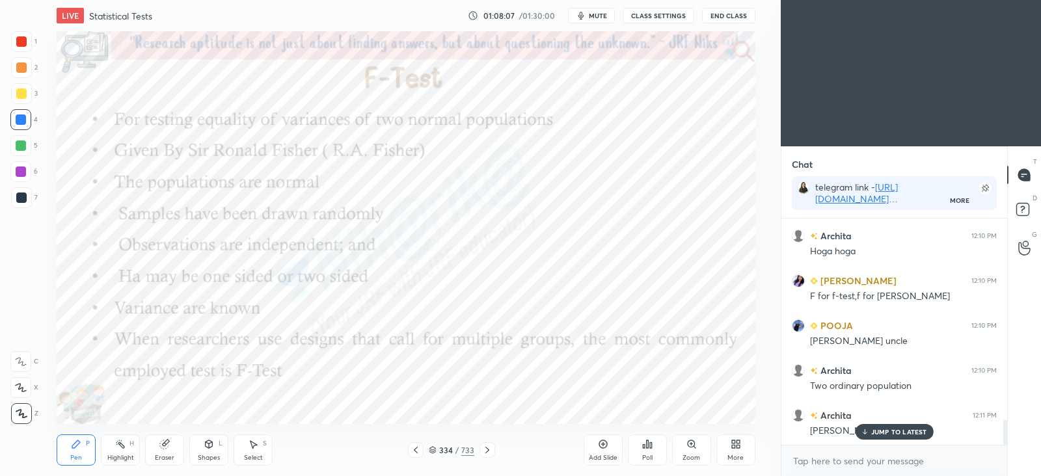
click at [488, 454] on icon at bounding box center [487, 450] width 10 height 10
click at [490, 455] on icon at bounding box center [487, 450] width 10 height 10
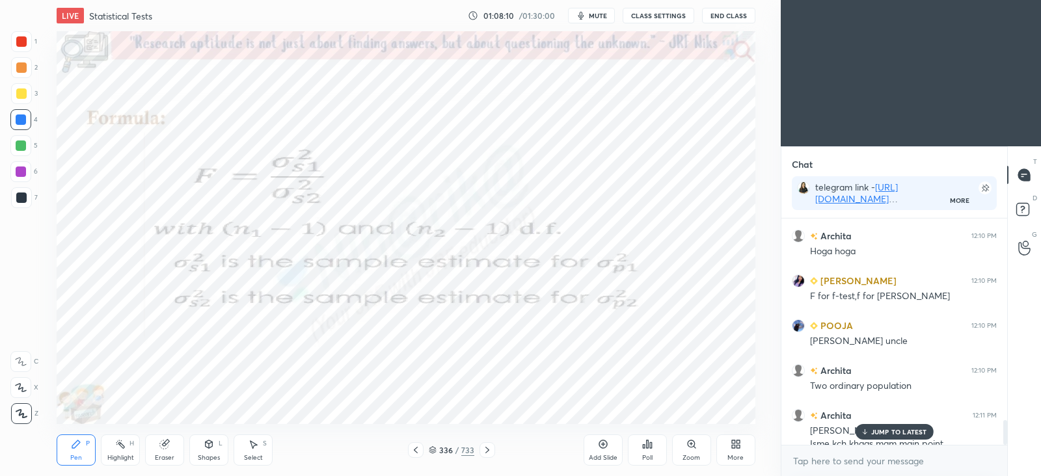
scroll to position [1856, 0]
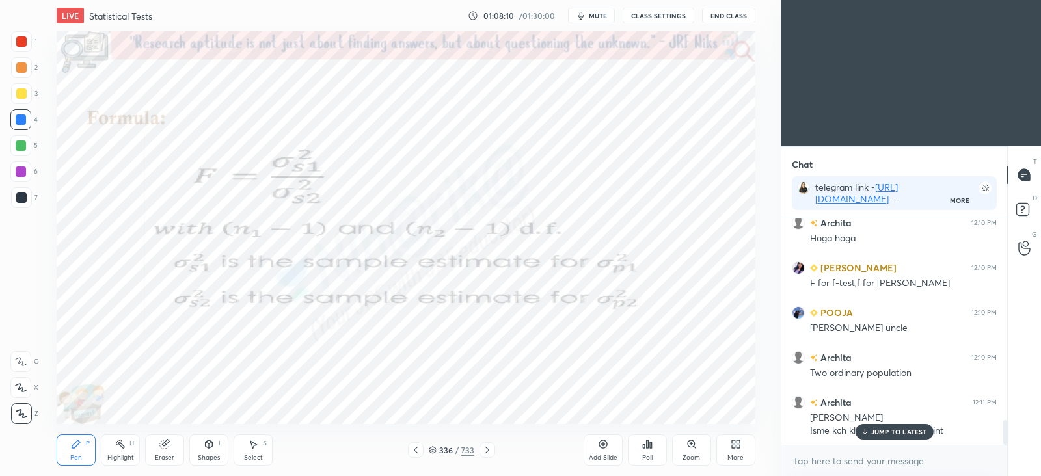
click at [417, 447] on icon at bounding box center [416, 450] width 10 height 10
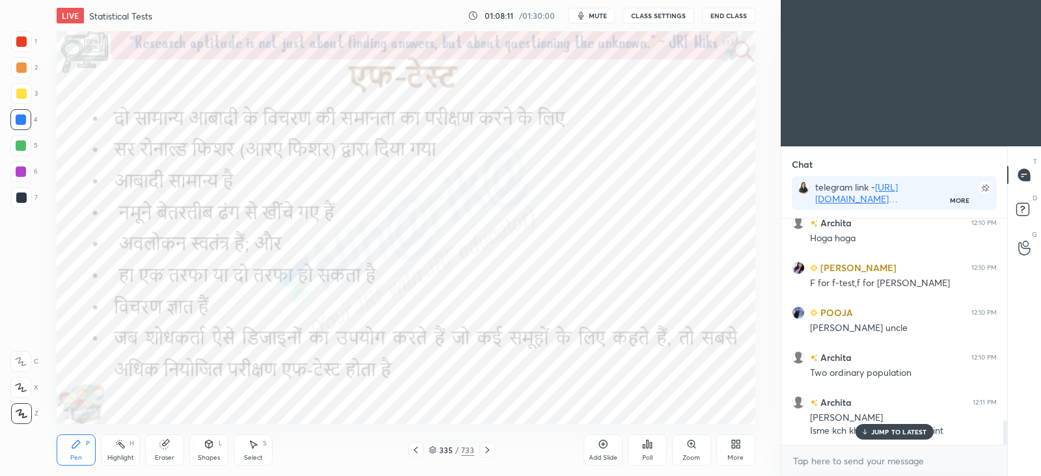
click at [599, 445] on icon at bounding box center [603, 445] width 8 height 8
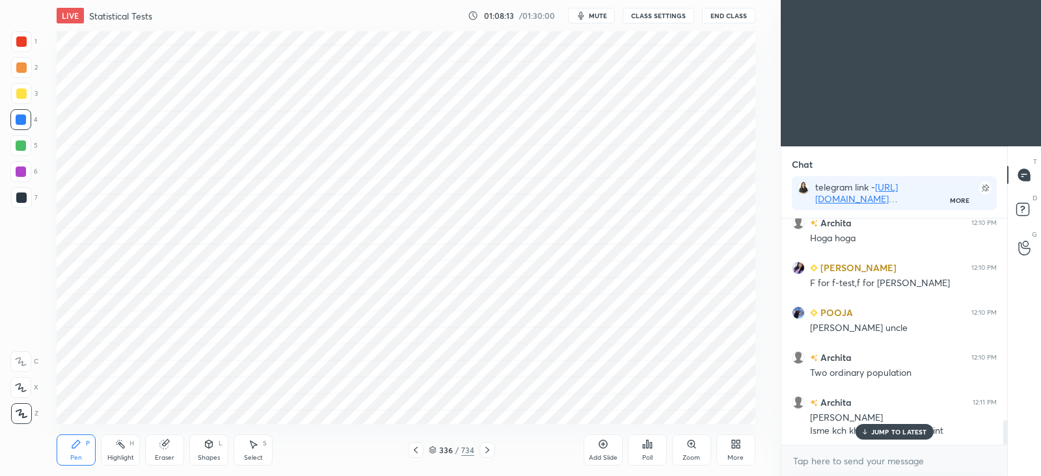
click at [484, 450] on icon at bounding box center [487, 450] width 10 height 10
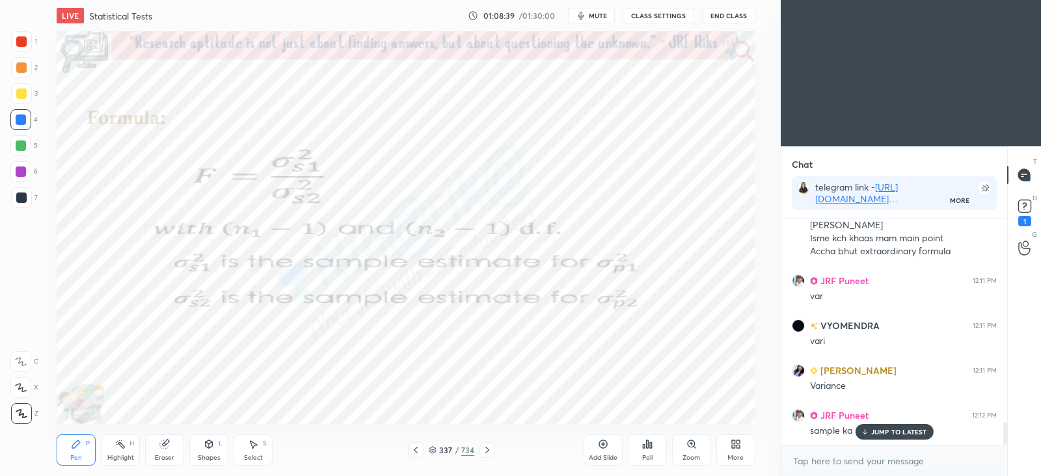
scroll to position [2093, 0]
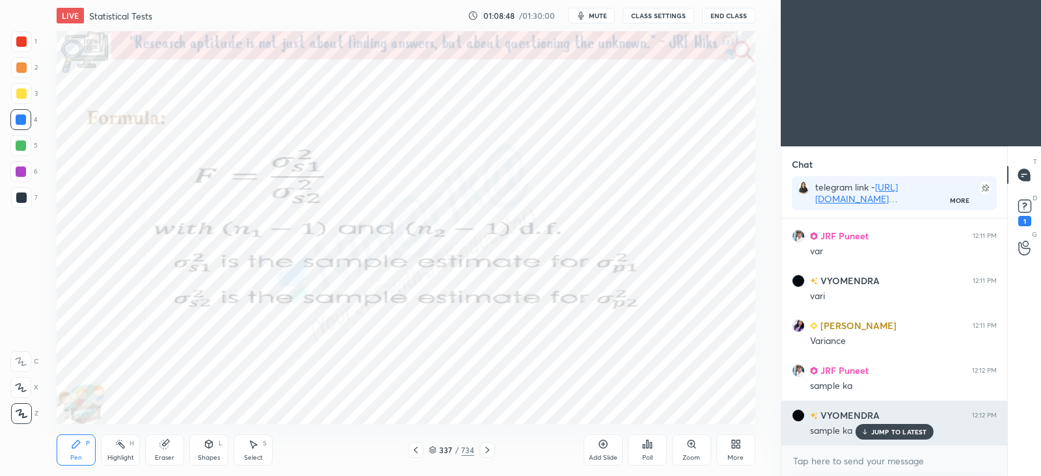
click at [903, 428] on p "JUMP TO LATEST" at bounding box center [900, 432] width 56 height 8
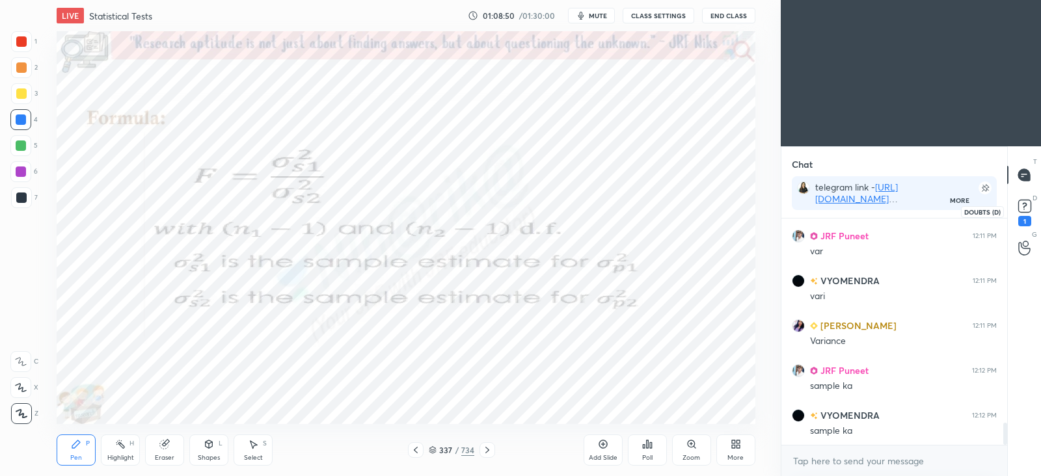
click at [1024, 209] on icon at bounding box center [1024, 209] width 1 height 1
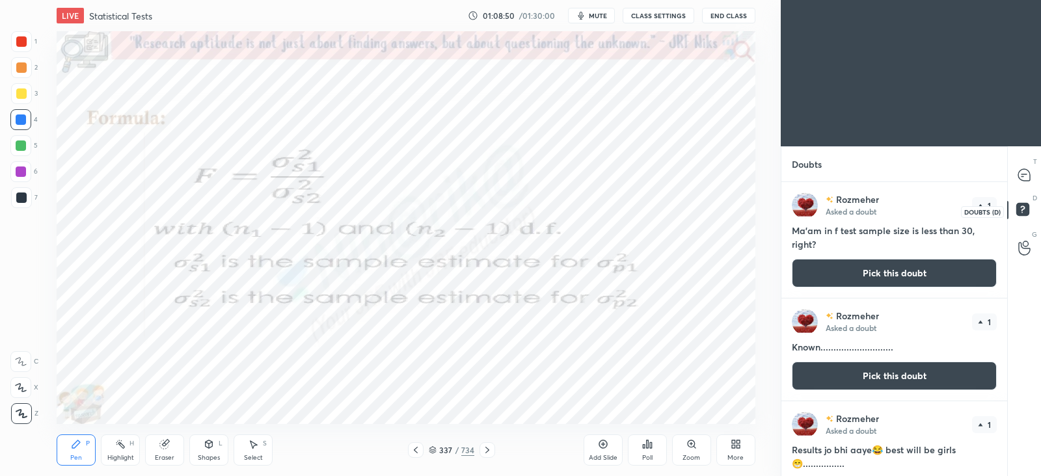
scroll to position [290, 221]
click at [1018, 183] on div at bounding box center [1025, 174] width 26 height 23
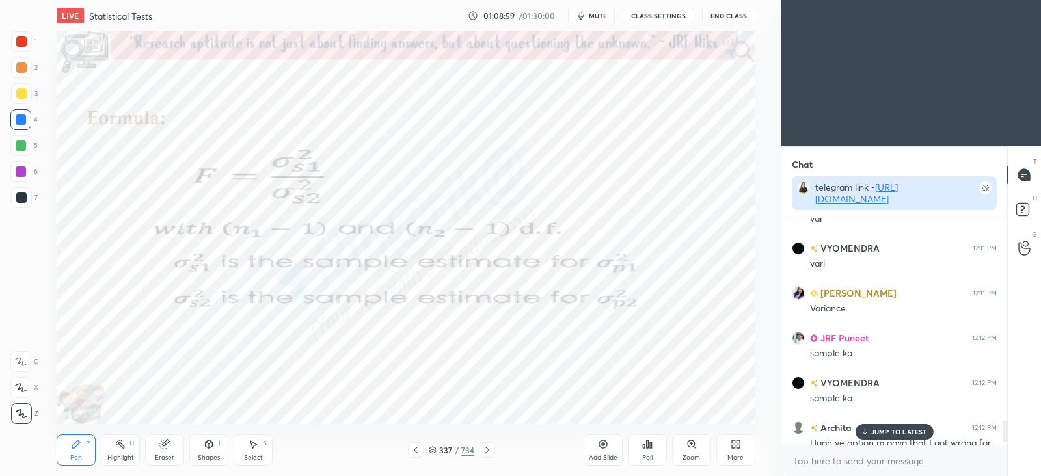
scroll to position [2150, 0]
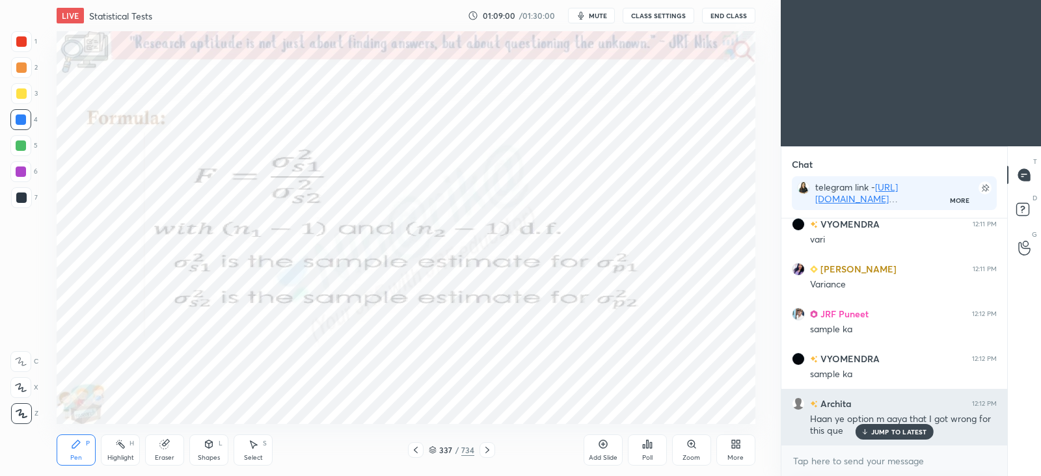
click at [888, 428] on p "JUMP TO LATEST" at bounding box center [900, 432] width 56 height 8
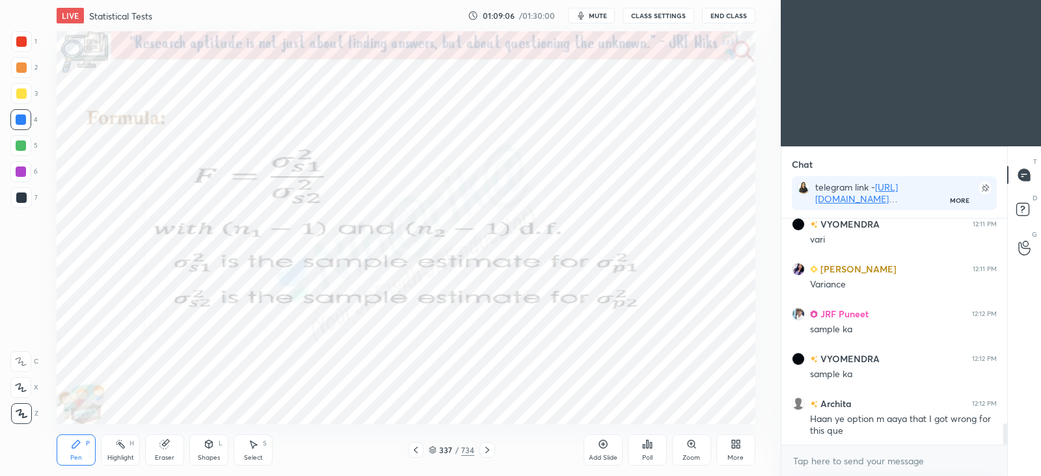
click at [482, 457] on div at bounding box center [488, 451] width 16 height 16
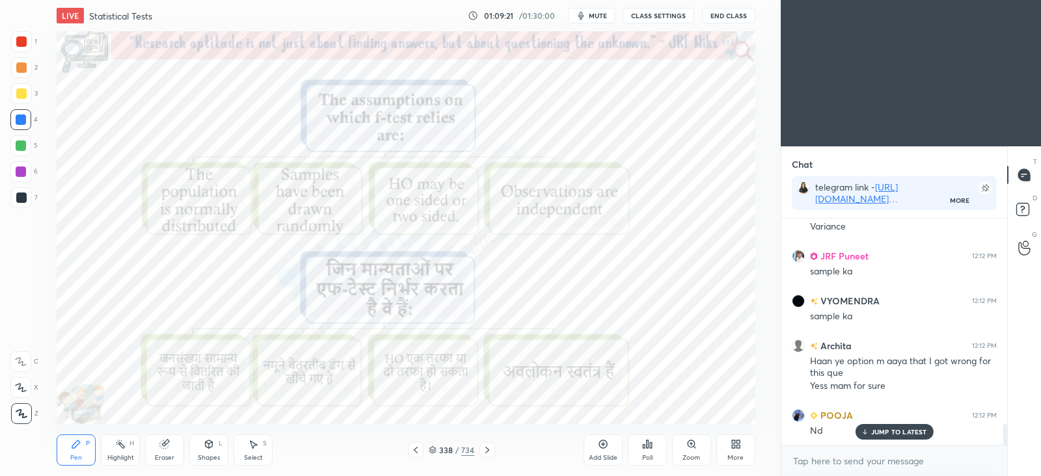
scroll to position [2253, 0]
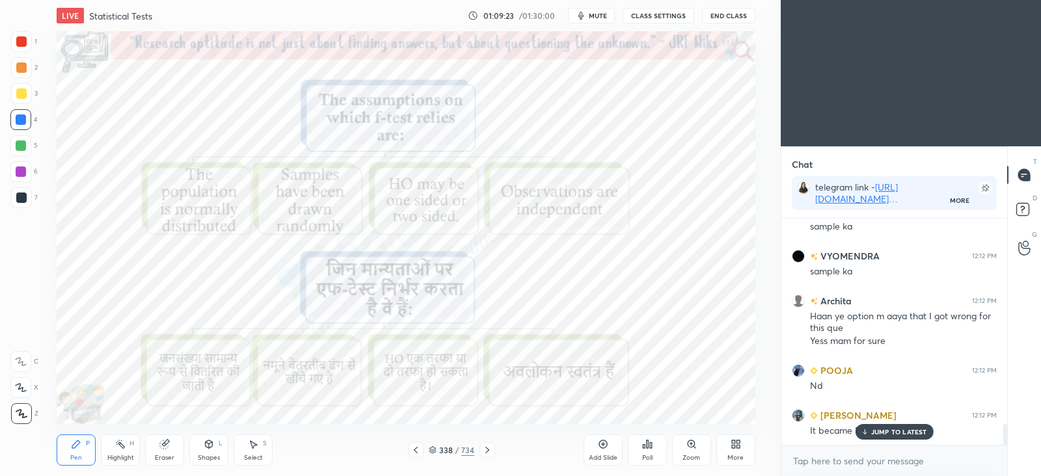
click at [605, 446] on icon at bounding box center [603, 444] width 10 height 10
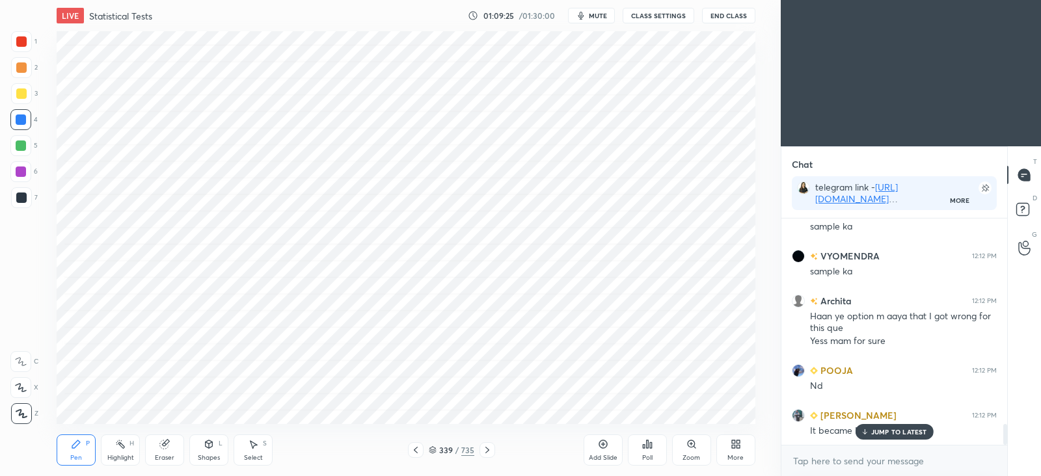
click at [435, 446] on icon at bounding box center [433, 450] width 8 height 8
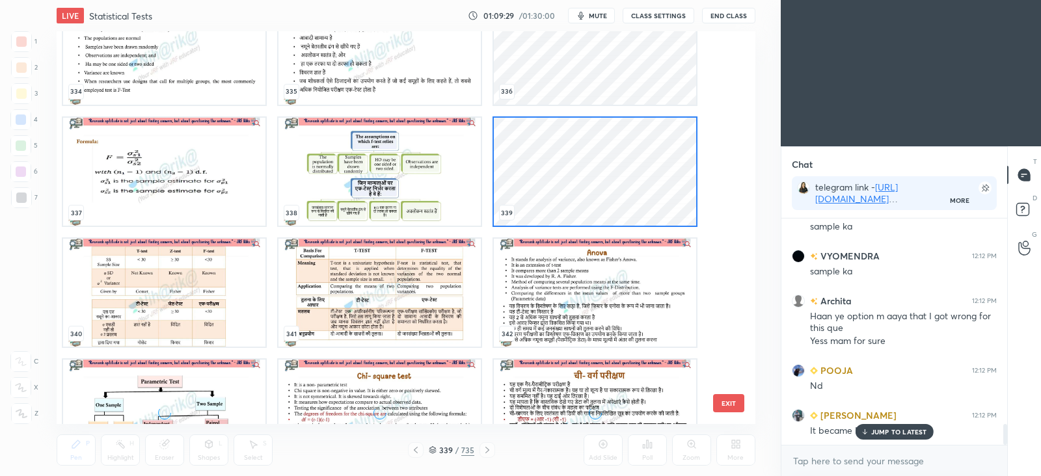
scroll to position [13545, 0]
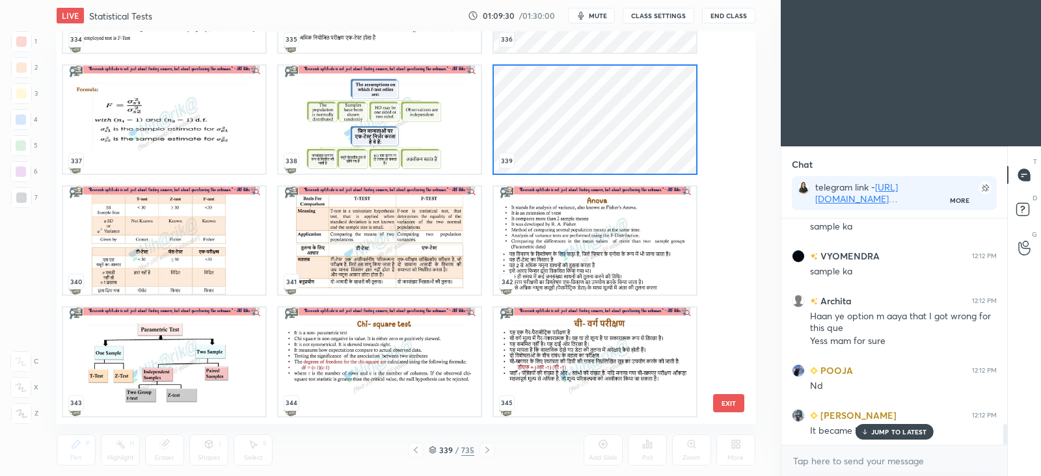
click at [172, 202] on img "grid" at bounding box center [164, 241] width 202 height 108
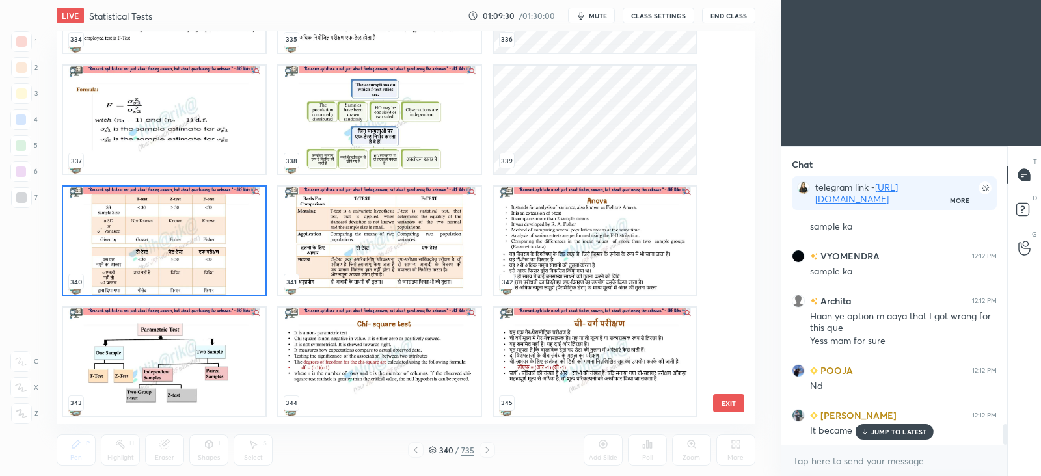
click at [172, 202] on img "grid" at bounding box center [164, 241] width 202 height 108
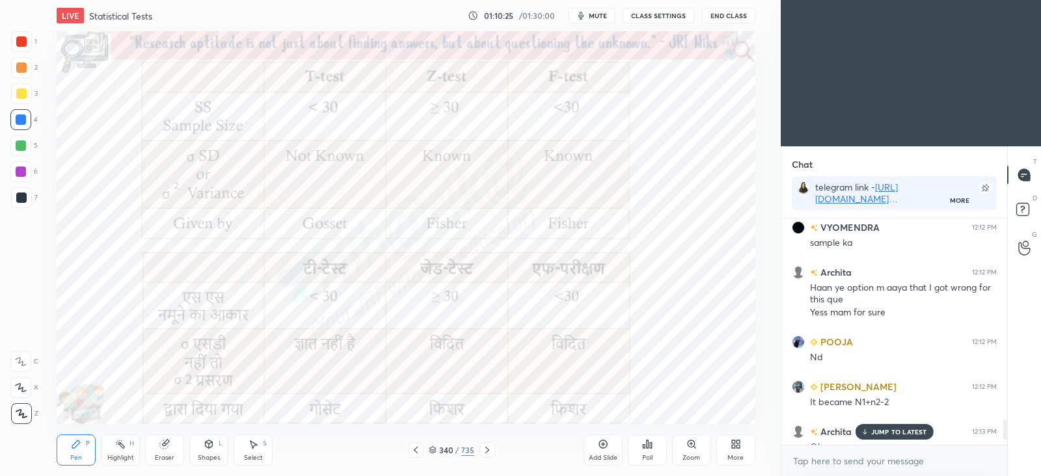
scroll to position [2342, 0]
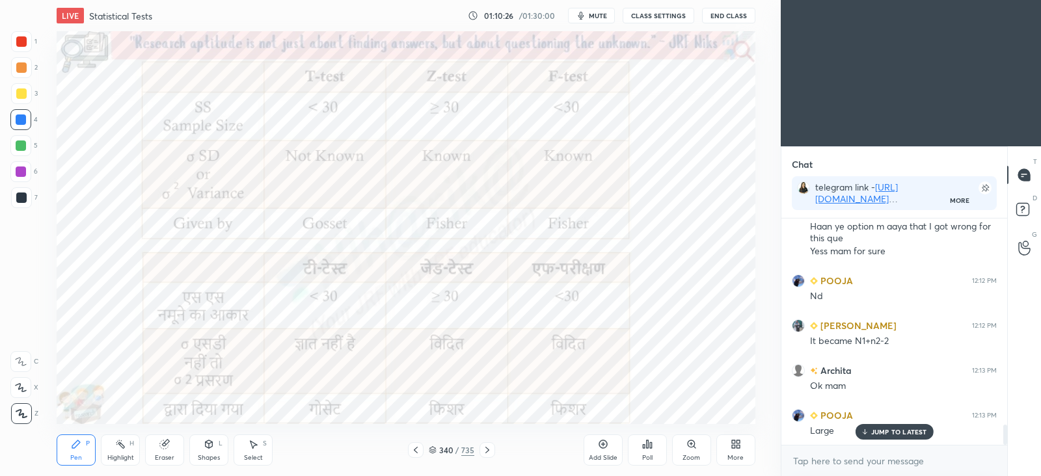
click at [895, 435] on p "JUMP TO LATEST" at bounding box center [900, 432] width 56 height 8
click at [419, 453] on icon at bounding box center [416, 450] width 10 height 10
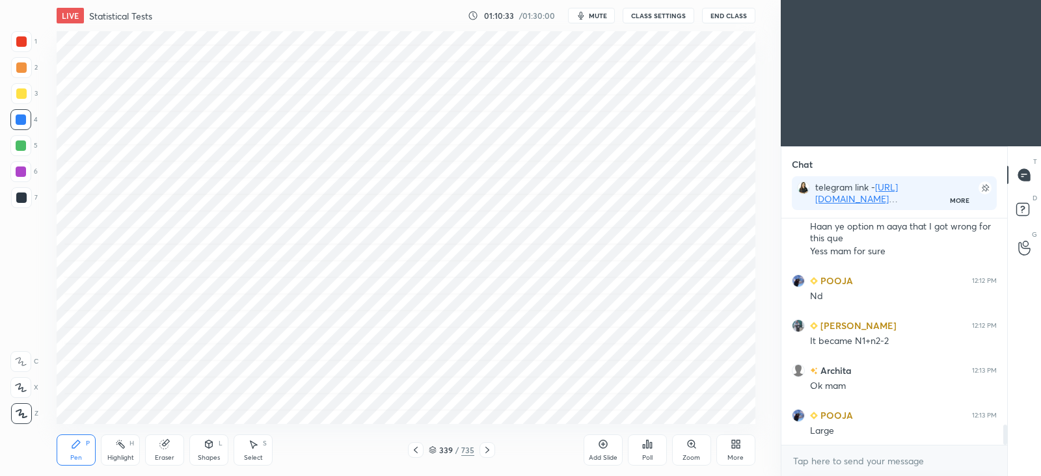
click at [422, 454] on div at bounding box center [416, 451] width 16 height 16
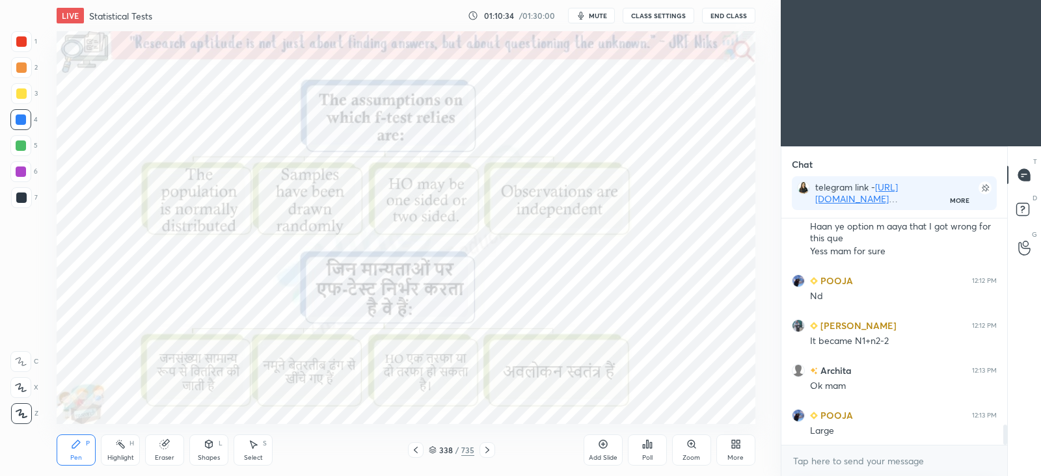
click at [425, 450] on div "338 / 735" at bounding box center [451, 451] width 87 height 16
click at [419, 448] on icon at bounding box center [416, 450] width 10 height 10
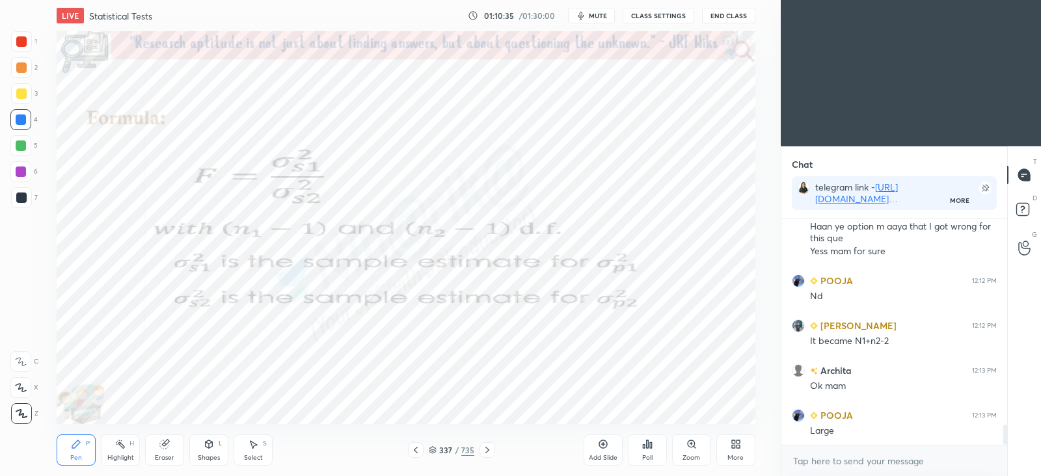
click at [417, 449] on icon at bounding box center [416, 450] width 10 height 10
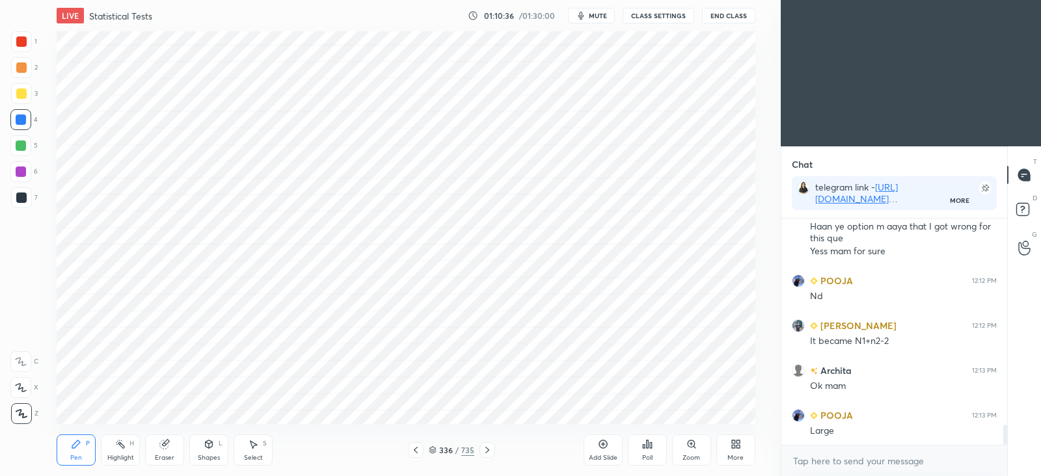
click at [417, 450] on icon at bounding box center [416, 450] width 10 height 10
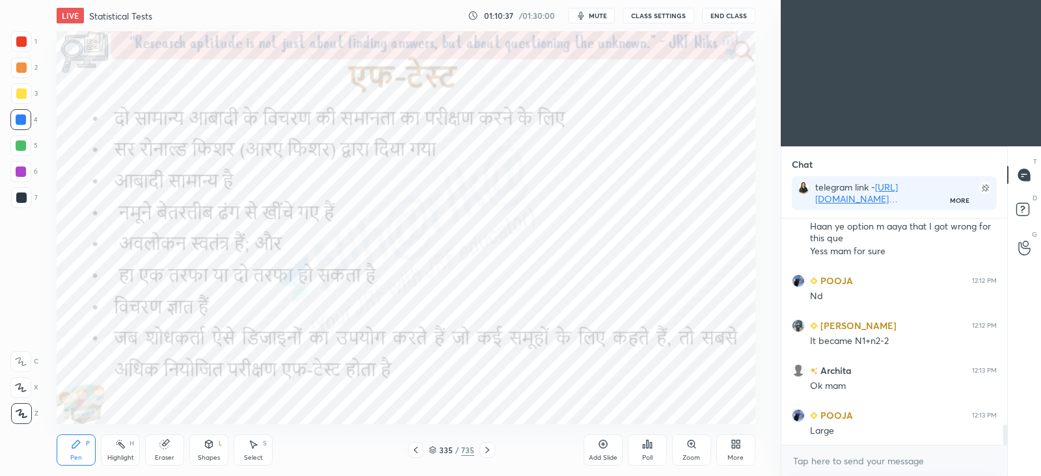
click at [487, 450] on icon at bounding box center [487, 450] width 10 height 10
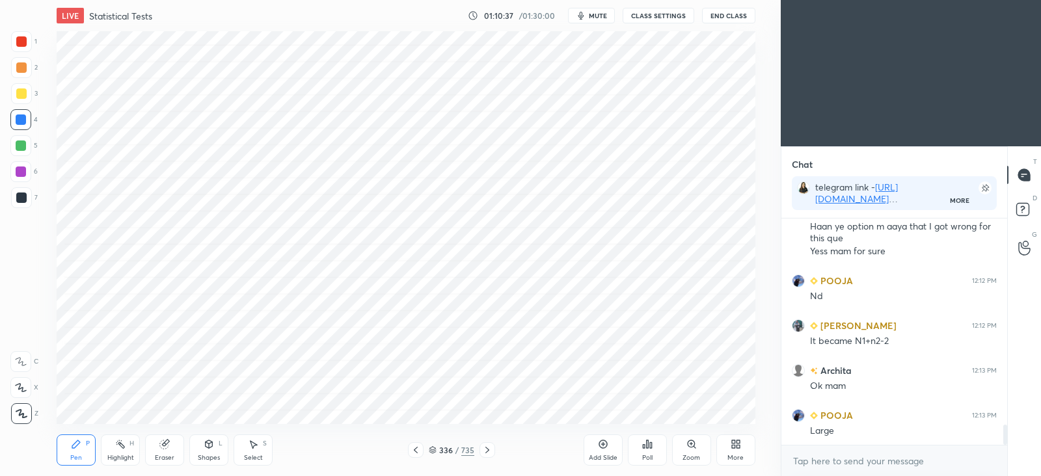
click at [487, 450] on icon at bounding box center [487, 450] width 10 height 10
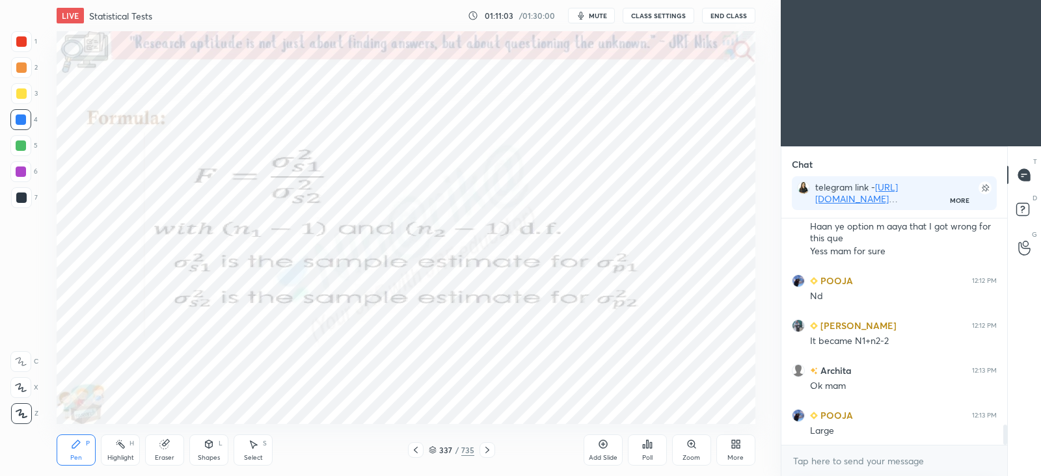
click at [174, 451] on div "Eraser" at bounding box center [164, 450] width 39 height 31
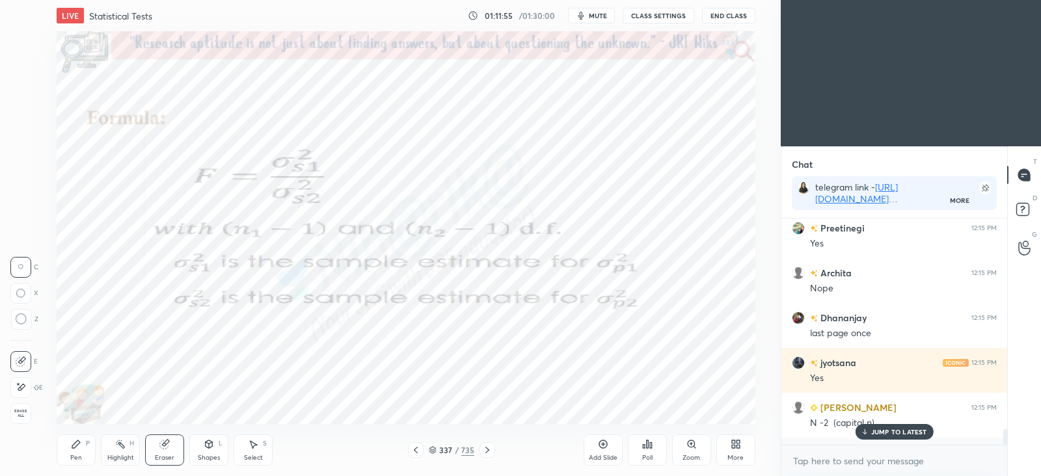
scroll to position [2926, 0]
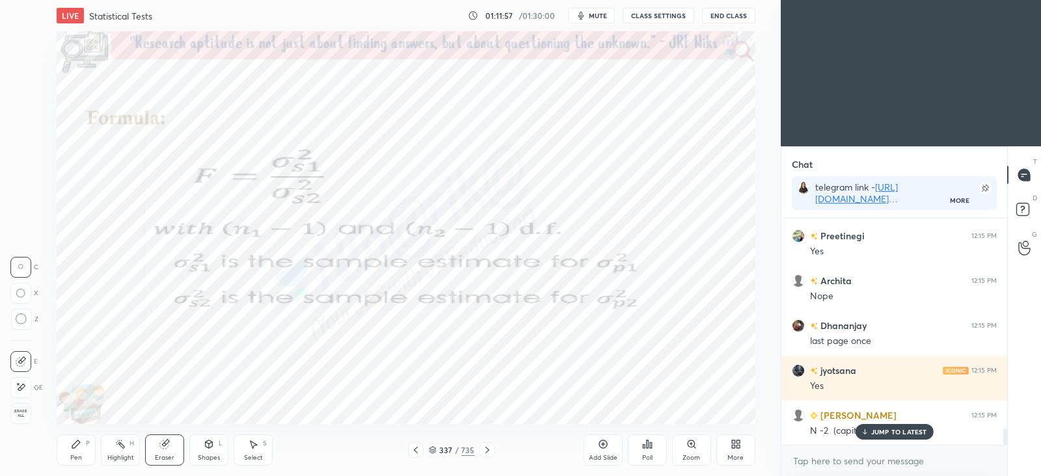
click at [83, 449] on div "Pen P" at bounding box center [76, 450] width 39 height 31
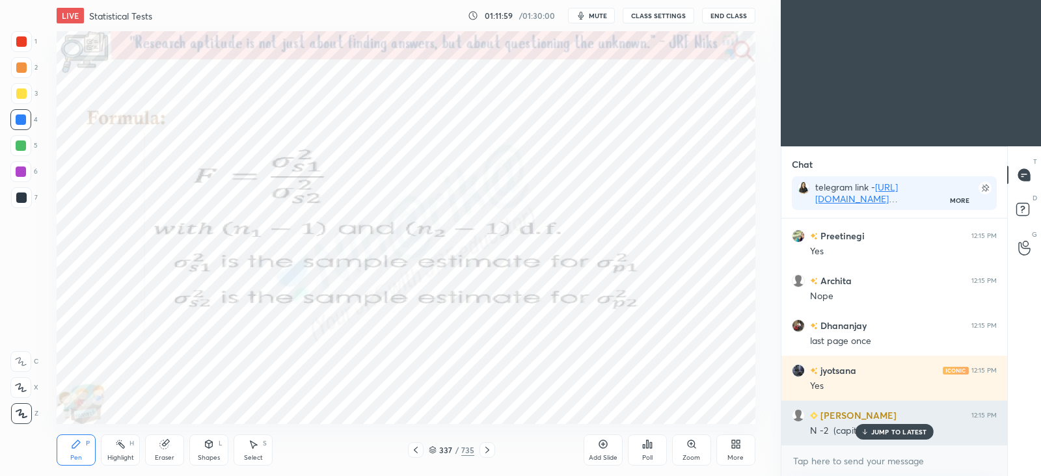
click at [881, 433] on p "JUMP TO LATEST" at bounding box center [900, 432] width 56 height 8
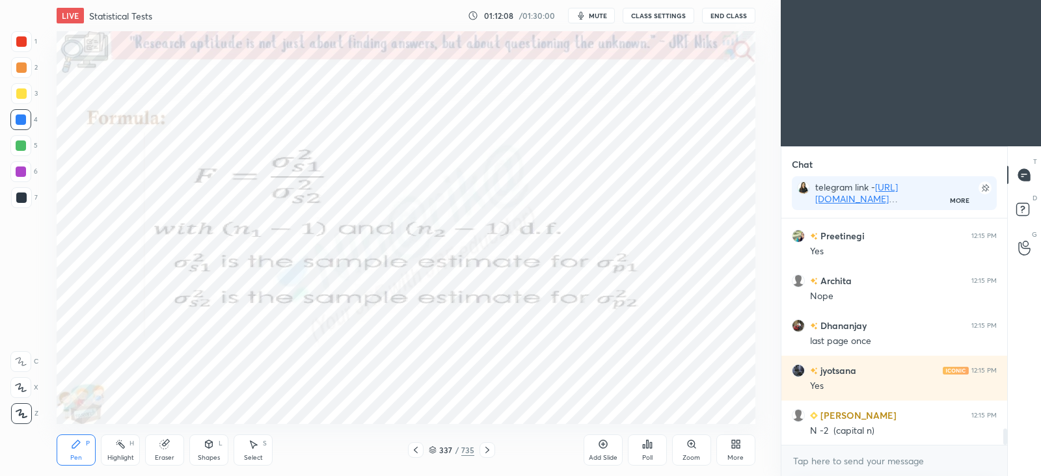
click at [168, 446] on icon at bounding box center [164, 445] width 8 height 8
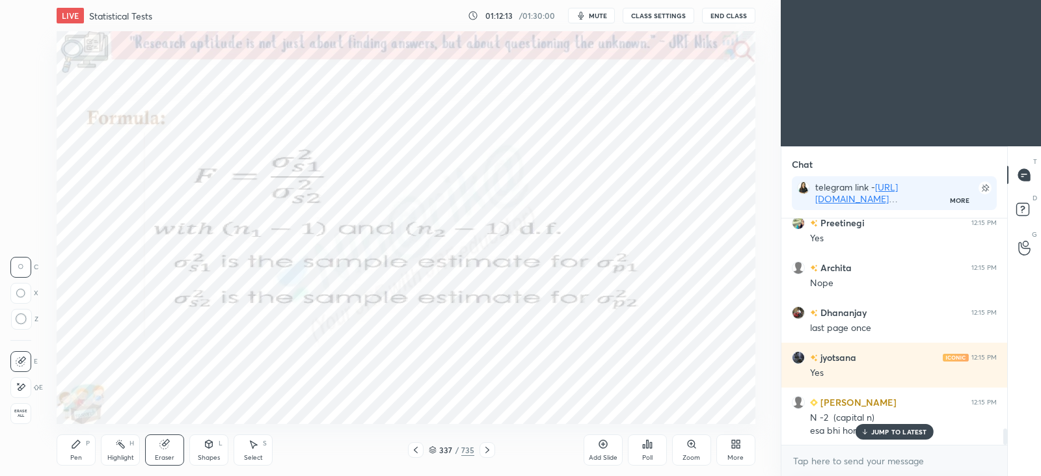
click at [80, 443] on icon at bounding box center [76, 445] width 8 height 8
click at [870, 433] on div "JUMP TO LATEST" at bounding box center [894, 432] width 78 height 16
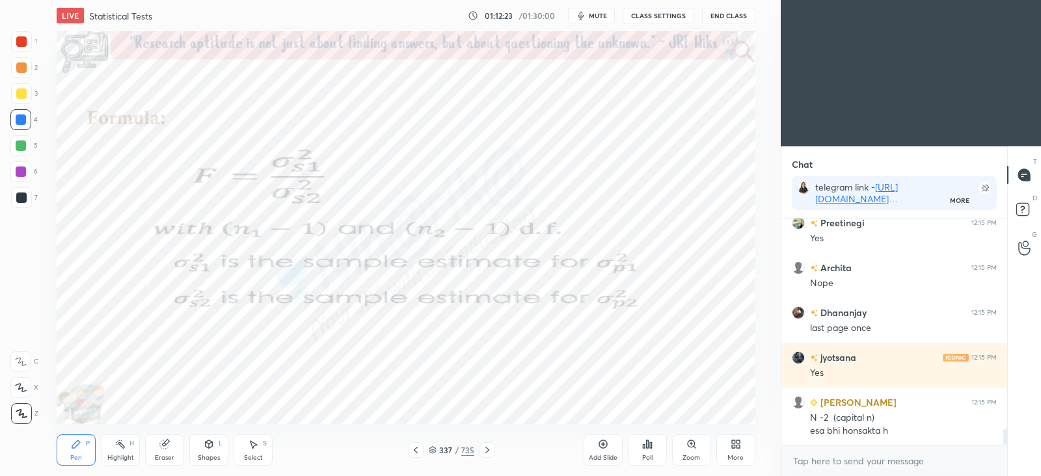
click at [489, 452] on icon at bounding box center [487, 450] width 10 height 10
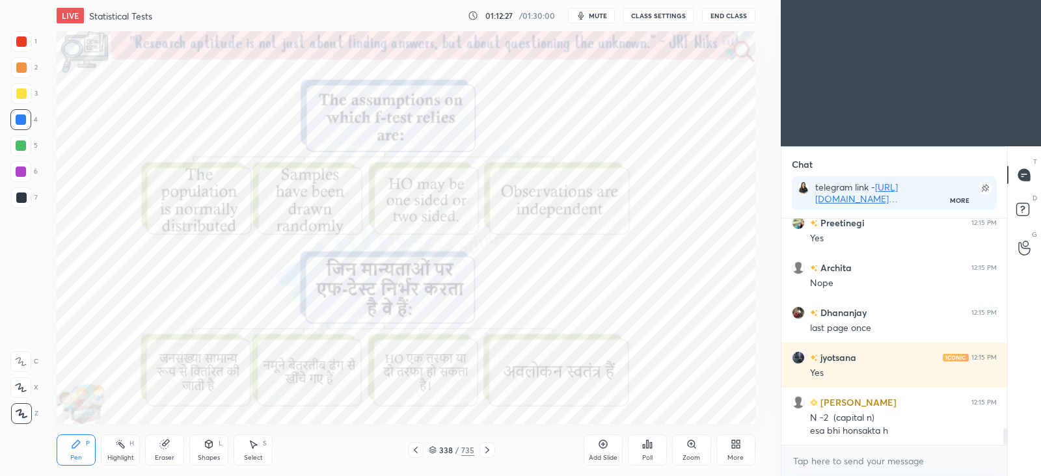
click at [433, 448] on icon at bounding box center [433, 450] width 8 height 8
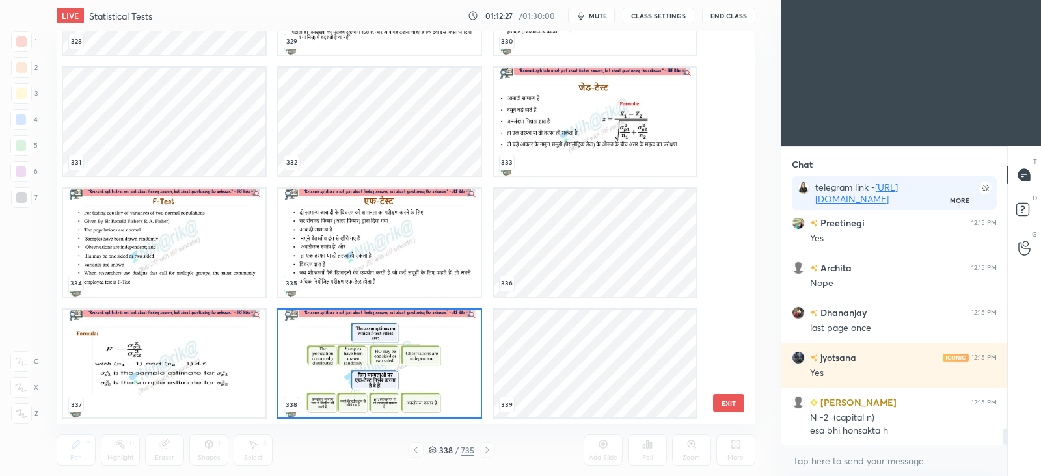
scroll to position [389, 692]
click at [460, 394] on img "grid" at bounding box center [380, 364] width 202 height 108
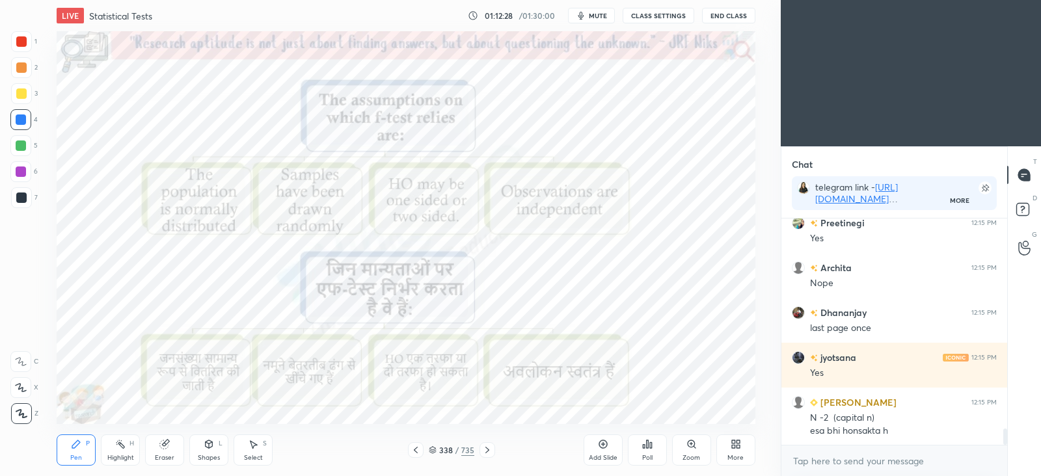
click at [461, 396] on img "grid" at bounding box center [380, 364] width 202 height 108
click at [420, 447] on icon at bounding box center [416, 450] width 10 height 10
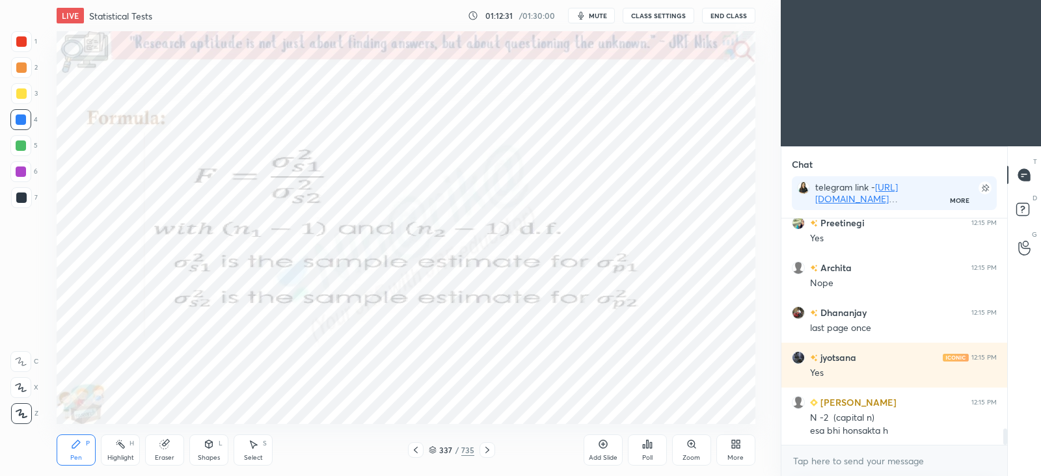
click at [490, 450] on icon at bounding box center [487, 450] width 10 height 10
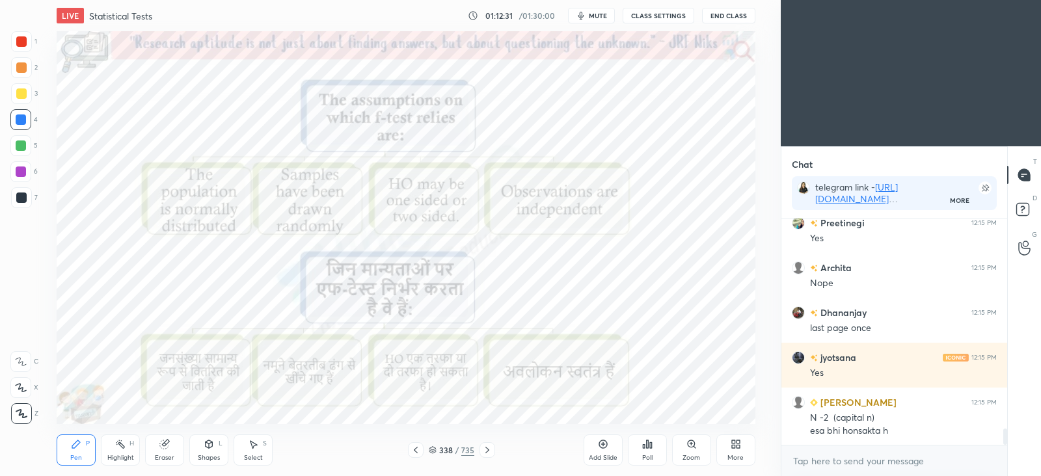
click at [488, 452] on icon at bounding box center [487, 450] width 10 height 10
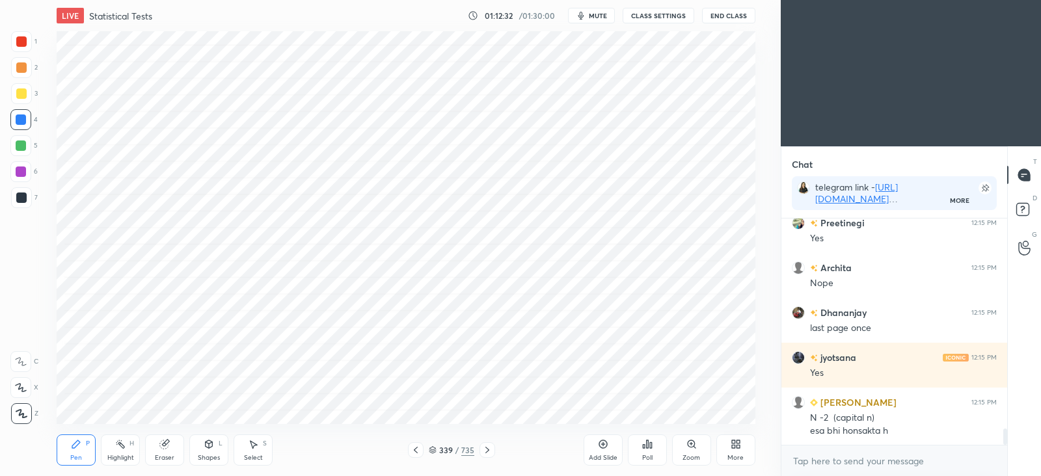
click at [488, 454] on icon at bounding box center [487, 450] width 10 height 10
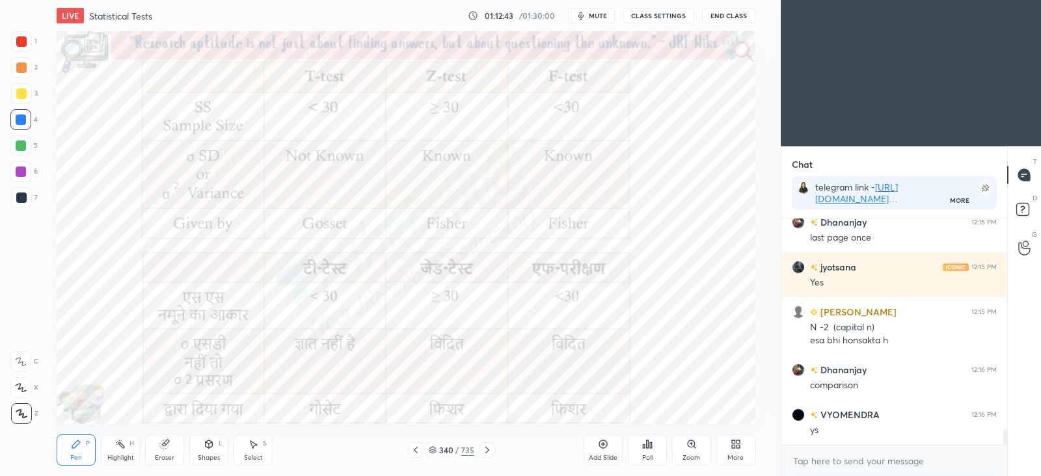
scroll to position [3060, 0]
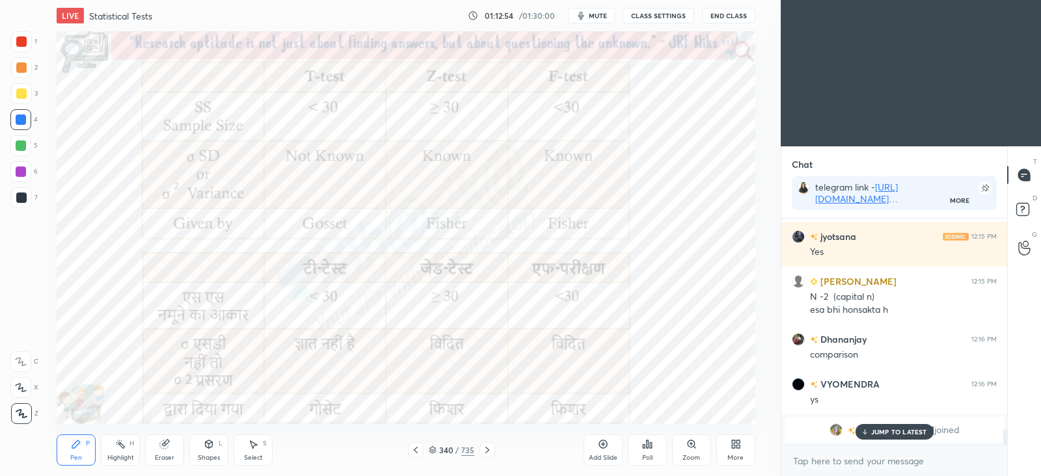
click at [489, 456] on div at bounding box center [488, 451] width 16 height 16
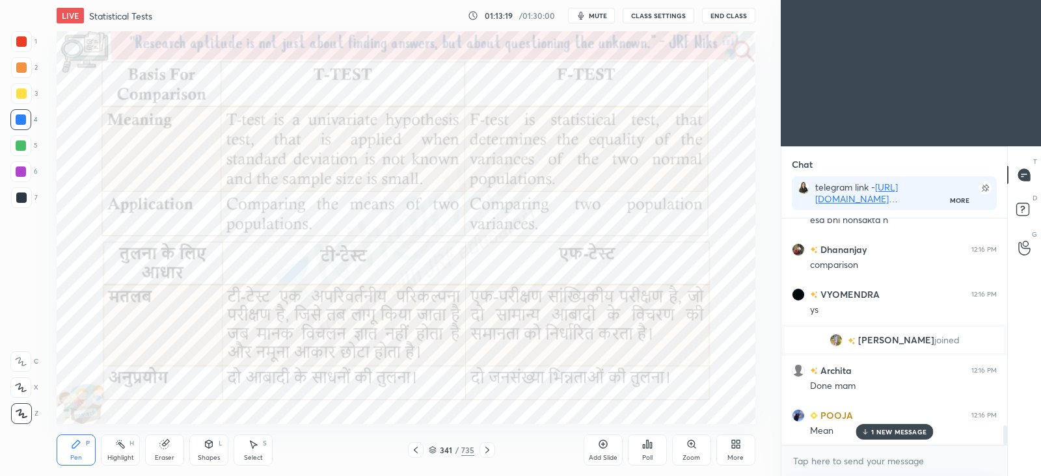
scroll to position [2448, 0]
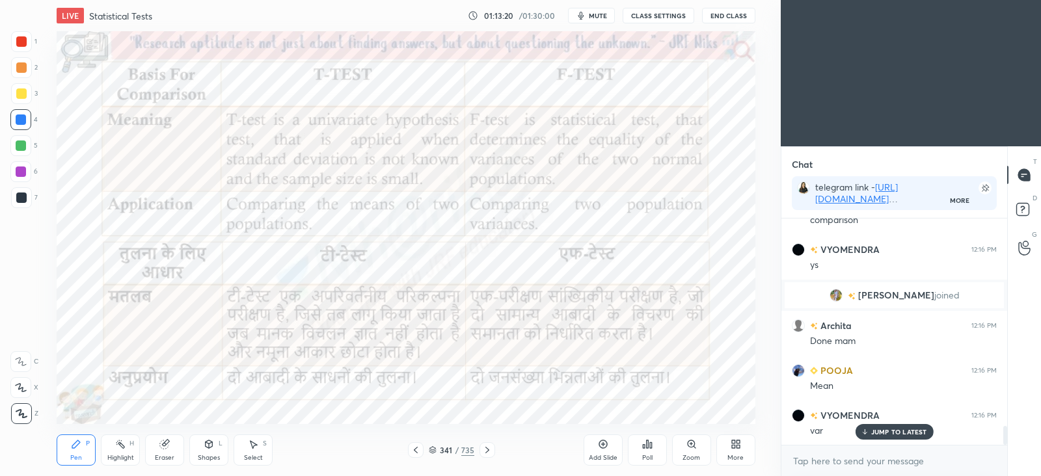
click at [433, 448] on icon at bounding box center [433, 450] width 8 height 8
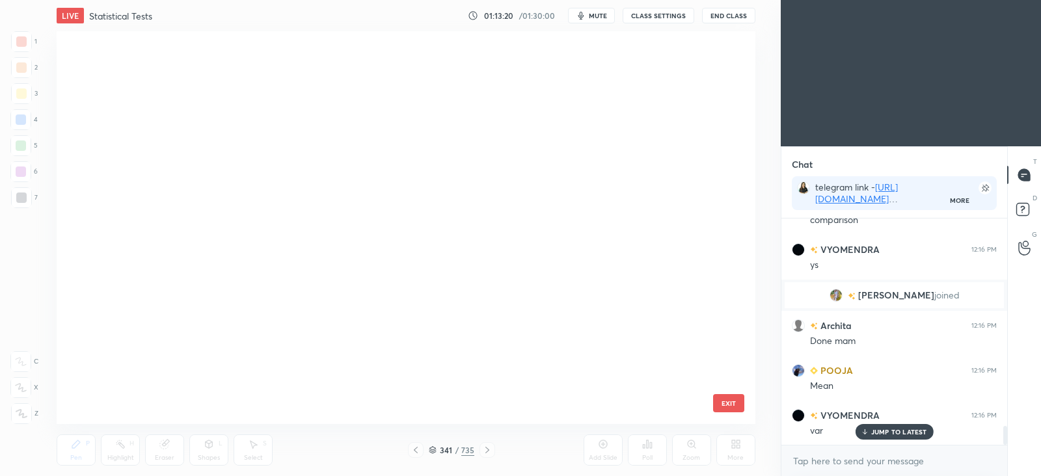
scroll to position [389, 692]
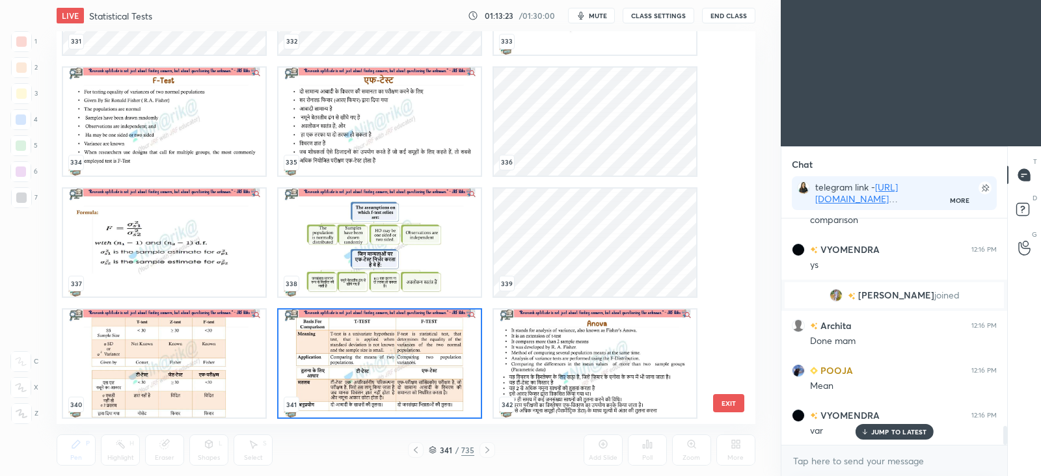
click at [218, 278] on img "grid" at bounding box center [164, 243] width 202 height 108
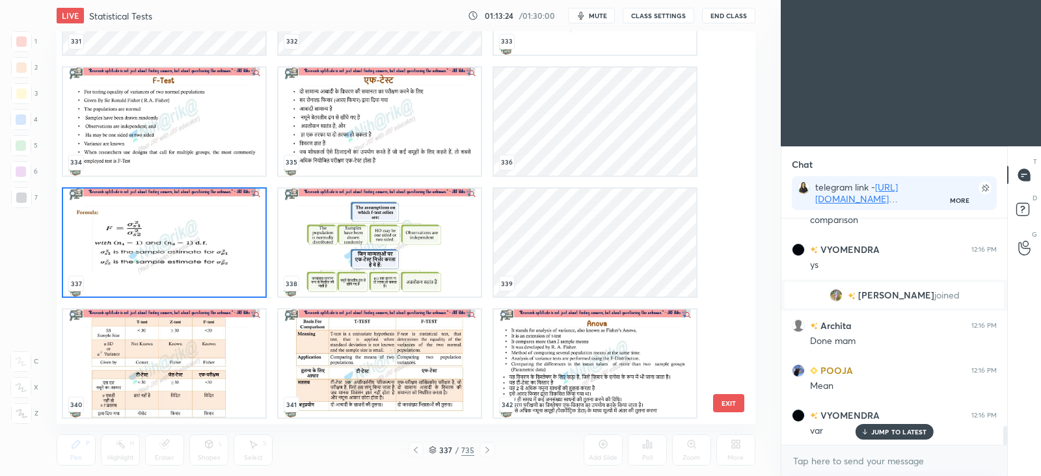
click at [218, 278] on img "grid" at bounding box center [164, 243] width 202 height 108
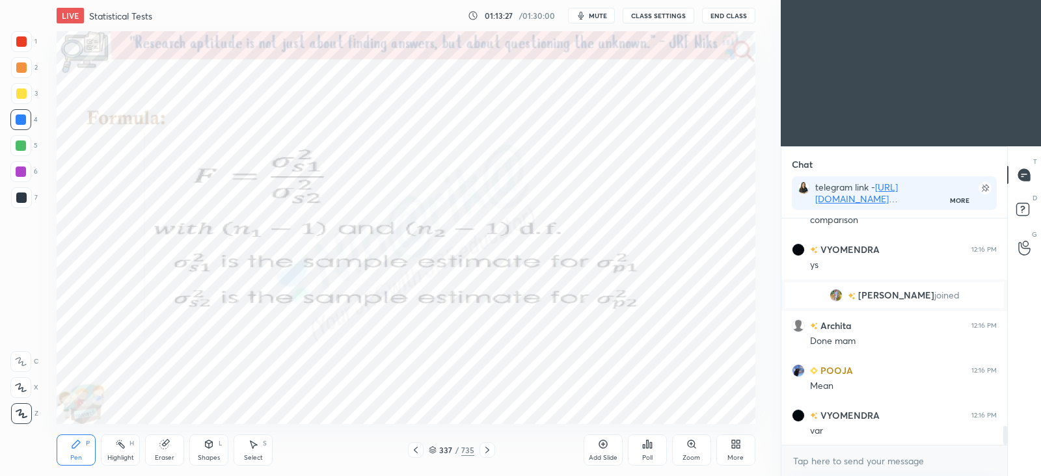
scroll to position [2493, 0]
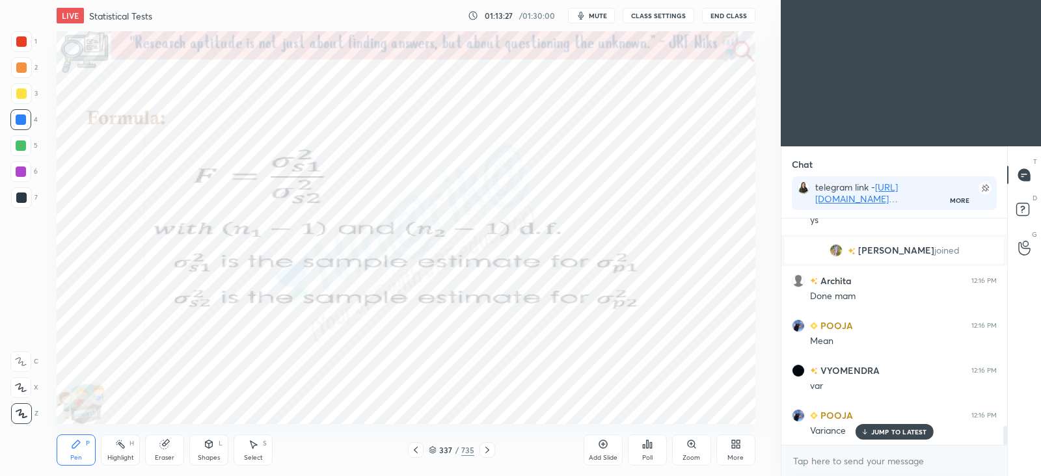
click at [430, 450] on icon at bounding box center [433, 450] width 8 height 8
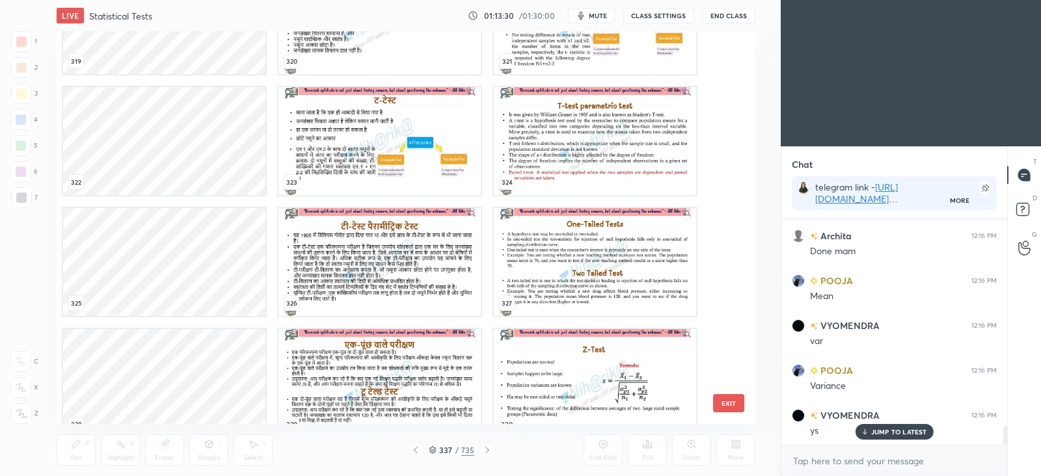
scroll to position [12812, 0]
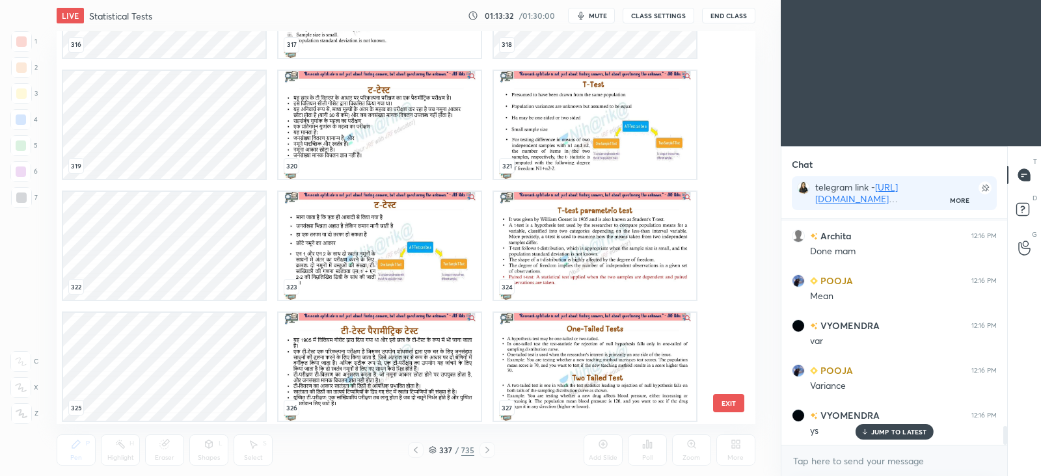
click at [611, 137] on img "grid" at bounding box center [595, 125] width 202 height 108
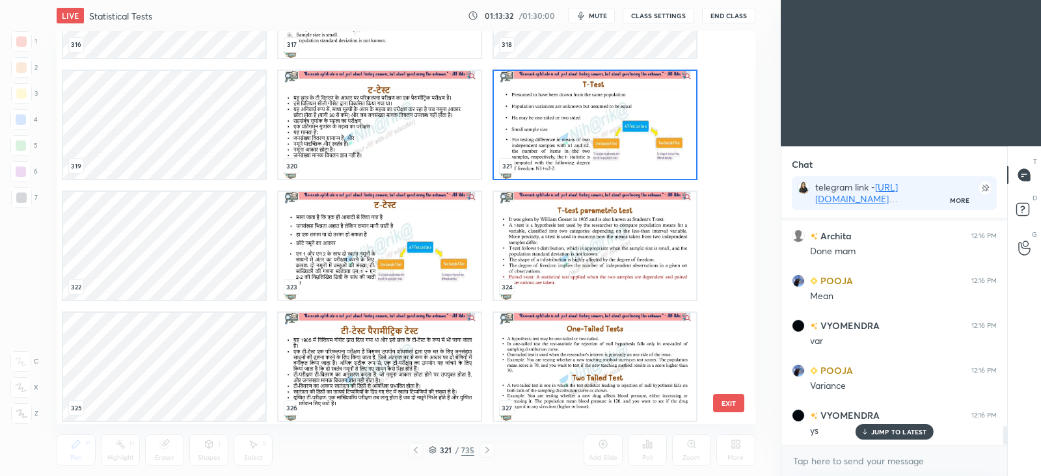
click at [611, 137] on img "grid" at bounding box center [595, 125] width 202 height 108
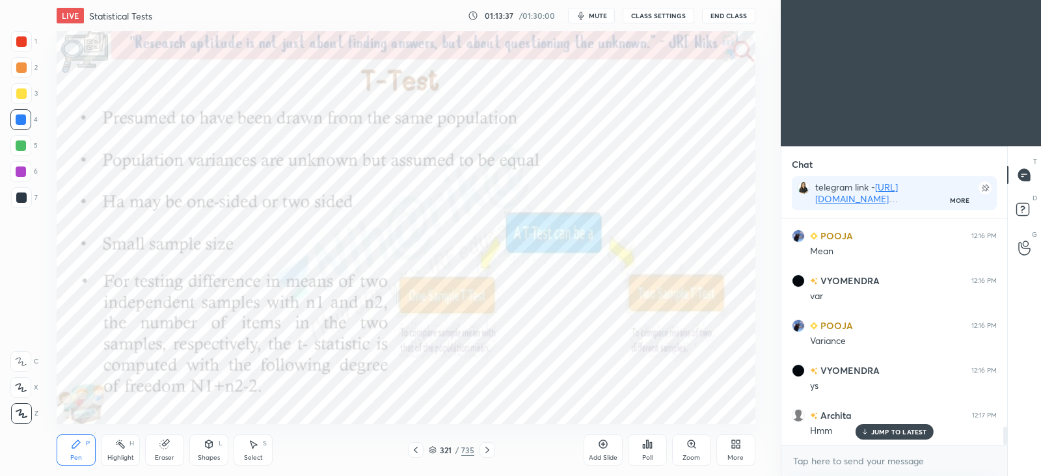
scroll to position [2628, 0]
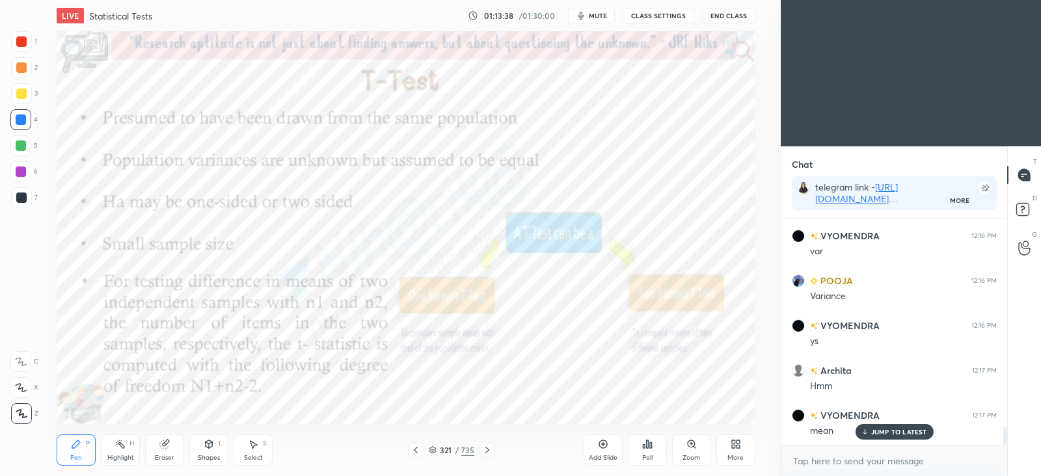
click at [127, 441] on div "Highlight H" at bounding box center [120, 450] width 39 height 31
click at [25, 409] on icon at bounding box center [21, 414] width 10 height 10
click at [491, 452] on icon at bounding box center [487, 450] width 10 height 10
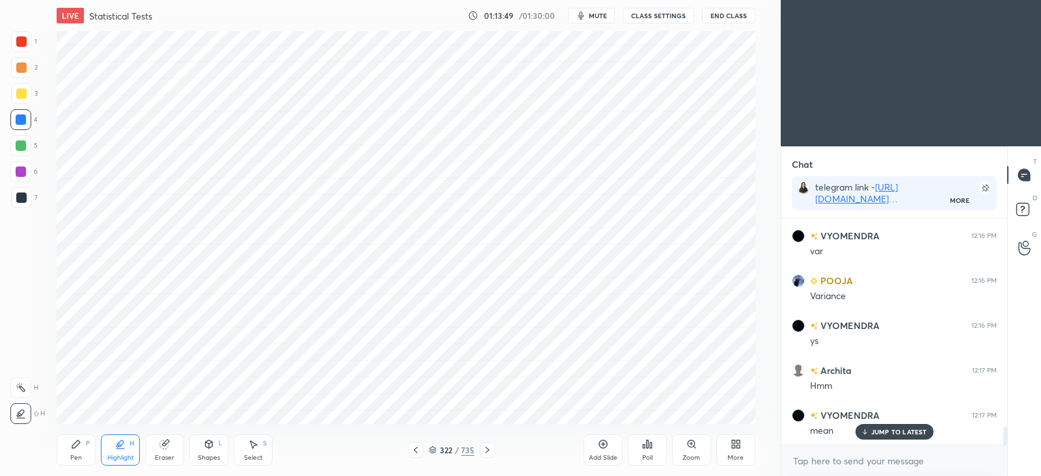
click at [491, 456] on div at bounding box center [488, 451] width 16 height 16
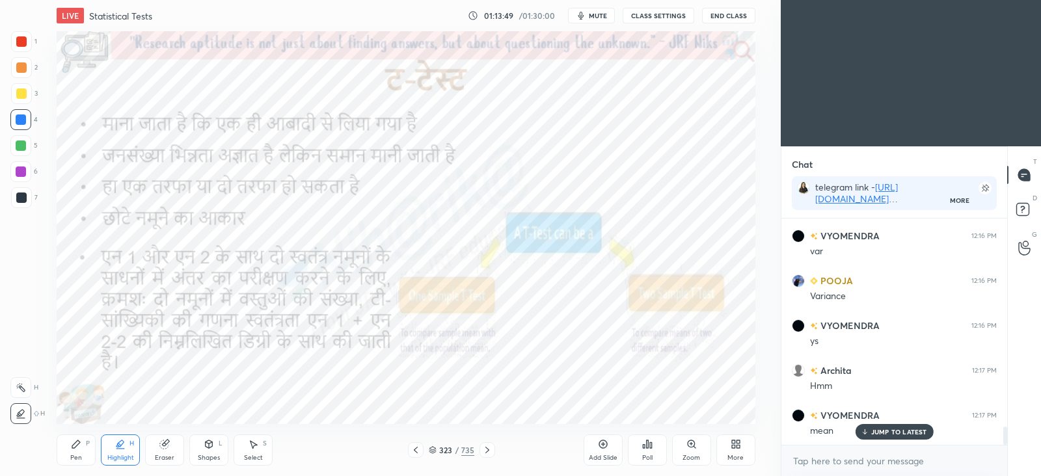
click at [494, 458] on div at bounding box center [488, 451] width 16 height 16
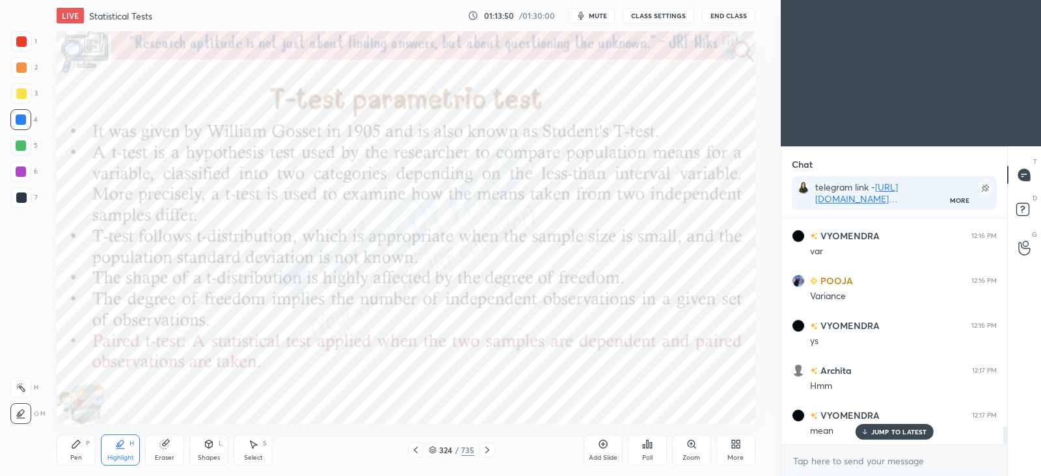
click at [495, 459] on div "Pen P Highlight H Eraser Shapes L Select S 324 / 735 Add Slide Poll Zoom More" at bounding box center [406, 450] width 698 height 52
click at [490, 456] on div at bounding box center [488, 451] width 16 height 16
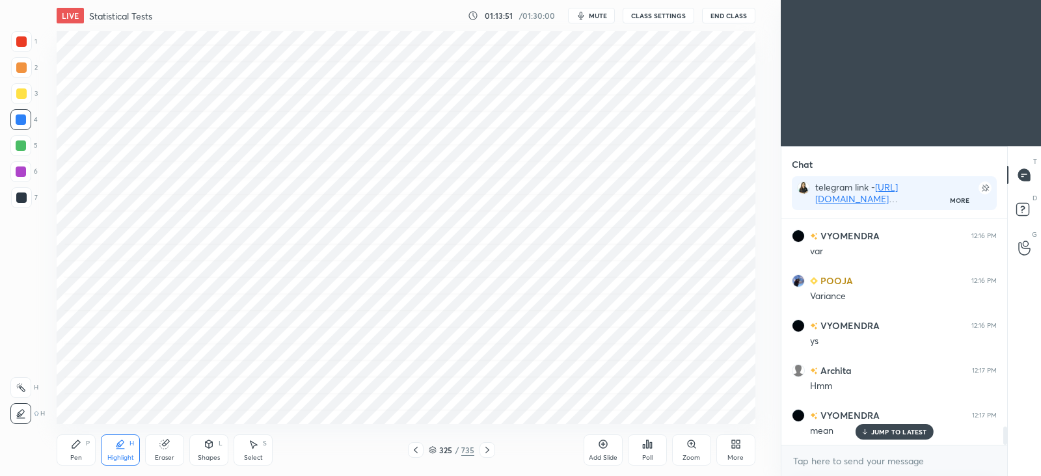
click at [488, 454] on icon at bounding box center [487, 450] width 10 height 10
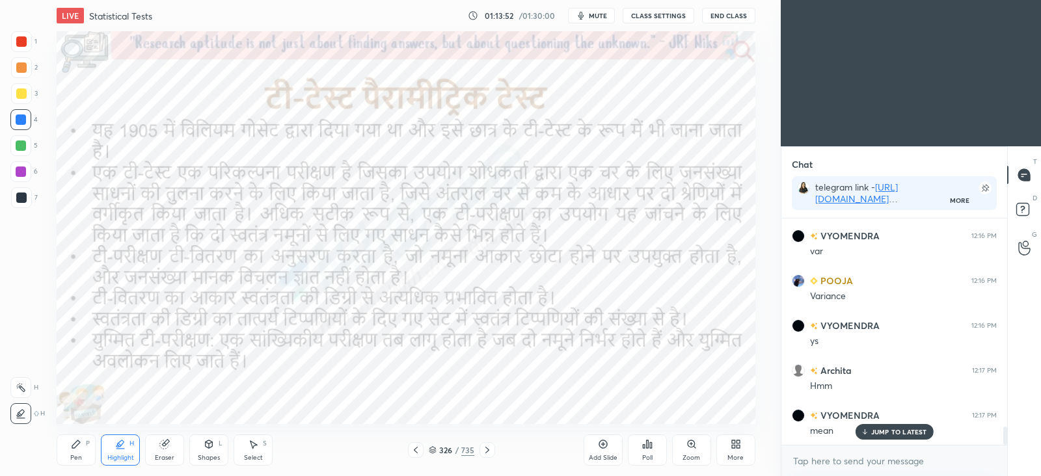
click at [489, 453] on icon at bounding box center [487, 450] width 10 height 10
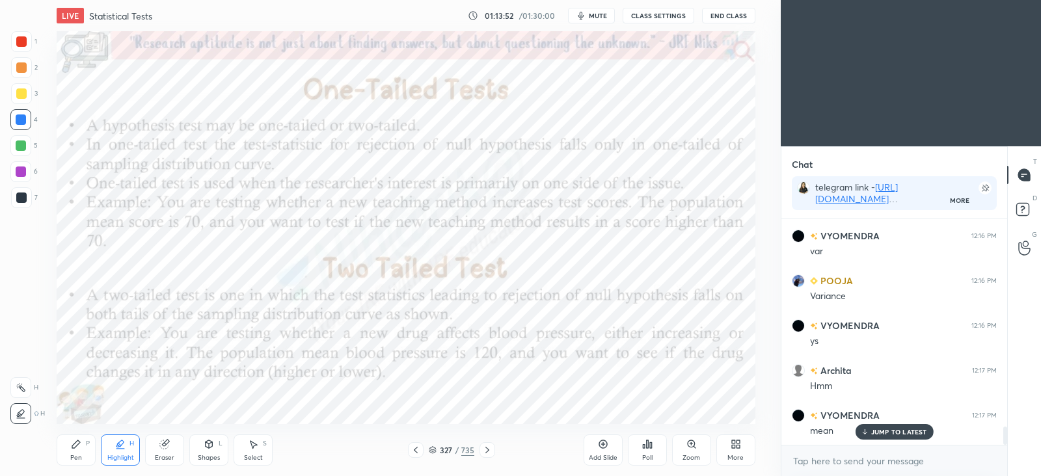
click at [491, 452] on icon at bounding box center [487, 450] width 10 height 10
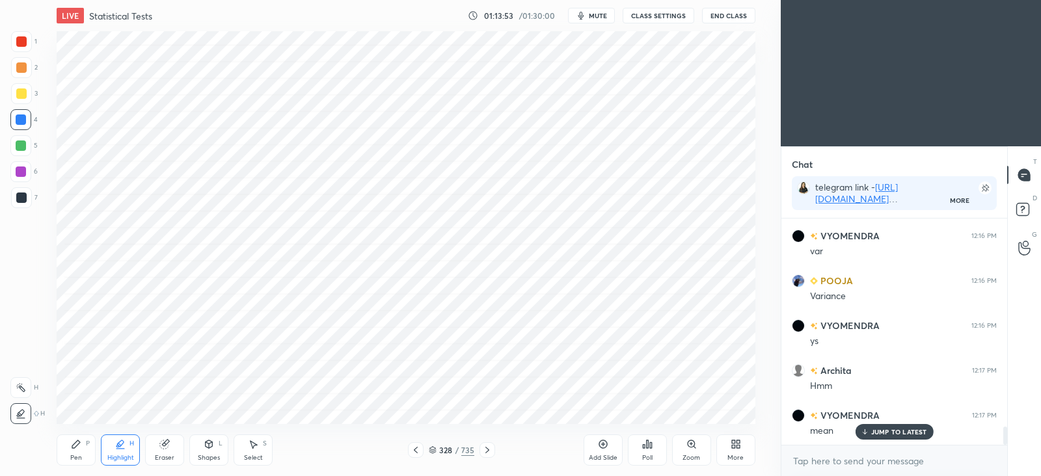
click at [490, 452] on icon at bounding box center [487, 450] width 10 height 10
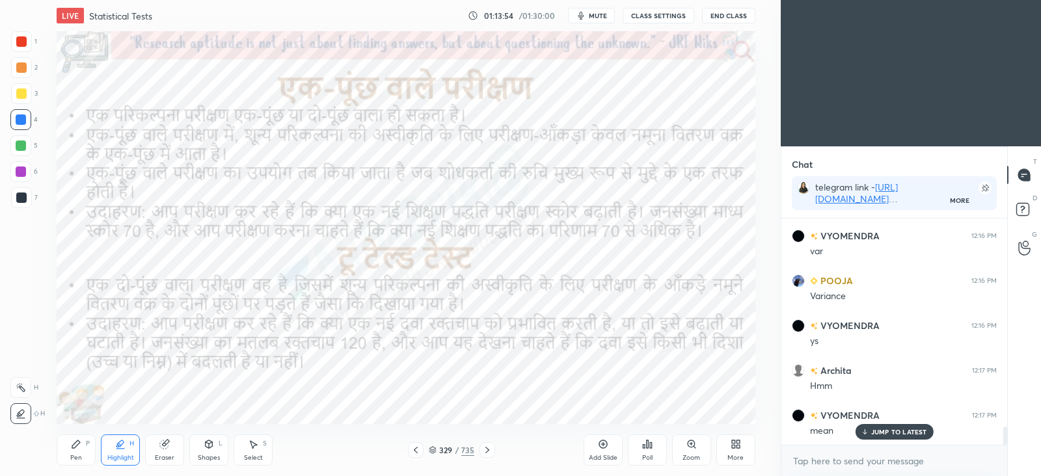
click at [490, 454] on icon at bounding box center [487, 450] width 10 height 10
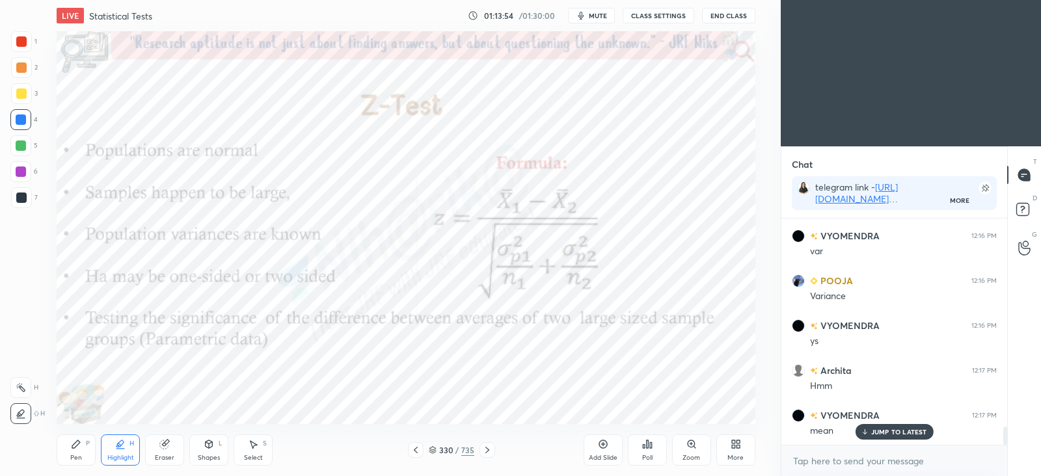
click at [491, 453] on icon at bounding box center [487, 450] width 10 height 10
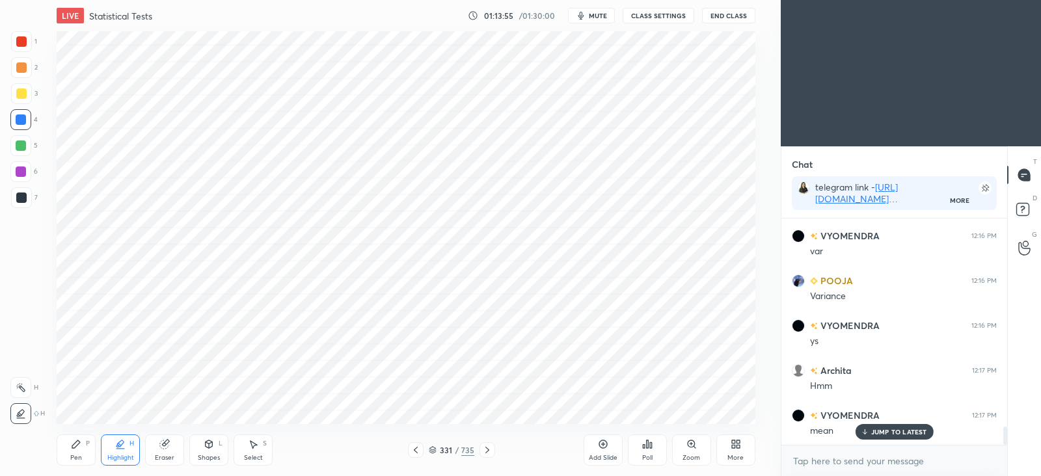
click at [489, 454] on icon at bounding box center [487, 450] width 10 height 10
click at [488, 454] on icon at bounding box center [487, 450] width 10 height 10
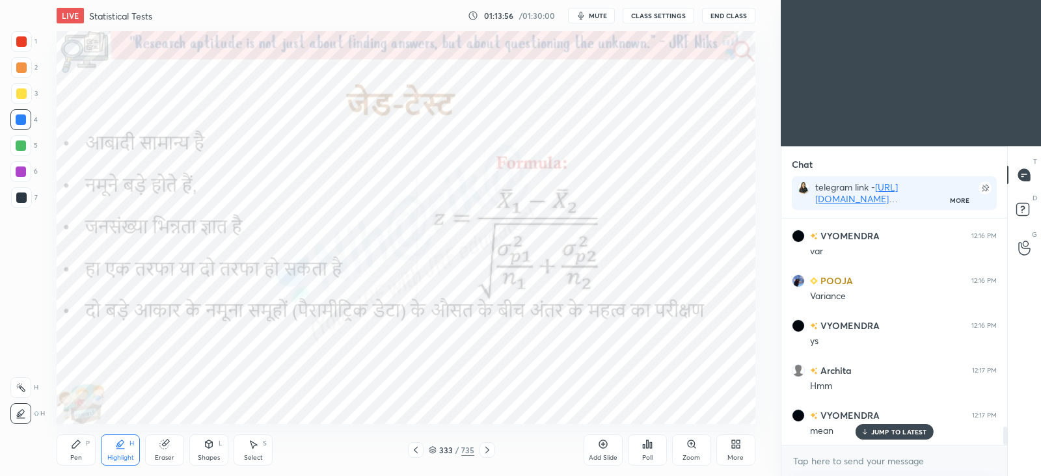
click at [488, 450] on icon at bounding box center [488, 450] width 4 height 7
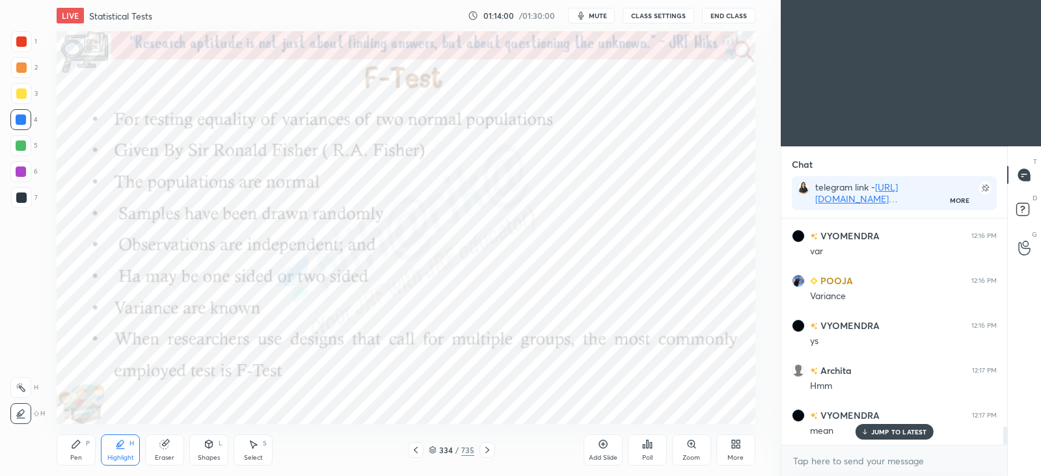
click at [490, 450] on icon at bounding box center [487, 450] width 10 height 10
click at [489, 450] on icon at bounding box center [487, 450] width 10 height 10
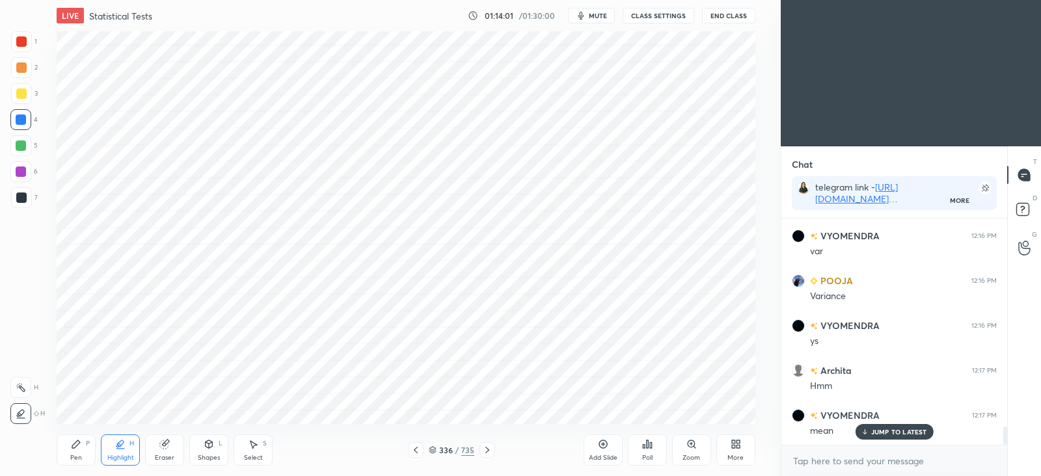
click at [489, 449] on icon at bounding box center [487, 450] width 10 height 10
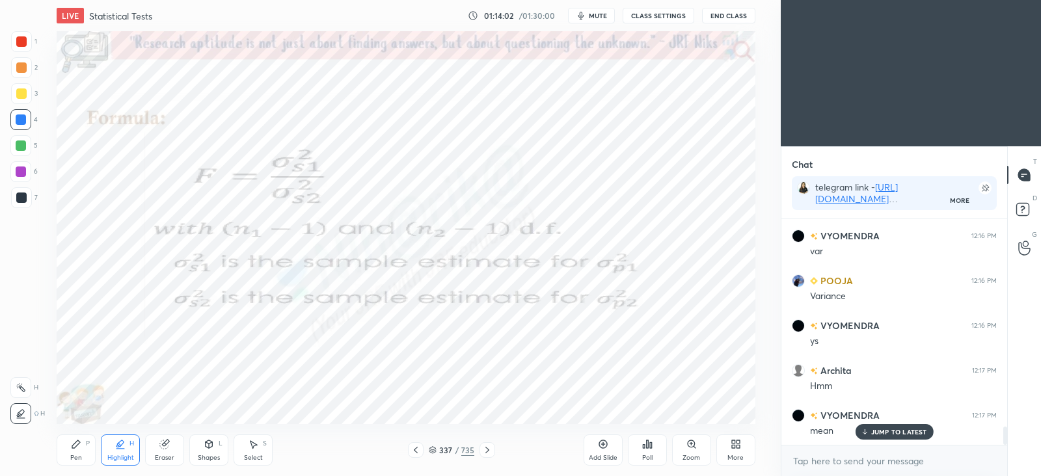
click at [489, 449] on icon at bounding box center [487, 450] width 10 height 10
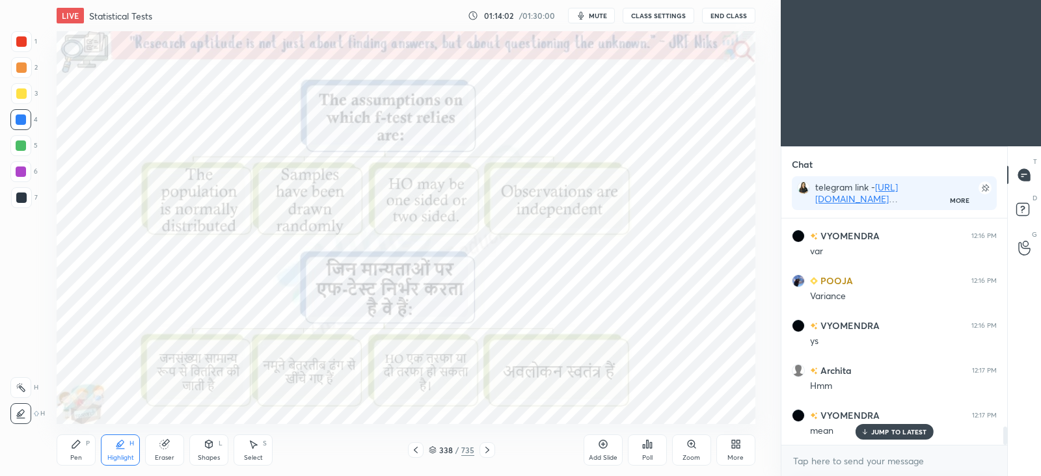
click at [489, 449] on icon at bounding box center [487, 450] width 10 height 10
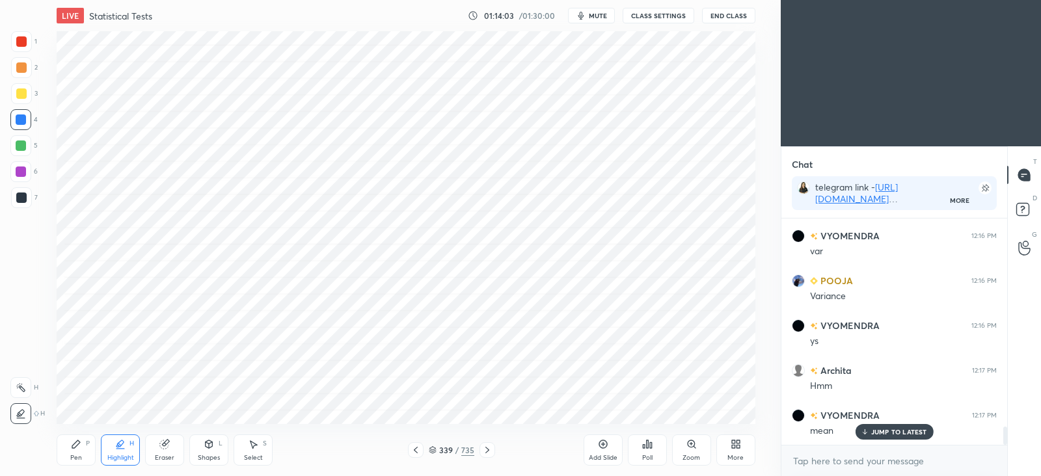
click at [491, 447] on icon at bounding box center [487, 450] width 10 height 10
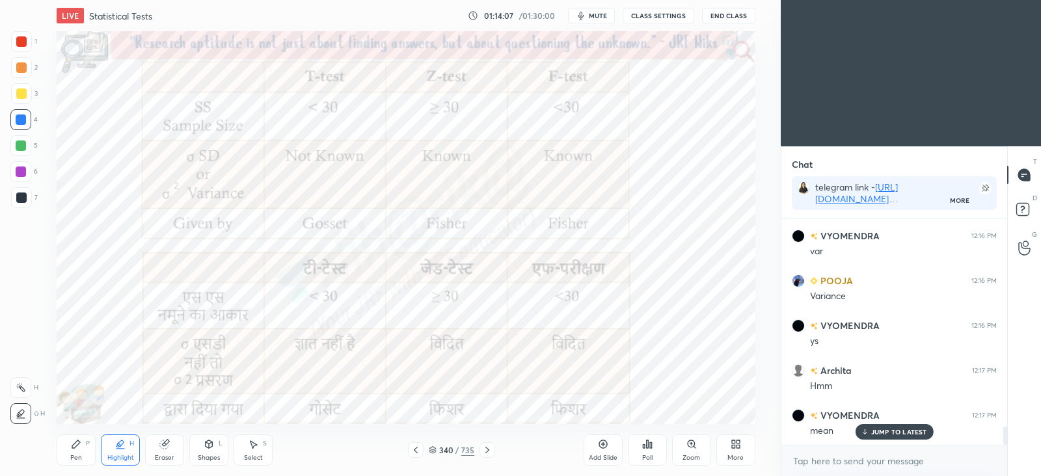
click at [494, 455] on div at bounding box center [488, 451] width 16 height 16
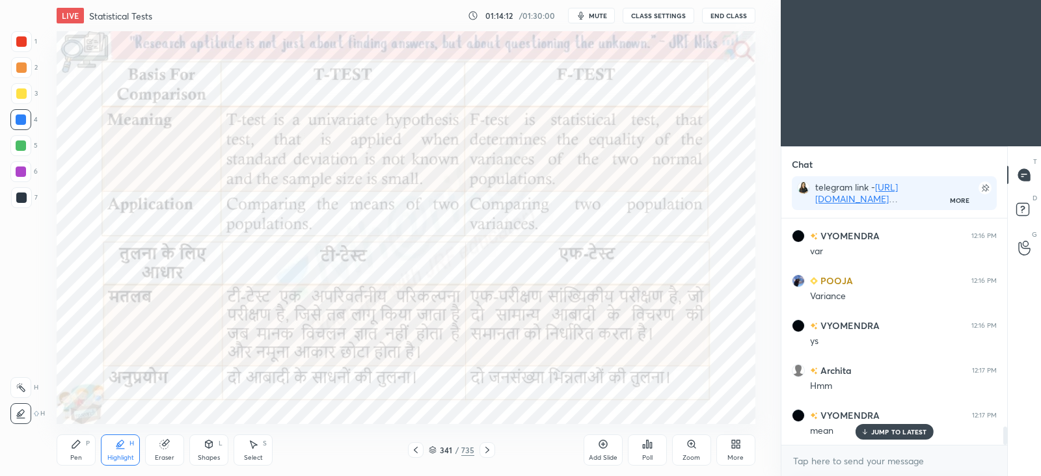
click at [490, 452] on icon at bounding box center [487, 450] width 10 height 10
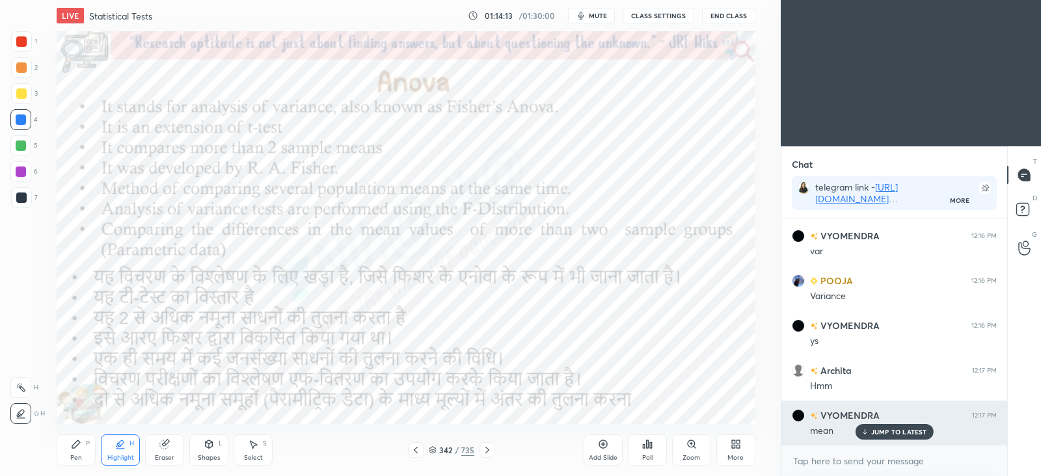
click at [896, 431] on p "JUMP TO LATEST" at bounding box center [900, 432] width 56 height 8
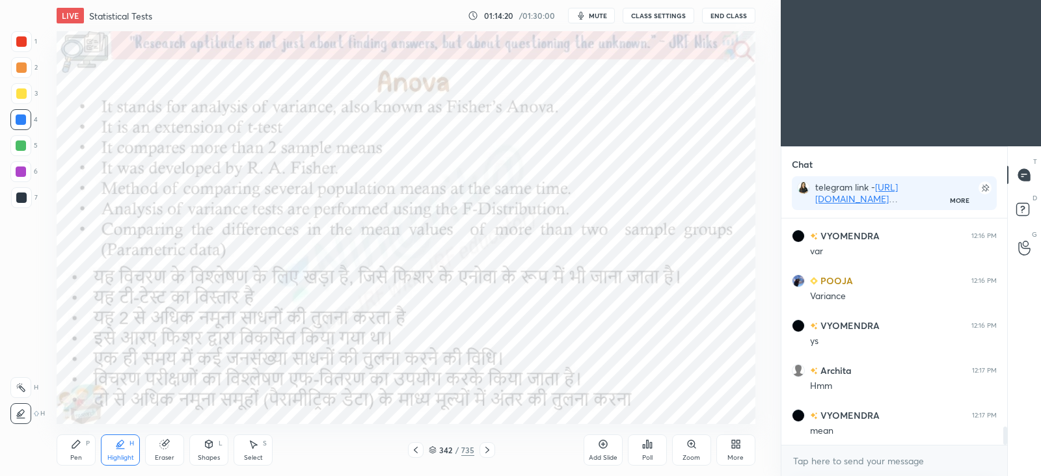
click at [26, 182] on div "6" at bounding box center [23, 174] width 27 height 26
click at [81, 452] on div "Pen P" at bounding box center [76, 450] width 39 height 31
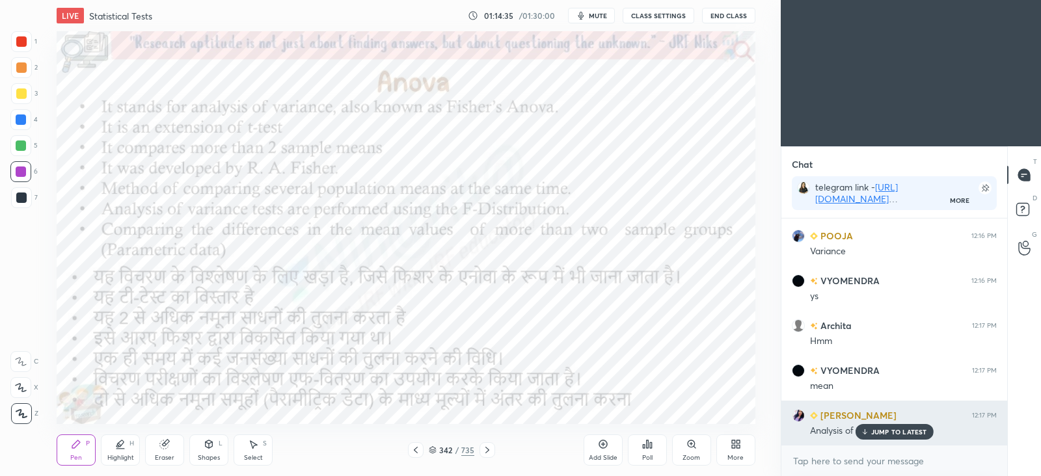
click at [909, 433] on p "JUMP TO LATEST" at bounding box center [900, 432] width 56 height 8
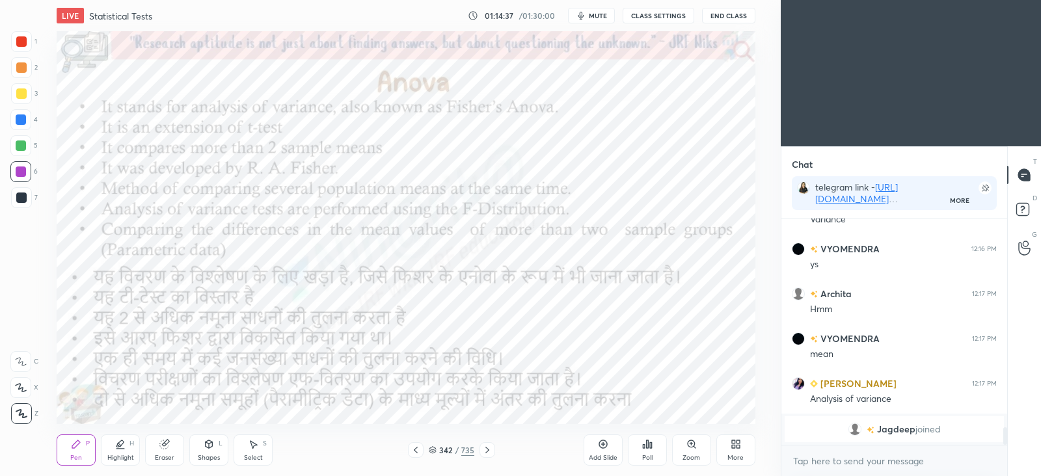
click at [437, 452] on icon at bounding box center [433, 450] width 8 height 8
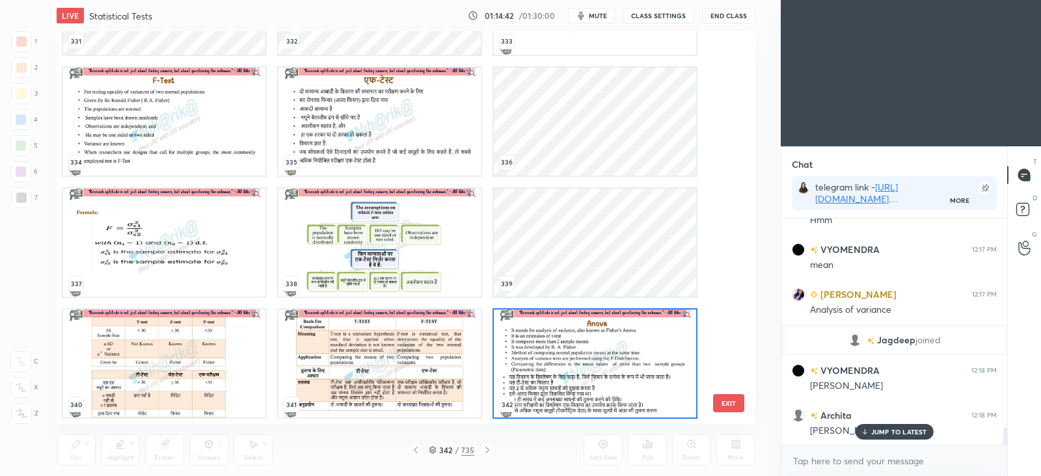
scroll to position [2740, 0]
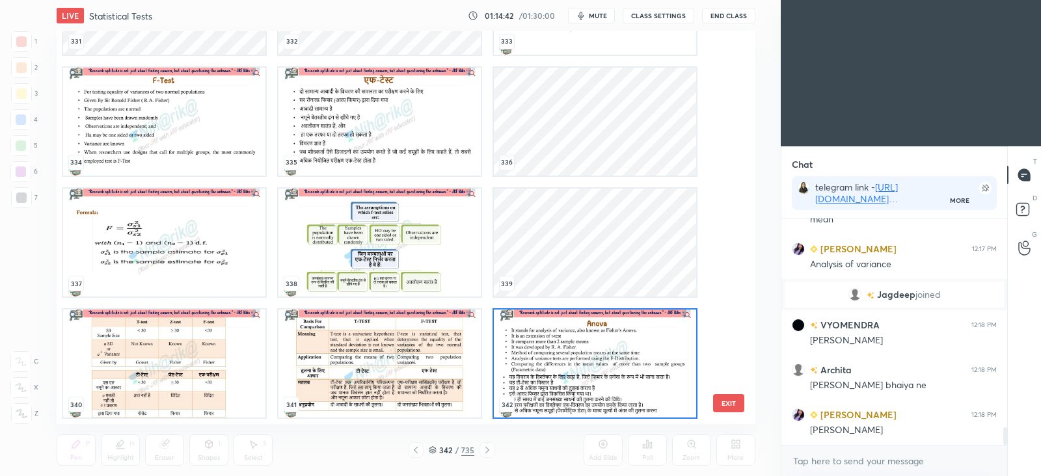
click at [230, 387] on img "grid" at bounding box center [164, 364] width 202 height 108
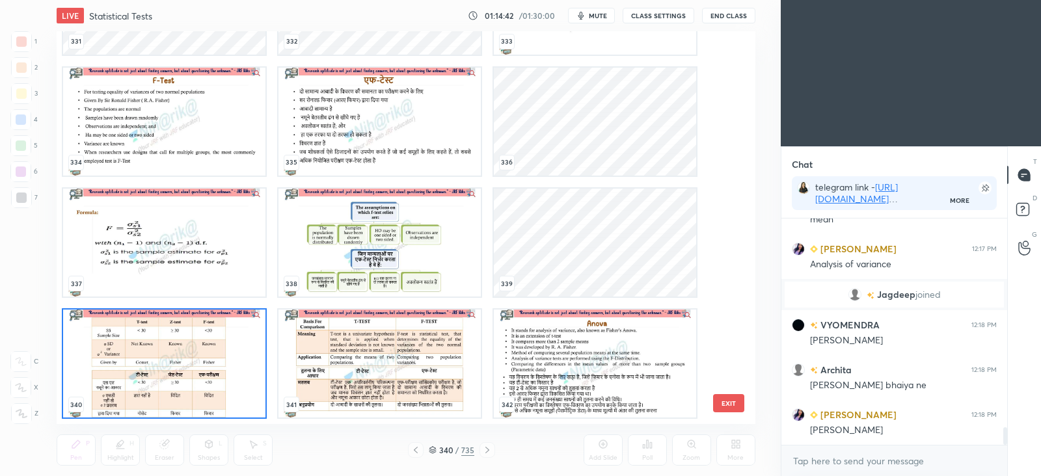
click at [228, 392] on img "grid" at bounding box center [164, 364] width 202 height 108
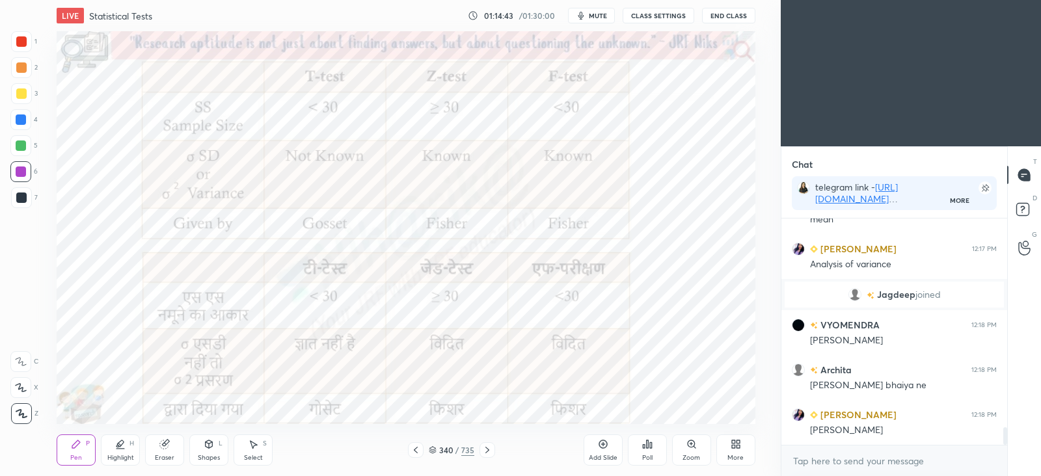
click at [227, 396] on img "grid" at bounding box center [164, 364] width 202 height 108
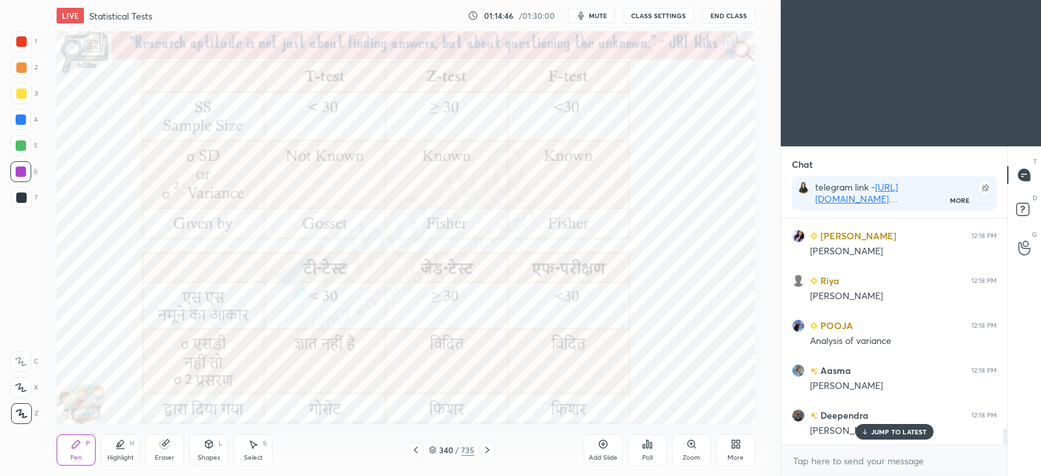
scroll to position [2965, 0]
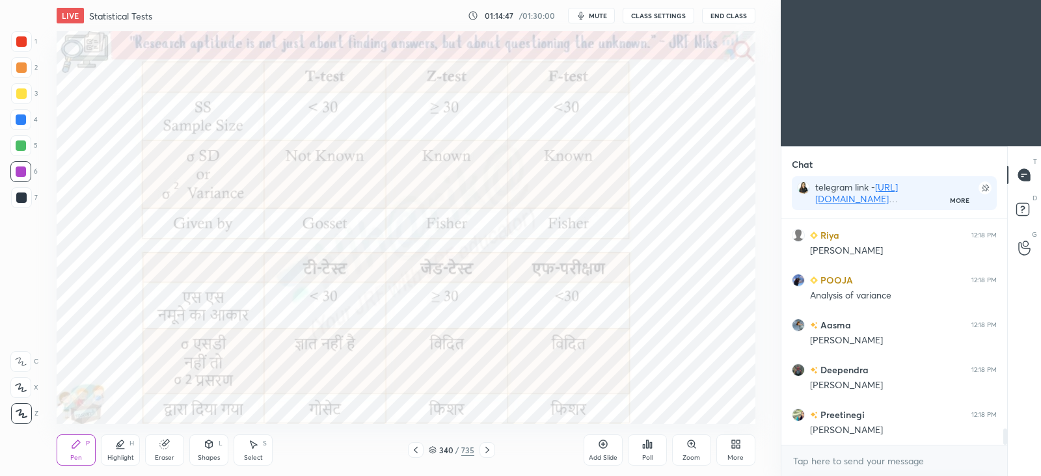
click at [490, 452] on icon at bounding box center [487, 450] width 10 height 10
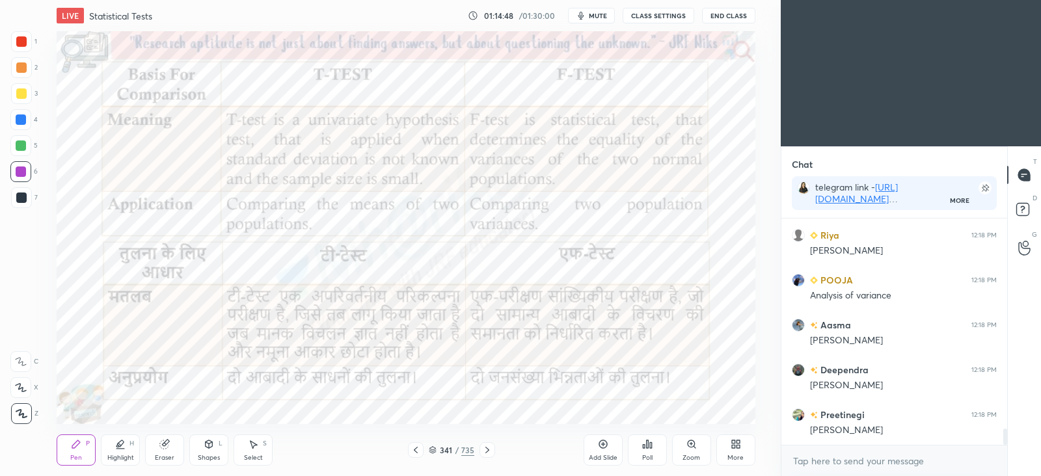
click at [491, 452] on icon at bounding box center [487, 450] width 10 height 10
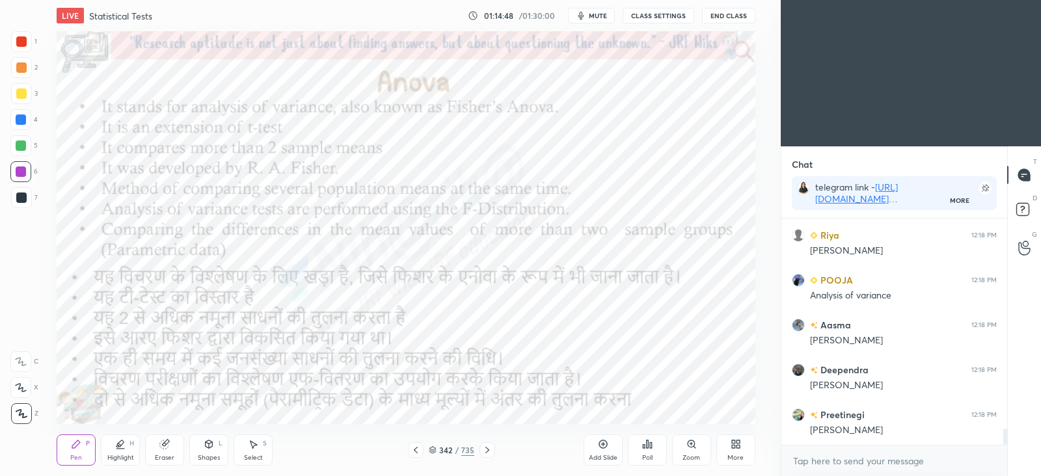
click at [495, 455] on div at bounding box center [488, 451] width 16 height 16
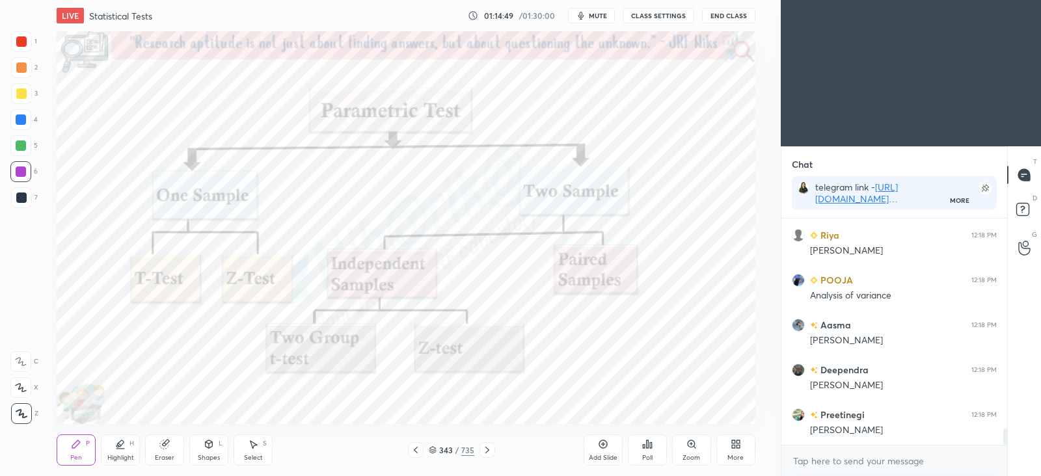
click at [493, 454] on div at bounding box center [488, 451] width 16 height 16
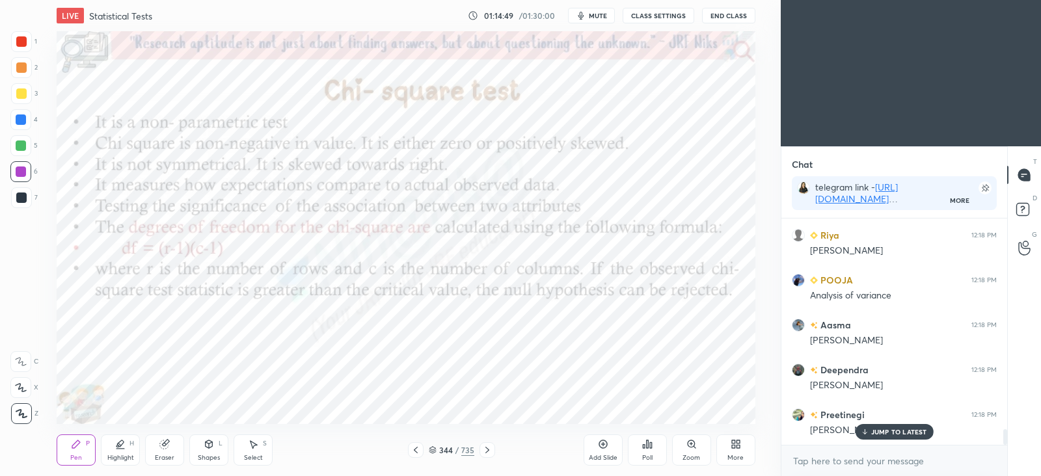
scroll to position [3009, 0]
click at [413, 447] on icon at bounding box center [416, 450] width 10 height 10
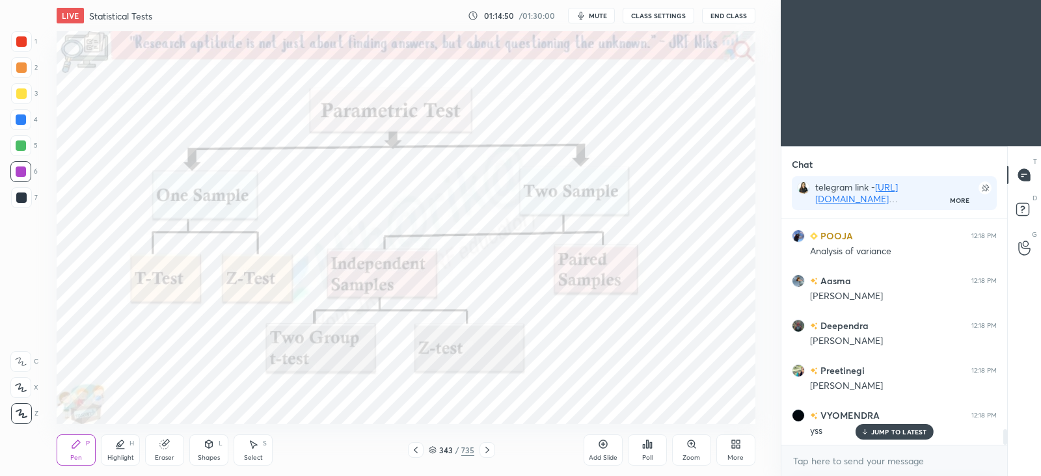
click at [415, 448] on icon at bounding box center [416, 450] width 10 height 10
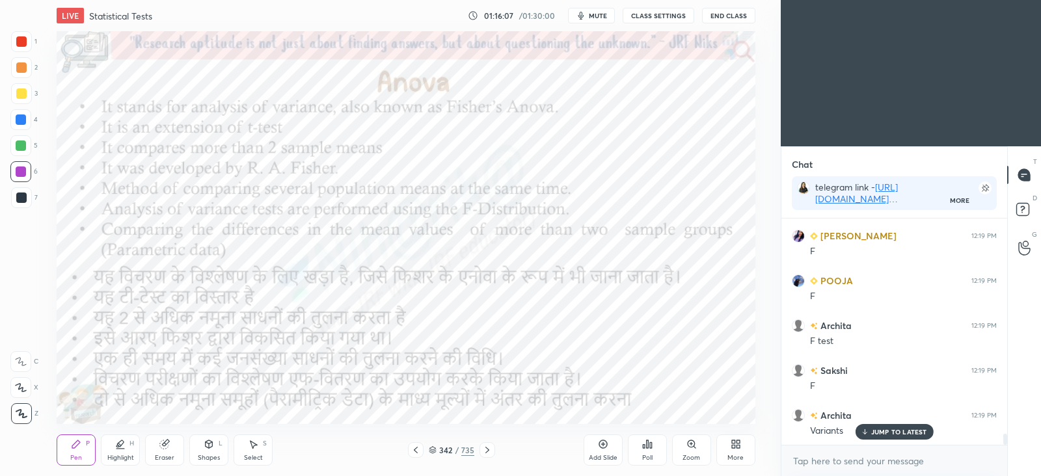
scroll to position [4323, 0]
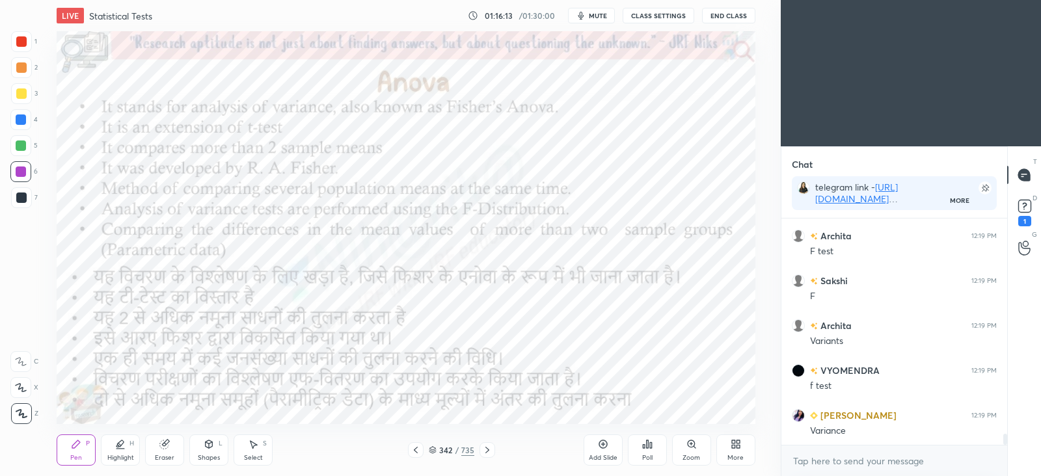
click at [121, 441] on icon at bounding box center [121, 444] width 7 height 7
click at [84, 450] on div "Pen P" at bounding box center [76, 450] width 39 height 31
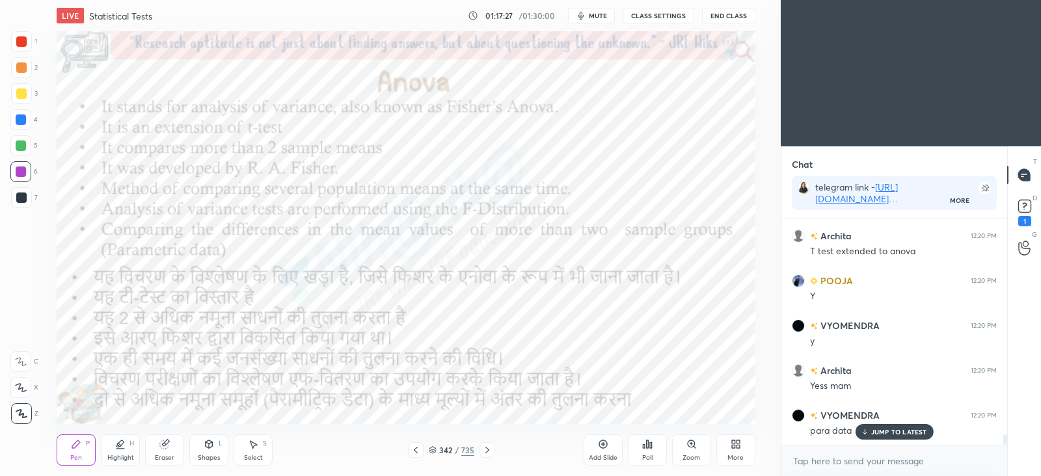
scroll to position [4682, 0]
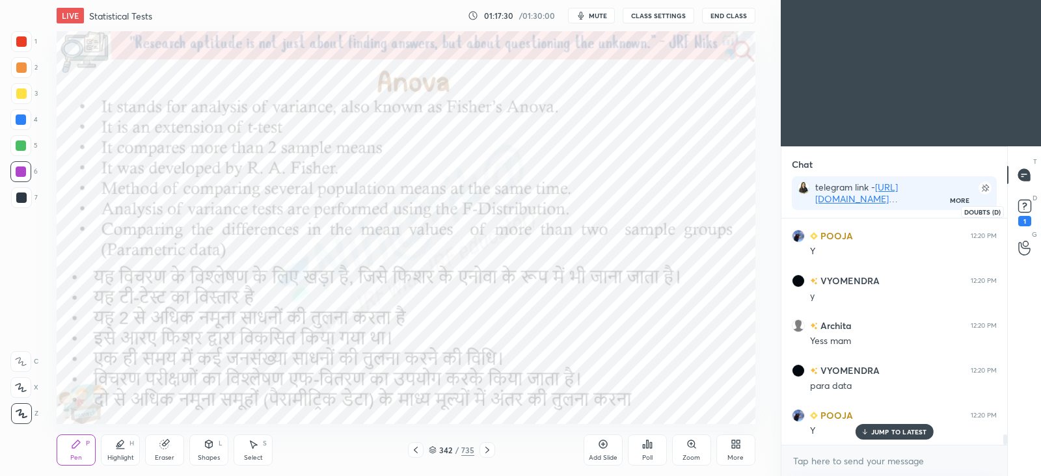
click at [1023, 213] on icon at bounding box center [1025, 207] width 20 height 20
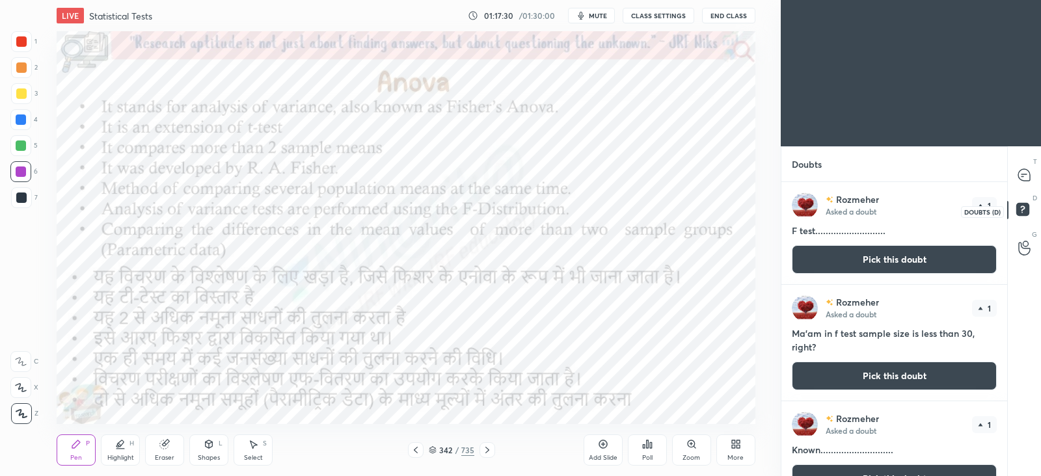
scroll to position [290, 221]
click at [1028, 182] on div at bounding box center [1025, 174] width 26 height 23
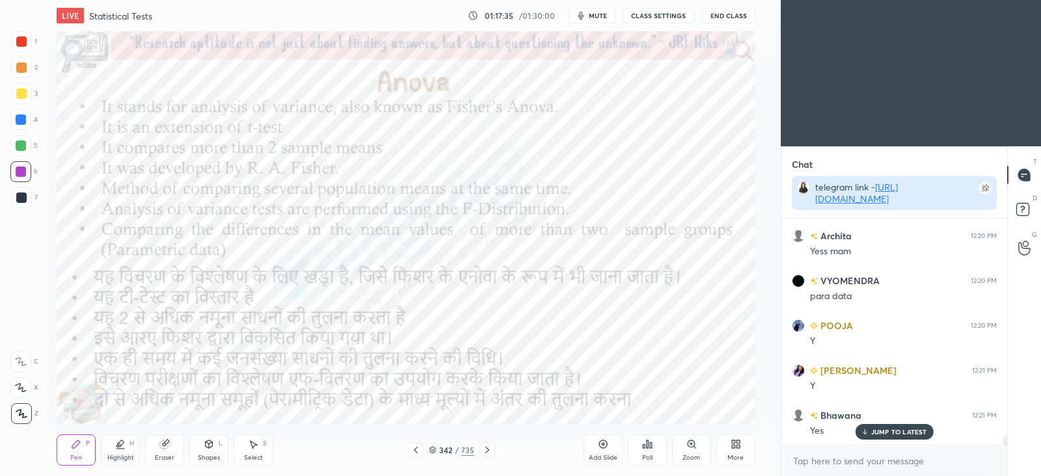
scroll to position [5051, 0]
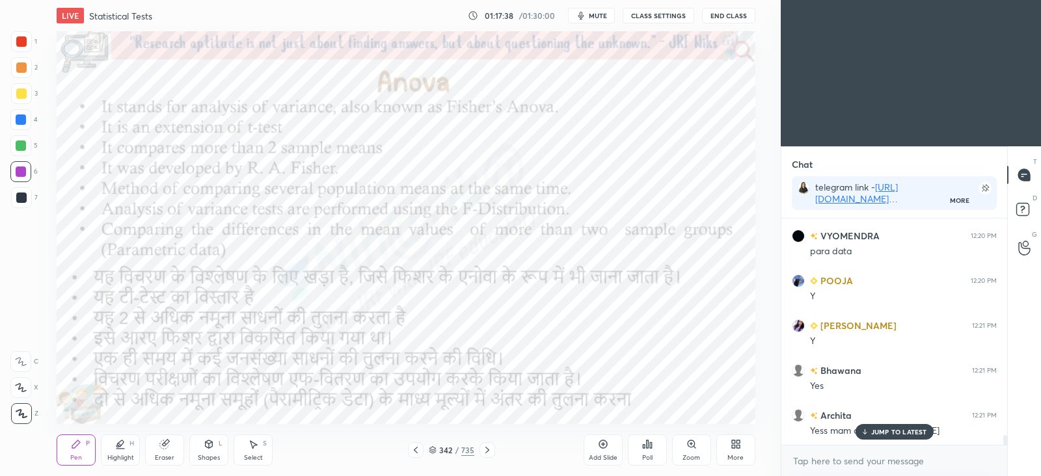
click at [491, 448] on icon at bounding box center [487, 450] width 10 height 10
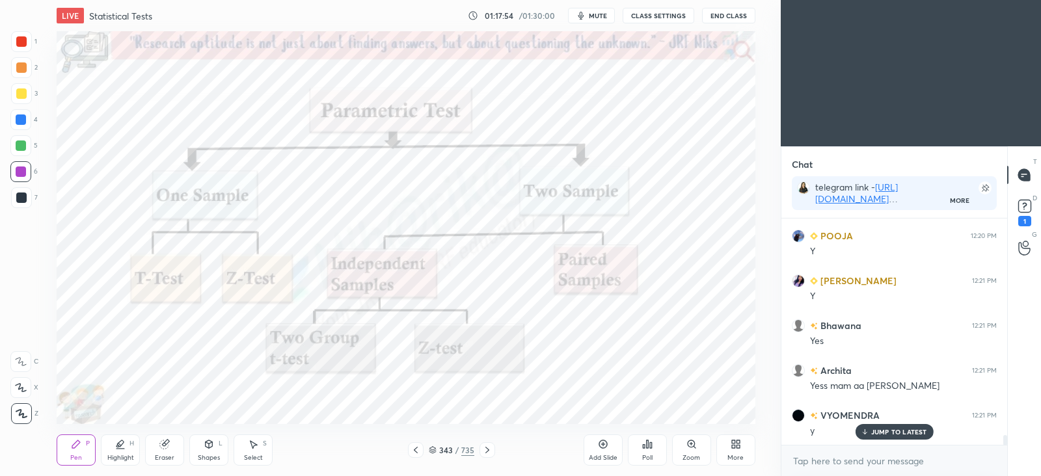
scroll to position [5141, 0]
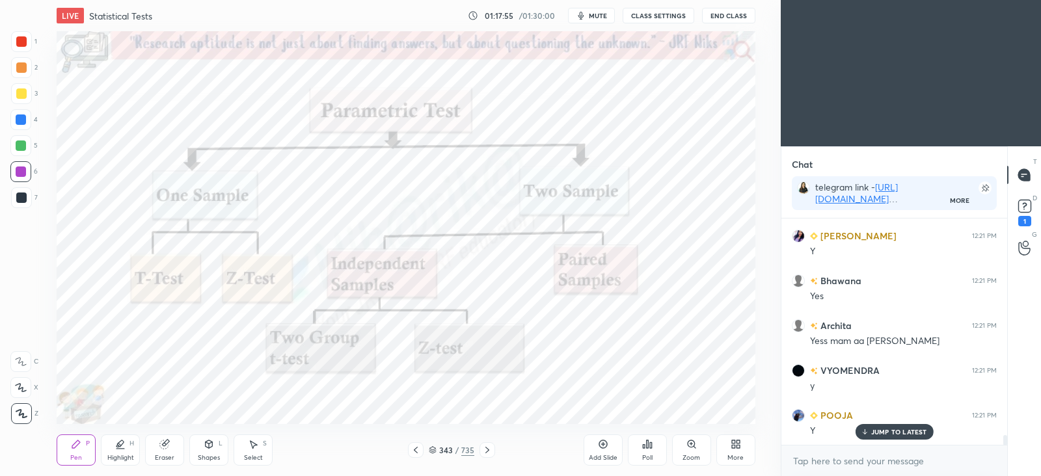
click at [435, 450] on icon at bounding box center [433, 450] width 8 height 8
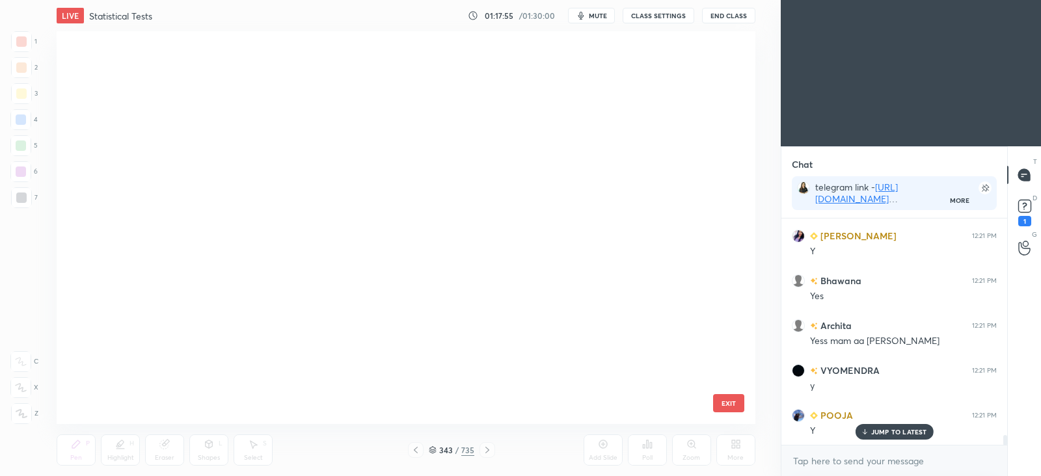
scroll to position [389, 692]
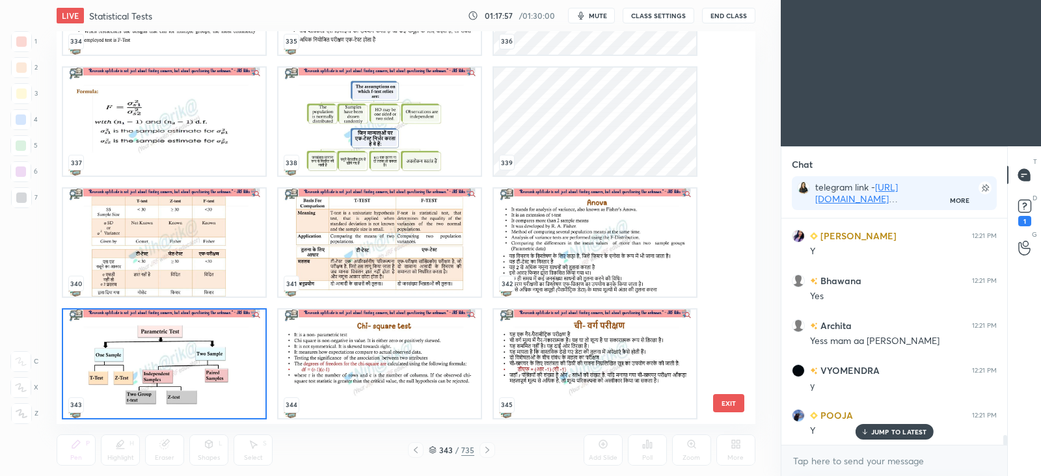
click at [375, 239] on img "grid" at bounding box center [380, 243] width 202 height 108
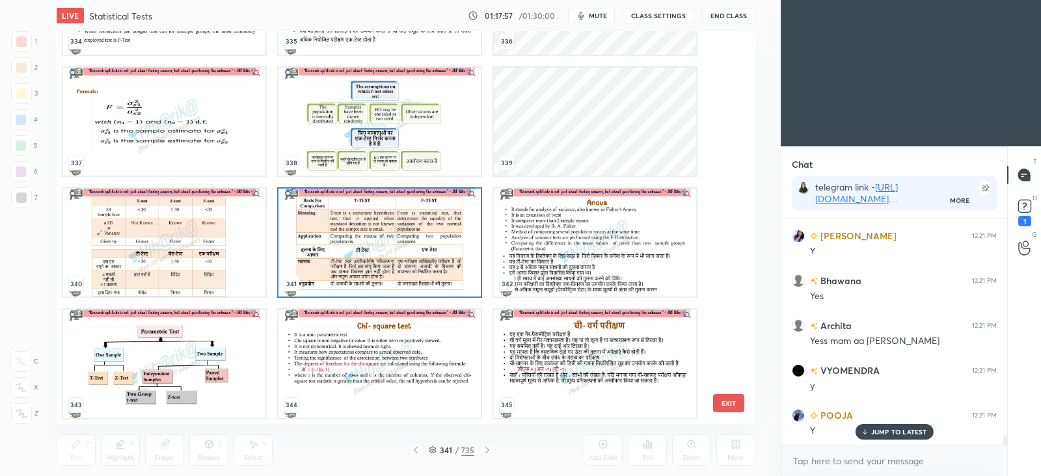
click at [371, 241] on img "grid" at bounding box center [380, 243] width 202 height 108
click at [372, 239] on img "grid" at bounding box center [380, 243] width 202 height 108
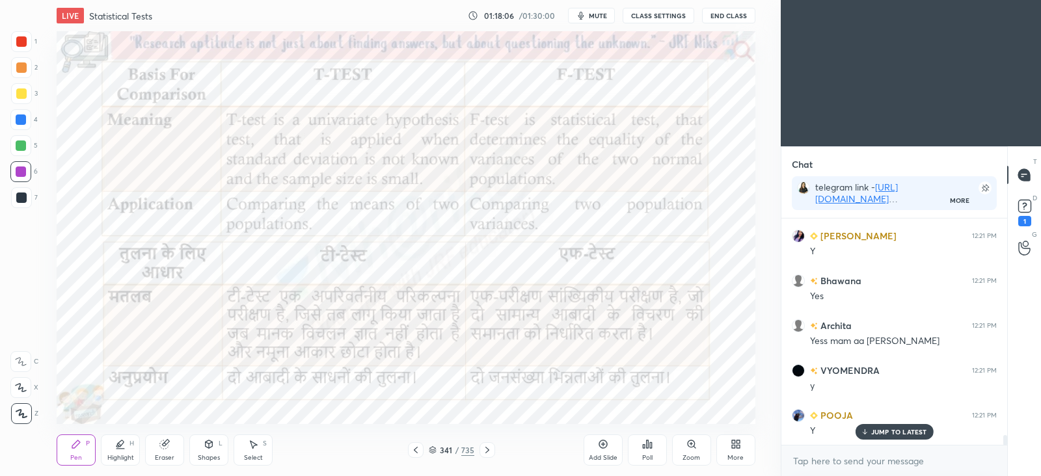
click at [488, 451] on icon at bounding box center [488, 450] width 4 height 7
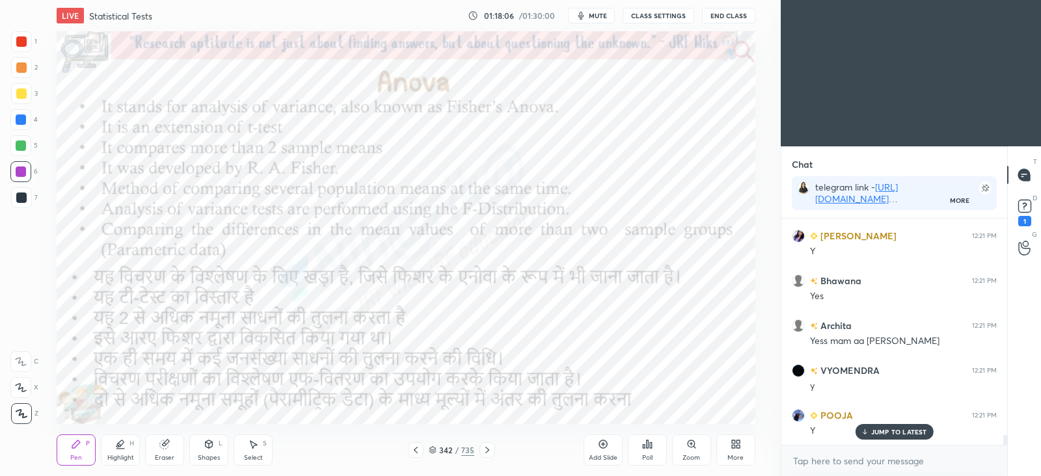
click at [485, 450] on icon at bounding box center [487, 450] width 10 height 10
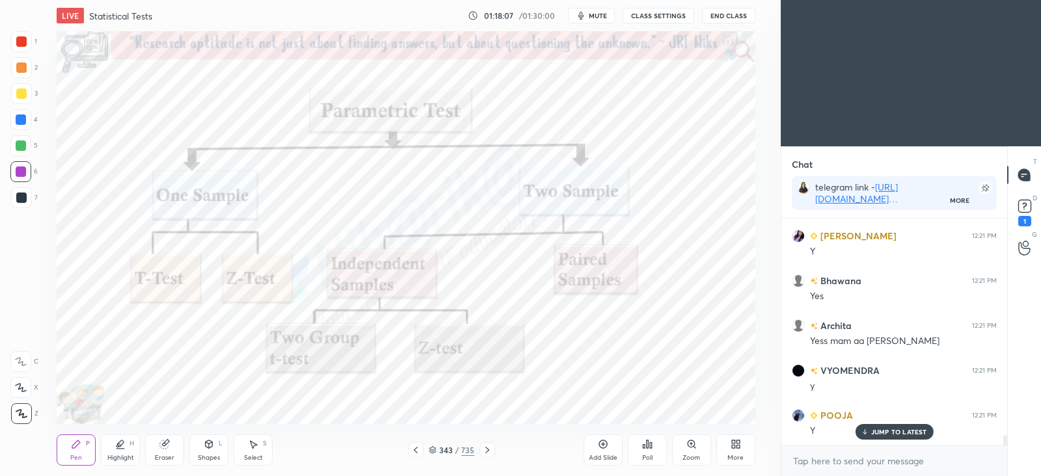
click at [486, 447] on icon at bounding box center [488, 450] width 4 height 7
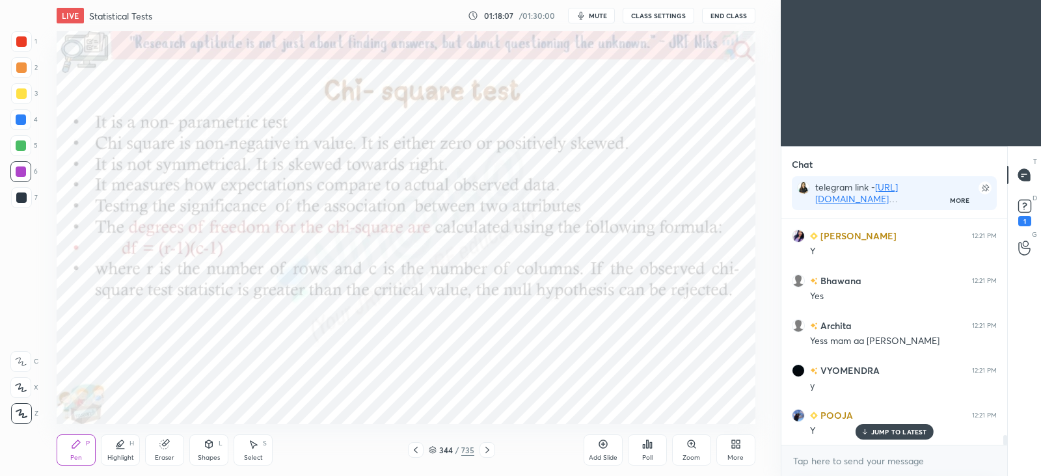
click at [413, 452] on icon at bounding box center [416, 450] width 10 height 10
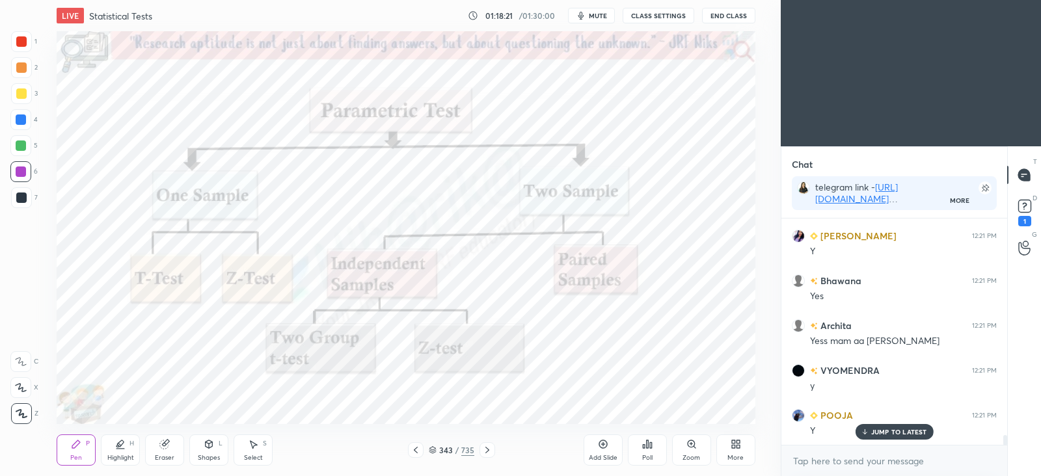
scroll to position [5186, 0]
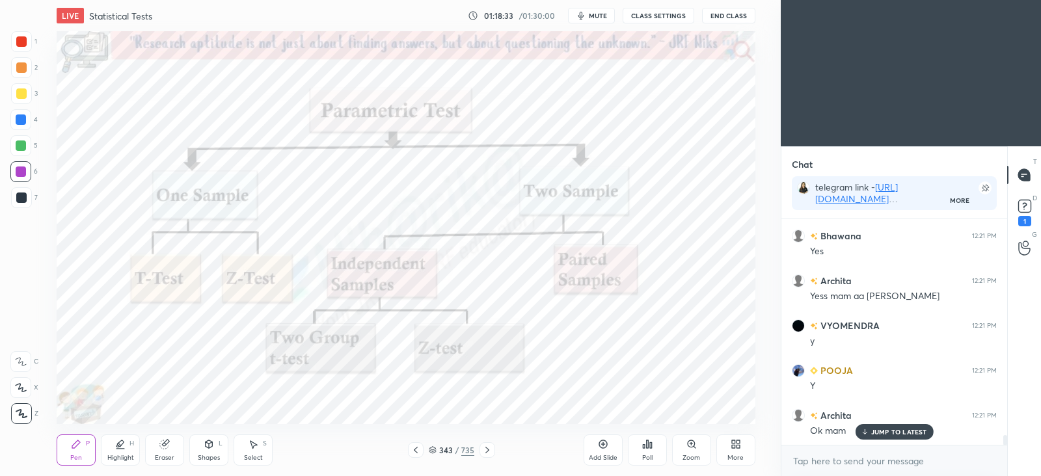
click at [493, 450] on div at bounding box center [488, 451] width 16 height 16
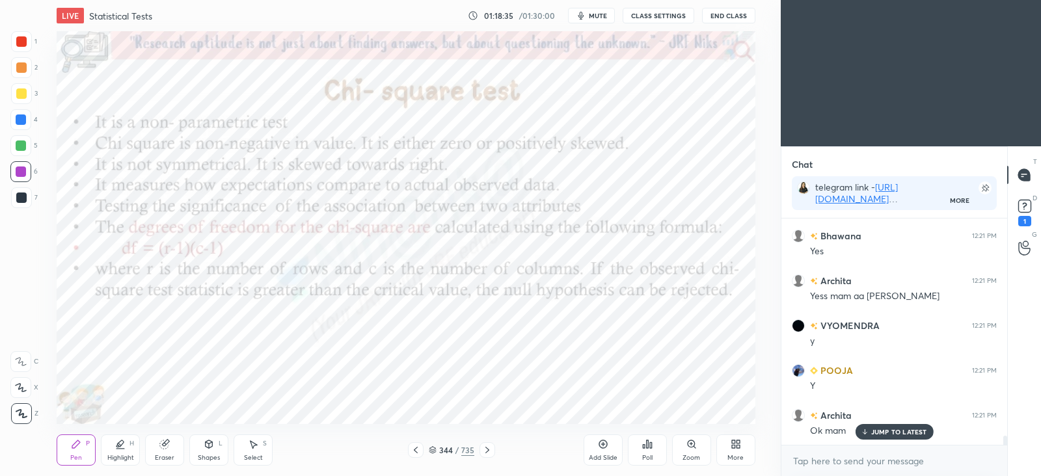
scroll to position [5231, 0]
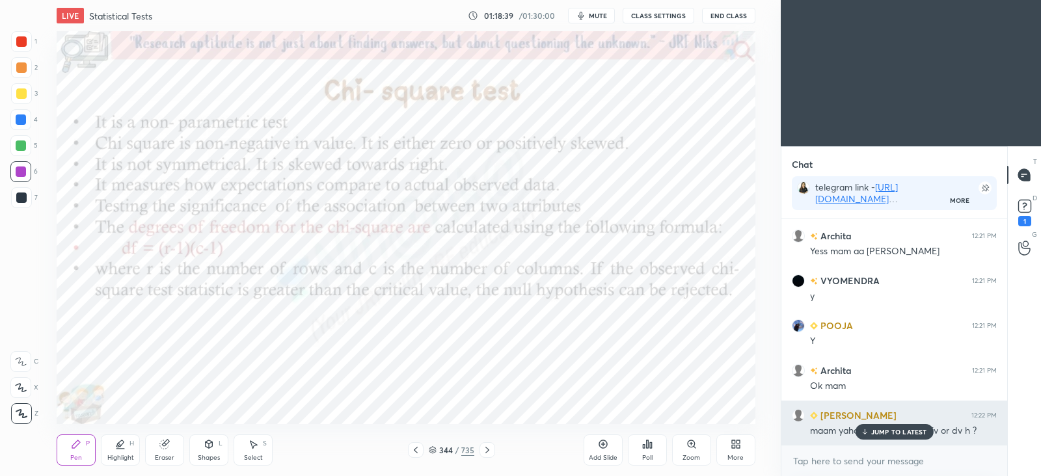
click at [897, 434] on p "JUMP TO LATEST" at bounding box center [900, 432] width 56 height 8
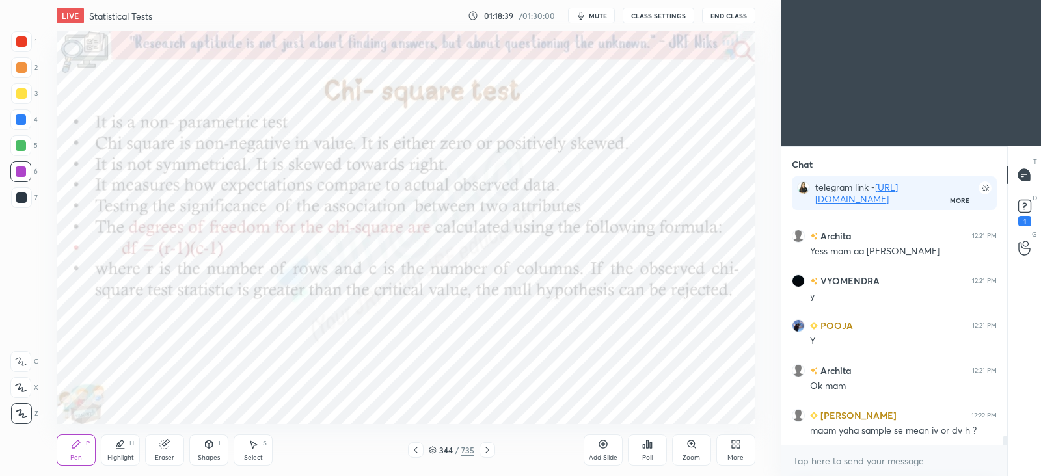
scroll to position [5276, 0]
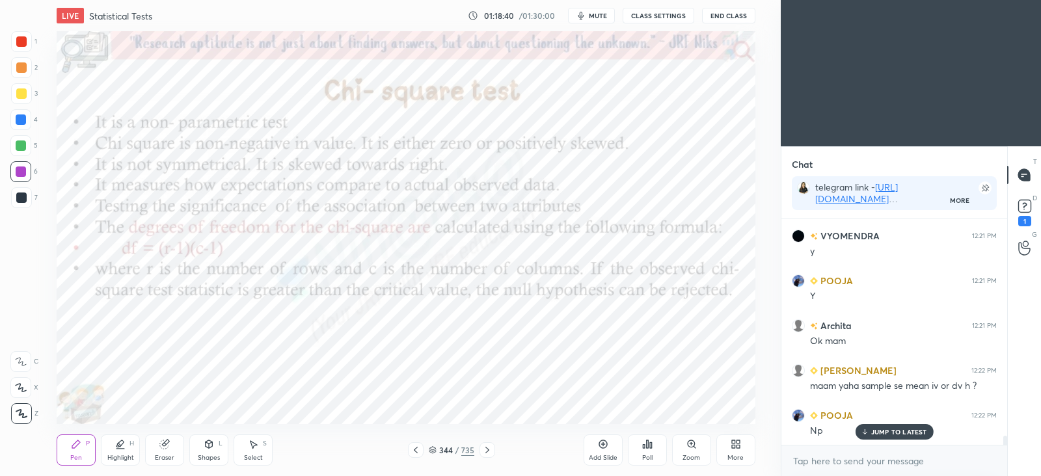
click at [887, 430] on p "JUMP TO LATEST" at bounding box center [900, 432] width 56 height 8
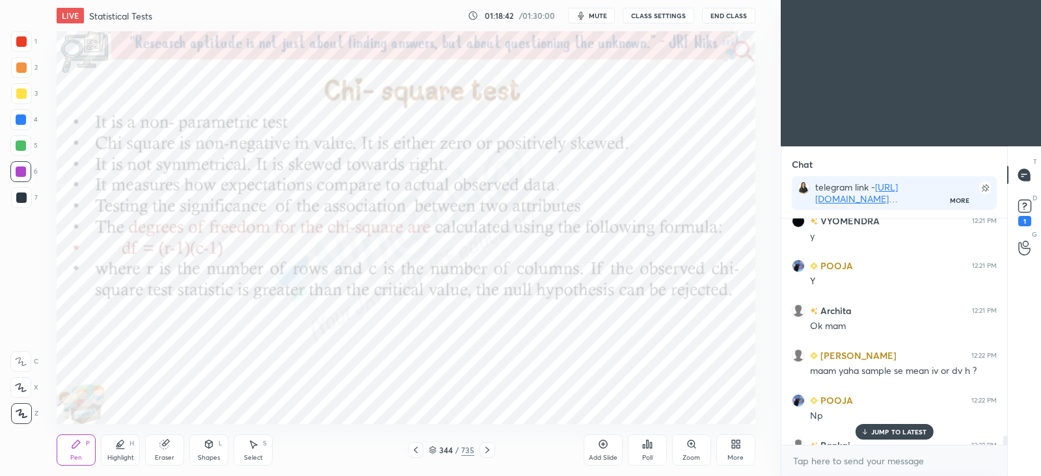
scroll to position [5289, 0]
click at [879, 432] on p "2 NEW MESSAGES" at bounding box center [900, 432] width 60 height 8
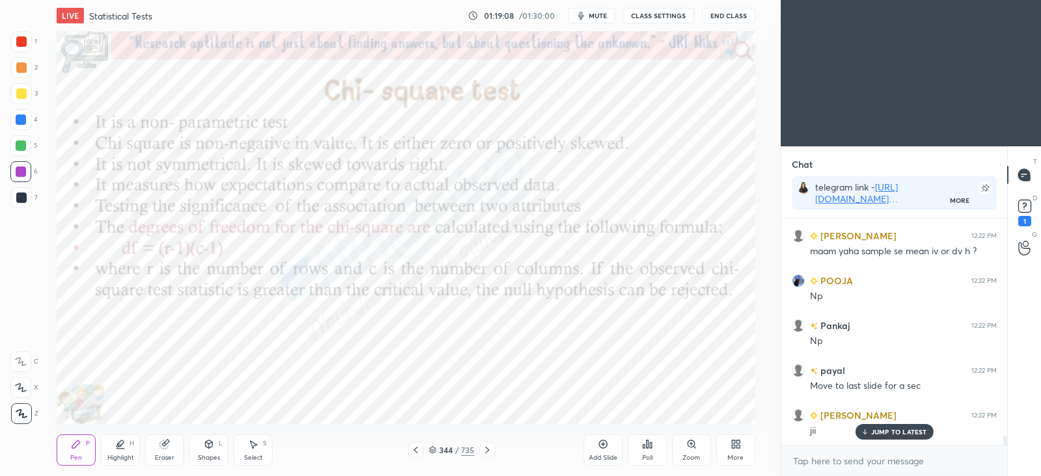
click at [416, 450] on icon at bounding box center [416, 450] width 10 height 10
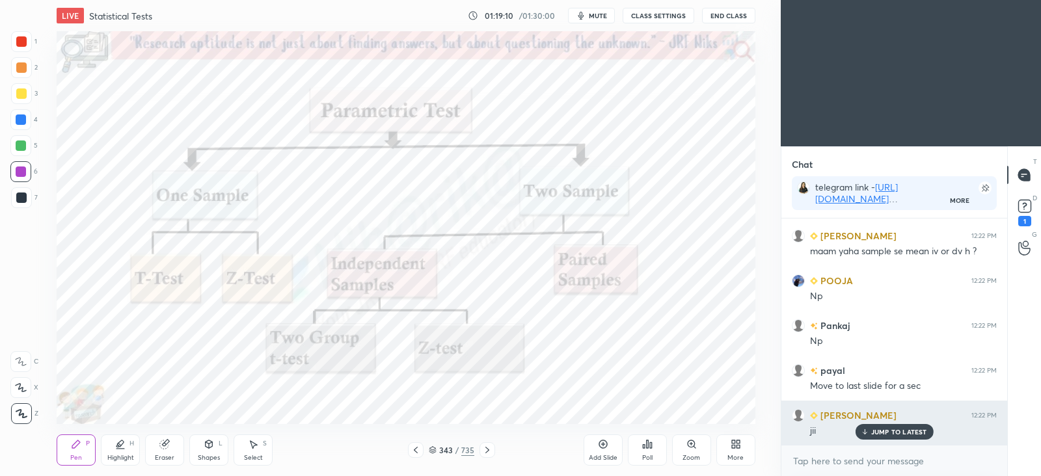
click at [890, 428] on p "JUMP TO LATEST" at bounding box center [900, 432] width 56 height 8
click at [885, 428] on p "JUMP TO LATEST" at bounding box center [900, 432] width 56 height 8
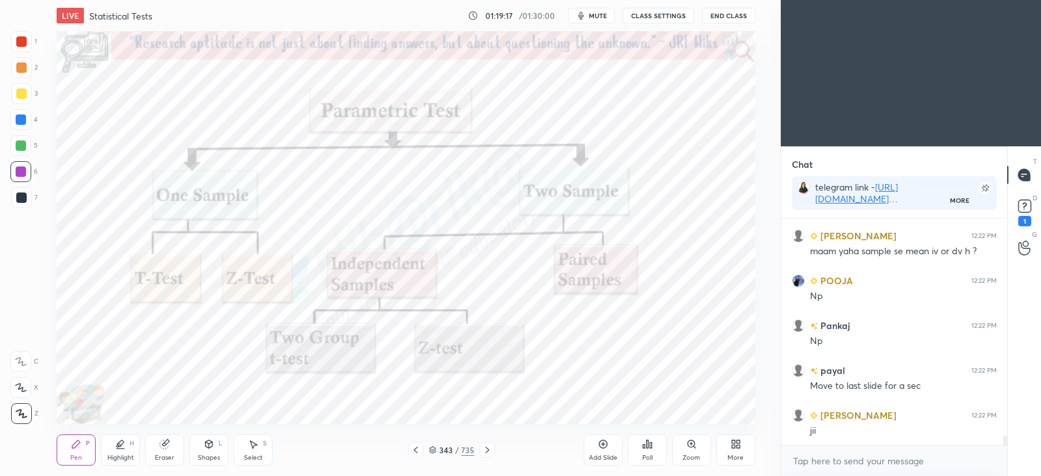
click at [491, 449] on icon at bounding box center [487, 450] width 10 height 10
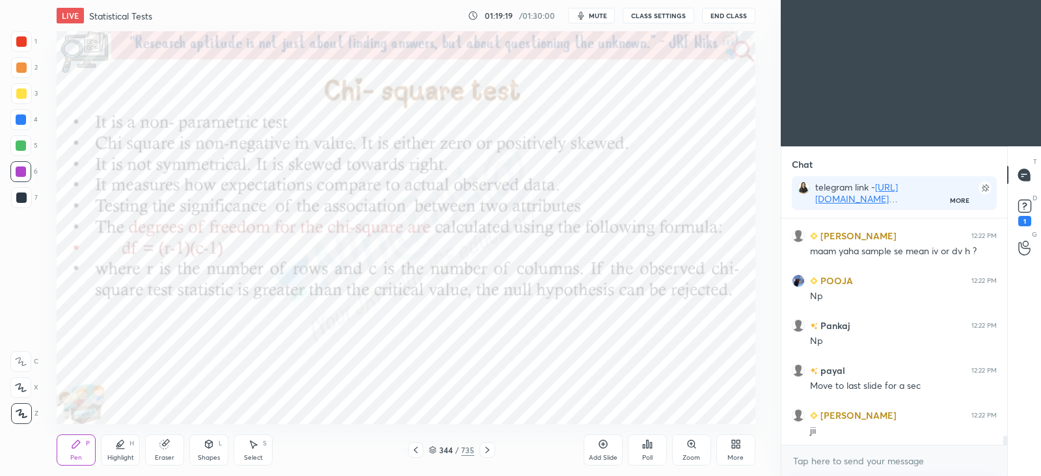
scroll to position [5, 4]
click at [1031, 208] on rect at bounding box center [1025, 206] width 12 height 12
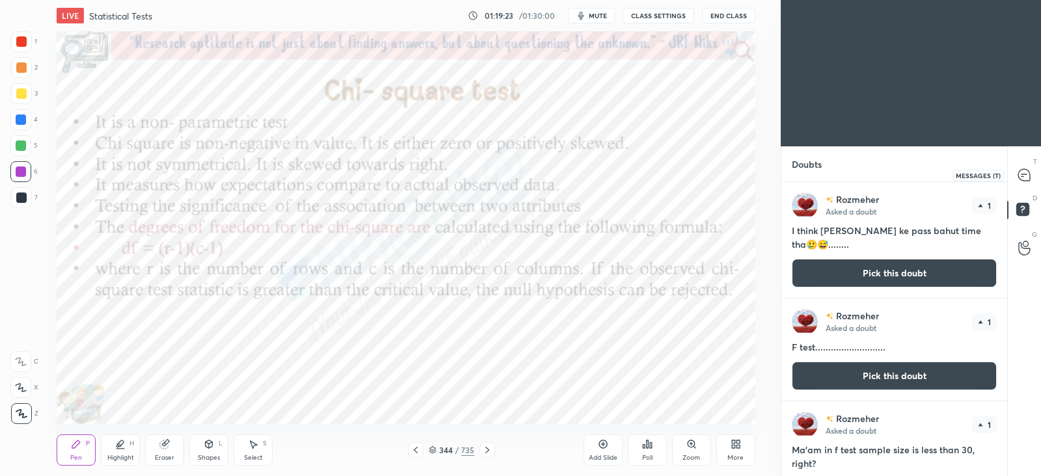
click at [1025, 179] on icon at bounding box center [1025, 175] width 12 height 12
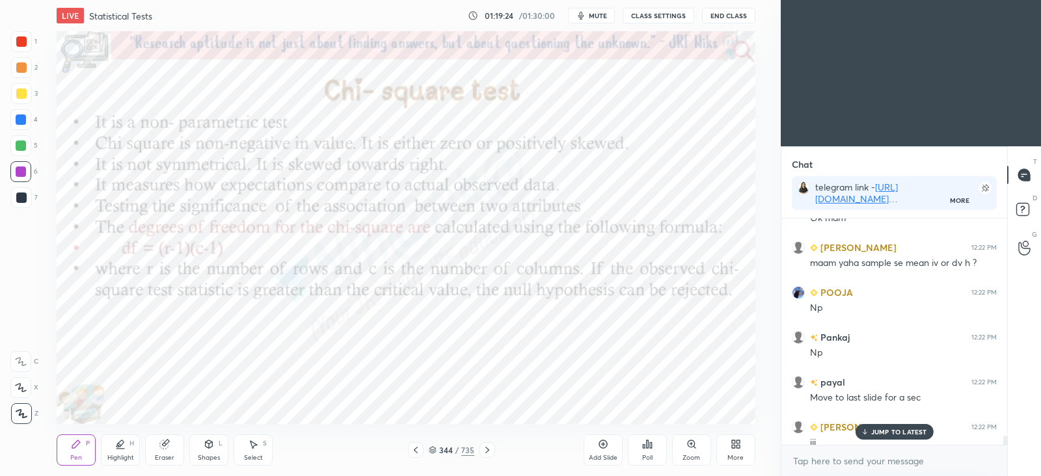
scroll to position [5424, 0]
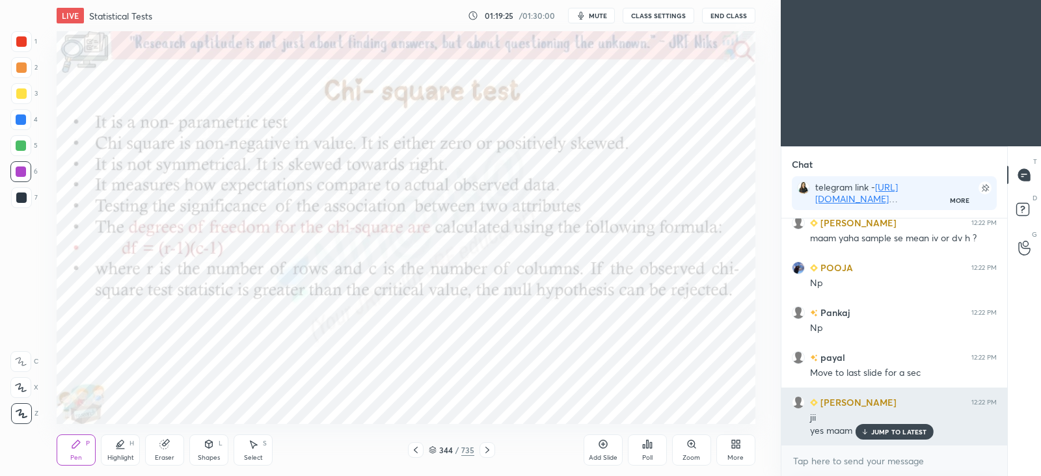
click at [897, 428] on p "JUMP TO LATEST" at bounding box center [900, 432] width 56 height 8
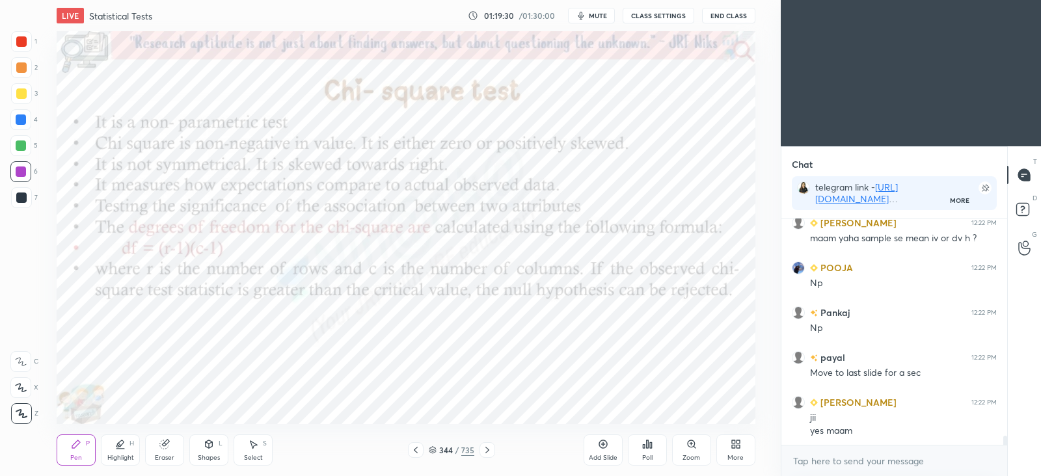
scroll to position [5469, 0]
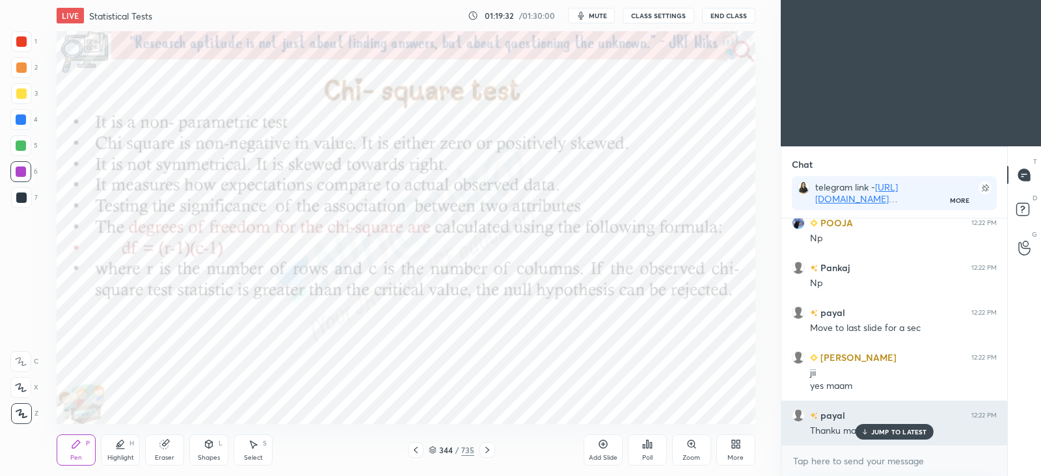
click at [905, 430] on p "JUMP TO LATEST" at bounding box center [900, 432] width 56 height 8
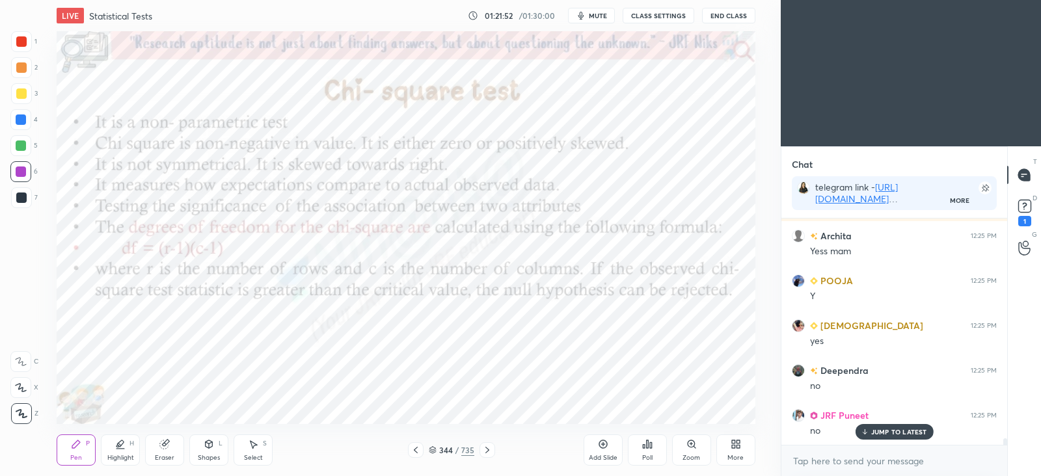
scroll to position [7592, 0]
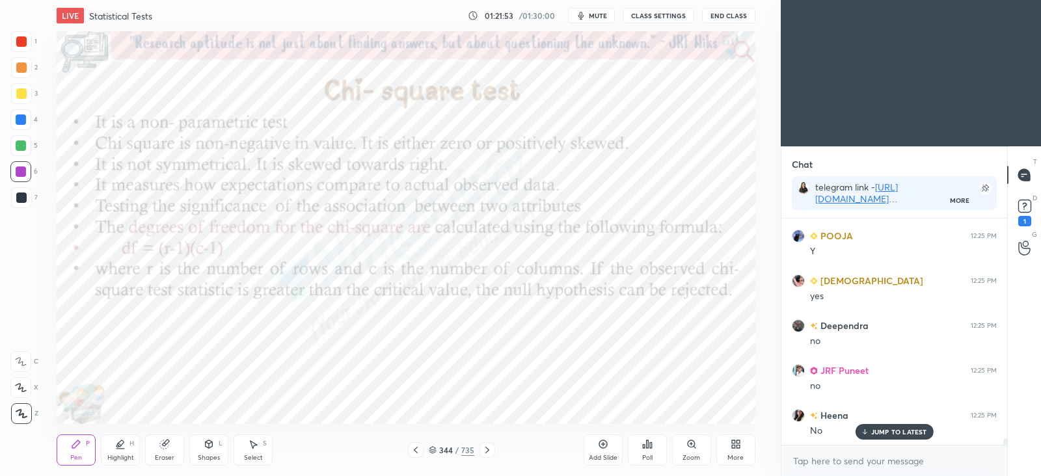
click at [604, 445] on icon at bounding box center [603, 445] width 4 height 4
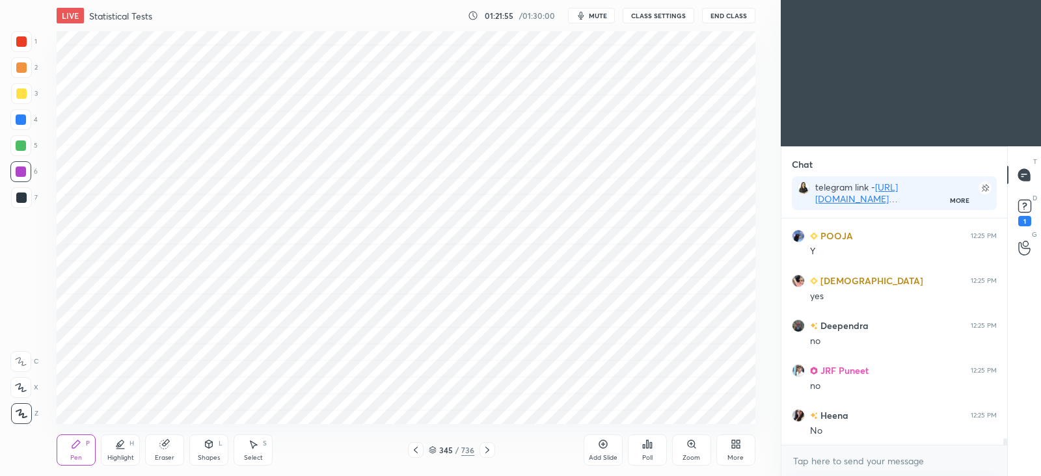
scroll to position [7638, 0]
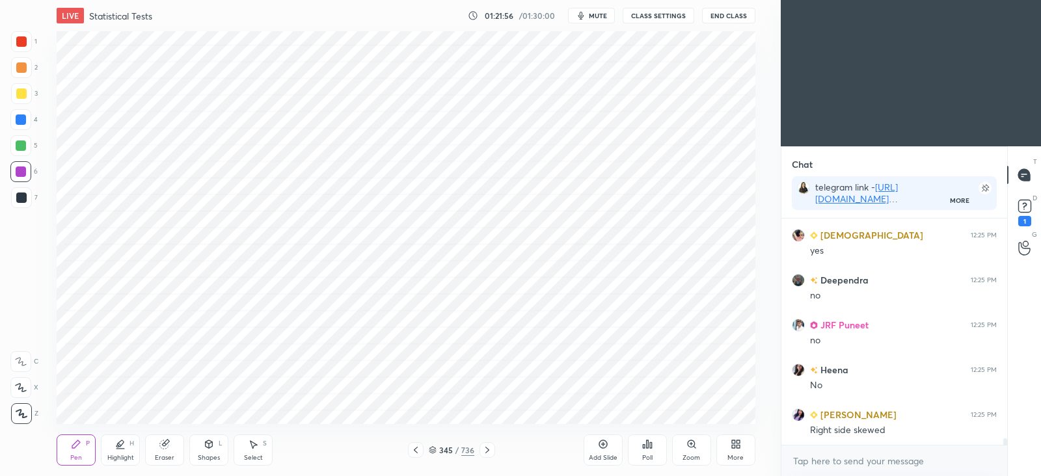
click at [410, 448] on div at bounding box center [416, 451] width 16 height 16
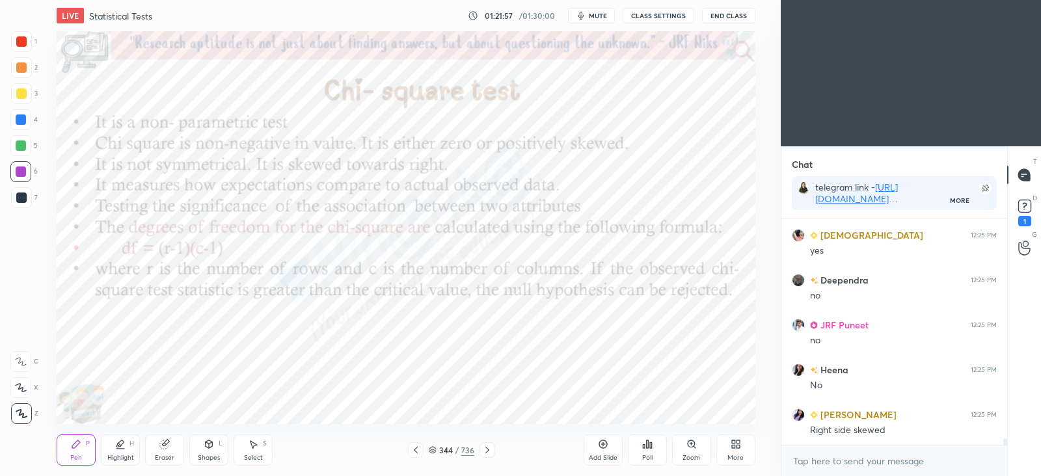
click at [745, 448] on div "More" at bounding box center [736, 450] width 39 height 31
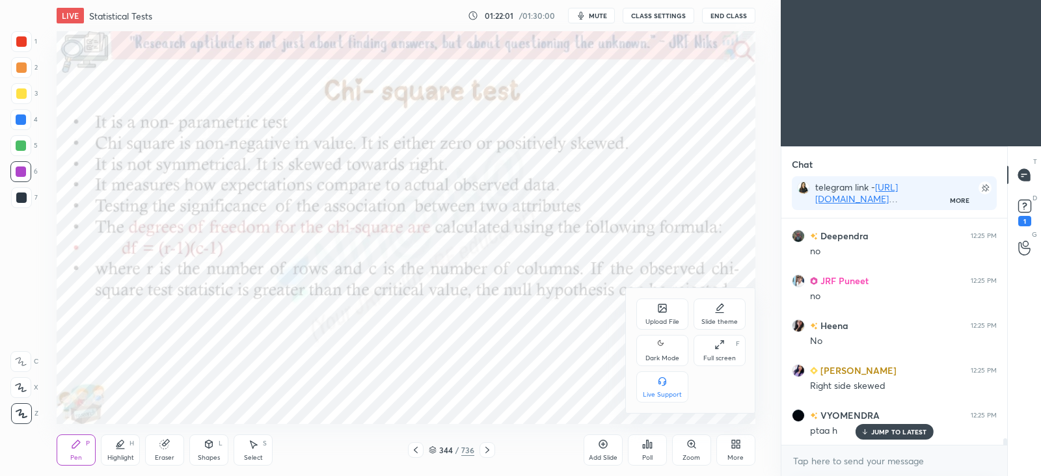
click at [726, 310] on div "Slide theme" at bounding box center [720, 314] width 52 height 31
click at [670, 381] on div "Dark Blank" at bounding box center [663, 387] width 52 height 31
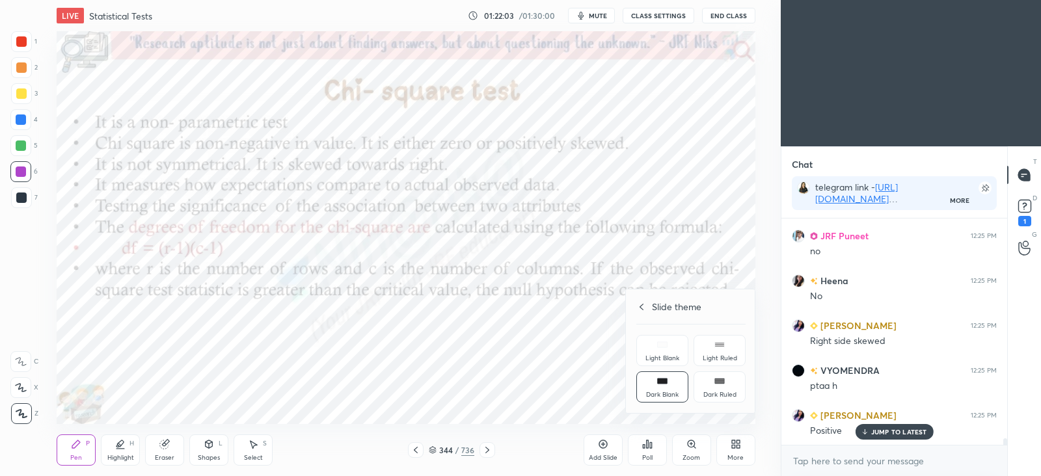
click at [607, 441] on div at bounding box center [520, 238] width 1041 height 476
click at [606, 447] on icon at bounding box center [603, 444] width 10 height 10
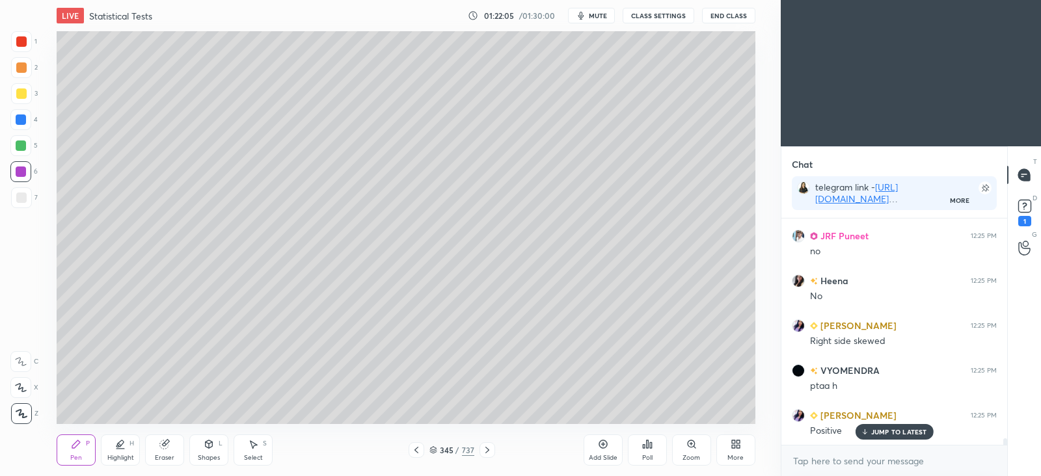
click at [23, 197] on div at bounding box center [21, 198] width 10 height 10
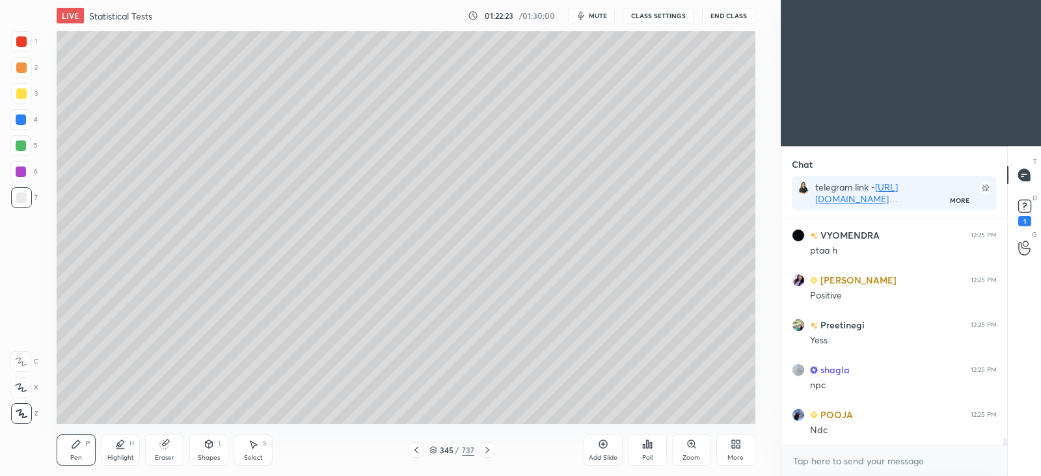
scroll to position [7907, 0]
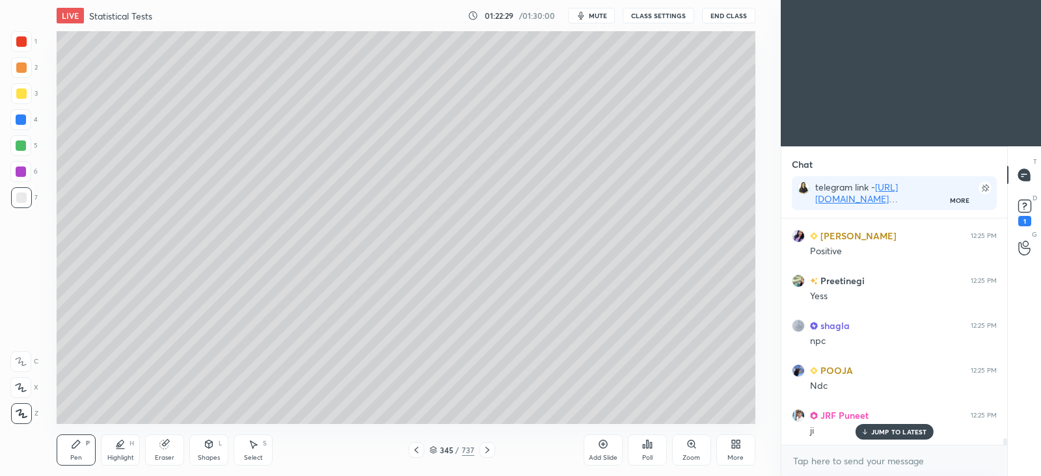
click at [260, 451] on div "Select S" at bounding box center [253, 450] width 39 height 31
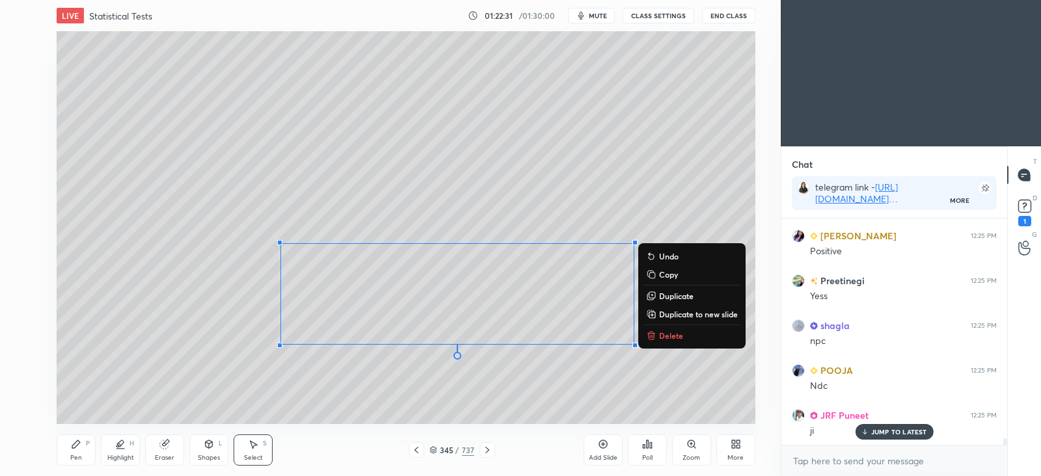
scroll to position [7952, 0]
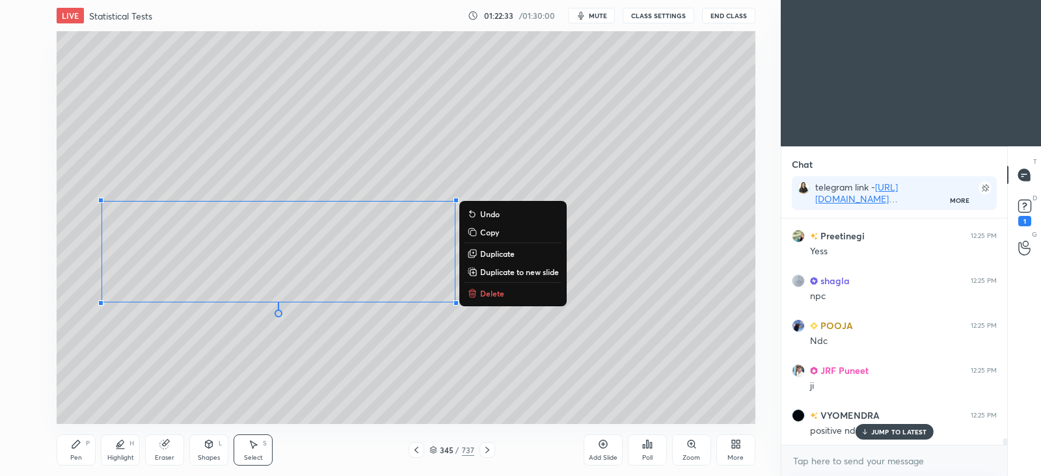
click at [172, 361] on div "0 ° Undo Copy Duplicate Duplicate to new slide Delete" at bounding box center [406, 227] width 698 height 393
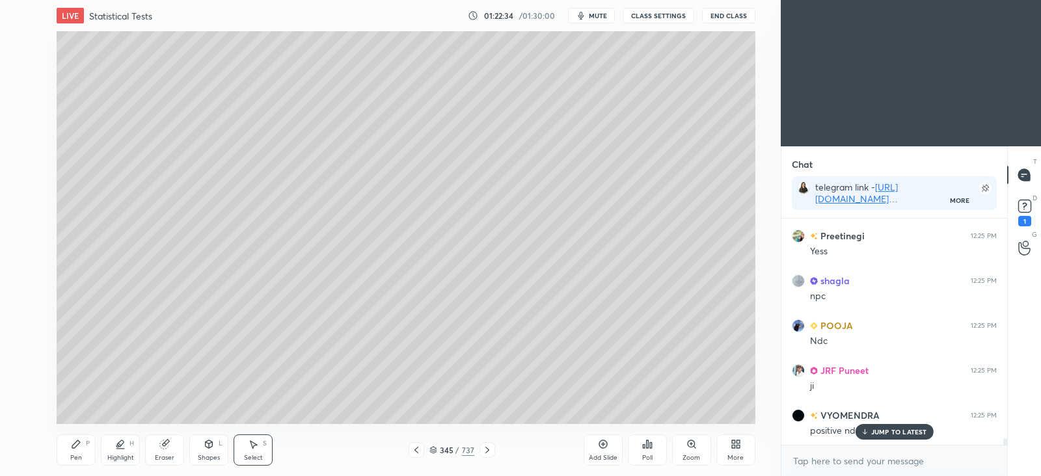
click at [77, 456] on div "Pen" at bounding box center [76, 458] width 12 height 7
click at [23, 150] on div at bounding box center [21, 146] width 10 height 10
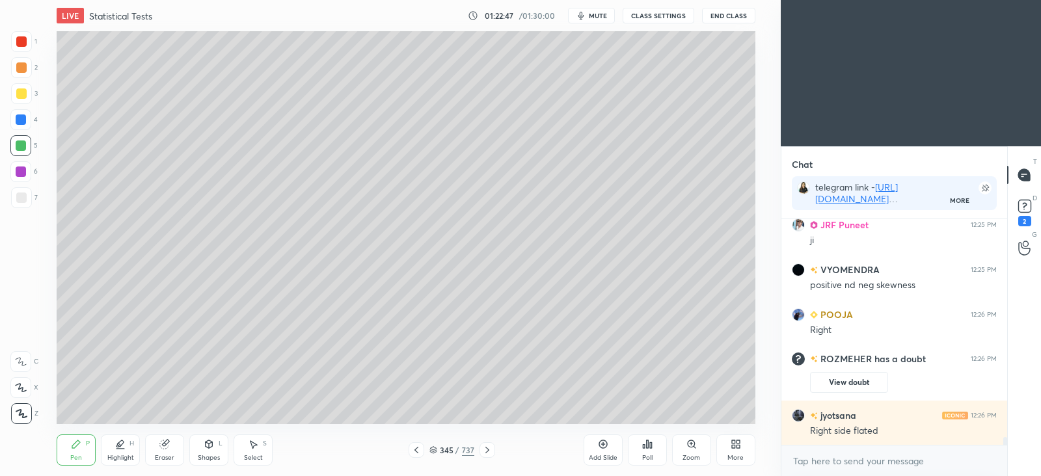
scroll to position [6548, 0]
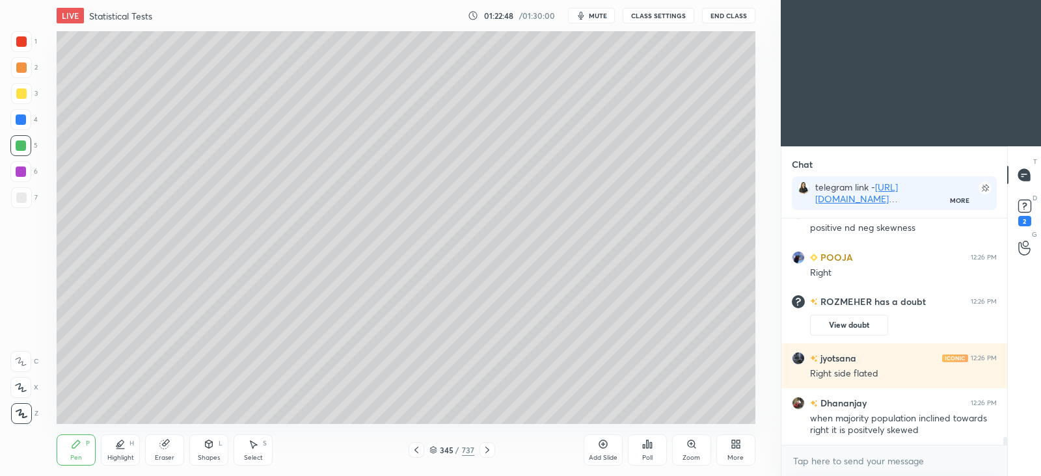
click at [18, 96] on div at bounding box center [21, 94] width 10 height 10
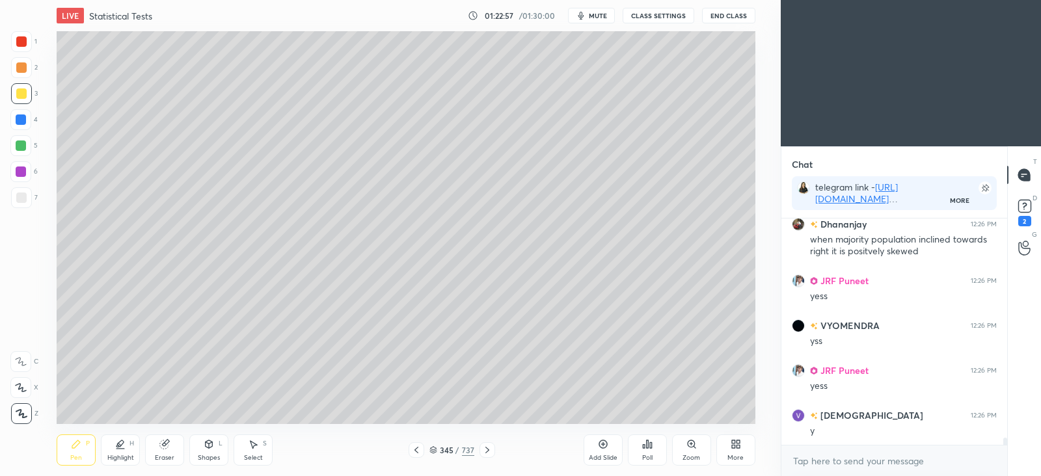
scroll to position [6772, 0]
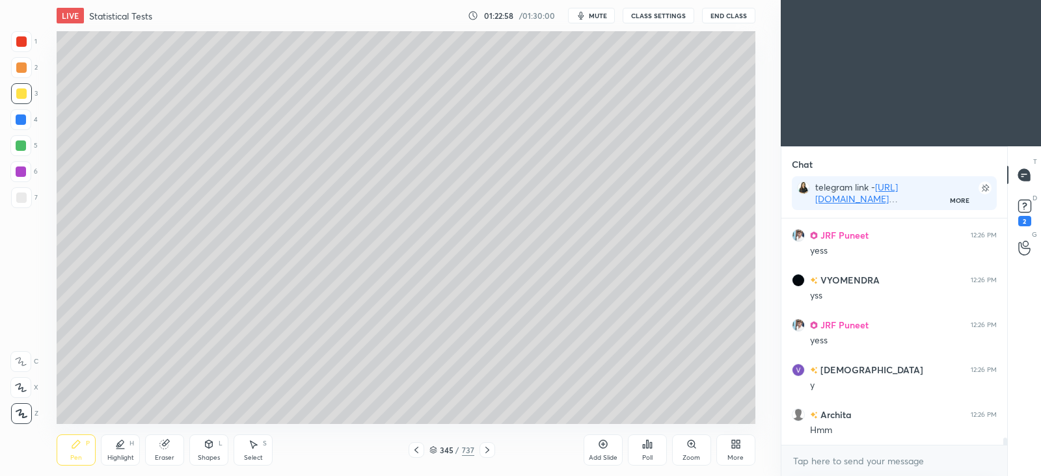
click at [434, 447] on icon at bounding box center [433, 448] width 7 height 3
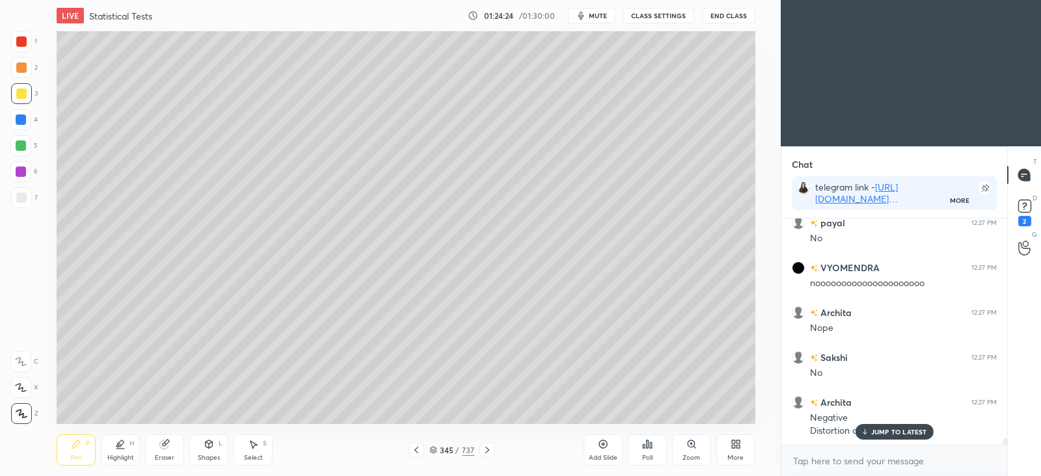
scroll to position [7818, 0]
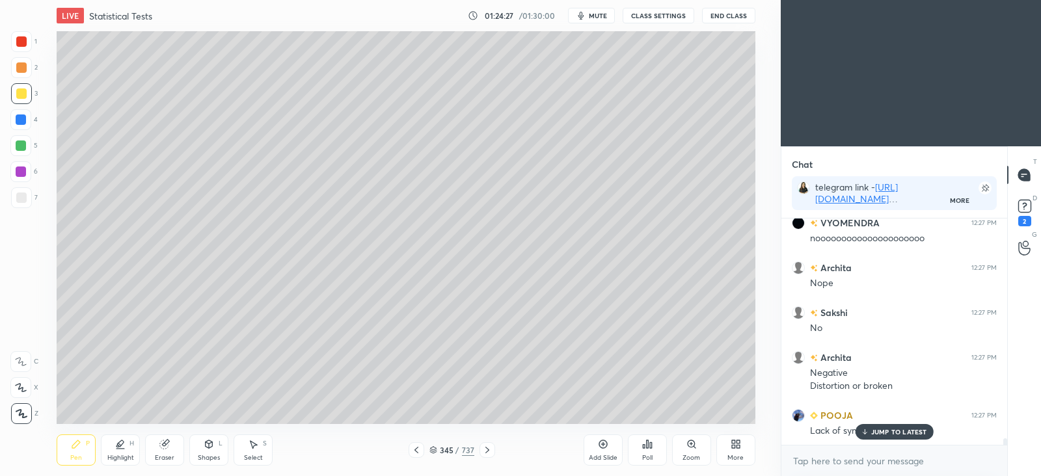
click at [758, 302] on div "Setting up your live class Poll for secs No correct answer Start poll" at bounding box center [406, 227] width 729 height 393
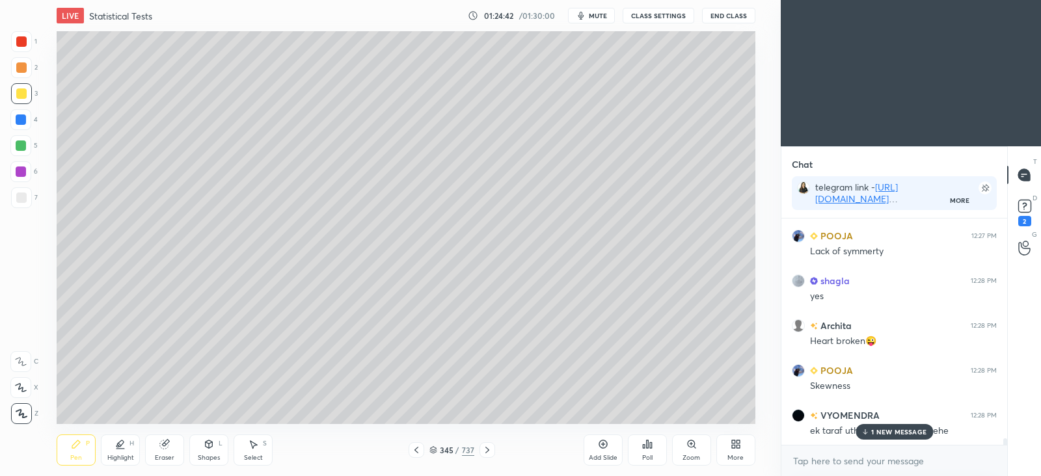
scroll to position [8042, 0]
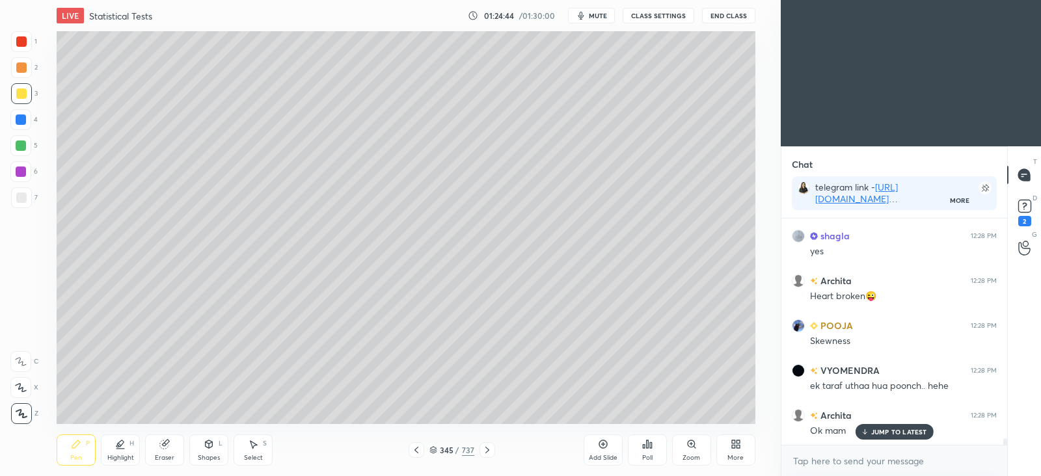
click at [21, 151] on div at bounding box center [21, 146] width 10 height 10
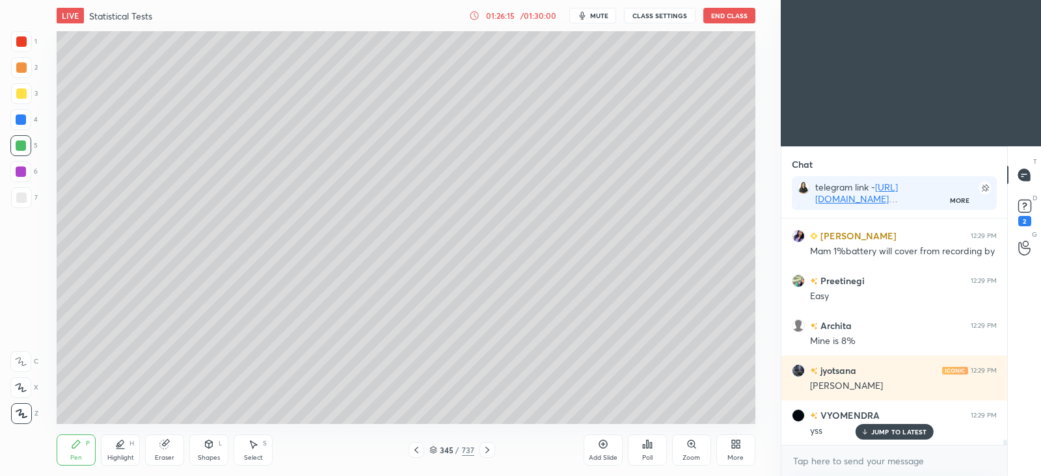
scroll to position [9196, 0]
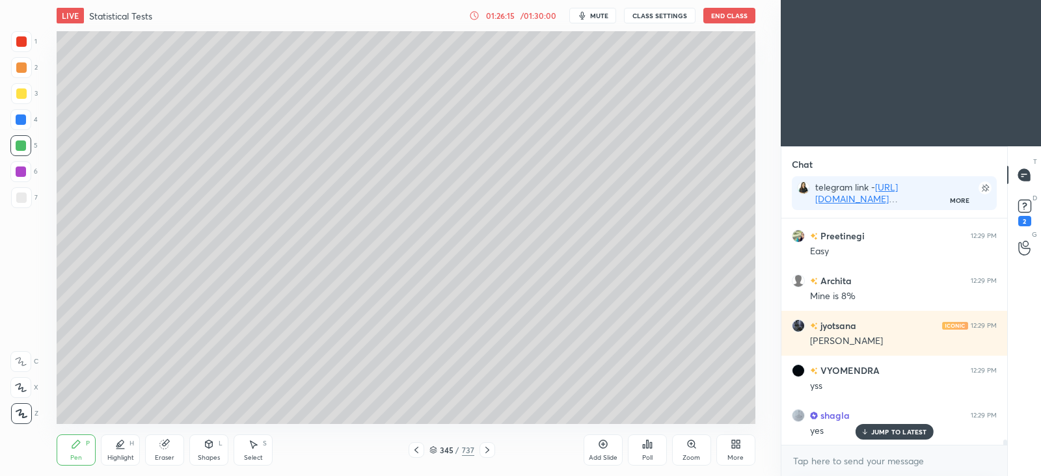
click at [670, 418] on div "Add Slide Poll Zoom More" at bounding box center [670, 450] width 172 height 73
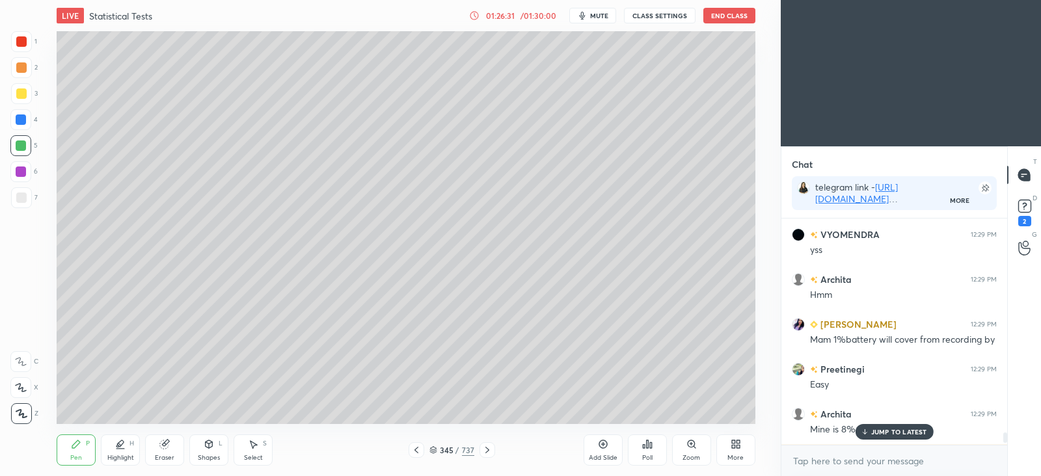
scroll to position [9026, 0]
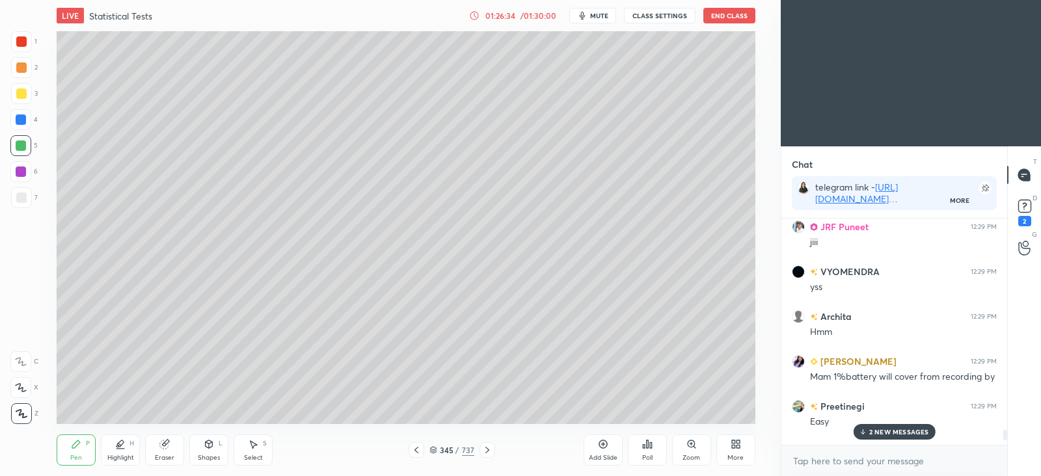
click at [892, 432] on p "2 NEW MESSAGES" at bounding box center [900, 432] width 60 height 8
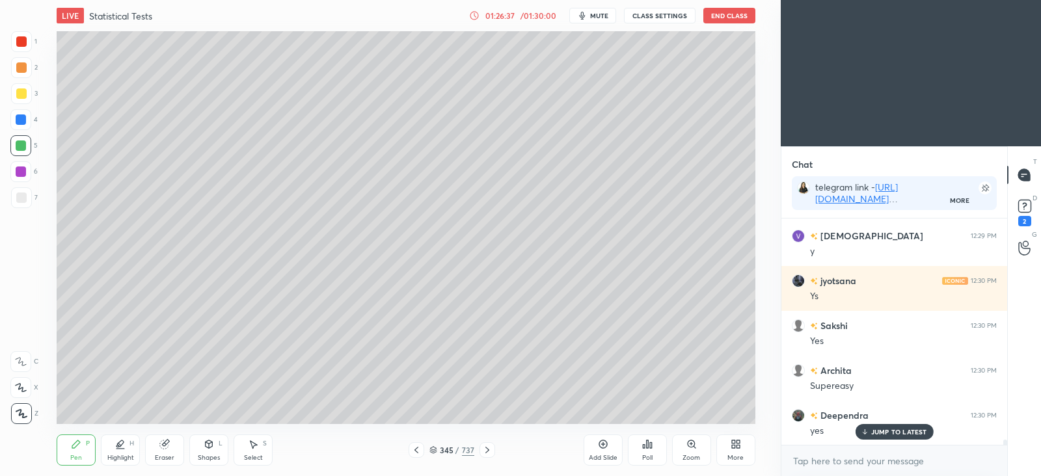
scroll to position [9657, 0]
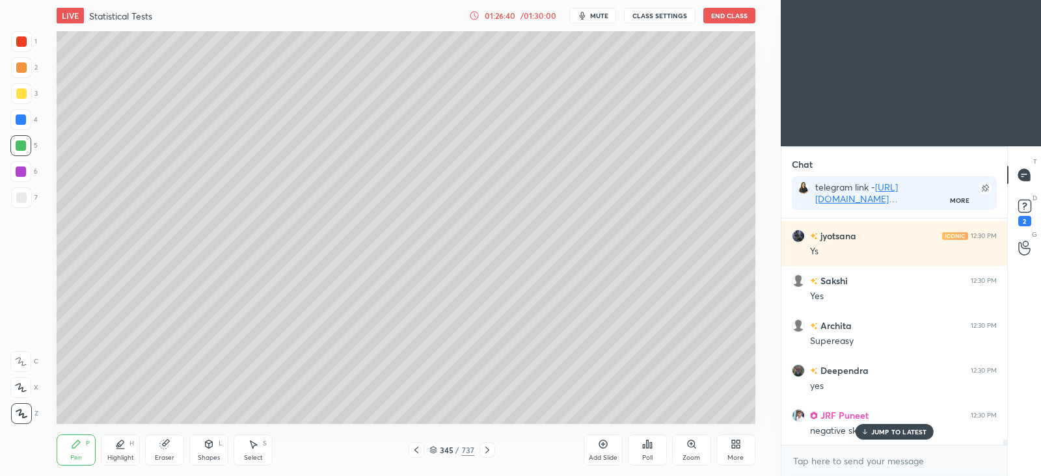
click at [895, 428] on p "JUMP TO LATEST" at bounding box center [900, 432] width 56 height 8
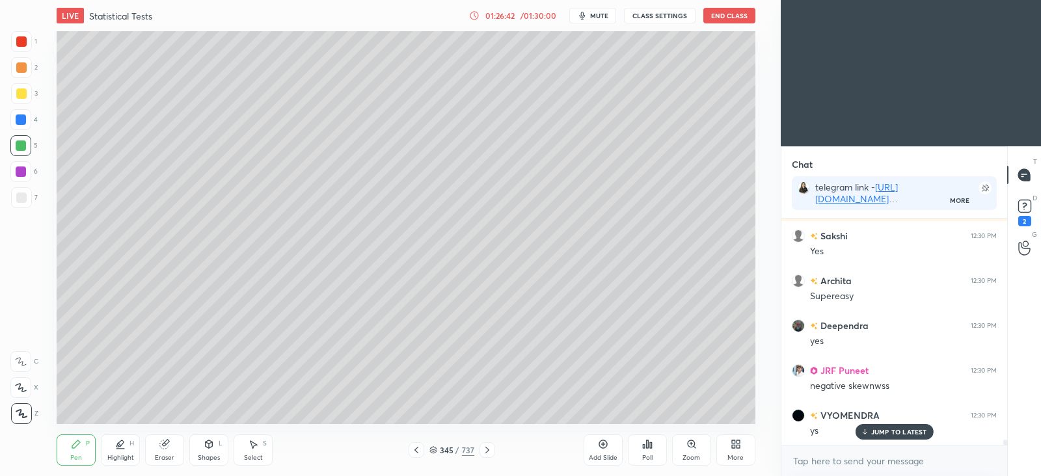
click at [419, 451] on icon at bounding box center [416, 450] width 10 height 10
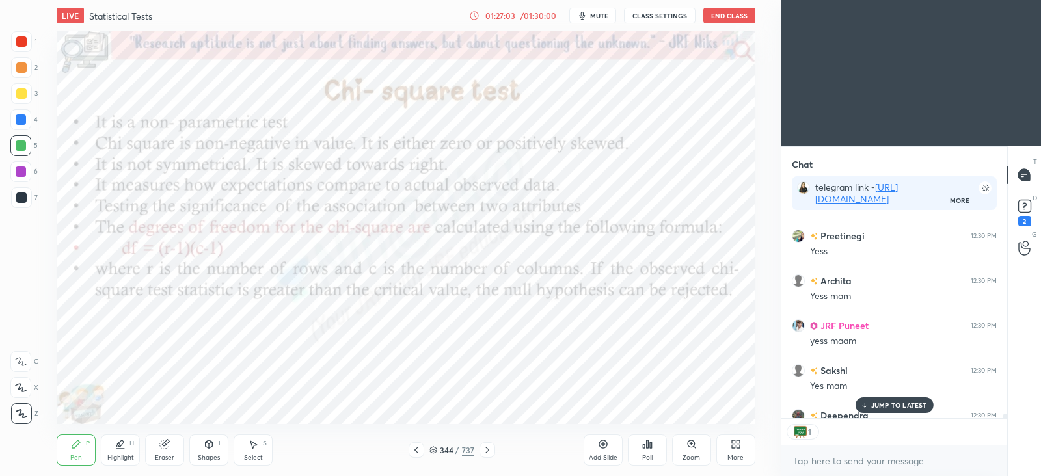
scroll to position [5, 4]
click at [435, 450] on icon at bounding box center [434, 450] width 8 height 8
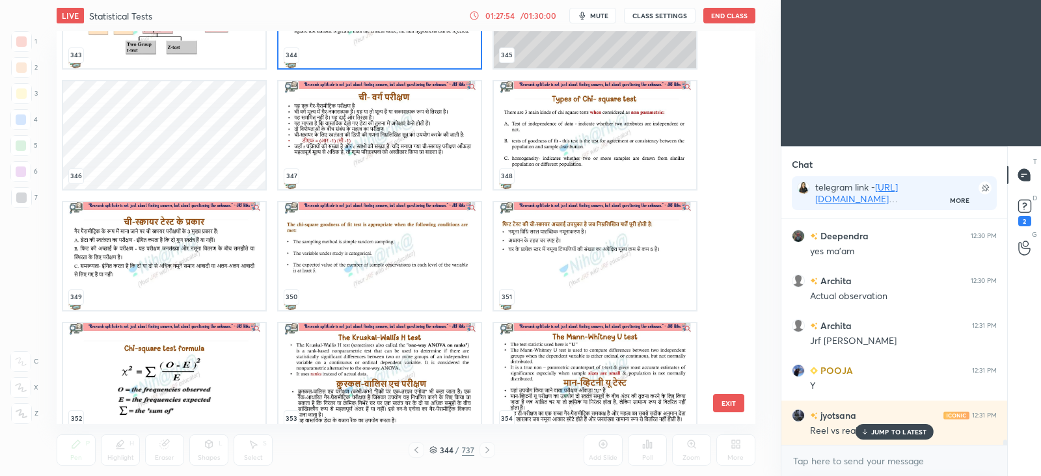
scroll to position [10151, 0]
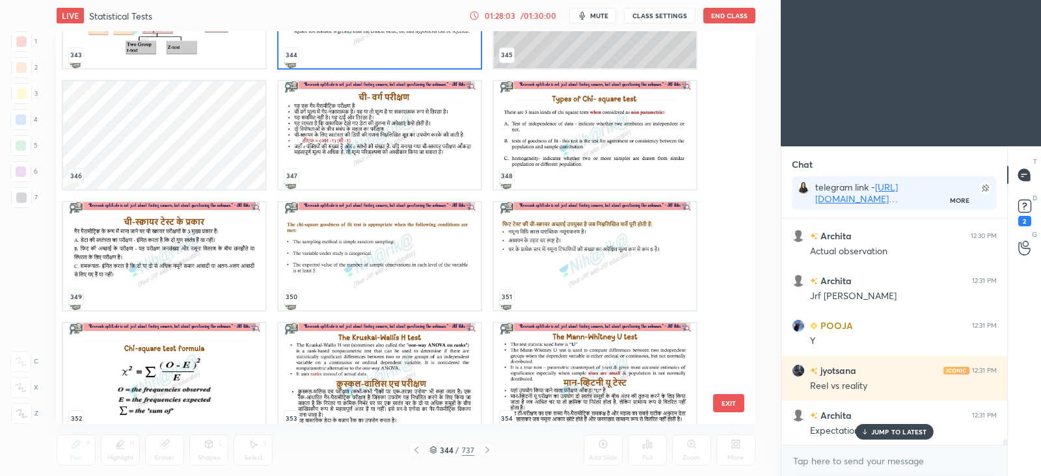
click at [378, 51] on img "grid" at bounding box center [380, 14] width 202 height 108
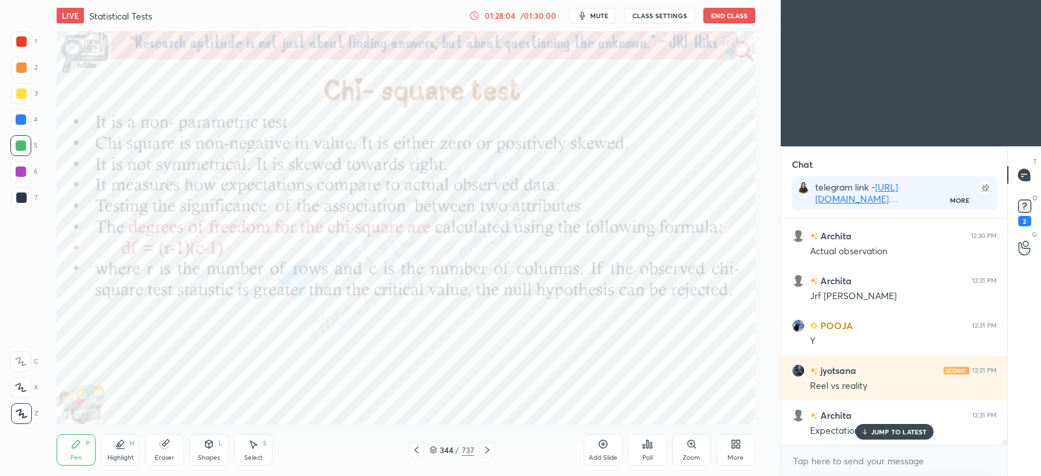
click at [382, 51] on img "grid" at bounding box center [380, 14] width 202 height 108
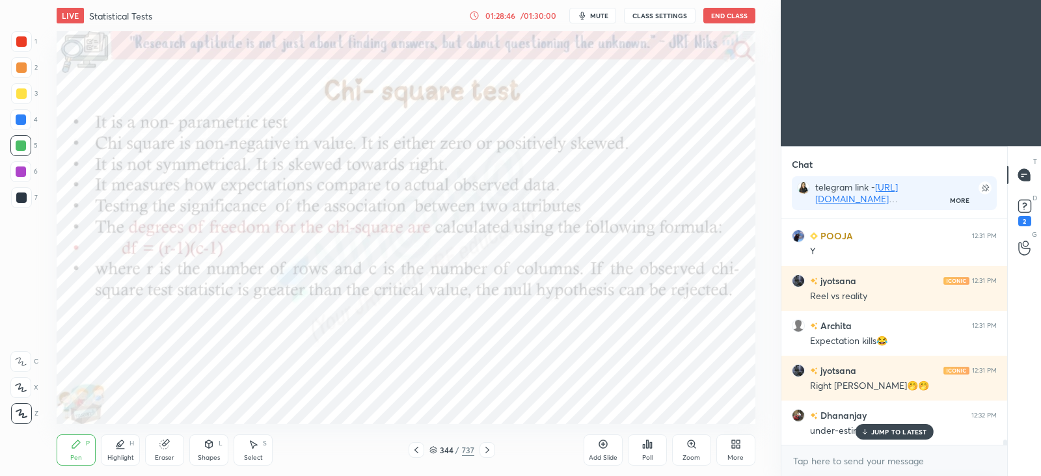
scroll to position [10286, 0]
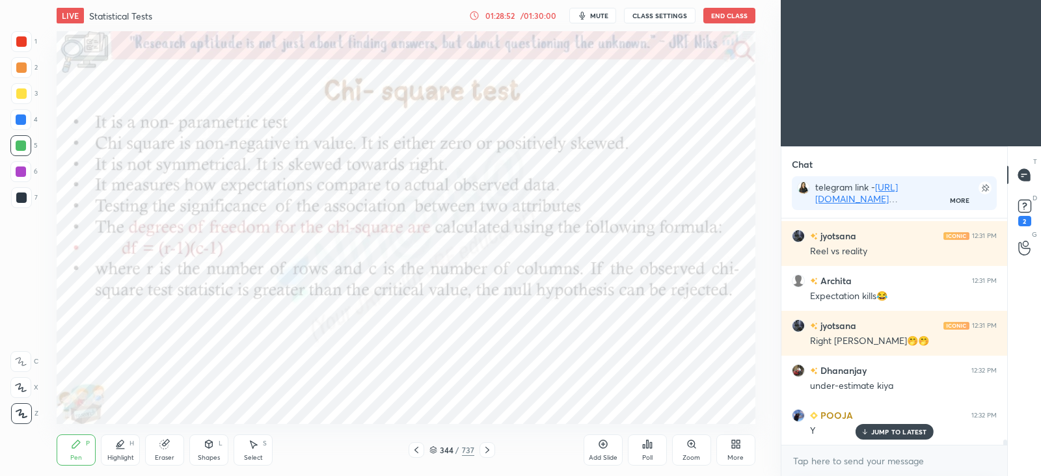
click at [435, 452] on icon at bounding box center [434, 450] width 8 height 8
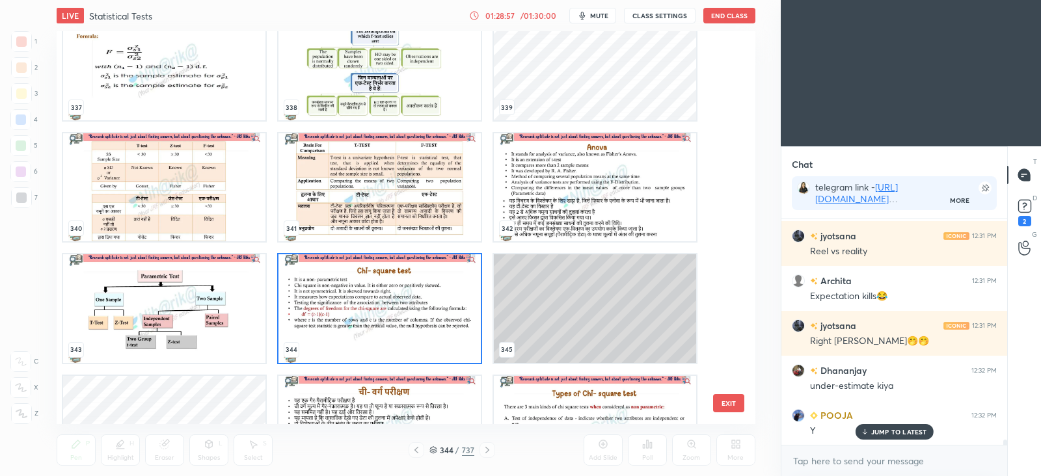
scroll to position [13597, 0]
click at [364, 315] on img "grid" at bounding box center [380, 310] width 202 height 108
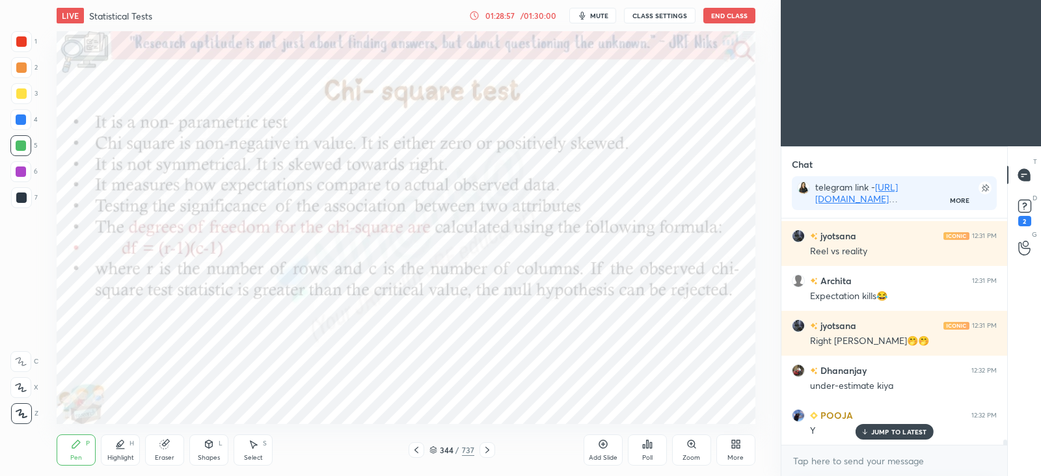
click at [368, 316] on img "grid" at bounding box center [380, 310] width 202 height 108
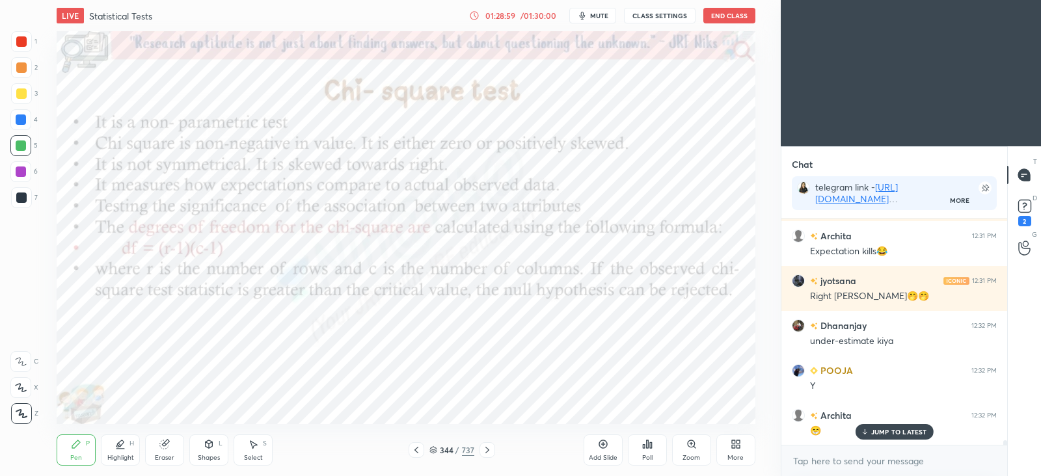
click at [437, 451] on icon at bounding box center [434, 450] width 8 height 8
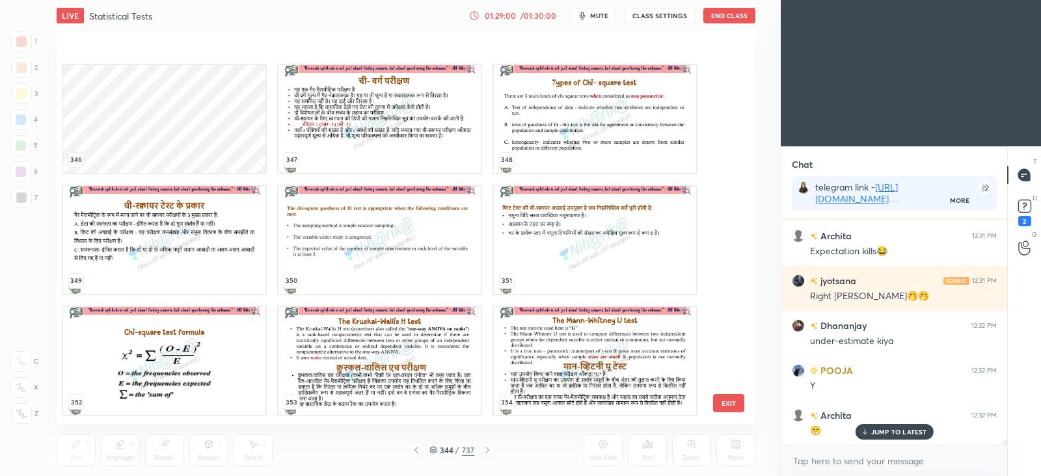
scroll to position [13910, 0]
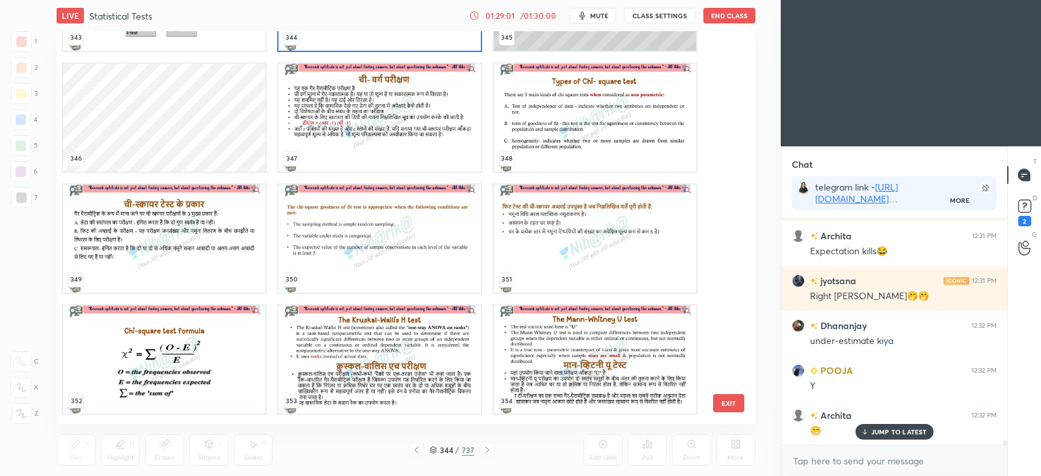
click at [234, 351] on img "grid" at bounding box center [164, 360] width 202 height 108
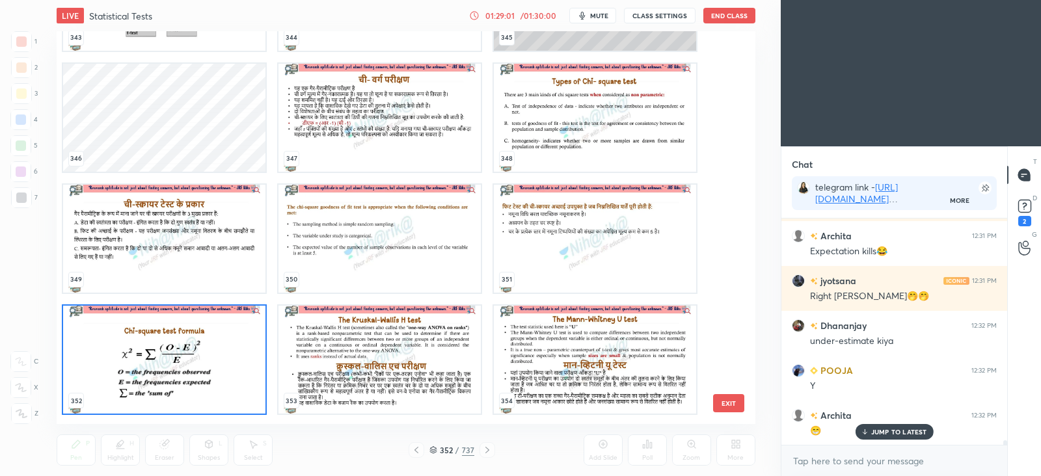
click at [232, 351] on img "grid" at bounding box center [164, 360] width 202 height 108
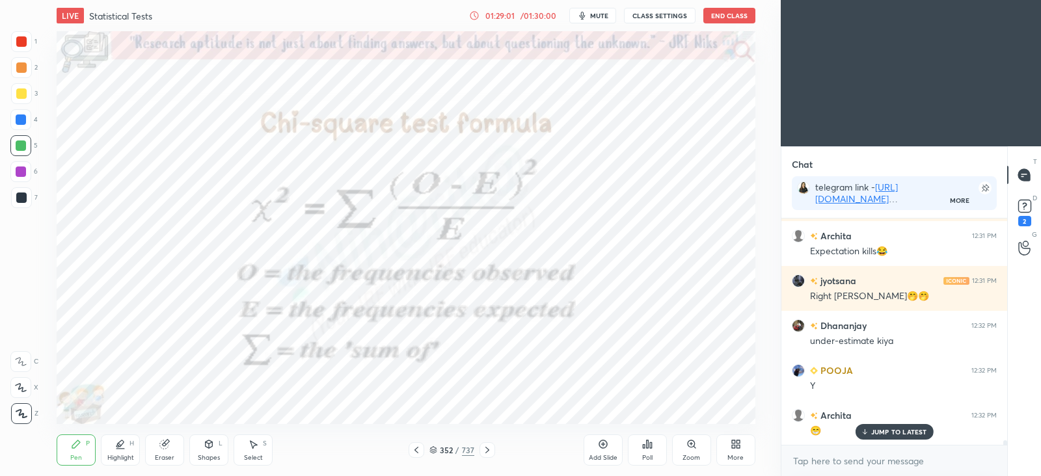
click at [234, 352] on img "grid" at bounding box center [164, 360] width 202 height 108
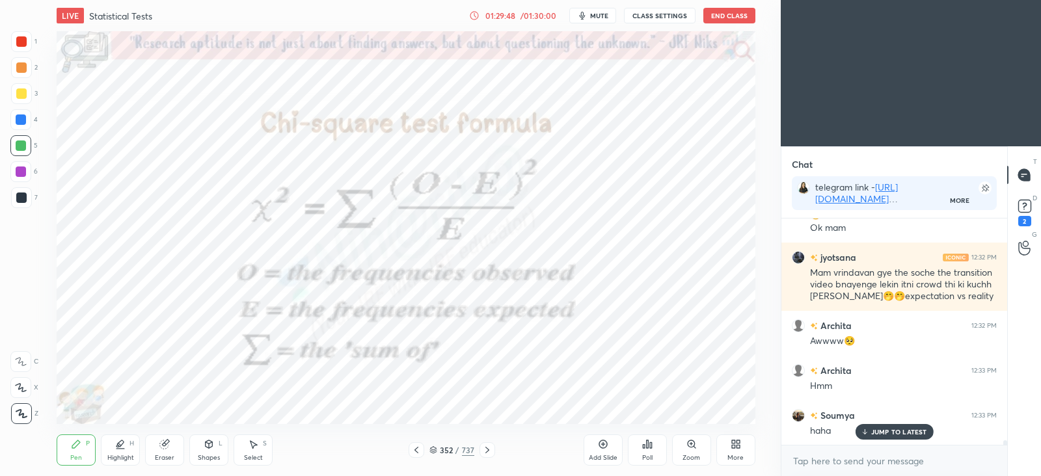
scroll to position [10592, 0]
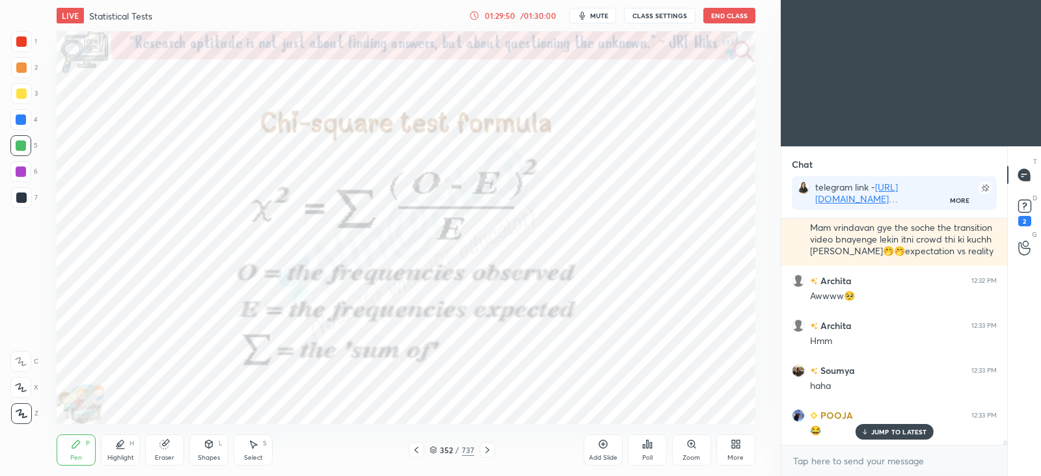
click at [437, 454] on div "352 / 737" at bounding box center [452, 451] width 45 height 12
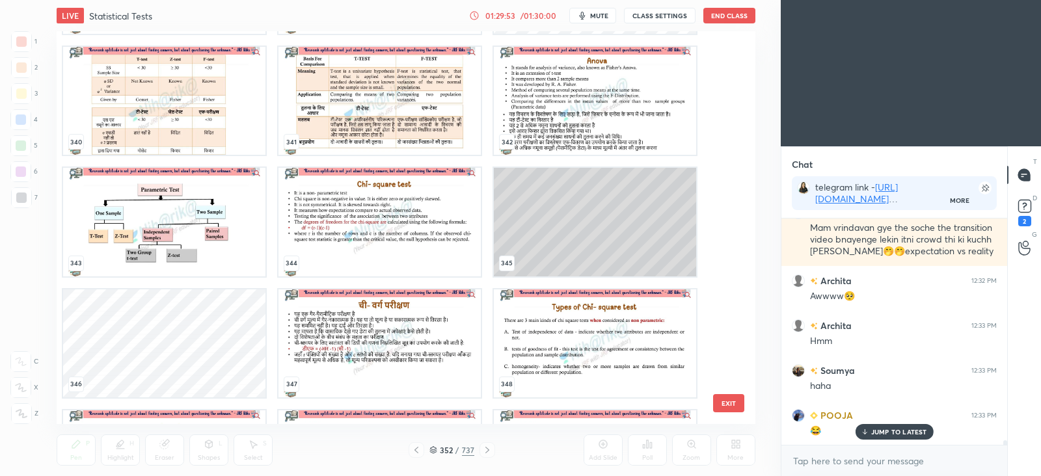
scroll to position [13673, 0]
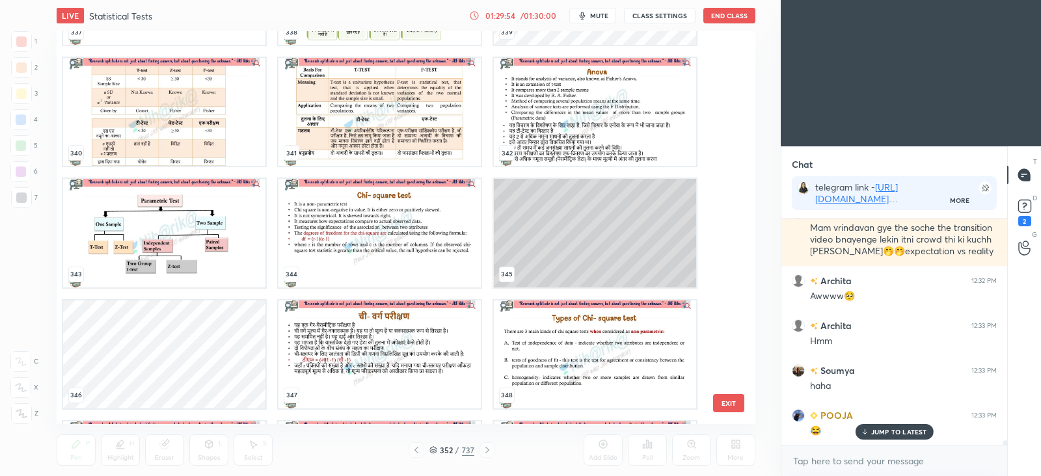
click at [437, 254] on img "grid" at bounding box center [380, 234] width 202 height 108
click at [439, 254] on img "grid" at bounding box center [380, 234] width 202 height 108
click at [435, 258] on img "grid" at bounding box center [380, 234] width 202 height 108
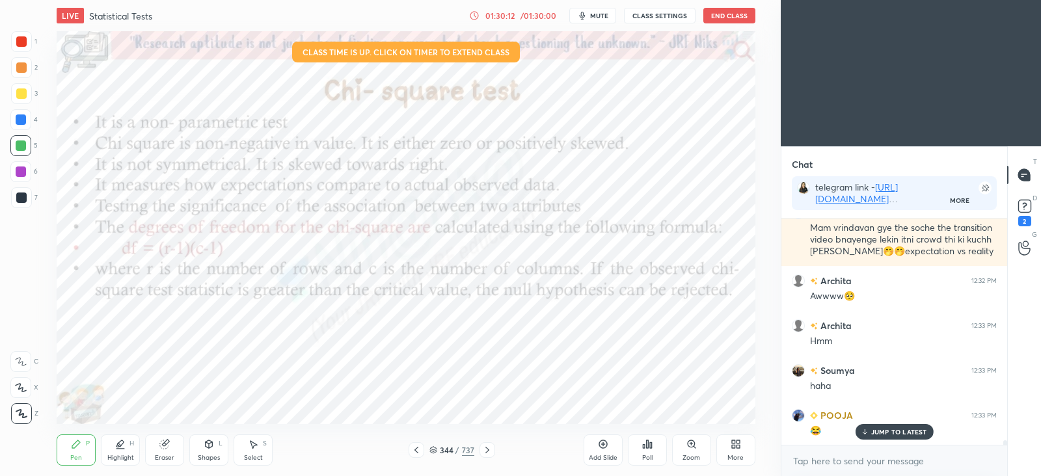
click at [606, 443] on icon at bounding box center [603, 445] width 8 height 8
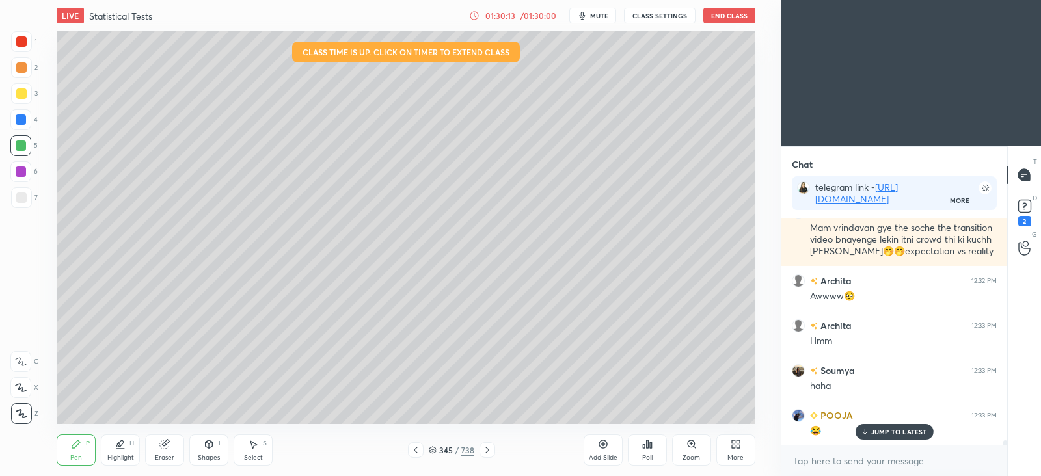
click at [25, 193] on div at bounding box center [21, 198] width 10 height 10
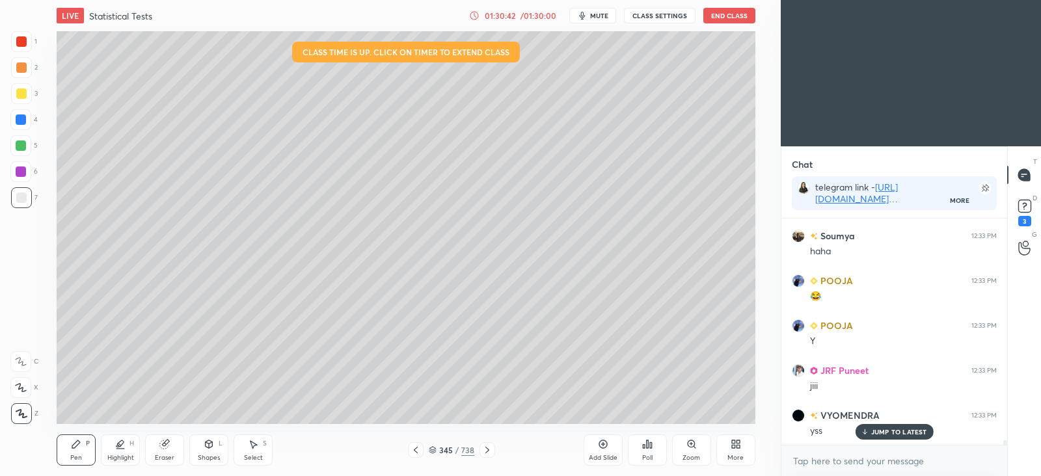
scroll to position [10772, 0]
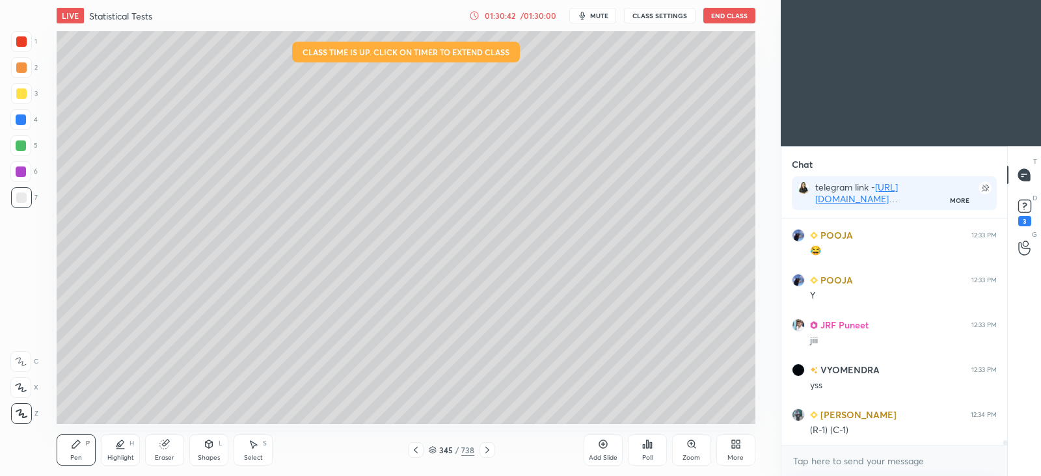
click at [894, 431] on div "(R-1) (C-1)" at bounding box center [903, 430] width 187 height 13
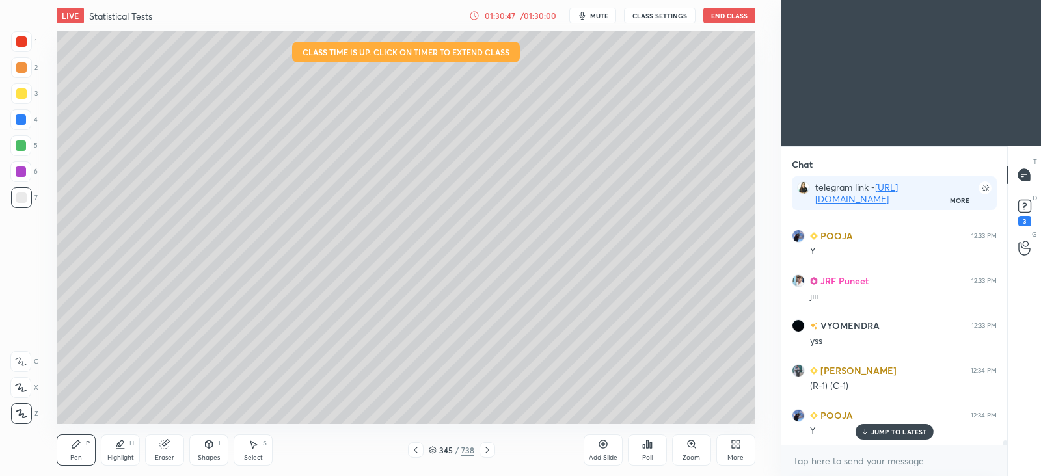
scroll to position [10861, 0]
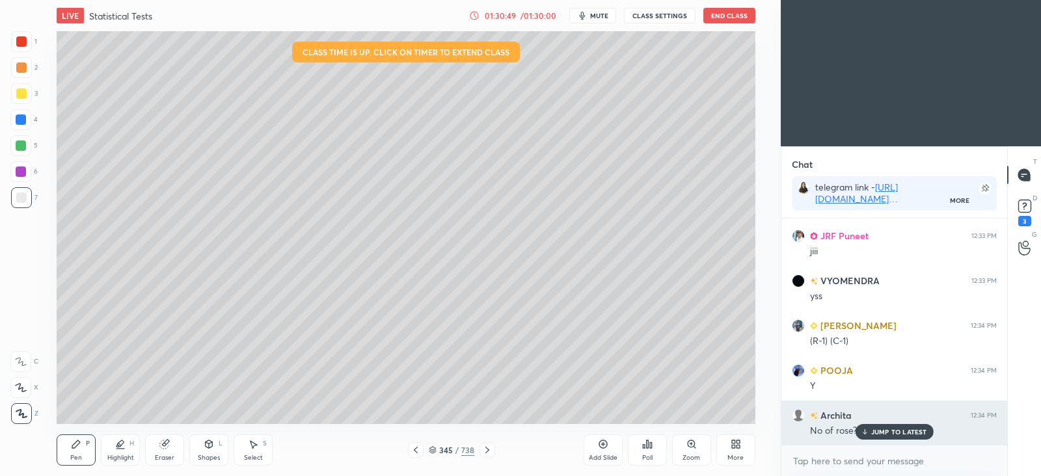
click at [908, 434] on p "JUMP TO LATEST" at bounding box center [900, 432] width 56 height 8
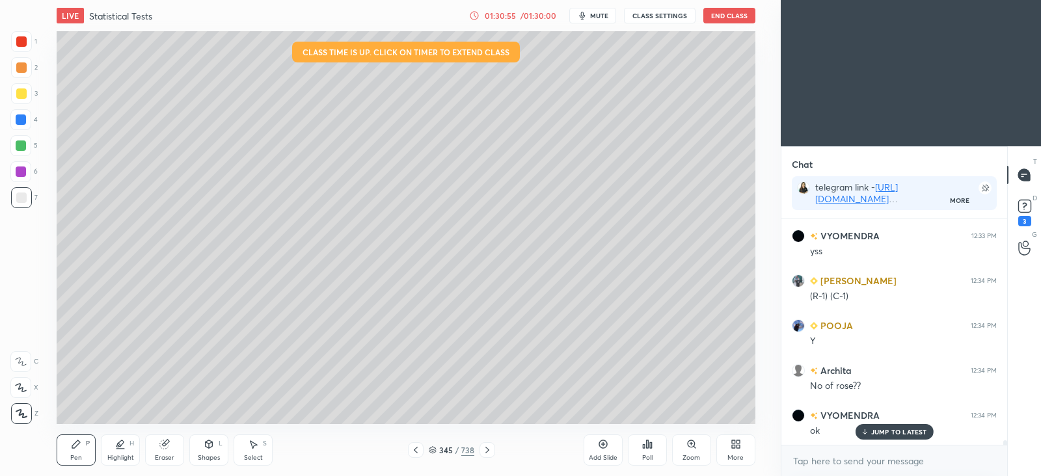
scroll to position [10951, 0]
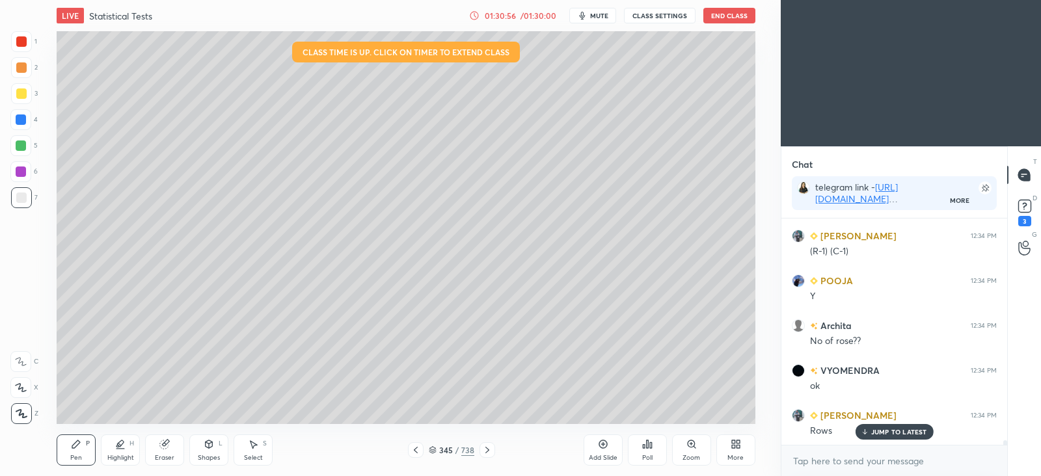
click at [208, 444] on icon at bounding box center [209, 445] width 7 height 8
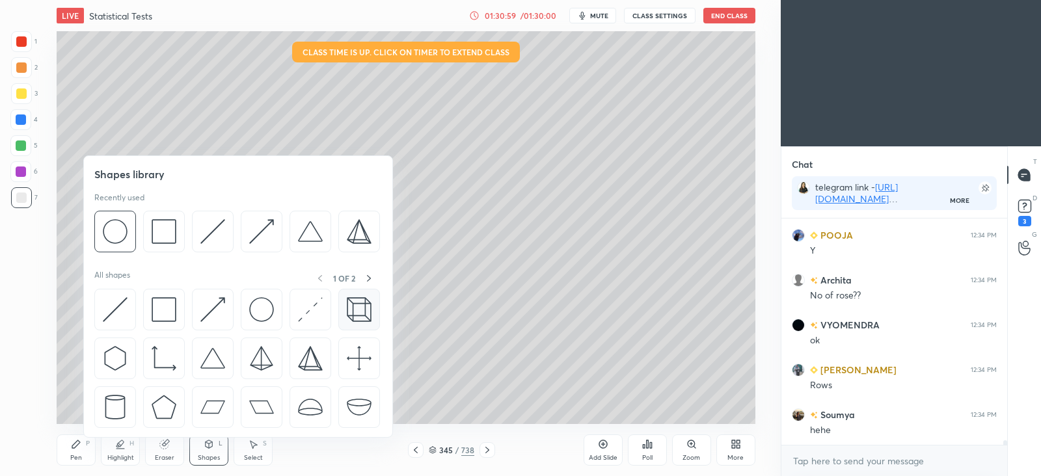
scroll to position [11041, 0]
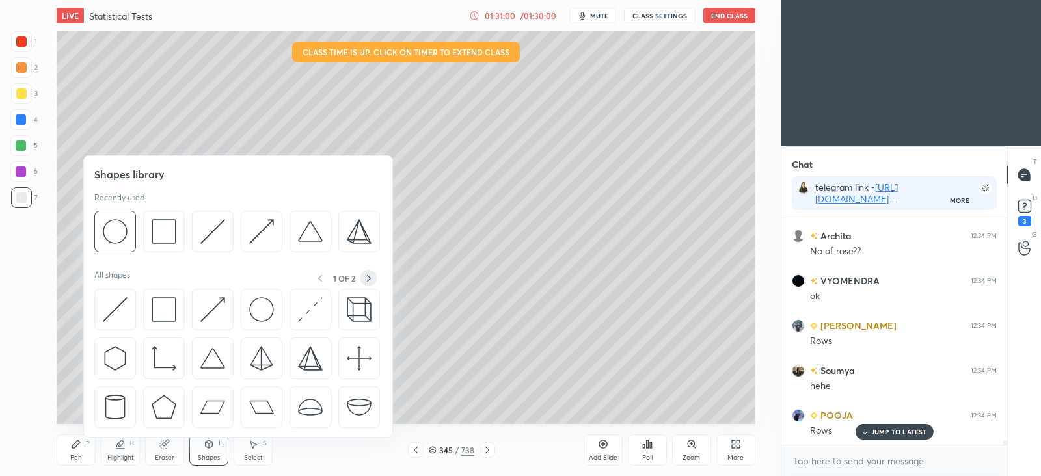
click at [367, 277] on icon at bounding box center [369, 278] width 10 height 10
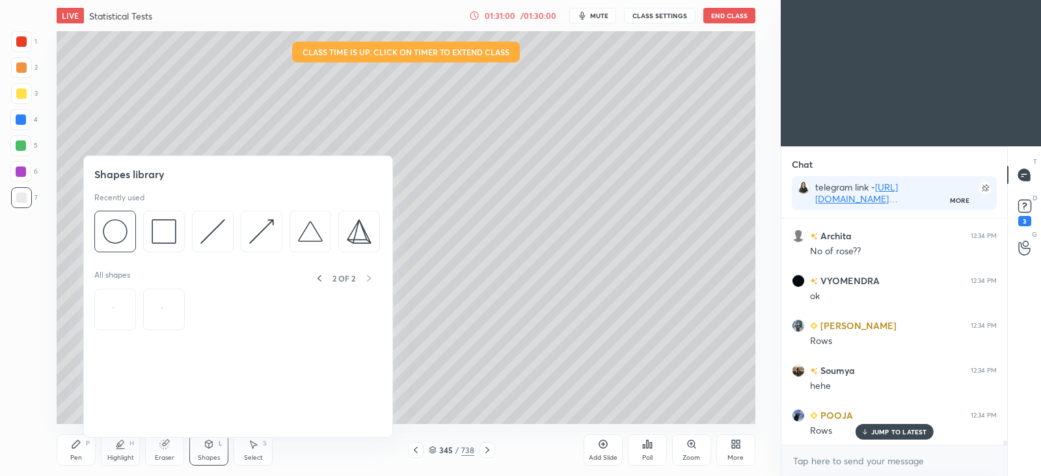
scroll to position [11086, 0]
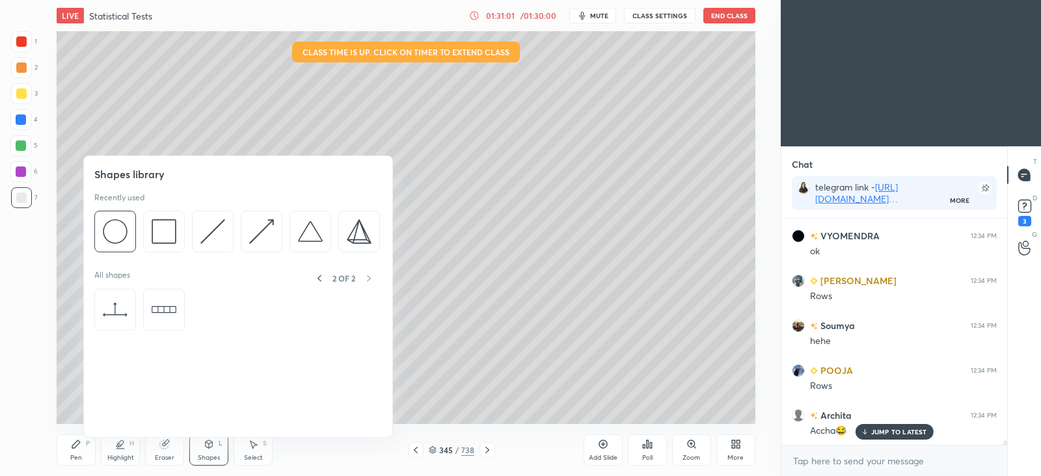
click at [169, 317] on img at bounding box center [164, 309] width 25 height 25
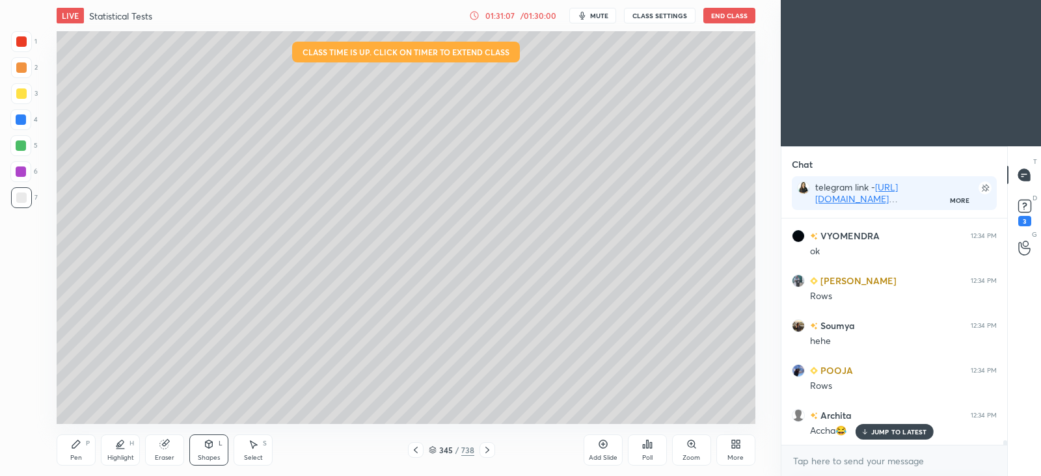
click at [26, 89] on div at bounding box center [21, 93] width 21 height 21
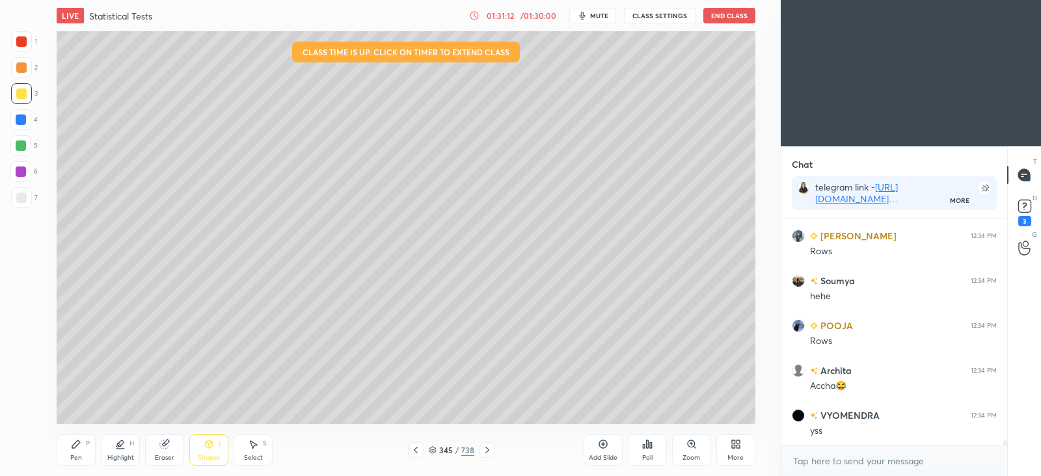
click at [77, 456] on div "Pen" at bounding box center [76, 458] width 12 height 7
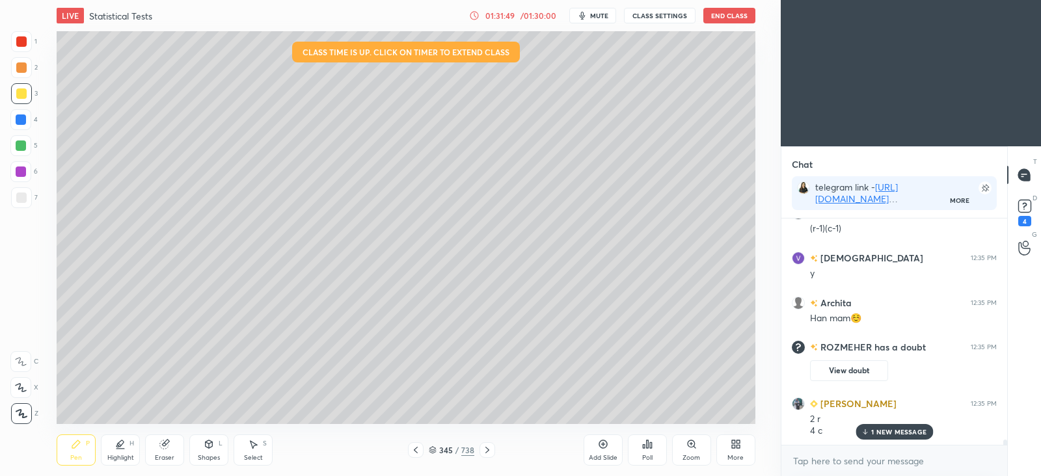
scroll to position [10192, 0]
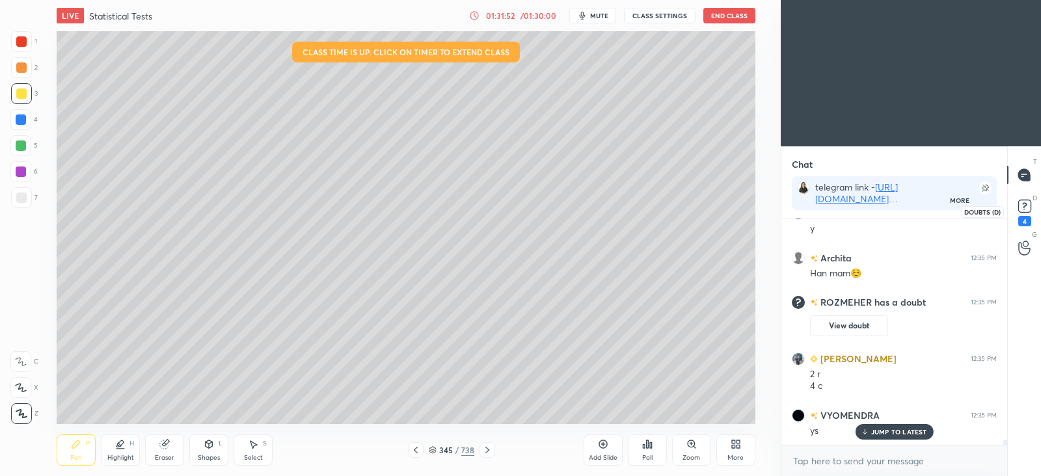
click at [1021, 214] on icon at bounding box center [1025, 207] width 20 height 20
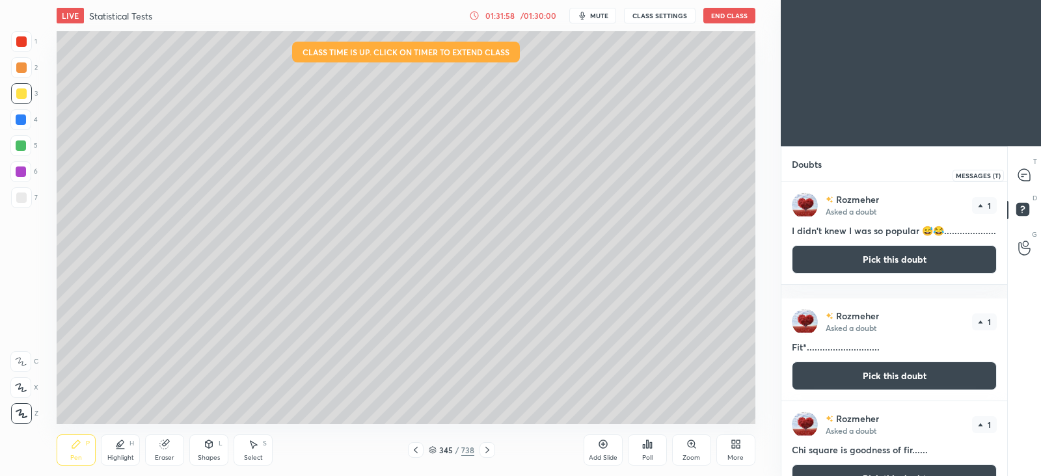
click at [1023, 176] on icon at bounding box center [1025, 175] width 12 height 12
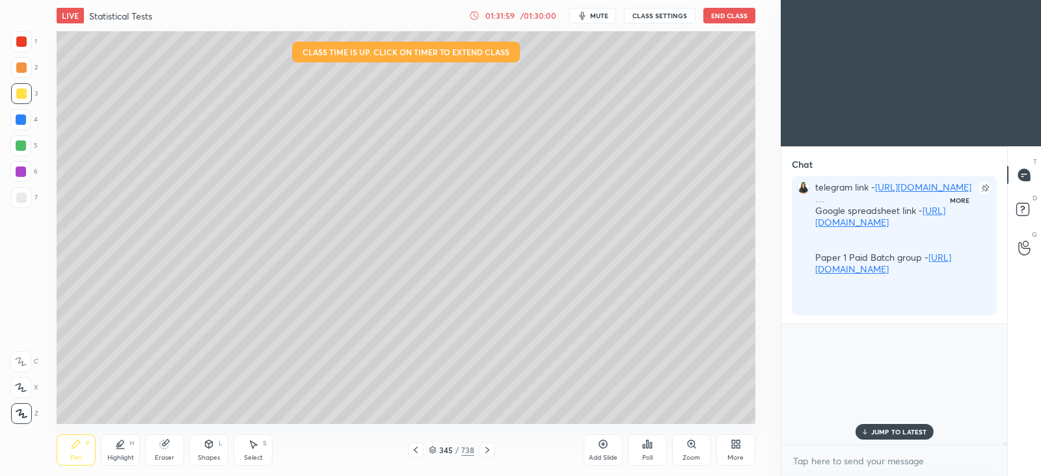
scroll to position [10491, 0]
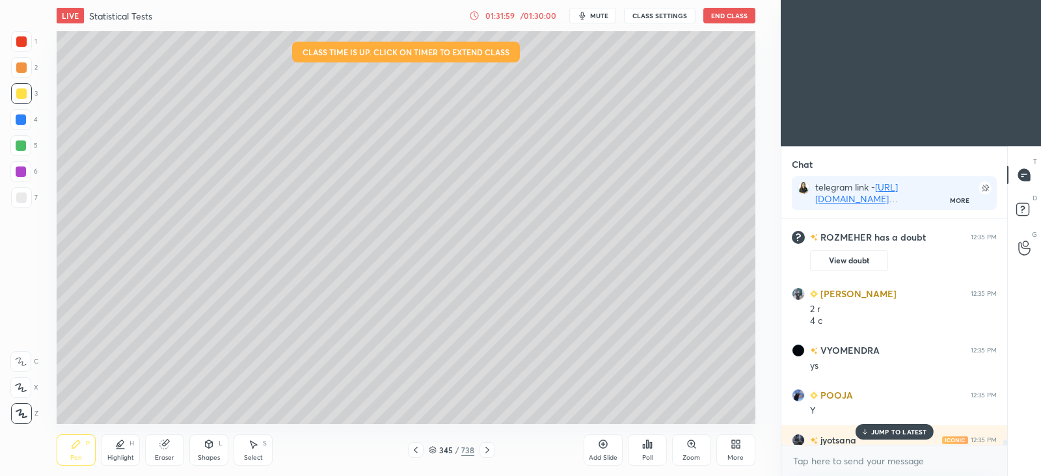
click at [419, 441] on div "Pen P Highlight H Eraser Shapes L Select S 345 / 738 Add Slide Poll Zoom More" at bounding box center [406, 450] width 698 height 52
click at [417, 448] on icon at bounding box center [416, 450] width 10 height 10
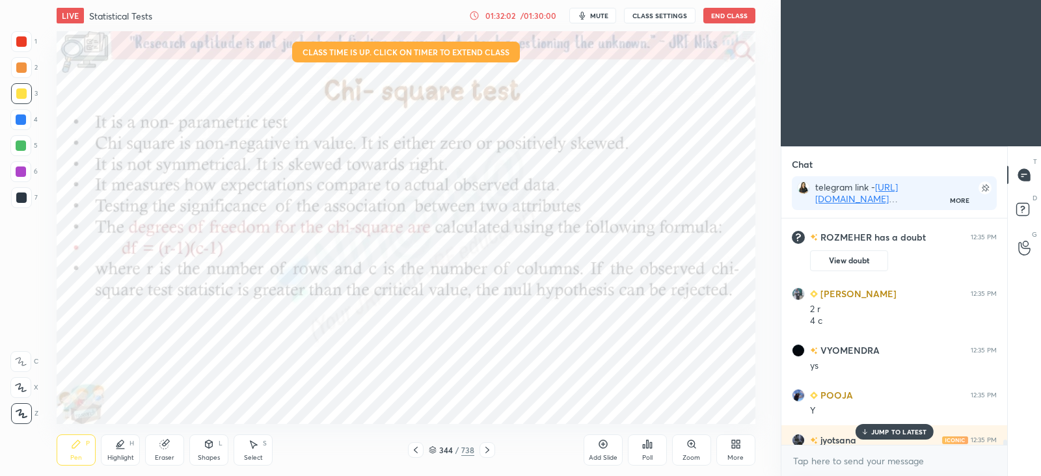
click at [905, 432] on p "JUMP TO LATEST" at bounding box center [900, 432] width 56 height 8
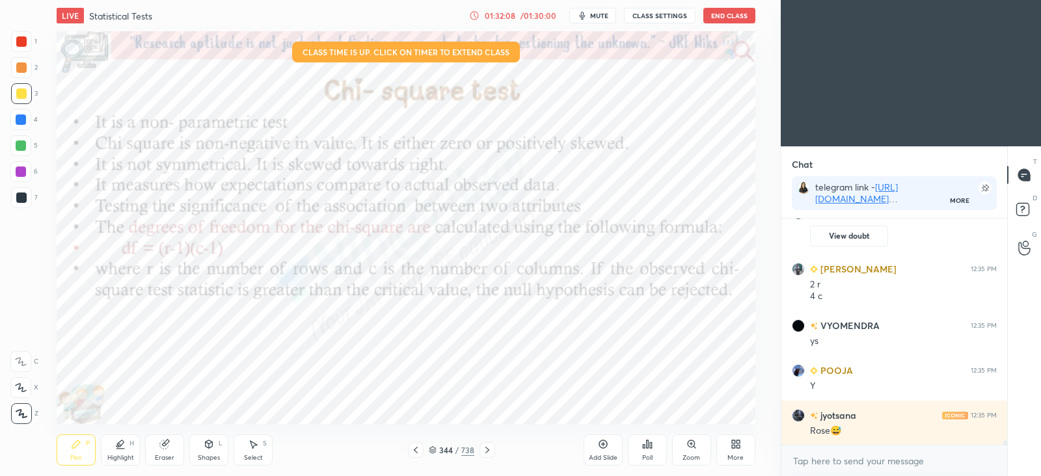
click at [492, 450] on icon at bounding box center [487, 450] width 10 height 10
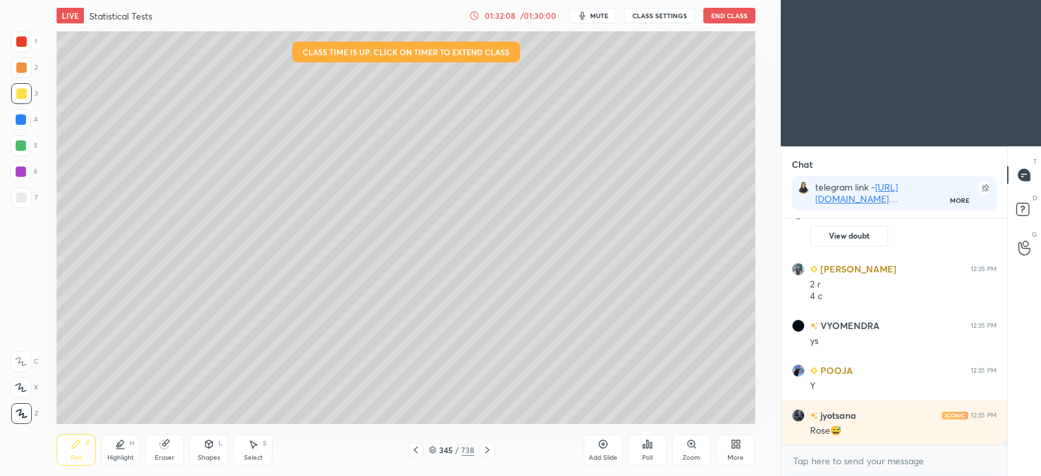
click at [489, 451] on icon at bounding box center [487, 450] width 10 height 10
click at [490, 450] on icon at bounding box center [487, 450] width 10 height 10
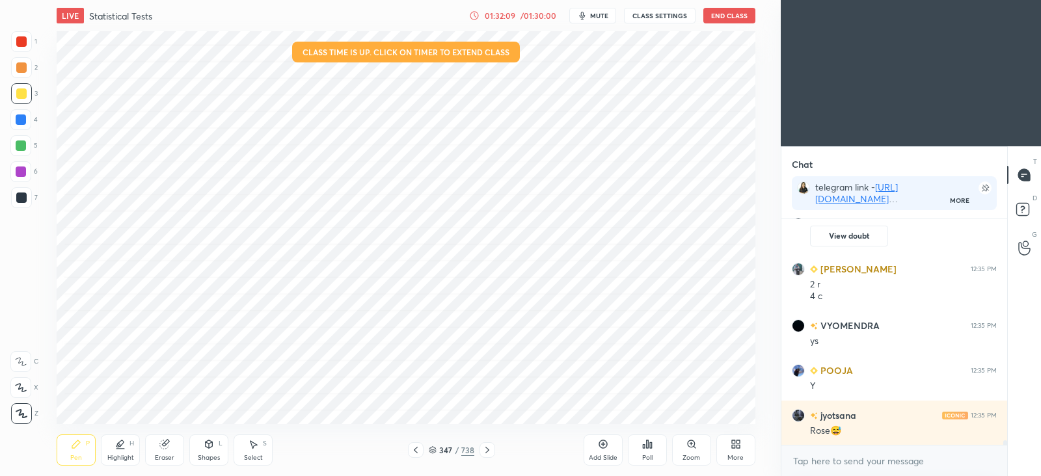
click at [491, 450] on icon at bounding box center [487, 450] width 10 height 10
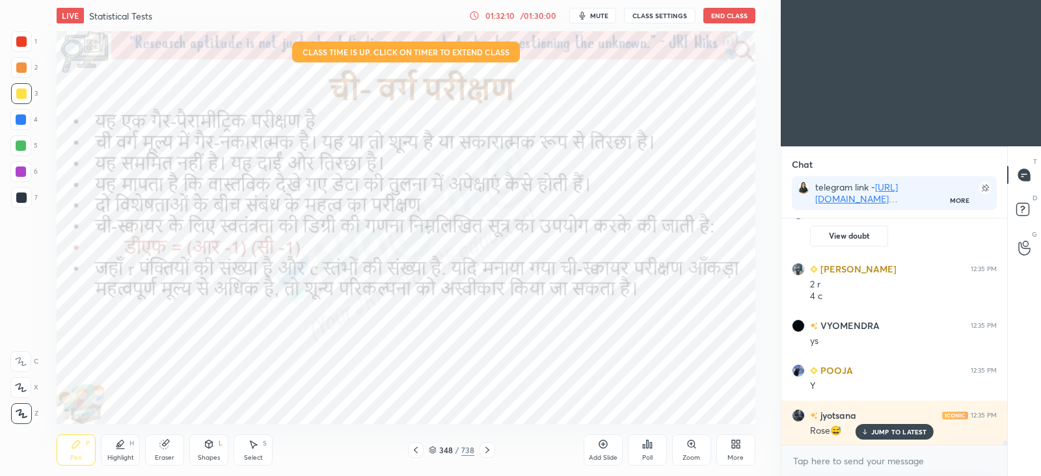
scroll to position [10561, 0]
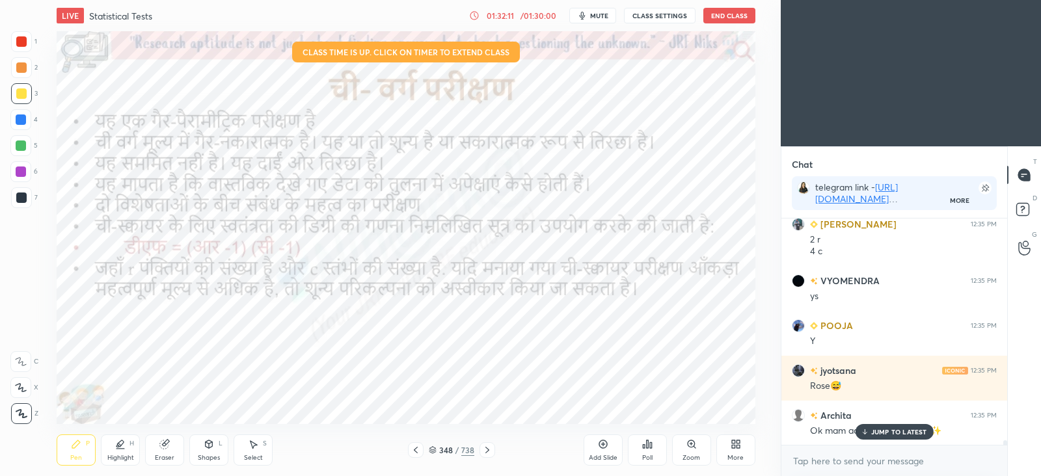
click at [489, 450] on icon at bounding box center [487, 450] width 10 height 10
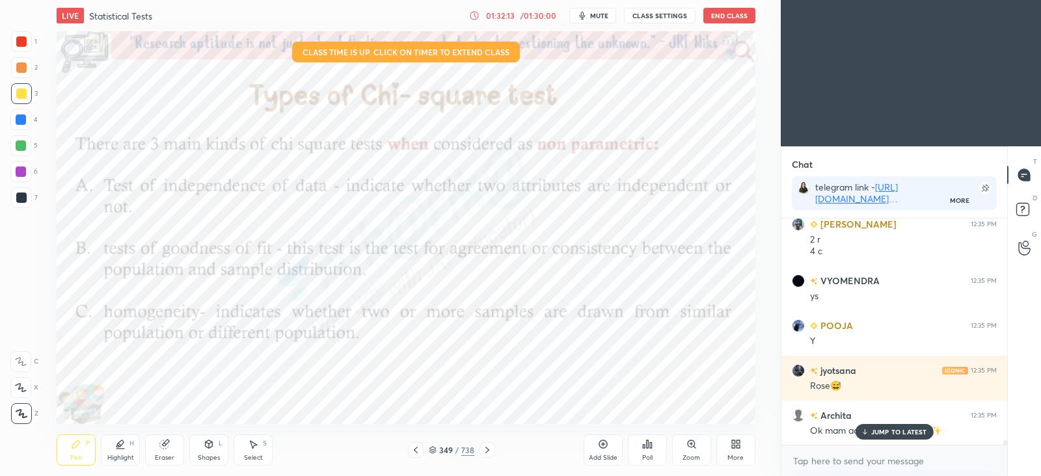
click at [413, 450] on icon at bounding box center [416, 450] width 10 height 10
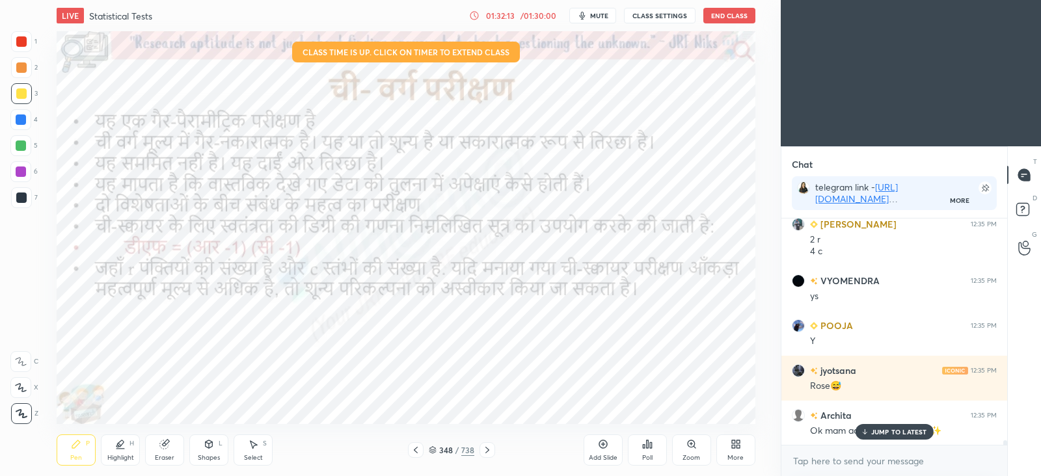
click at [420, 450] on icon at bounding box center [416, 450] width 10 height 10
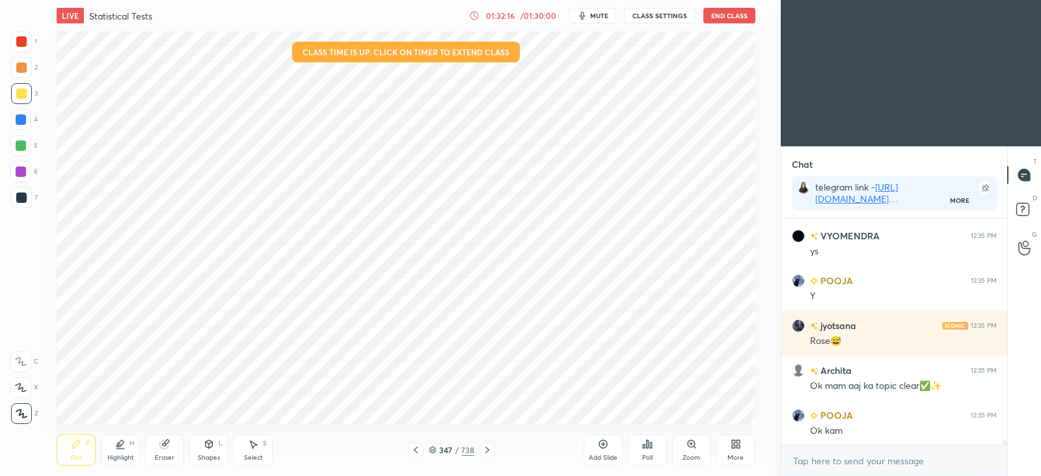
scroll to position [10651, 0]
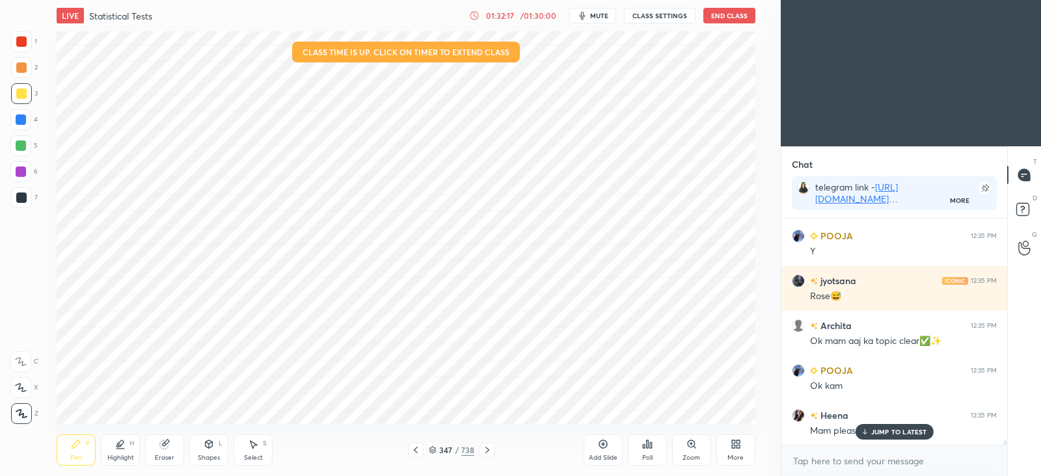
click at [15, 178] on div at bounding box center [20, 171] width 21 height 21
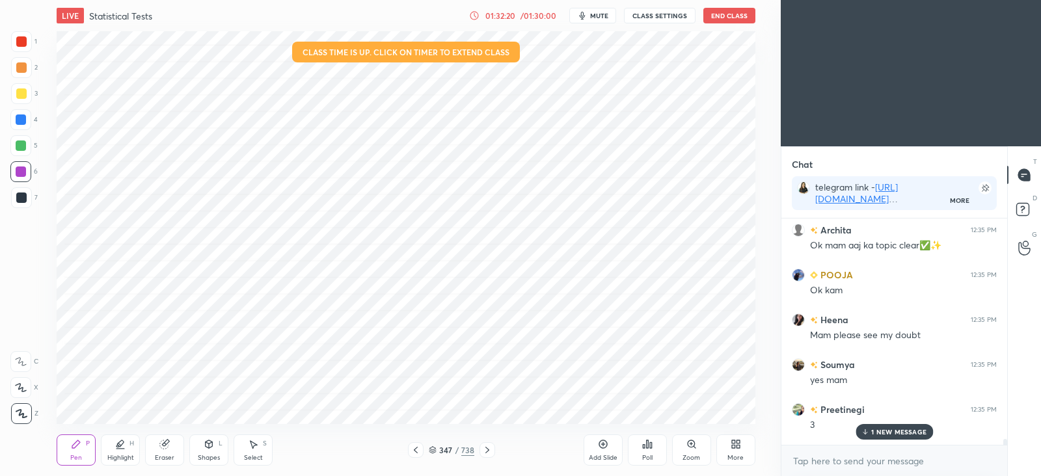
scroll to position [10745, 0]
click at [916, 430] on p "6 NEW MESSAGES" at bounding box center [899, 432] width 61 height 8
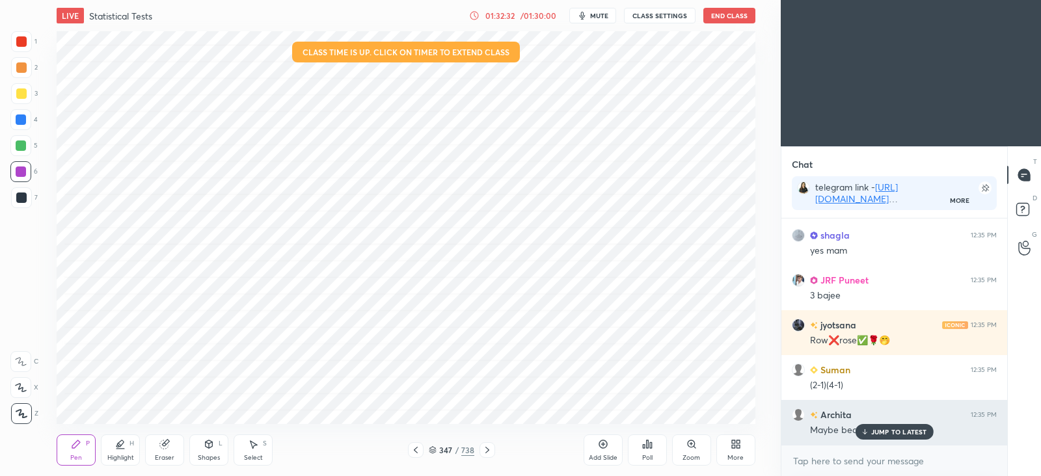
scroll to position [11145, 0]
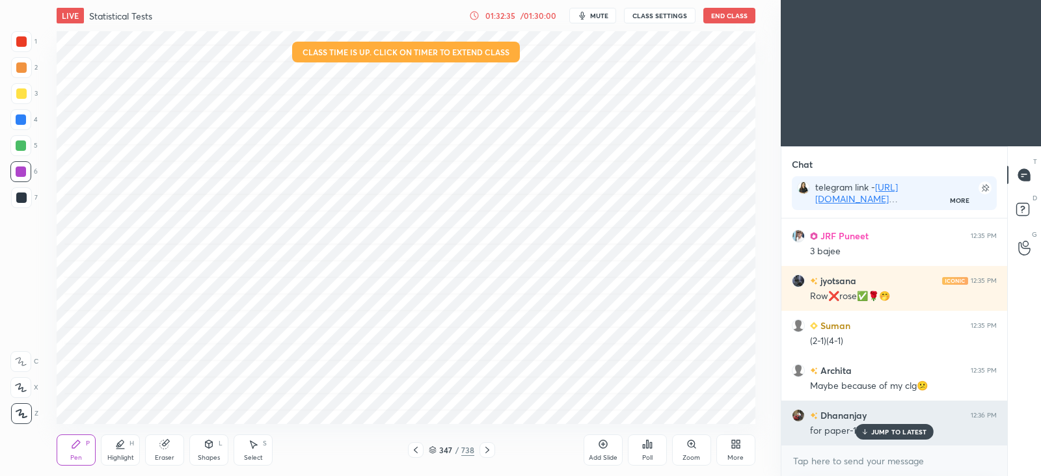
click at [897, 433] on p "JUMP TO LATEST" at bounding box center [900, 432] width 56 height 8
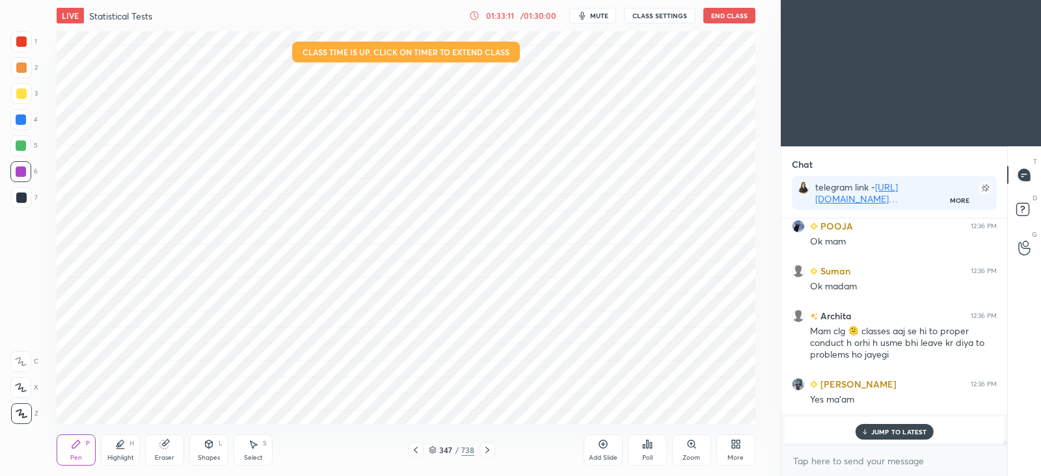
scroll to position [10915, 0]
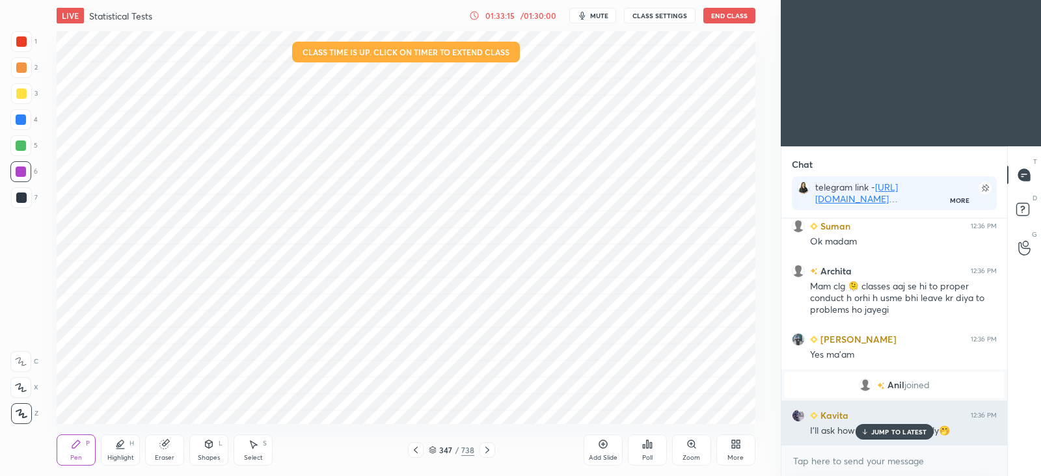
click at [892, 432] on p "JUMP TO LATEST" at bounding box center [900, 432] width 56 height 8
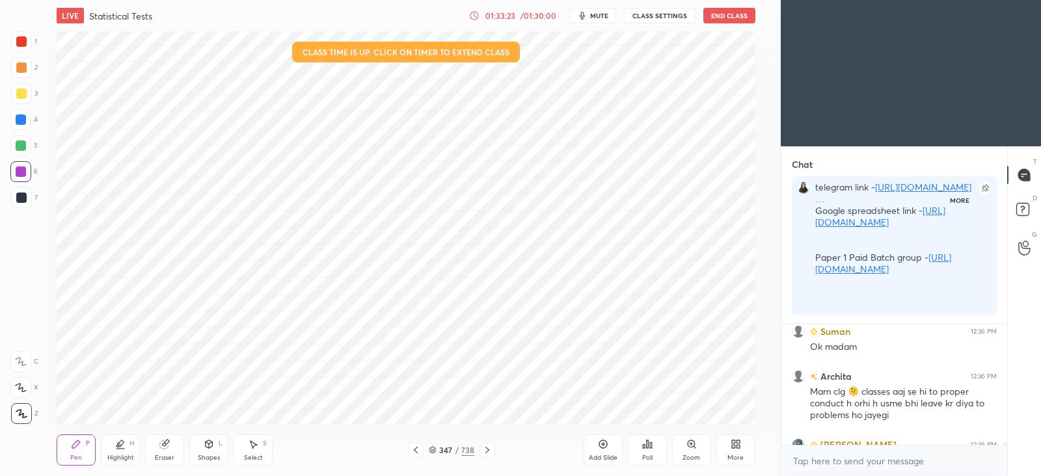
scroll to position [253, 221]
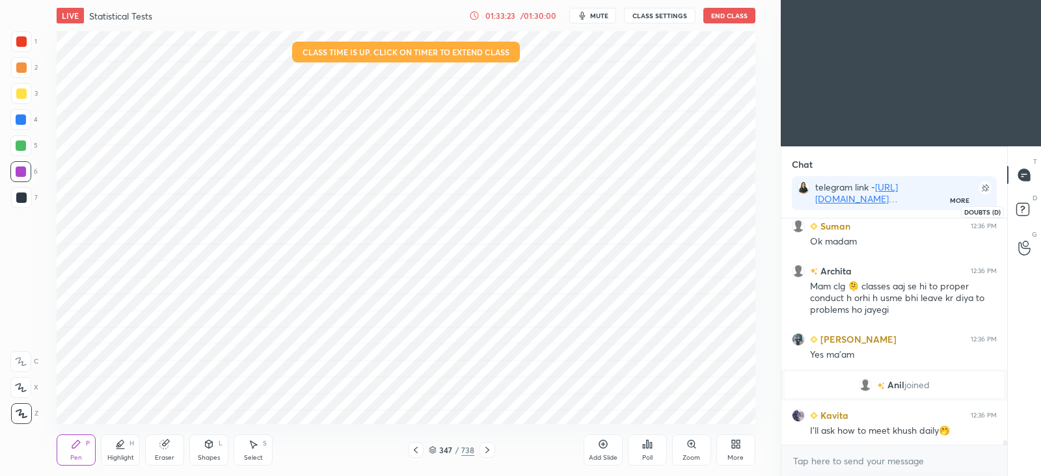
click at [1026, 210] on rect at bounding box center [1023, 210] width 12 height 12
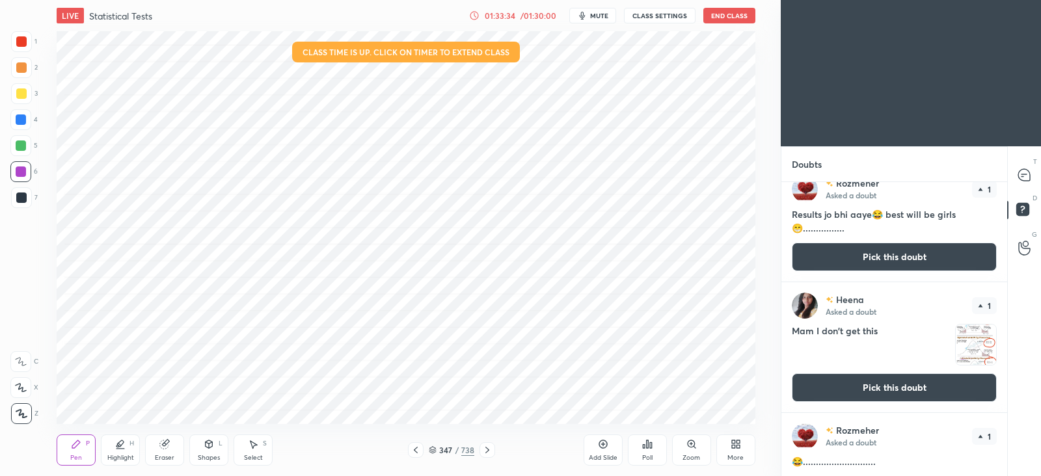
scroll to position [883, 0]
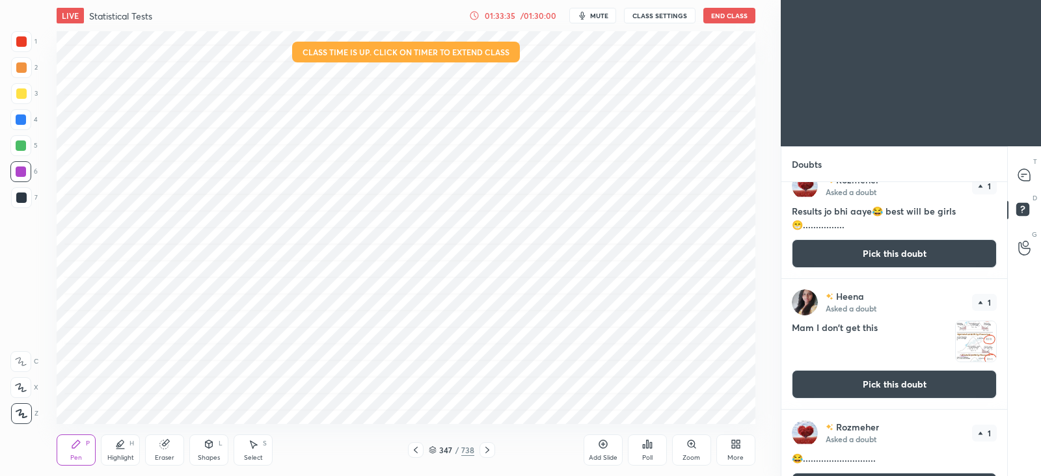
click at [885, 389] on button "Pick this doubt" at bounding box center [894, 384] width 205 height 29
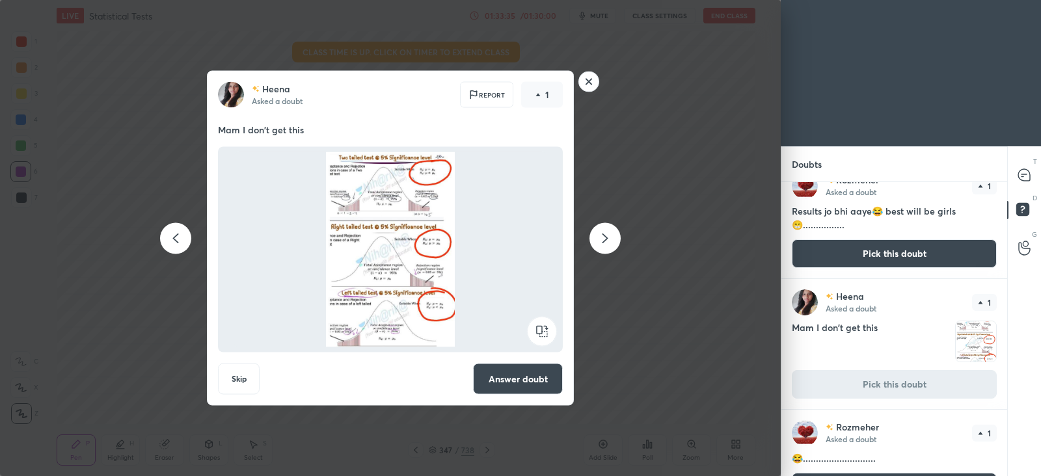
click at [510, 388] on button "Answer doubt" at bounding box center [518, 379] width 90 height 31
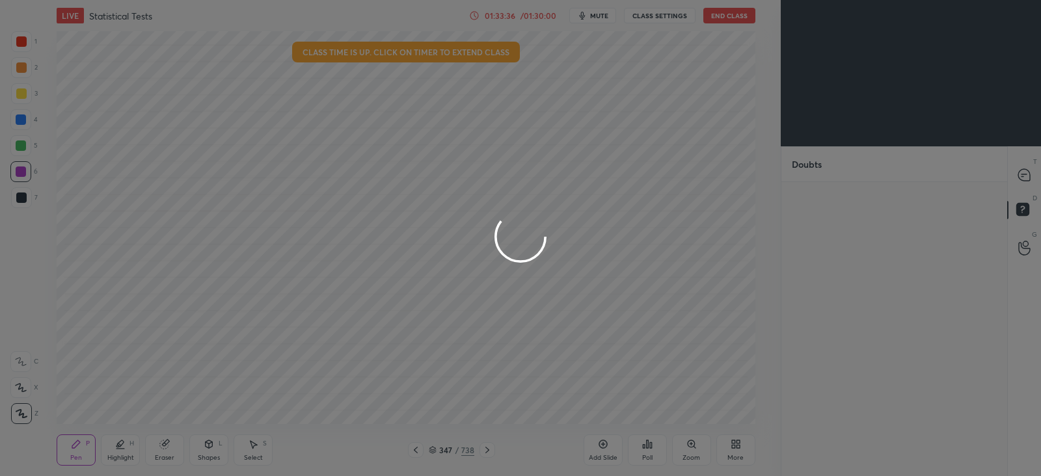
scroll to position [0, 0]
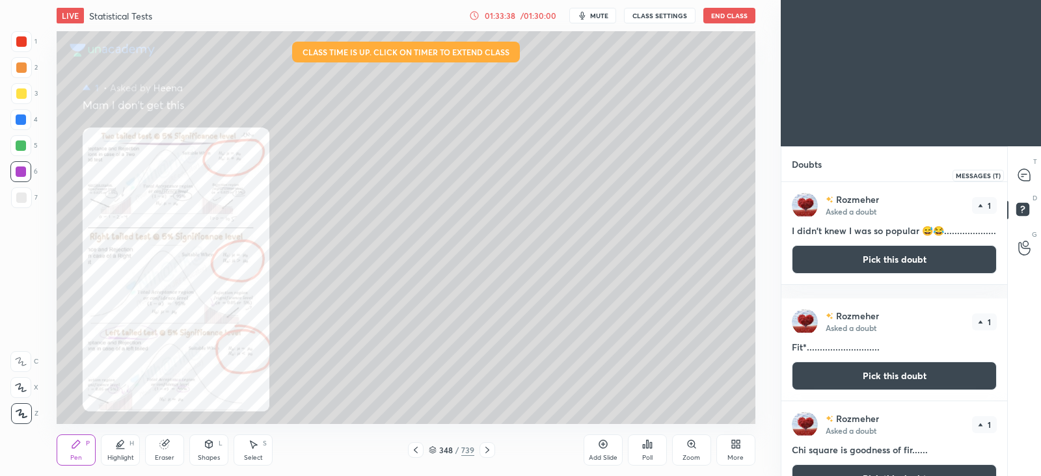
click at [1026, 182] on div at bounding box center [1025, 174] width 26 height 23
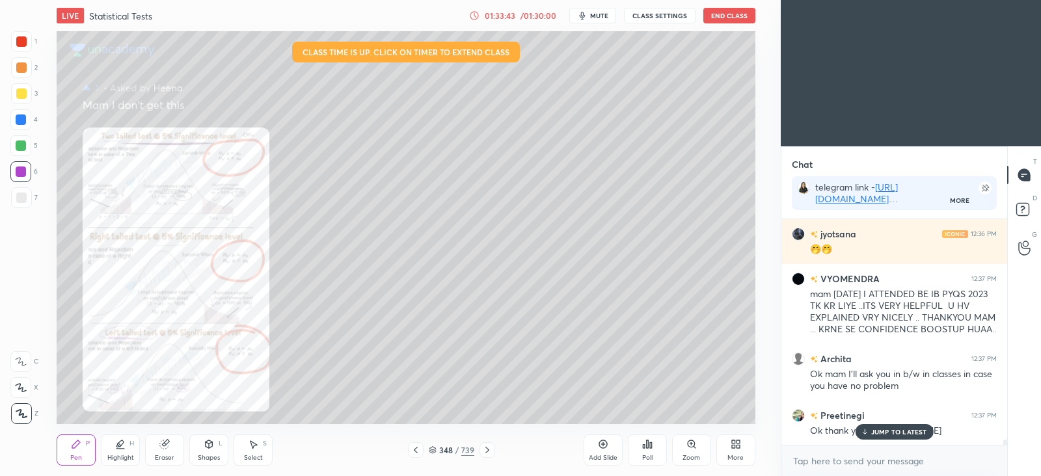
scroll to position [11345, 0]
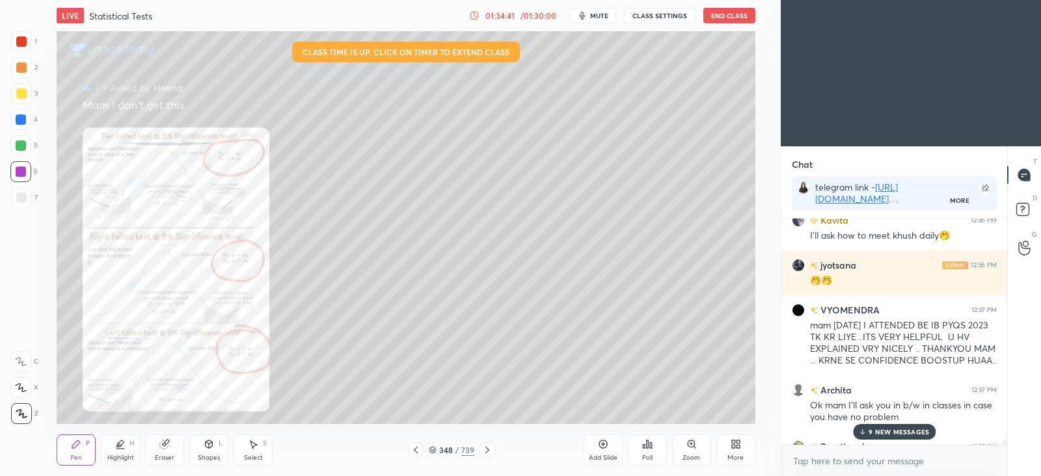
click at [896, 428] on p "9 NEW MESSAGES" at bounding box center [899, 432] width 61 height 8
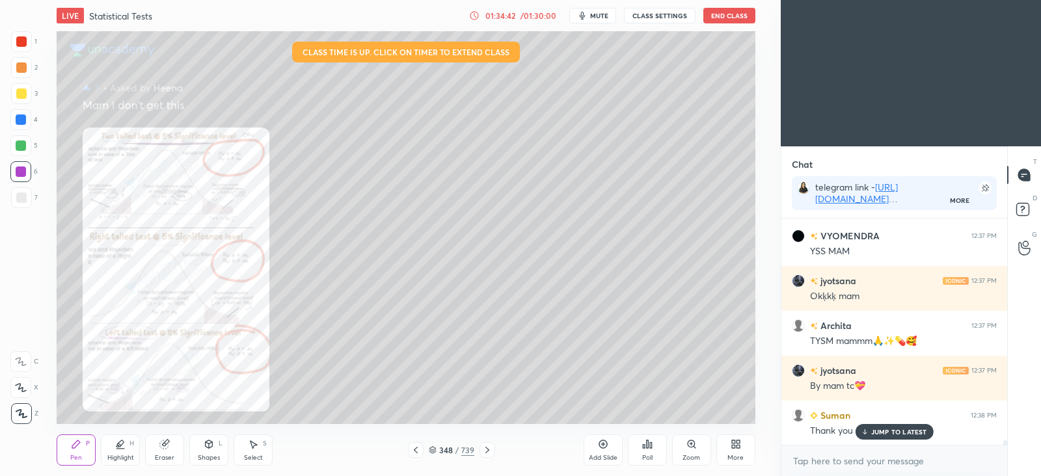
click at [910, 430] on p "JUMP TO LATEST" at bounding box center [900, 432] width 56 height 8
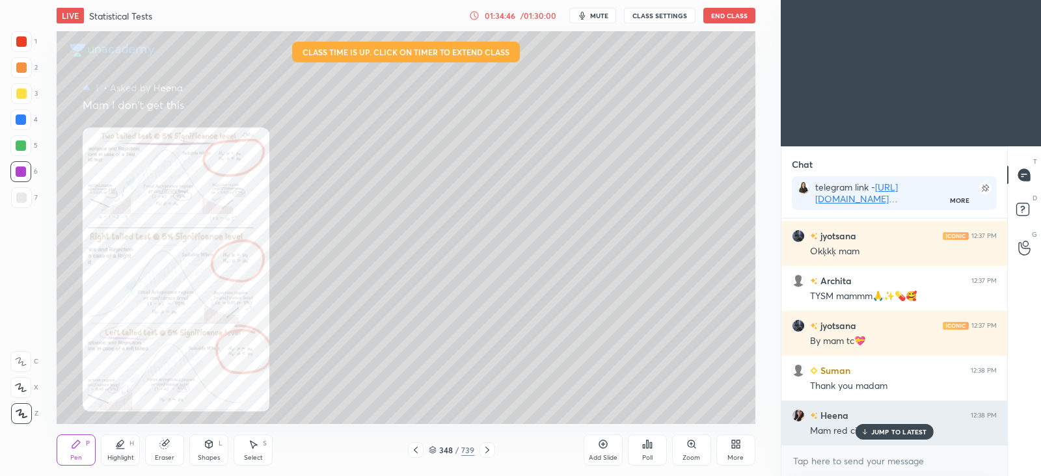
click at [883, 430] on p "JUMP TO LATEST" at bounding box center [900, 432] width 56 height 8
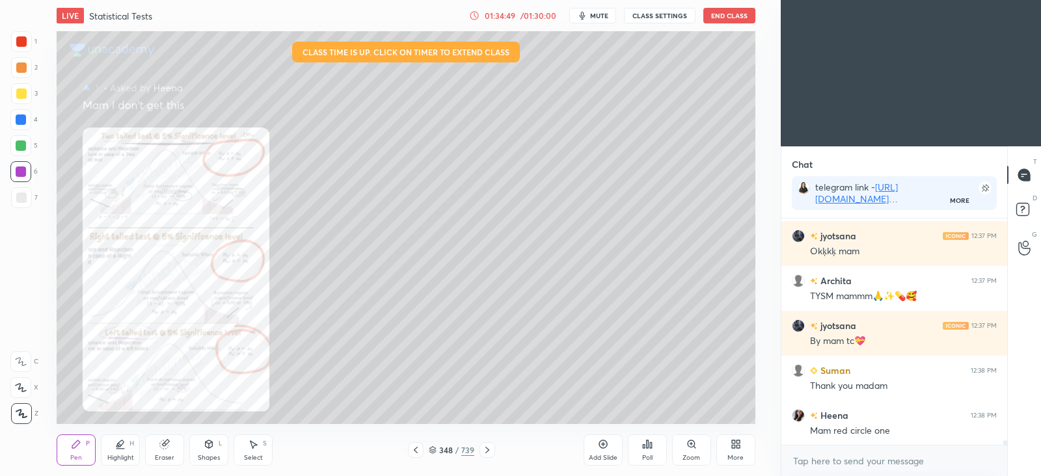
click at [126, 449] on div "Highlight H" at bounding box center [120, 450] width 39 height 31
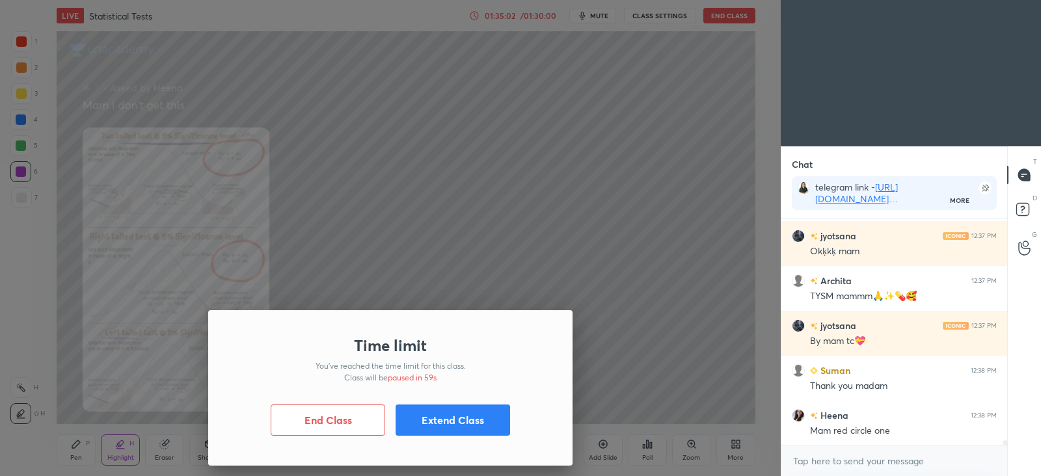
click at [467, 421] on button "Extend Class" at bounding box center [453, 420] width 115 height 31
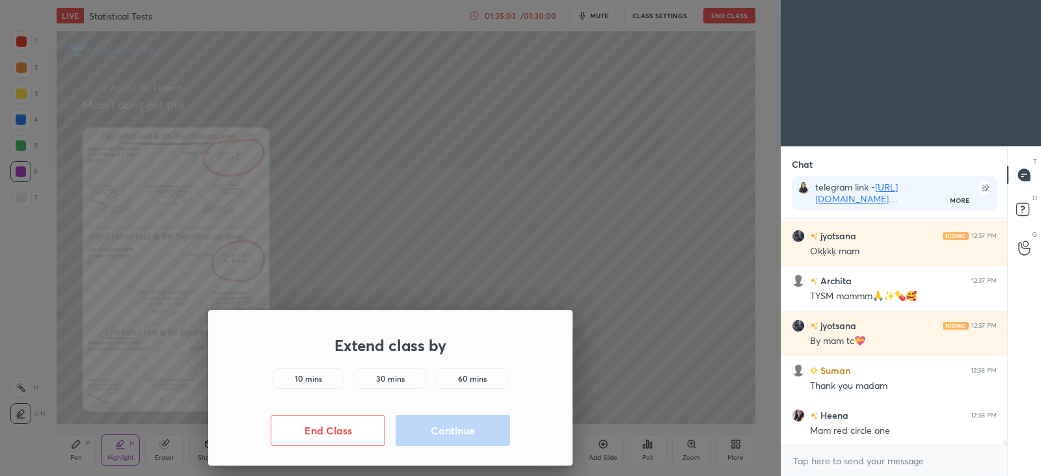
click at [322, 382] on h5 "10 mins" at bounding box center [308, 379] width 27 height 12
click at [444, 432] on button "Continue" at bounding box center [453, 430] width 115 height 31
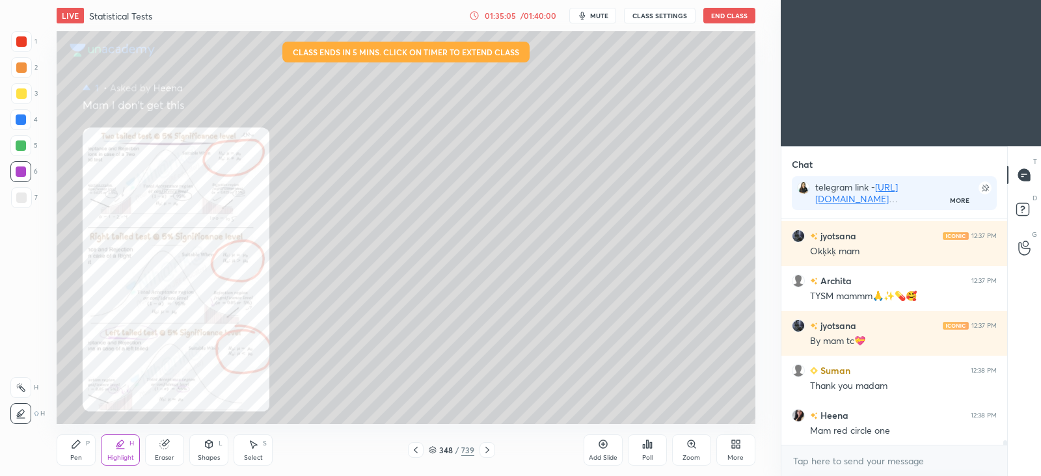
click at [76, 455] on div "Pen" at bounding box center [76, 458] width 12 height 7
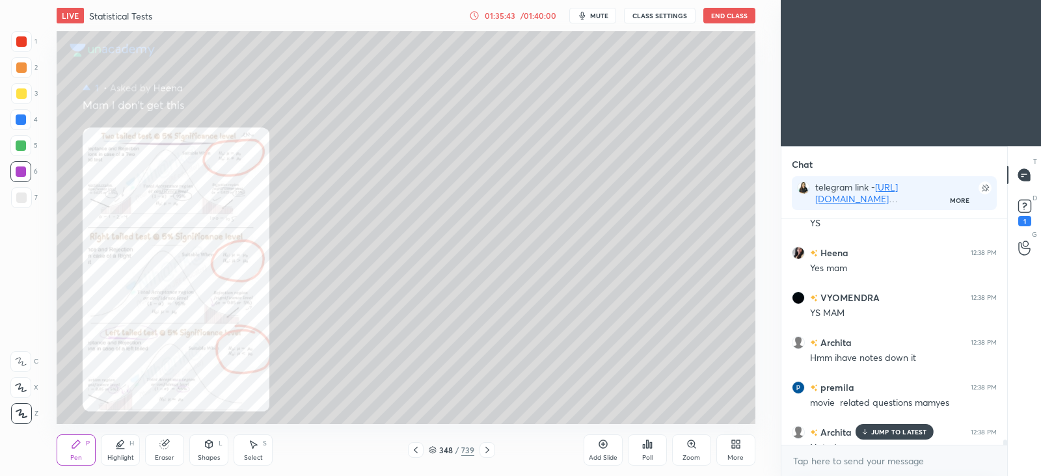
scroll to position [12299, 0]
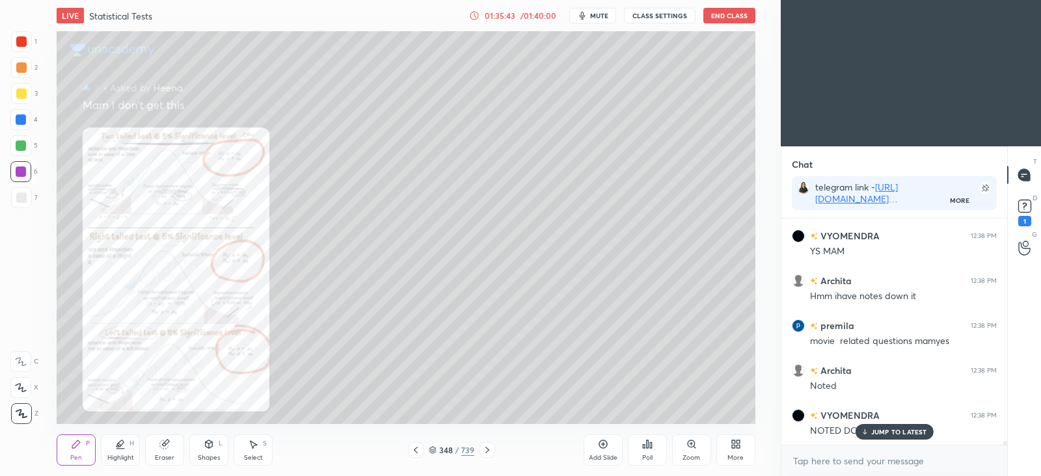
click at [890, 431] on p "JUMP TO LATEST" at bounding box center [900, 432] width 56 height 8
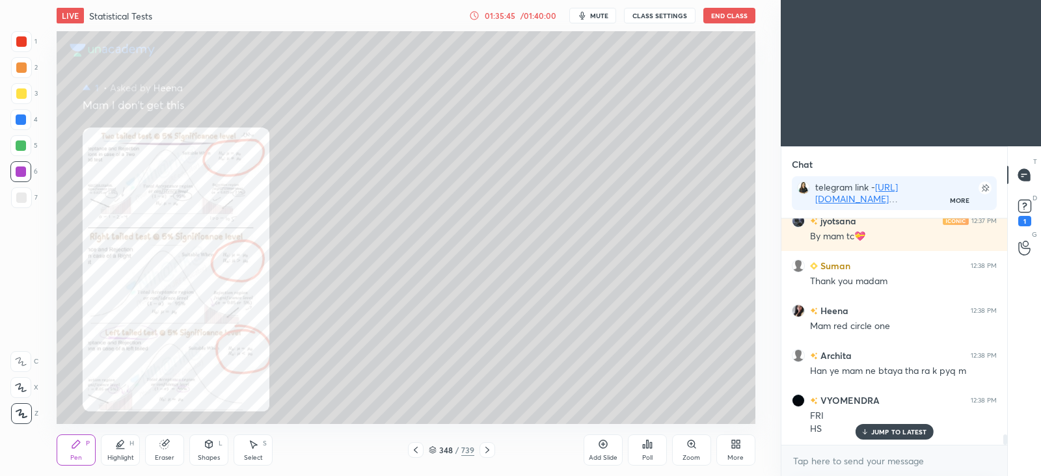
scroll to position [11895, 0]
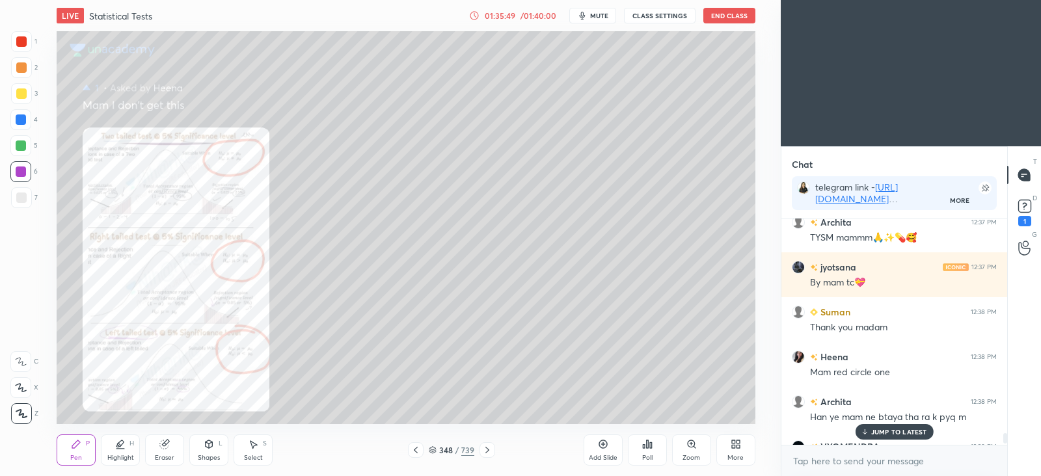
click at [887, 432] on p "JUMP TO LATEST" at bounding box center [900, 432] width 56 height 8
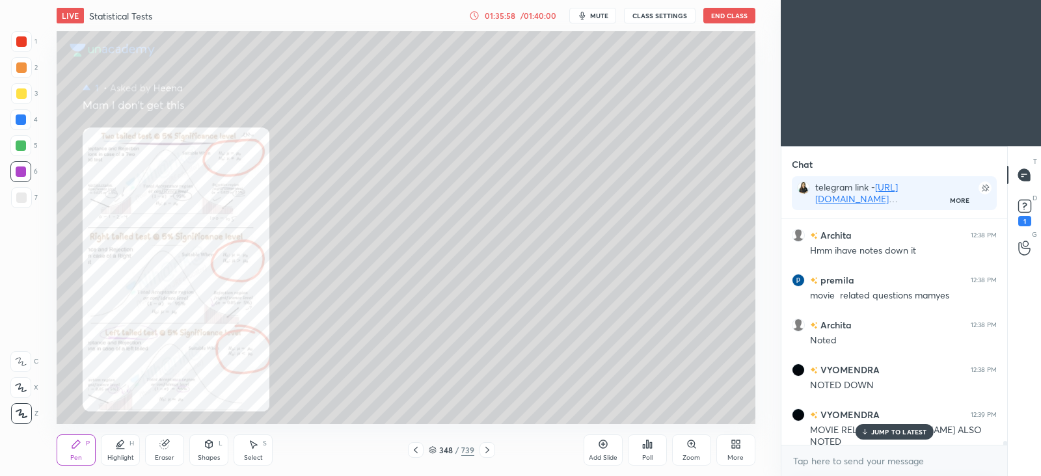
scroll to position [223, 221]
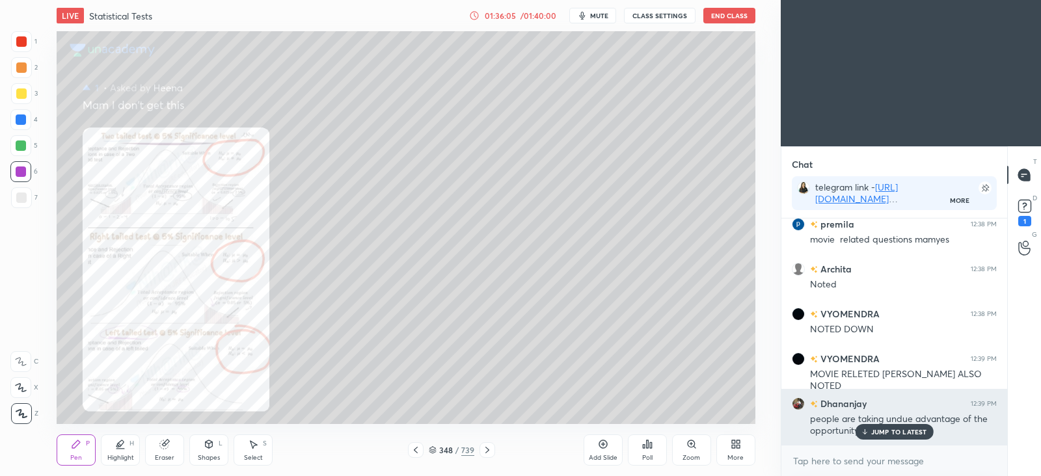
click at [887, 432] on p "JUMP TO LATEST" at bounding box center [900, 432] width 56 height 8
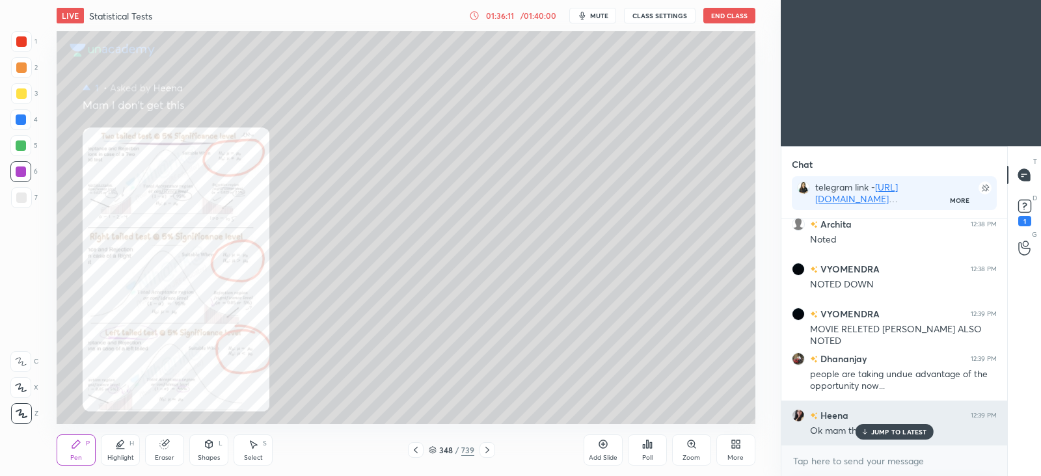
click at [914, 431] on p "JUMP TO LATEST" at bounding box center [900, 432] width 56 height 8
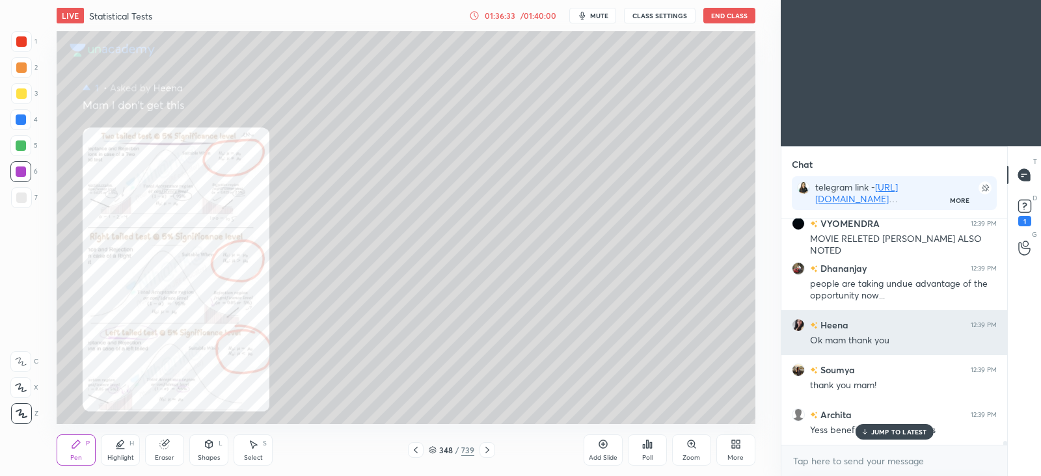
scroll to position [12592, 0]
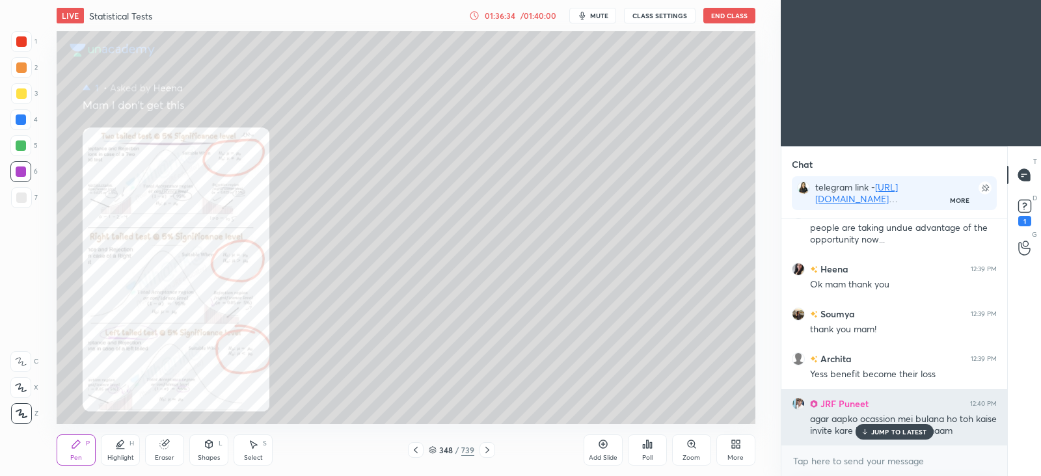
click at [900, 428] on p "JUMP TO LATEST" at bounding box center [900, 432] width 56 height 8
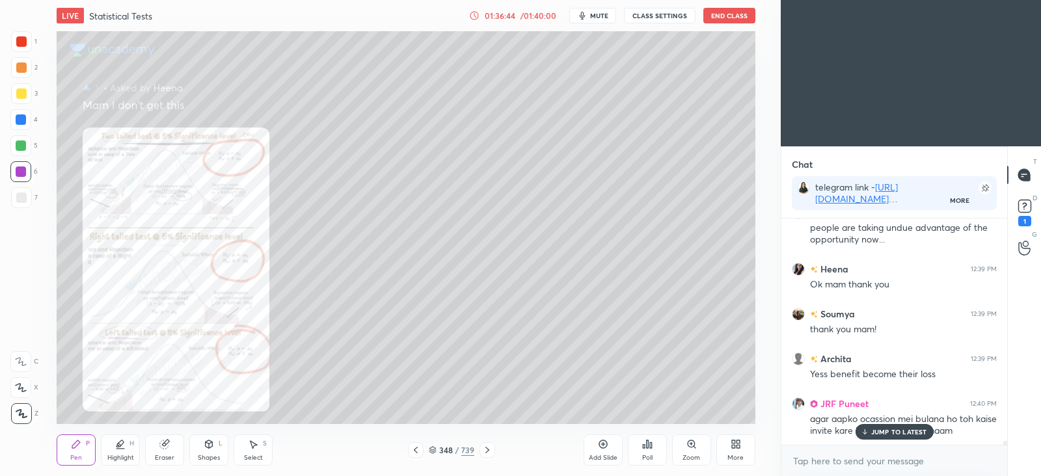
scroll to position [12637, 0]
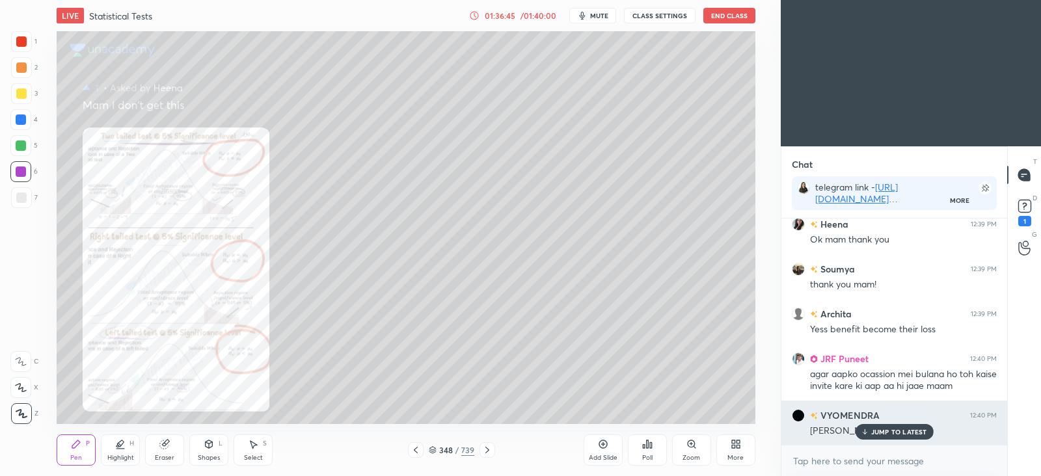
click at [890, 431] on p "JUMP TO LATEST" at bounding box center [900, 432] width 56 height 8
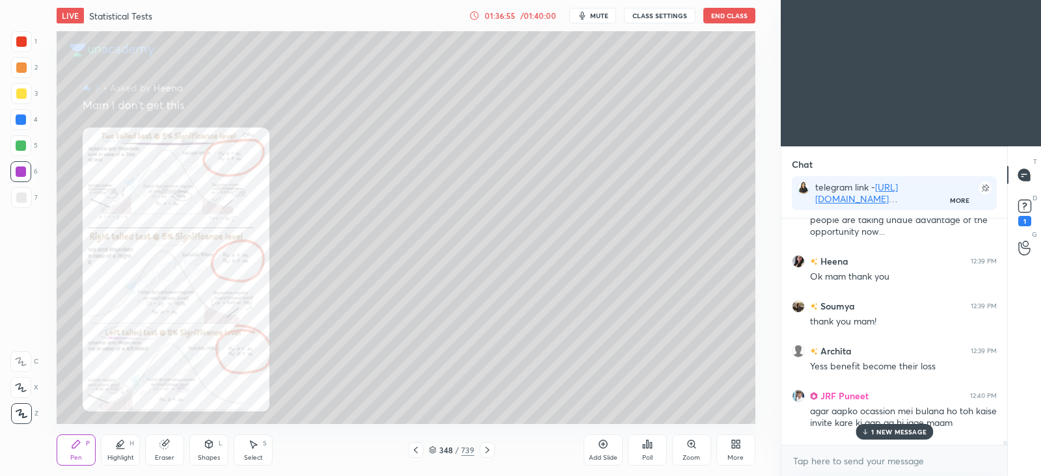
scroll to position [12668, 0]
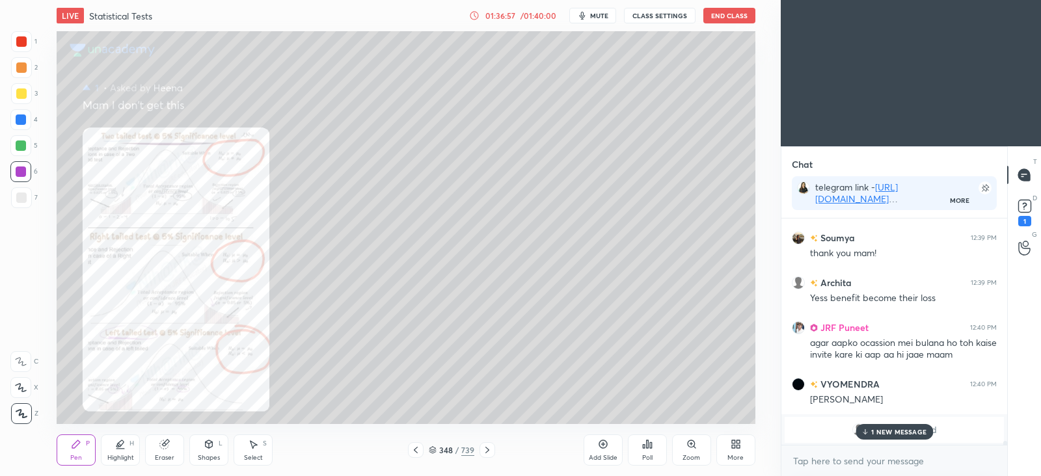
click at [911, 433] on p "1 NEW MESSAGE" at bounding box center [899, 432] width 55 height 8
click at [1024, 211] on rect at bounding box center [1025, 206] width 12 height 12
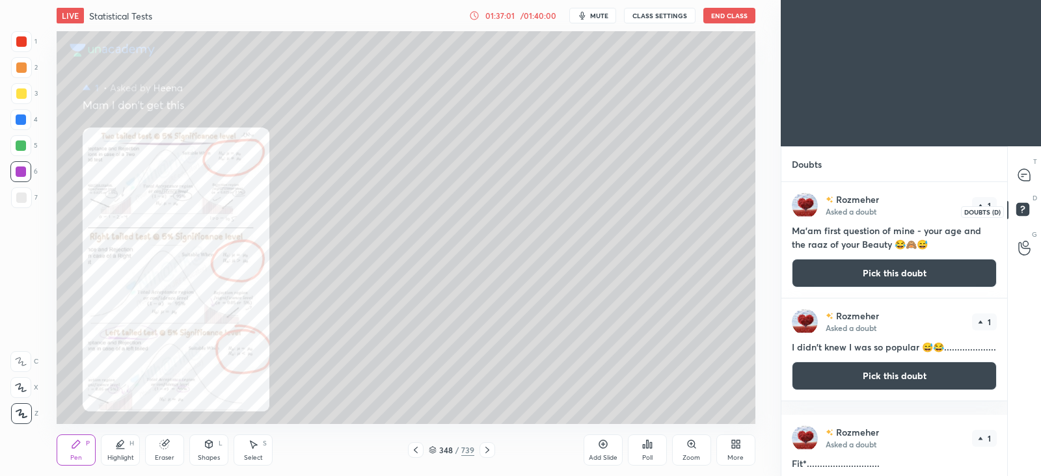
scroll to position [290, 221]
click at [1022, 178] on icon at bounding box center [1025, 175] width 12 height 12
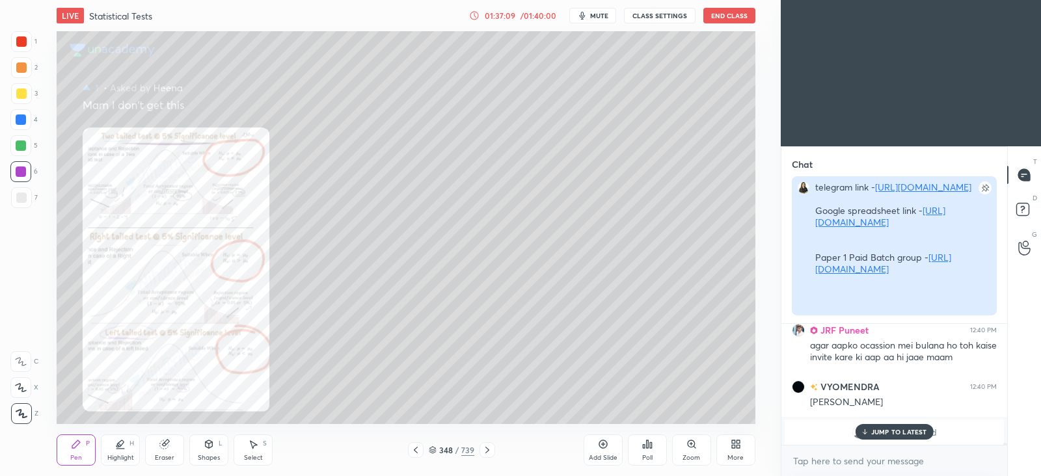
scroll to position [148, 221]
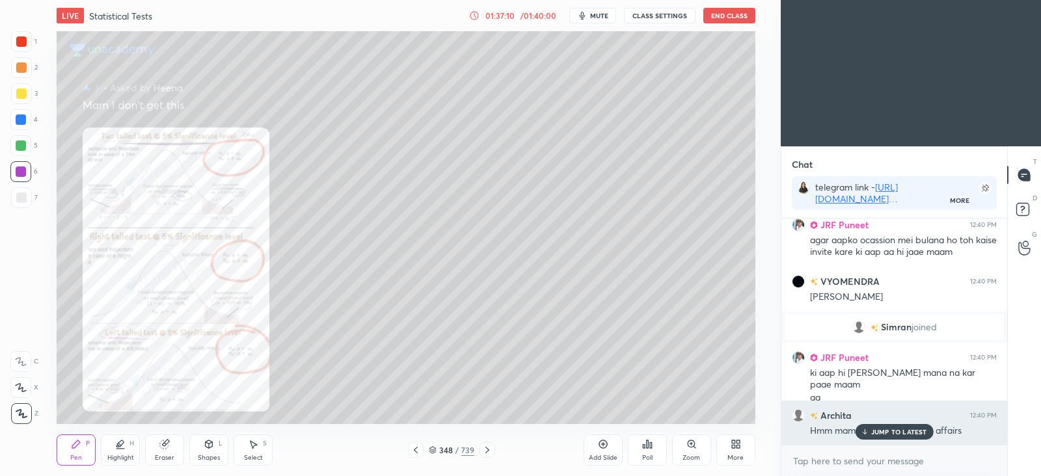
click at [888, 432] on p "JUMP TO LATEST" at bounding box center [900, 432] width 56 height 8
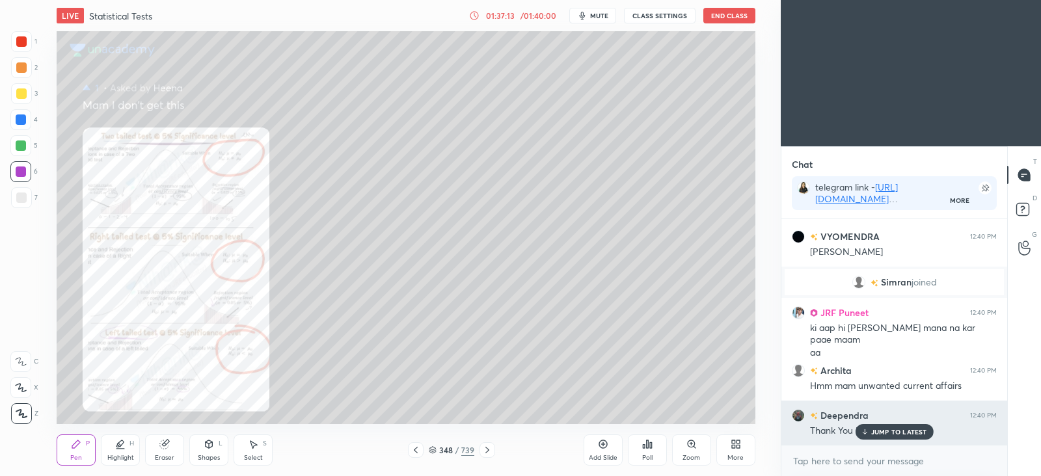
click at [905, 428] on p "JUMP TO LATEST" at bounding box center [900, 432] width 56 height 8
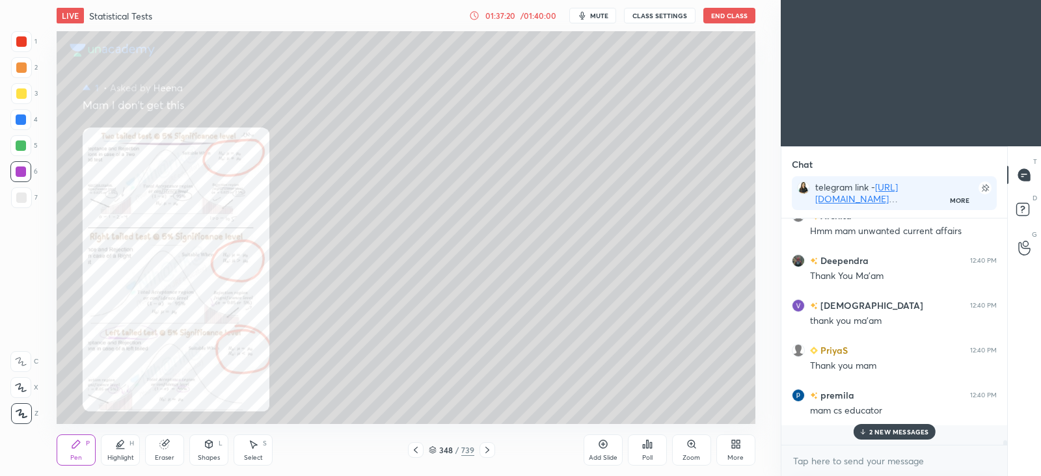
scroll to position [12995, 0]
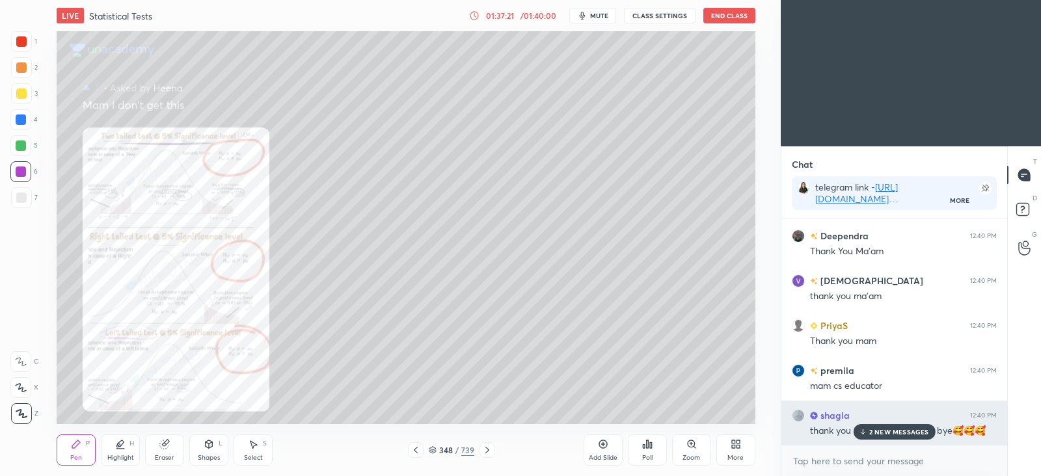
click at [888, 428] on p "2 NEW MESSAGES" at bounding box center [900, 432] width 60 height 8
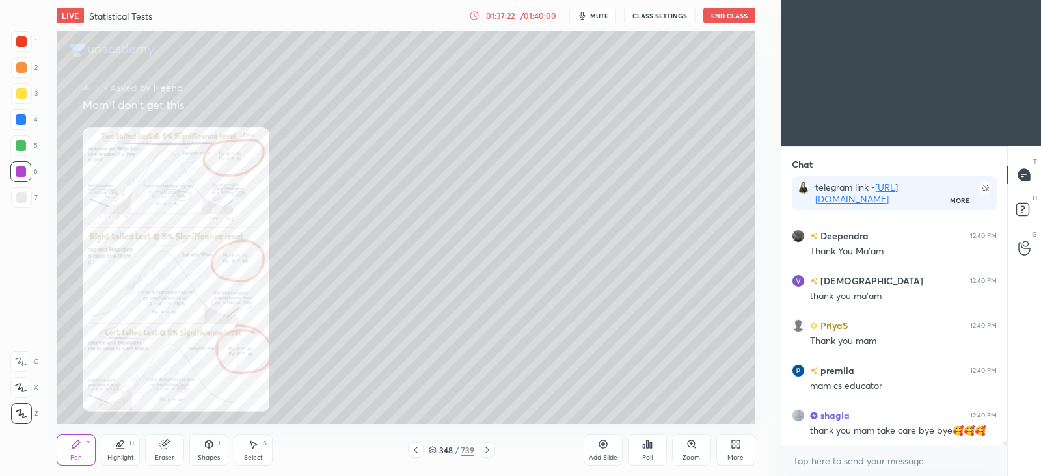
click at [734, 16] on button "End Class" at bounding box center [730, 16] width 52 height 16
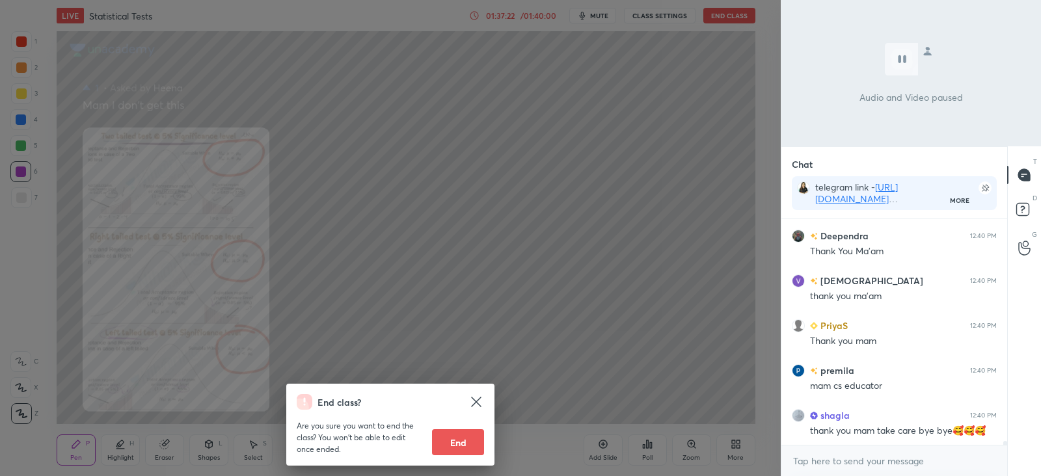
scroll to position [13040, 0]
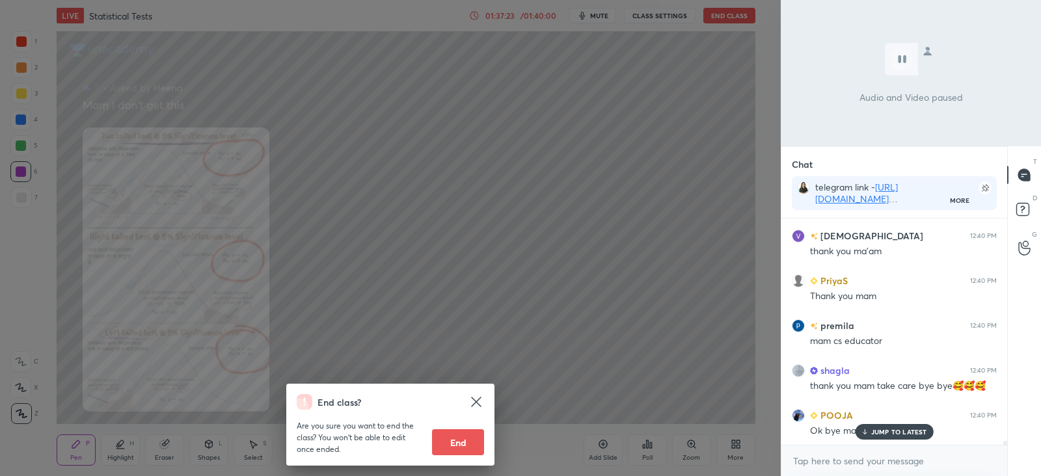
click at [467, 444] on button "End" at bounding box center [458, 443] width 52 height 26
type textarea "x"
